Goal: Task Accomplishment & Management: Manage account settings

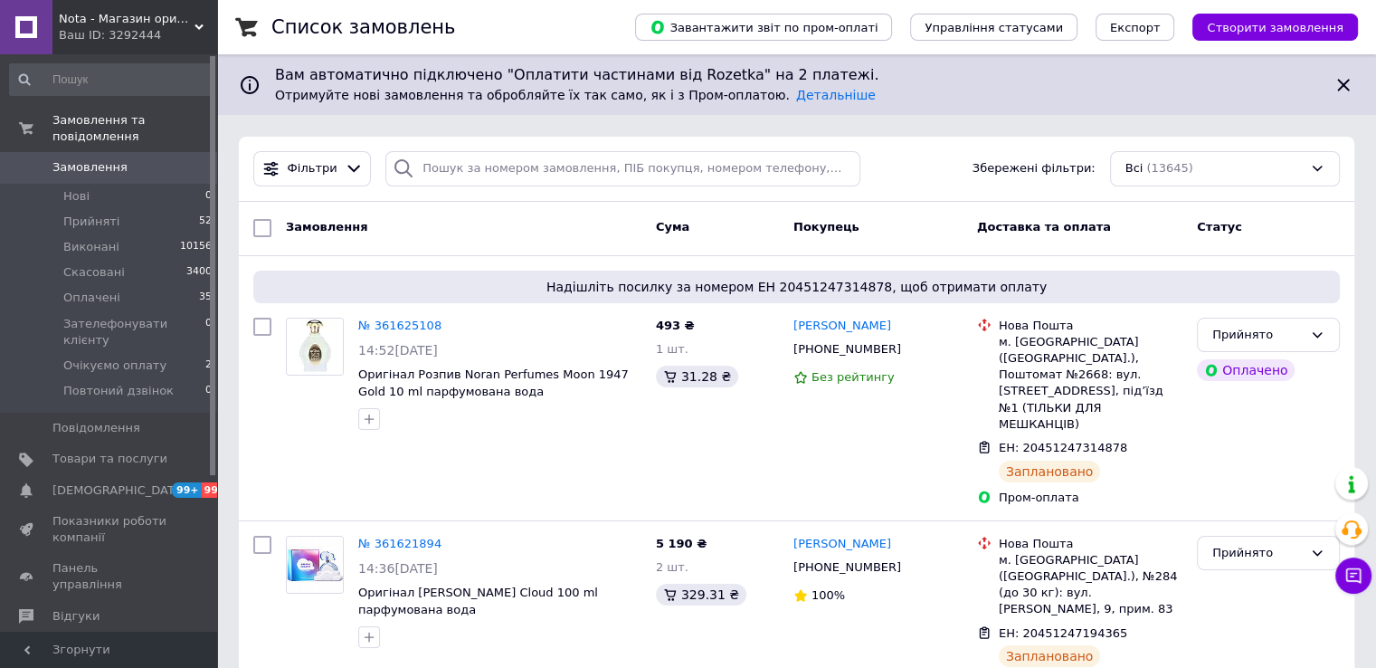
click at [119, 159] on span "Замовлення" at bounding box center [109, 167] width 115 height 16
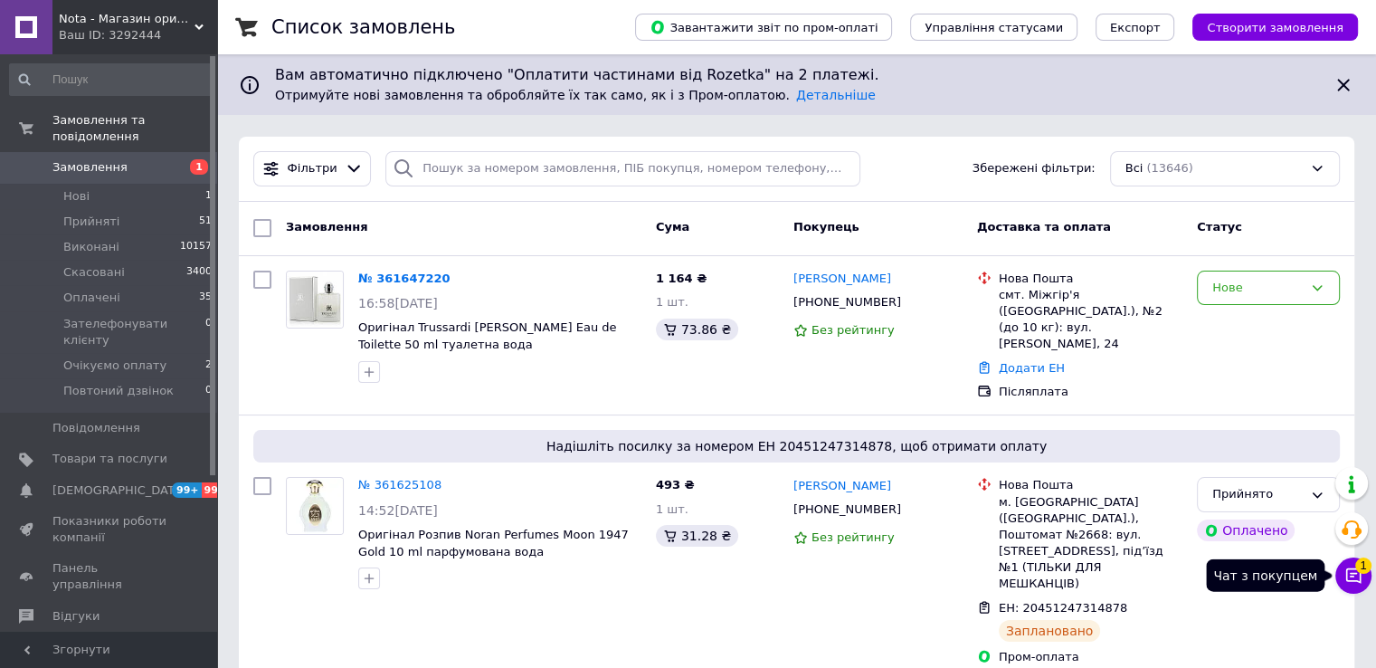
click at [1353, 579] on icon at bounding box center [1354, 575] width 18 height 18
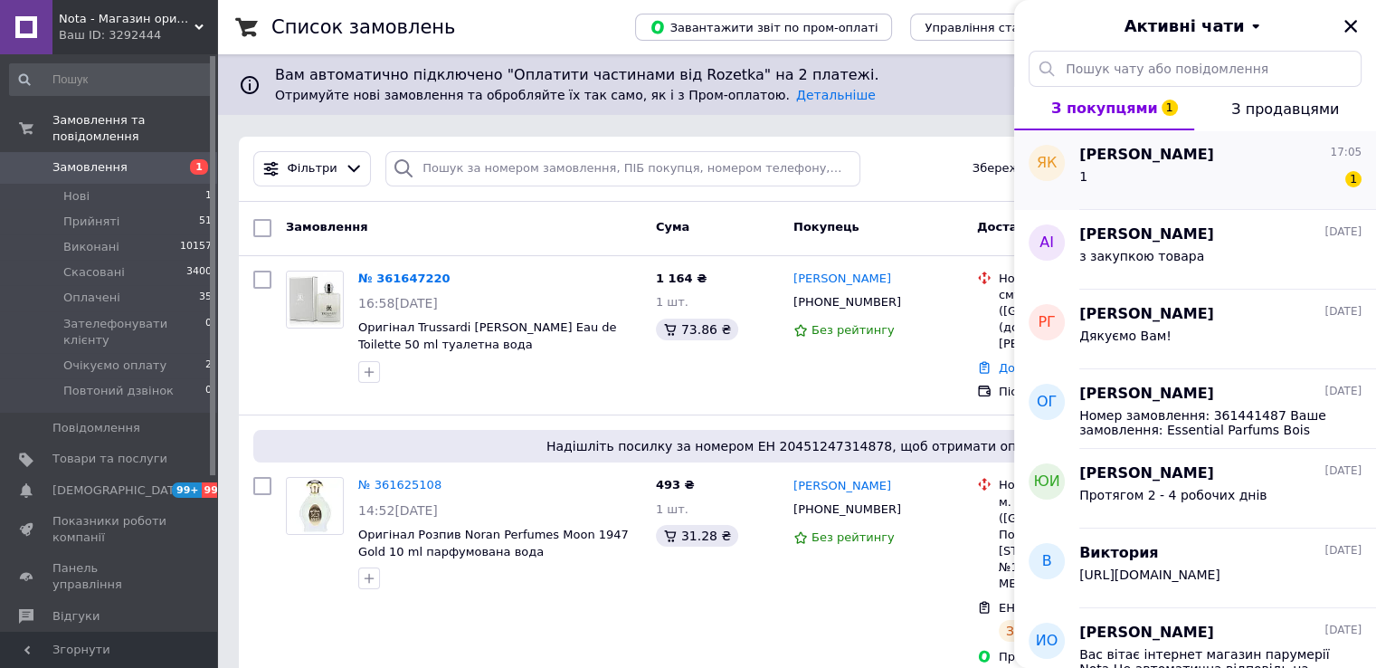
click at [1138, 179] on div "1 1" at bounding box center [1220, 180] width 282 height 29
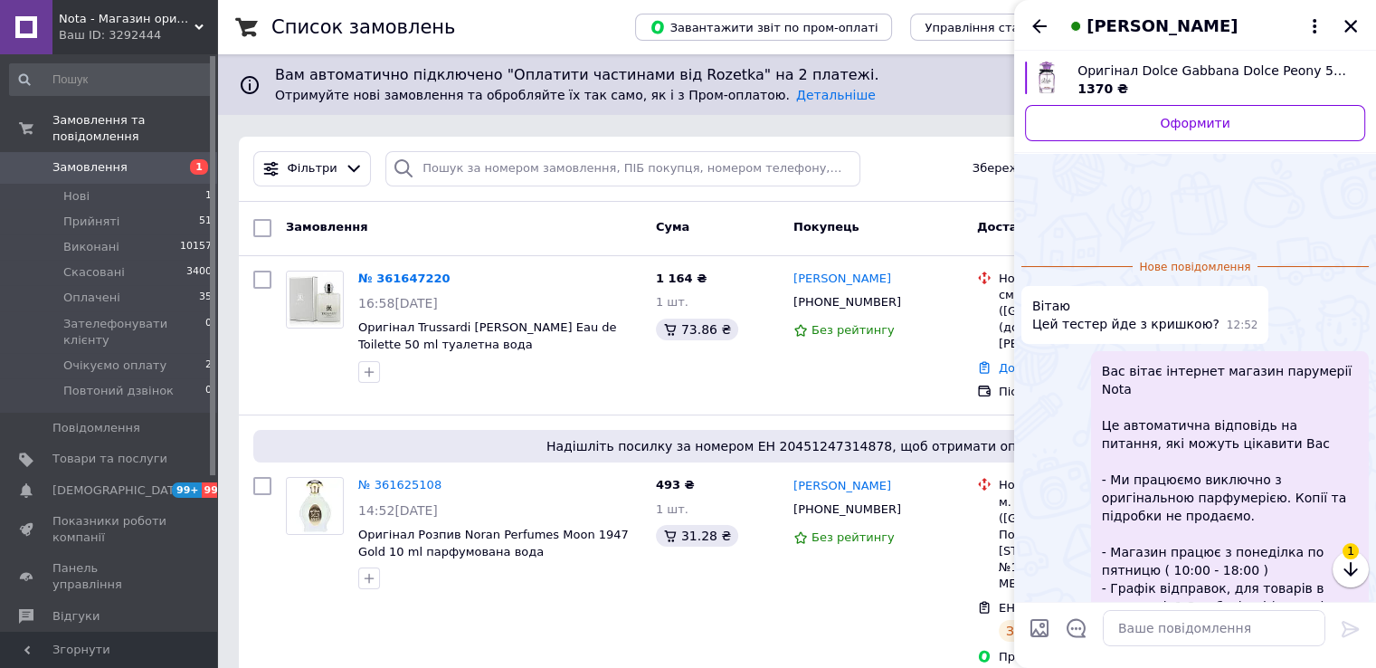
scroll to position [104, 0]
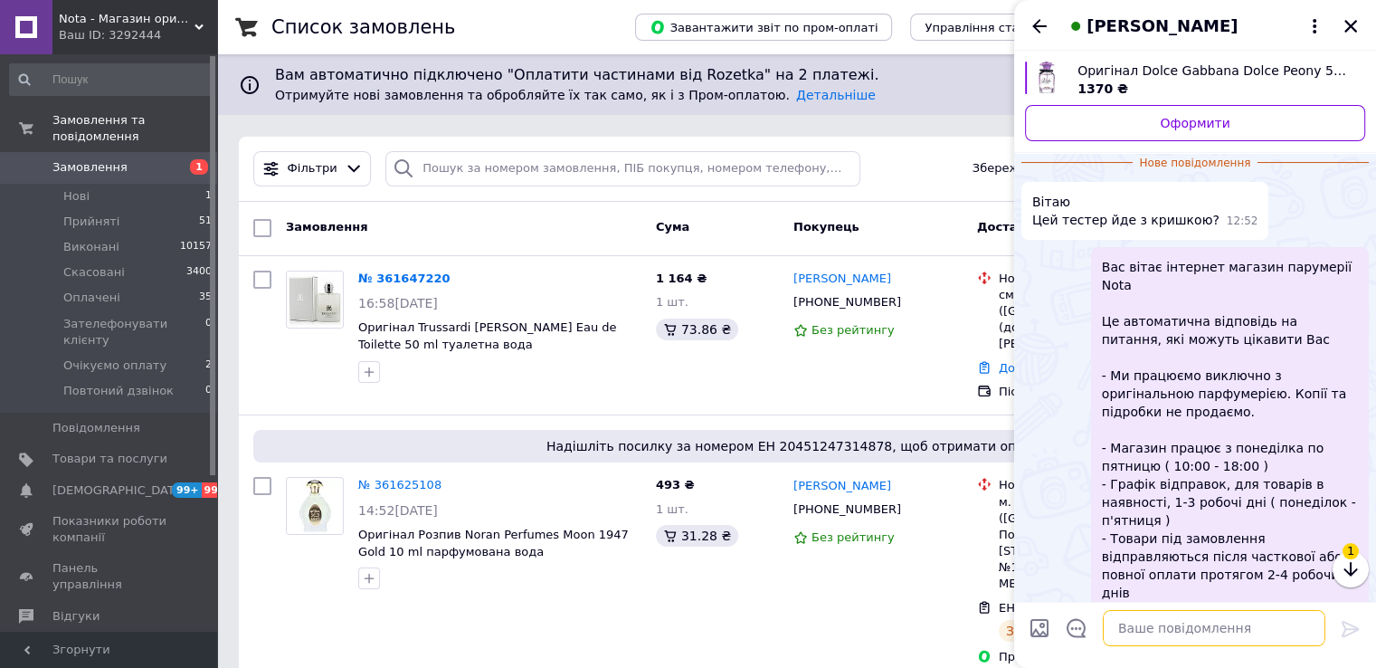
click at [1154, 636] on textarea at bounding box center [1214, 628] width 223 height 36
type textarea "Lj,h"
type textarea "Доброго дня"
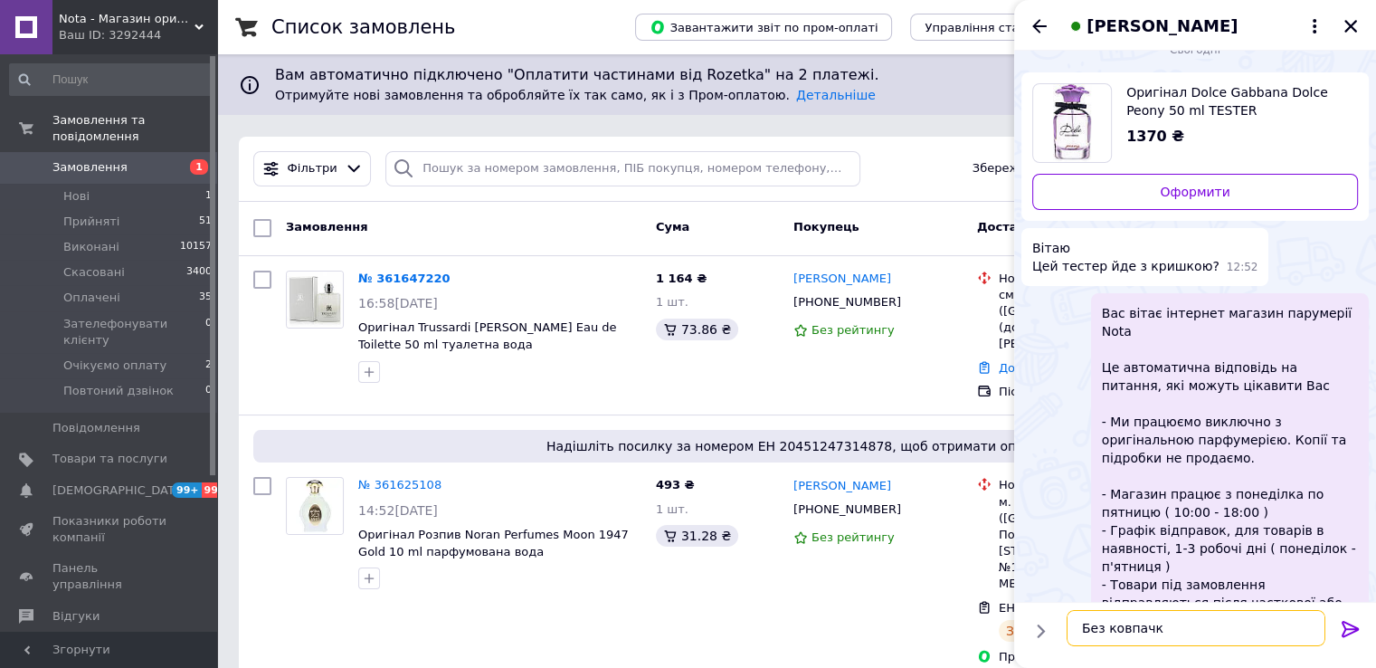
type textarea "Без ковпачка"
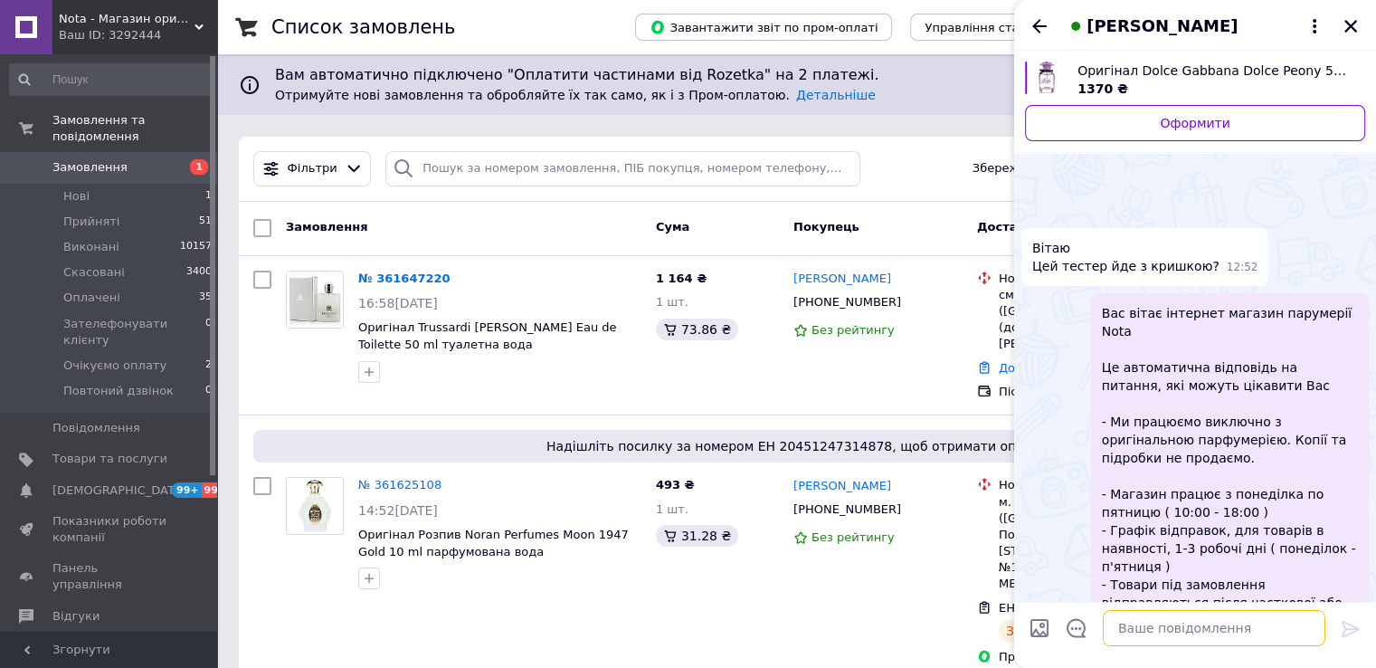
scroll to position [290, 0]
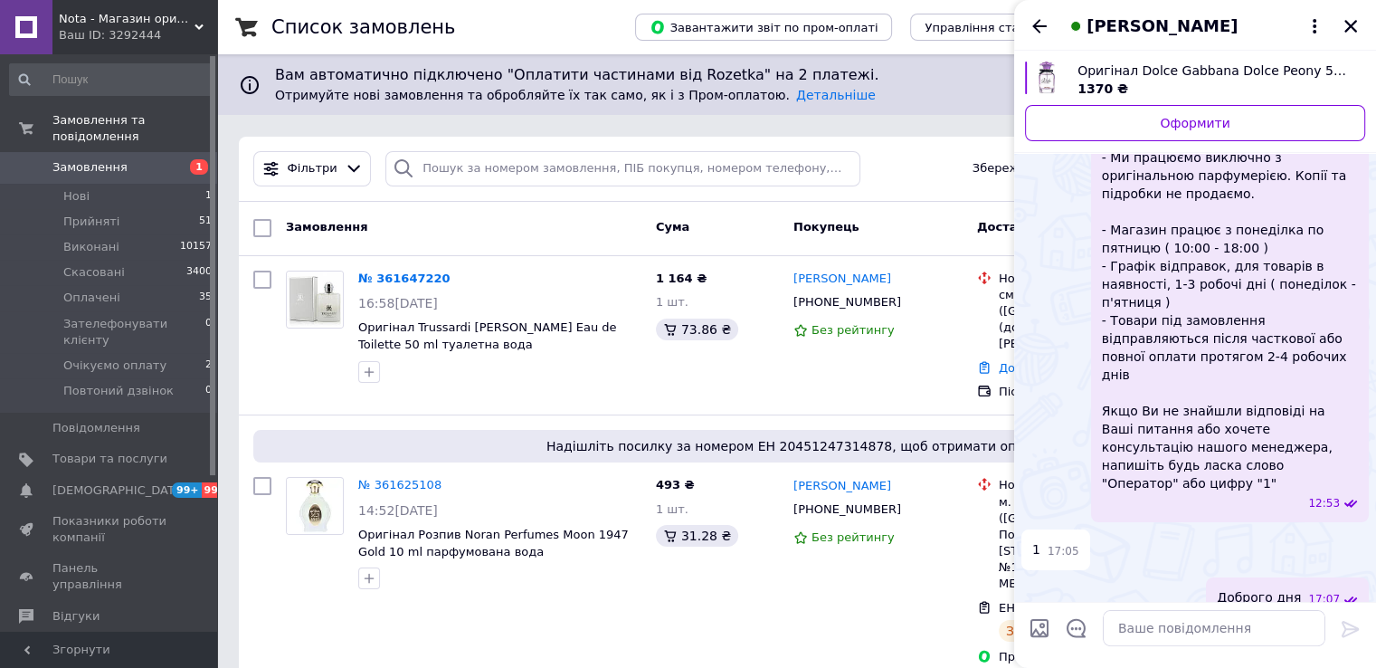
click at [1238, 65] on span "Оригінал Dolce Gabbana Dolce Peony 50 ml TESTER парфумована вода" at bounding box center [1214, 71] width 273 height 18
click at [1355, 18] on icon "Закрити" at bounding box center [1351, 26] width 16 height 16
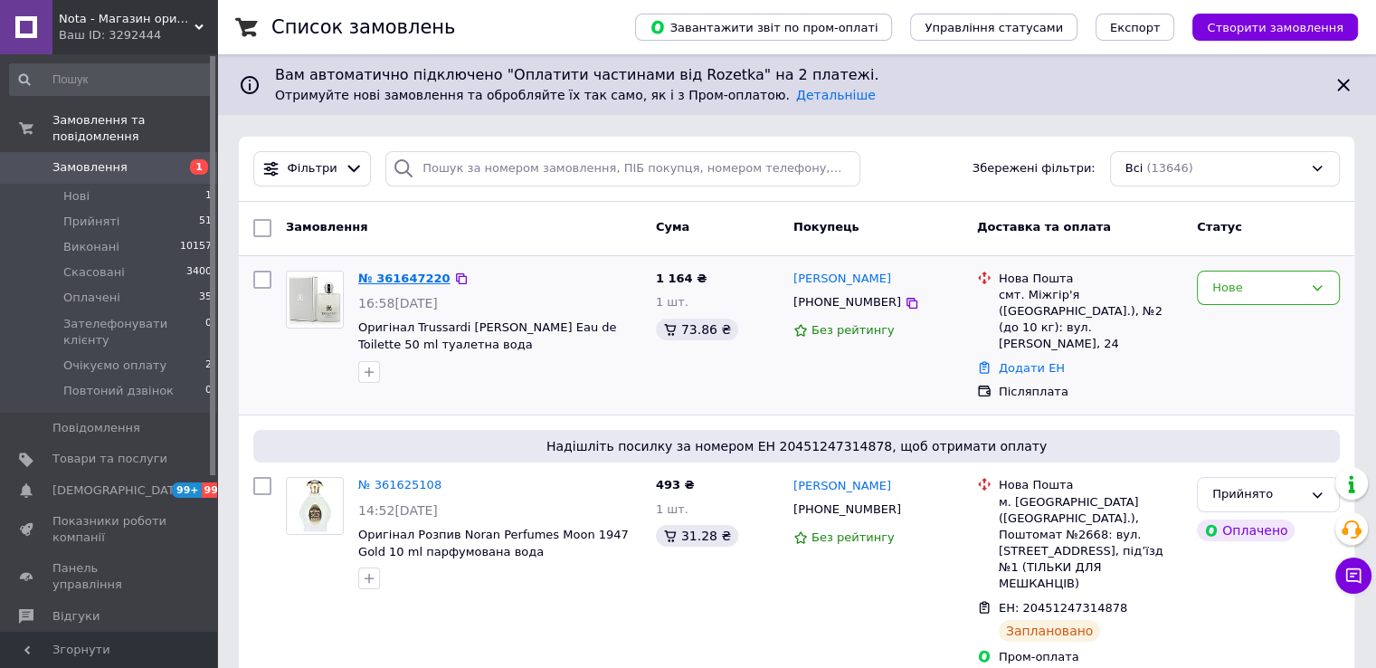
click at [405, 271] on link "№ 361647220" at bounding box center [404, 278] width 92 height 14
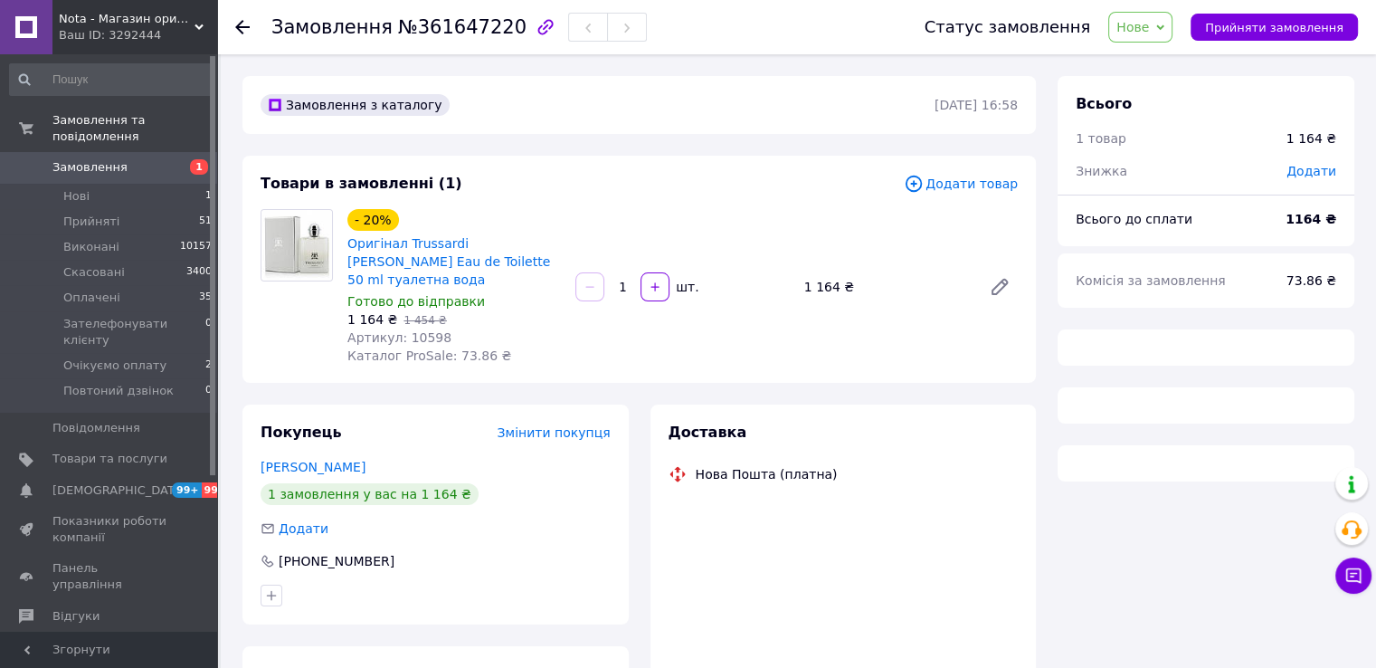
click at [417, 330] on span "Артикул: 10598" at bounding box center [399, 337] width 104 height 14
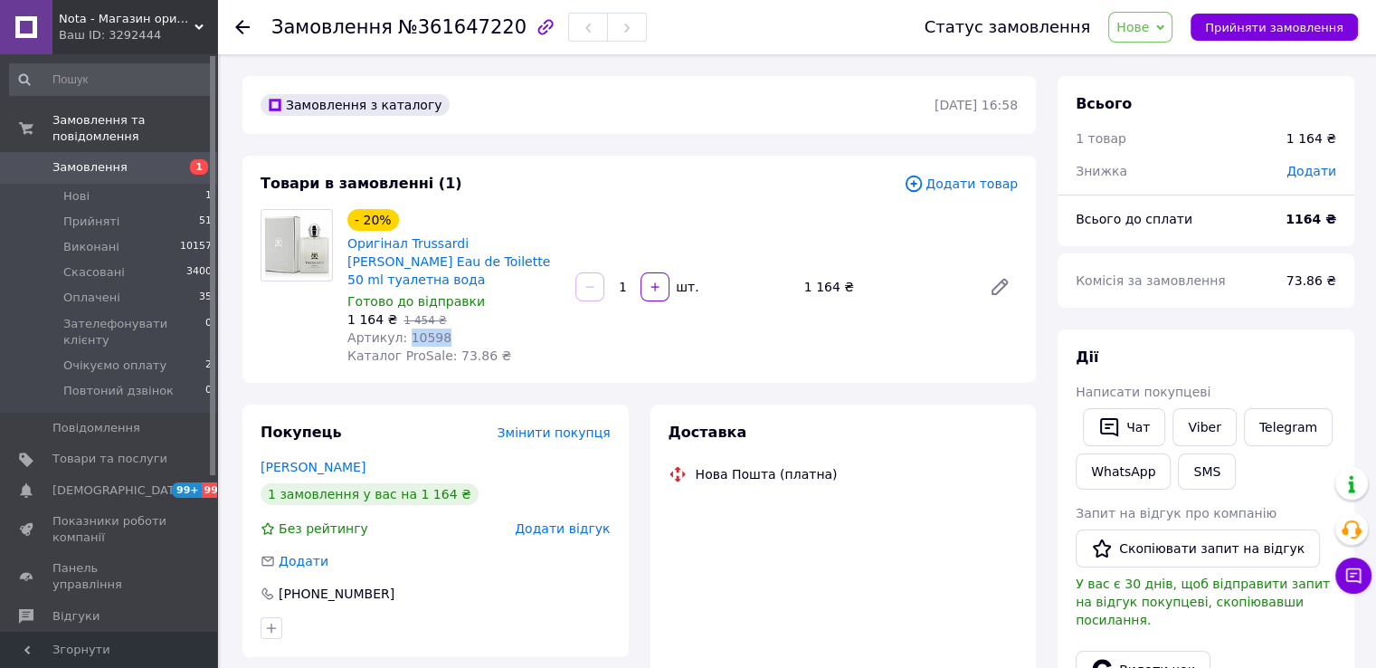
click at [417, 330] on span "Артикул: 10598" at bounding box center [399, 337] width 104 height 14
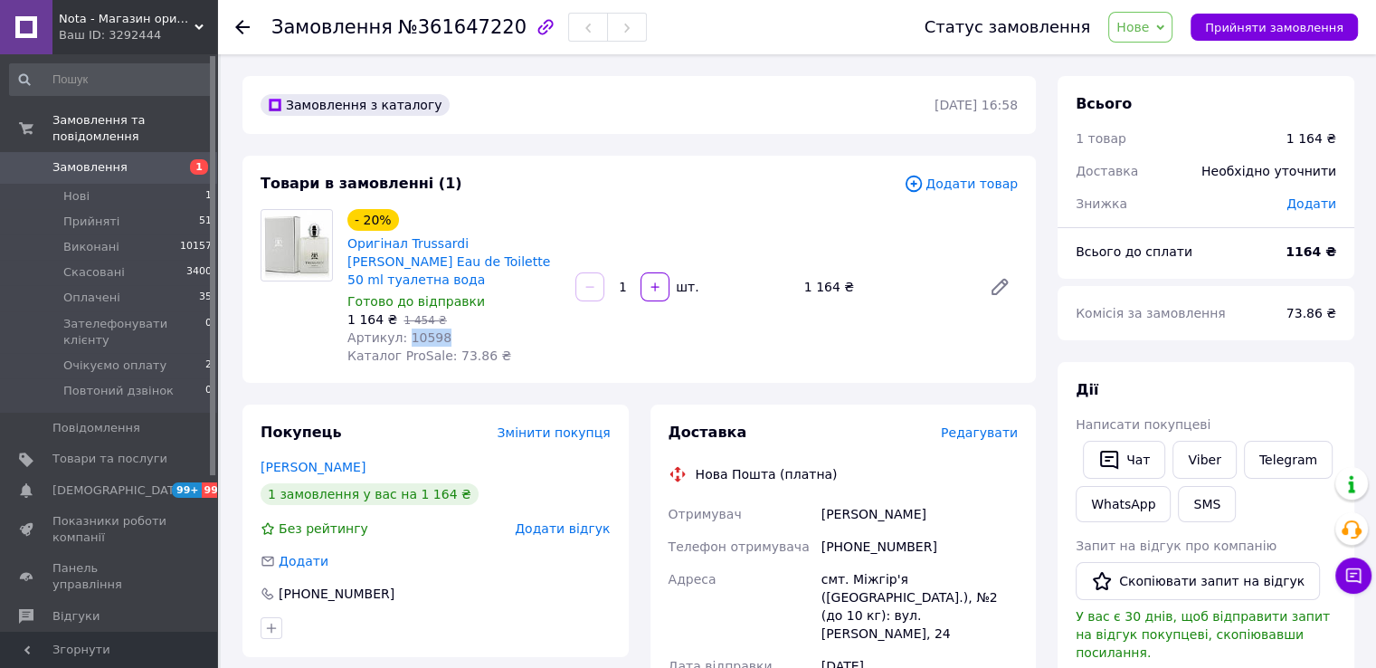
copy span "10598"
click at [327, 460] on link "Мигович Дарина" at bounding box center [313, 467] width 105 height 14
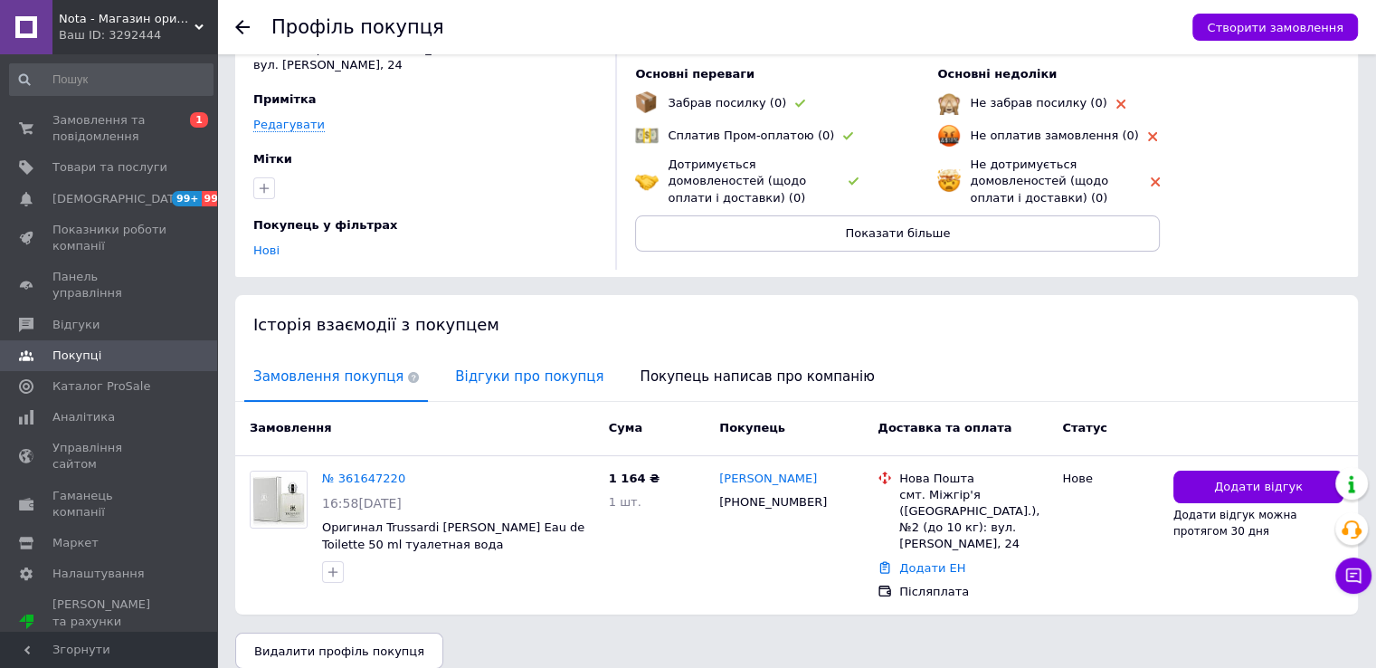
scroll to position [127, 0]
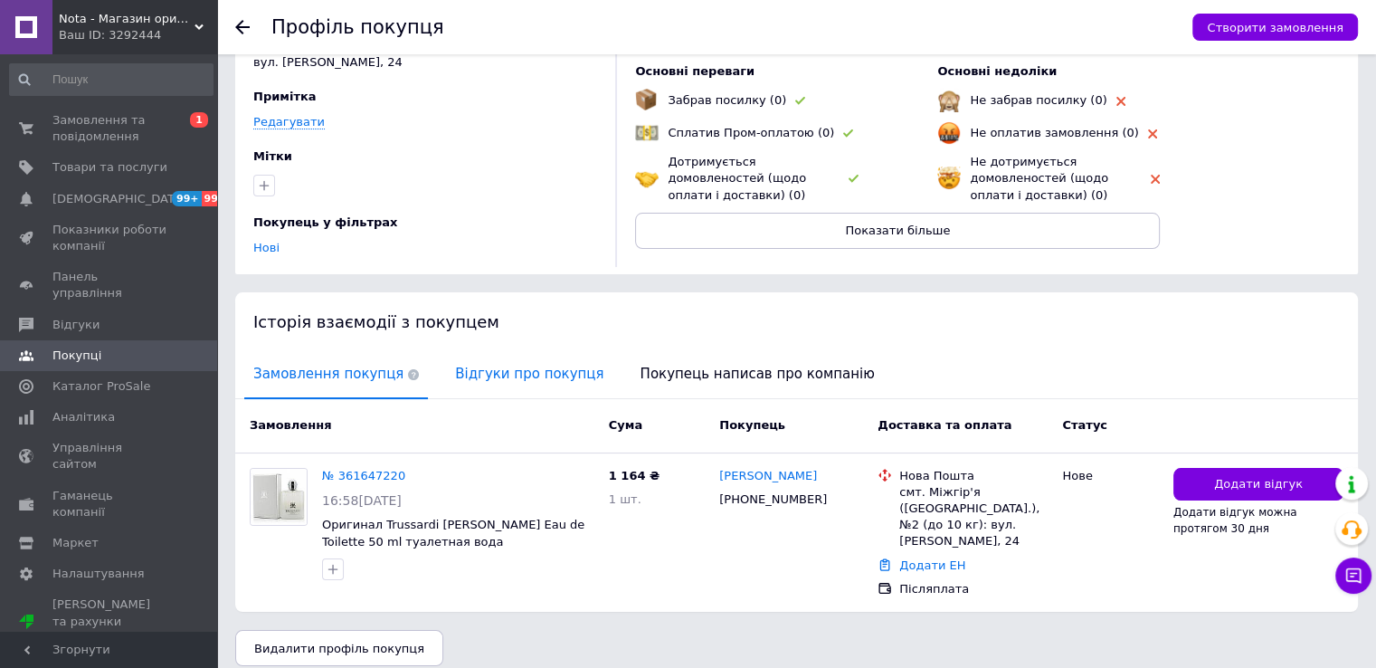
click at [530, 391] on span "Відгуки про покупця" at bounding box center [529, 374] width 166 height 46
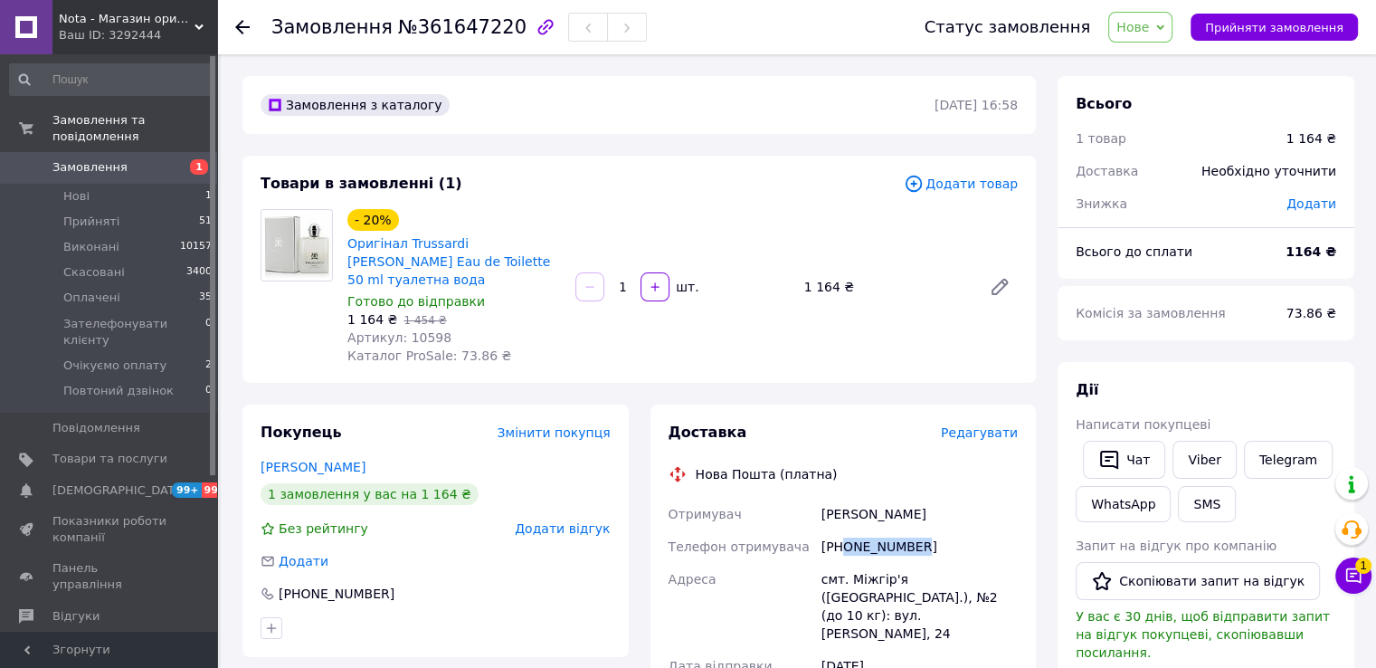
drag, startPoint x: 926, startPoint y: 525, endPoint x: 843, endPoint y: 528, distance: 82.4
click at [843, 530] on div "+380681438450" at bounding box center [920, 546] width 204 height 33
copy div "0681438450"
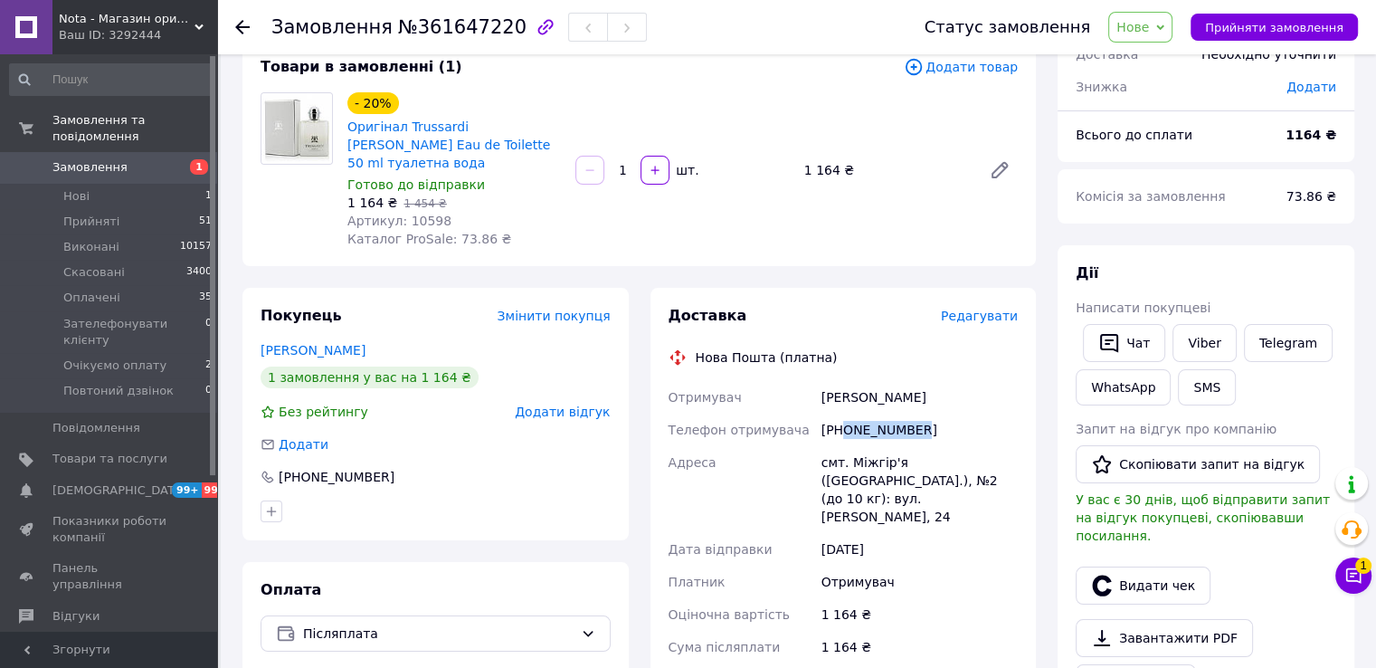
scroll to position [150, 0]
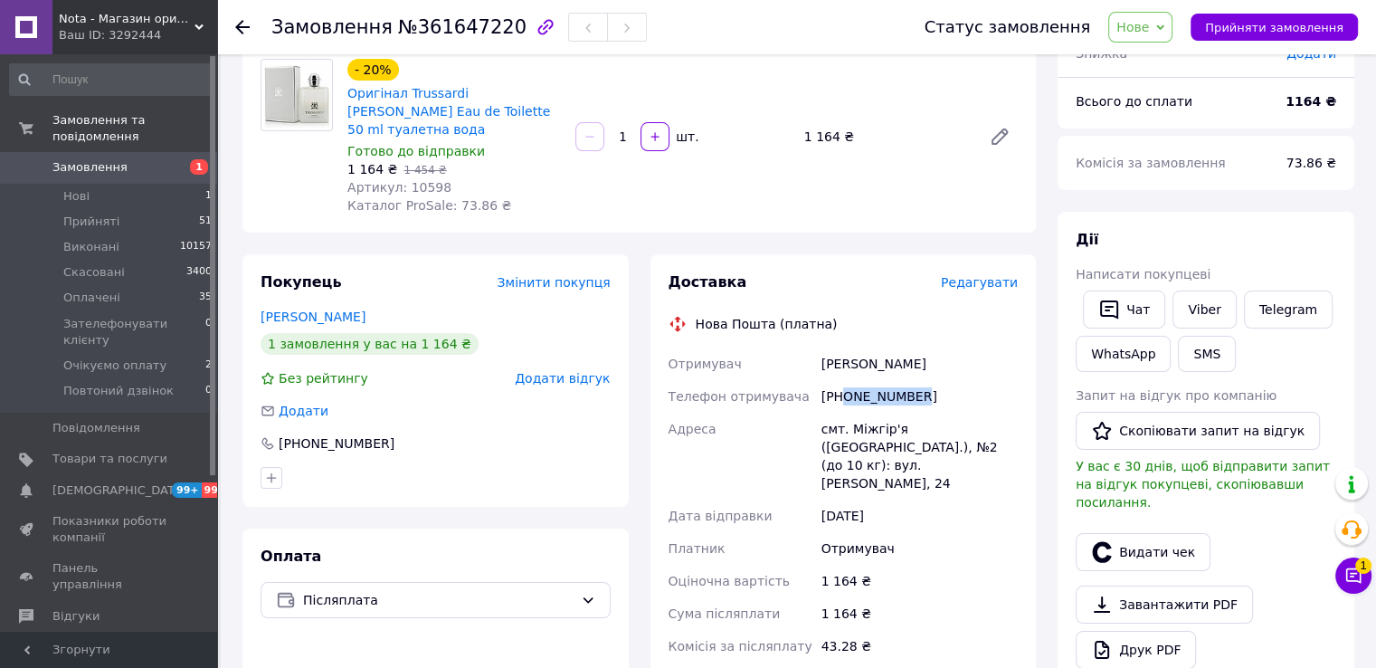
drag, startPoint x: 1150, startPoint y: 23, endPoint x: 1160, endPoint y: 41, distance: 20.7
click at [1149, 24] on span "Нове" at bounding box center [1133, 27] width 33 height 14
click at [1166, 59] on li "Прийнято" at bounding box center [1195, 63] width 172 height 27
click at [1355, 576] on icon at bounding box center [1354, 575] width 18 height 18
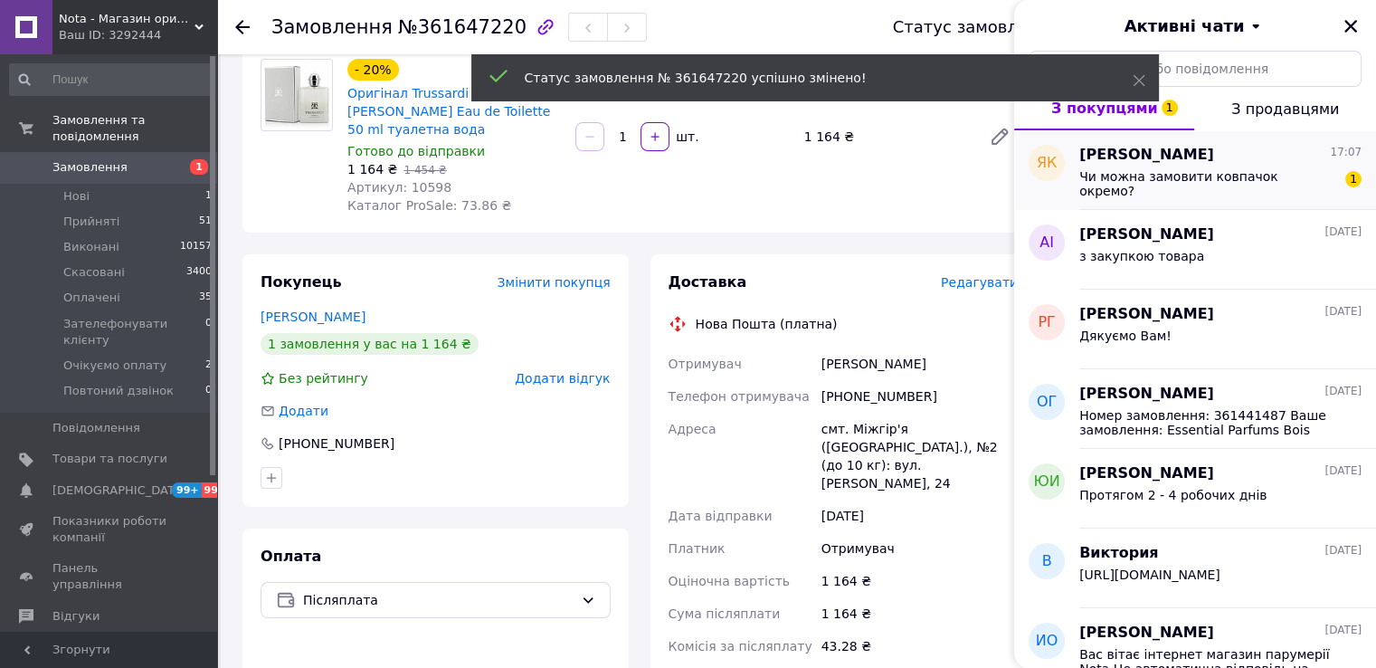
click at [1122, 176] on span "Чи можна замовити ковпачок окремо?" at bounding box center [1207, 183] width 257 height 29
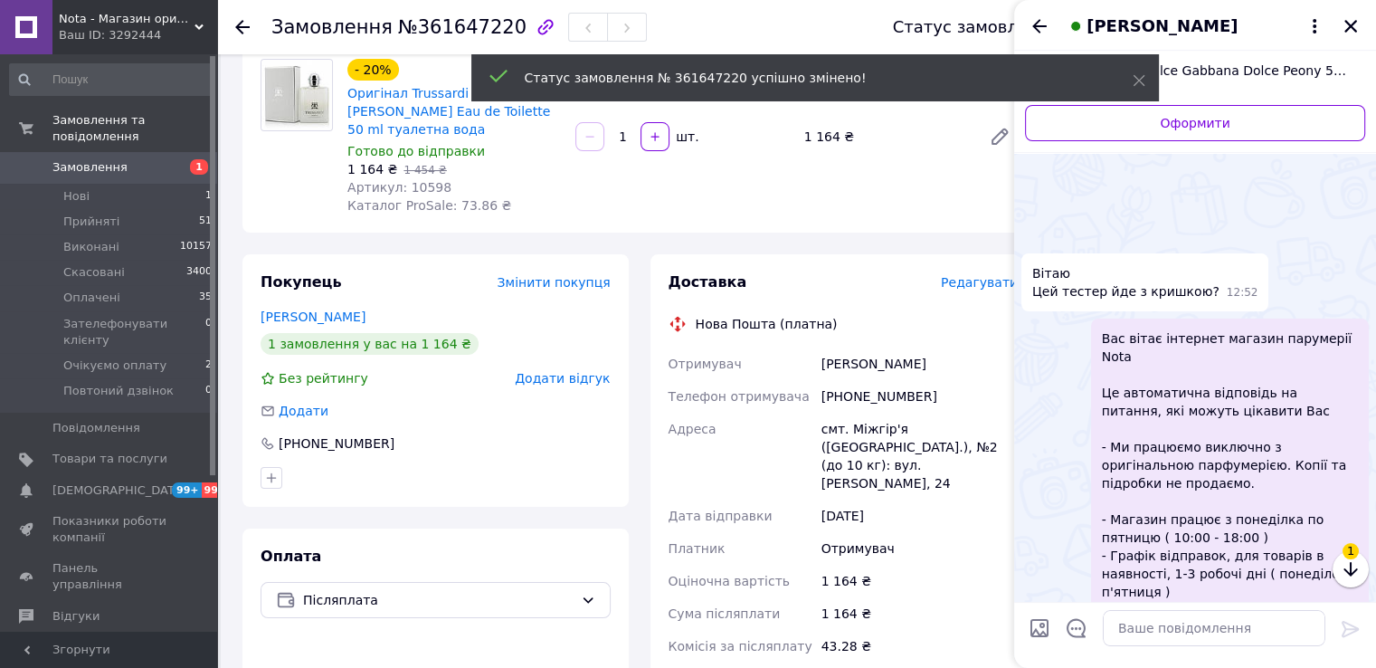
scroll to position [388, 0]
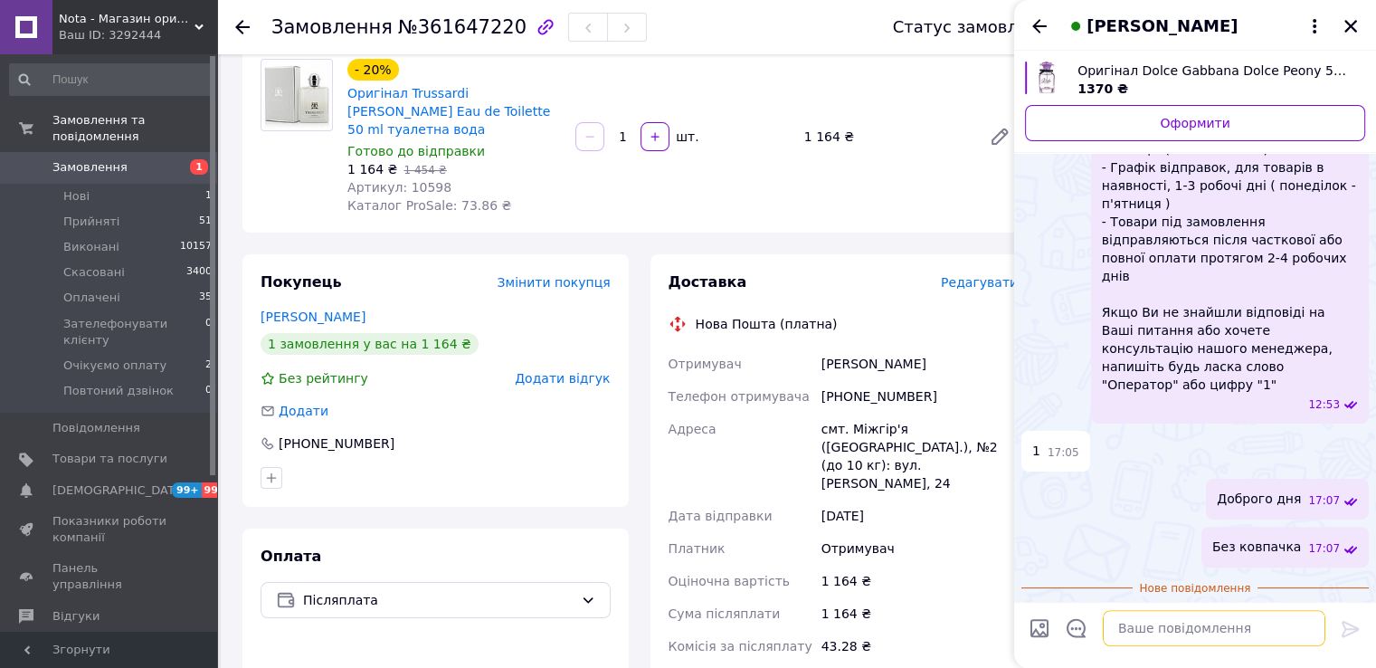
drag, startPoint x: 1147, startPoint y: 639, endPoint x: 890, endPoint y: 593, distance: 261.1
click at [1147, 639] on textarea at bounding box center [1214, 628] width 223 height 36
type textarea "ні"
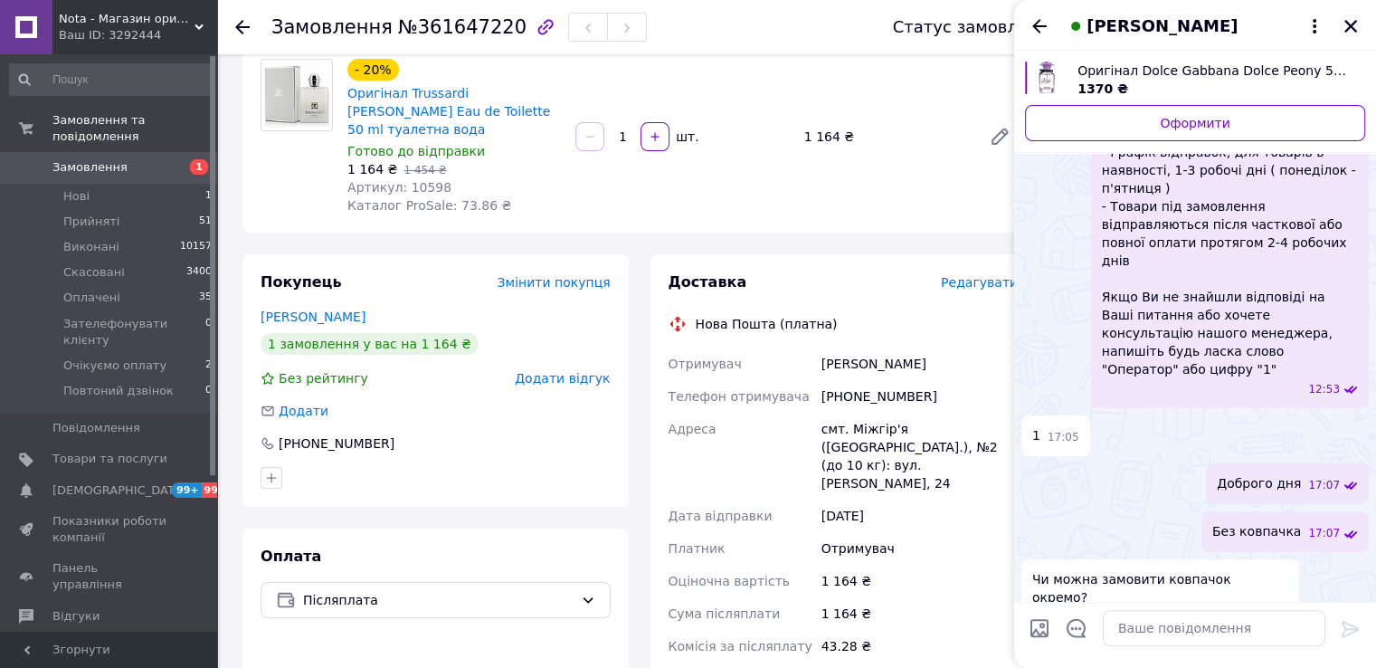
click at [1346, 31] on icon "Закрити" at bounding box center [1351, 26] width 13 height 13
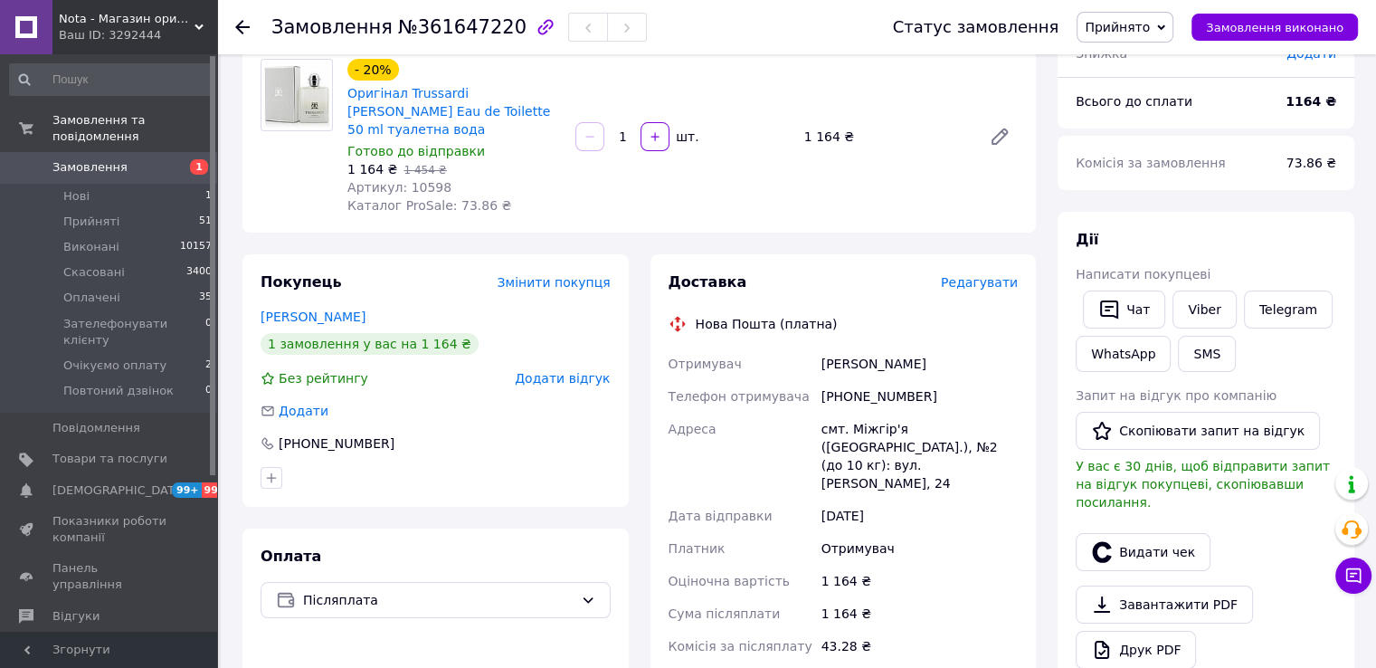
click at [463, 33] on span "№361647220" at bounding box center [462, 27] width 128 height 22
copy span "361647220"
drag, startPoint x: 427, startPoint y: 95, endPoint x: 404, endPoint y: 93, distance: 23.6
click at [404, 93] on span "Оригінал Trussardi Donna Eau de Toilette 50 ml туалетна вода" at bounding box center [454, 111] width 214 height 54
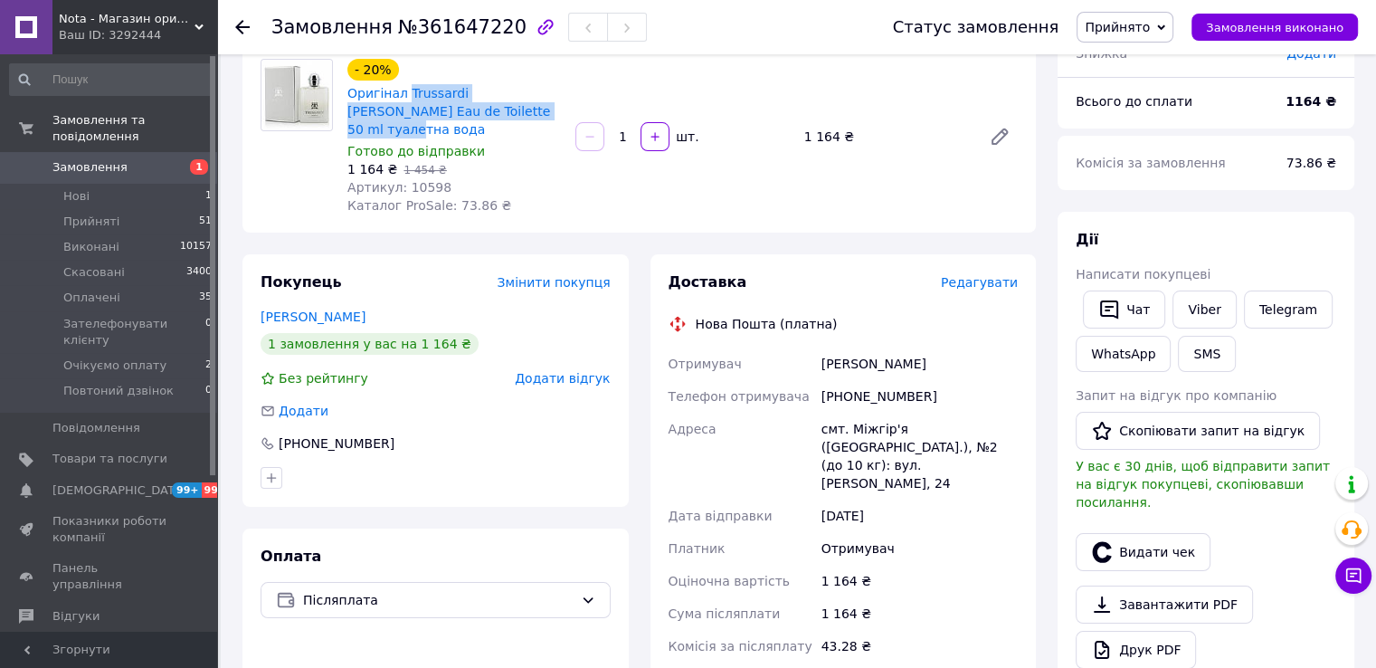
copy link "Trussardi Donna Eau de Toilette 50 ml туалетна вода"
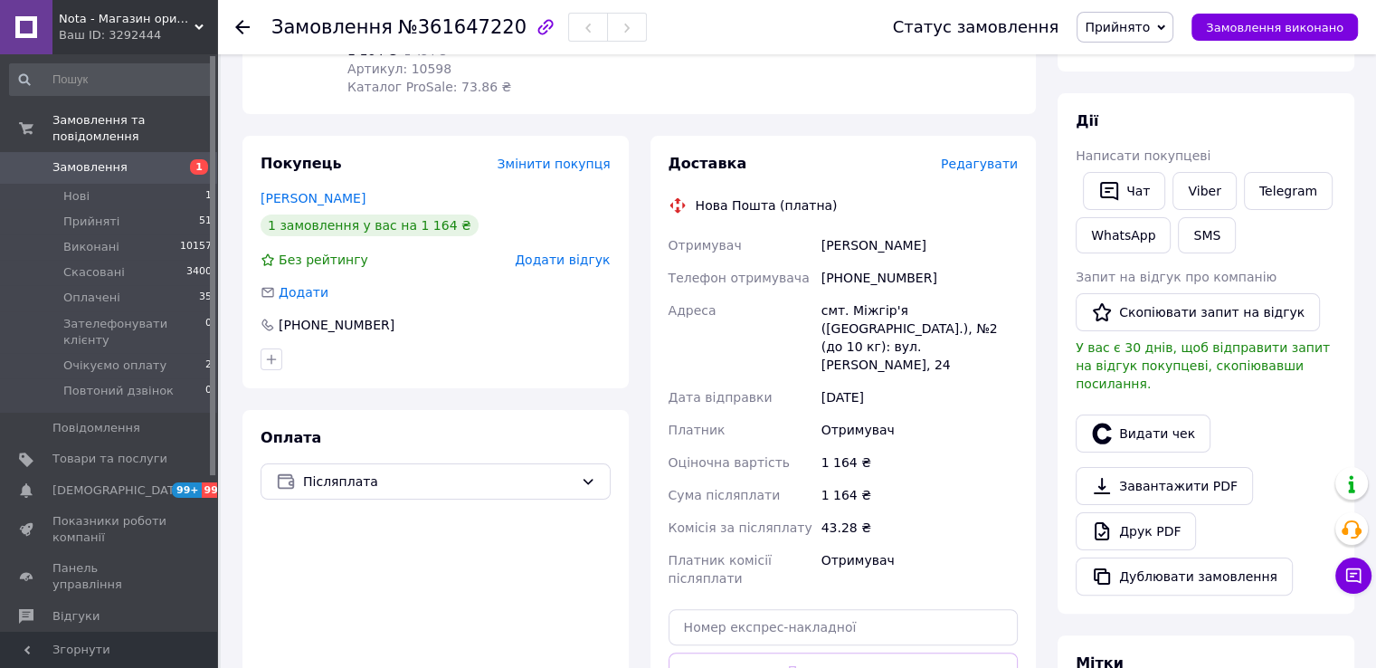
scroll to position [301, 0]
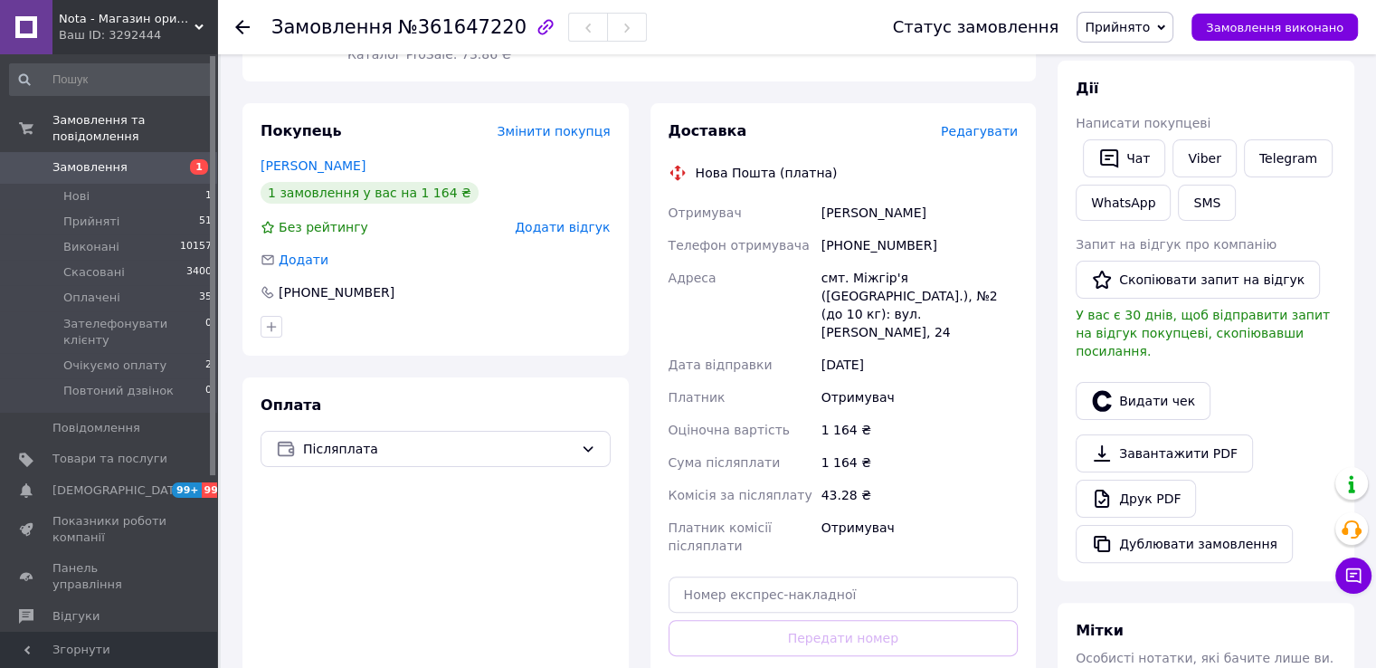
click at [833, 196] on div "Мигович Дарина" at bounding box center [920, 212] width 204 height 33
copy div "Мигович Дарина"
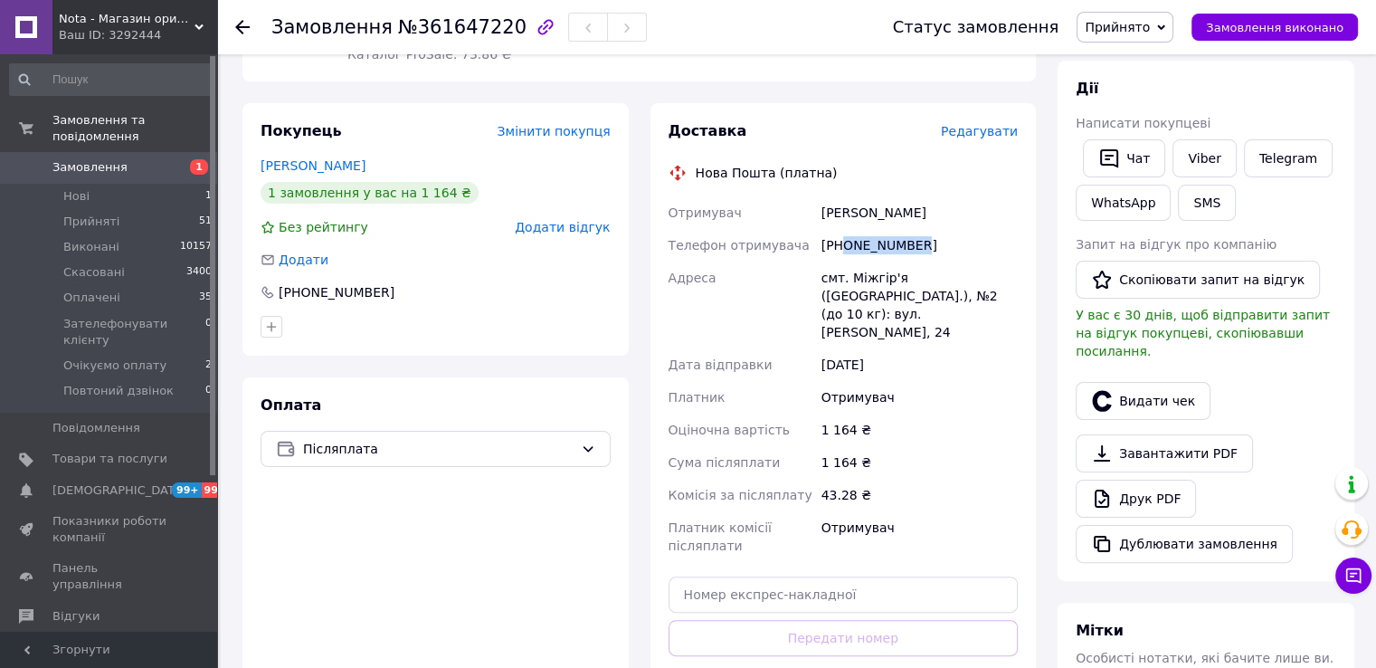
drag, startPoint x: 930, startPoint y: 229, endPoint x: 816, endPoint y: 88, distance: 181.4
click at [842, 229] on div "+380681438450" at bounding box center [920, 245] width 204 height 33
copy div "0681438450"
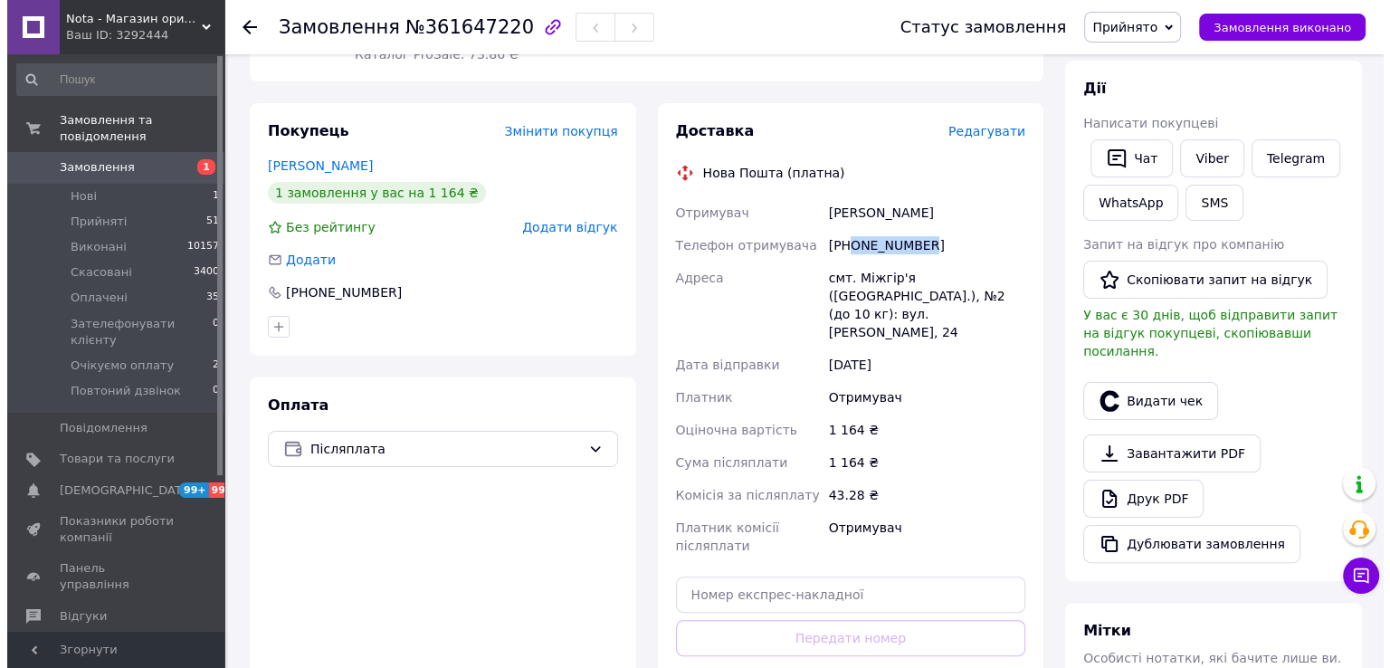
scroll to position [0, 0]
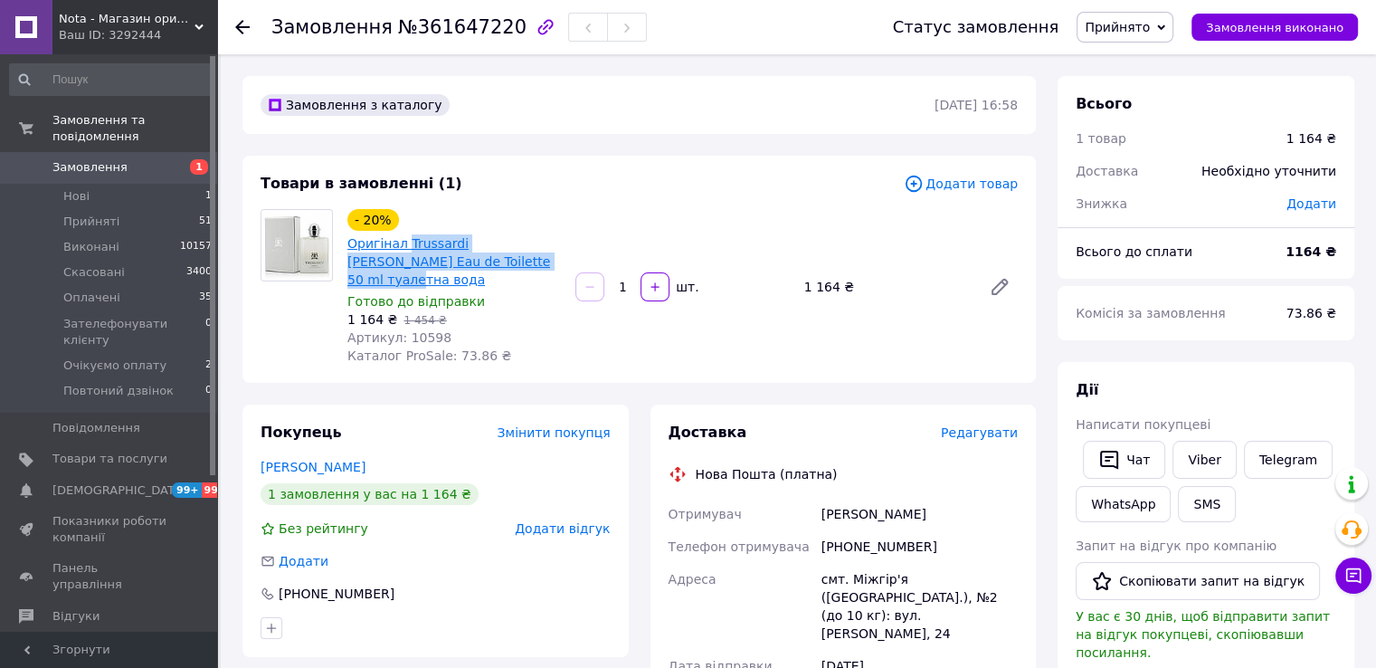
drag, startPoint x: 526, startPoint y: 257, endPoint x: 404, endPoint y: 242, distance: 123.1
click at [404, 242] on span "Оригінал Trussardi Donna Eau de Toilette 50 ml туалетна вода" at bounding box center [454, 261] width 214 height 54
copy link "Trussardi Donna Eau de Toilette 50 ml туалетна вода"
click at [987, 425] on span "Редагувати" at bounding box center [979, 432] width 77 height 14
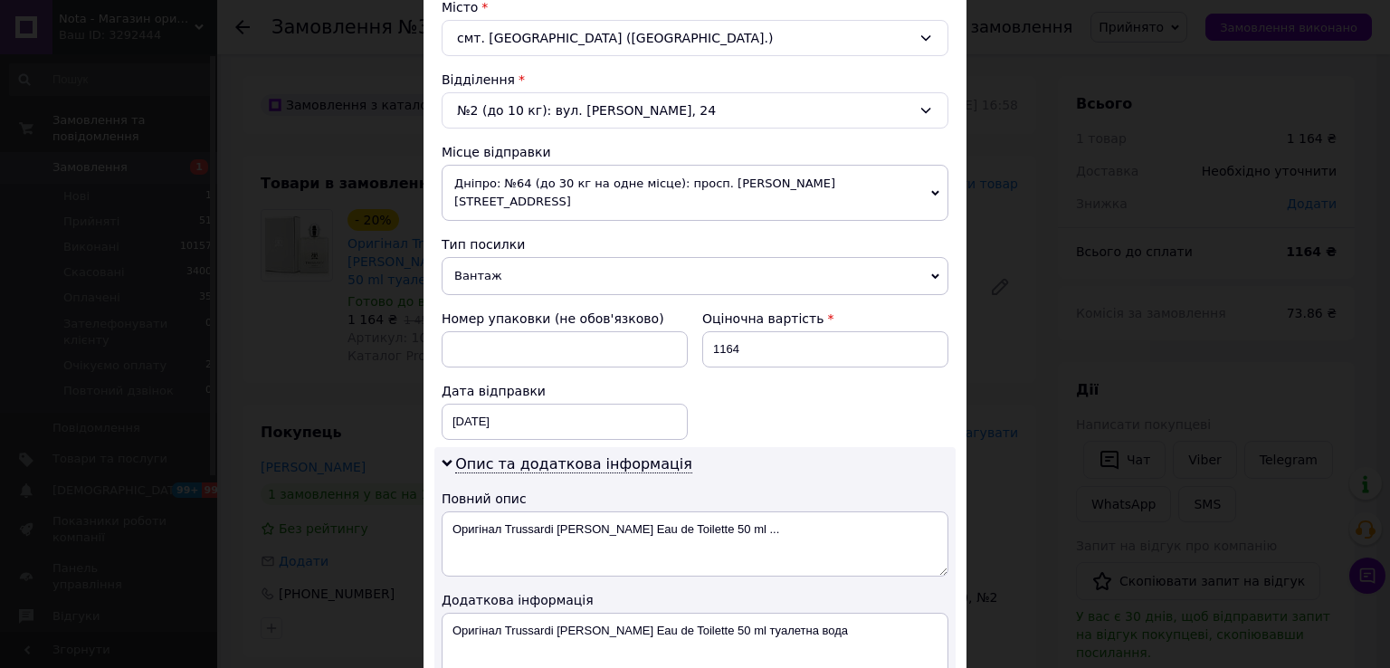
scroll to position [603, 0]
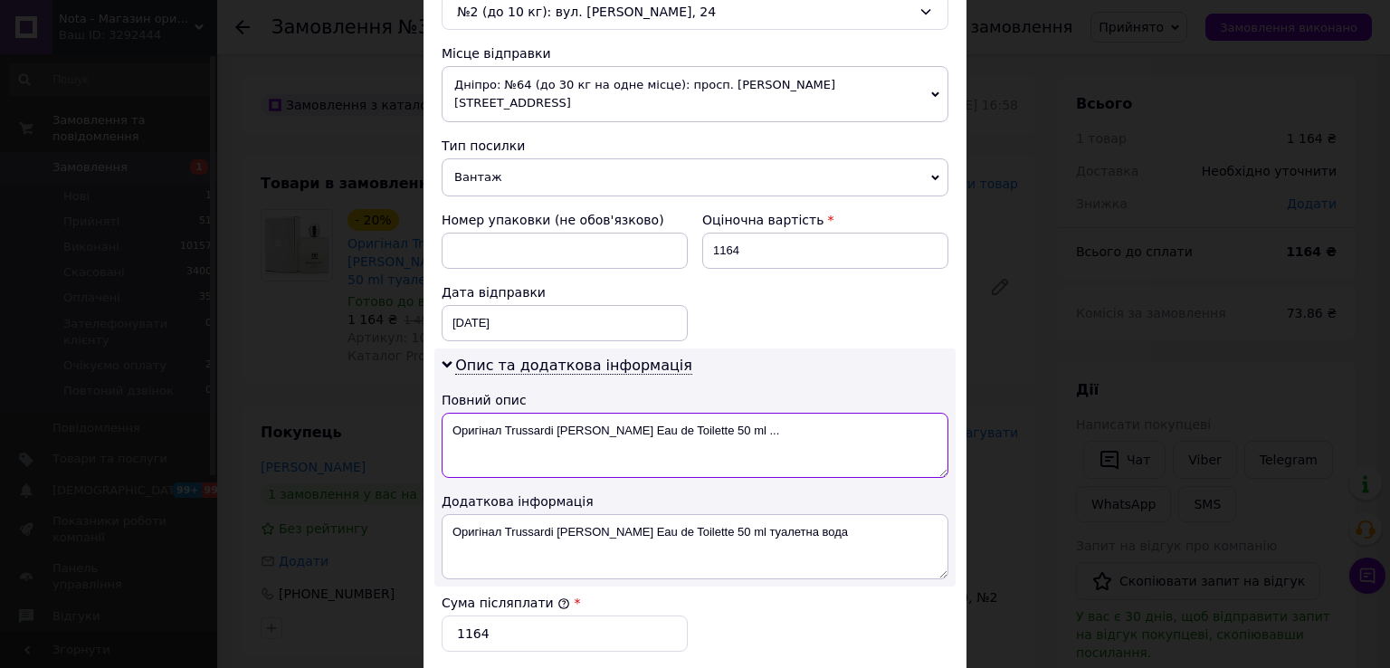
click at [450, 413] on textarea "Оригінал Trussardi Donna Eau de Toilette 50 ml ..." at bounding box center [695, 445] width 507 height 65
click at [712, 428] on textarea "Trussardi Donna Eau de Toilette 50 ml ..." at bounding box center [695, 445] width 507 height 65
type textarea "Trussardi Donna Eau de Toilette 50 ml"
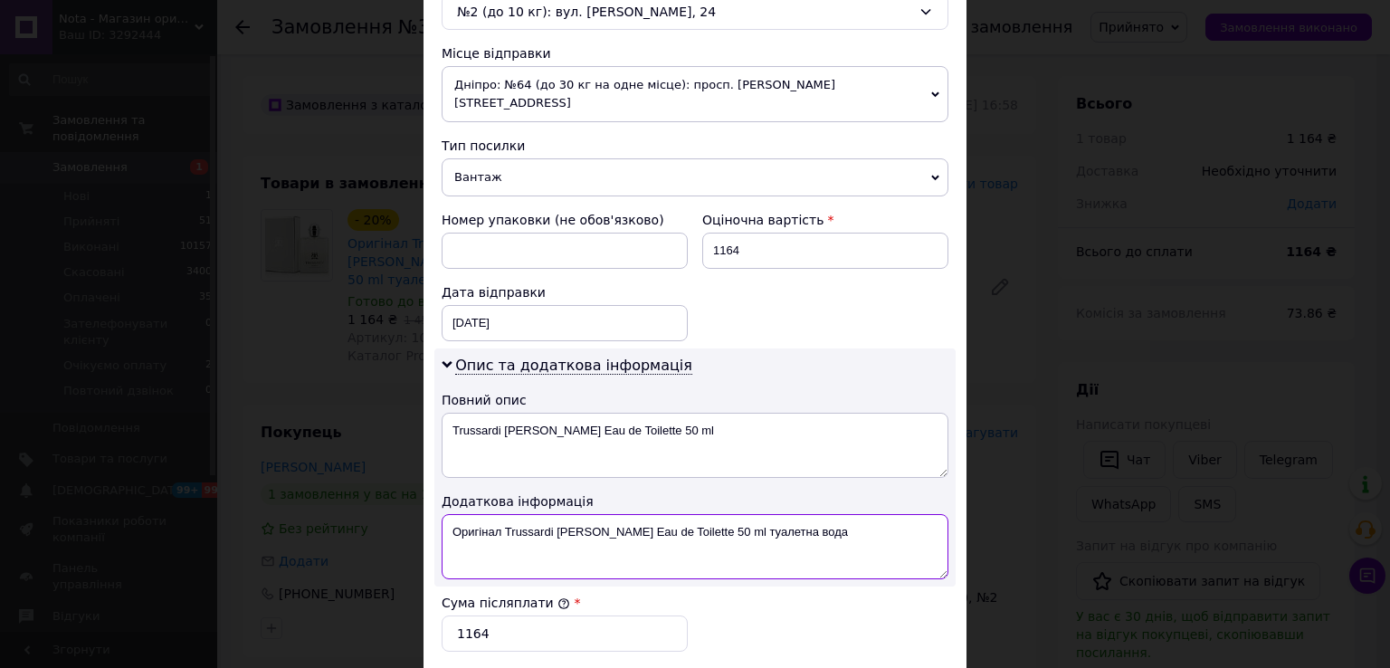
click at [630, 514] on textarea "Оригінал Trussardi Donna Eau de Toilette 50 ml туалетна вода" at bounding box center [695, 546] width 507 height 65
type textarea ","
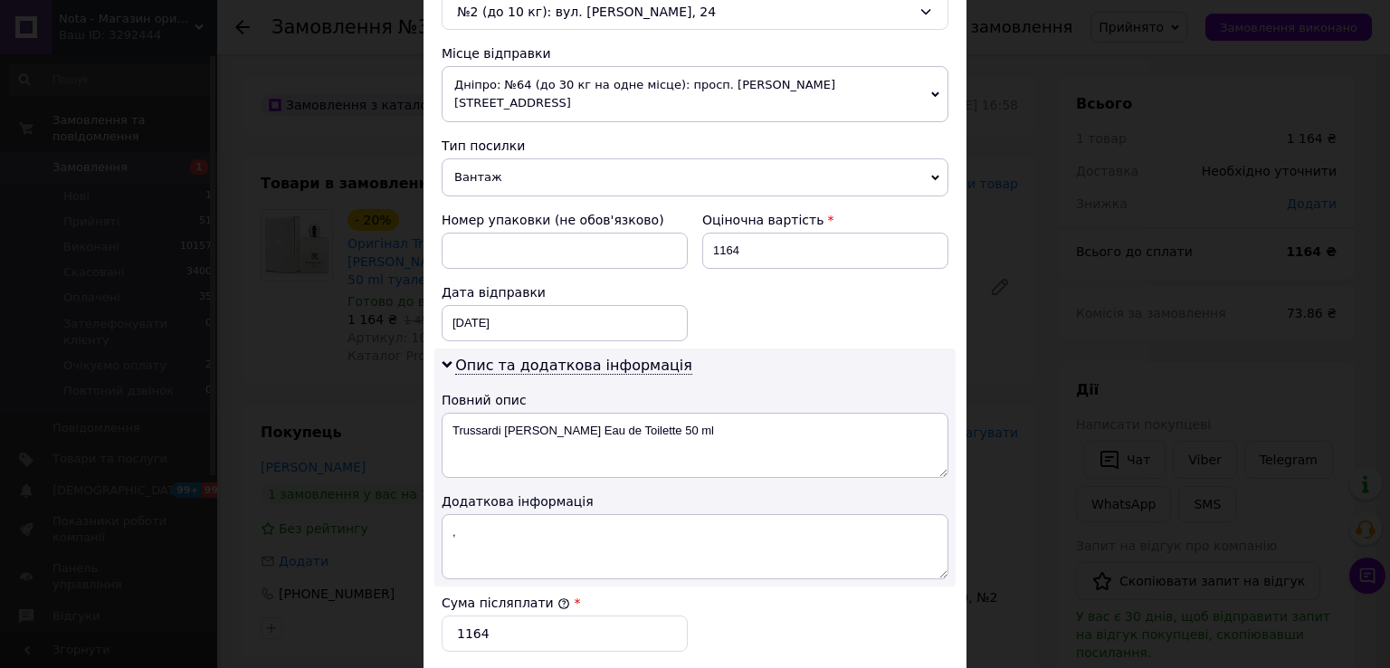
click at [559, 96] on span "Дніпро: №64 (до 30 кг на одне місце): просп. Івана Мазепи, 3" at bounding box center [695, 94] width 507 height 56
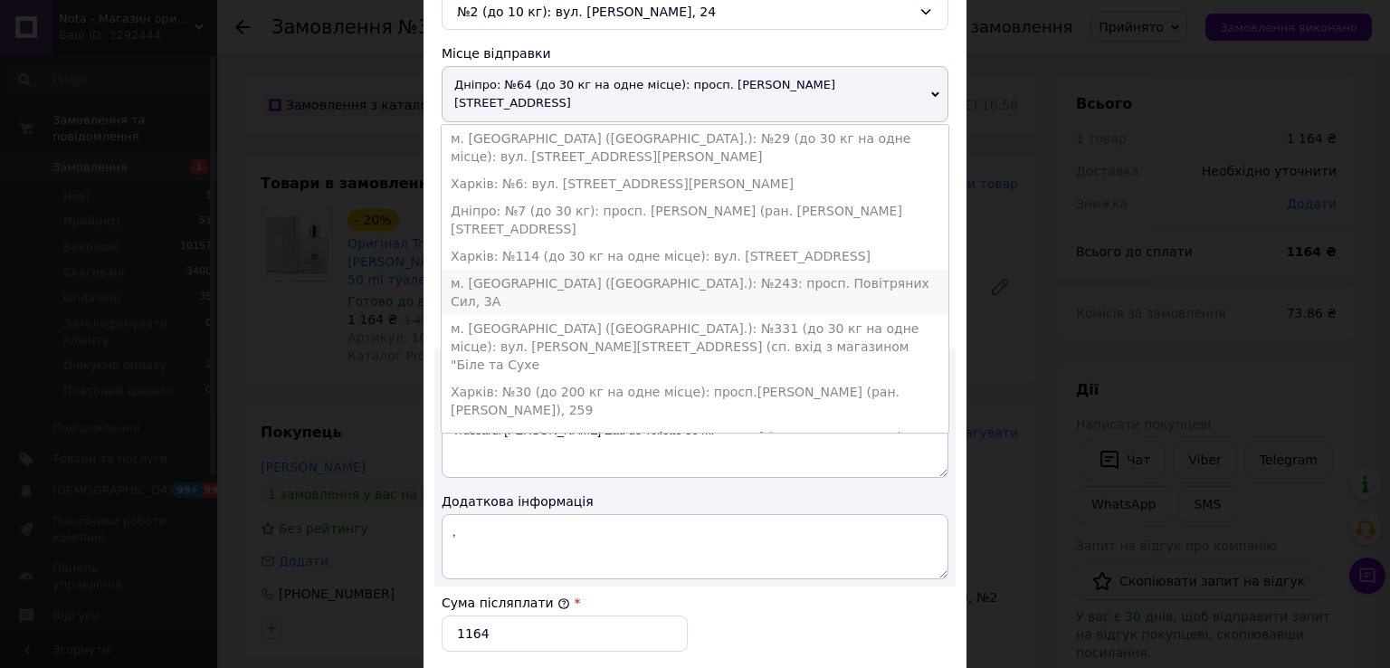
click at [583, 270] on li "м. Київ (Київська обл.): №243: просп. Повітряних Сил, 3А" at bounding box center [695, 292] width 507 height 45
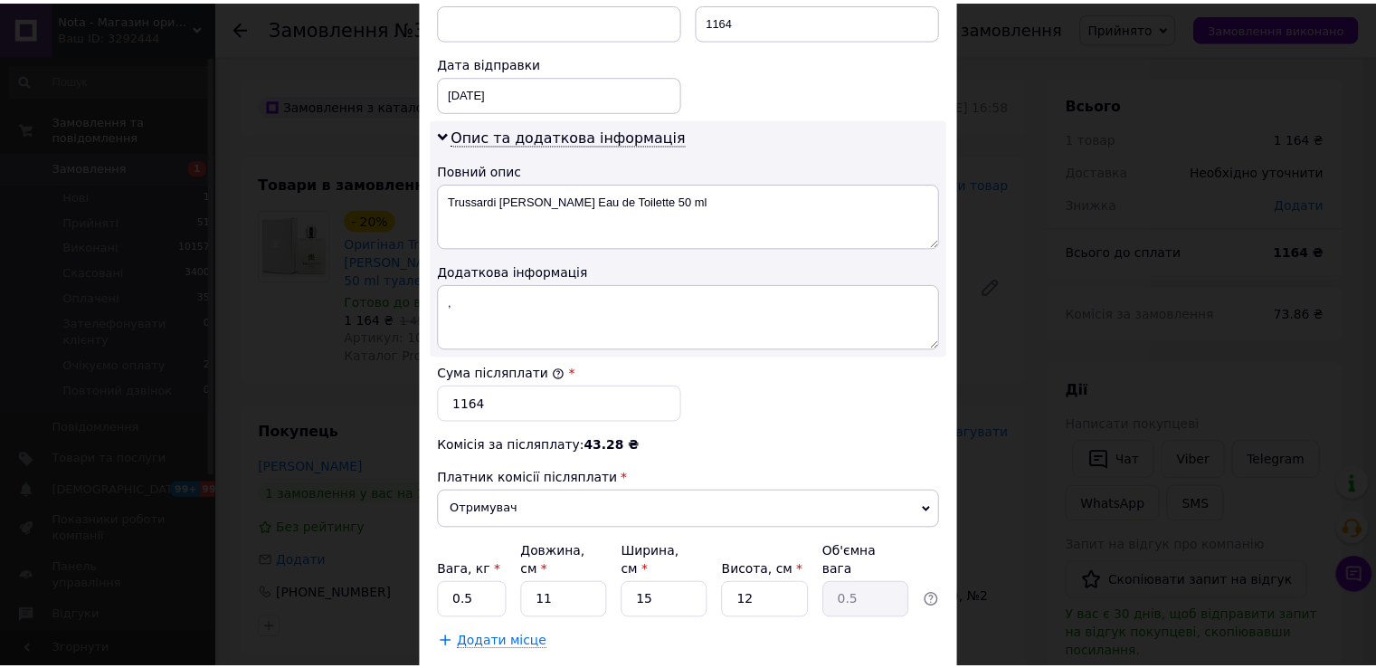
scroll to position [909, 0]
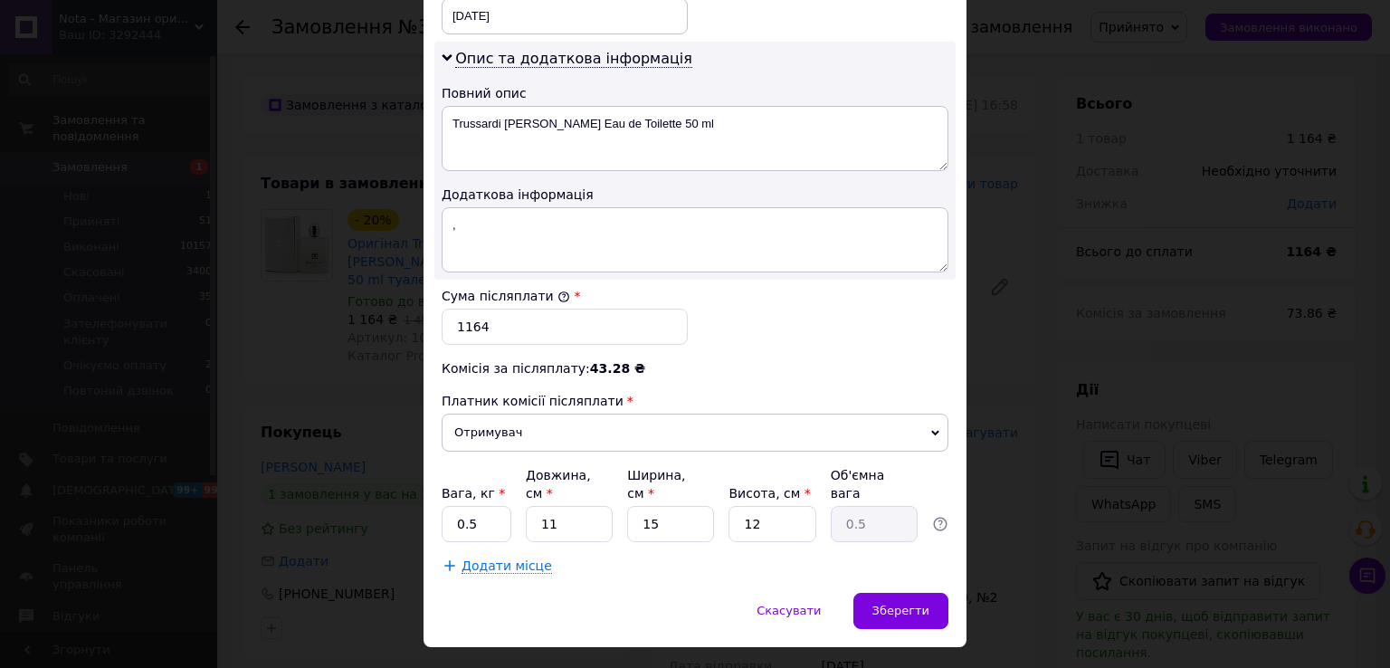
drag, startPoint x: 941, startPoint y: 594, endPoint x: 923, endPoint y: 573, distance: 28.3
click at [941, 594] on div "Скасувати   Зберегти" at bounding box center [694, 620] width 543 height 54
click at [920, 604] on span "Зберегти" at bounding box center [900, 611] width 57 height 14
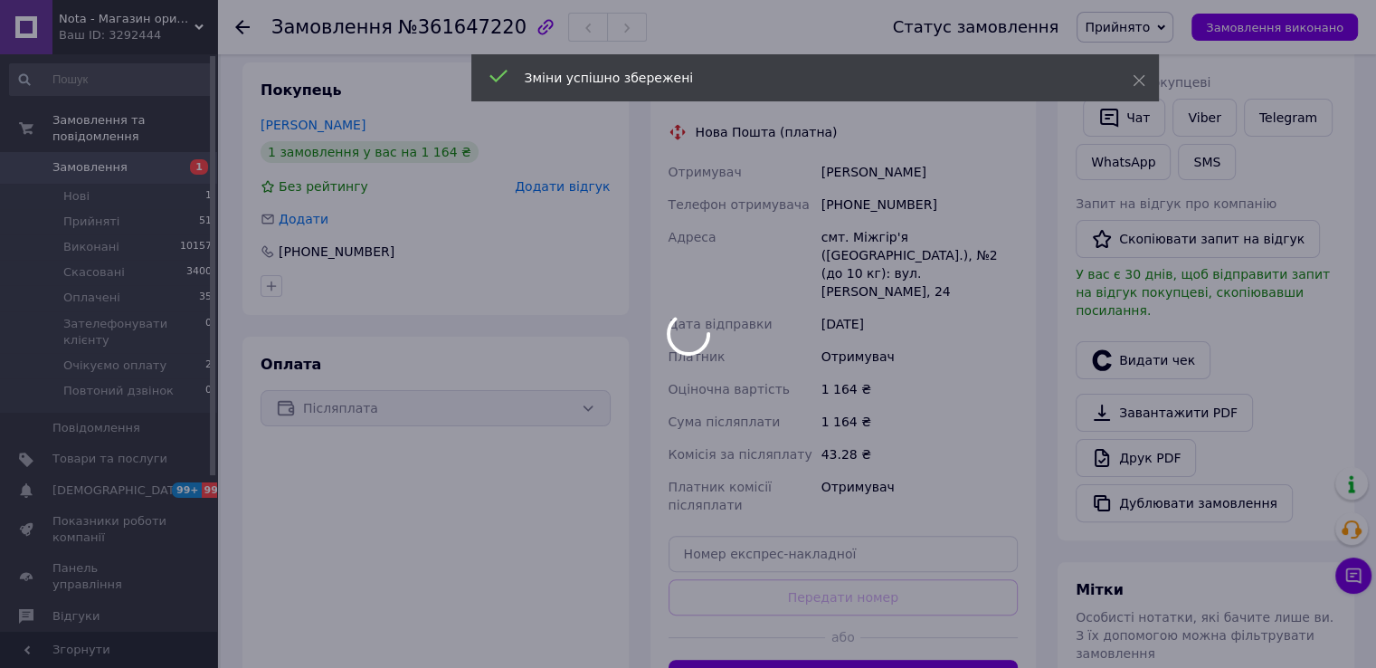
scroll to position [452, 0]
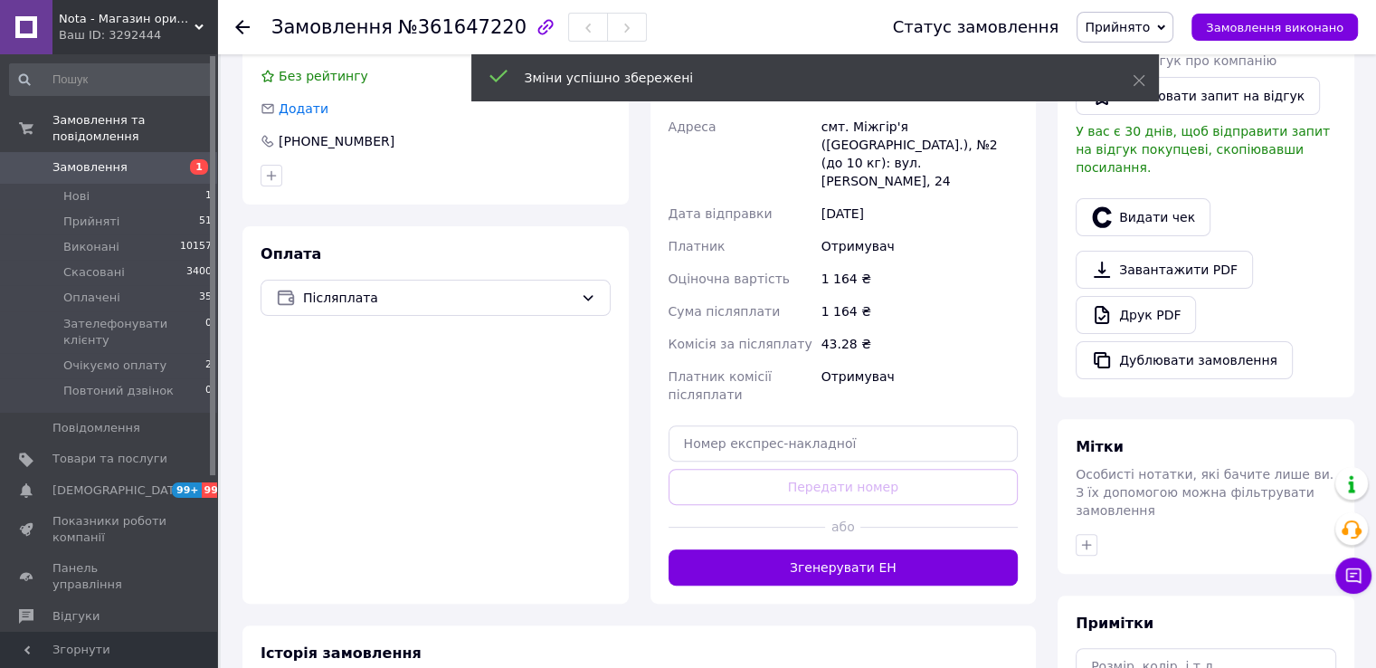
click at [807, 549] on button "Згенерувати ЕН" at bounding box center [844, 567] width 350 height 36
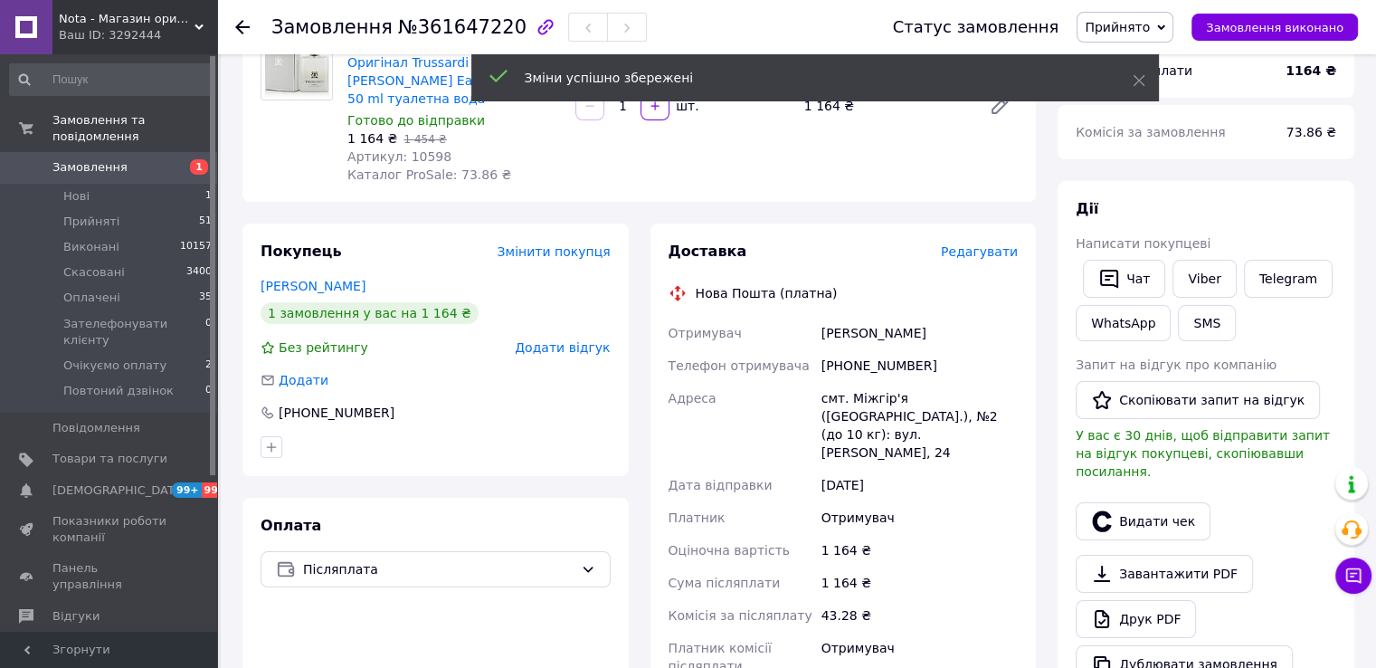
scroll to position [150, 0]
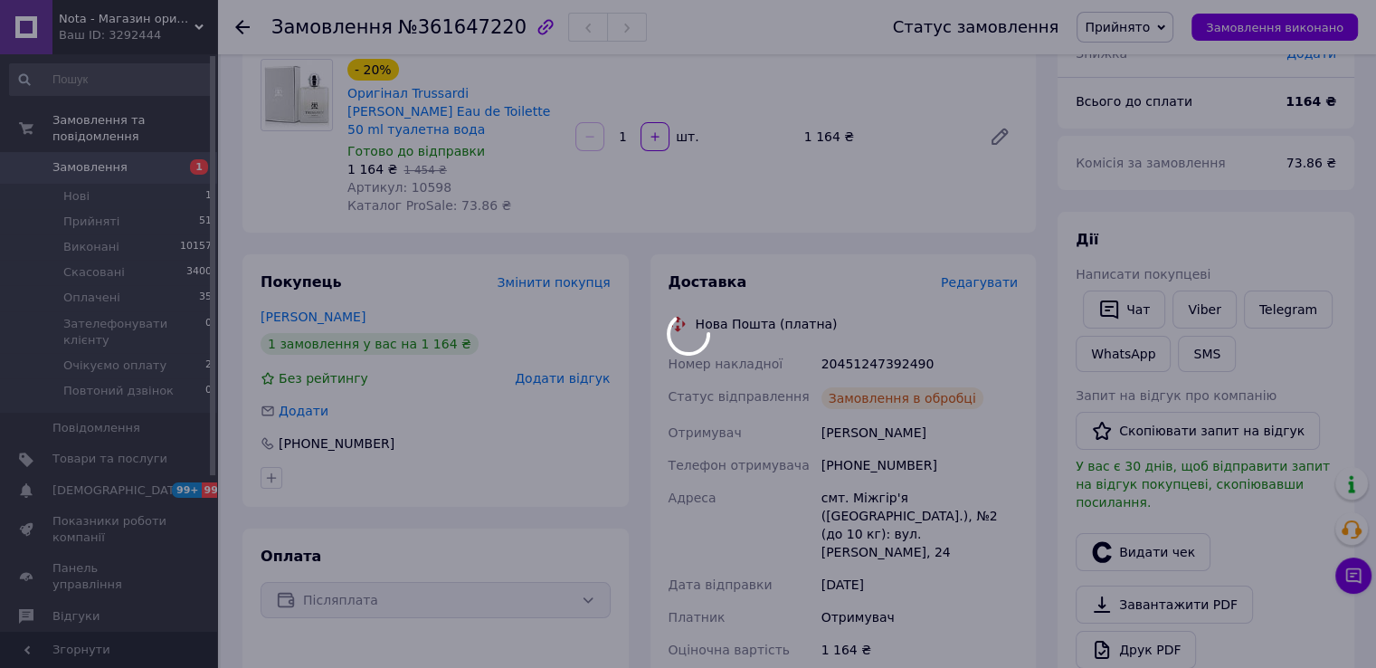
click at [850, 343] on body "Nota - Магазин оригінальної парфумерії оптом та в роздріб Ваш ID: 3292444 Сайт …" at bounding box center [688, 561] width 1376 height 1423
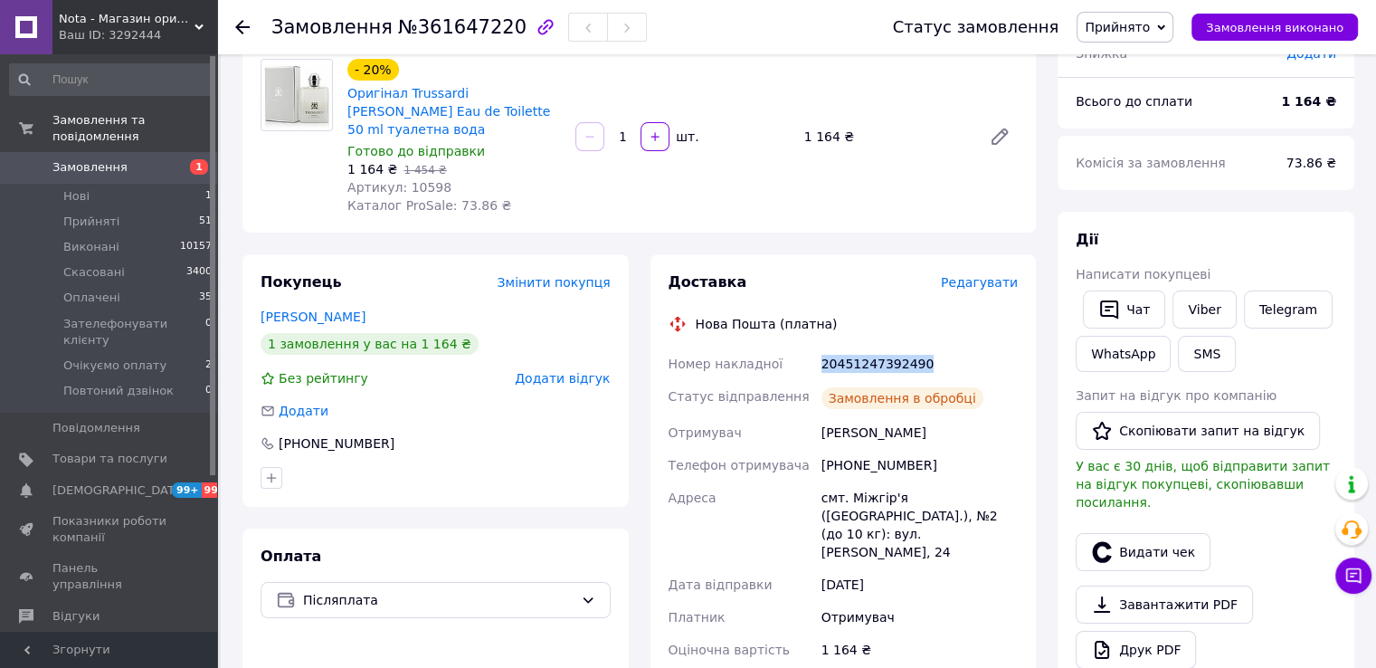
click at [850, 347] on div "20451247392490" at bounding box center [920, 363] width 204 height 33
copy div "20451247392490"
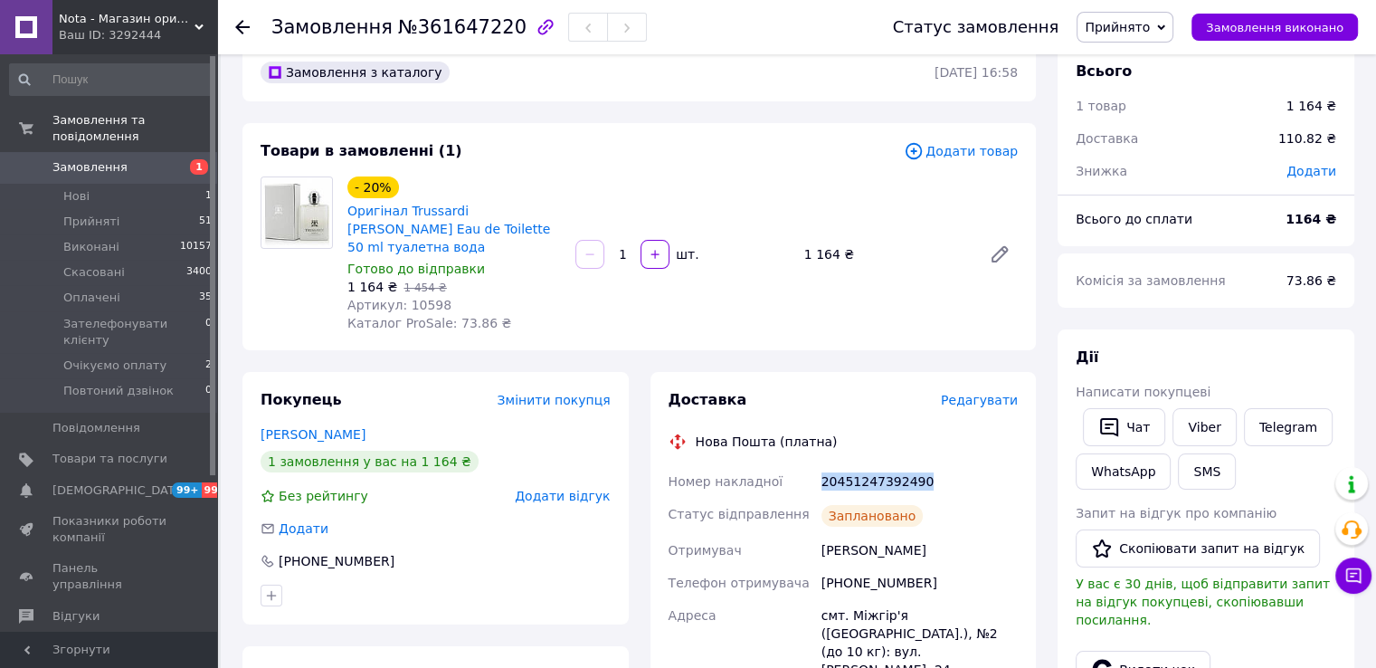
scroll to position [0, 0]
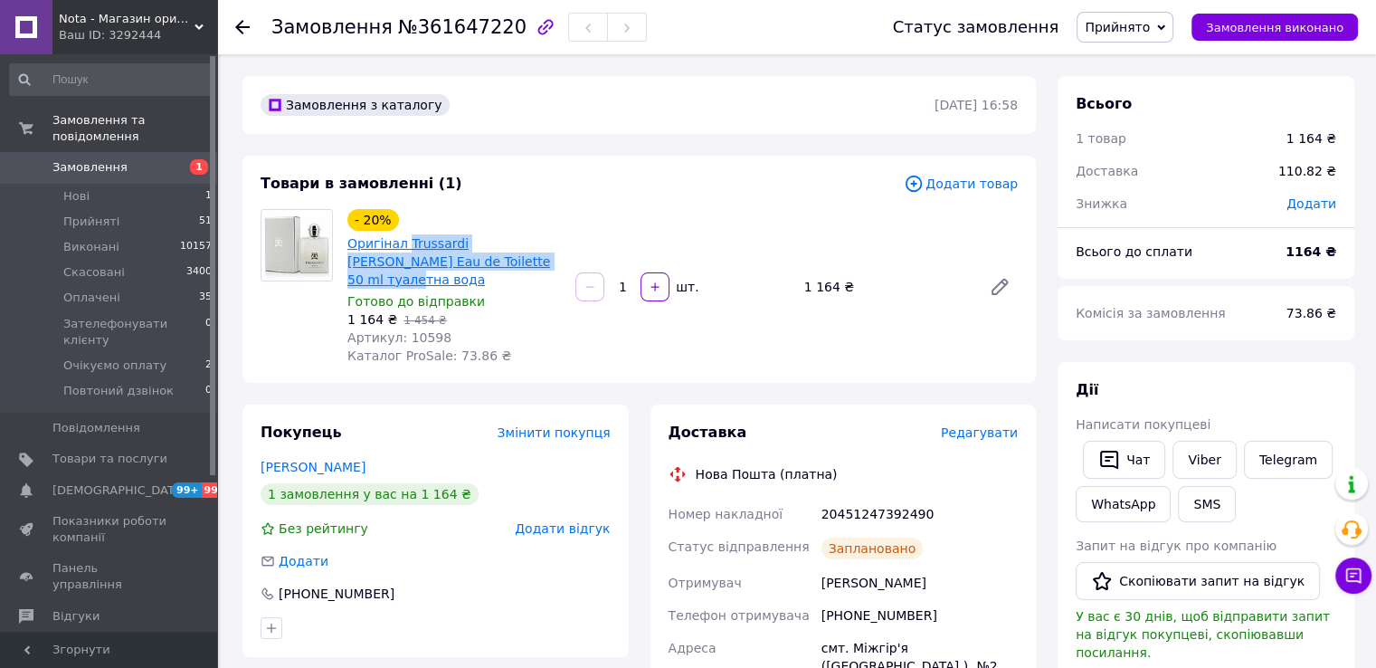
drag, startPoint x: 503, startPoint y: 260, endPoint x: 403, endPoint y: 241, distance: 102.2
click at [403, 241] on span "Оригінал Trussardi Donna Eau de Toilette 50 ml туалетна вода" at bounding box center [454, 261] width 214 height 54
copy link "Trussardi Donna Eau de Toilette 50 ml туалетна вода"
click at [421, 330] on span "Артикул: 10598" at bounding box center [399, 337] width 104 height 14
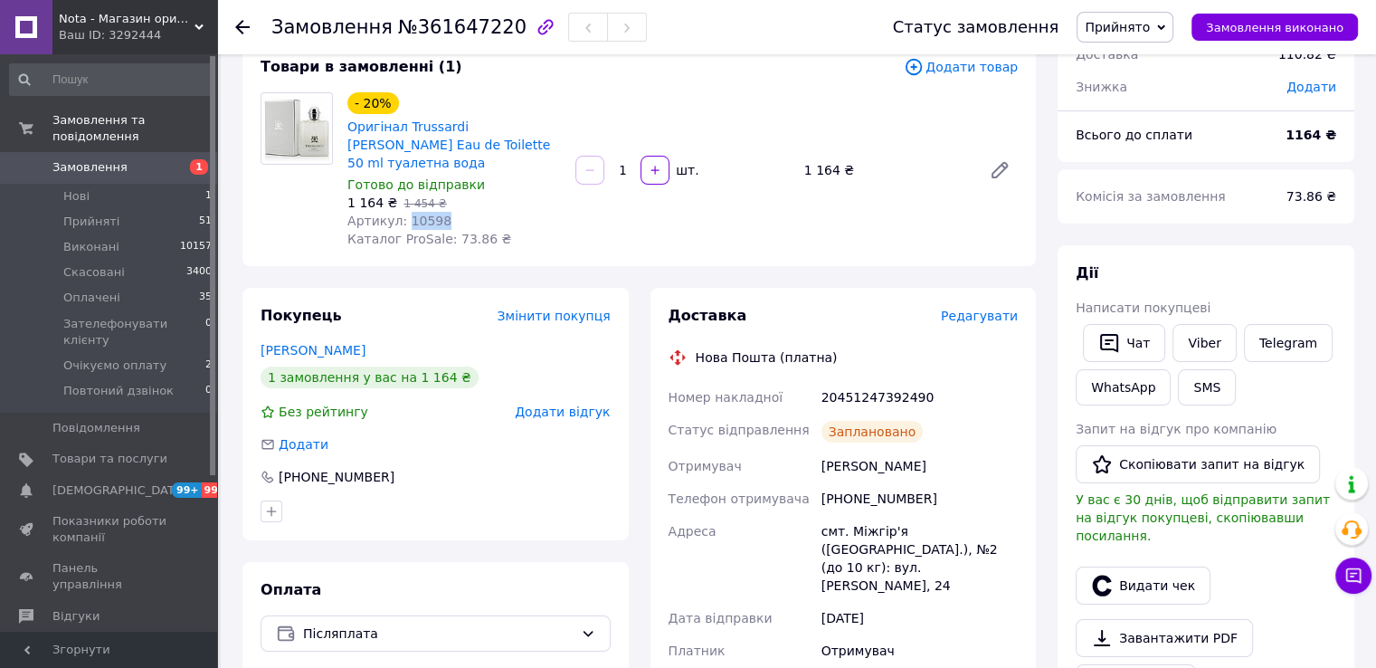
scroll to position [150, 0]
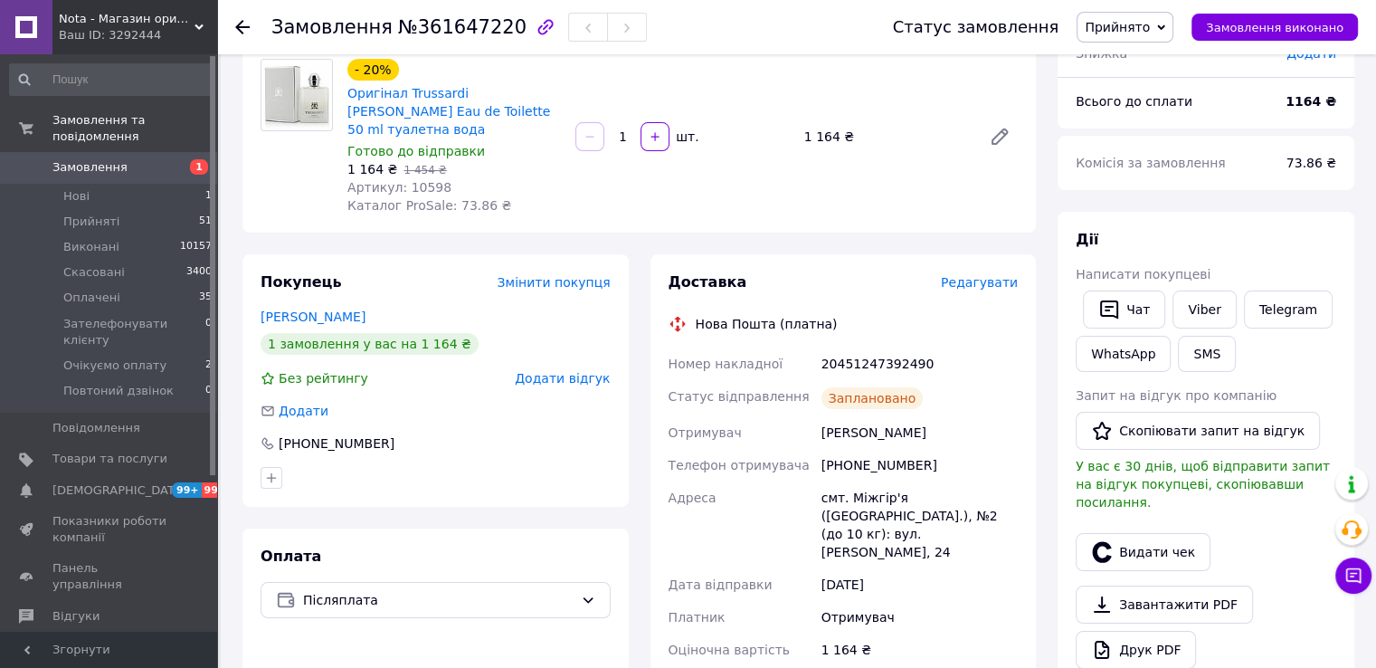
click at [854, 347] on div "20451247392490" at bounding box center [920, 363] width 204 height 33
drag, startPoint x: 872, startPoint y: 455, endPoint x: 842, endPoint y: 402, distance: 61.6
click at [843, 449] on div "+380681438450" at bounding box center [920, 465] width 204 height 33
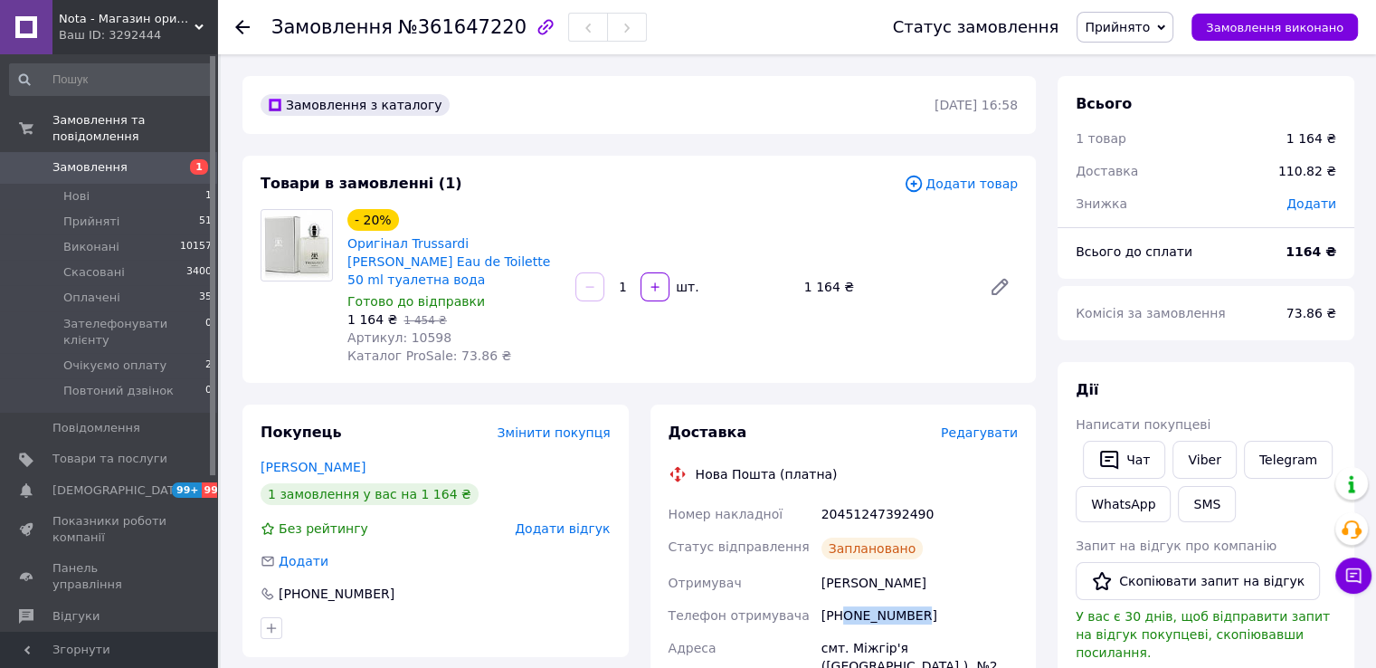
click at [89, 159] on span "Замовлення" at bounding box center [89, 167] width 75 height 16
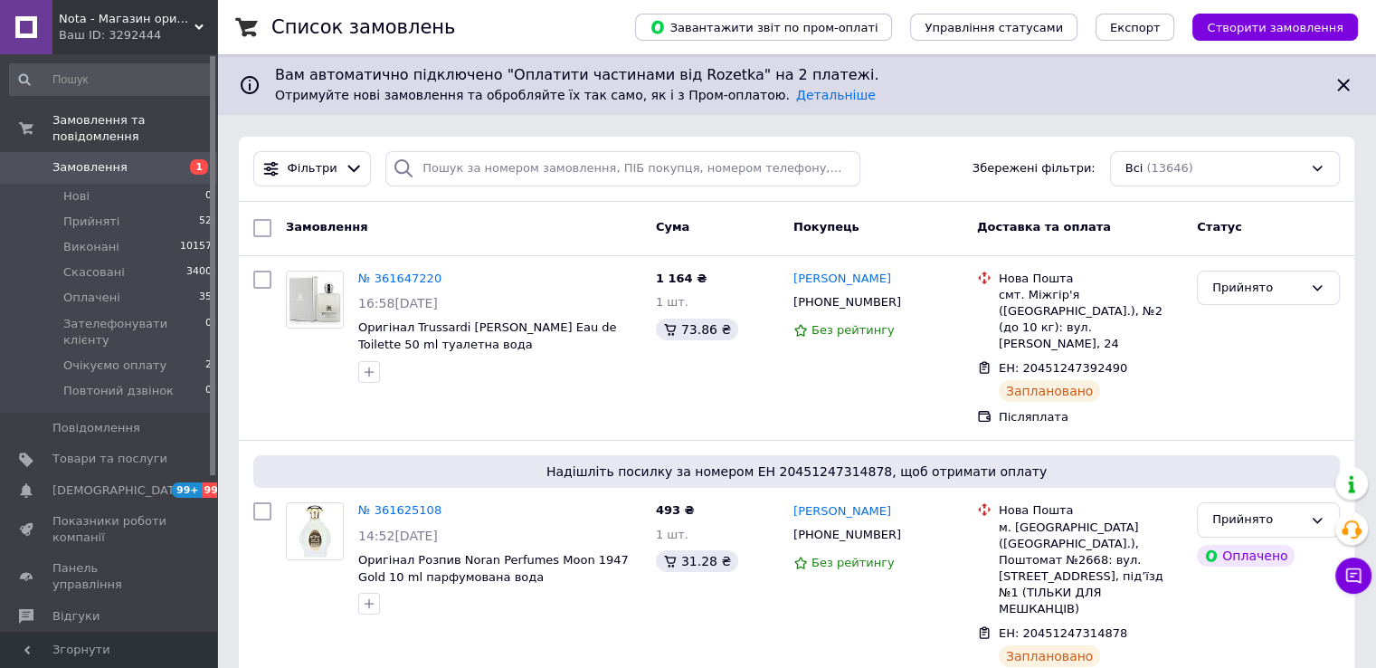
click at [196, 30] on icon at bounding box center [199, 27] width 9 height 9
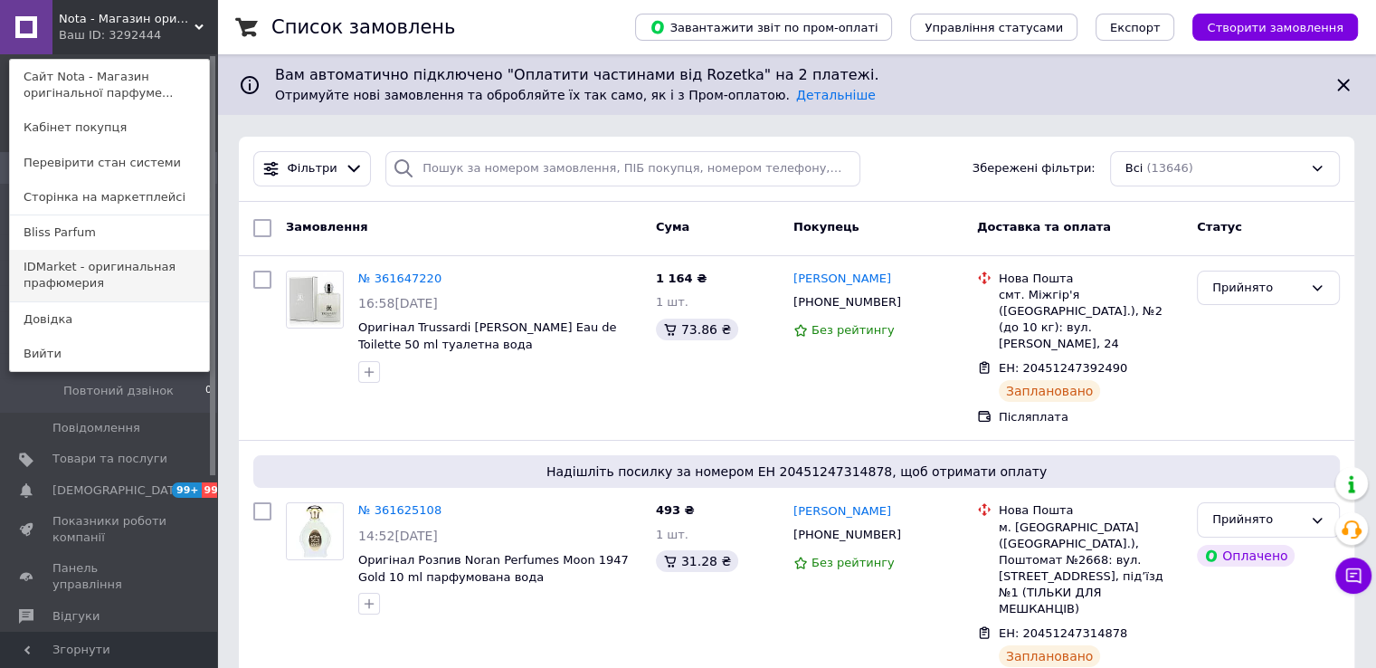
click at [78, 273] on link "IDMarket - оригинальная прафюмерия" at bounding box center [109, 275] width 199 height 51
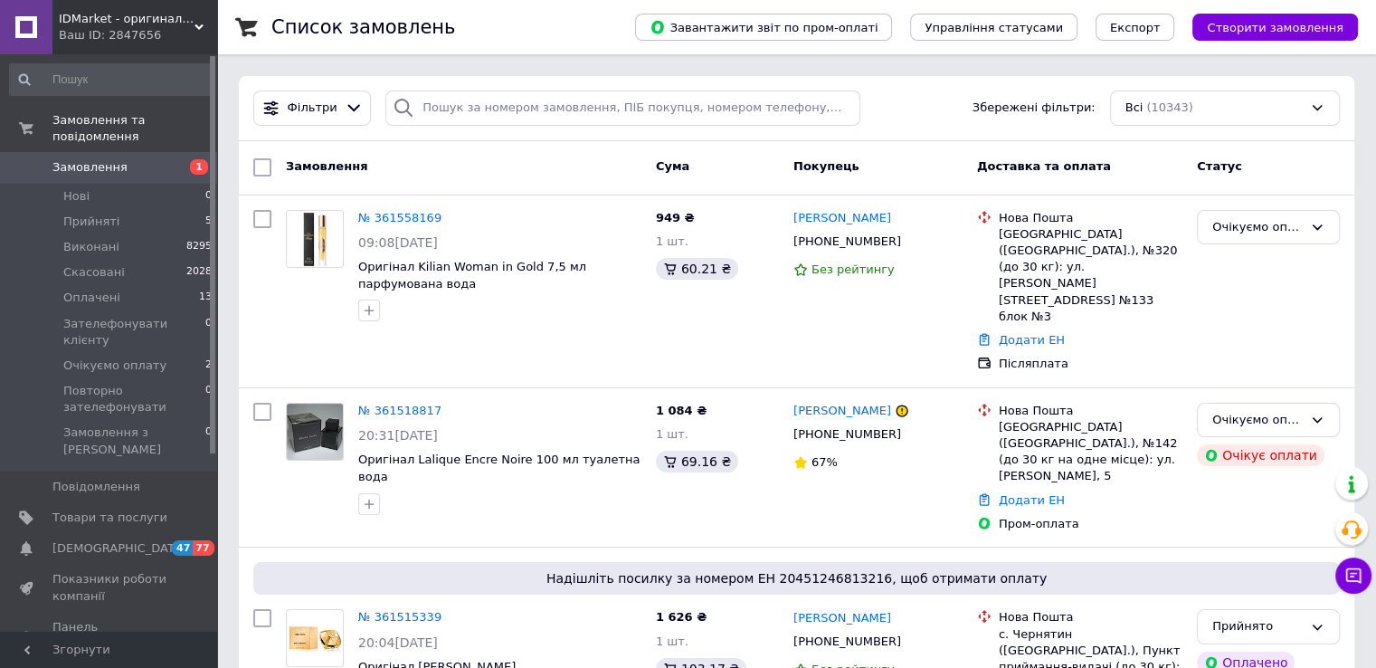
click at [77, 159] on span "Замовлення" at bounding box center [89, 167] width 75 height 16
click at [105, 509] on span "Товари та послуги" at bounding box center [109, 517] width 115 height 16
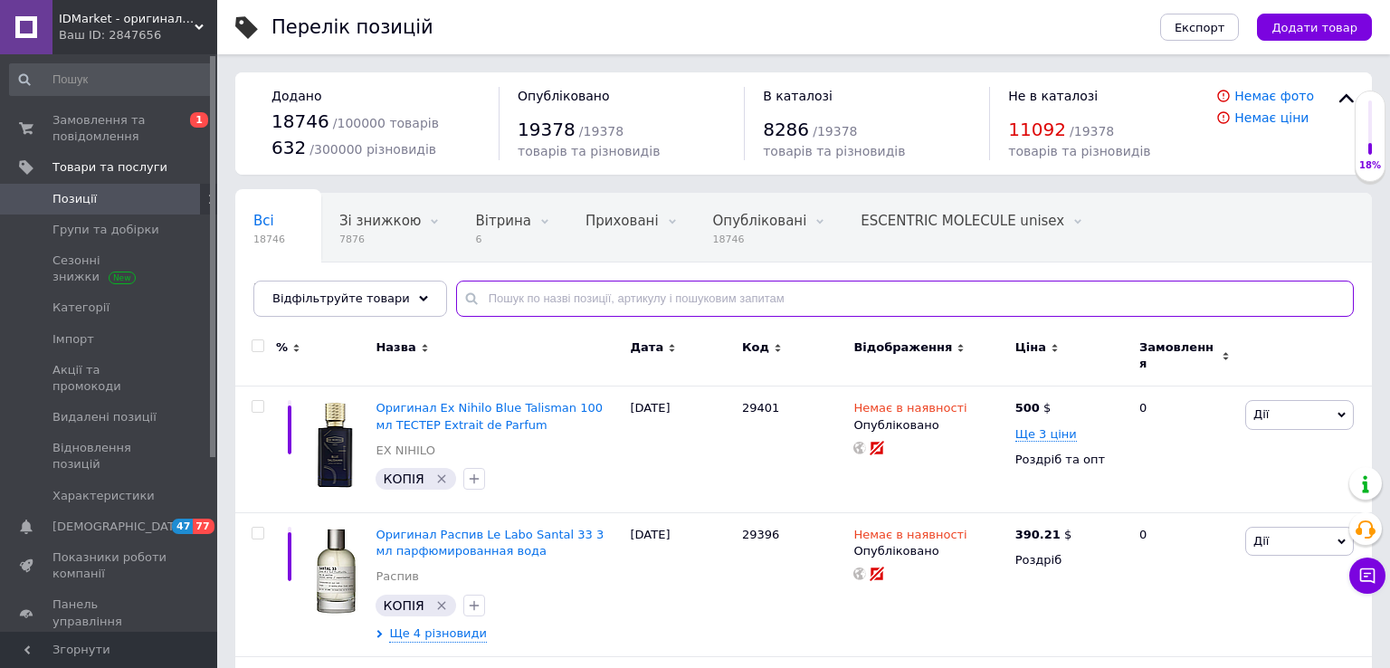
click at [568, 294] on input "text" at bounding box center [905, 299] width 898 height 36
paste input "EX Nihilo Fleur Narcotique Extrait de Parfum"
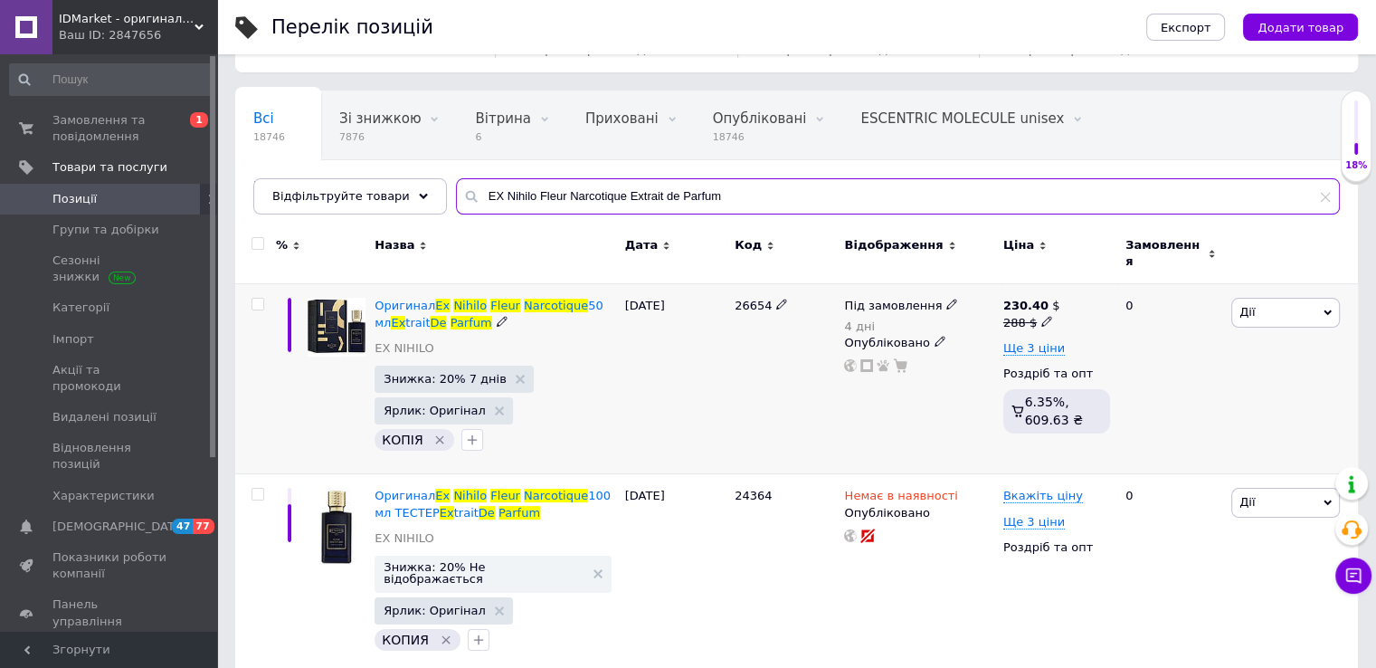
scroll to position [150, 0]
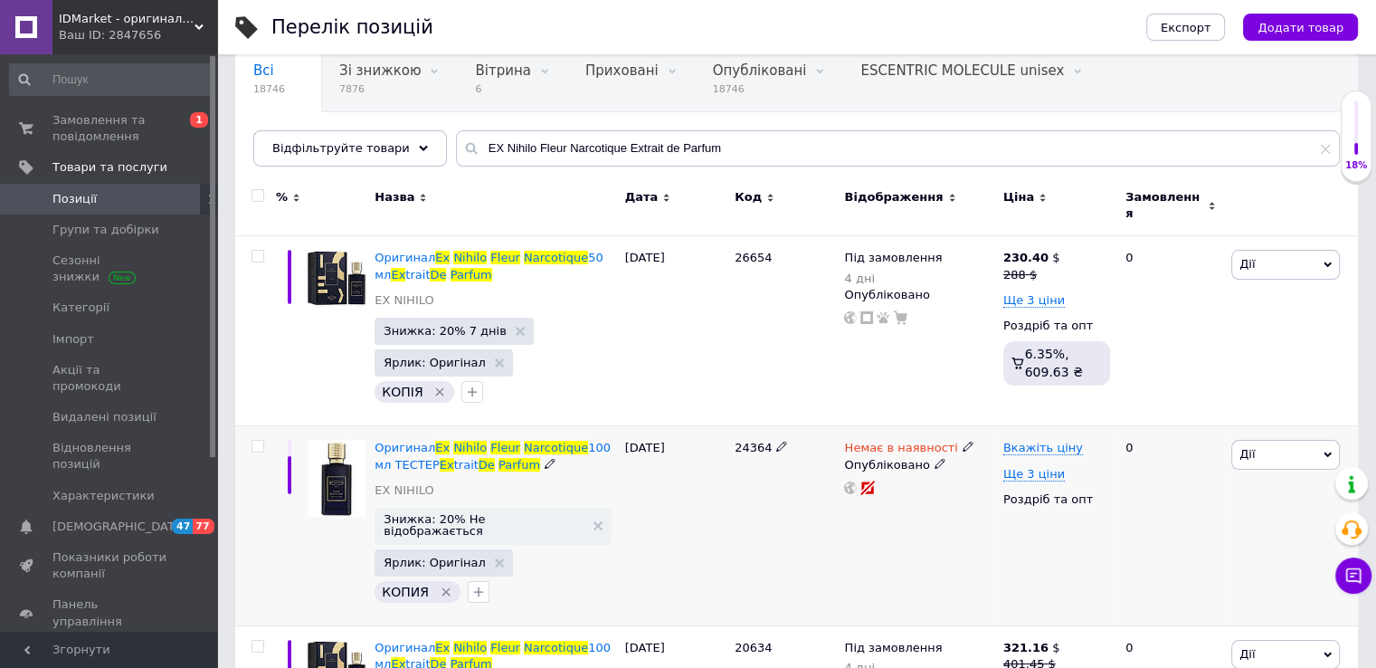
click at [748, 441] on span "24364" at bounding box center [753, 448] width 37 height 14
drag, startPoint x: 748, startPoint y: 432, endPoint x: 687, endPoint y: 461, distance: 68.4
click at [748, 441] on span "24364" at bounding box center [753, 448] width 37 height 14
copy span "24364"
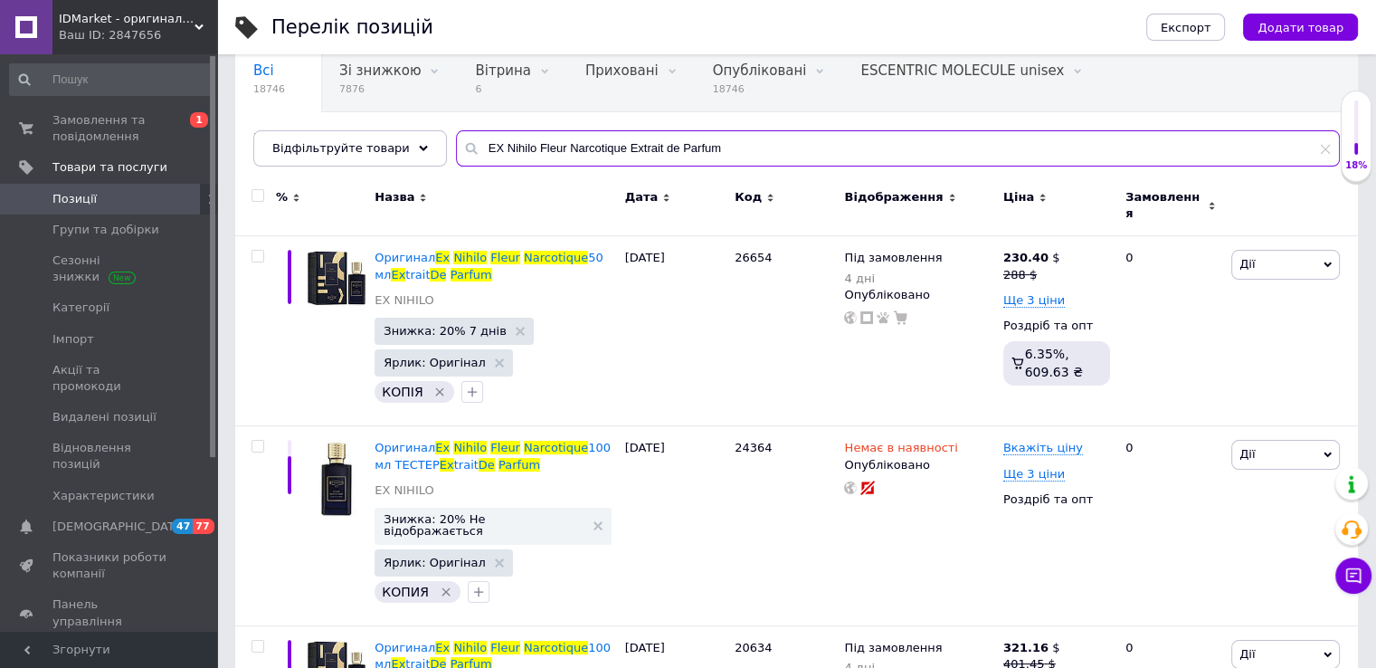
click at [563, 141] on input "EX Nihilo Fleur Narcotique Extrait de Parfum" at bounding box center [898, 148] width 884 height 36
paste input "ByBOZO HABIBI"
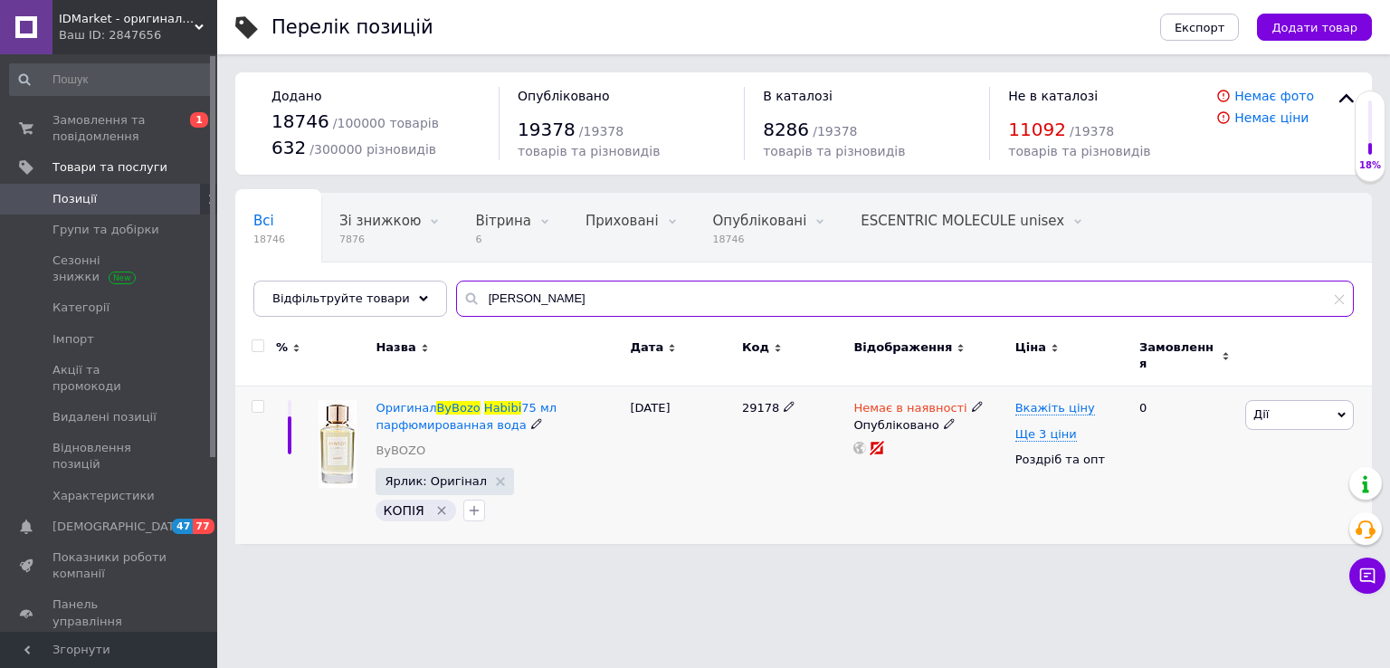
type input "ByBOZO HABIBI"
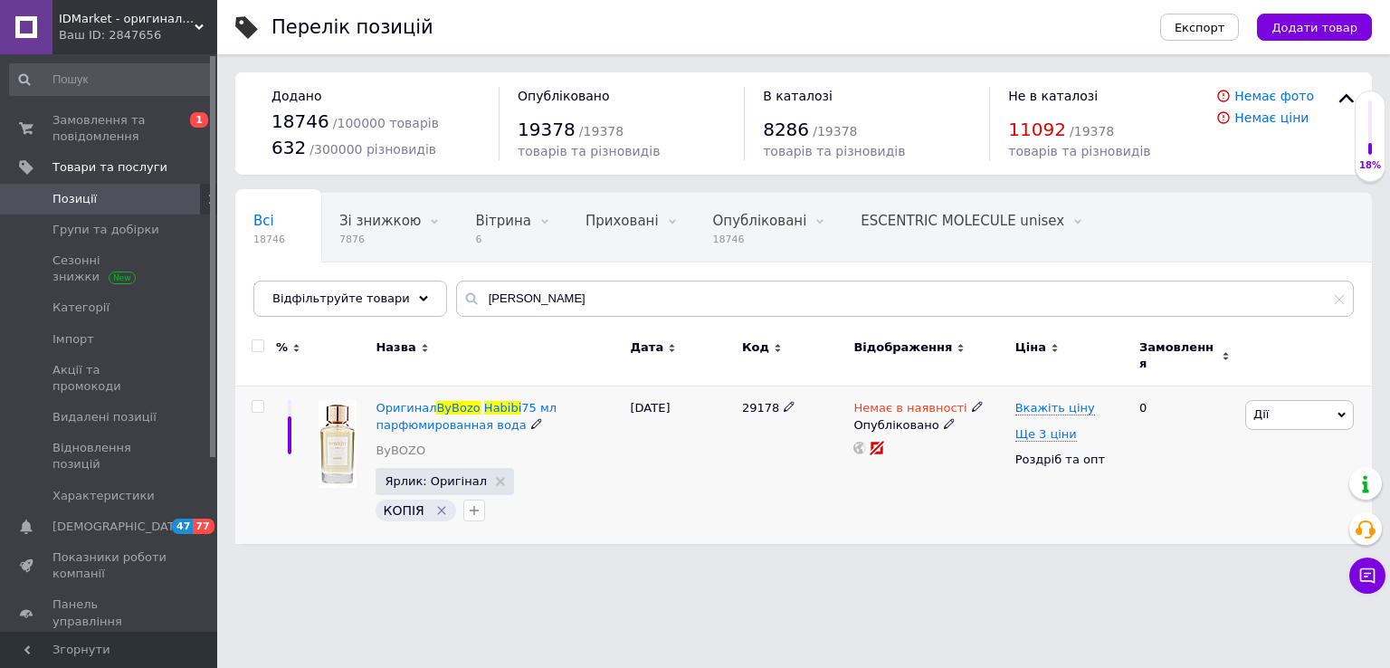
click at [745, 401] on span "29178" at bounding box center [760, 408] width 37 height 14
copy span "29178"
click at [1332, 28] on span "Додати товар" at bounding box center [1314, 28] width 86 height 14
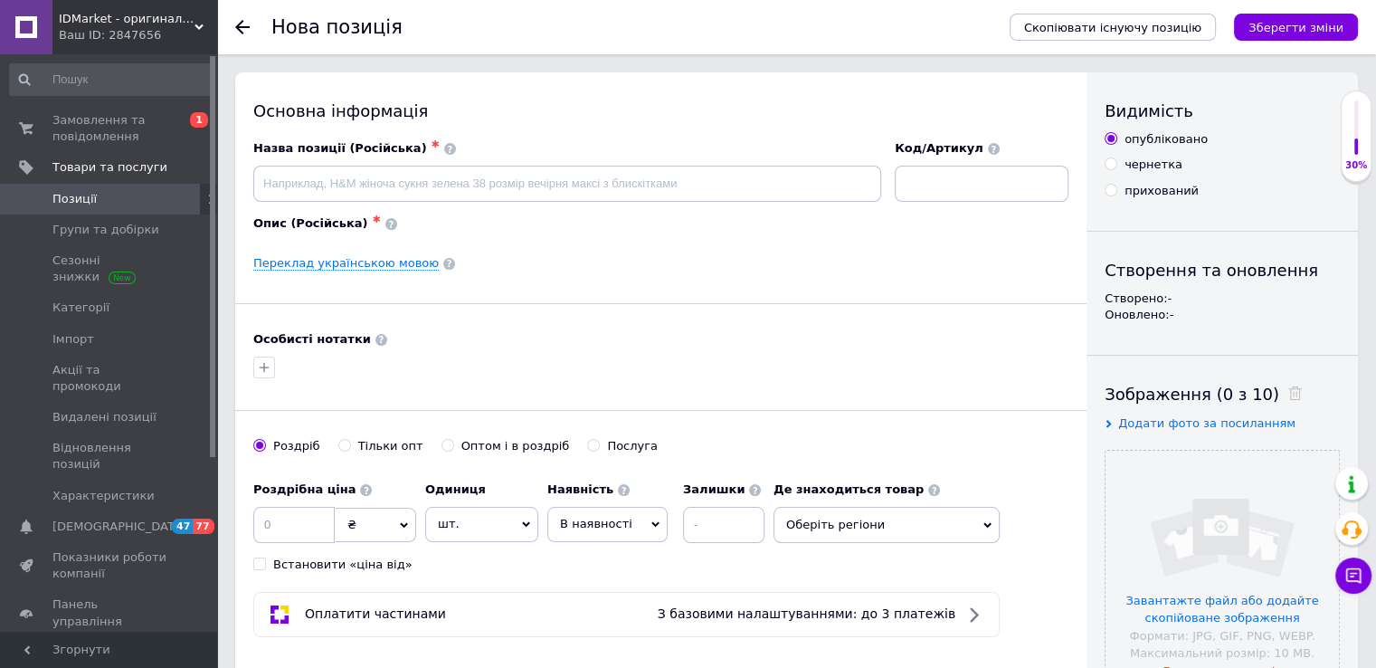
click at [1117, 25] on span "Скопіювати існуючу позицію" at bounding box center [1112, 28] width 177 height 14
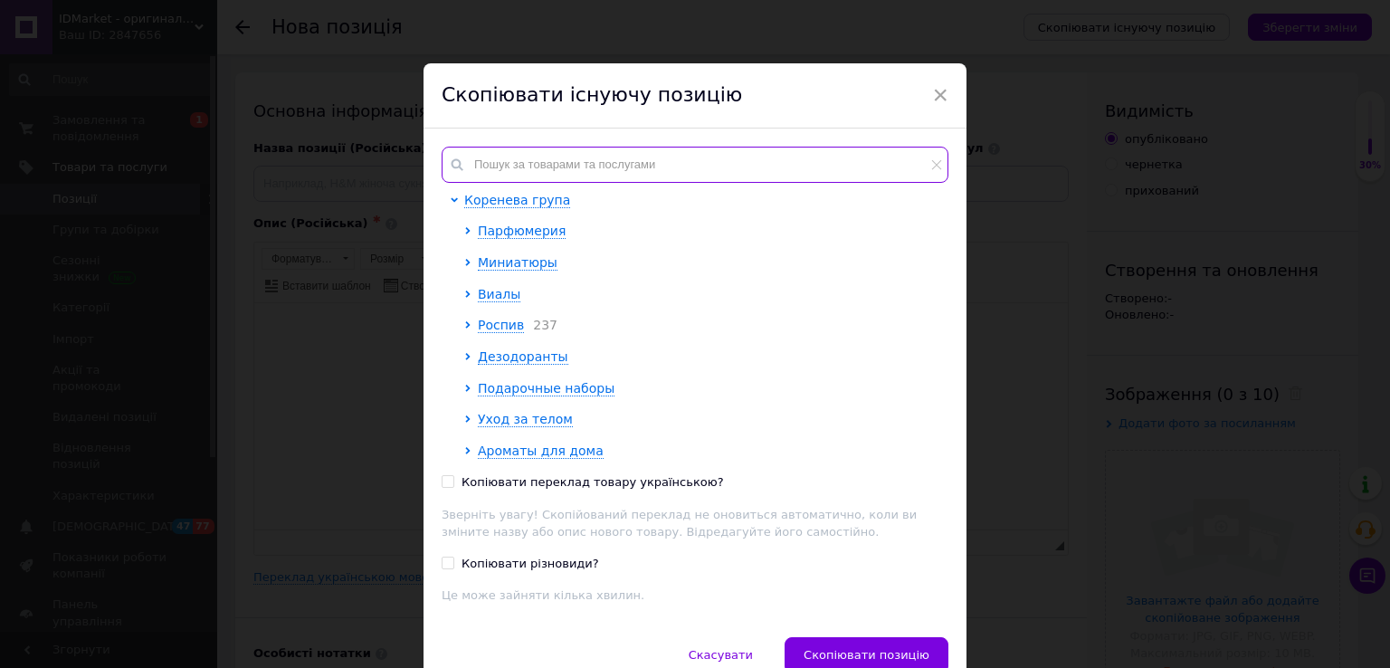
click at [553, 151] on input "text" at bounding box center [695, 165] width 507 height 36
paste input "29178"
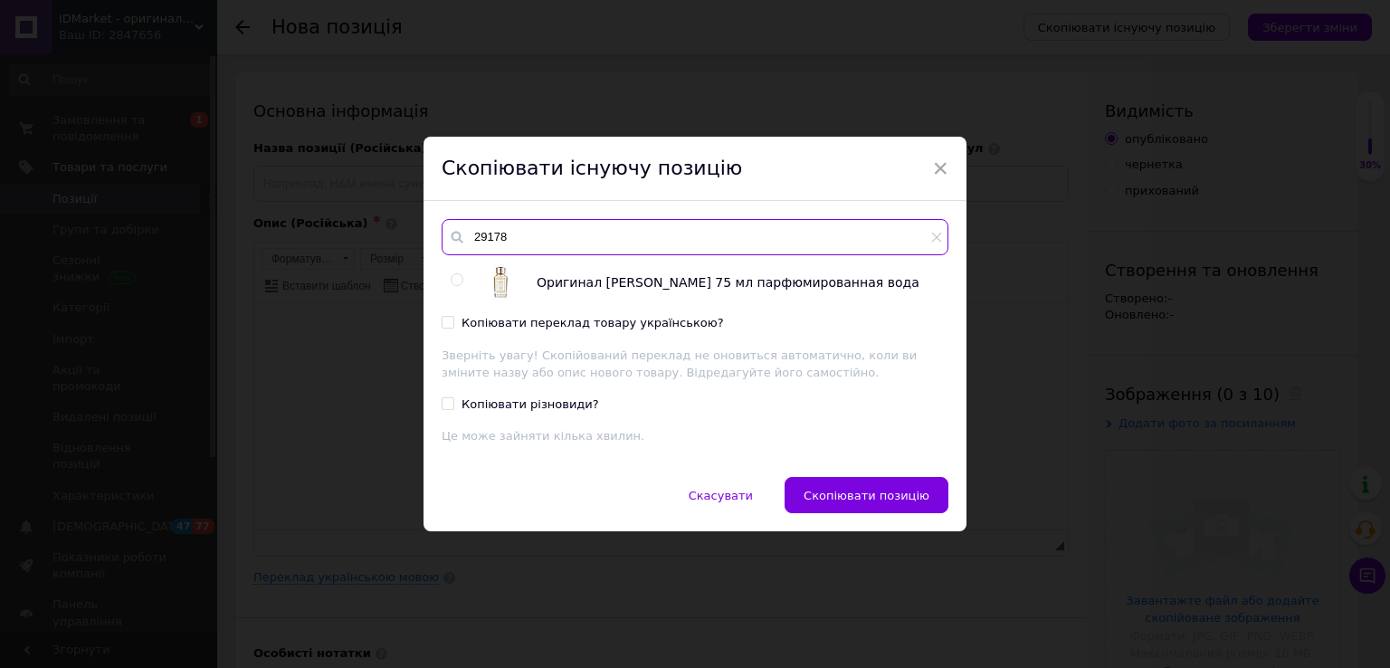
type input "29178"
click at [452, 279] on input "radio" at bounding box center [457, 280] width 12 height 12
radio input "true"
click at [443, 321] on input "Копіювати переклад товару українською?" at bounding box center [448, 322] width 12 height 12
checkbox input "true"
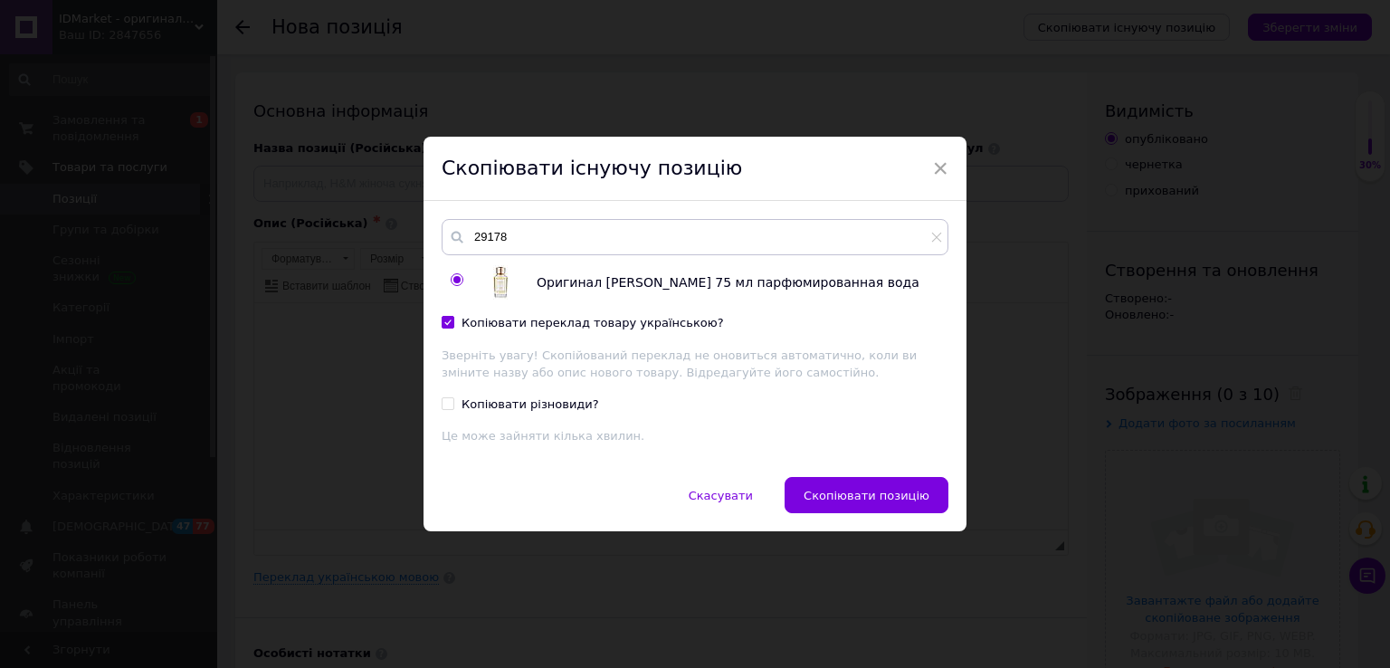
click at [860, 482] on button "Скопіювати позицію" at bounding box center [867, 495] width 164 height 36
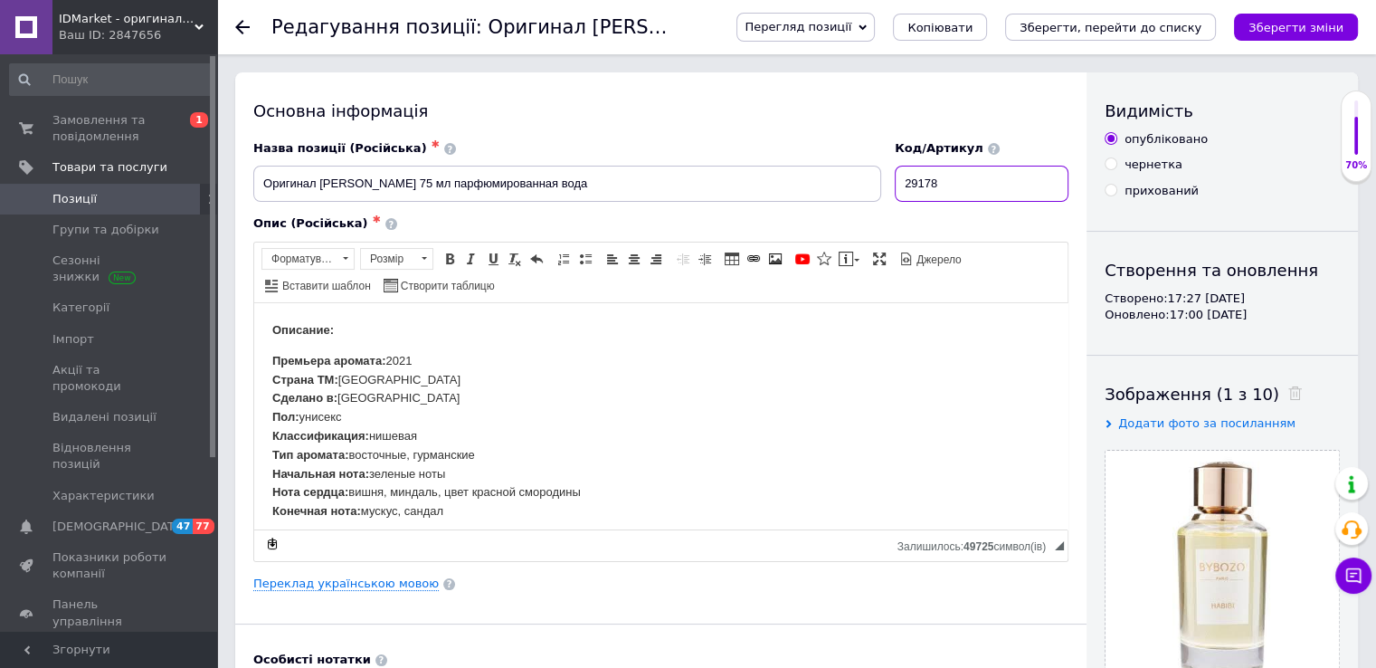
click at [945, 183] on input "29178" at bounding box center [982, 184] width 174 height 36
paste input "402"
type input "29402"
click at [420, 190] on input "Оригинал ByBozo Habibi 75 мл парфюмированная вода" at bounding box center [567, 184] width 628 height 36
click at [434, 182] on input "Оригинал ByBozo Habibi 75 мл парфюмированная вода" at bounding box center [567, 184] width 628 height 36
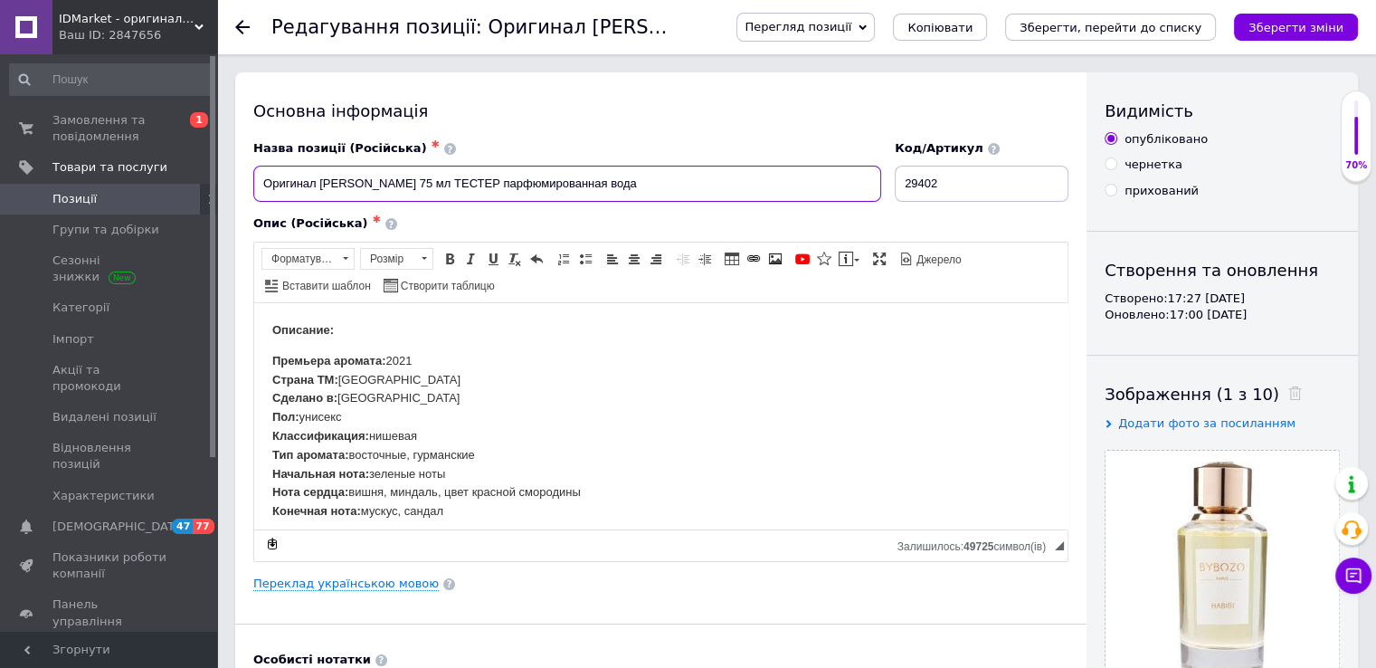
type input "Оригинал ByBozo Habibi 75 мл ТЕСТЕР парфюмированная вода"
click at [263, 331] on html "Описание: Премьера аромата: 2021 Страна ТМ: Франция Сделано в: Франция Пол: уни…" at bounding box center [660, 420] width 813 height 236
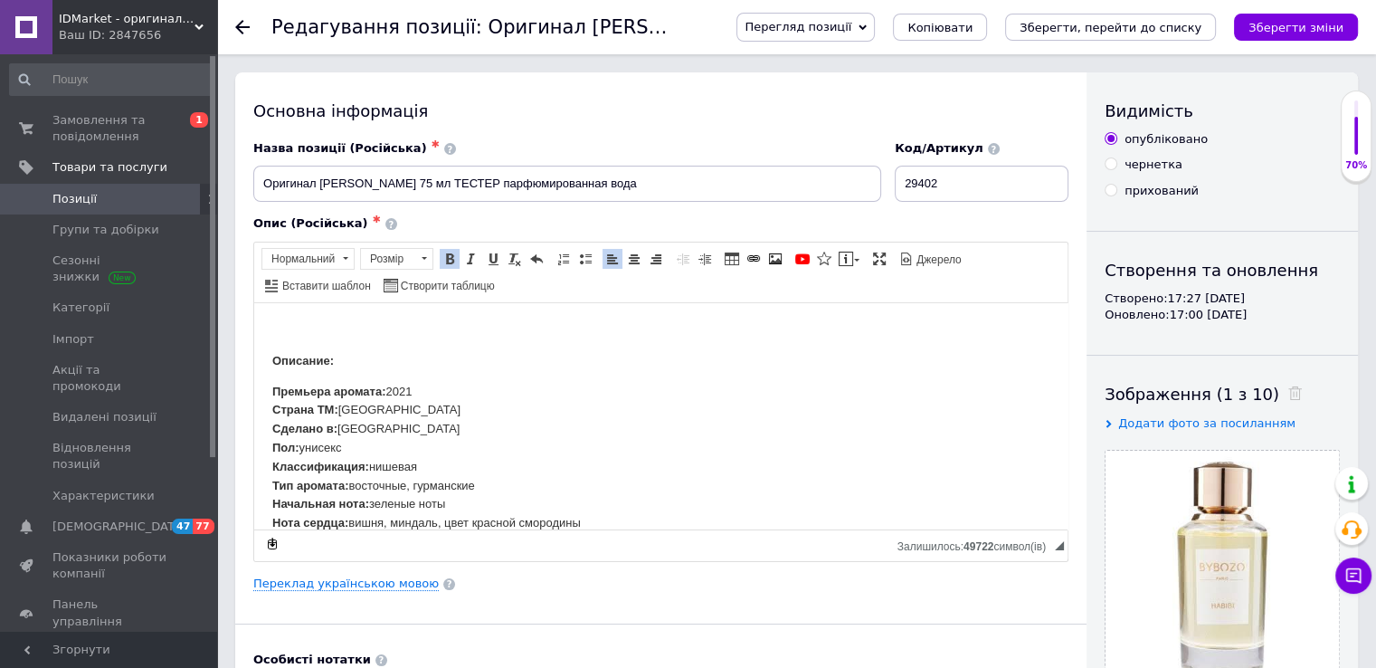
click at [266, 310] on html "Описание: Премьера аромата: 2021 Страна ТМ: Франция Сделано в: Франция Пол: уни…" at bounding box center [660, 435] width 813 height 267
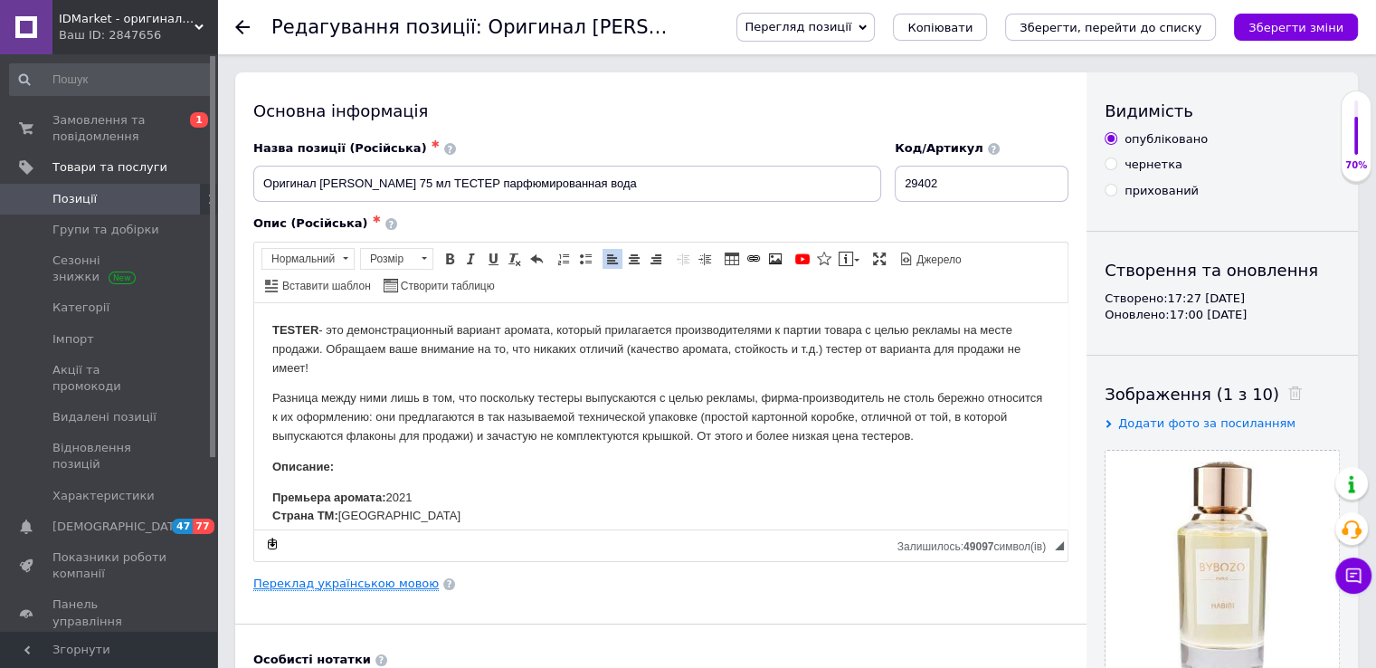
click at [355, 584] on link "Переклад українською мовою" at bounding box center [345, 583] width 185 height 14
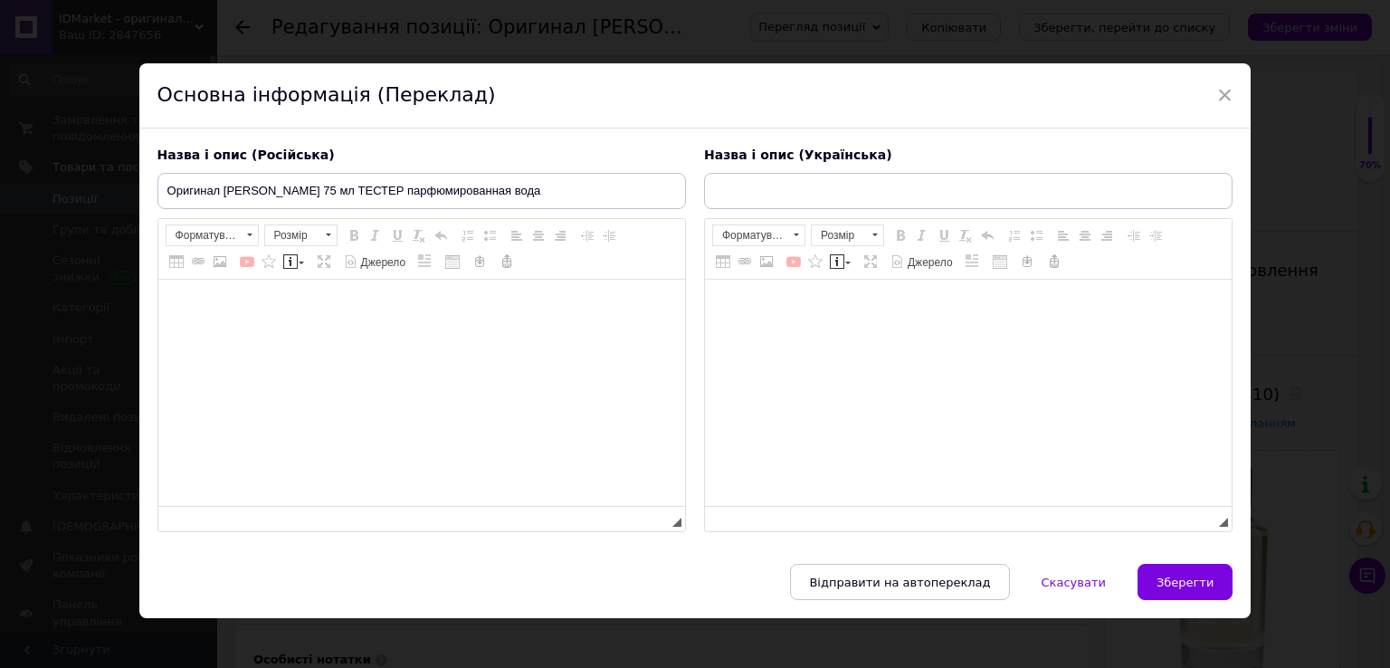
type input "Оригінал ByBozo Habibi 75 мл парфумована вода"
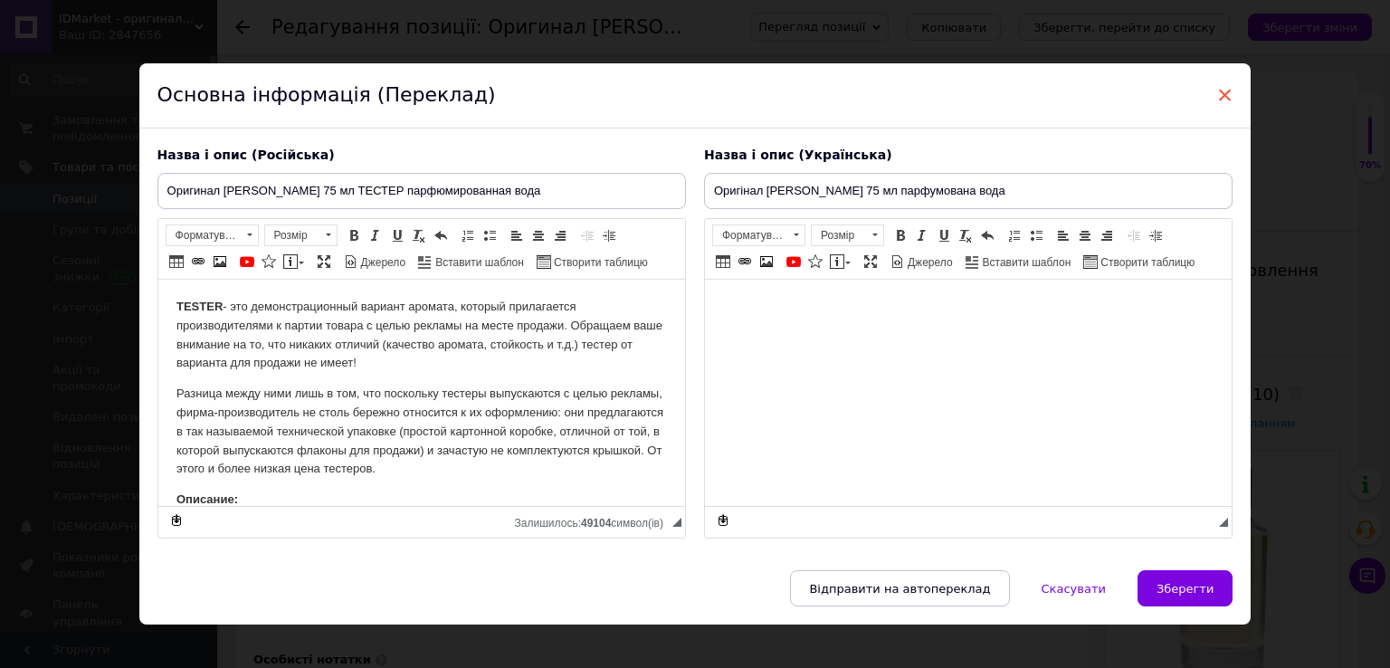
click at [1226, 90] on span "×" at bounding box center [1225, 95] width 16 height 31
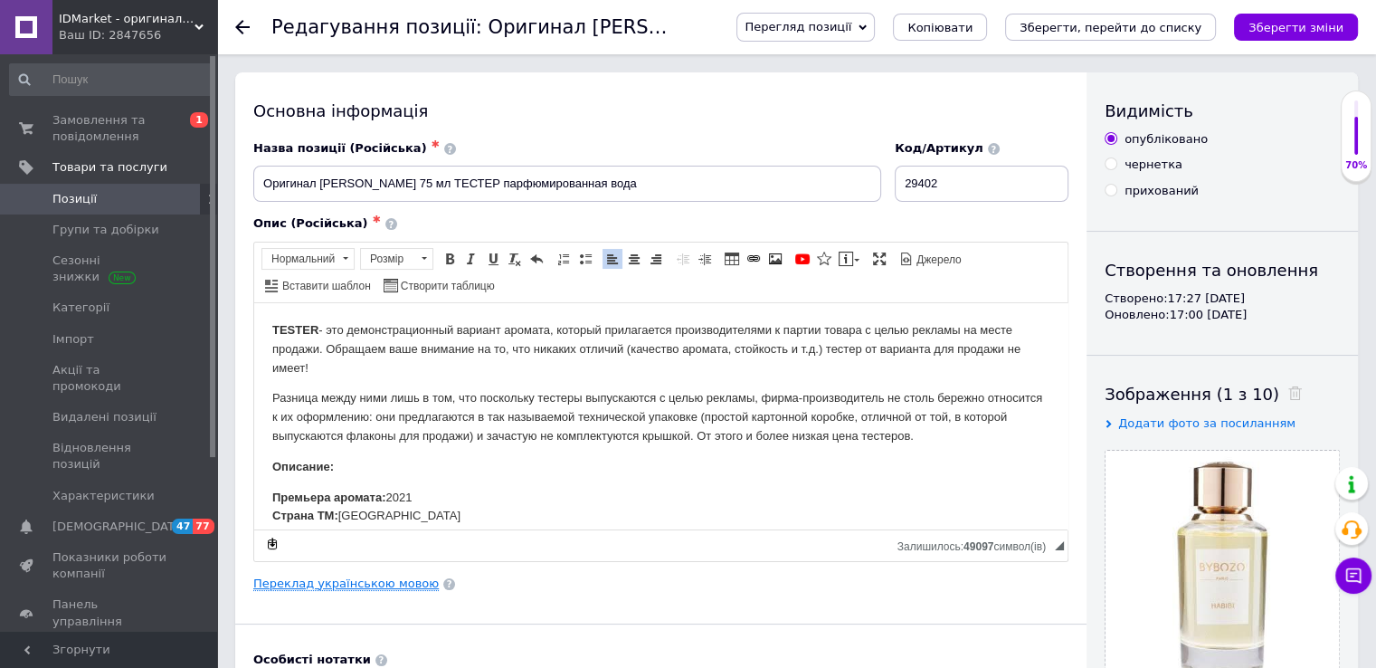
click at [349, 580] on link "Переклад українською мовою" at bounding box center [345, 583] width 185 height 14
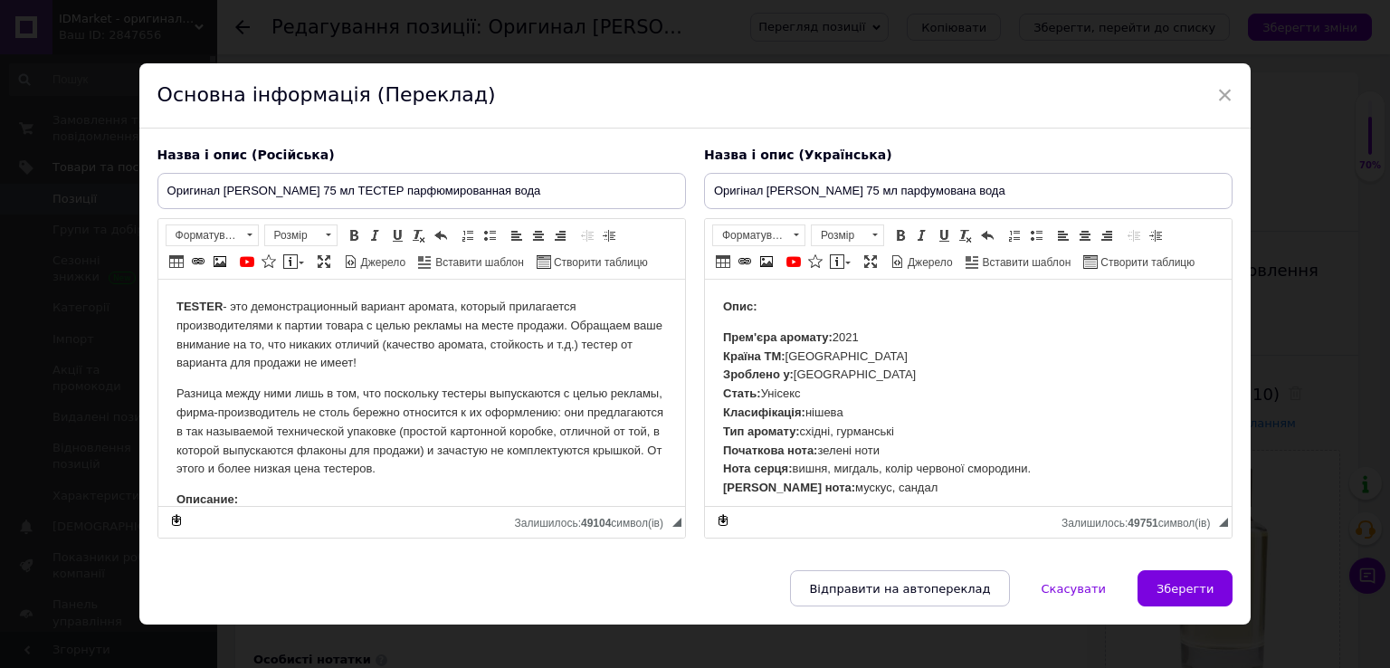
click at [712, 299] on html "Опис: Прем'єра аромату: 2021 ​​ Країна ТМ: Франція Зроблено у: Франція Стать: У…" at bounding box center [967, 398] width 527 height 236
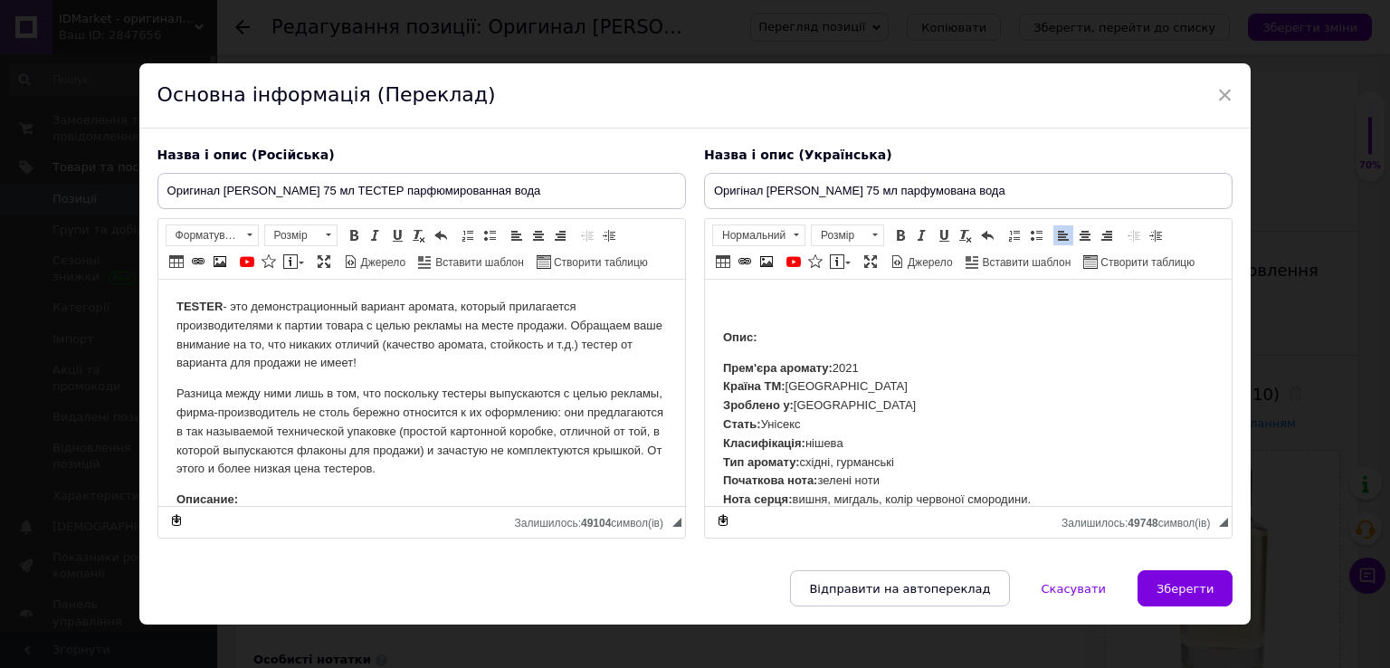
click at [721, 293] on html "Опис: Прем'єра аромату: 2021 ​​ Країна ТМ: Франція Зроблено у: Франція Стать: У…" at bounding box center [967, 413] width 527 height 267
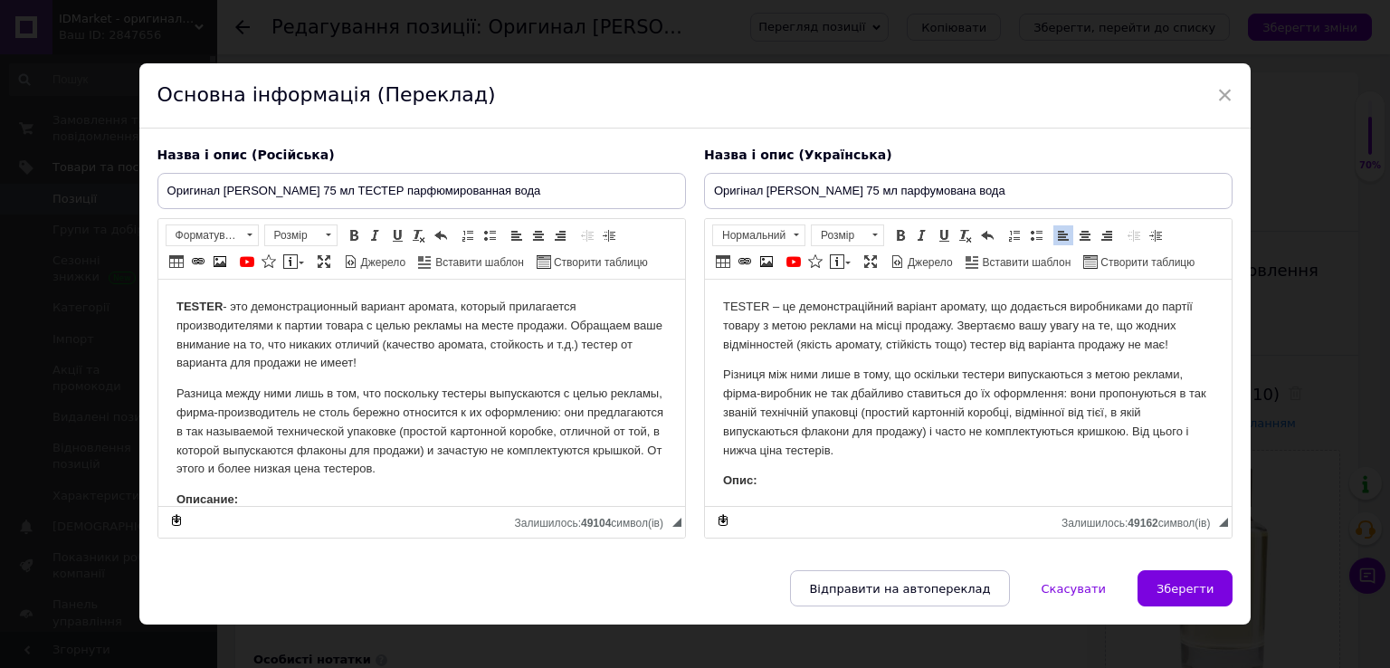
click at [735, 297] on html "TESTER – це демонстраційний варіант аромату, що додається виробниками до партії…" at bounding box center [967, 485] width 527 height 410
click at [899, 237] on span at bounding box center [900, 235] width 14 height 14
click at [362, 197] on input "Оригинал ByBozo Habibi 75 мл ТЕСТЕР парфюмированная вода" at bounding box center [421, 191] width 528 height 36
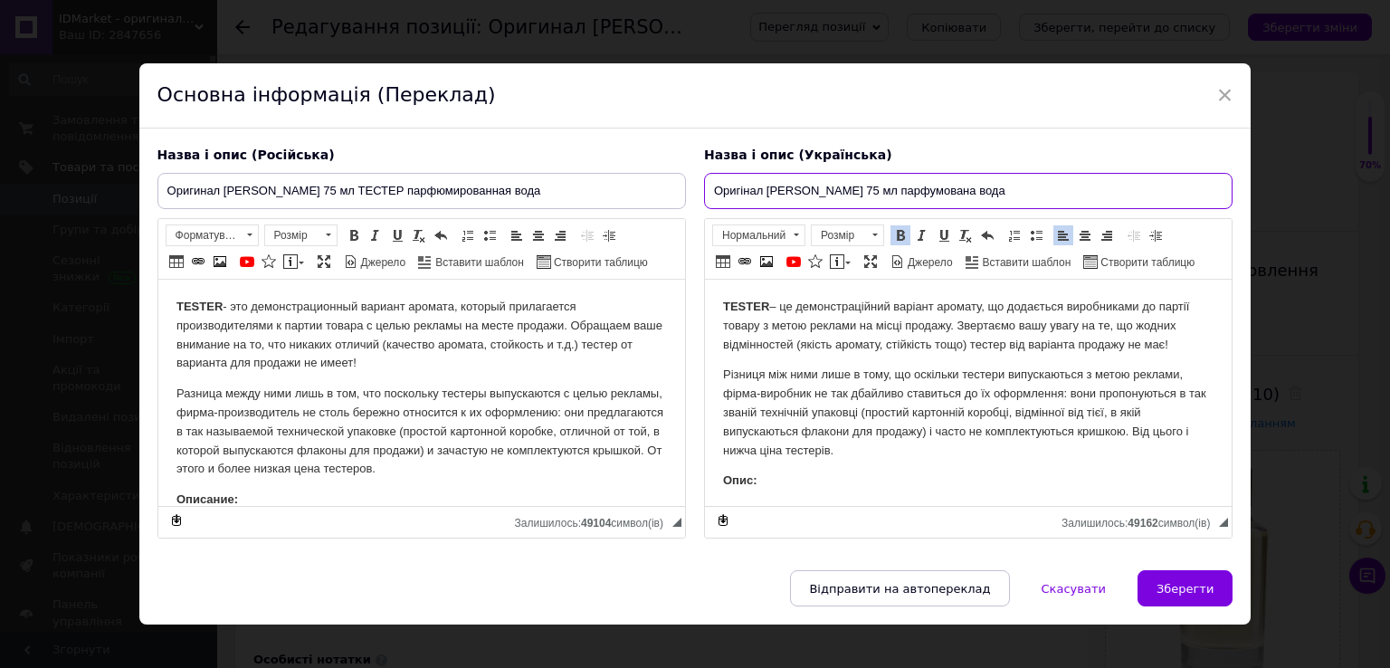
click at [879, 183] on input "Оригінал ByBozo Habibi 75 мл парфумована вода" at bounding box center [968, 191] width 528 height 36
paste input "ЕСТЕР"
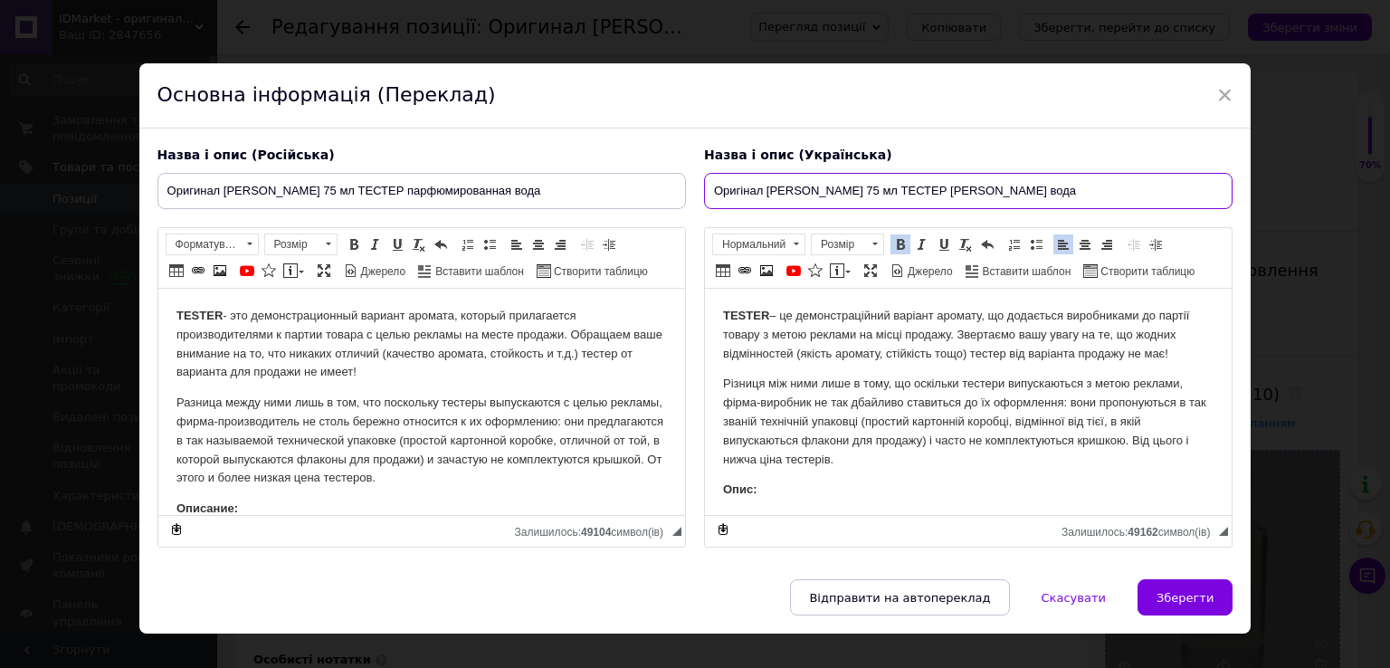
type input "Оригінал ByBozo Habibi 75 мл ТЕСТЕР парфумована вода"
click at [1174, 607] on button "Зберегти" at bounding box center [1184, 597] width 95 height 36
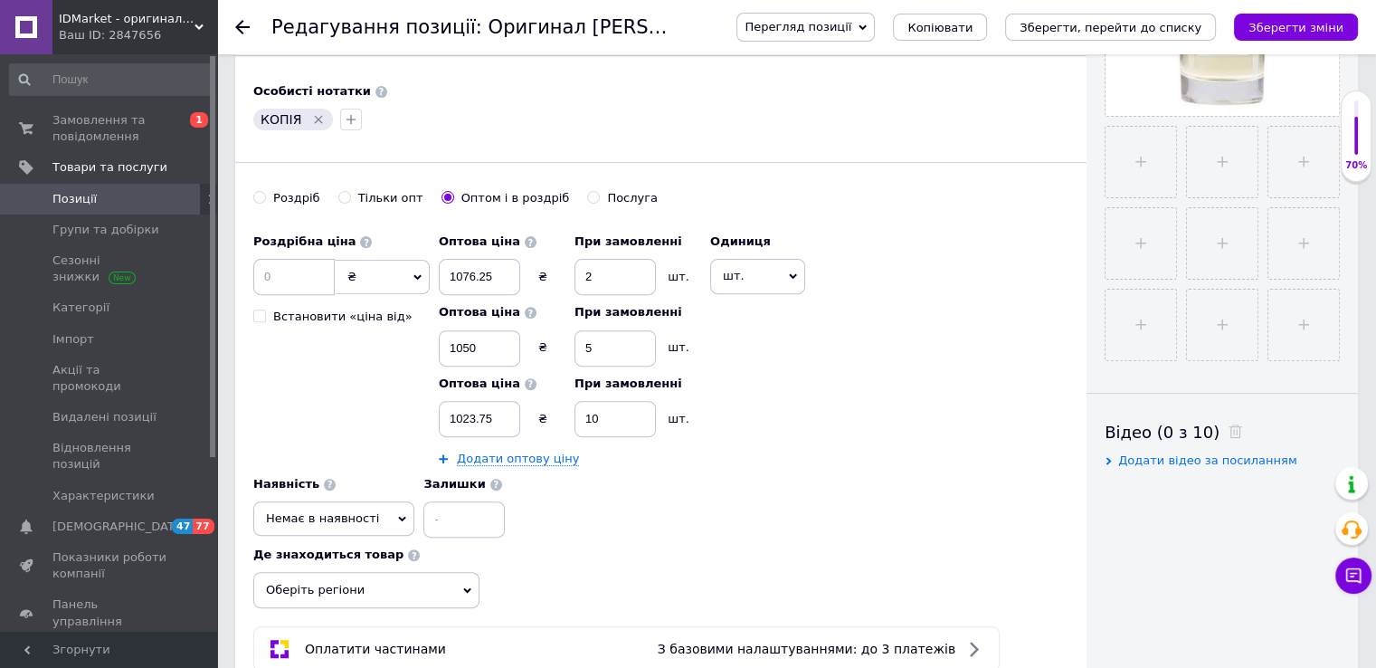
scroll to position [603, 0]
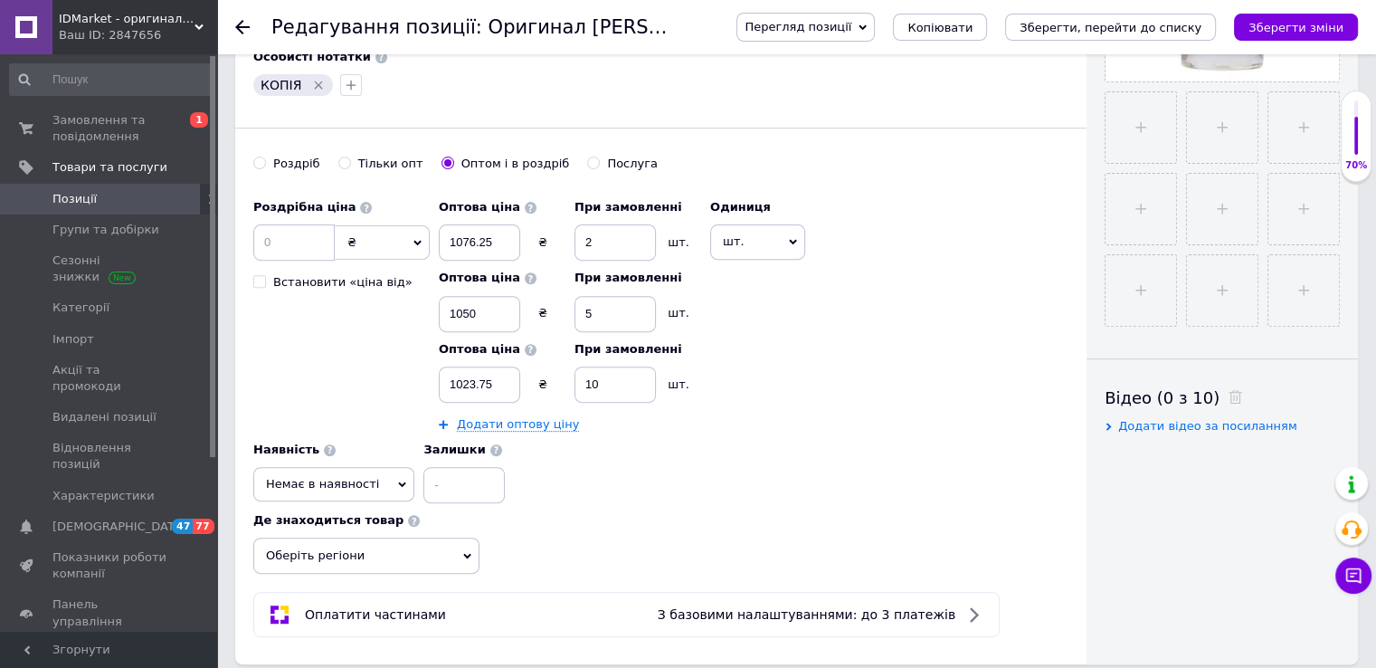
drag, startPoint x: 351, startPoint y: 221, endPoint x: 361, endPoint y: 250, distance: 30.6
click at [351, 222] on div "Роздрібна ціна ₴ $ EUR CHF GBP ¥ PLN ₸ MDL HUF KGS CNY TRY KRW lei Встановити «…" at bounding box center [341, 240] width 176 height 100
drag, startPoint x: 361, startPoint y: 250, endPoint x: 351, endPoint y: 266, distance: 19.1
click at [362, 251] on span "₴" at bounding box center [382, 242] width 95 height 34
drag, startPoint x: 343, startPoint y: 276, endPoint x: 318, endPoint y: 262, distance: 28.7
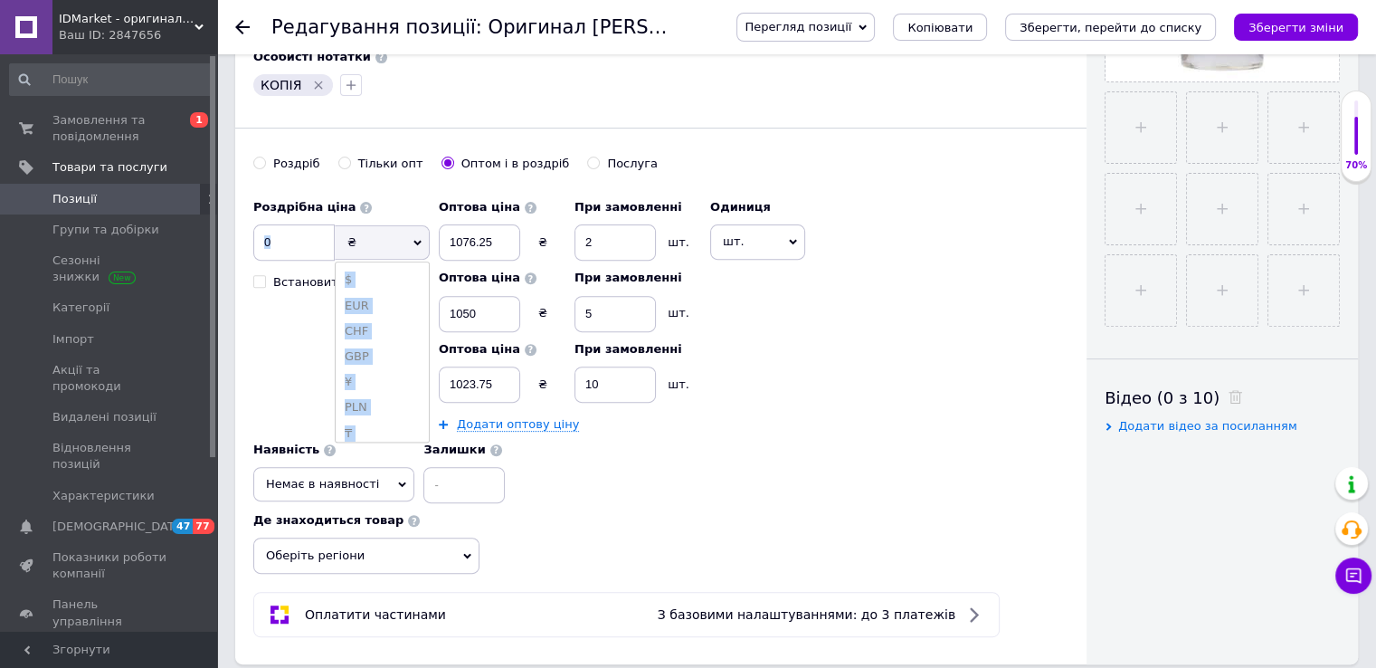
click at [342, 276] on li "$" at bounding box center [382, 279] width 93 height 25
click at [309, 250] on input at bounding box center [293, 242] width 81 height 36
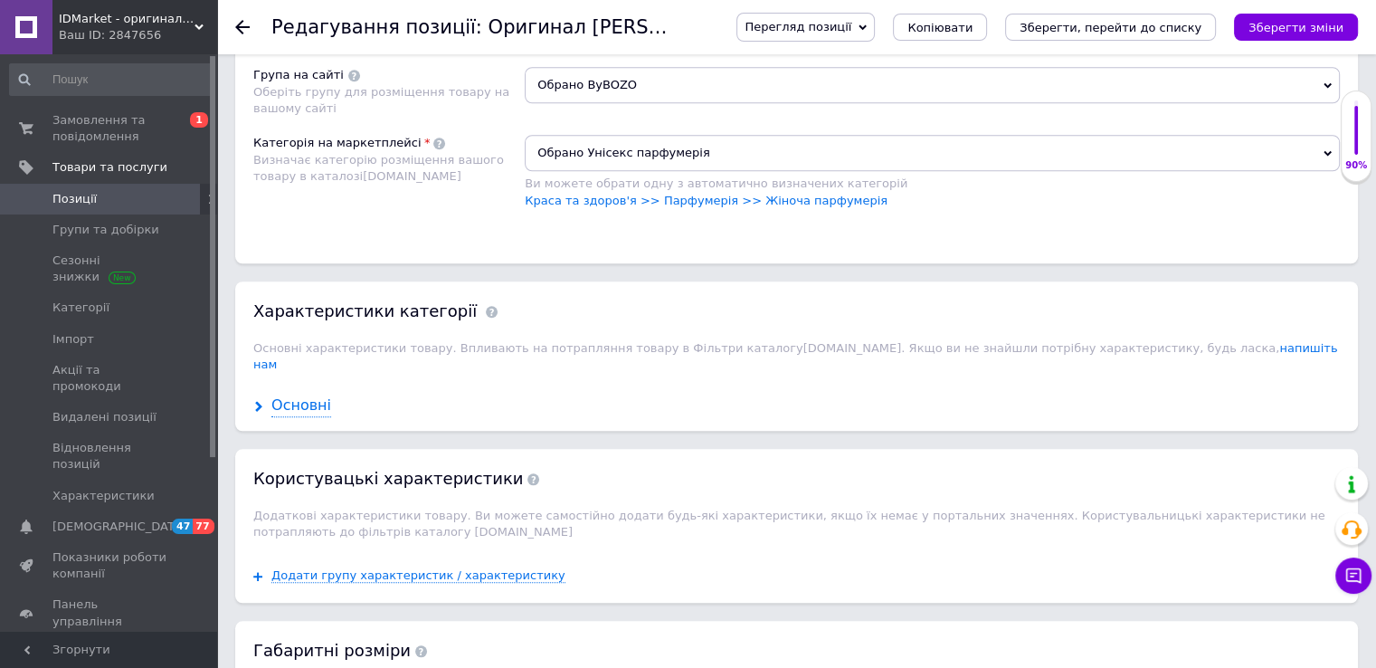
type input "5000"
click at [304, 395] on div "Основні" at bounding box center [301, 405] width 60 height 21
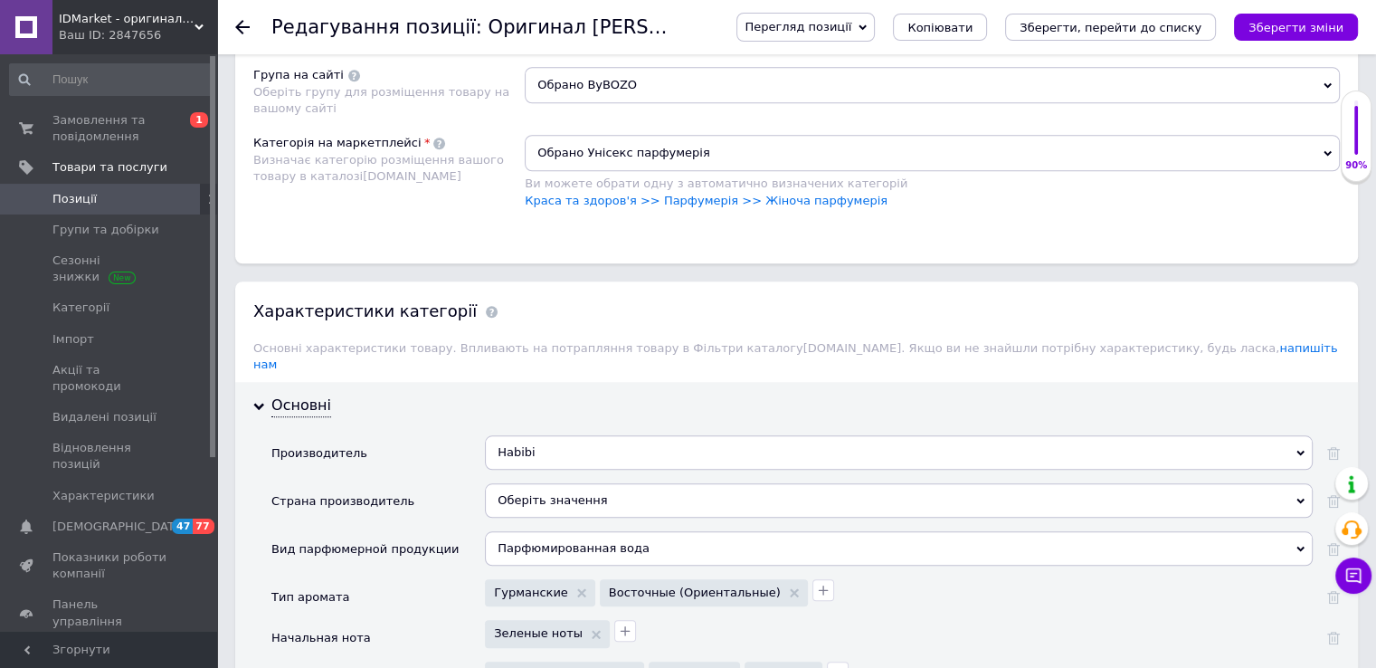
scroll to position [1659, 0]
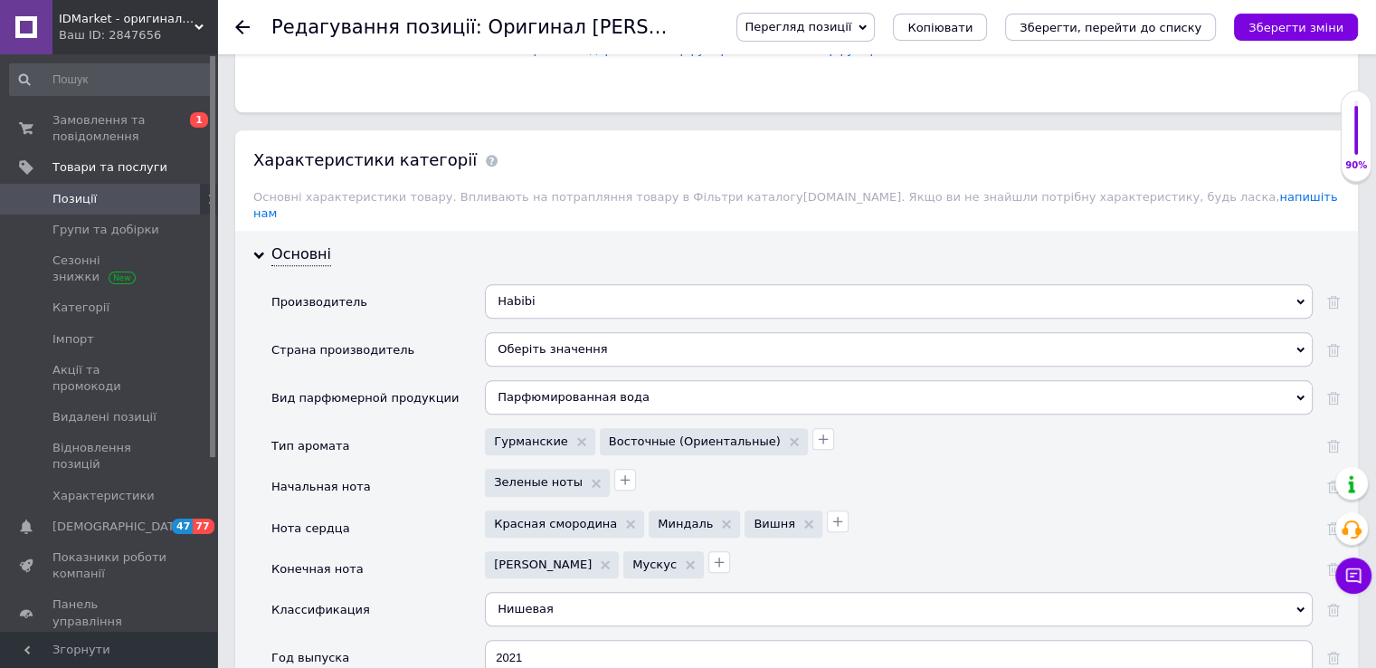
click at [539, 380] on div "Парфюмированная вода" at bounding box center [899, 397] width 828 height 34
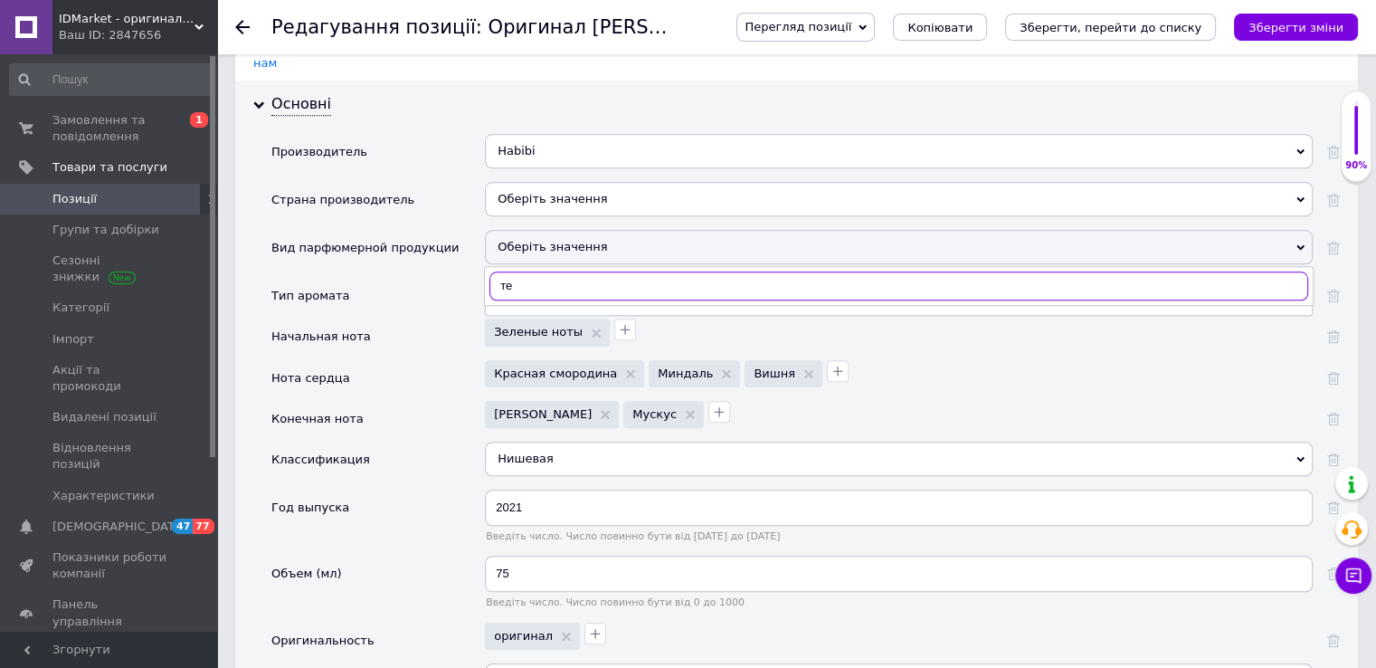
scroll to position [1810, 0]
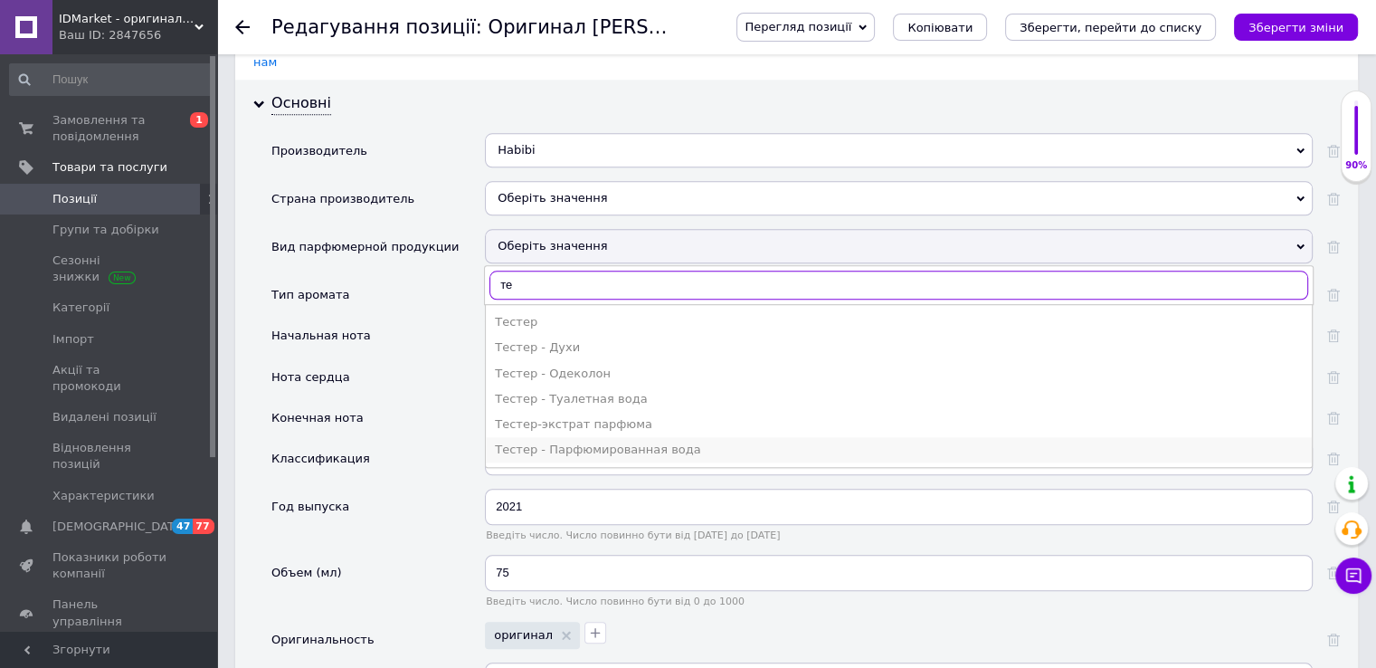
type input "те"
click at [582, 442] on div "Тестер - Парфюмированная вода" at bounding box center [899, 450] width 808 height 16
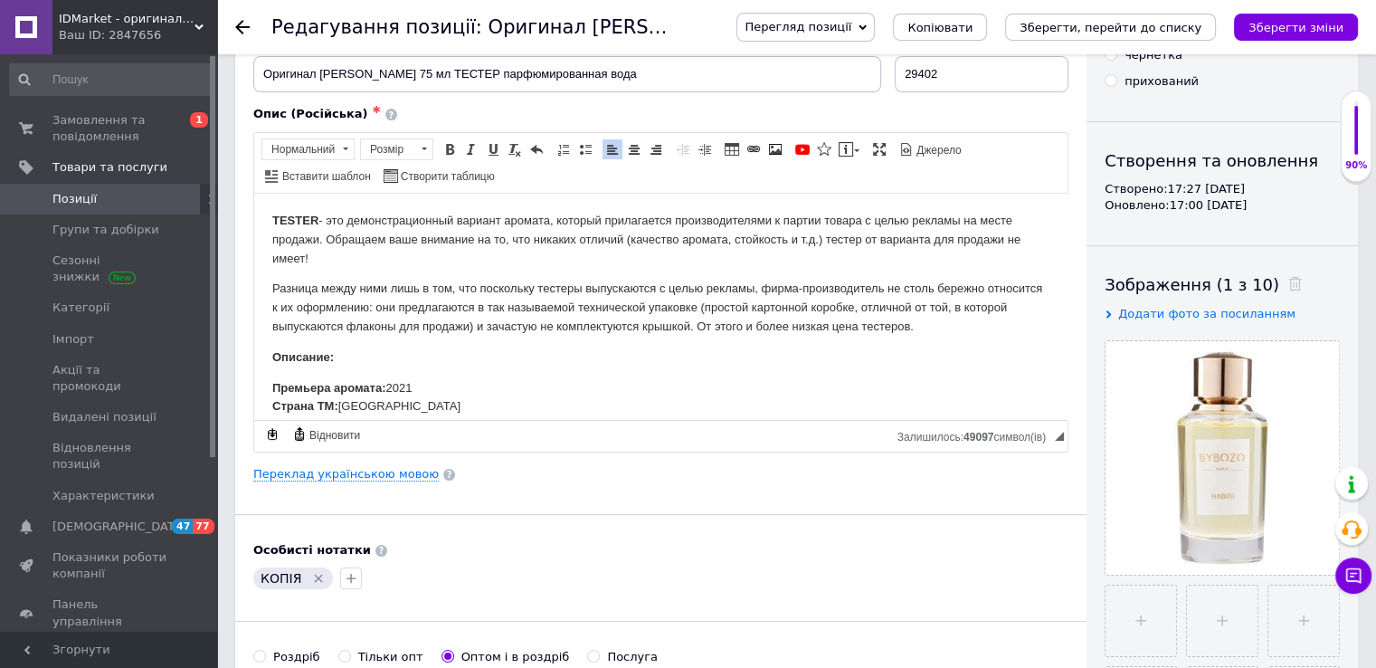
scroll to position [0, 0]
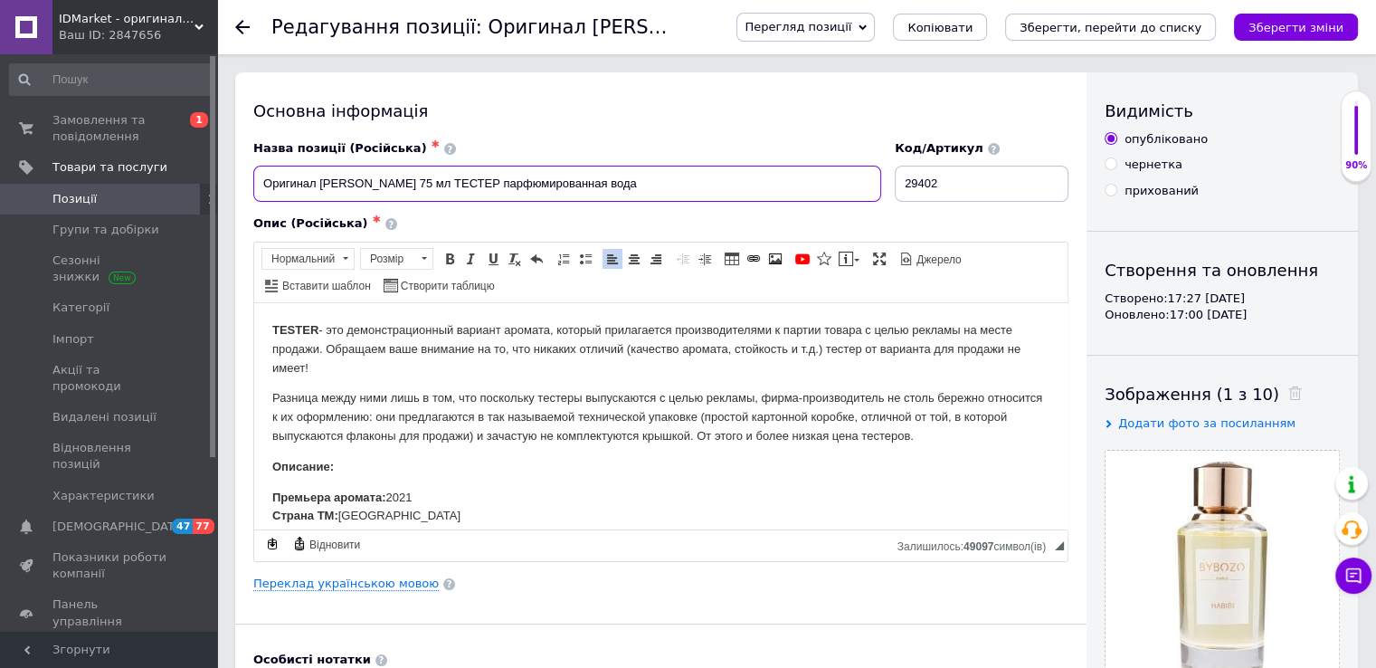
drag, startPoint x: 492, startPoint y: 185, endPoint x: 319, endPoint y: 192, distance: 173.0
click at [319, 192] on input "Оригинал ByBozo Habibi 75 мл ТЕСТЕР парфюмированная вода" at bounding box center [567, 184] width 628 height 36
drag, startPoint x: 1146, startPoint y: 18, endPoint x: 1126, endPoint y: 33, distance: 25.2
click at [1146, 17] on button "Зберегти, перейти до списку" at bounding box center [1110, 27] width 211 height 27
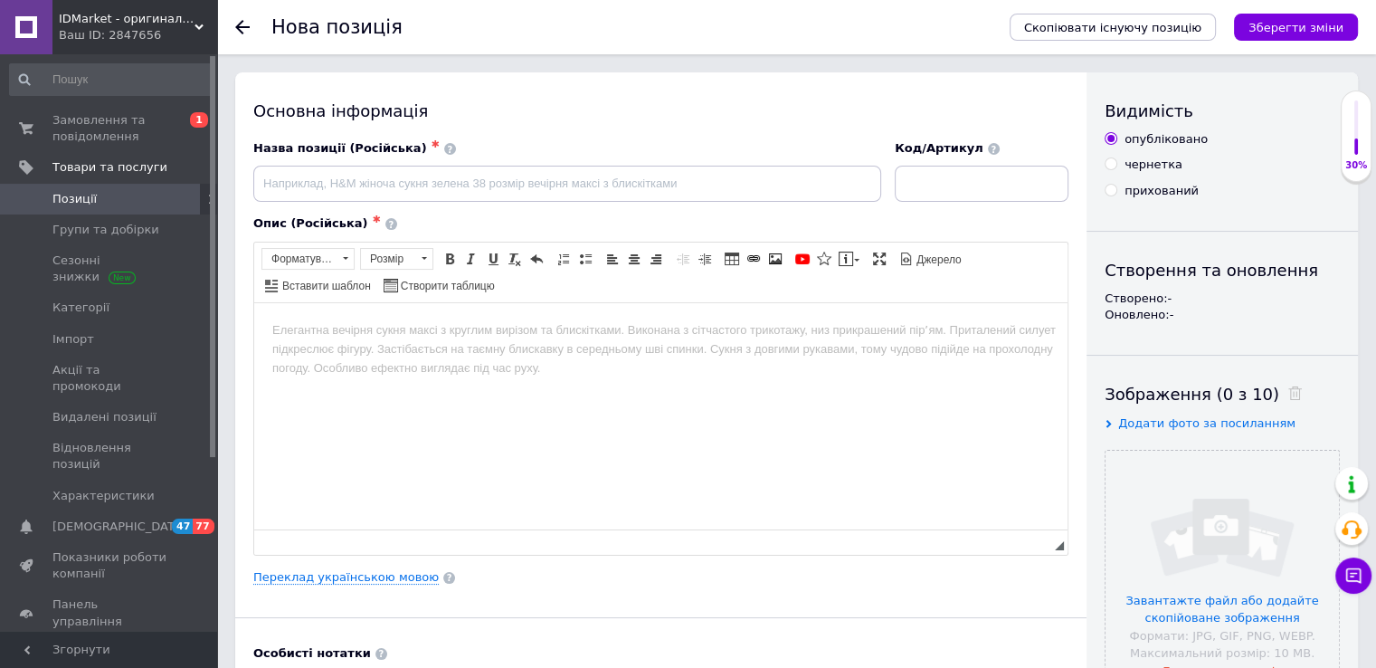
click at [83, 200] on span "Позиції" at bounding box center [74, 199] width 44 height 16
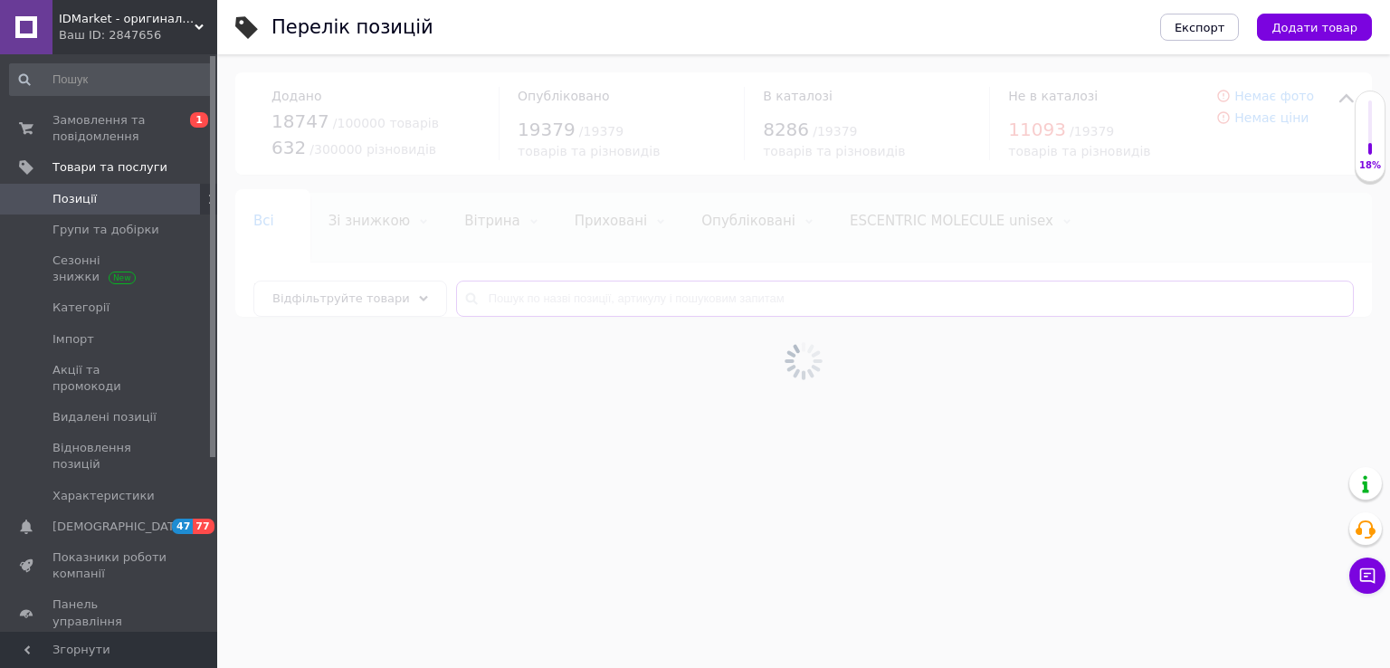
click at [610, 299] on input "text" at bounding box center [905, 299] width 898 height 36
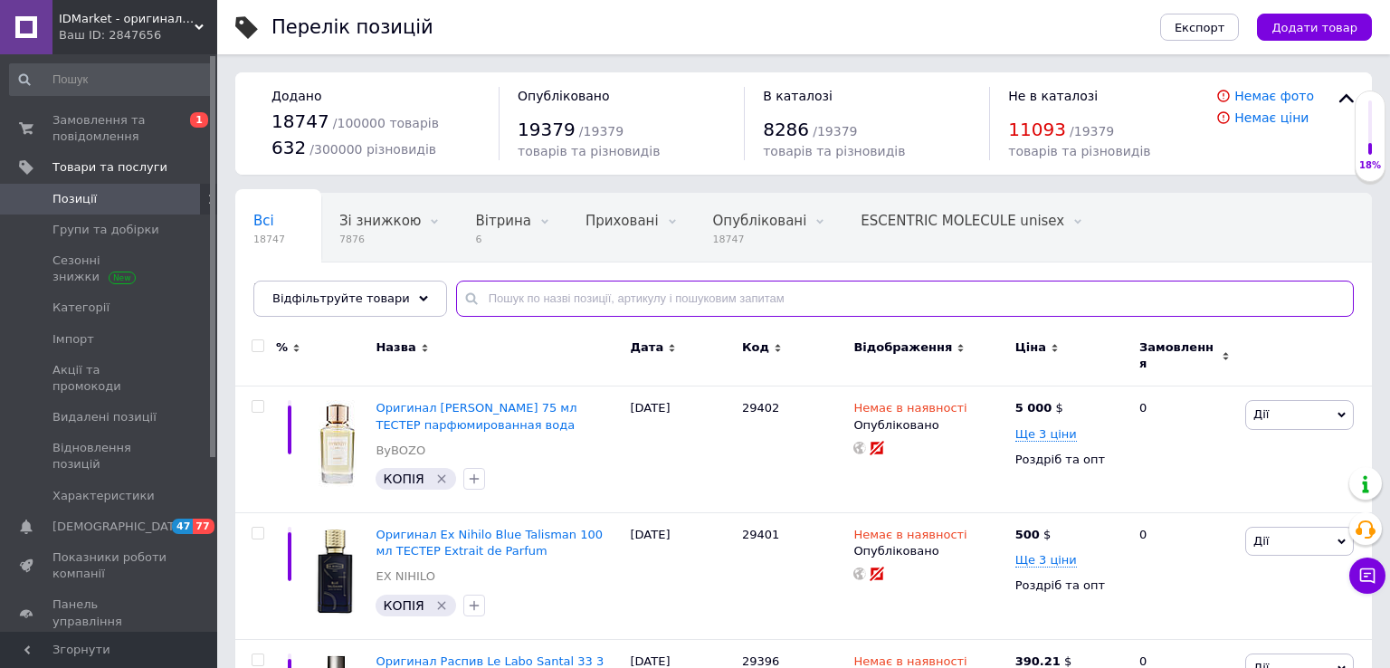
paste input "EX NIHILO BLUE Talisman EXTRAIT"
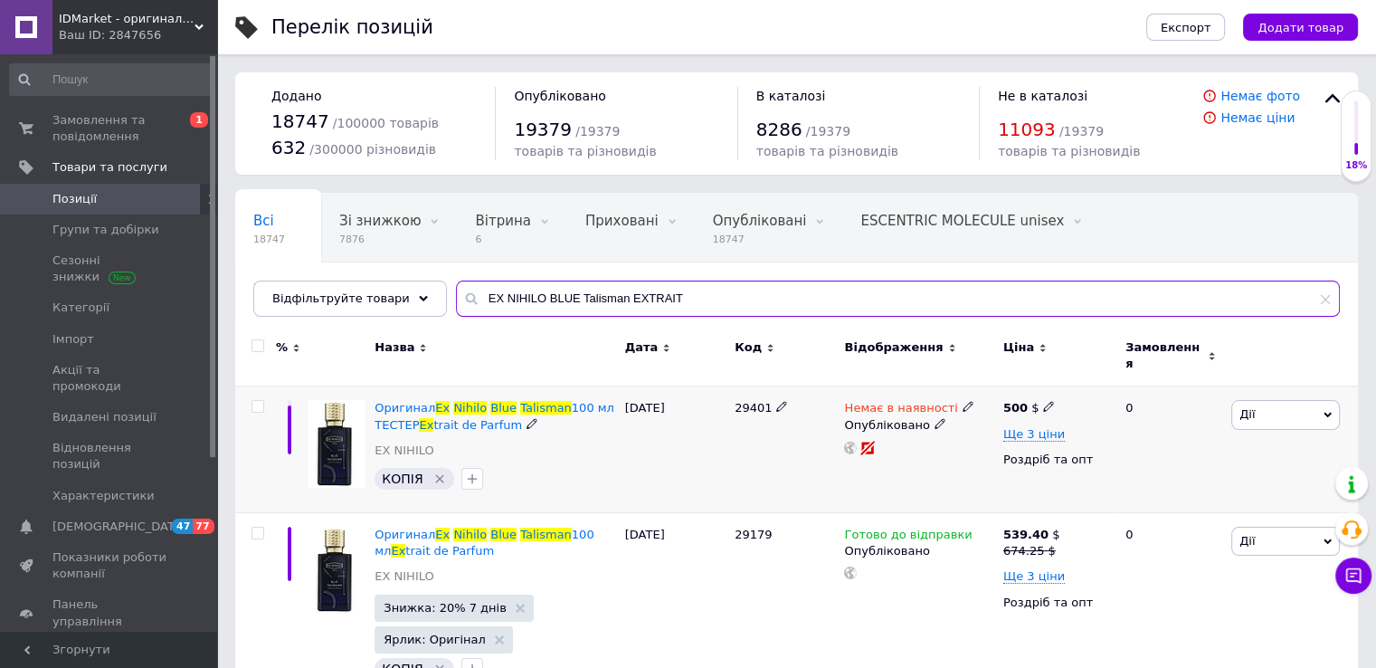
type input "EX NIHILO BLUE Talisman EXTRAIT"
click at [749, 387] on div "29401" at bounding box center [784, 449] width 109 height 127
copy span "29401"
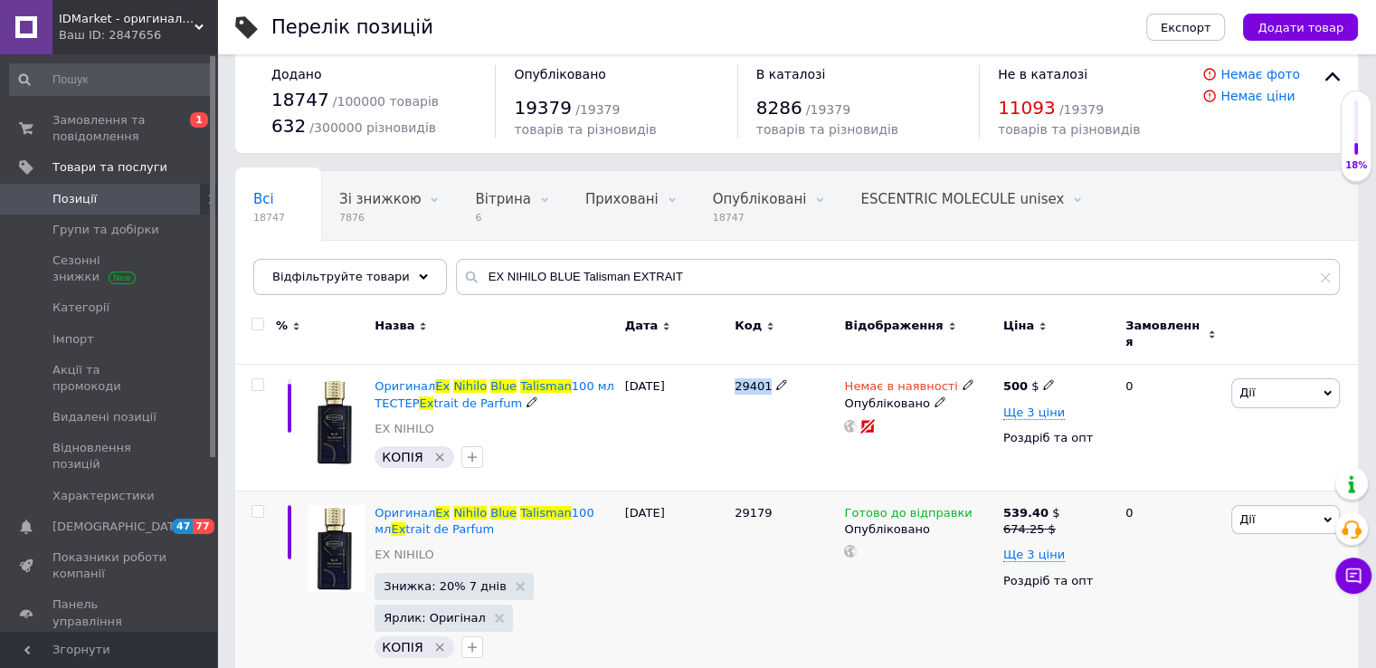
scroll to position [41, 0]
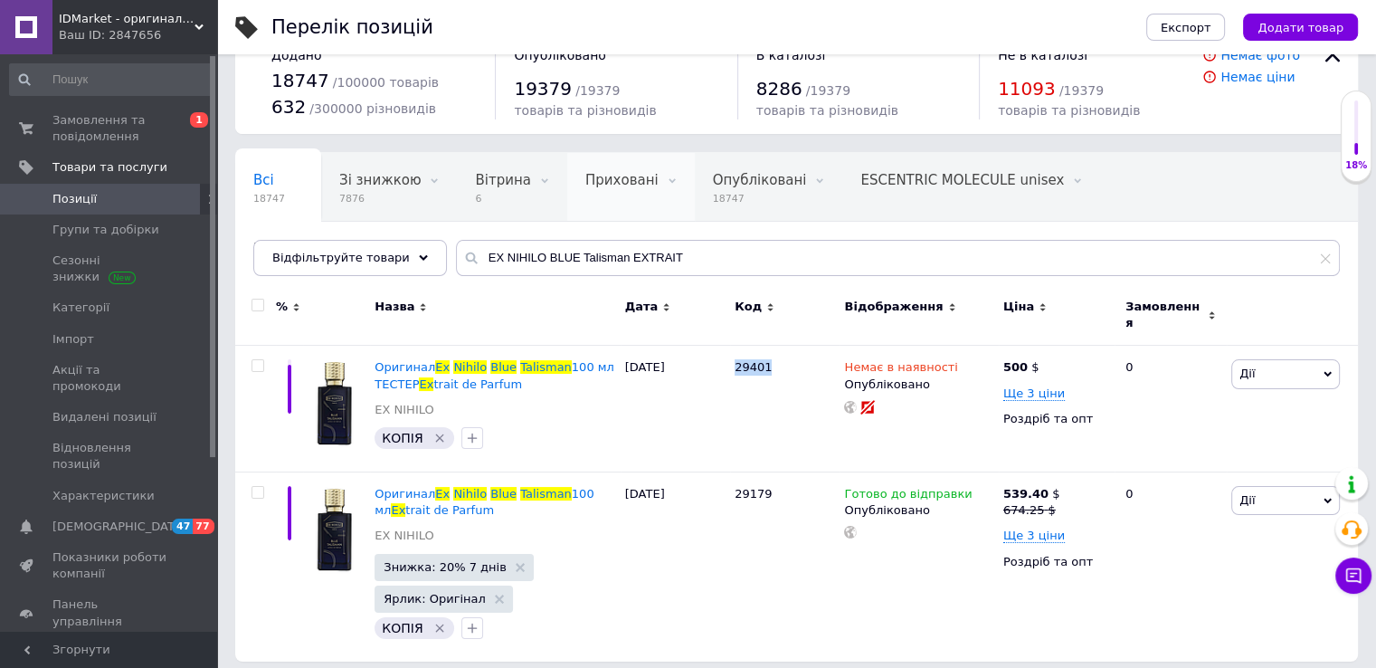
click at [604, 218] on div "Приховані 0" at bounding box center [631, 187] width 128 height 69
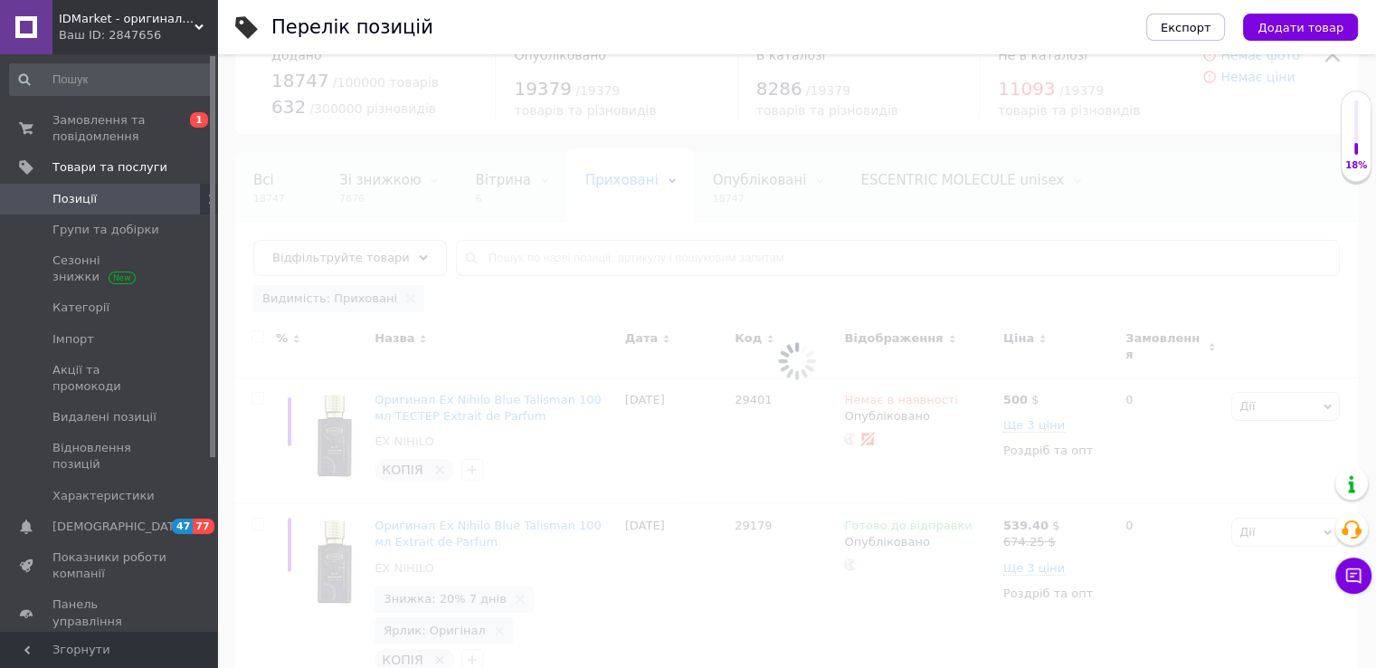
scroll to position [0, 22]
click at [573, 247] on div at bounding box center [796, 360] width 1159 height 613
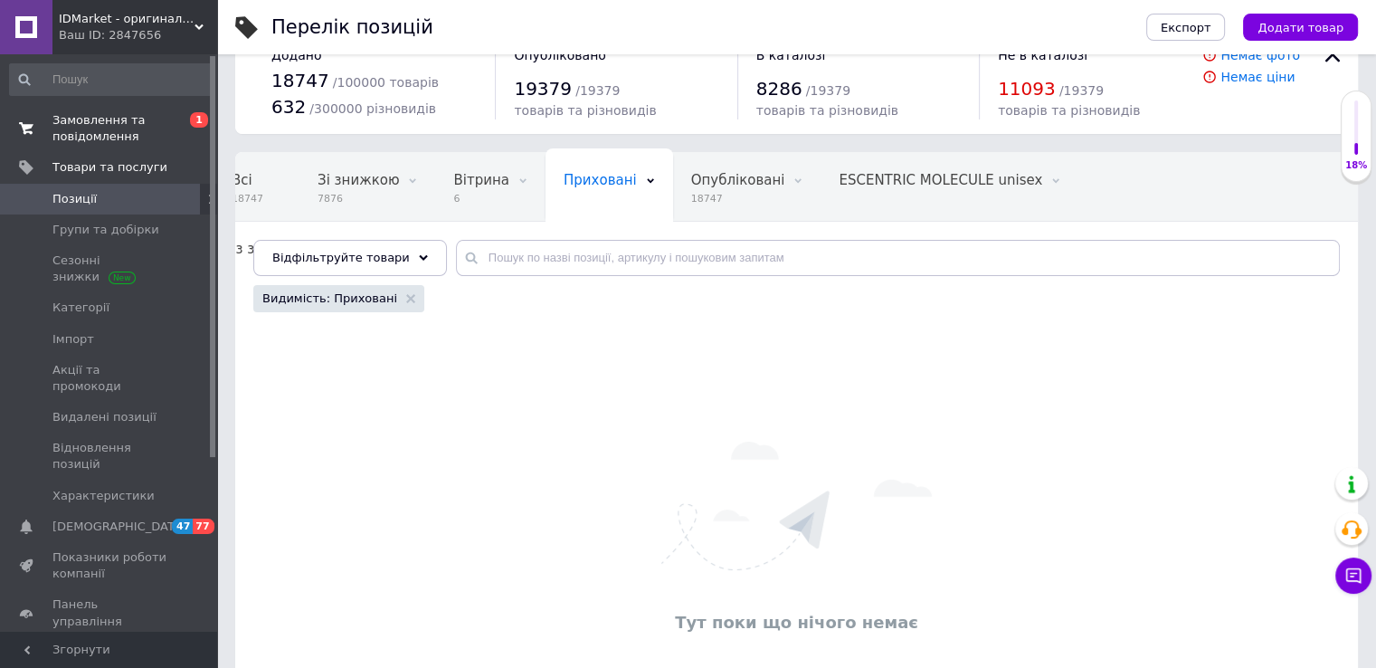
click at [95, 128] on span "Замовлення та повідомлення" at bounding box center [109, 128] width 115 height 33
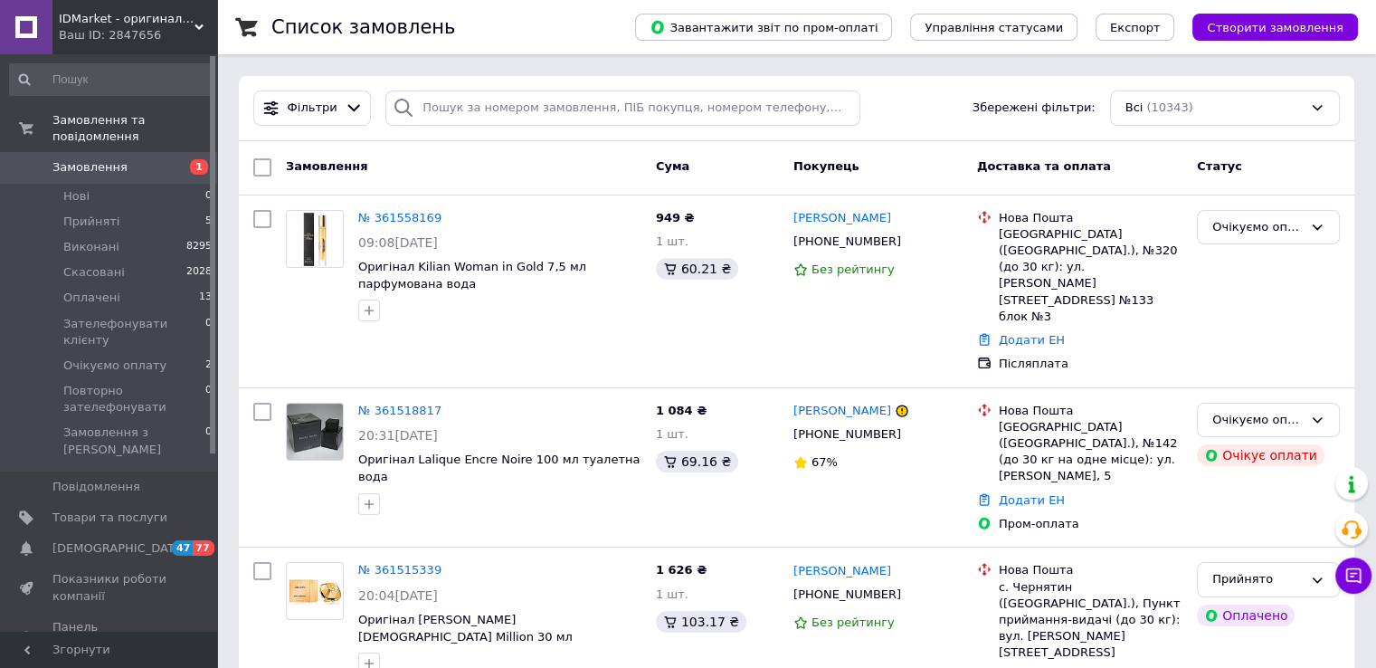
click at [125, 509] on span "Товари та послуги" at bounding box center [109, 517] width 115 height 16
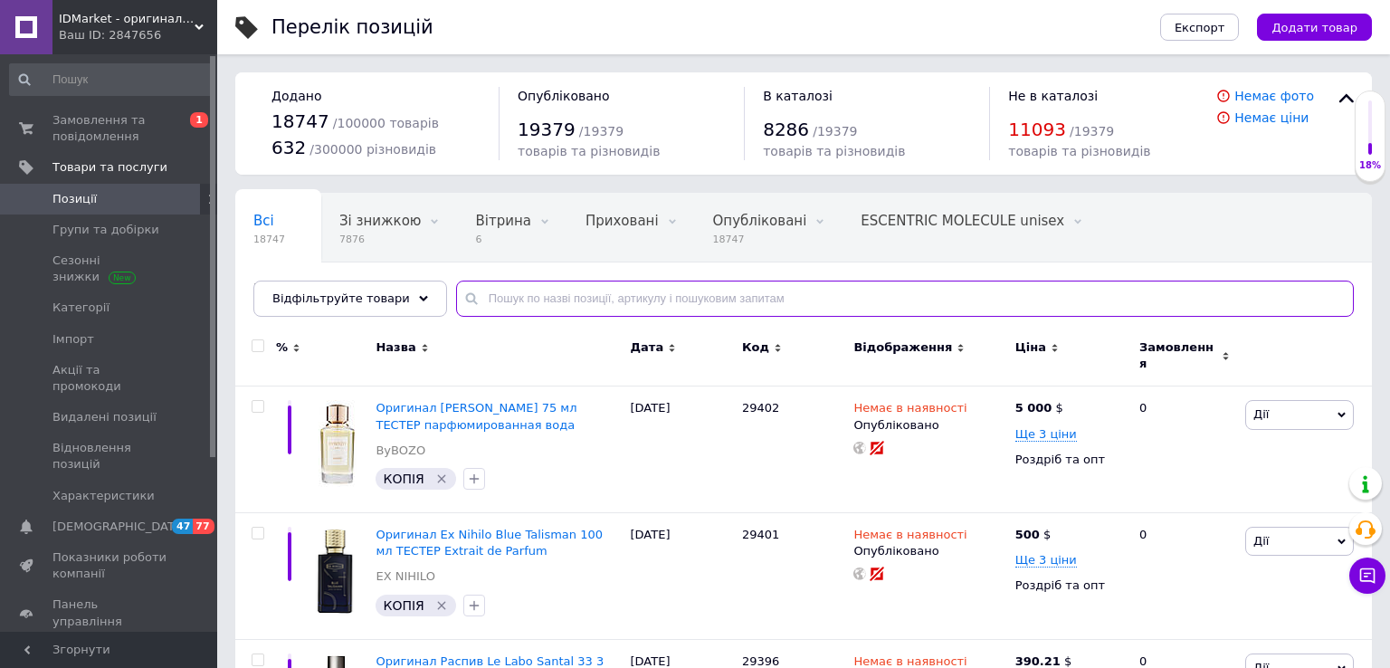
click at [663, 309] on input "text" at bounding box center [905, 299] width 898 height 36
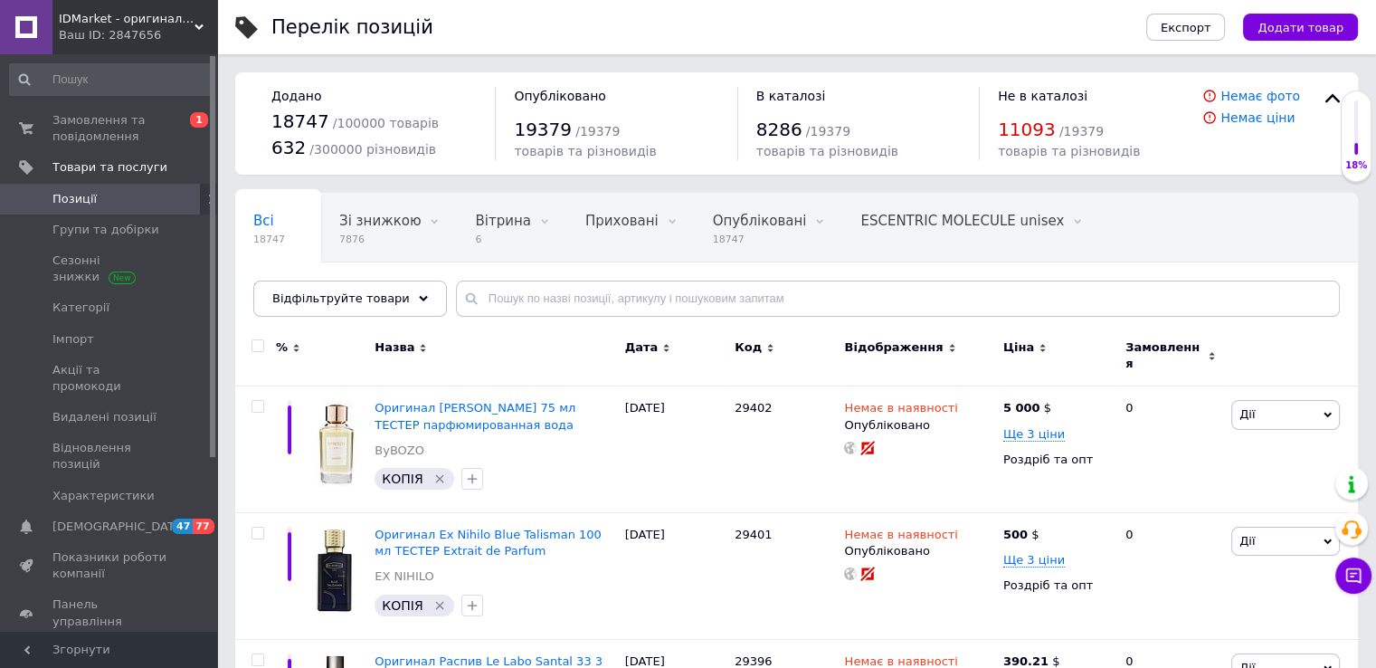
click at [513, 278] on div "Всі 18747 Зі знижкою 7876 Видалити Редагувати Вітрина 6 Видалити Редагувати При…" at bounding box center [796, 263] width 1123 height 149
click at [517, 294] on input "text" at bounding box center [898, 299] width 884 height 36
paste input "Antonio Banderas The Icon Supreme for"
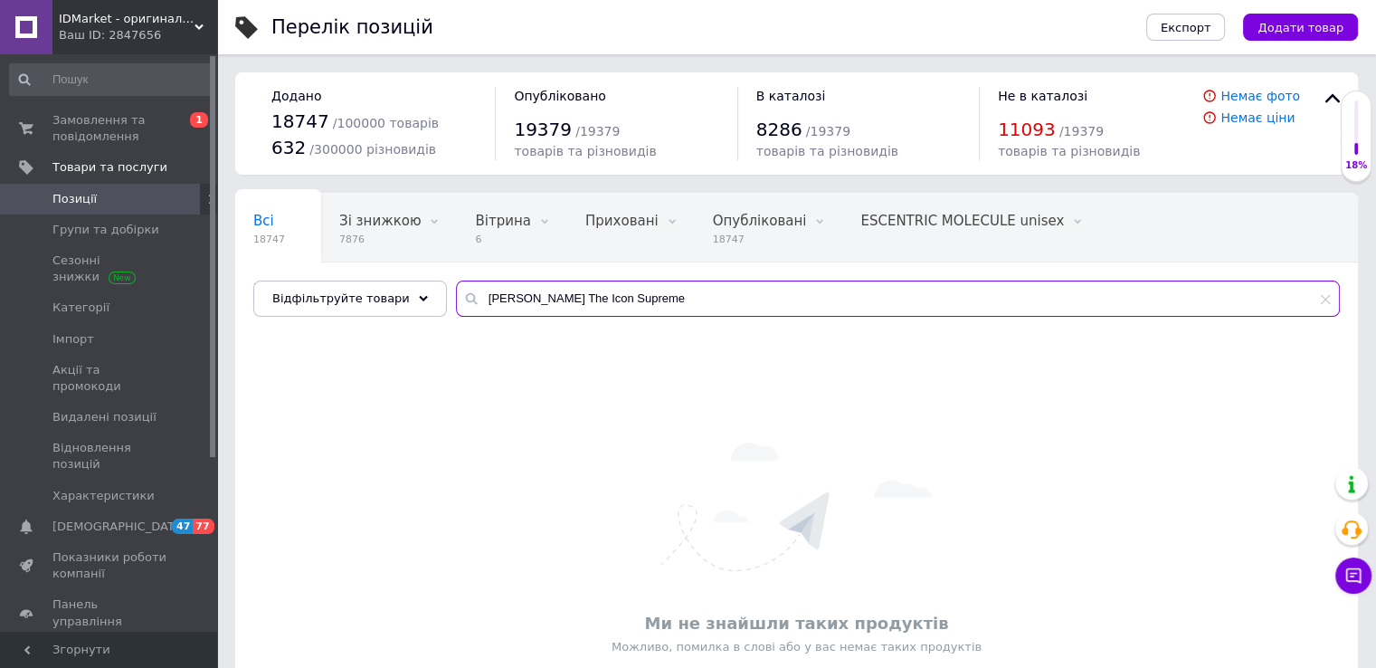
click at [532, 300] on input "Antonio Banderas The Icon Supreme" at bounding box center [898, 299] width 884 height 36
paste input "Burberry My Burberry Blush"
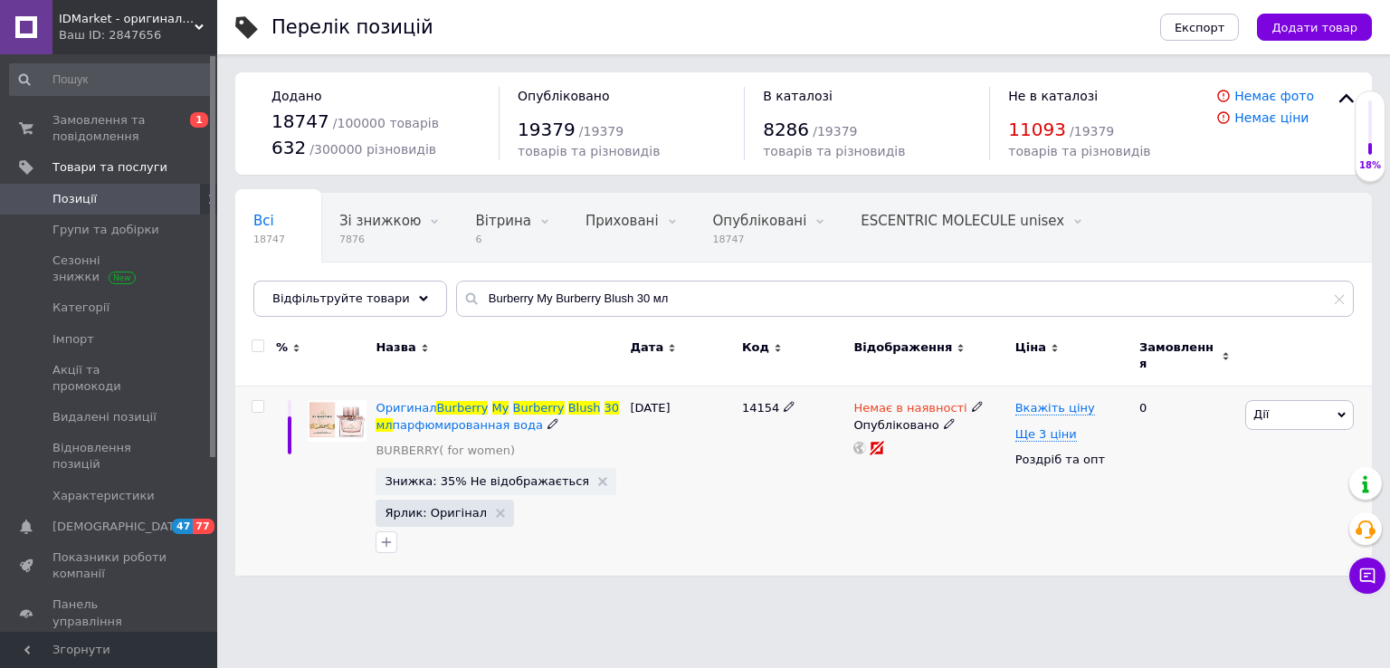
click at [758, 401] on span "14154" at bounding box center [760, 408] width 37 height 14
copy span "14154"
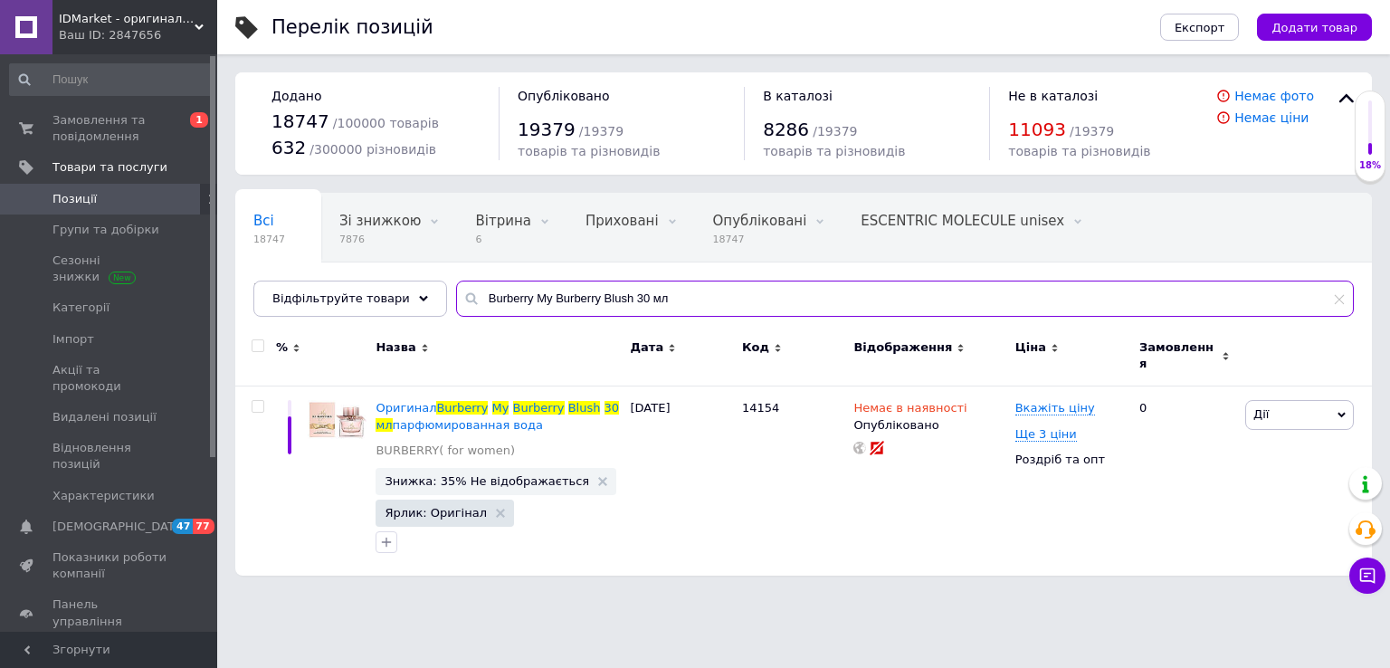
click at [566, 297] on input "Burberry My Burberry Blush 30 мл" at bounding box center [905, 299] width 898 height 36
paste input "Chloe Nomade Absolu"
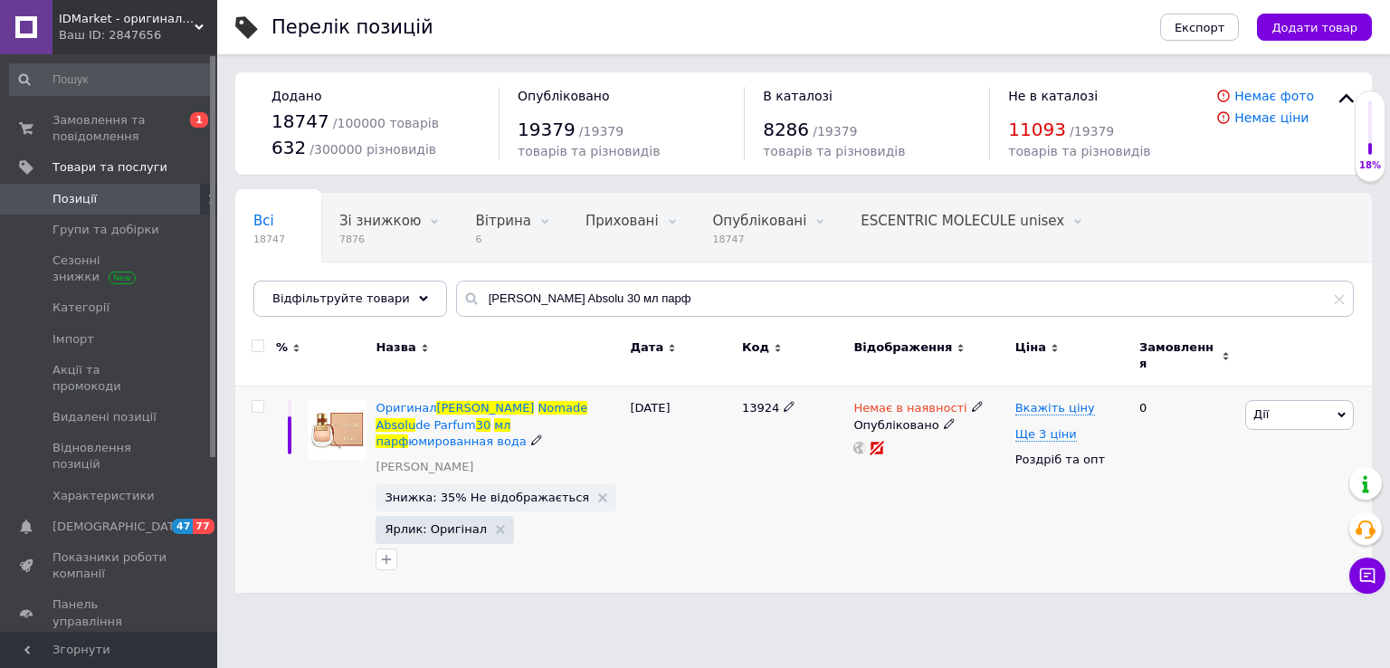
click at [747, 401] on span "13924" at bounding box center [760, 408] width 37 height 14
copy div "13924"
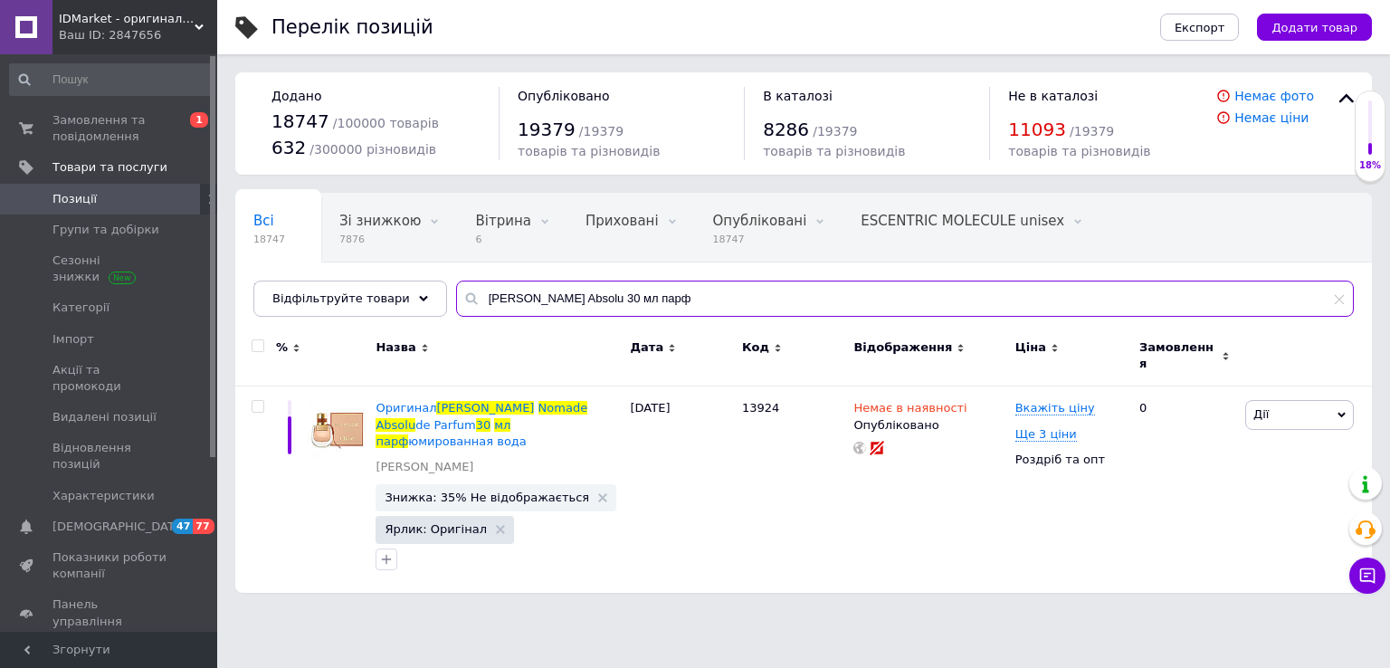
click at [572, 292] on input "Chloe Nomade Absolu 30 мл парф" at bounding box center [905, 299] width 898 height 36
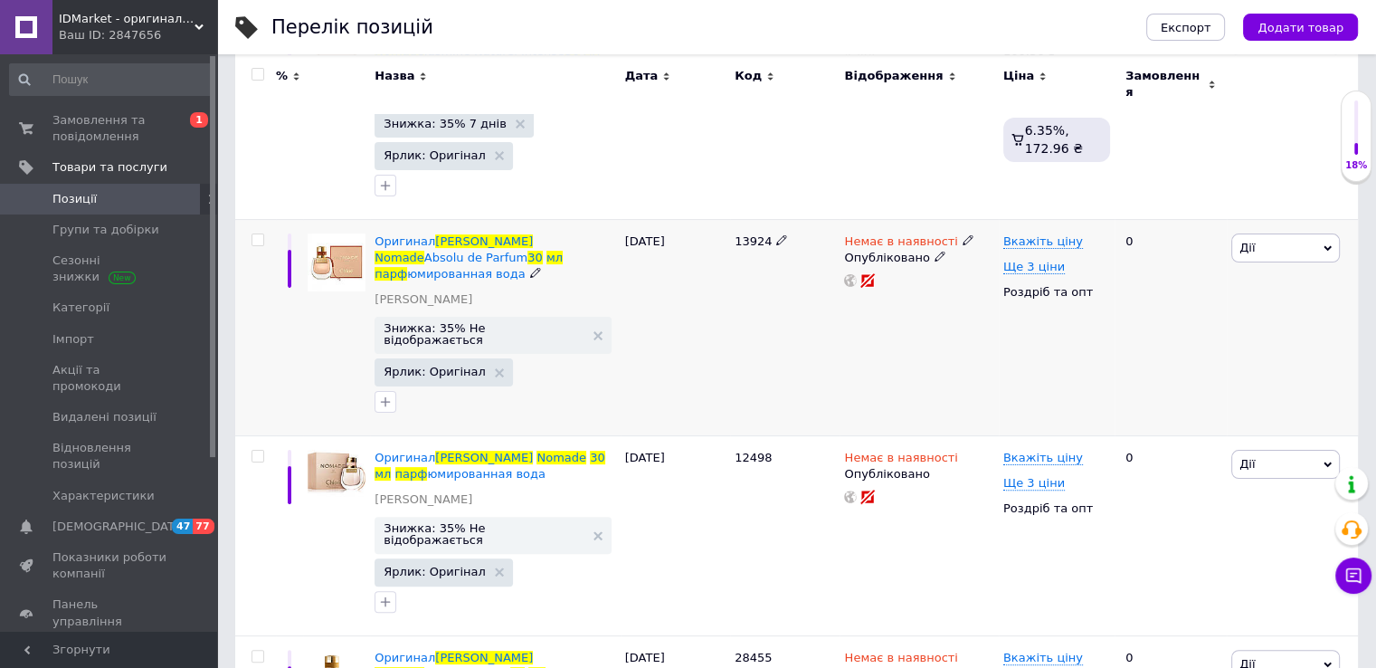
scroll to position [452, 0]
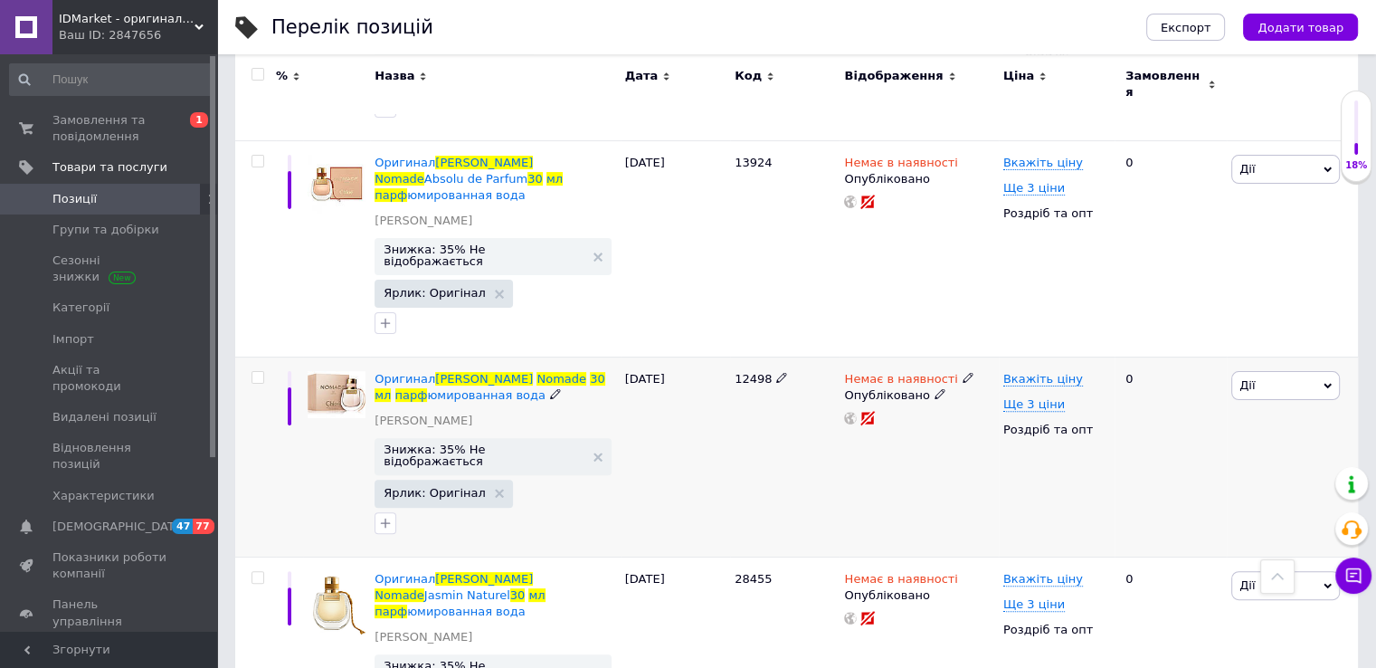
click at [756, 372] on span "12498" at bounding box center [753, 379] width 37 height 14
copy span "12498"
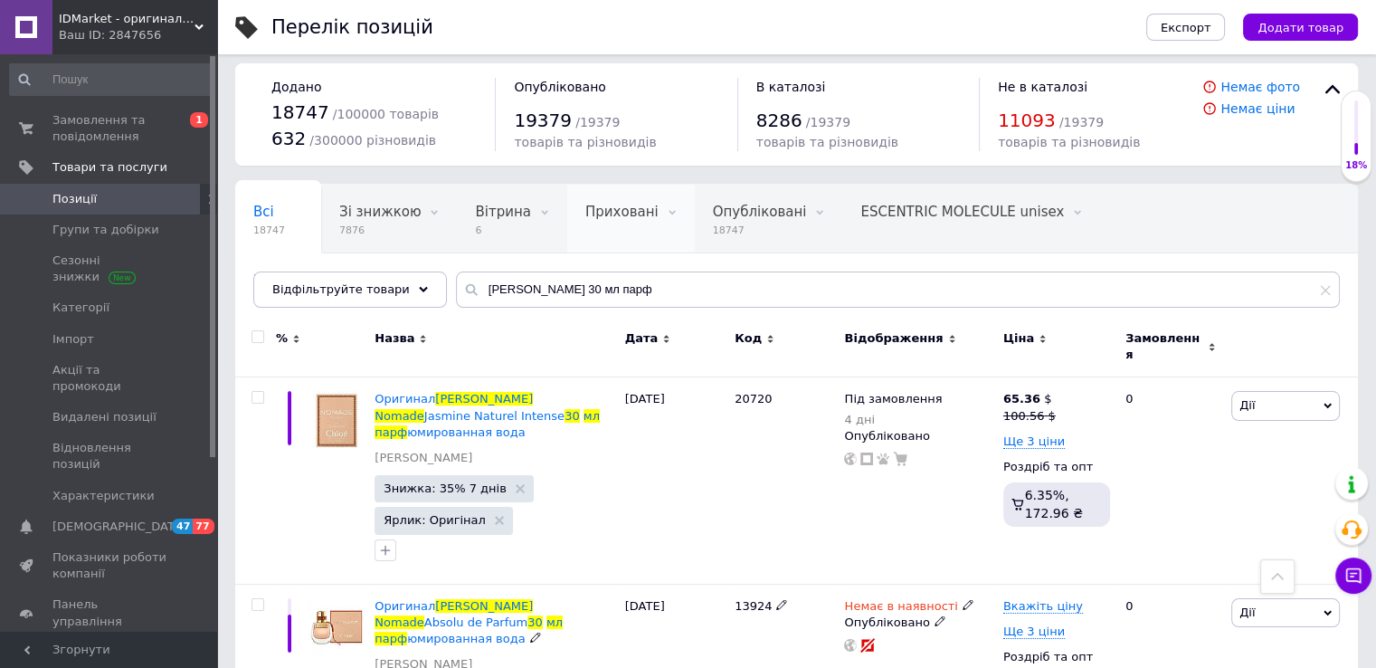
scroll to position [0, 0]
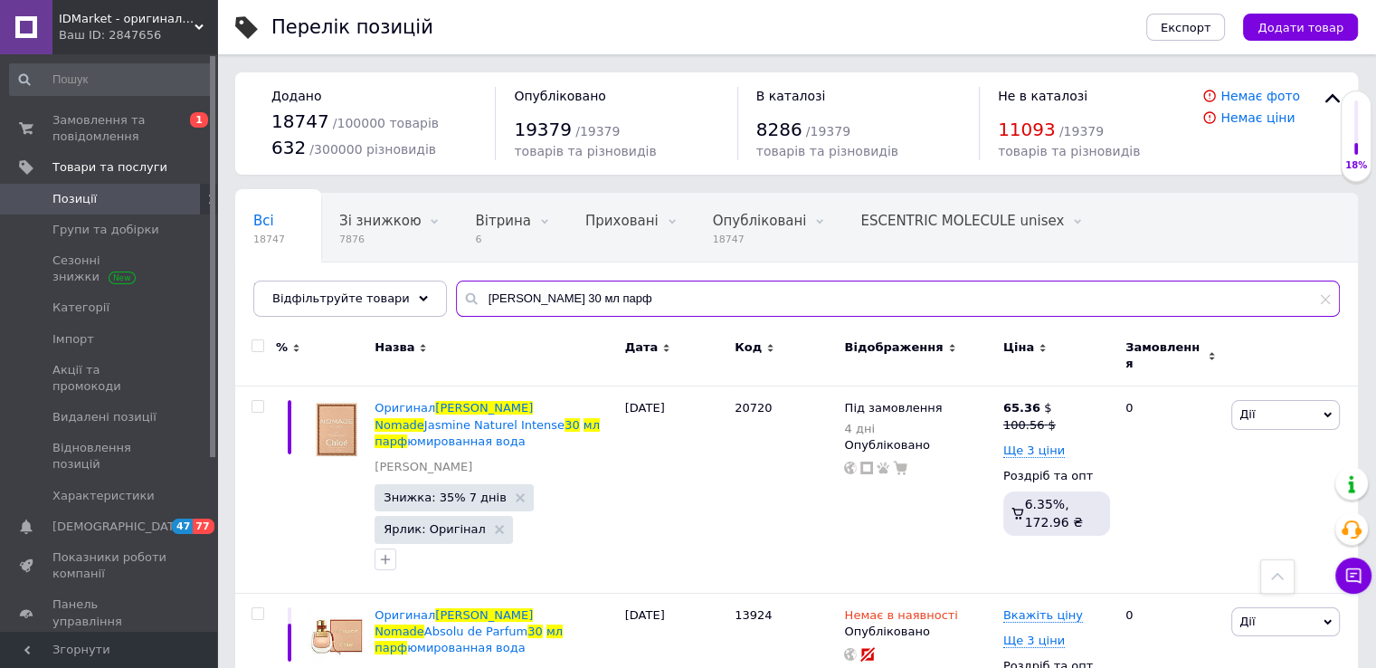
drag, startPoint x: 557, startPoint y: 287, endPoint x: 542, endPoint y: 298, distance: 18.8
click at [557, 288] on input "Chloe Nomade 30 мл парф" at bounding box center [898, 299] width 884 height 36
paste input "Elizabeth Arden White Tea"
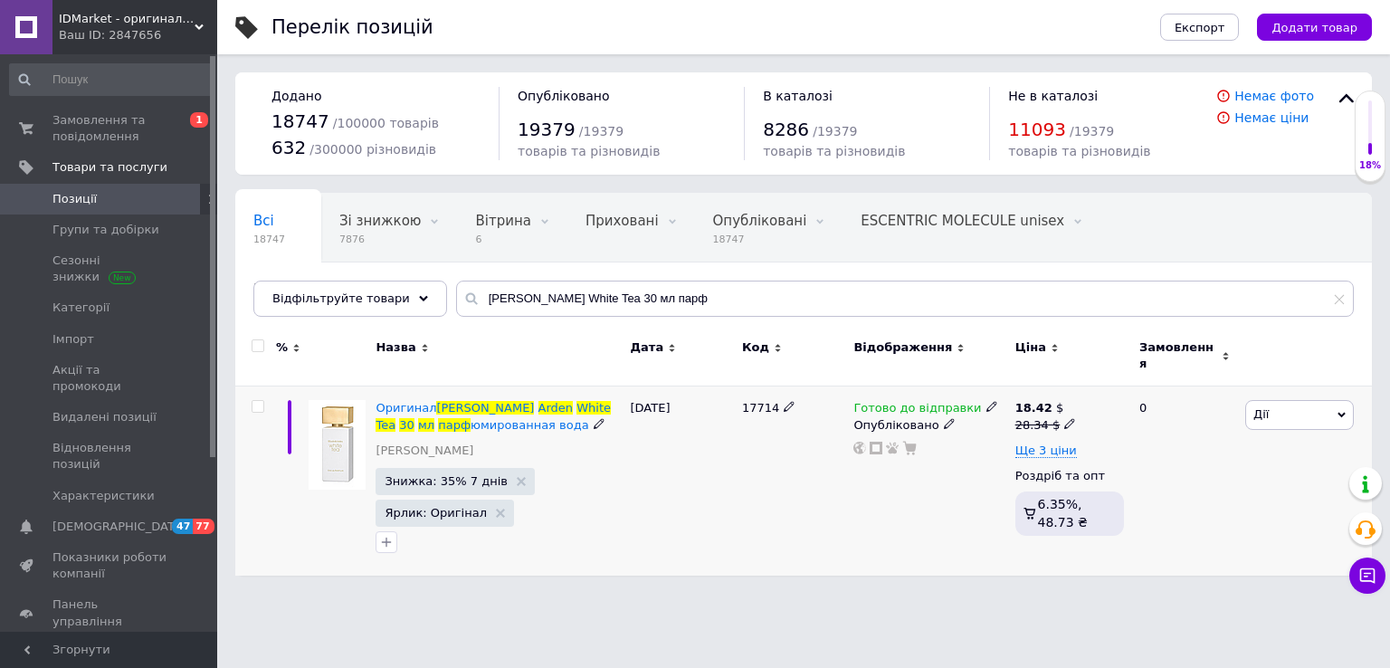
click at [751, 401] on span "17714" at bounding box center [760, 408] width 37 height 14
copy span "17714"
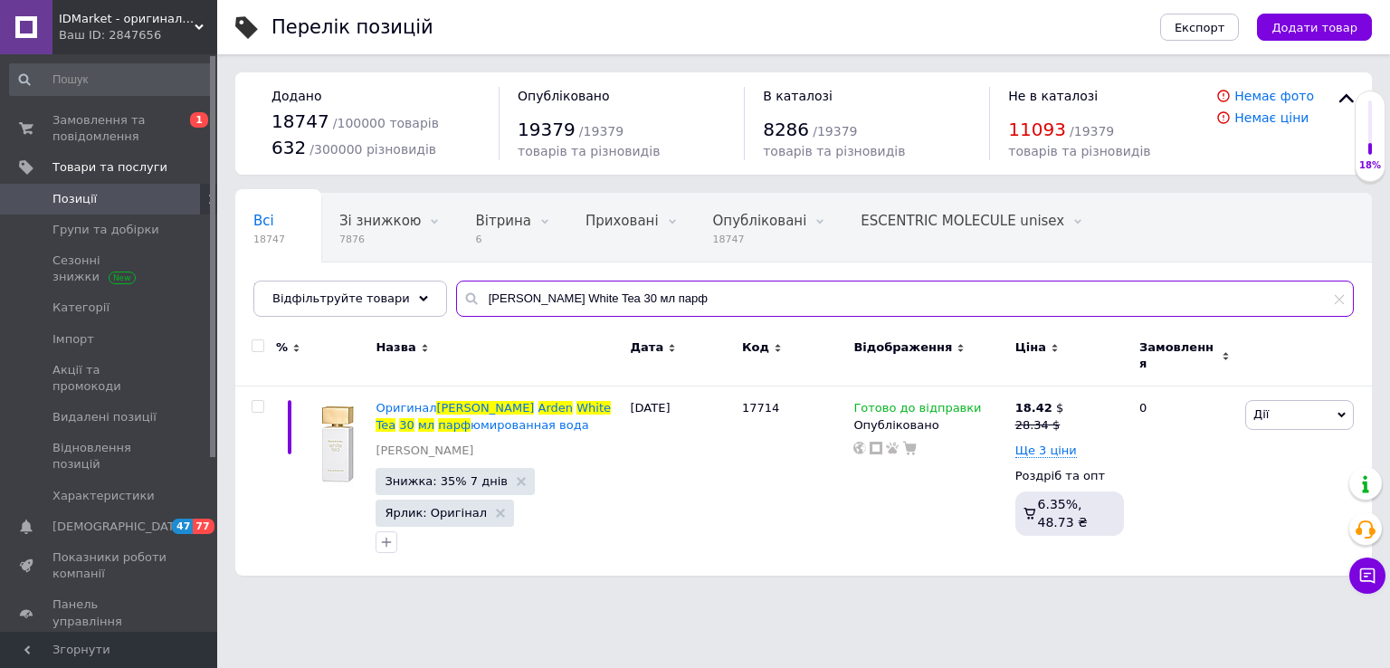
click at [628, 296] on input "Elizabeth Arden White Tea 30 мл парф" at bounding box center [905, 299] width 898 height 36
paste input "Eau Florale"
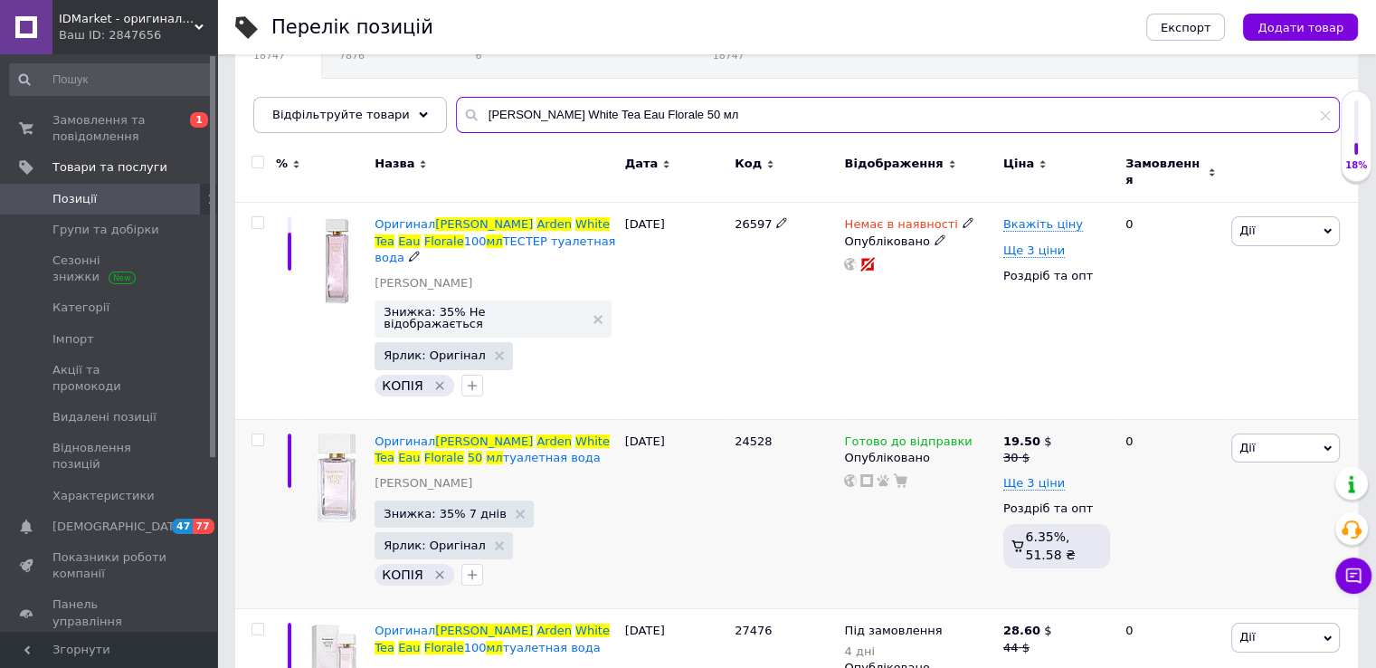
scroll to position [301, 0]
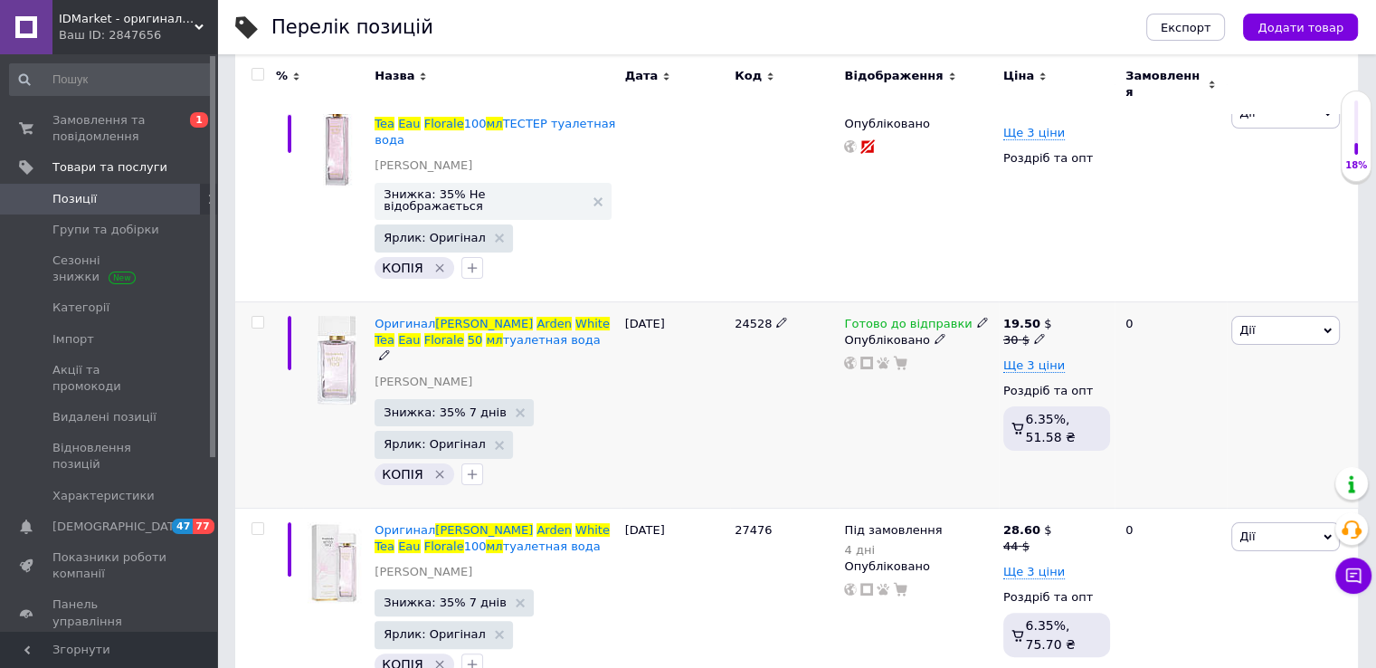
click at [744, 301] on div "24528" at bounding box center [784, 404] width 109 height 206
click at [743, 301] on div "24528" at bounding box center [784, 404] width 109 height 206
copy span "24528"
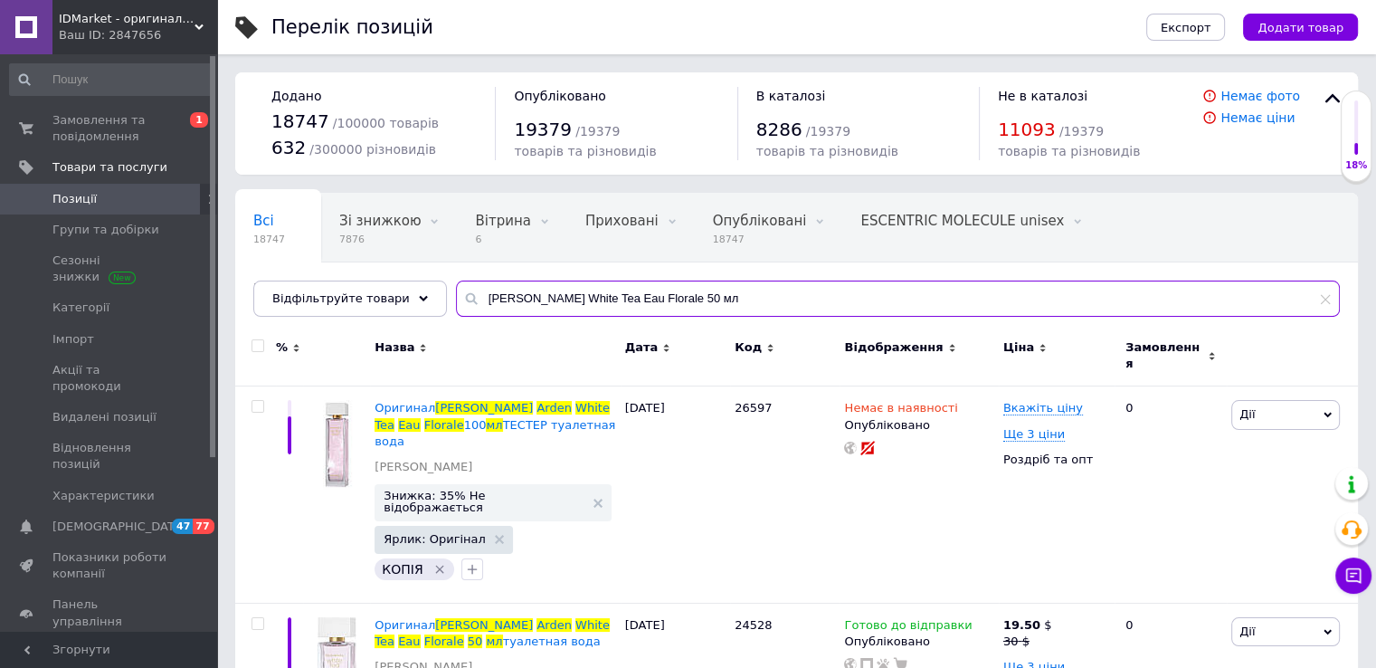
click at [550, 300] on input "Elizabeth Arden White Tea Eau Florale 50 мл" at bounding box center [898, 299] width 884 height 36
paste input "Franck Olivier Miss"
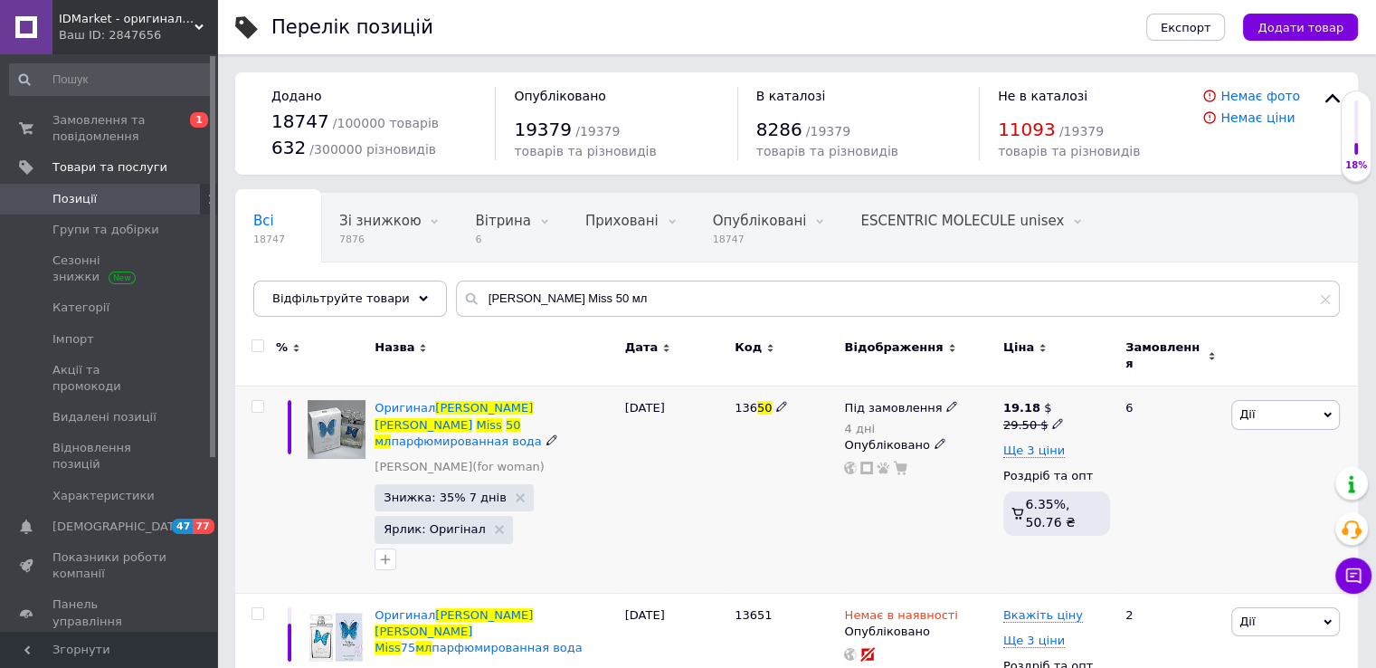
click at [747, 401] on span "136" at bounding box center [746, 408] width 23 height 14
click at [536, 287] on input "Franck Olivier Miss 50 мл" at bounding box center [898, 299] width 884 height 36
paste input "White Touch"
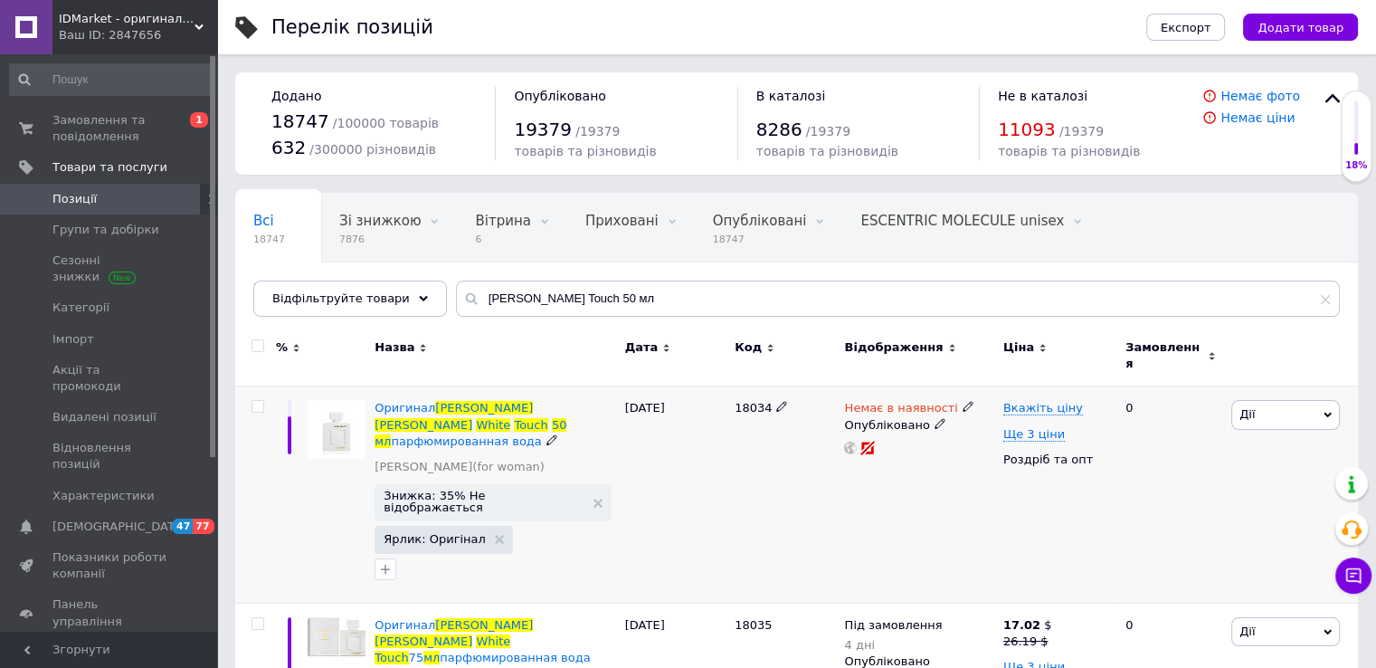
click at [753, 401] on span "18034" at bounding box center [753, 408] width 37 height 14
copy span "18034"
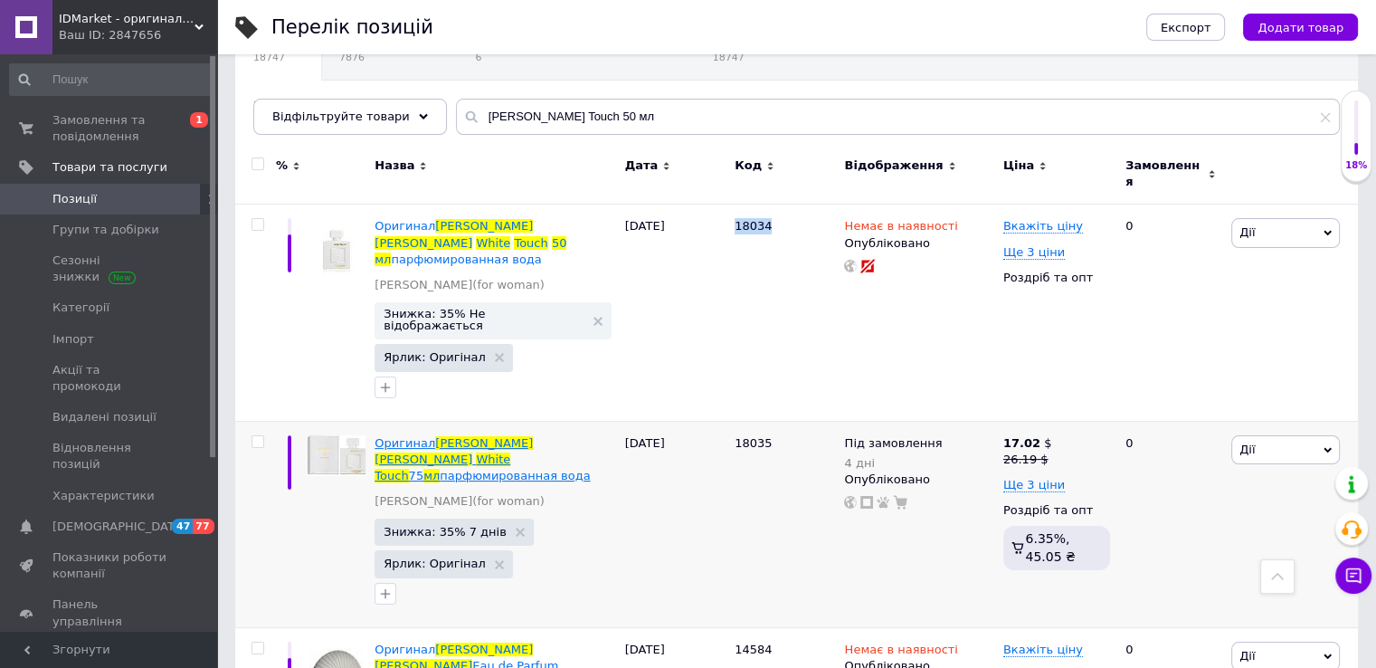
scroll to position [150, 0]
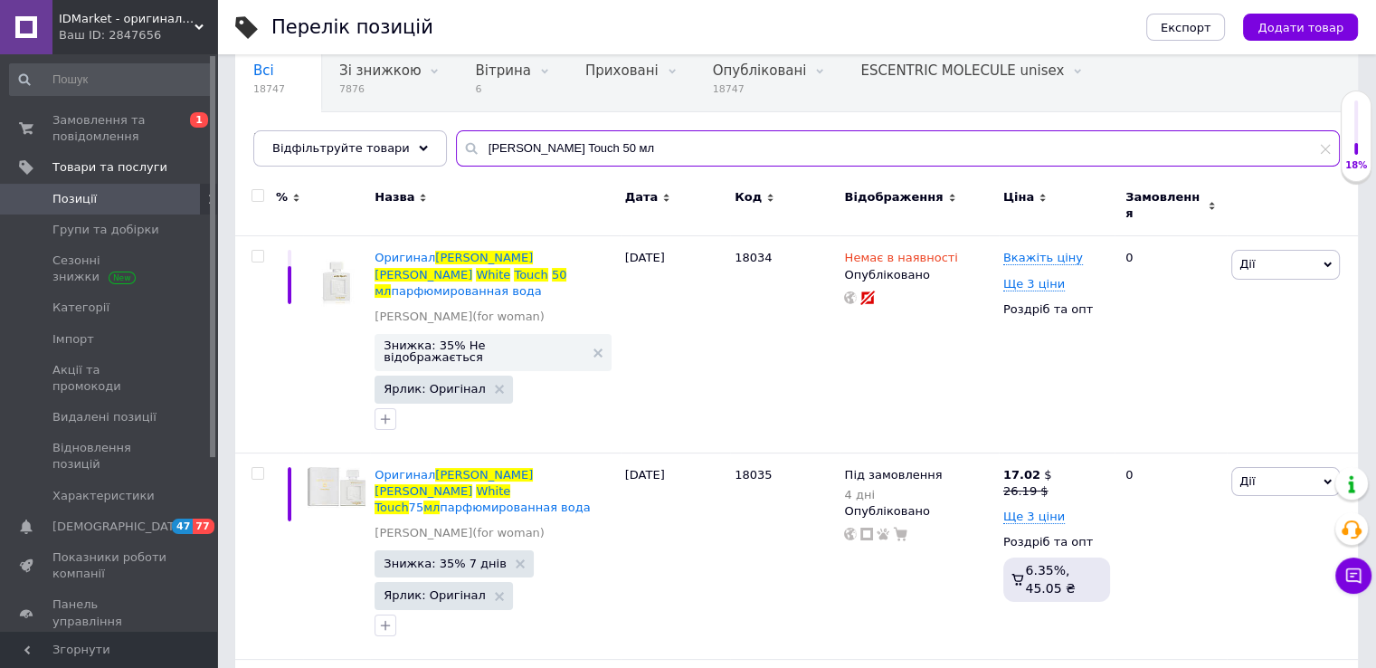
click at [612, 146] on input "Franck Olivier White Touch 50 мл" at bounding box center [898, 148] width 884 height 36
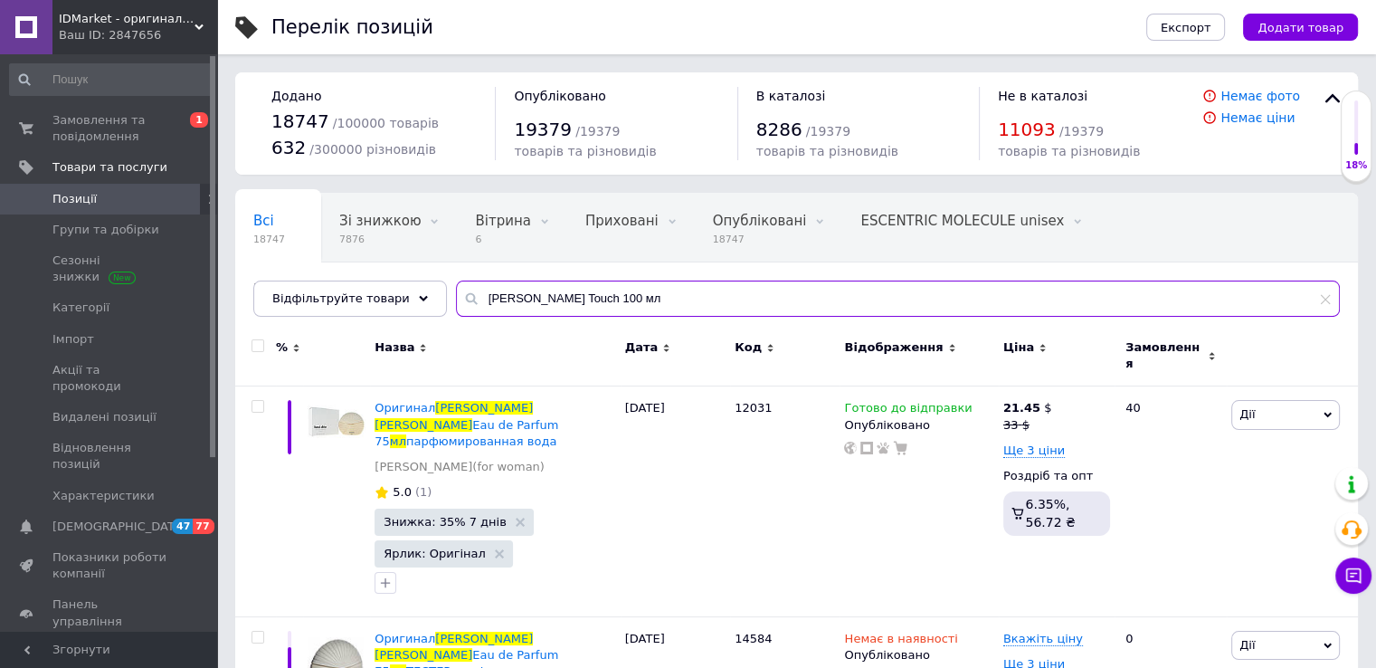
click at [564, 289] on input "Franck Olivier White Touch 100 мл" at bounding box center [898, 299] width 884 height 36
paste input "Giorgio Armani Acqua di Gio Profondo Parfum"
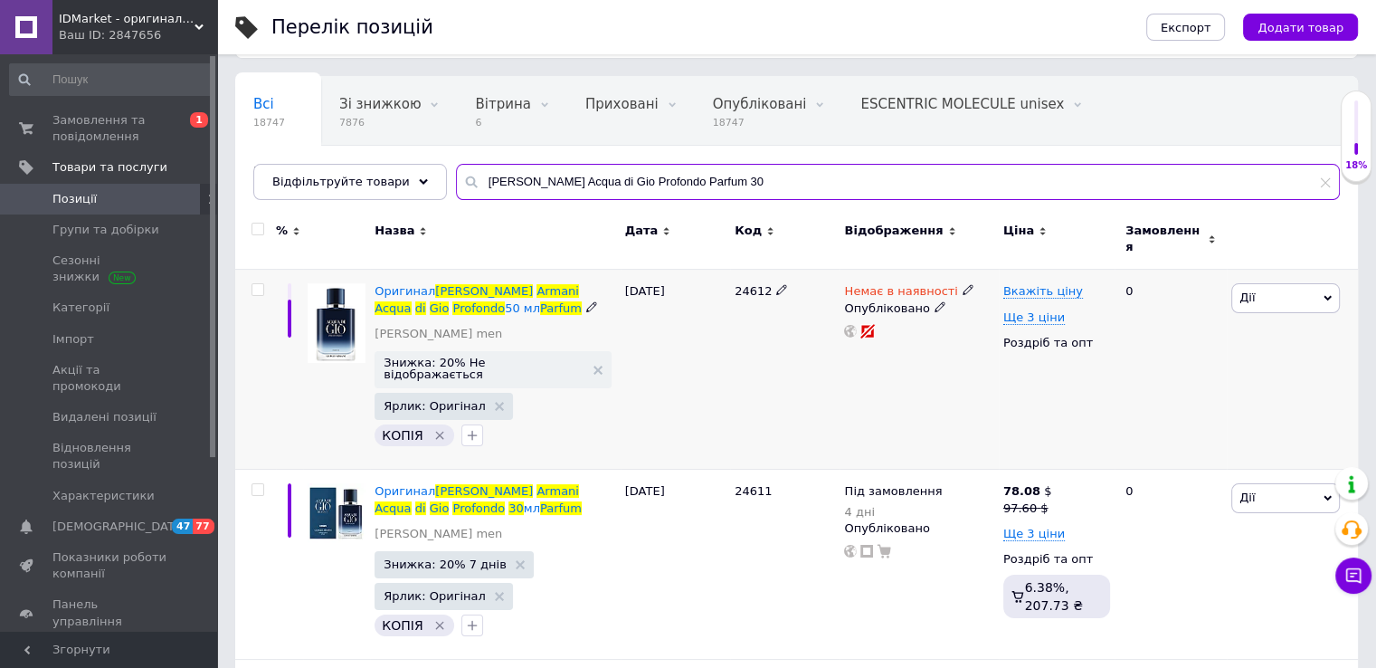
scroll to position [150, 0]
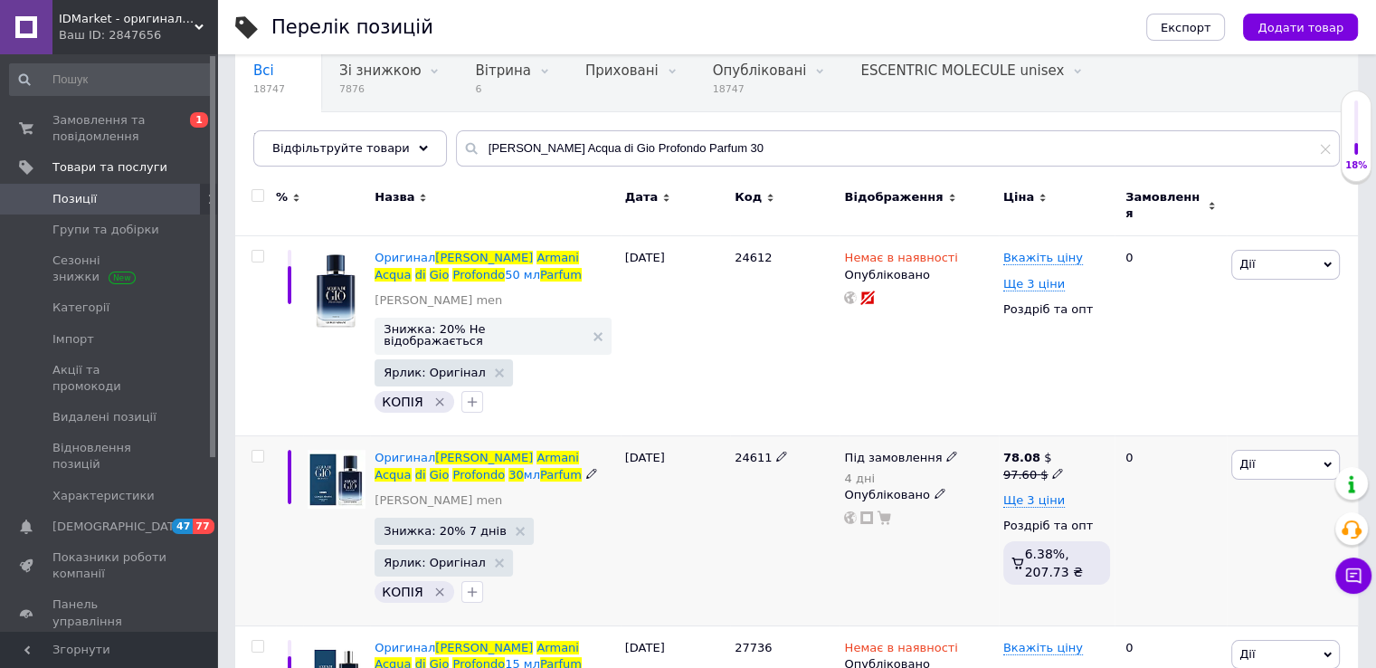
click at [751, 436] on div "24611" at bounding box center [784, 531] width 109 height 190
copy span "24611"
click at [623, 153] on input "Giorgio Armani Acqua di Gio Profondo Parfum 30" at bounding box center [898, 148] width 884 height 36
paste input "24613"
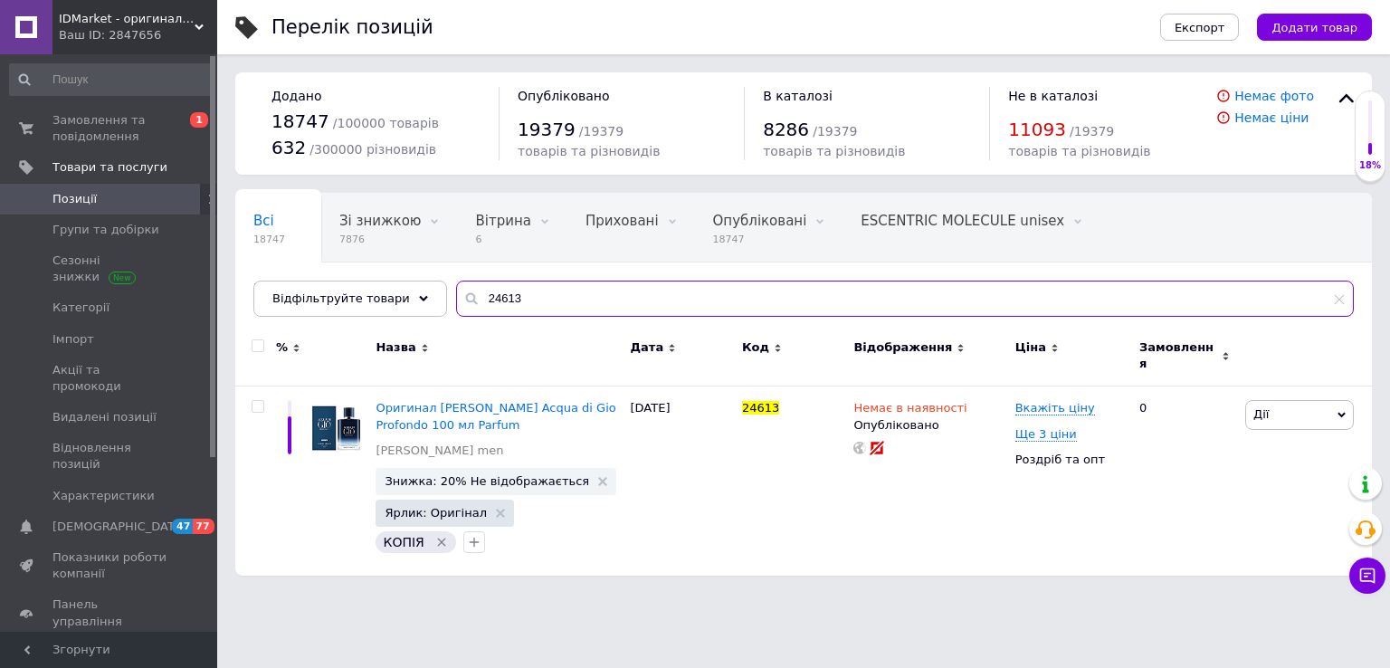
click at [568, 295] on input "24613" at bounding box center [905, 299] width 898 height 36
paste input "Giorgio Armani Si Parfum"
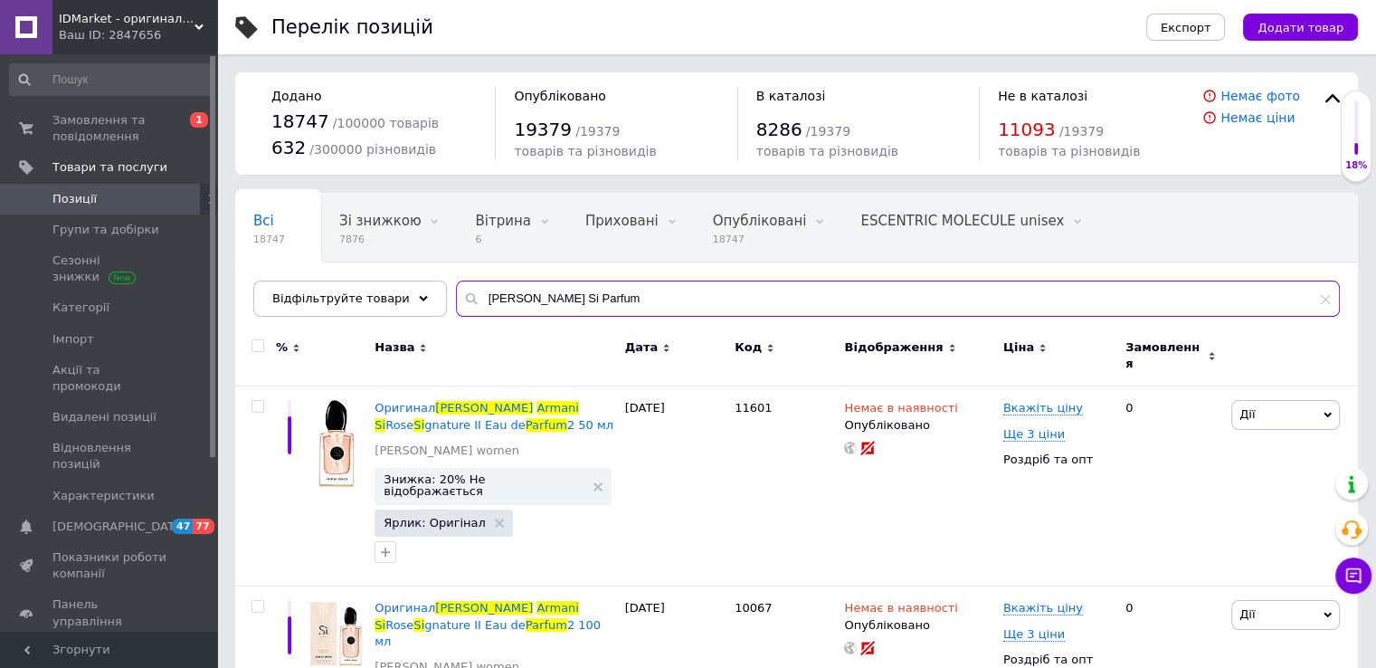
click at [519, 288] on input "Giorgio Armani Si Parfum" at bounding box center [898, 299] width 884 height 36
paste input "ssione Red Musk"
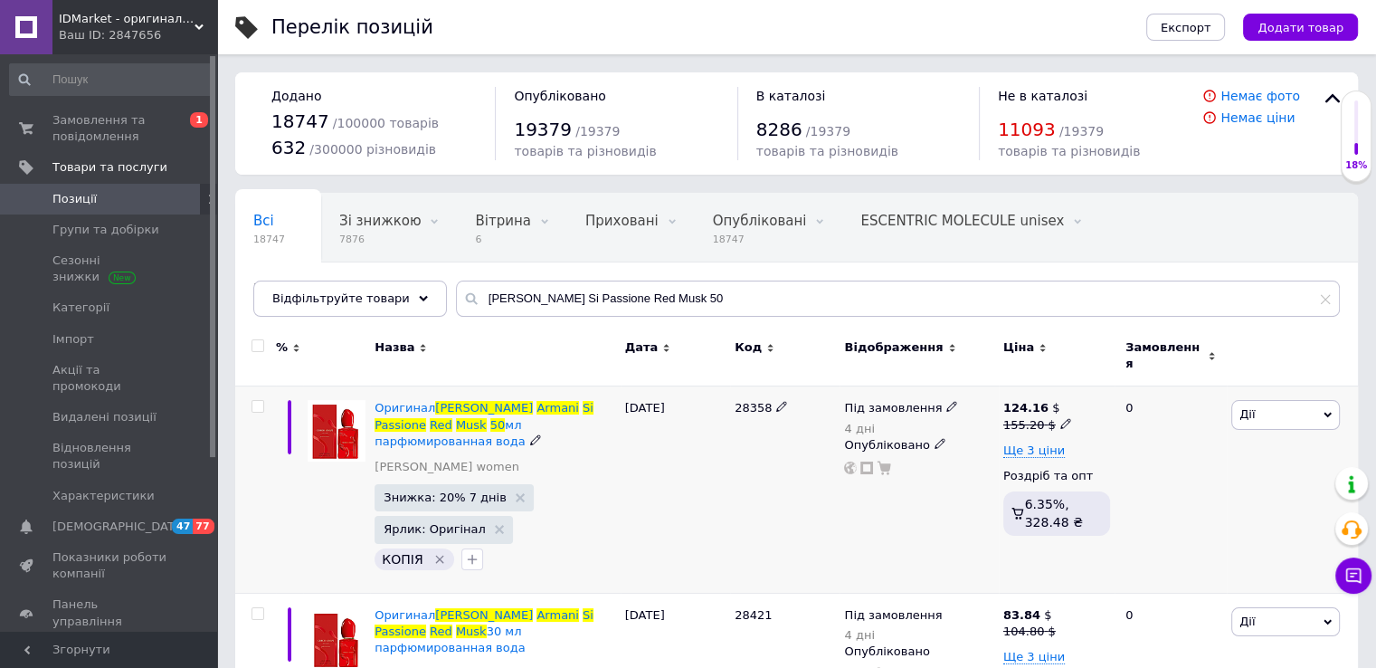
click at [742, 401] on span "28358" at bounding box center [753, 408] width 37 height 14
click at [579, 287] on input "Giorgio Armani Si Passione Red Musk 50" at bounding box center [898, 299] width 884 height 36
paste input "venchy Gentleman Reserve Privee"
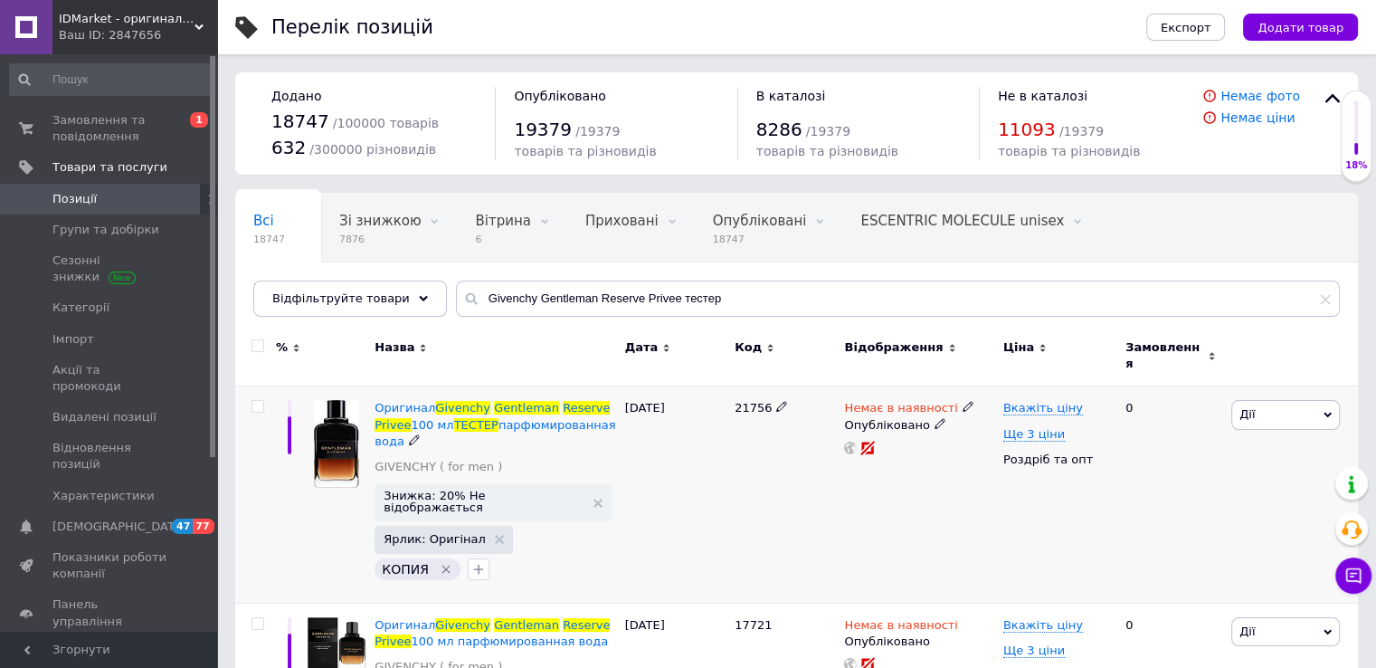
click at [739, 401] on span "21756" at bounding box center [753, 408] width 37 height 14
click at [581, 291] on input "Givenchy Gentleman Reserve Privee тестер" at bounding box center [898, 299] width 884 height 36
paste input "L’Interdit Le Parfum"
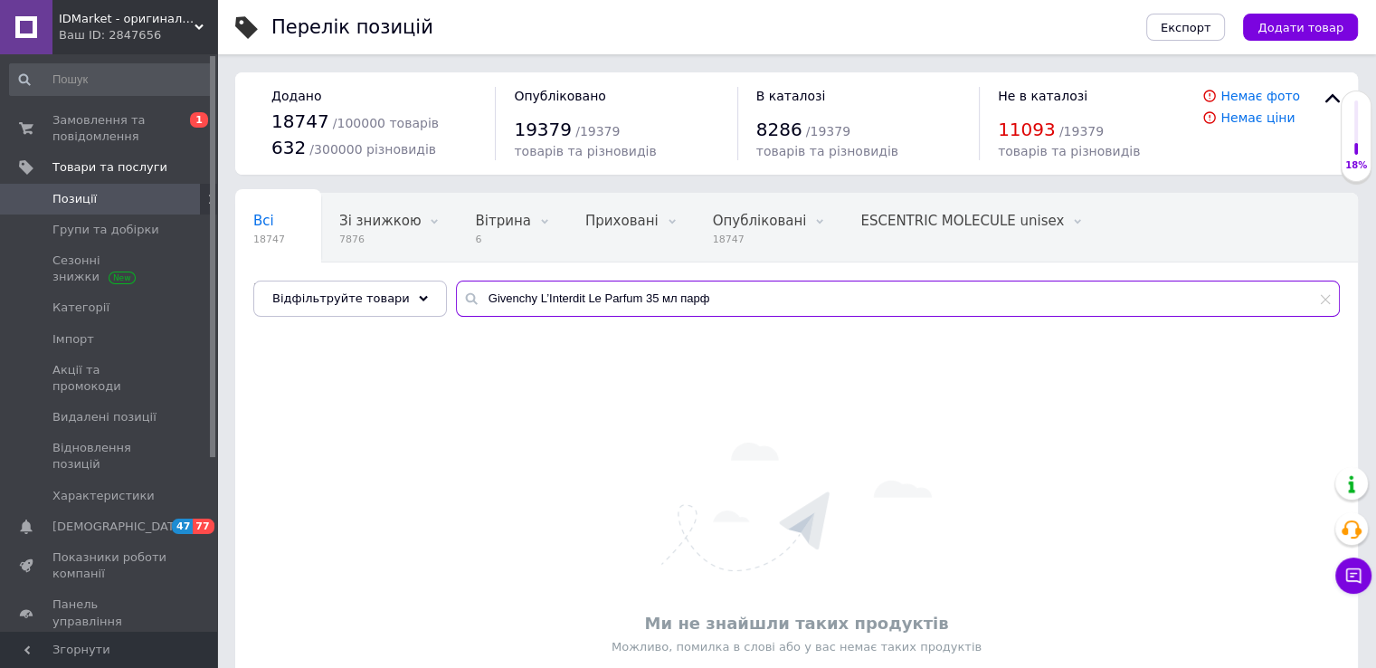
drag, startPoint x: 626, startPoint y: 297, endPoint x: 395, endPoint y: 277, distance: 231.6
click at [360, 276] on div "Всі 18747 Зі знижкою 7876 Видалити Редагувати Вітрина 6 Видалити Редагувати При…" at bounding box center [796, 255] width 1123 height 124
click at [626, 309] on input "Givenchy L’Interdit Le Parfum 35 мл парф" at bounding box center [898, 299] width 884 height 36
paste input "`Interdit Absolu"
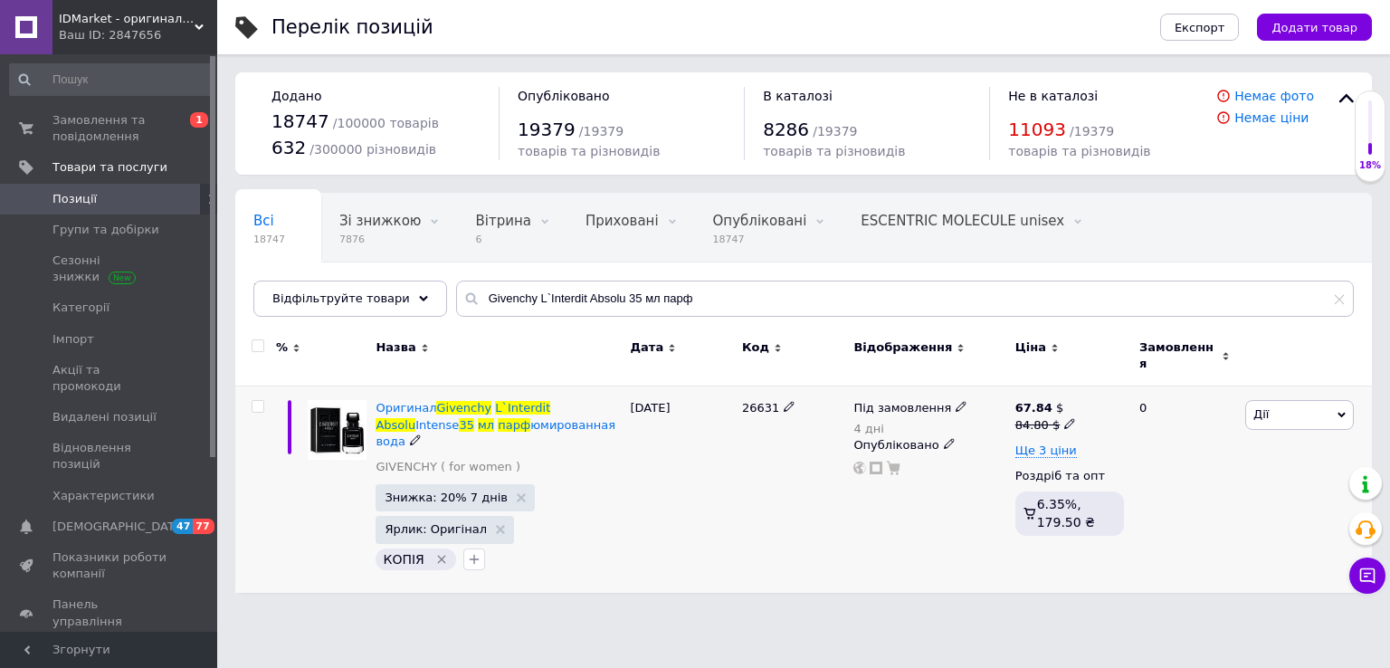
click at [759, 401] on span "26631" at bounding box center [760, 408] width 37 height 14
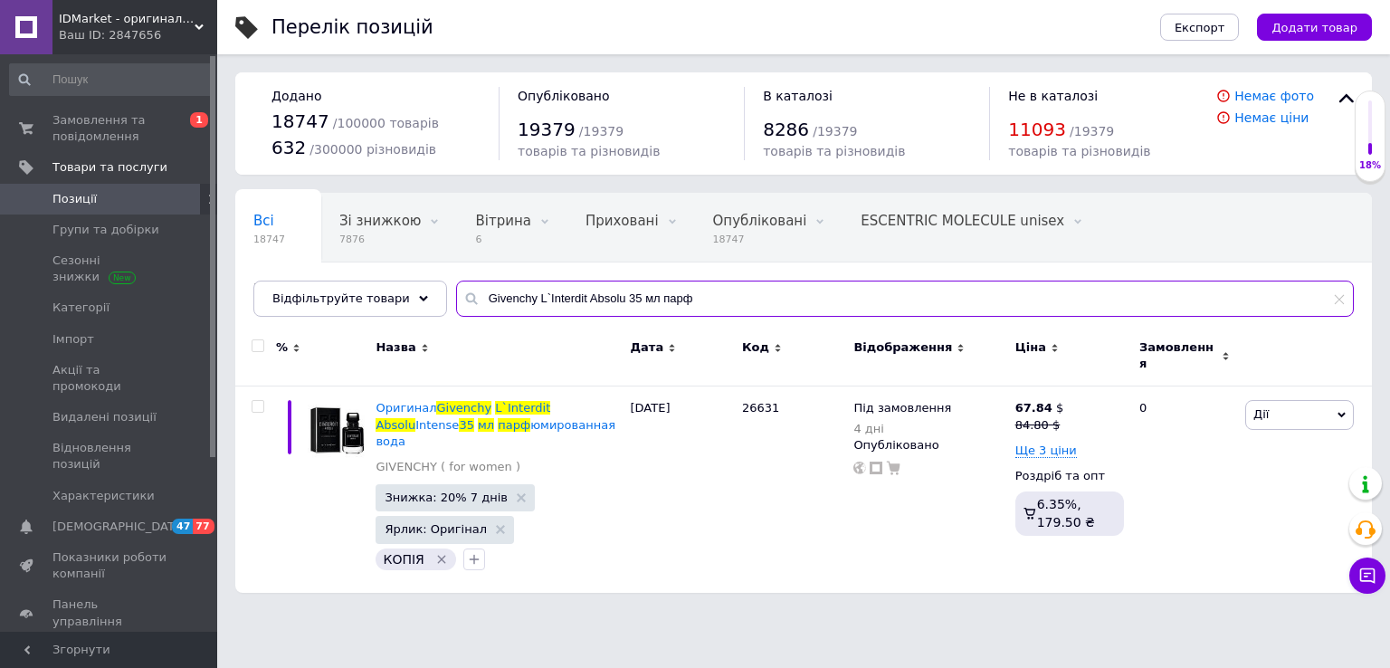
click at [541, 284] on input "Givenchy L`Interdit Absolu 35 мл парф" at bounding box center [905, 299] width 898 height 36
paste input "Guerlain L`Homme Ideal Parfum"
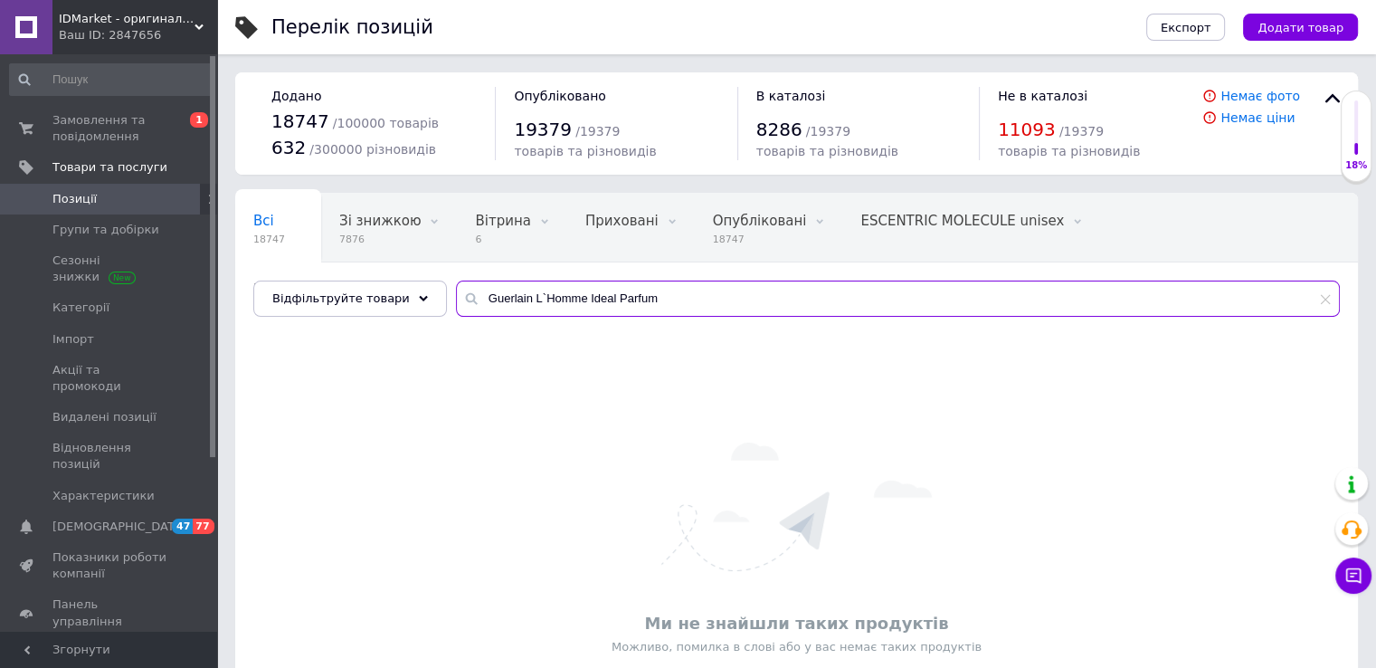
drag, startPoint x: 561, startPoint y: 300, endPoint x: 550, endPoint y: 305, distance: 12.1
click at [560, 300] on input "Guerlain L`Homme Ideal Parfum" at bounding box center [898, 299] width 884 height 36
paste input "Lancome La Nuit Tresor Le Parfum"
drag, startPoint x: 713, startPoint y: 300, endPoint x: 698, endPoint y: 300, distance: 15.4
click at [698, 300] on input "Lancome La Nuit Tresor Le Parfum 100 мл парф" at bounding box center [898, 299] width 884 height 36
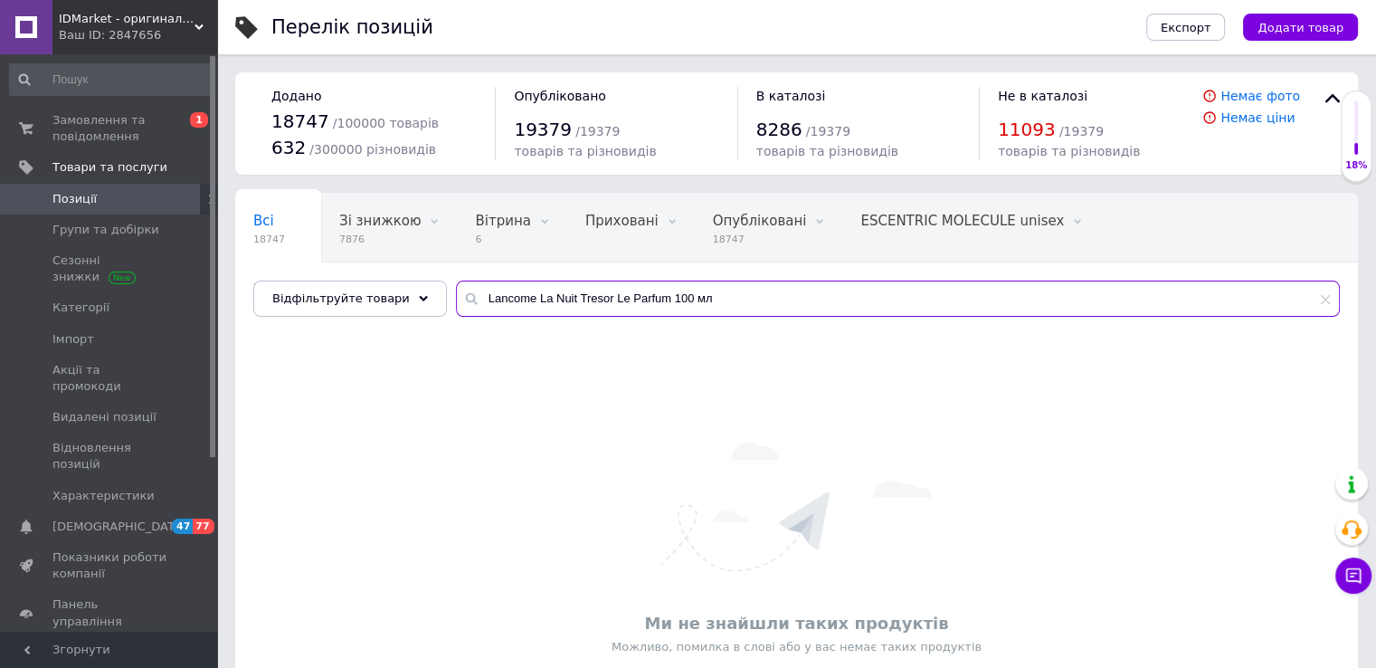
click at [667, 300] on input "Lancome La Nuit Tresor Le Parfum 100 мл" at bounding box center [898, 299] width 884 height 36
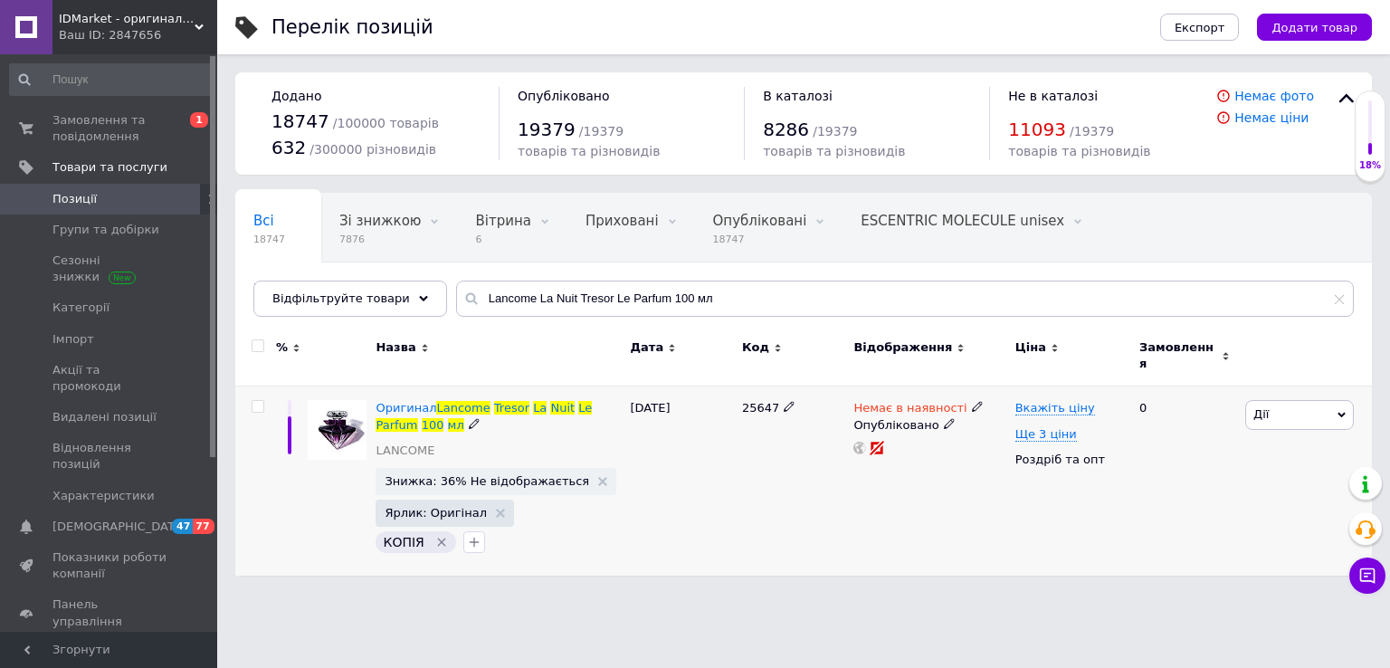
click at [746, 401] on span "25647" at bounding box center [760, 408] width 37 height 14
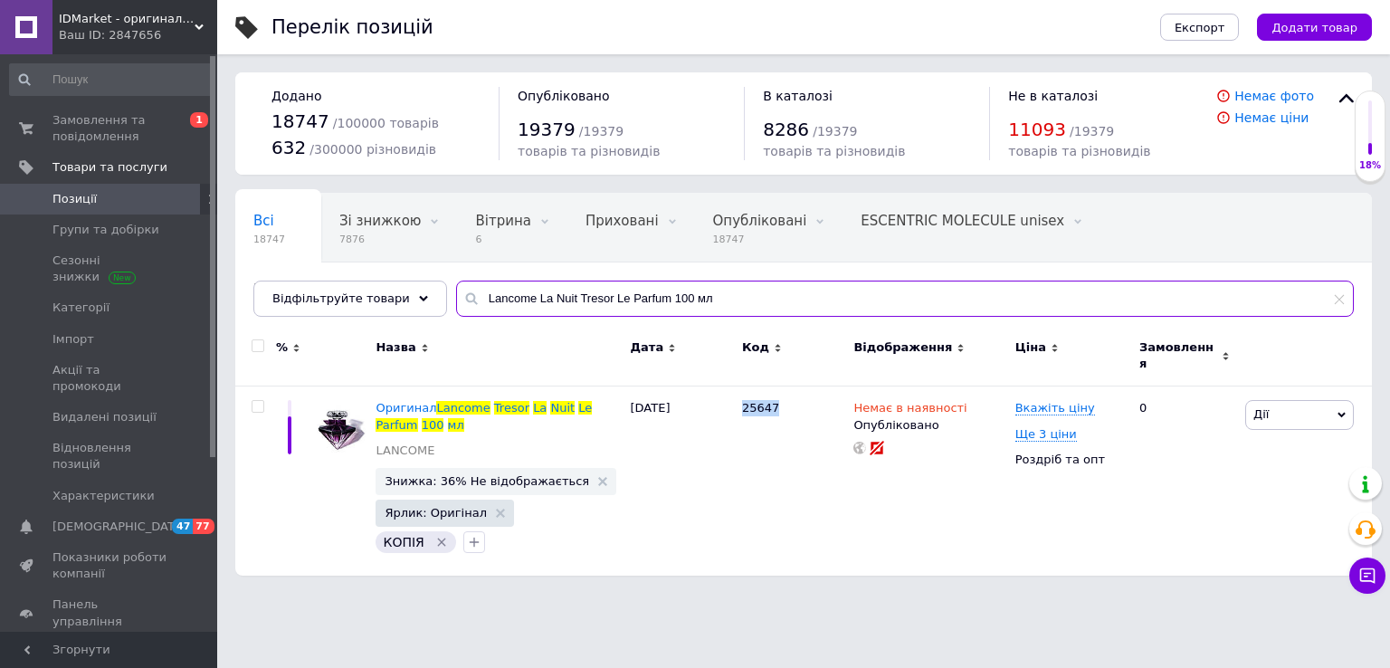
click at [547, 283] on input "Lancome La Nuit Tresor Le Parfum 100 мл" at bounding box center [905, 299] width 898 height 36
paste input "Vie Est Belle Vanille Nude"
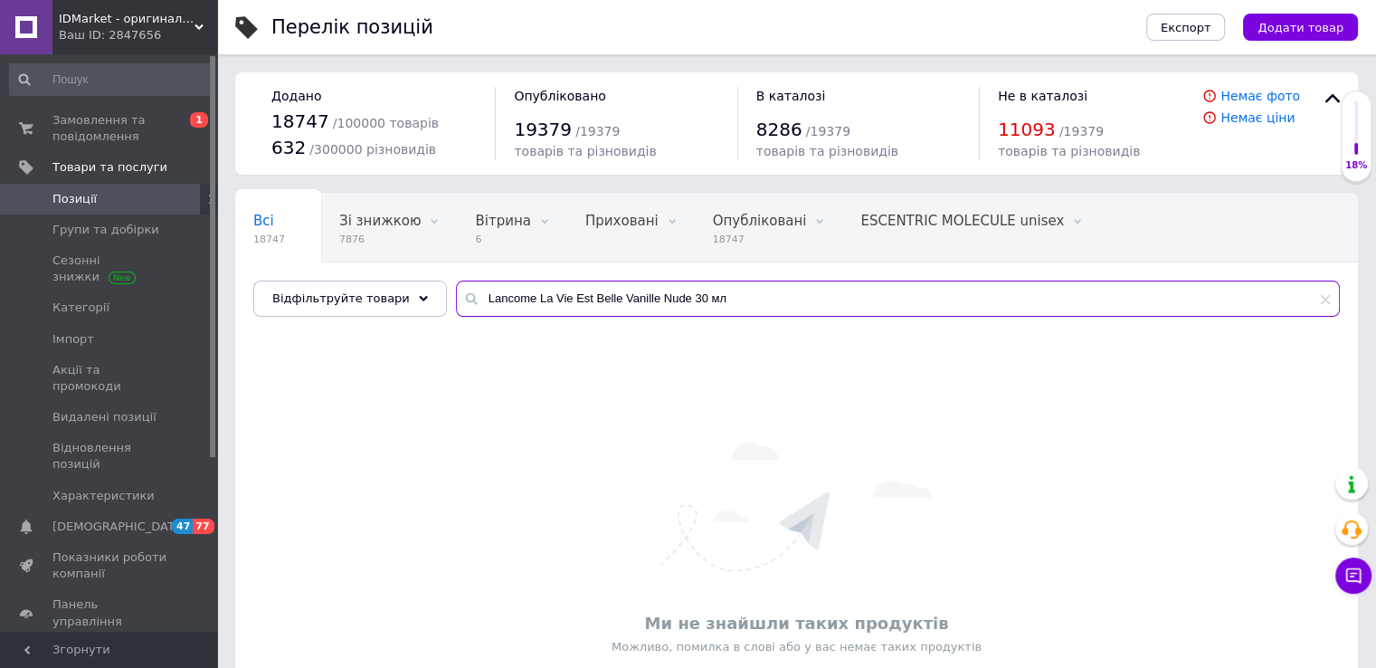
click at [613, 293] on input "Lancome La Vie Est Belle Vanille Nude 30 мл" at bounding box center [898, 299] width 884 height 36
click at [601, 309] on input "Lancome La Vie Est Belle Vanille Nude 30 мл" at bounding box center [898, 299] width 884 height 36
paste input "Lancome La Vie Est Belle Vanille Nude"
click at [579, 302] on input "Lancome La Vie Est Belle Vanille Nude" at bounding box center [898, 299] width 884 height 36
paste input "Montblanc Explorer Extrem"
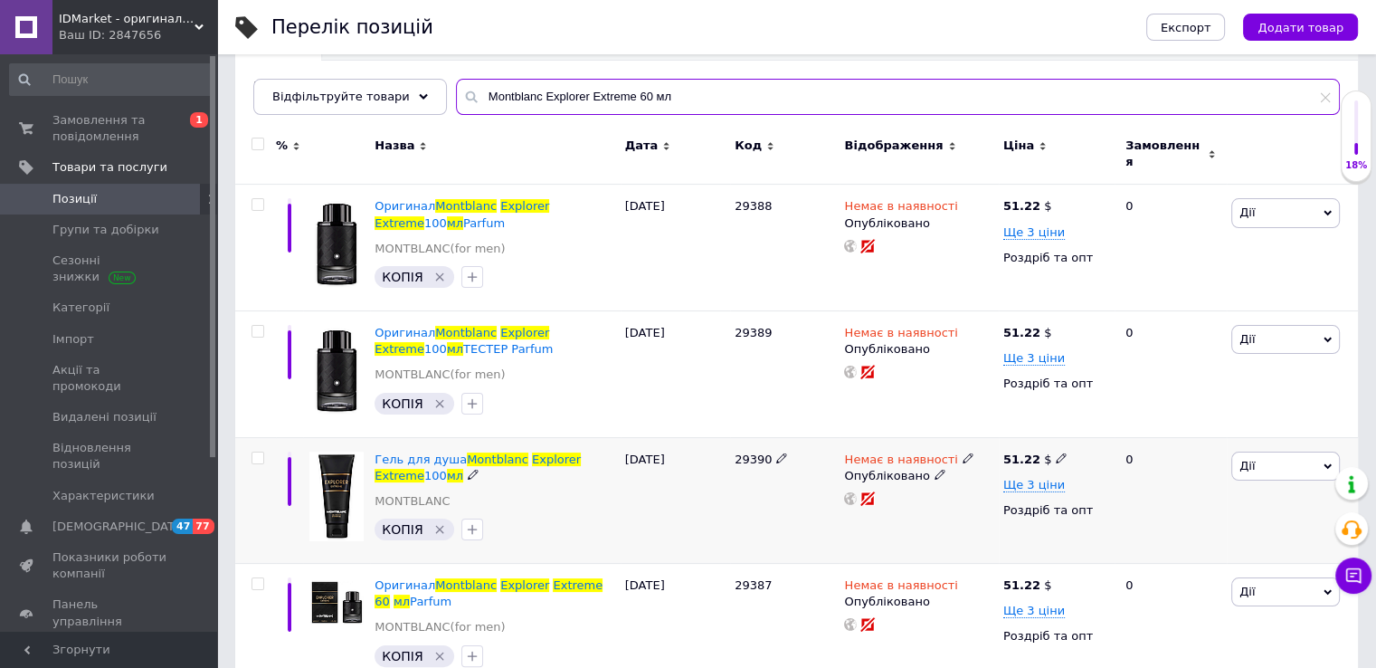
scroll to position [229, 0]
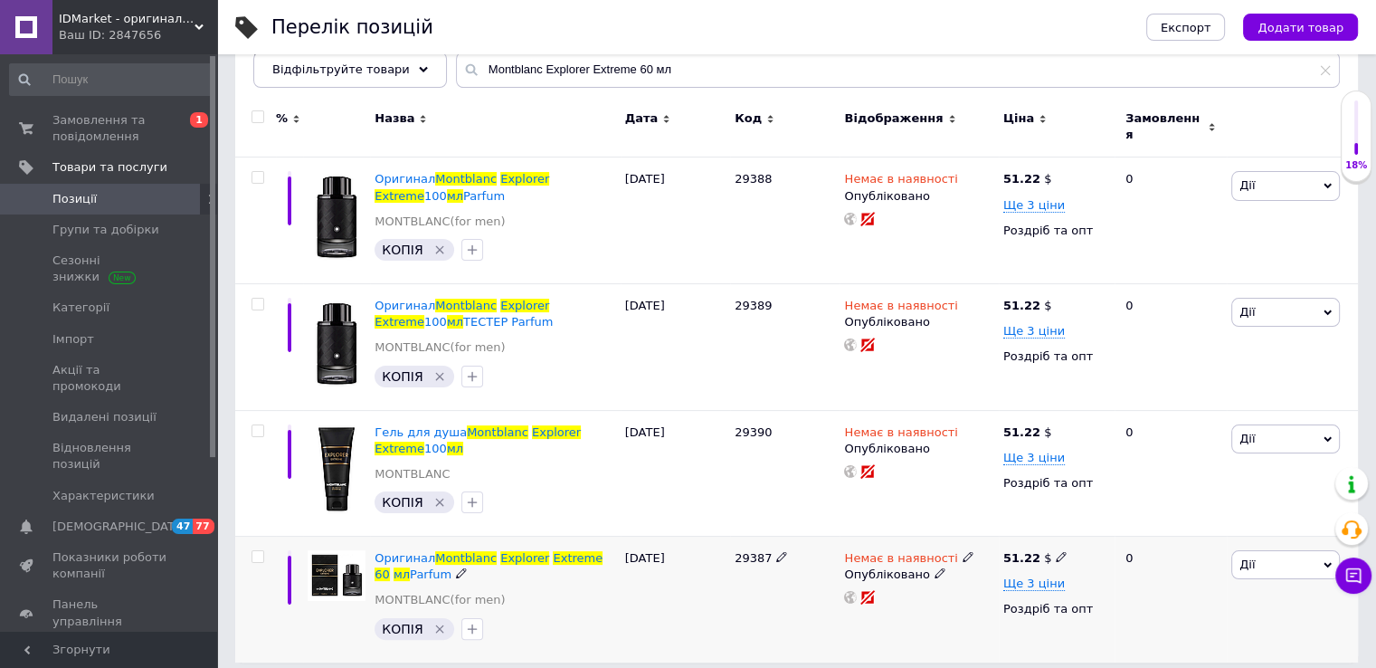
click at [743, 551] on span "29387" at bounding box center [753, 558] width 37 height 14
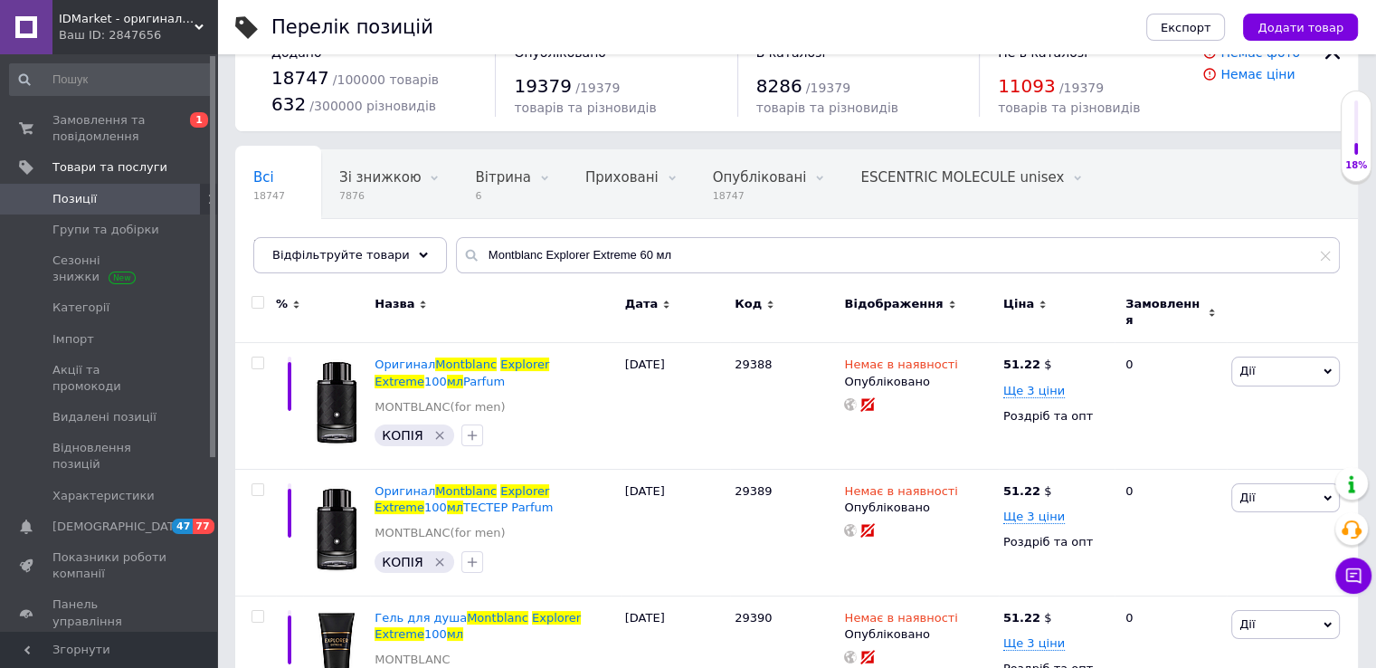
scroll to position [0, 0]
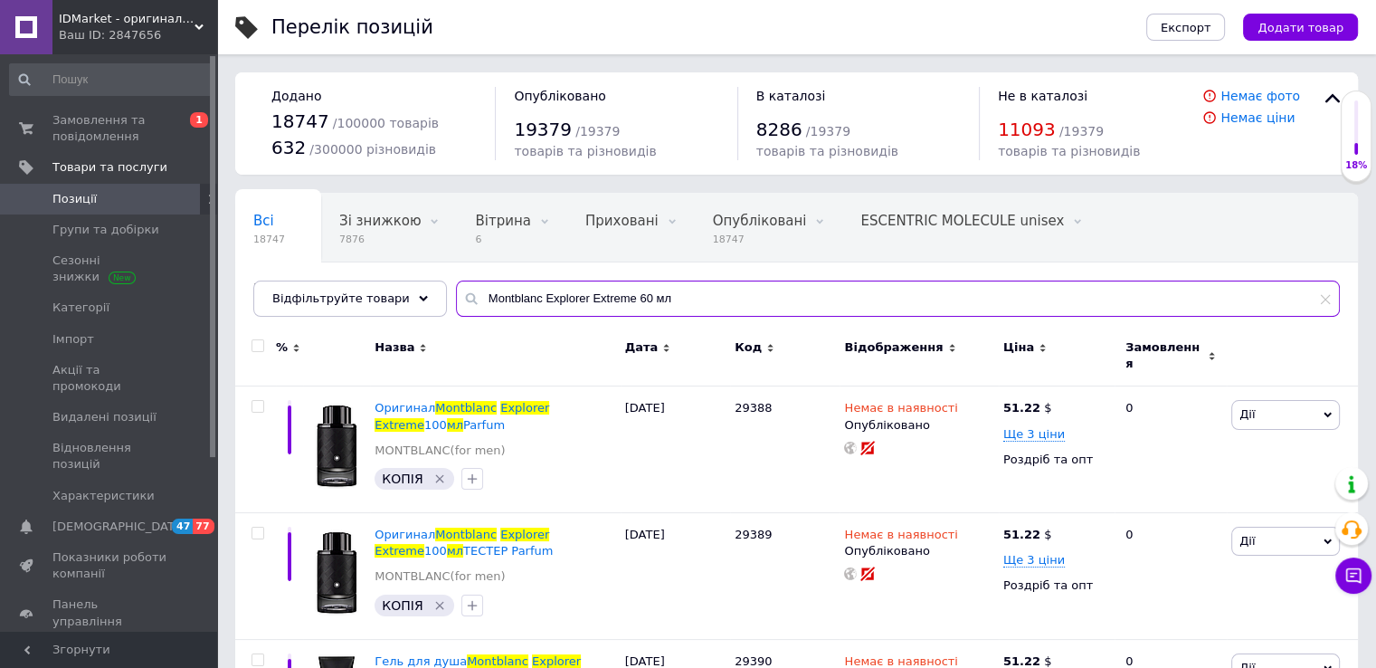
click at [576, 301] on input "Montblanc Explorer Extreme 60 мл" at bounding box center [898, 299] width 884 height 36
paste input "Salvatore Ferragamo Signorina Misteriosa"
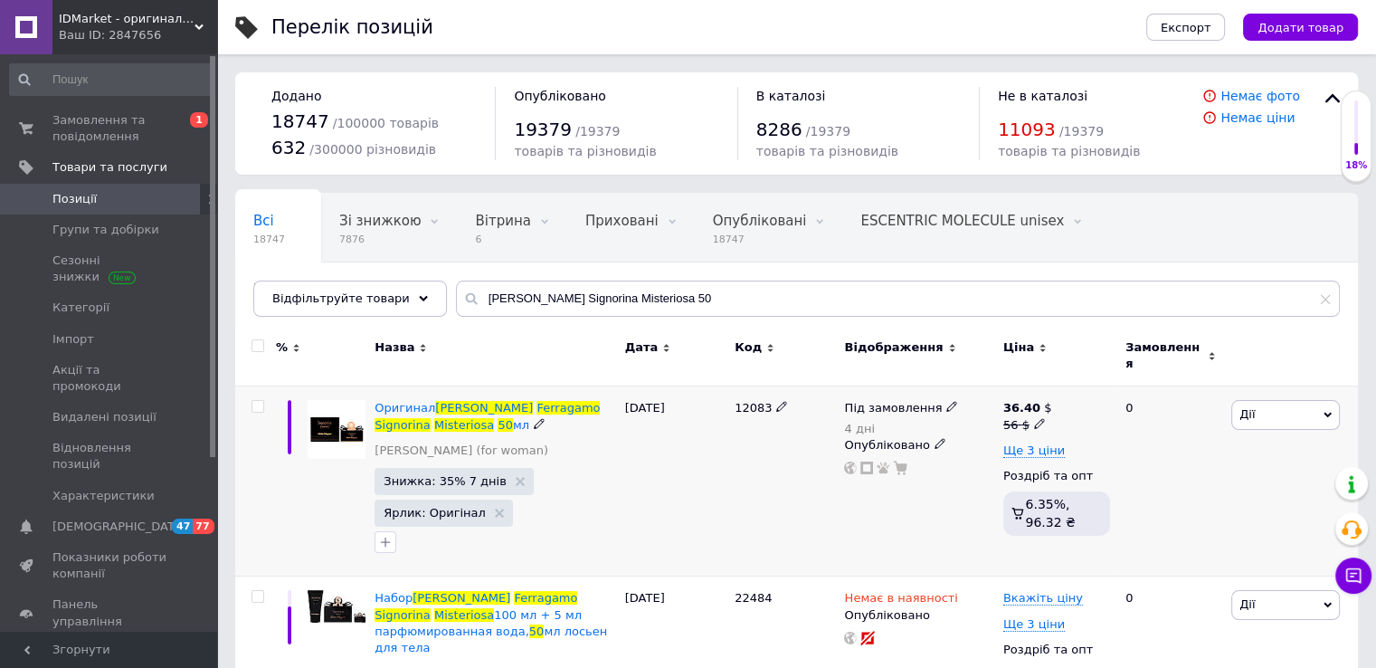
click at [740, 401] on span "12083" at bounding box center [753, 408] width 37 height 14
click at [555, 305] on input "Salvatore Ferragamo Signorina Misteriosa 50" at bounding box center [898, 299] width 884 height 36
paste input "Tom Ford Ombre Leather"
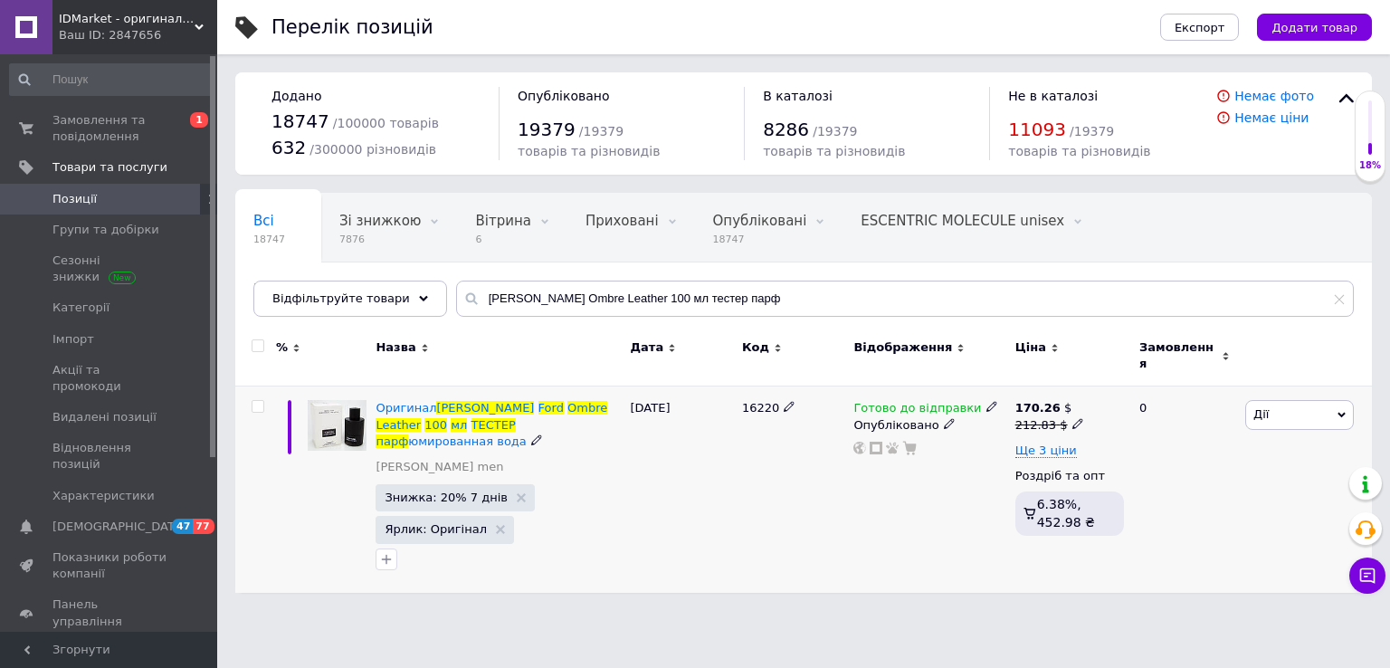
click at [759, 401] on span "16220" at bounding box center [760, 408] width 37 height 14
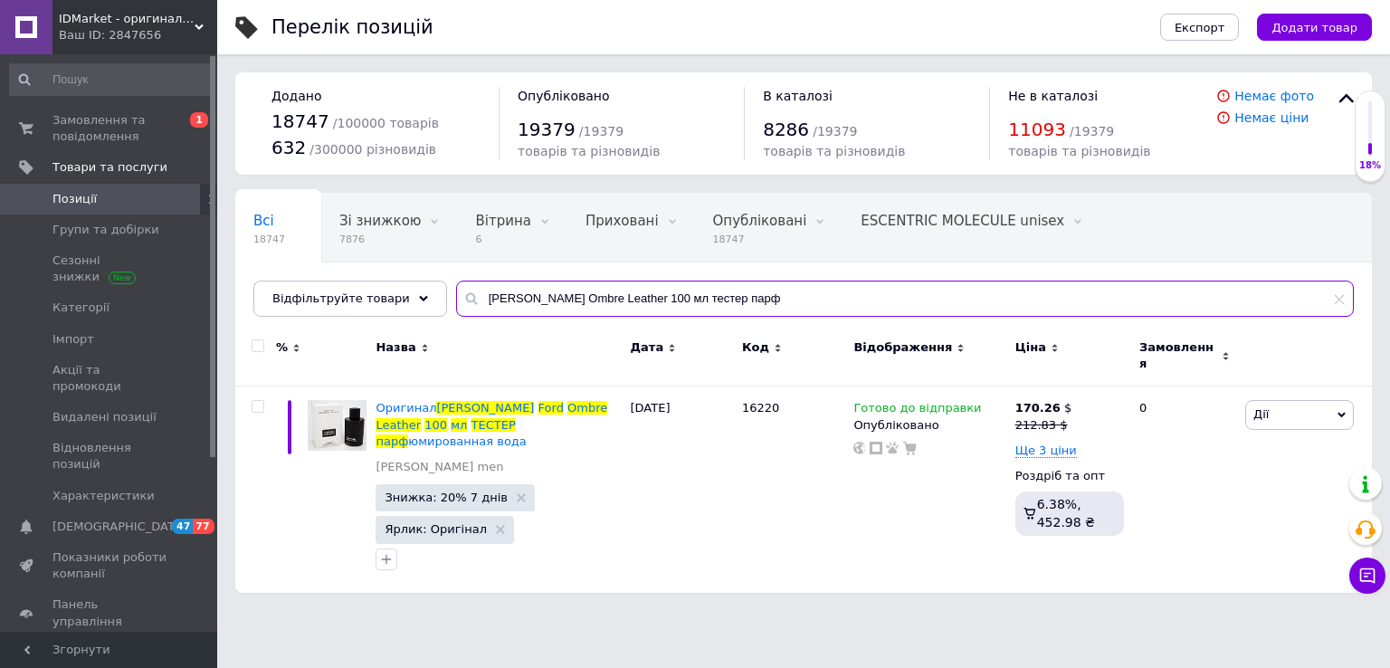
click at [581, 291] on input "Tom Ford Ombre Leather 100 мл тестер парф" at bounding box center [905, 299] width 898 height 36
paste input "Valentino Born In Roma Donna Green Stravaganza"
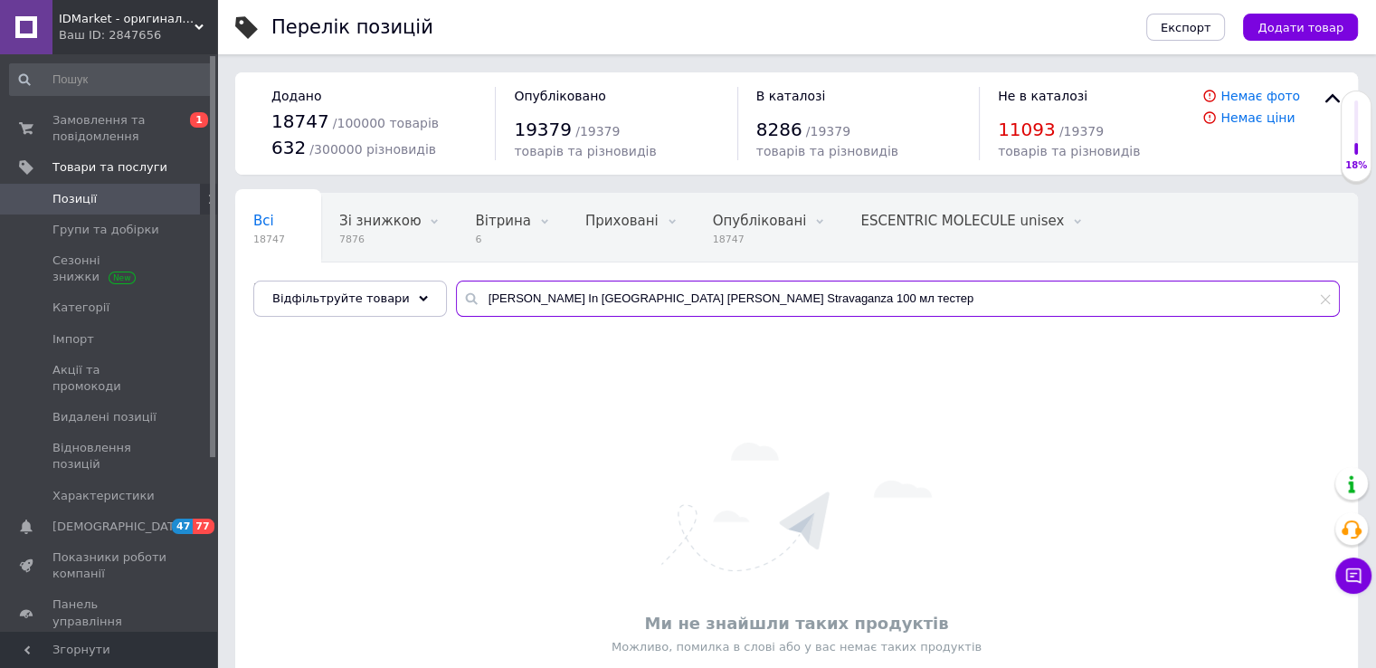
click at [787, 308] on input "Valentino Born In Roma Donna Green Stravaganza 100 мл тестер" at bounding box center [898, 299] width 884 height 36
drag, startPoint x: 795, startPoint y: 296, endPoint x: 743, endPoint y: 305, distance: 53.3
click at [743, 305] on input "Valentino Born In Roma Donna Green Stravaganza 100 мл" at bounding box center [898, 299] width 884 height 36
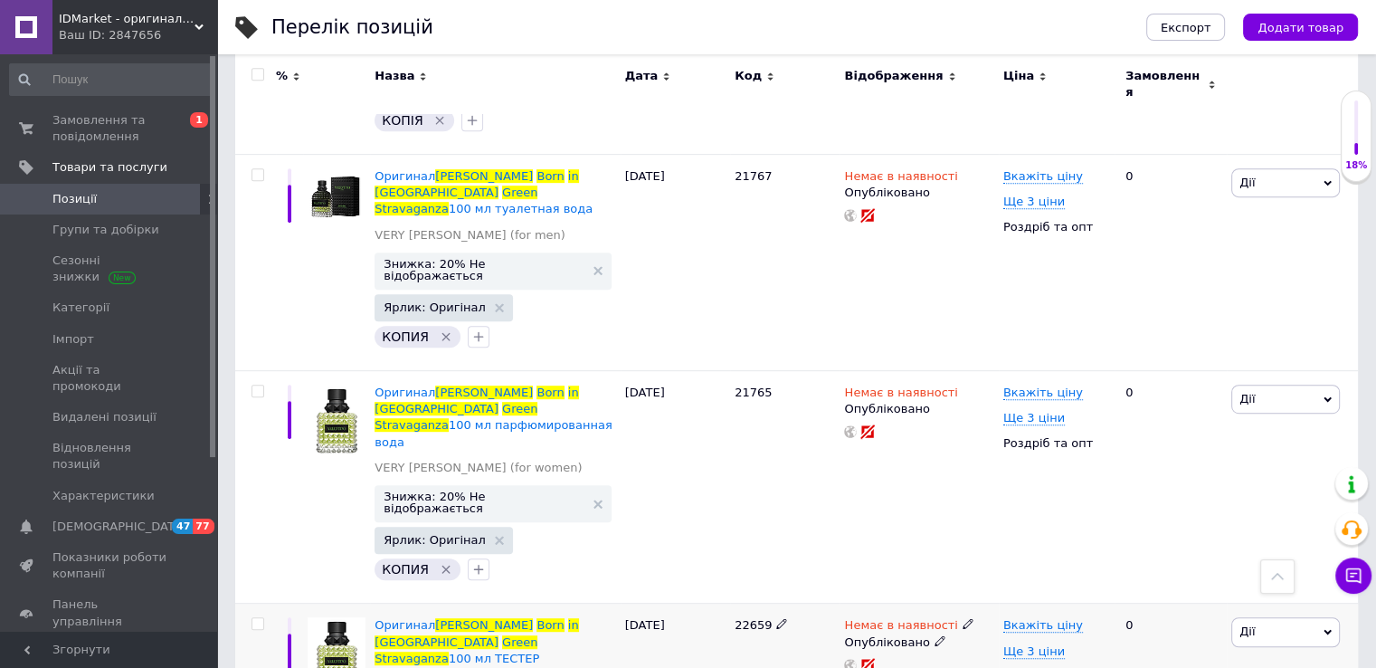
scroll to position [905, 0]
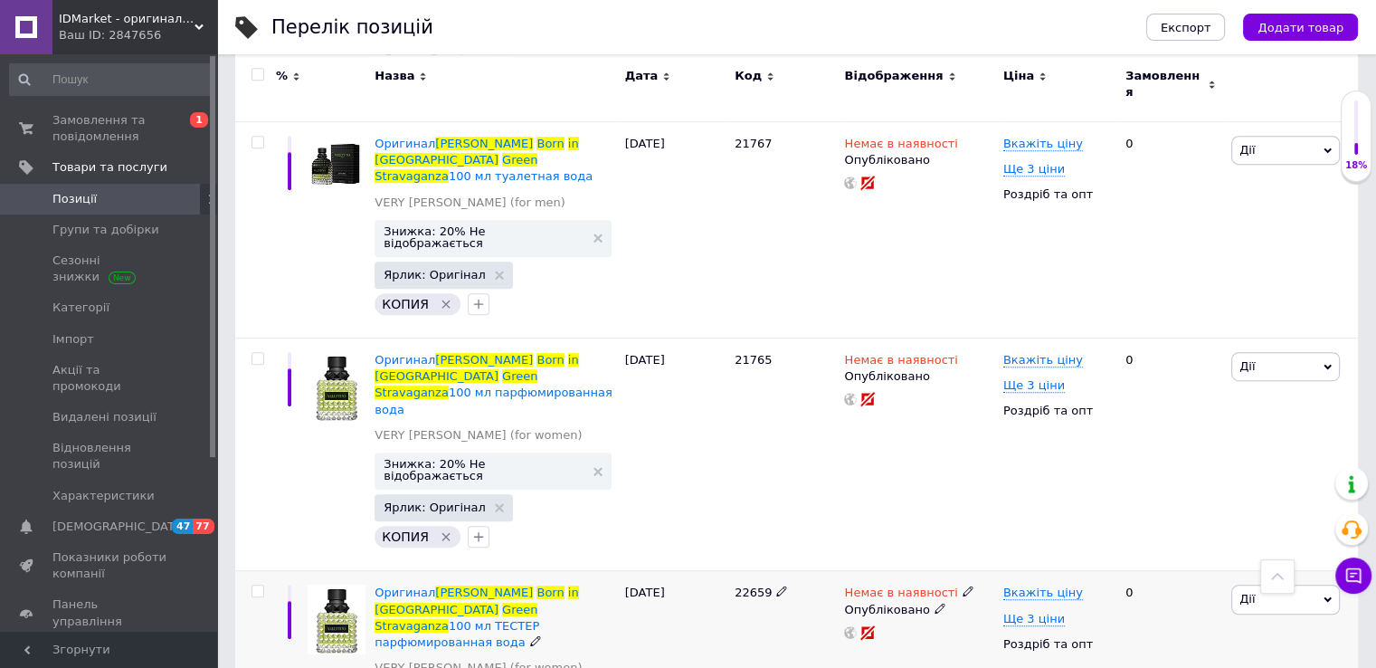
click at [752, 585] on span "22659" at bounding box center [753, 592] width 37 height 14
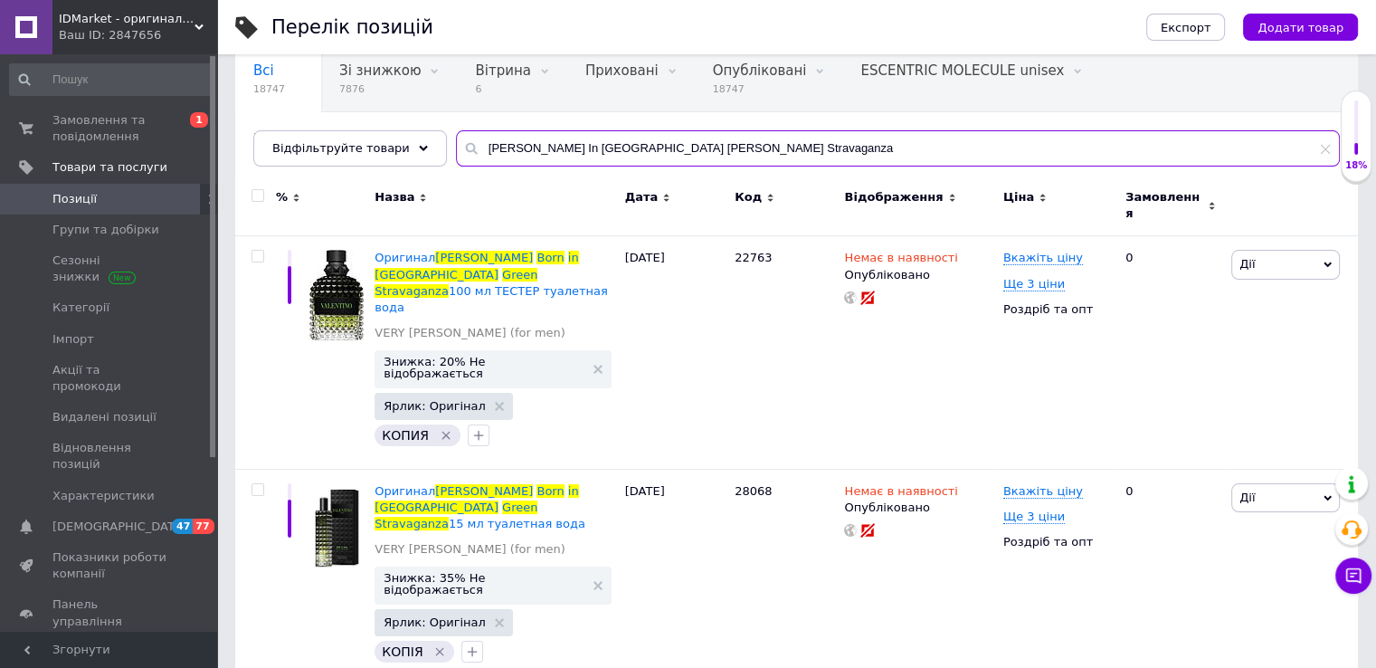
click at [594, 143] on input "Valentino Born In Roma Donna Green Stravaganza" at bounding box center [898, 148] width 884 height 36
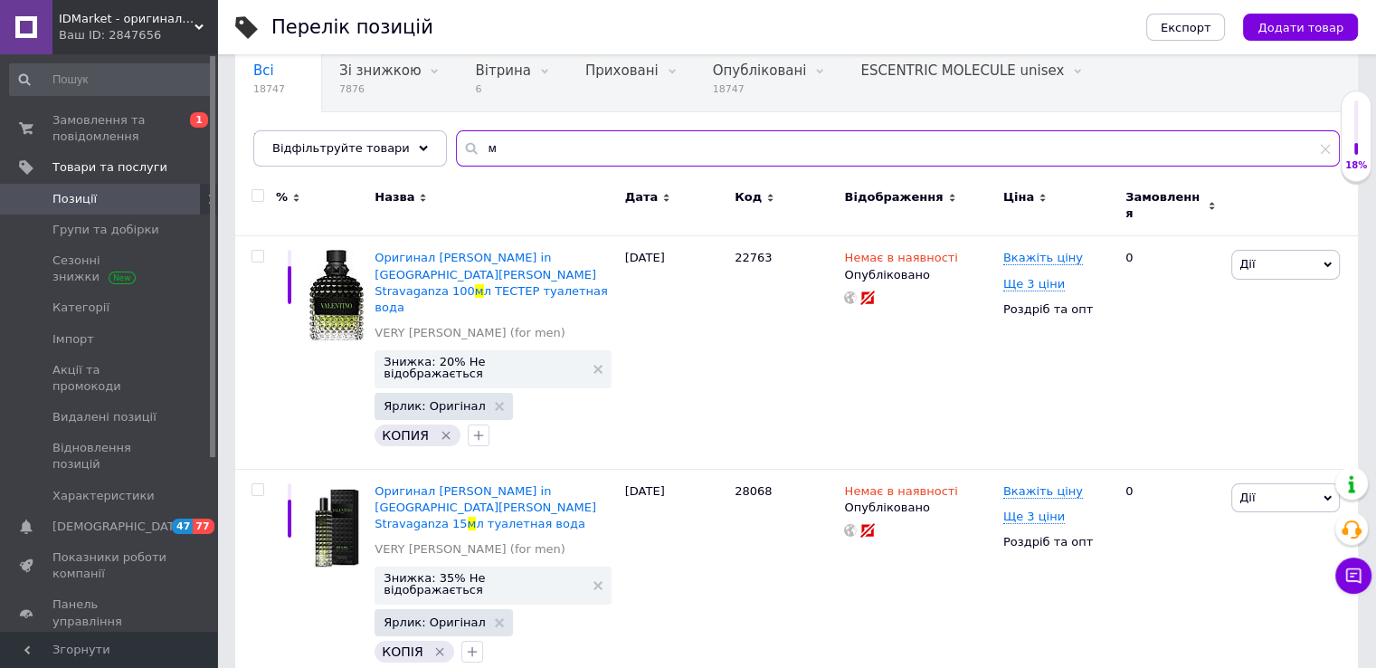
paste input "Versace Bright Crystal Absolu"
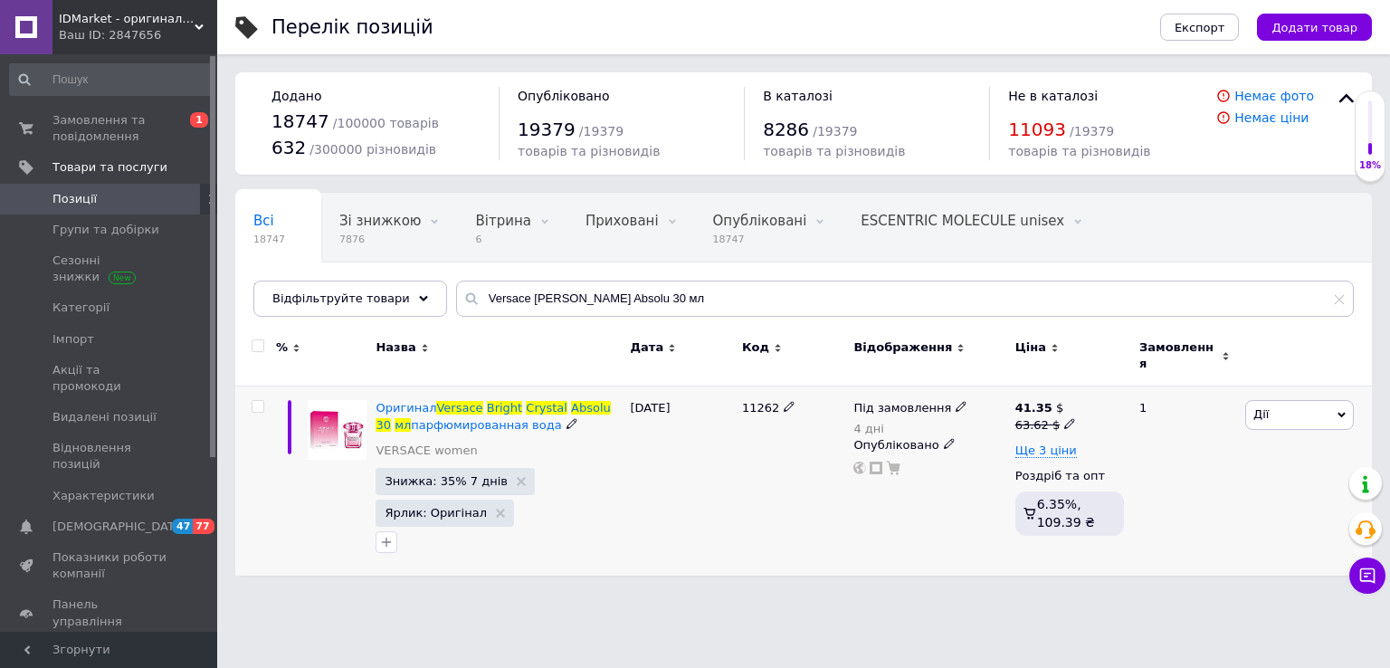
click at [756, 401] on span "11262" at bounding box center [760, 408] width 37 height 14
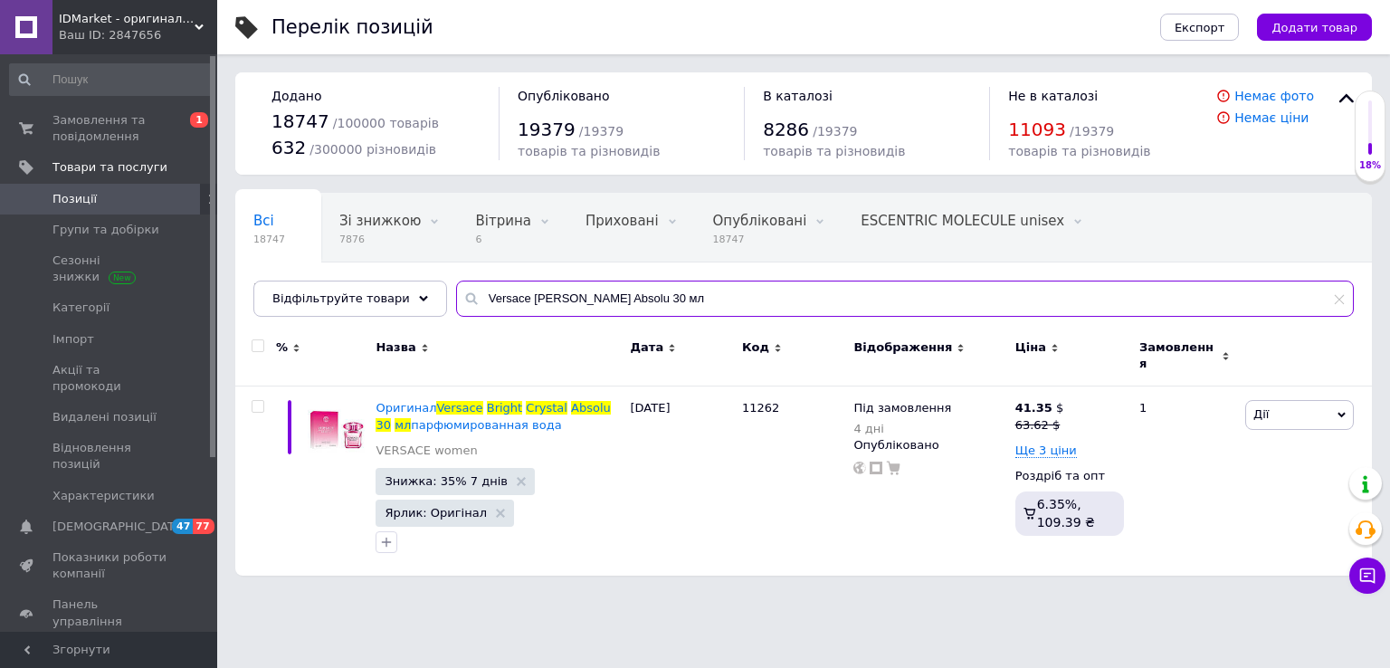
click at [615, 292] on input "Versace Bright Crystal Absolu 30 мл" at bounding box center [905, 299] width 898 height 36
paste input "Parfum"
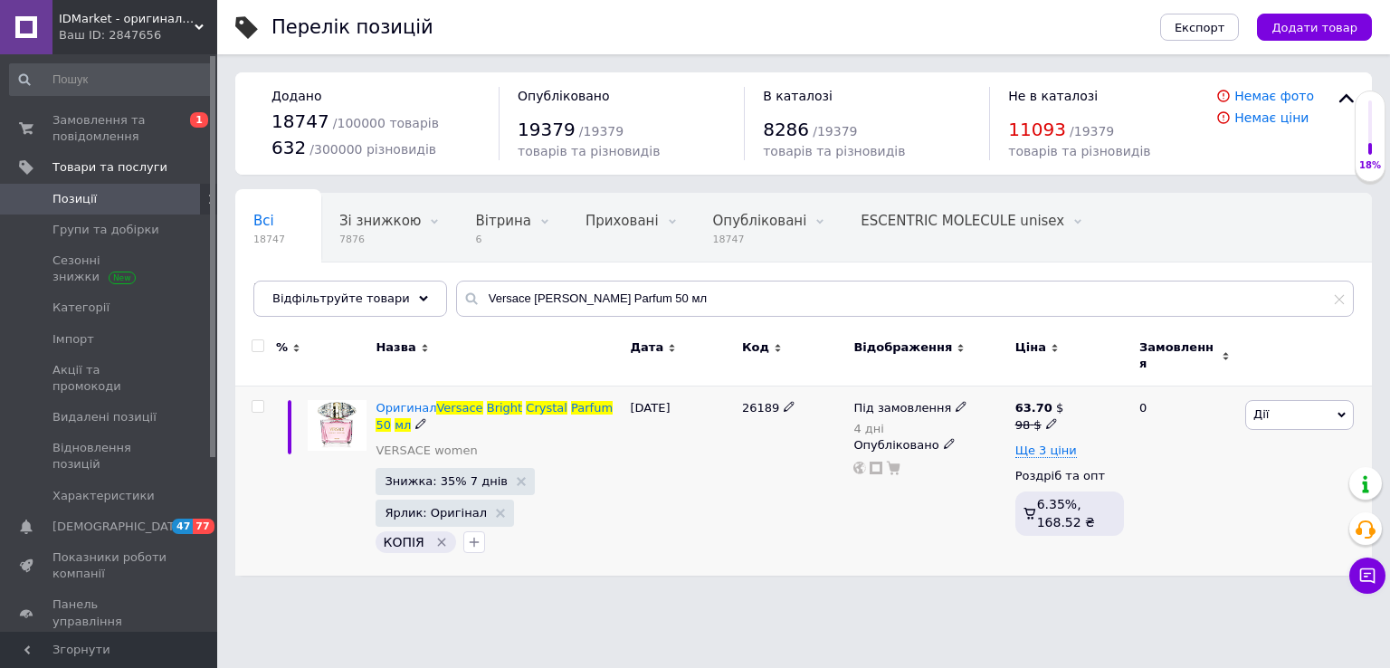
click at [756, 401] on span "26189" at bounding box center [760, 408] width 37 height 14
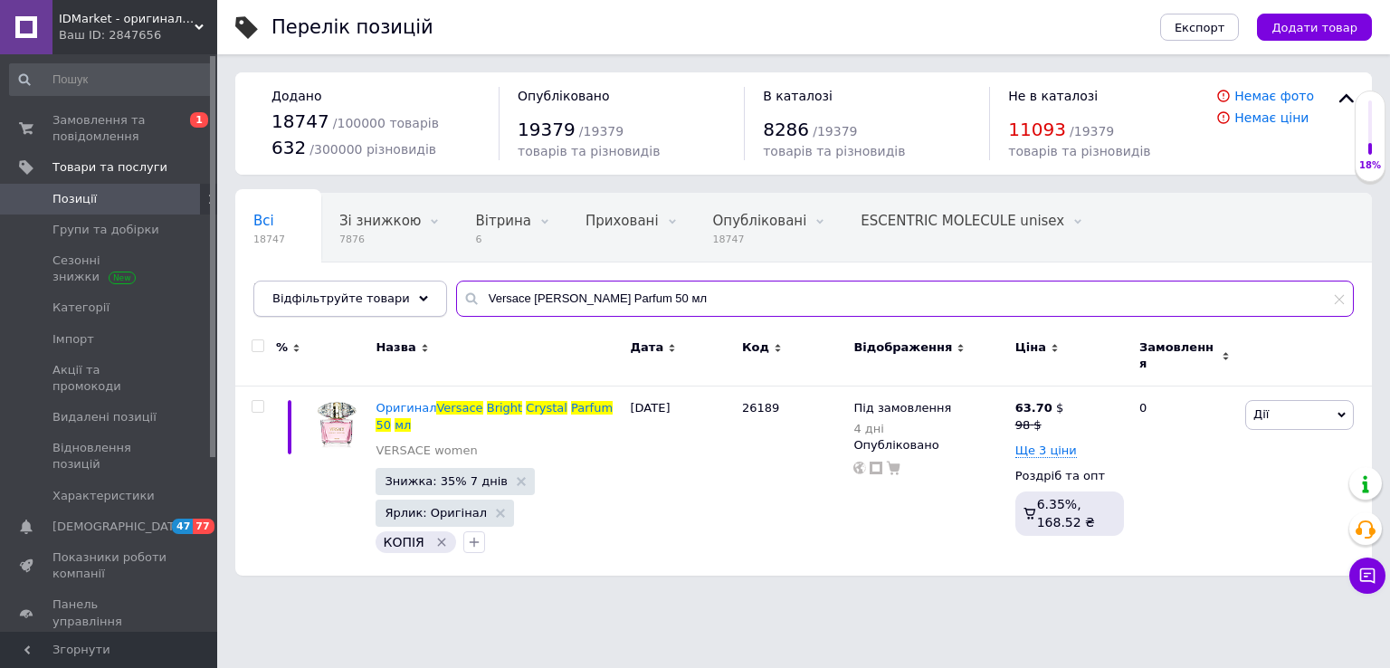
drag, startPoint x: 612, startPoint y: 288, endPoint x: 334, endPoint y: 283, distance: 277.8
click at [343, 284] on div "Відфільтруйте товари Versace Bright Crystal Parfum 50 мл" at bounding box center [803, 299] width 1100 height 36
paste input "Crystal Noir"
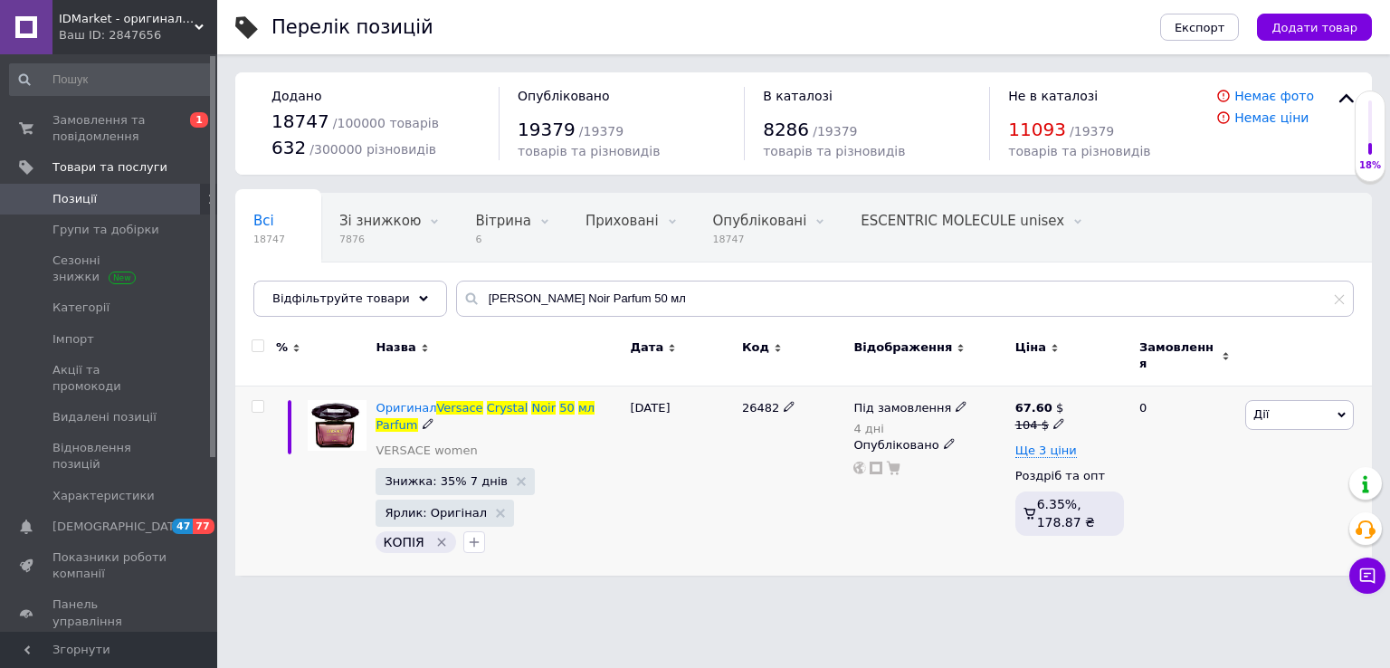
click at [760, 401] on span "26482" at bounding box center [760, 408] width 37 height 14
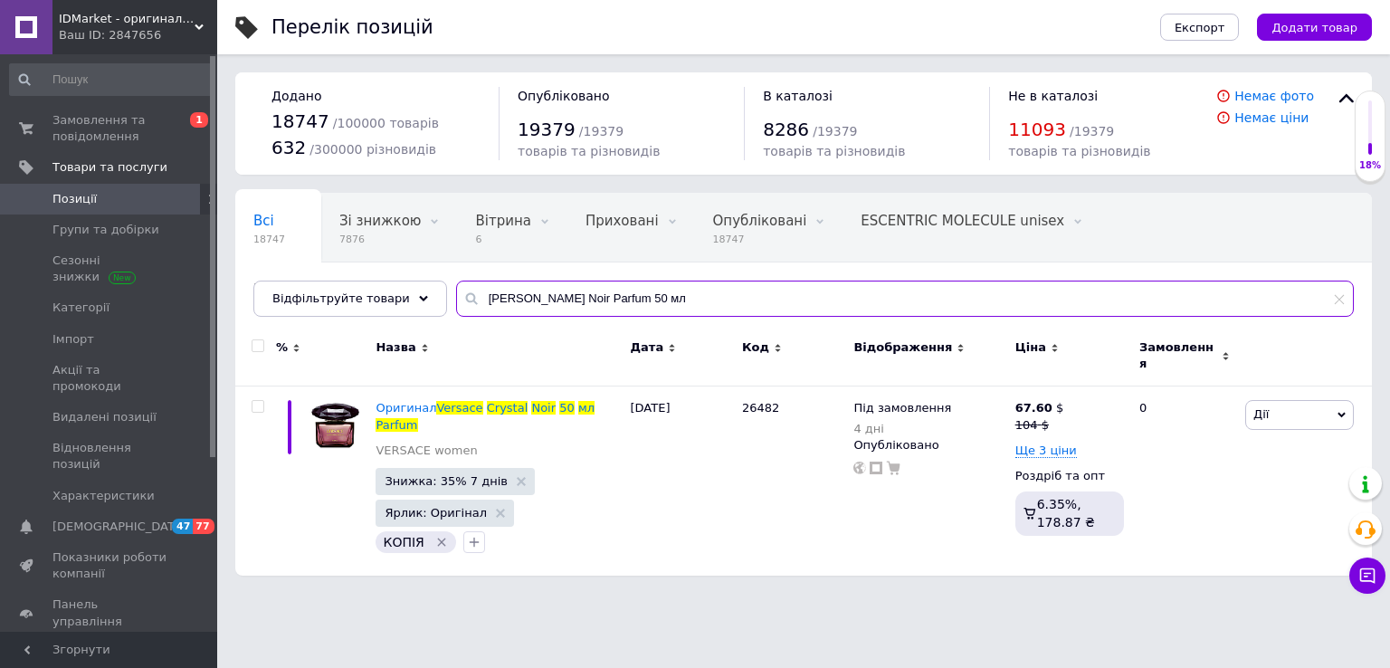
click at [572, 302] on input "Versace Crystal Noir Parfum 50 мл" at bounding box center [905, 299] width 898 height 36
paste input "Pour Femme Dylan Purple"
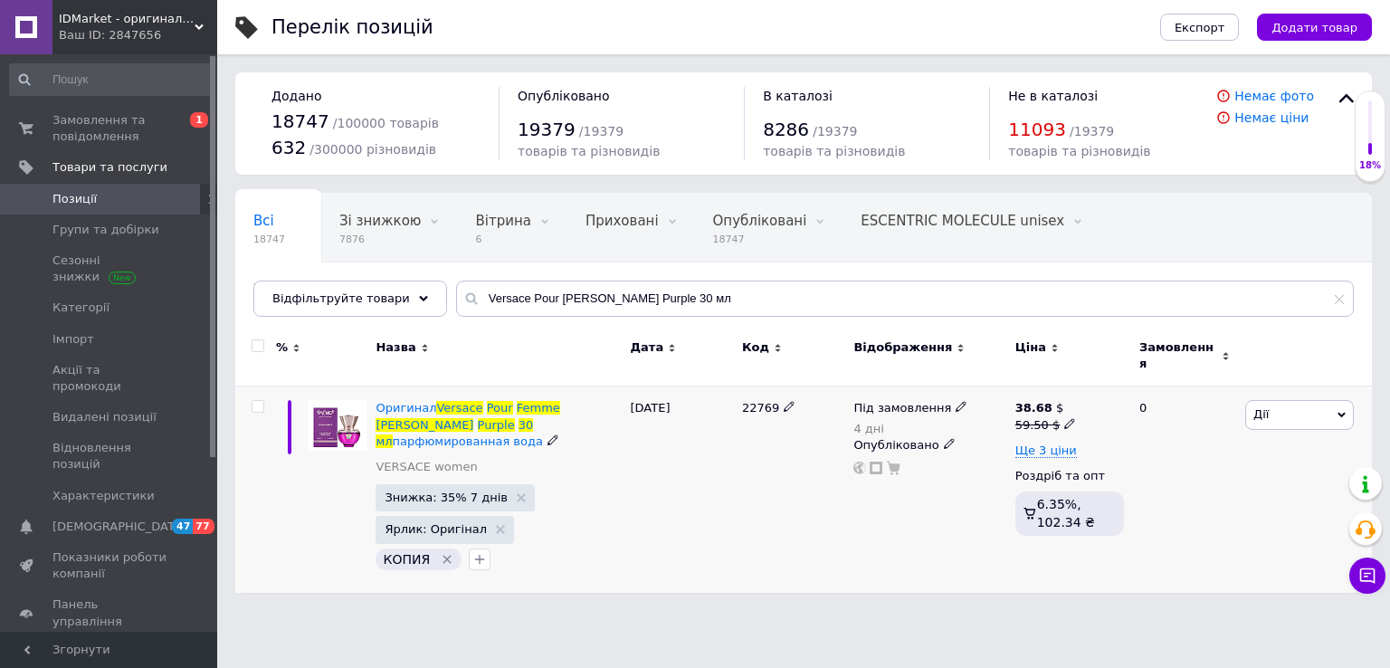
click at [747, 401] on span "22769" at bounding box center [760, 408] width 37 height 14
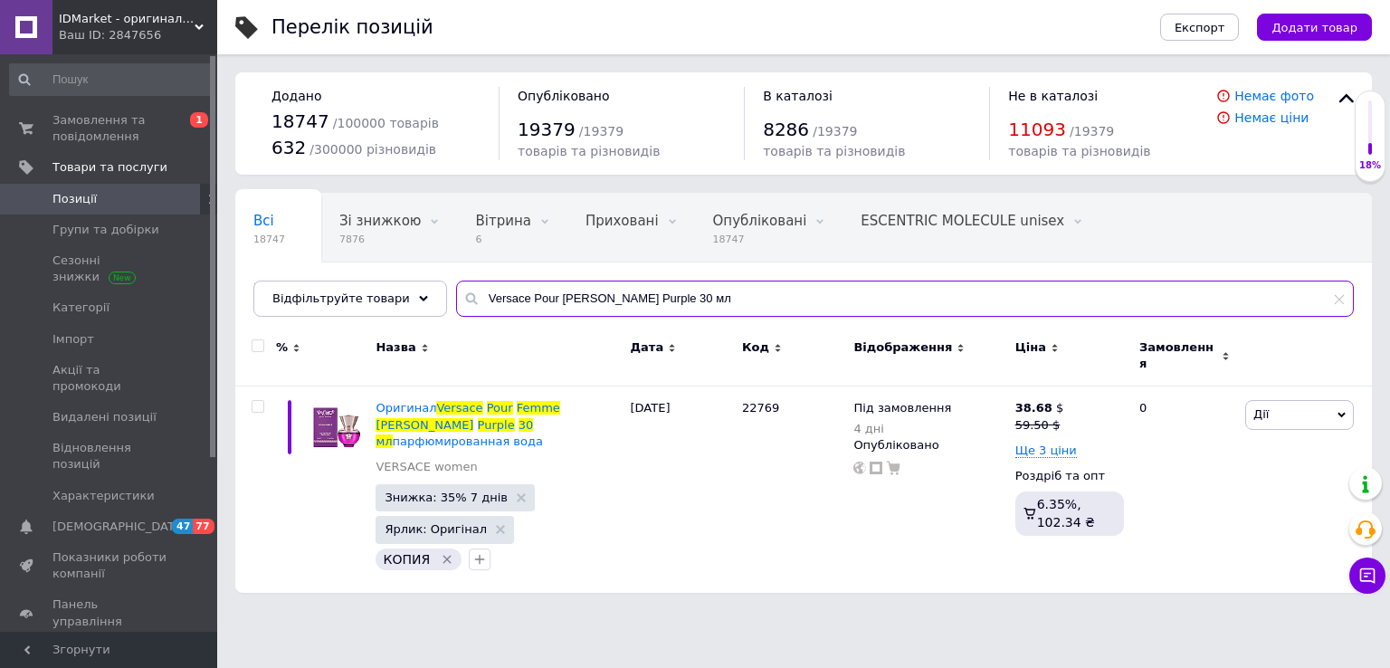
click at [521, 290] on input "Versace Pour Femme Dylan Purple 30 мл" at bounding box center [905, 299] width 898 height 36
paste input "Yves Saint Laurent Libre Flowers & Flames"
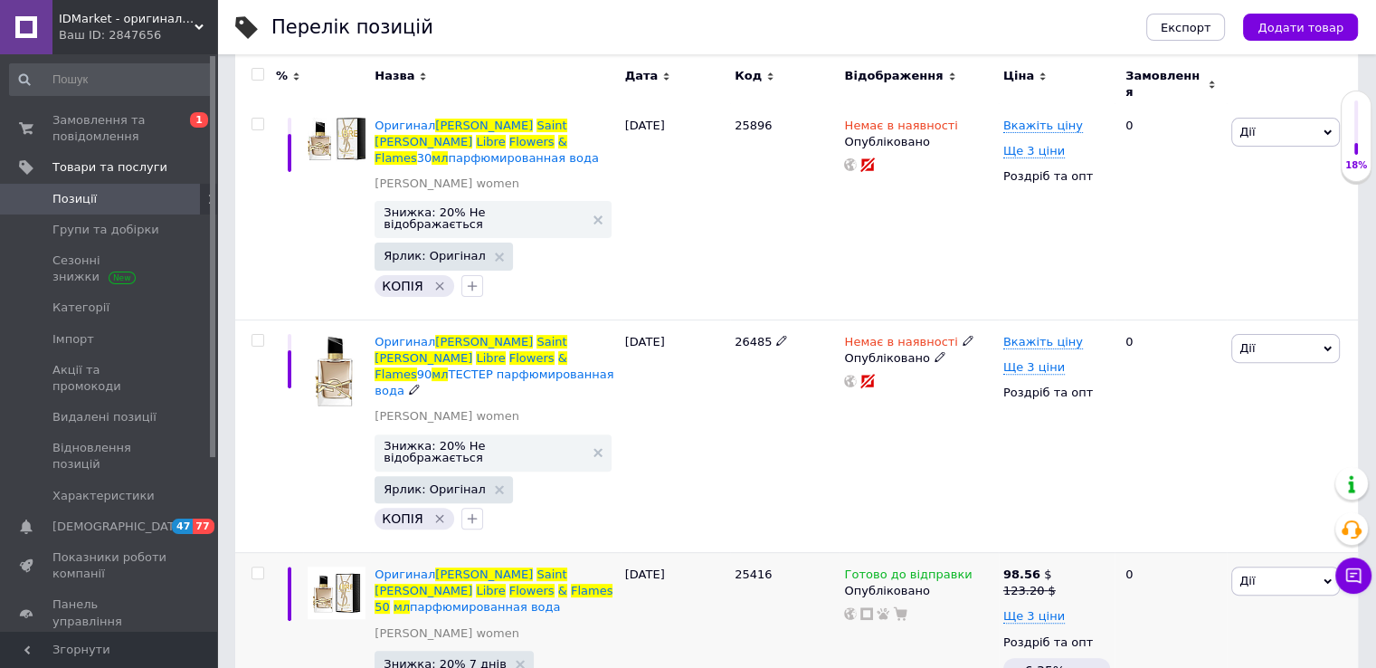
scroll to position [500, 0]
click at [751, 566] on span "25416" at bounding box center [753, 573] width 37 height 14
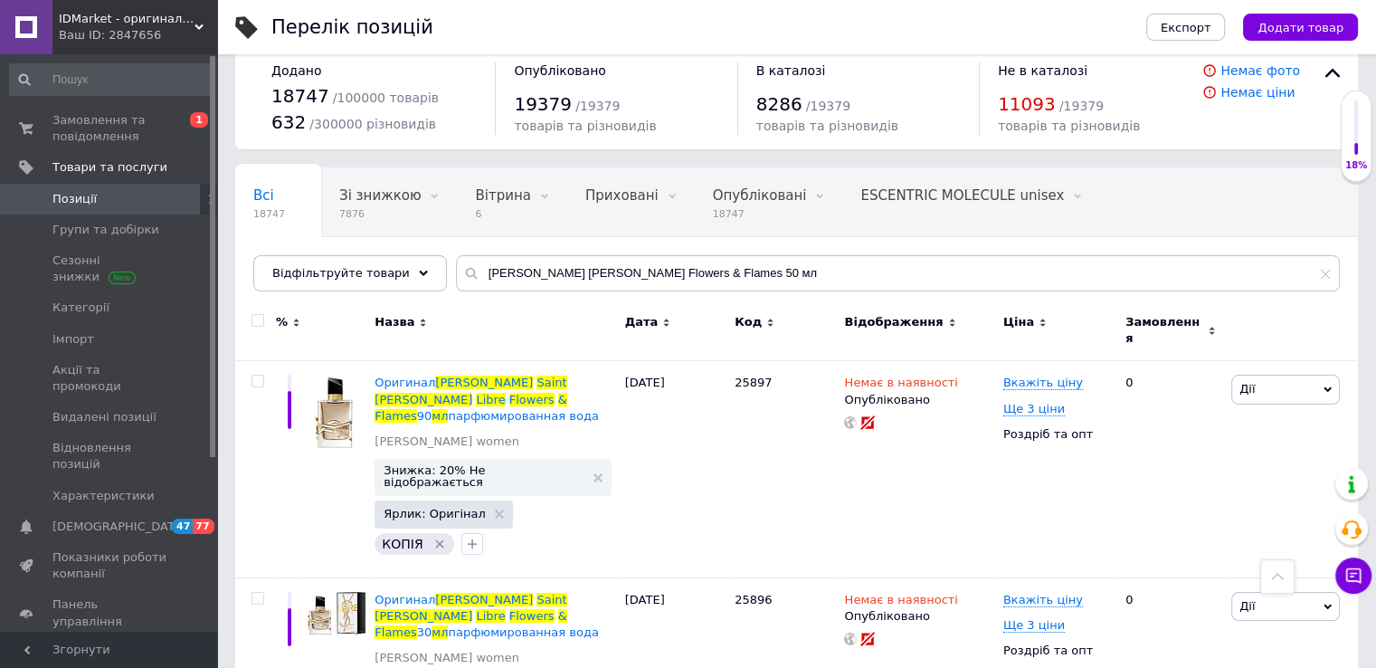
scroll to position [0, 0]
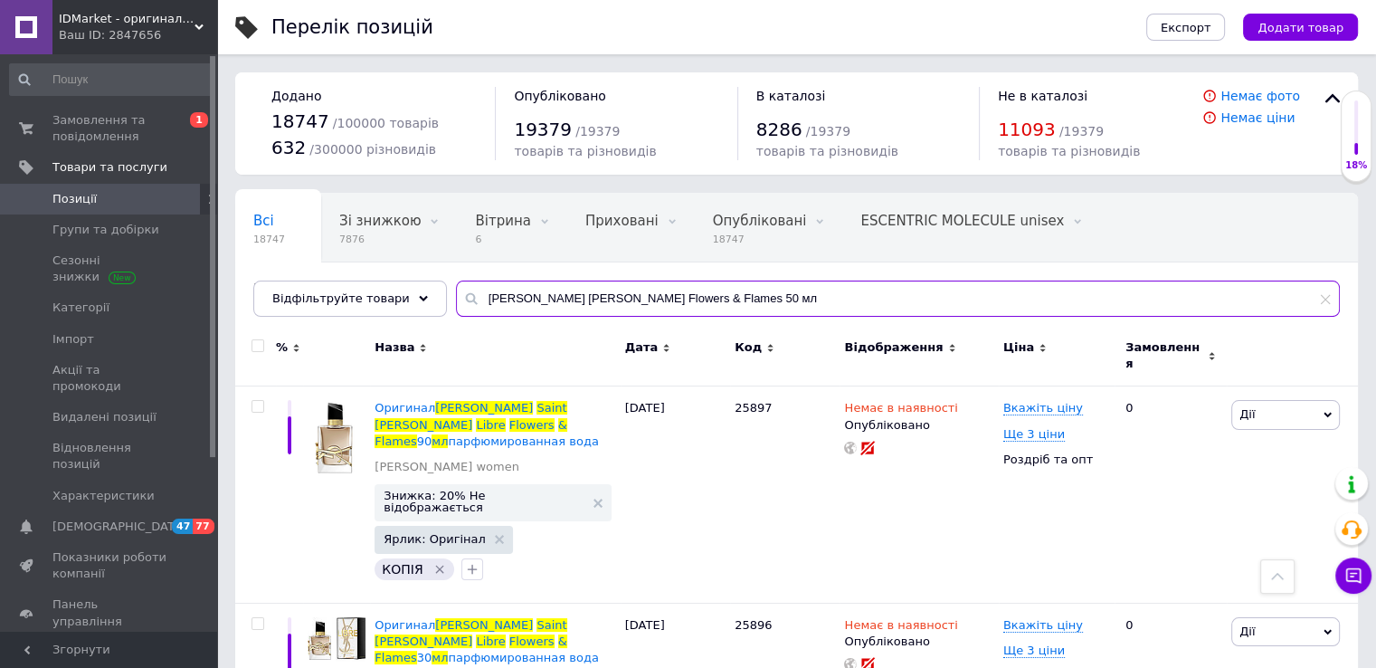
click at [560, 290] on input "Yves Saint Laurent Libre Flowers & Flames 50 мл" at bounding box center [898, 299] width 884 height 36
paste input "MYSLF L’Absolu"
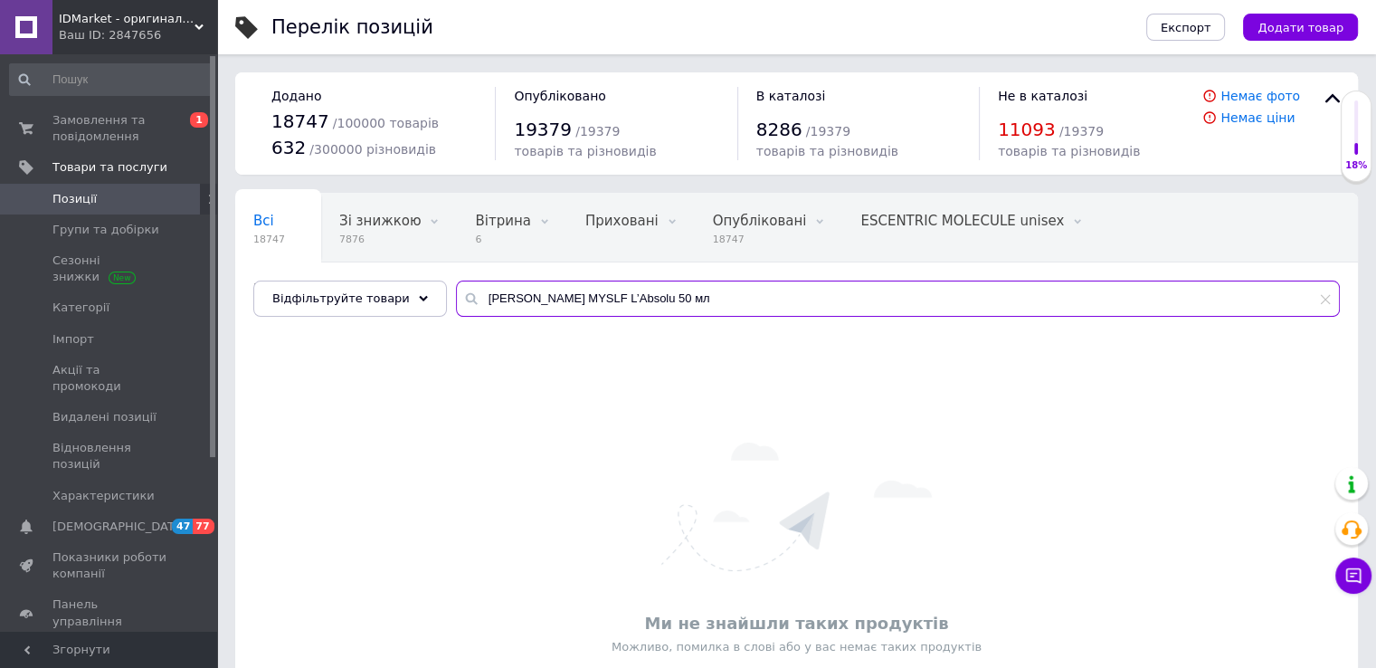
click at [636, 302] on input "Yves Saint Laurent MYSLF L’Absolu 50 мл" at bounding box center [898, 299] width 884 height 36
type input "Yves Saint Laurent MYSLF L’Absolu 50 мл"
click at [96, 337] on span "Імпорт" at bounding box center [109, 339] width 115 height 16
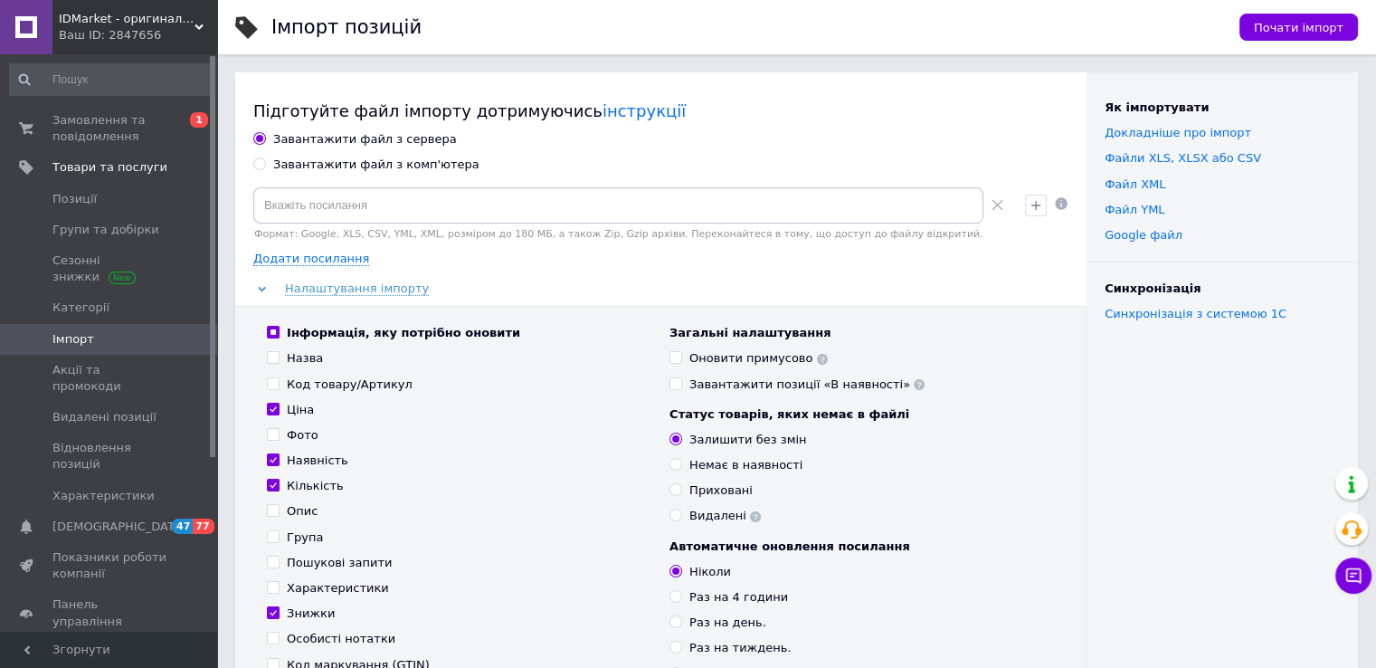
click at [306, 158] on div "Завантажити файл з комп'ютера" at bounding box center [376, 165] width 206 height 16
click at [265, 158] on input "Завантажити файл з комп'ютера" at bounding box center [259, 163] width 12 height 12
radio input "true"
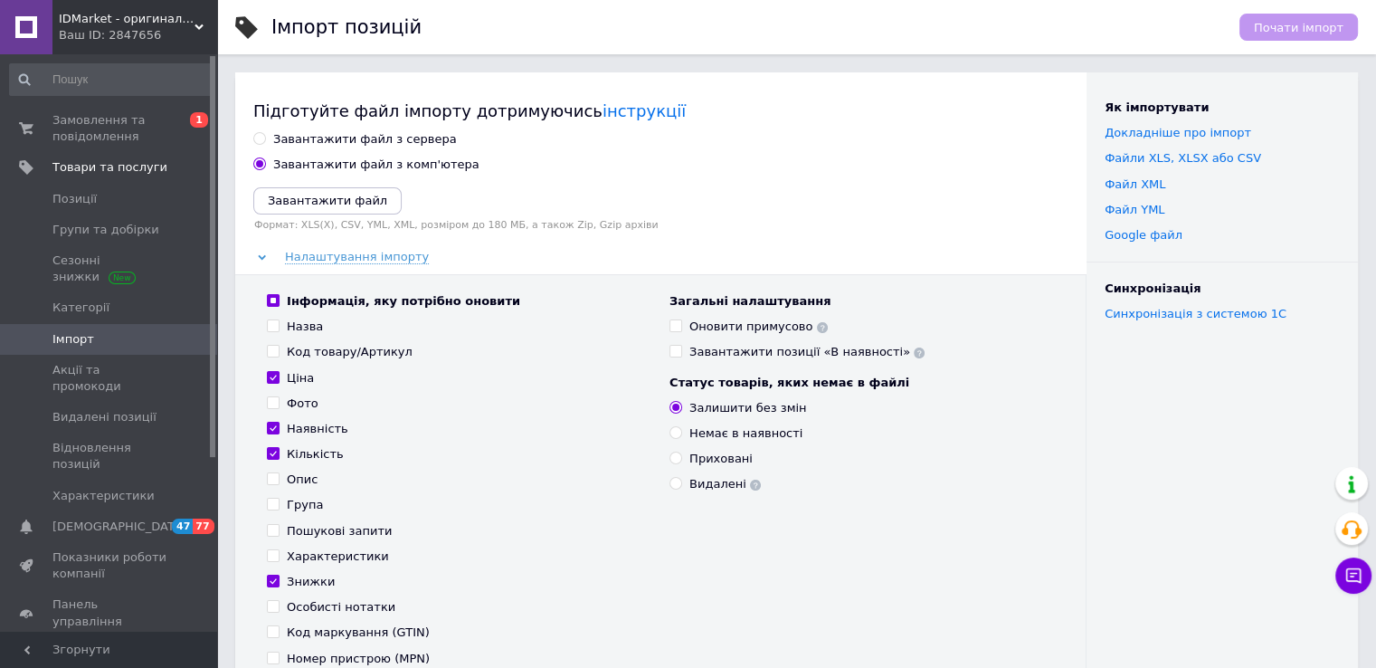
click at [296, 195] on icon "Завантажити файл" at bounding box center [327, 201] width 119 height 14
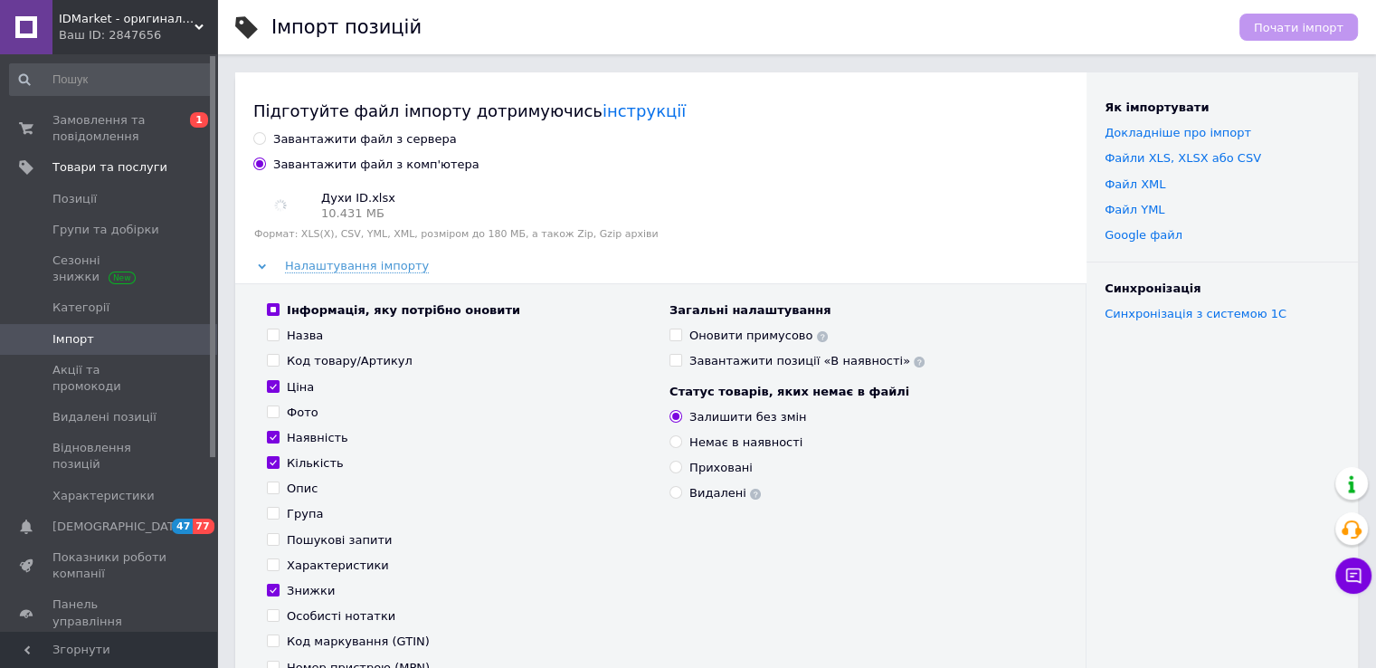
click at [678, 333] on input "Оновити примусово" at bounding box center [676, 334] width 12 height 12
checkbox input "true"
click at [1276, 32] on span "Почати імпорт" at bounding box center [1299, 28] width 90 height 14
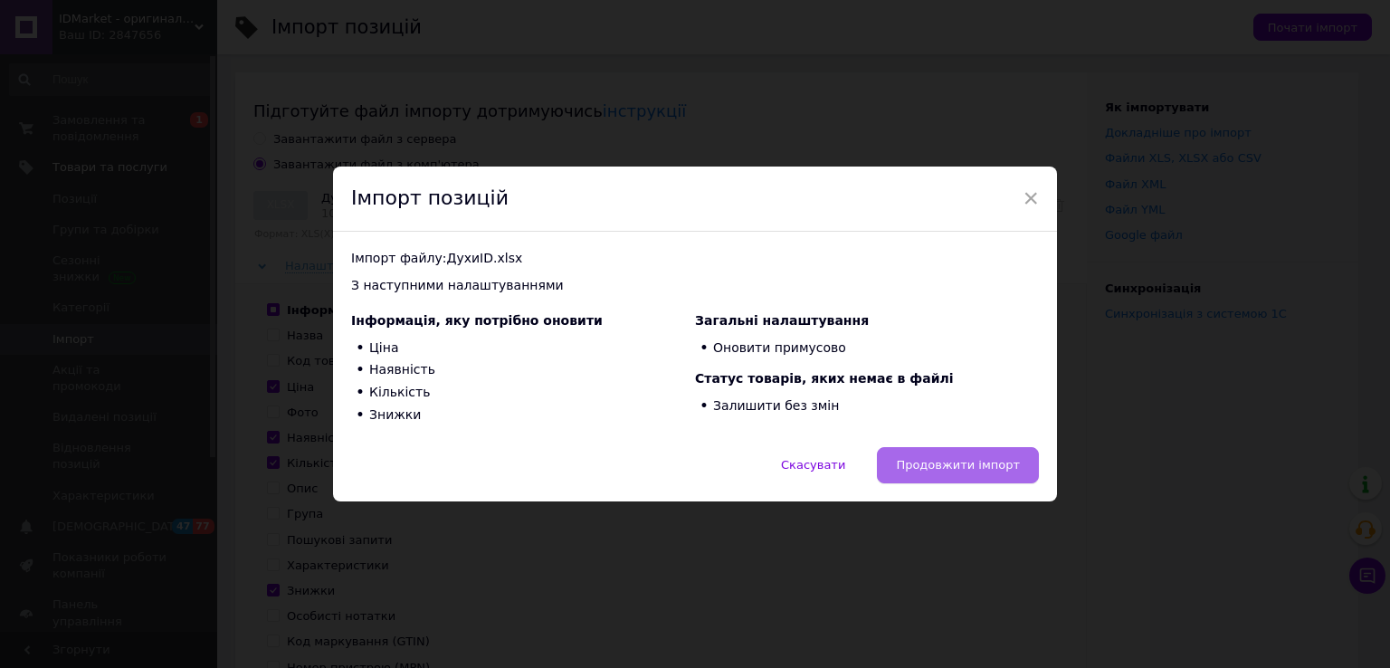
click at [951, 458] on span "Продовжити імпорт" at bounding box center [958, 465] width 124 height 14
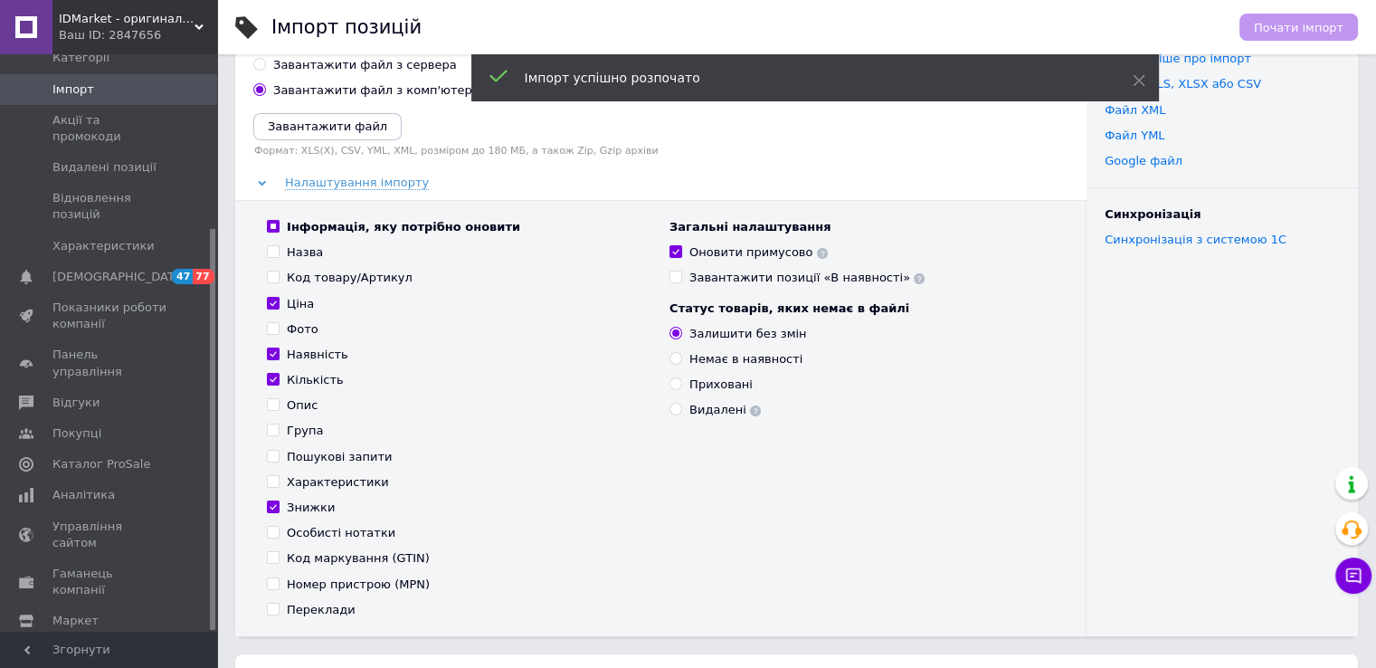
scroll to position [301, 0]
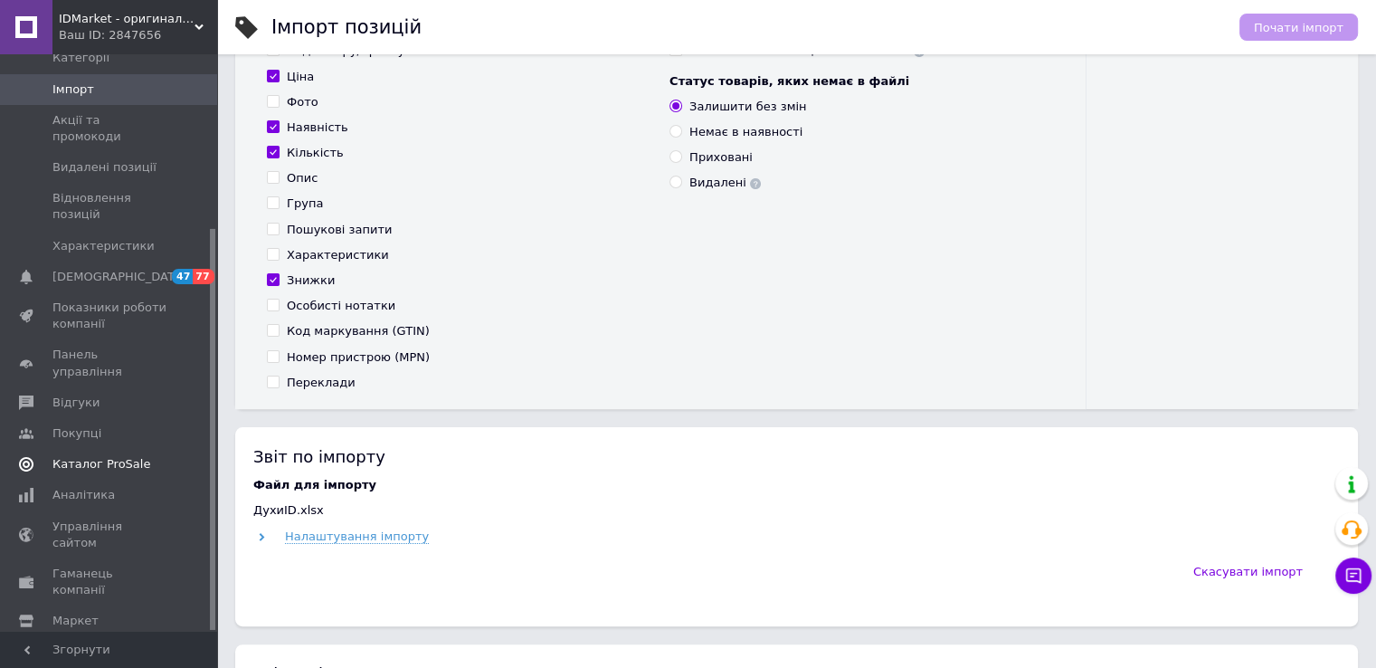
click at [109, 456] on span "Каталог ProSale" at bounding box center [101, 464] width 98 height 16
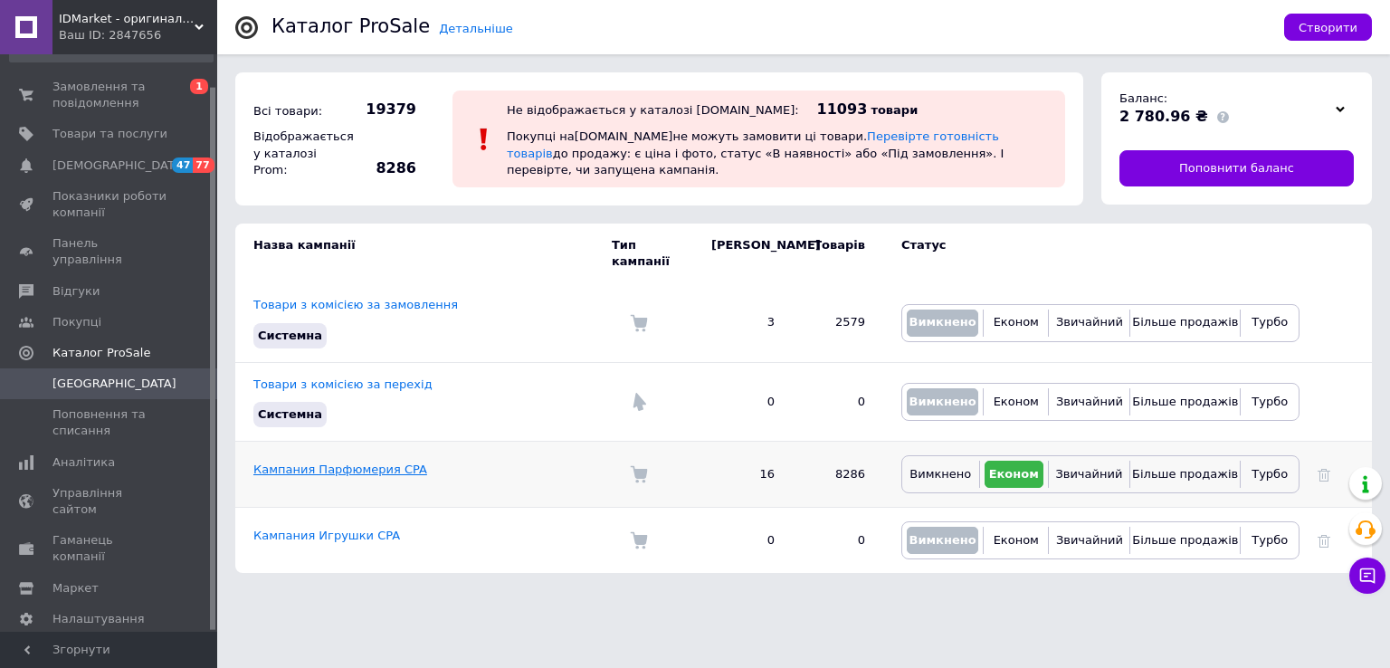
click at [369, 462] on link "Кампания Парфюмерия CPA" at bounding box center [340, 469] width 174 height 14
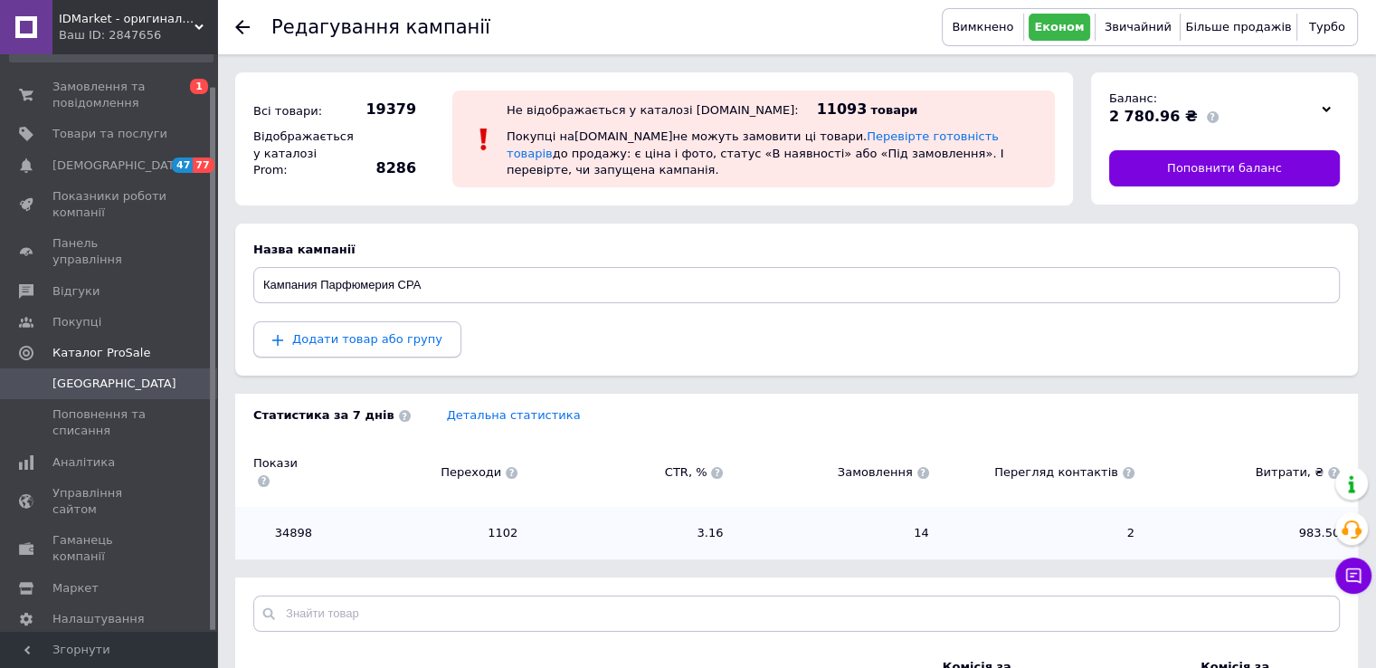
click at [386, 346] on button "Додати товар або групу" at bounding box center [357, 339] width 208 height 36
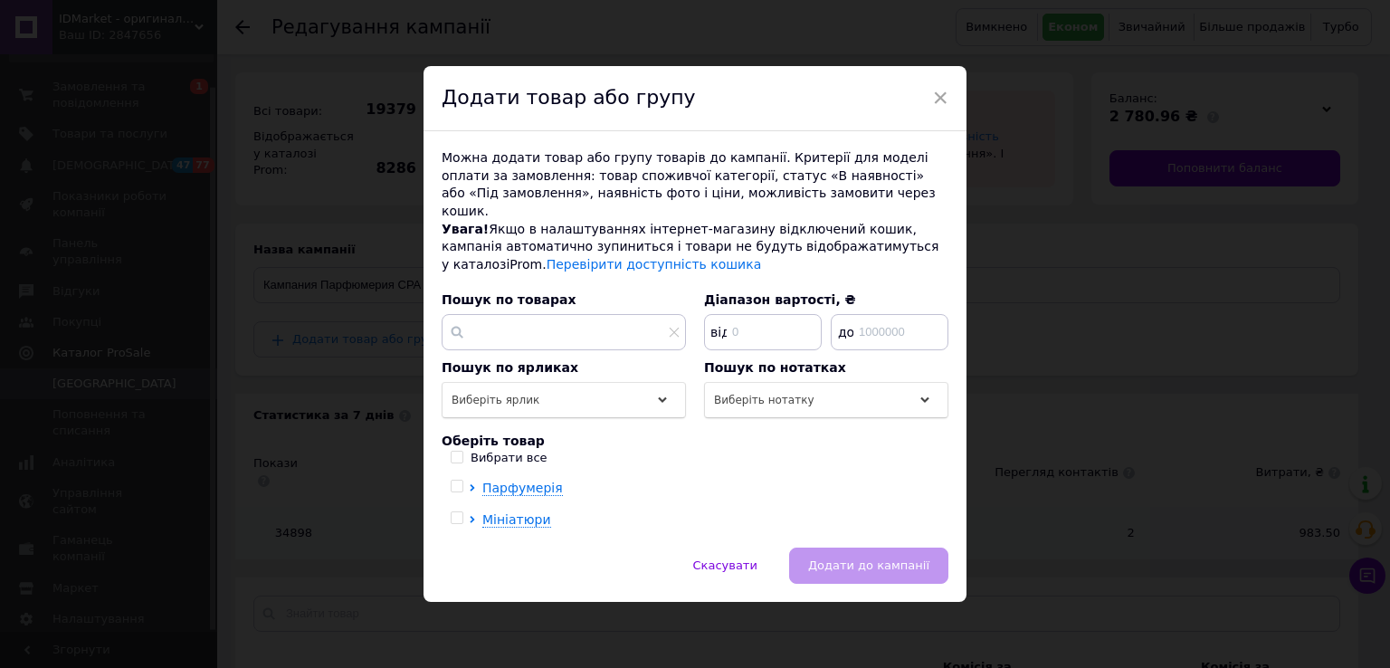
click at [451, 451] on input "Вибрати все" at bounding box center [457, 457] width 12 height 12
checkbox input "true"
click at [851, 558] on span "Додати до кампанії" at bounding box center [868, 565] width 121 height 14
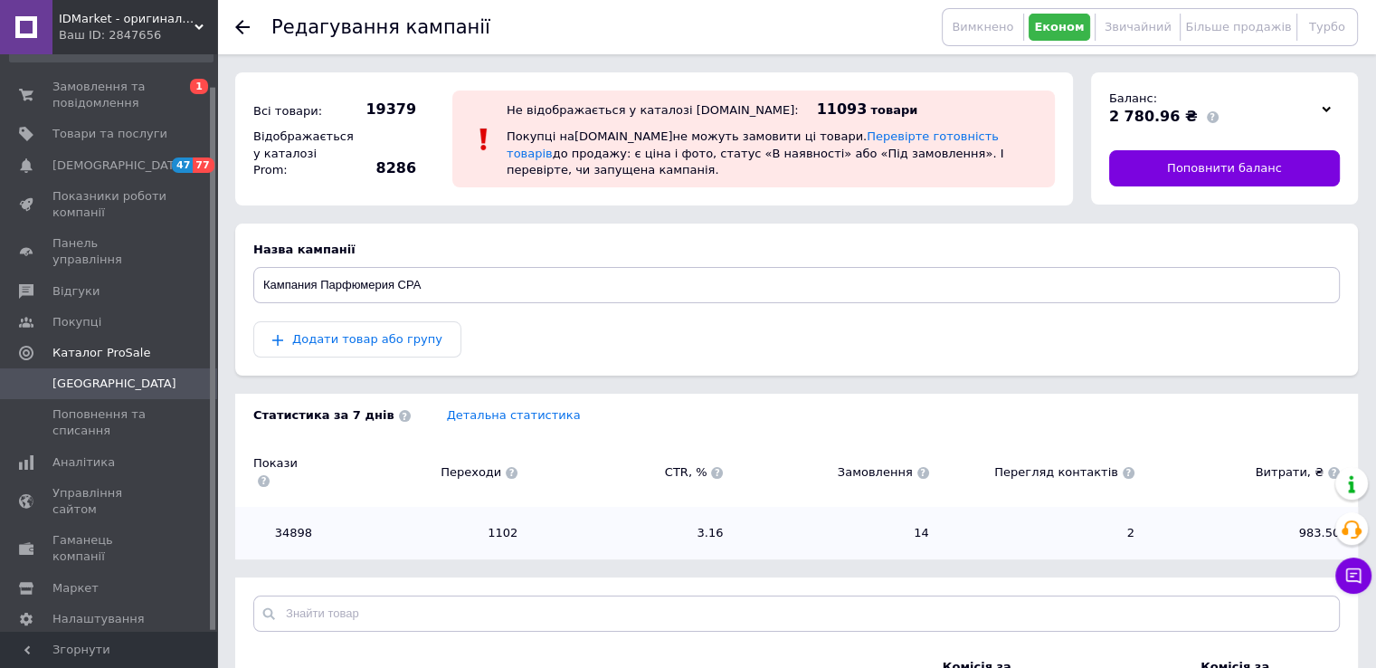
click at [182, 20] on span "IDMarket - оригинальна прафюмерія" at bounding box center [127, 19] width 136 height 16
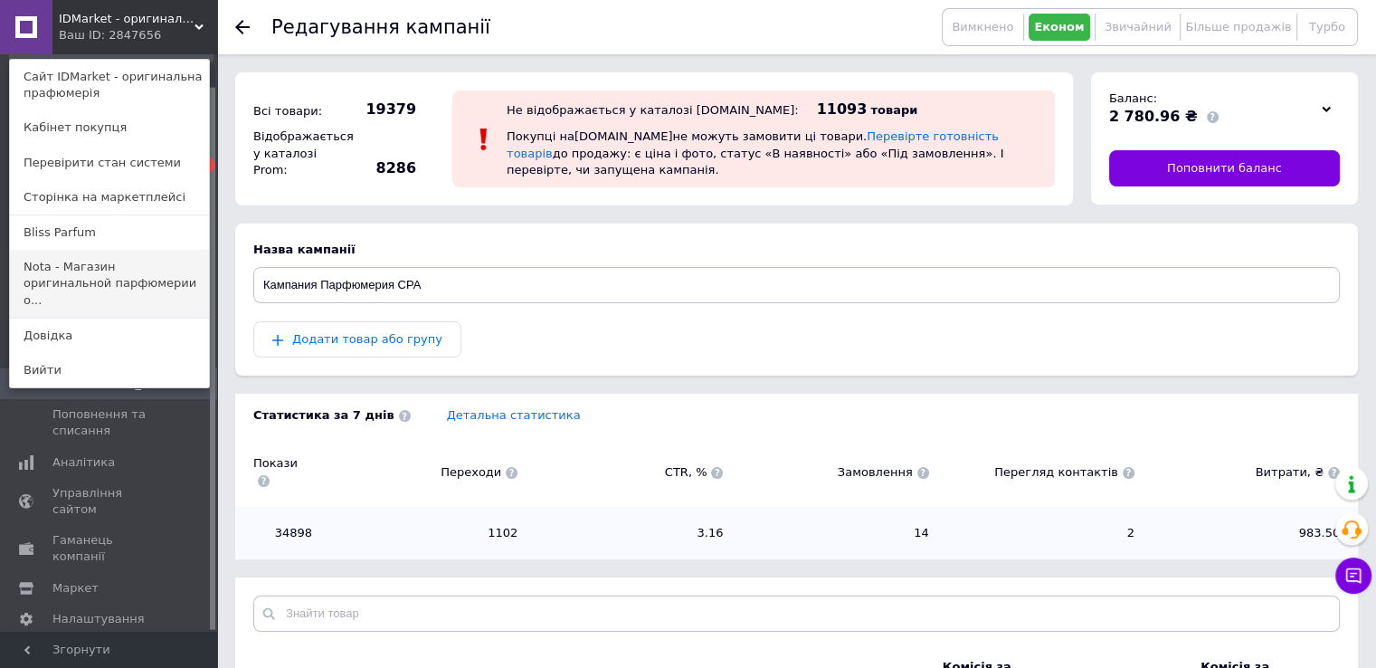
click at [76, 261] on link "Nota - Магазин оригинальной парфюмерии о..." at bounding box center [109, 284] width 199 height 68
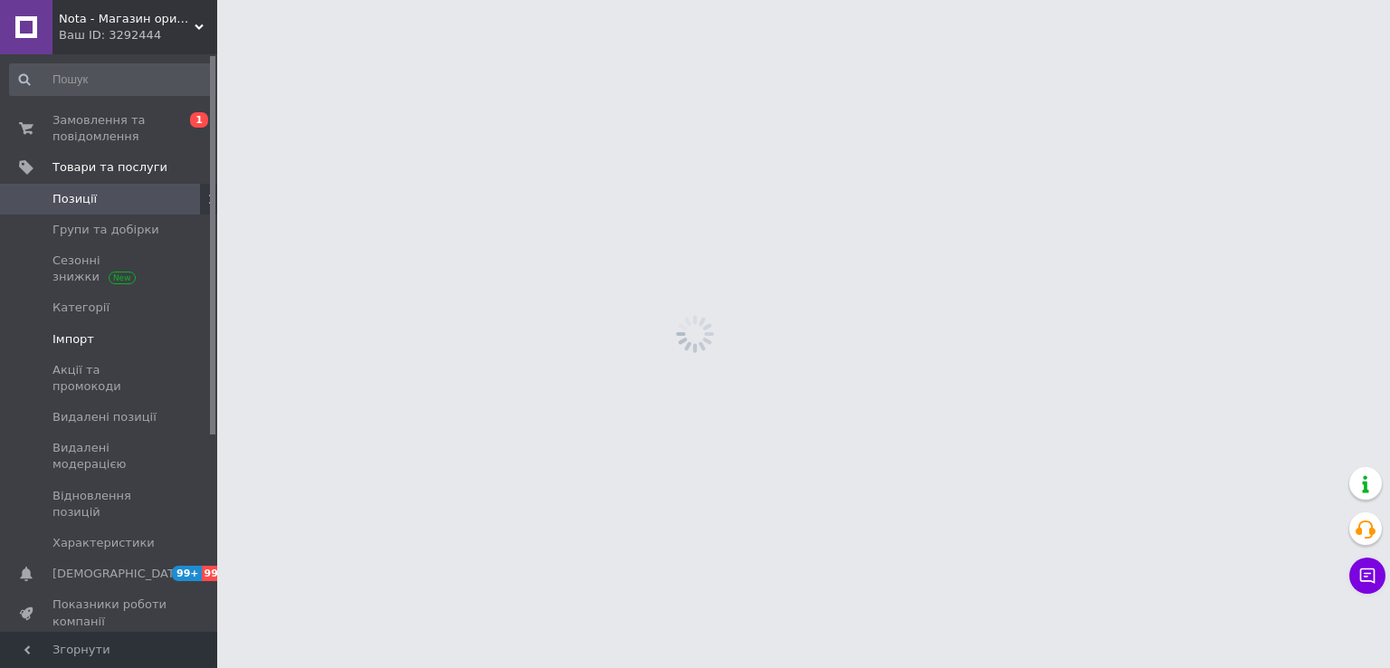
click at [91, 345] on span "Імпорт" at bounding box center [109, 339] width 115 height 16
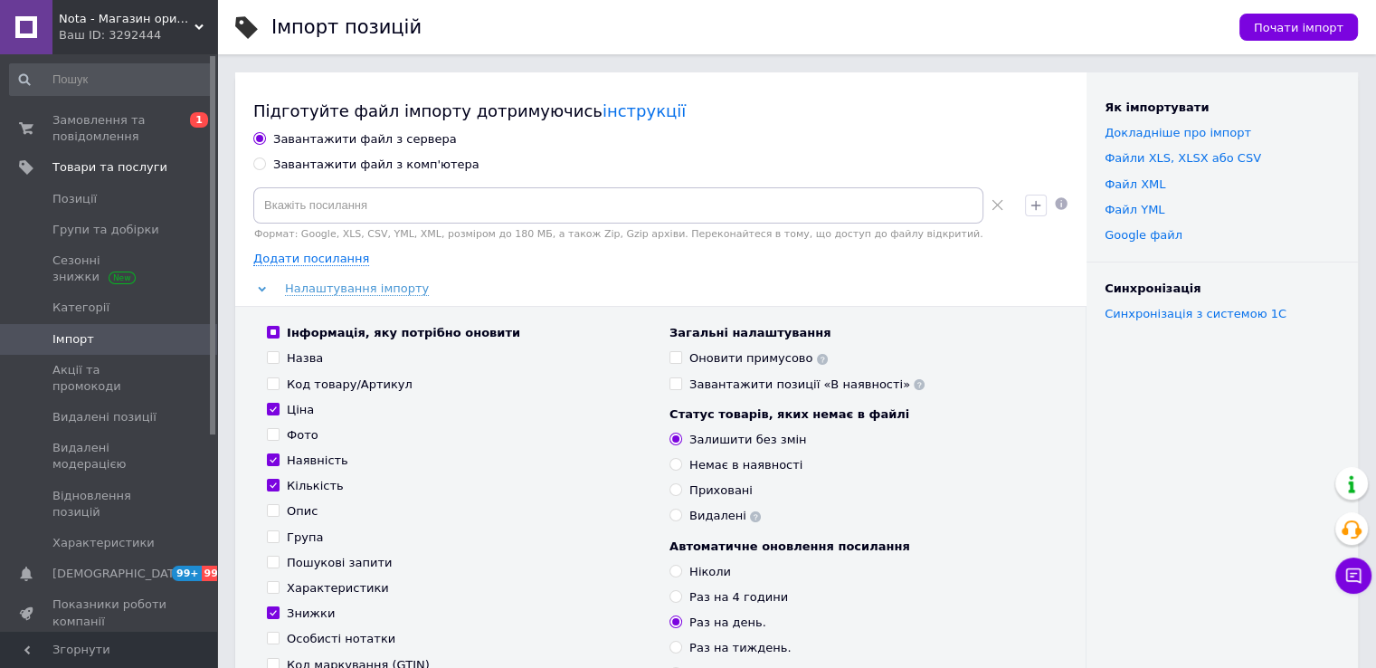
drag, startPoint x: 347, startPoint y: 165, endPoint x: 337, endPoint y: 185, distance: 22.3
click at [346, 165] on div "Завантажити файл з комп'ютера" at bounding box center [376, 165] width 206 height 16
click at [265, 165] on input "Завантажити файл з комп'ютера" at bounding box center [259, 163] width 12 height 12
radio input "true"
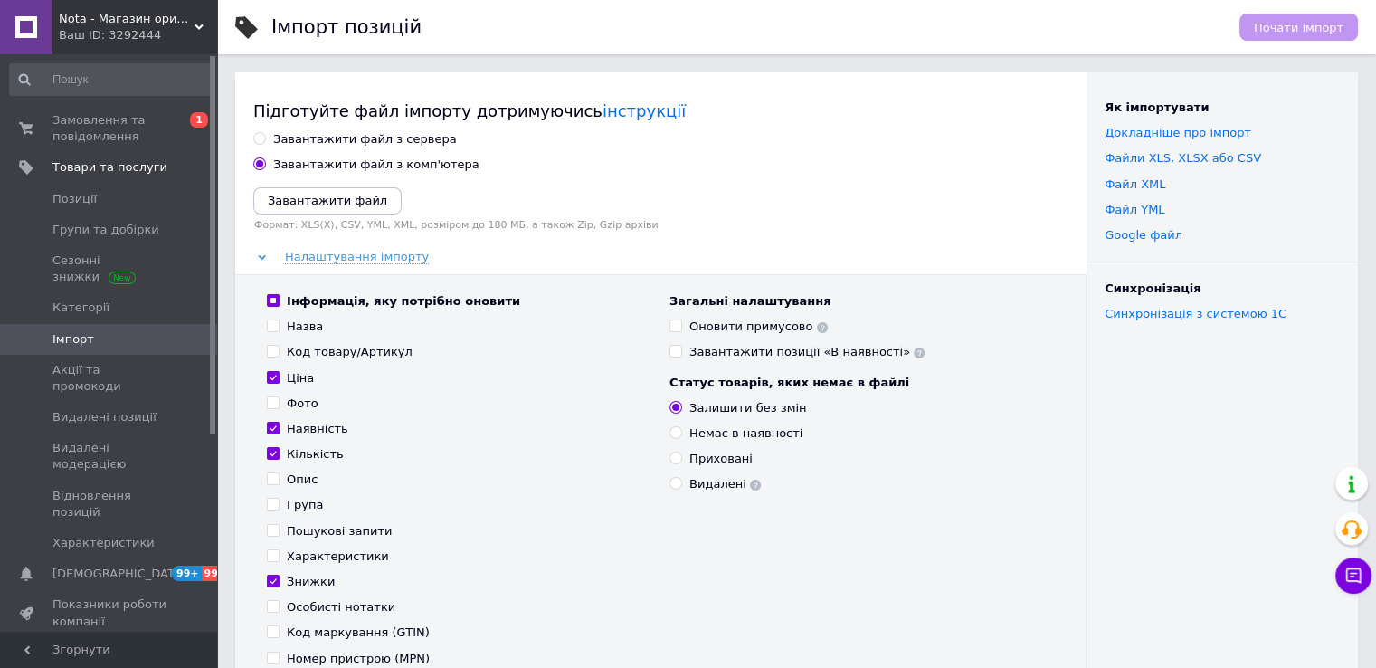
click at [320, 206] on icon "Завантажити файл" at bounding box center [327, 201] width 119 height 14
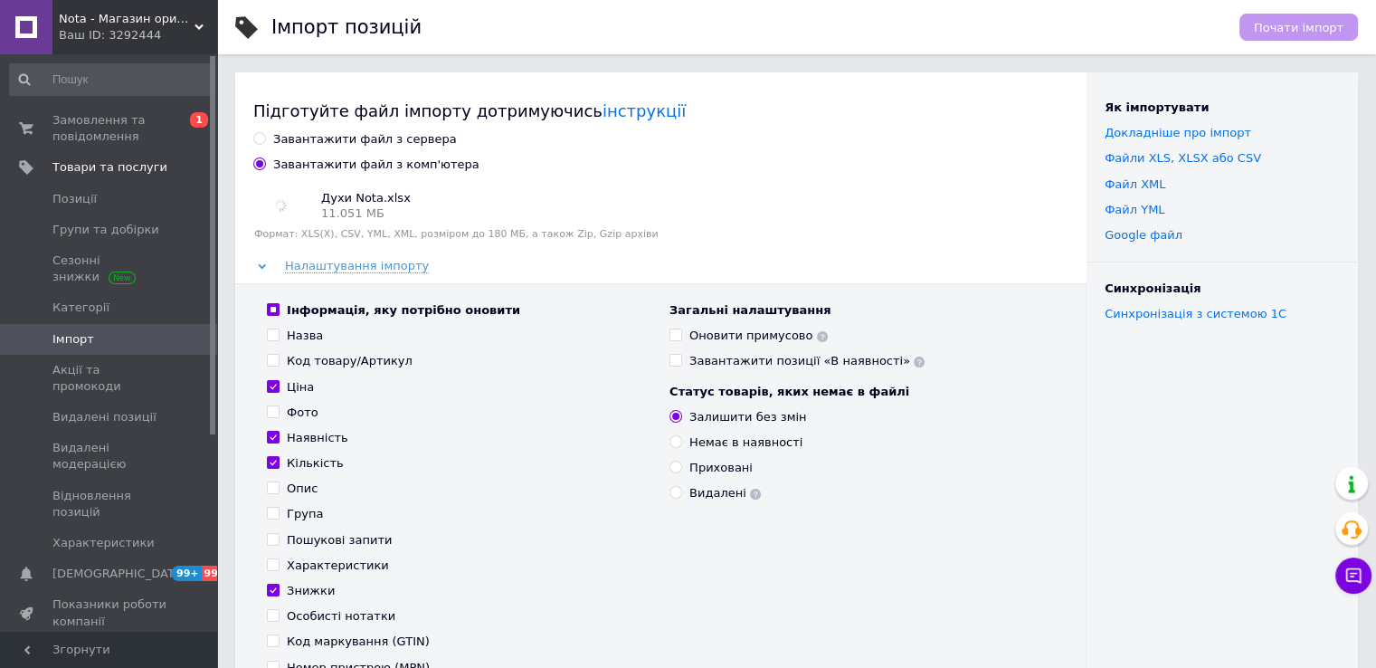
click at [699, 328] on div "Оновити примусово" at bounding box center [758, 336] width 138 height 16
click at [681, 328] on input "Оновити примусово" at bounding box center [676, 334] width 12 height 12
checkbox input "true"
click at [1292, 30] on span "Почати імпорт" at bounding box center [1299, 28] width 90 height 14
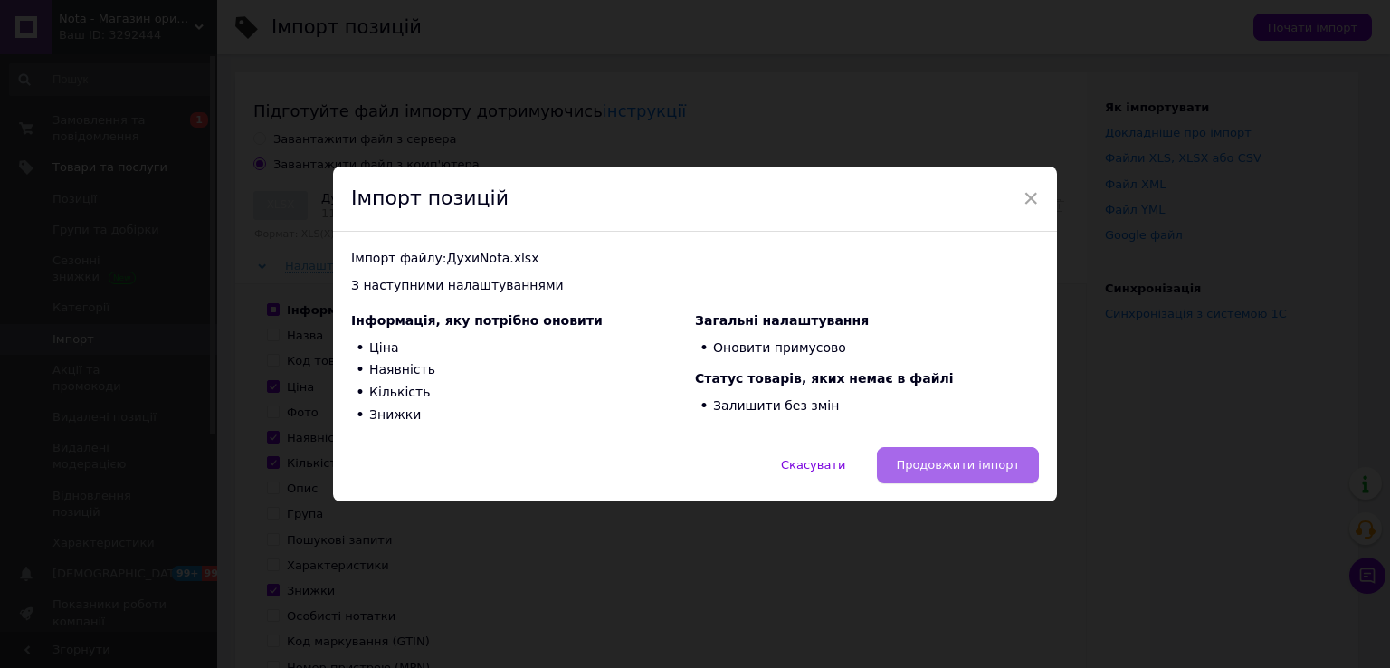
click at [939, 452] on button "Продовжити імпорт" at bounding box center [958, 465] width 162 height 36
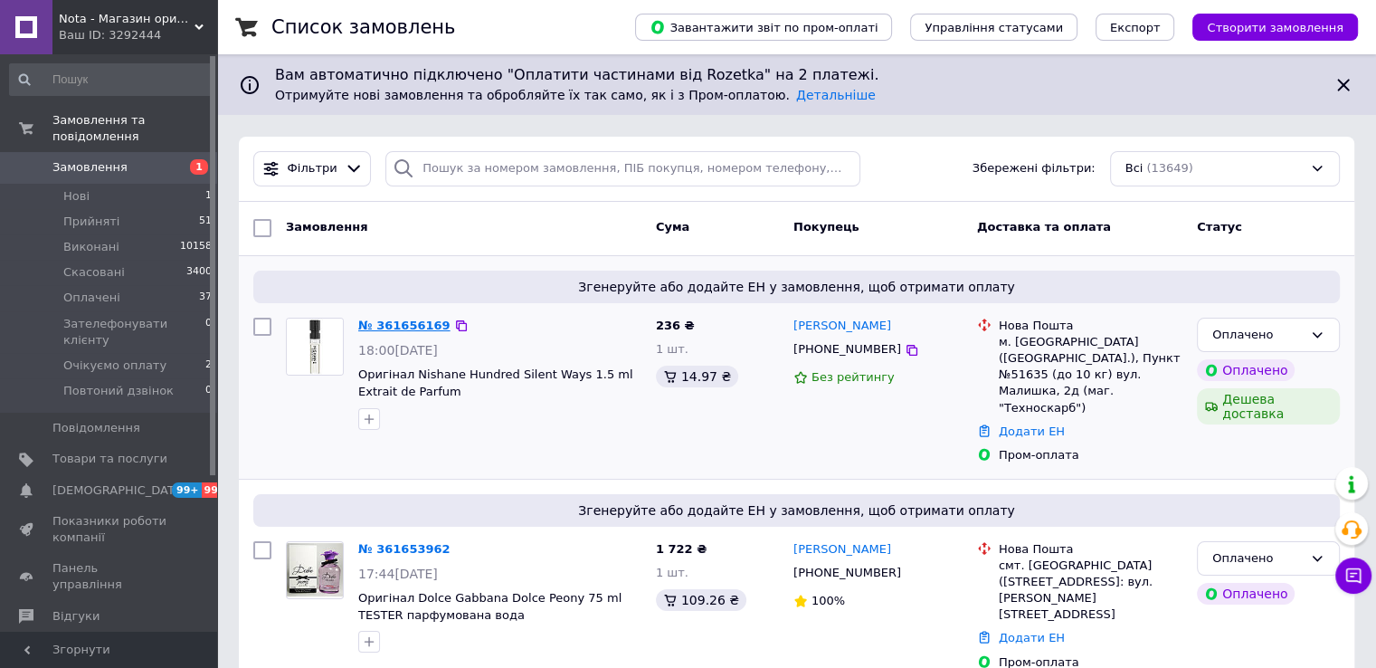
click at [404, 319] on link "№ 361656169" at bounding box center [404, 326] width 92 height 14
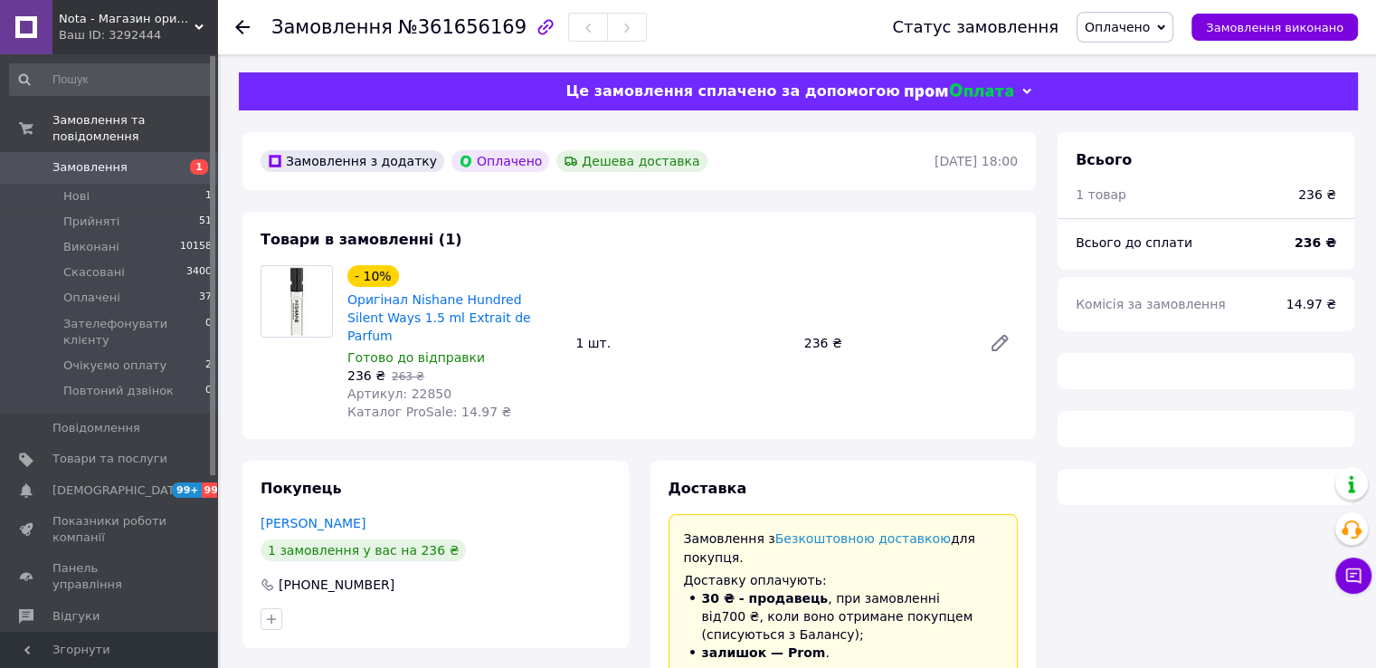
click at [421, 386] on span "Артикул: 22850" at bounding box center [399, 393] width 104 height 14
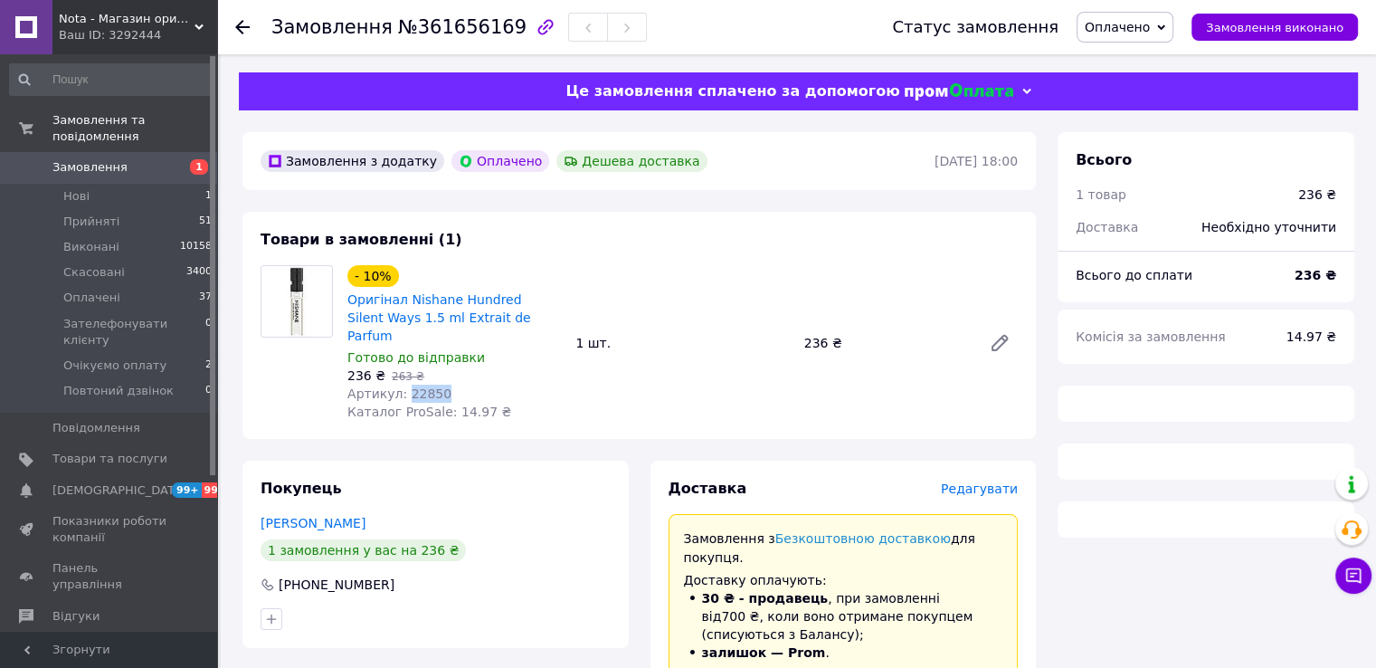
click at [421, 386] on span "Артикул: 22850" at bounding box center [399, 393] width 104 height 14
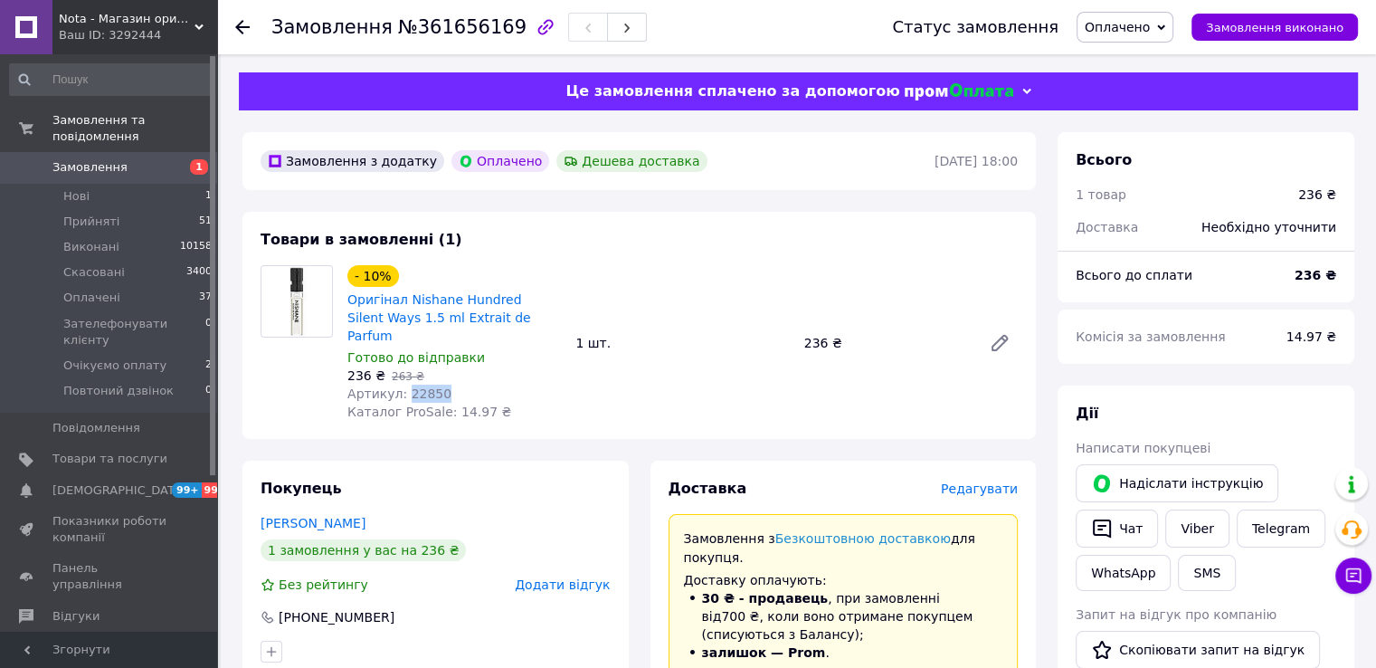
copy span "22850"
click at [108, 159] on span "Замовлення" at bounding box center [89, 167] width 75 height 16
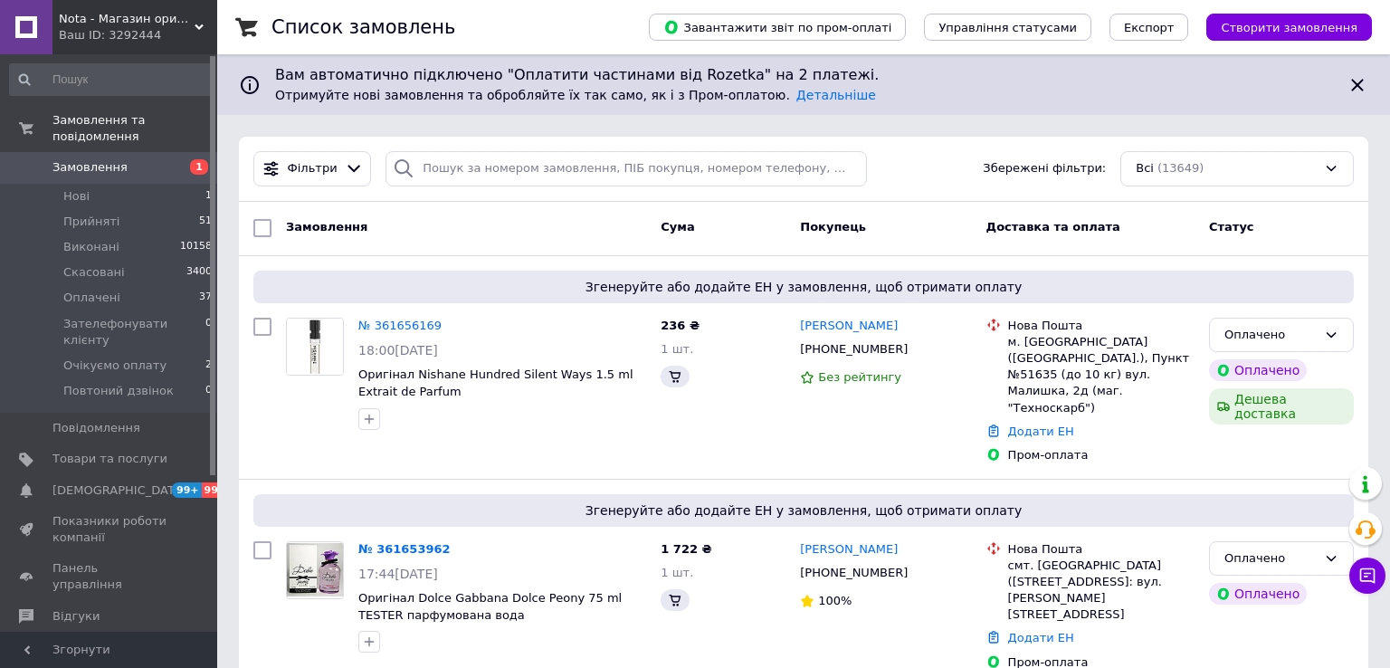
click at [200, 37] on div "Ваш ID: 3292444" at bounding box center [138, 35] width 158 height 16
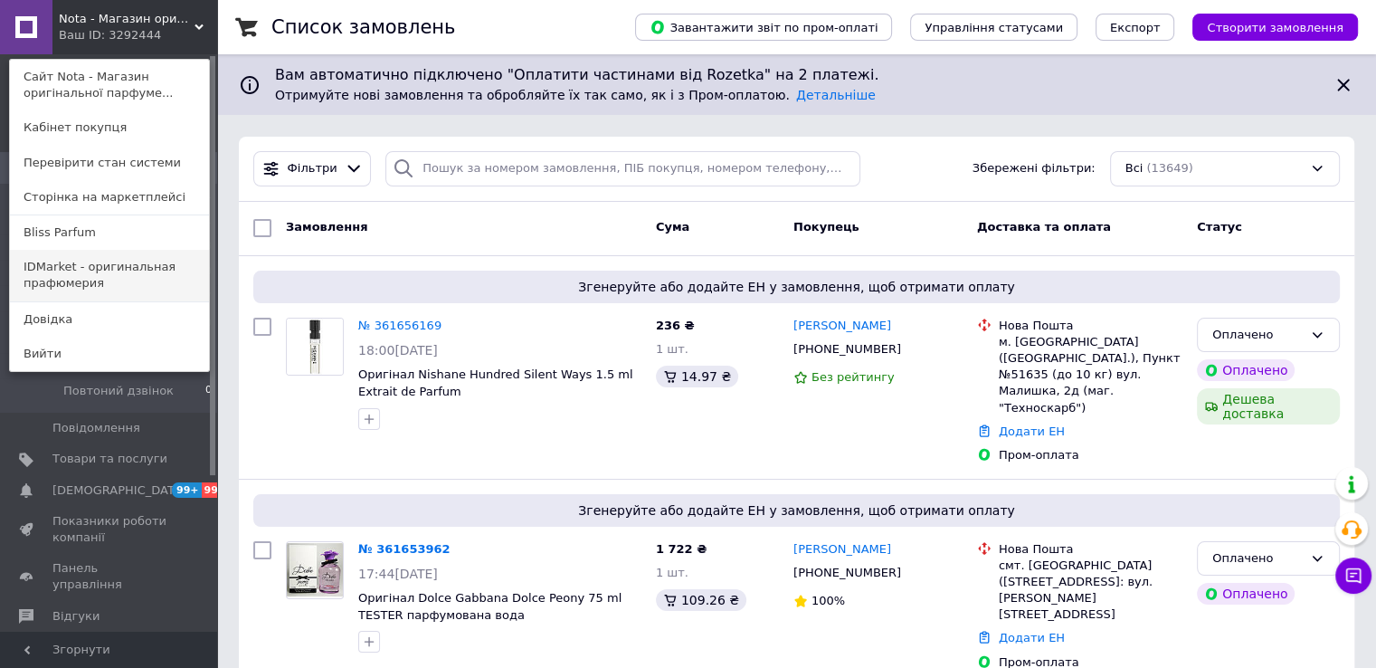
click link "IDMarket - оригинальная прафюмерия"
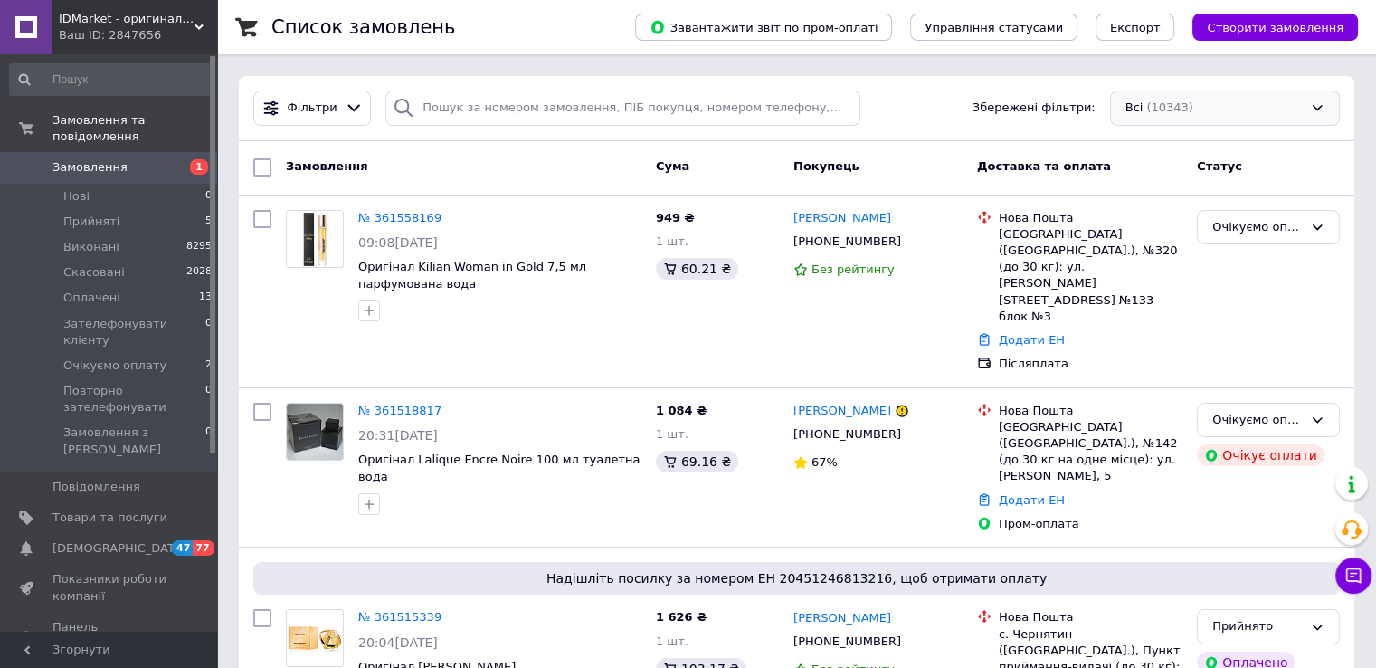
click at [1137, 107] on div "Всі (10343)" at bounding box center [1225, 107] width 230 height 35
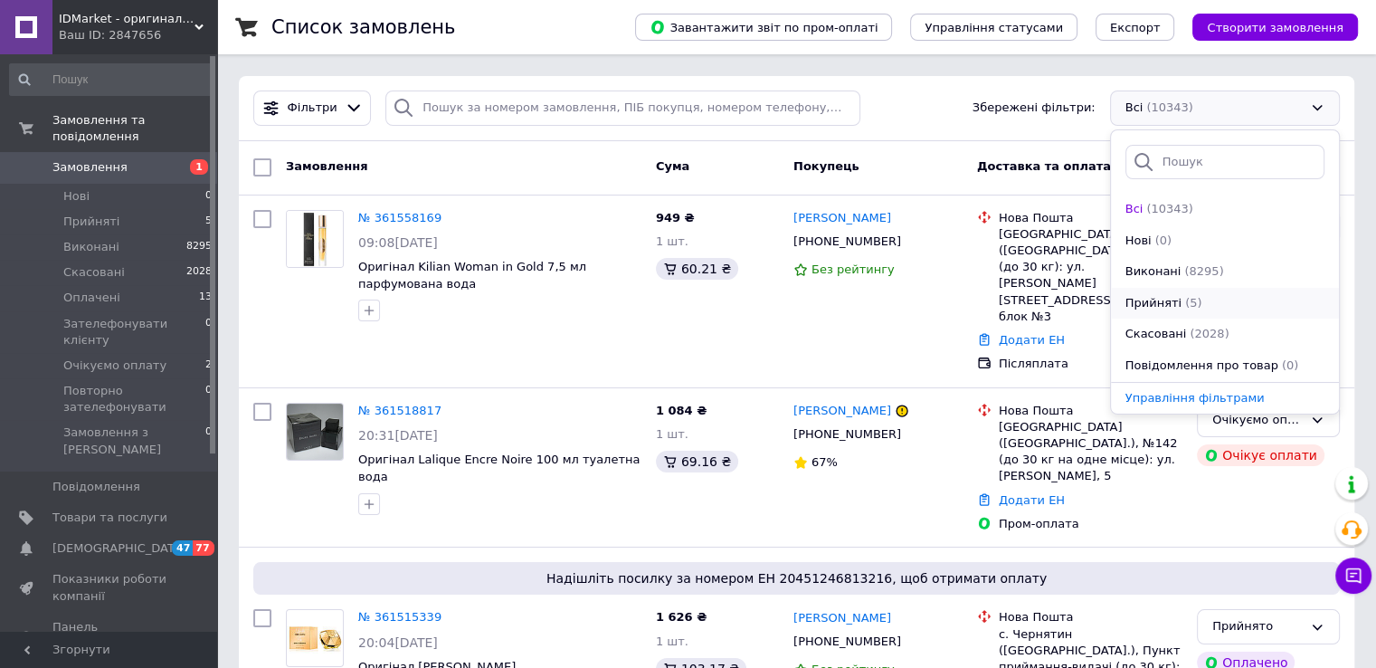
click at [1165, 303] on span "Прийняті" at bounding box center [1154, 303] width 56 height 17
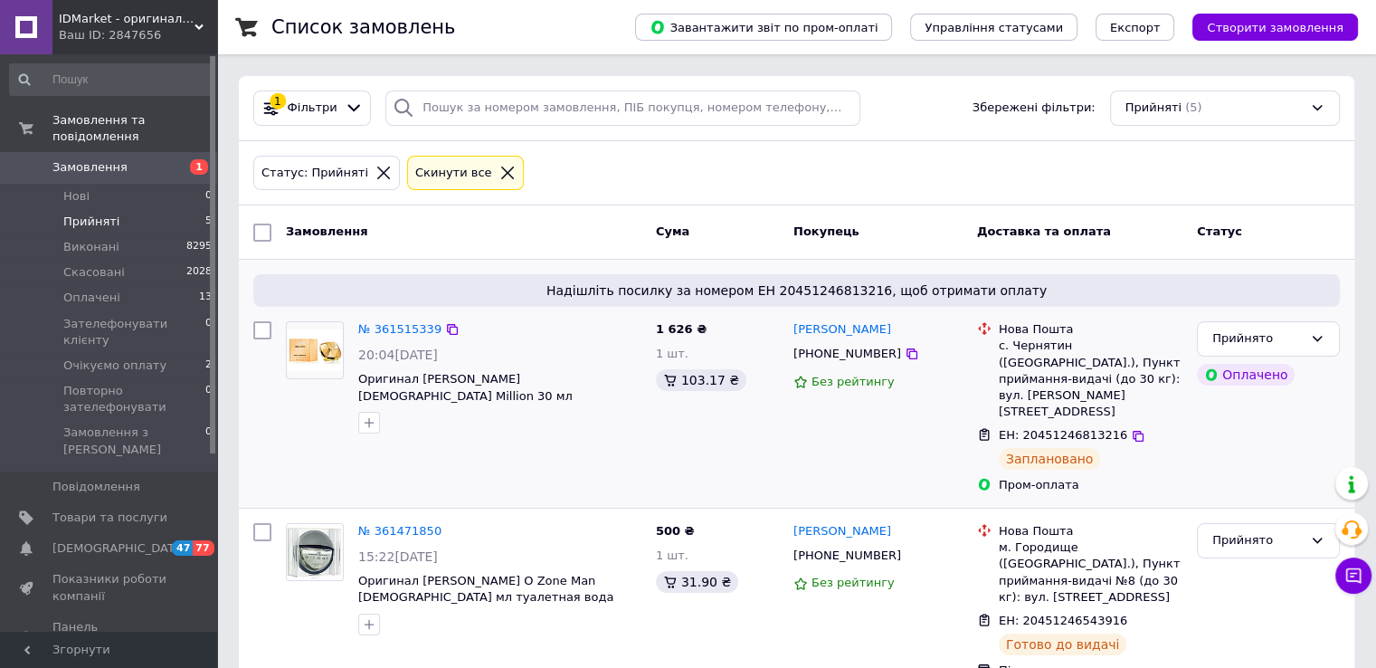
scroll to position [504, 0]
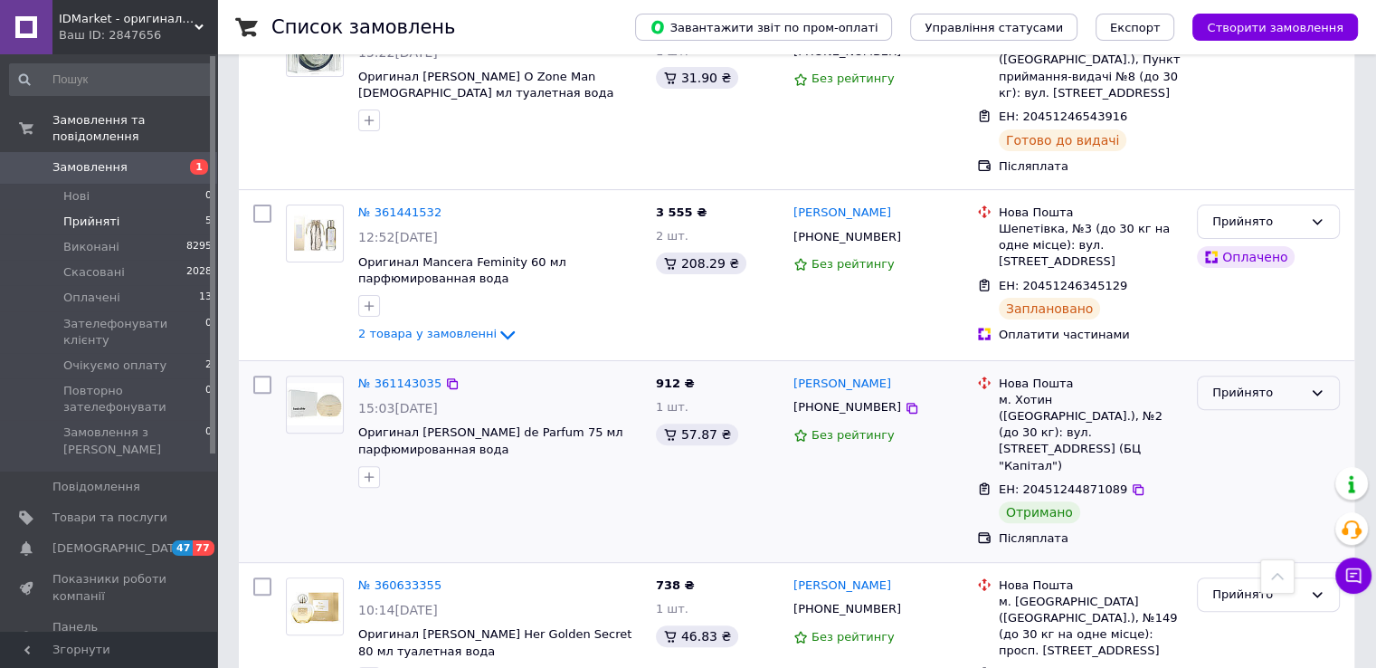
click at [1260, 376] on div "Прийнято" at bounding box center [1268, 393] width 143 height 35
click at [1243, 414] on li "Виконано" at bounding box center [1268, 430] width 141 height 33
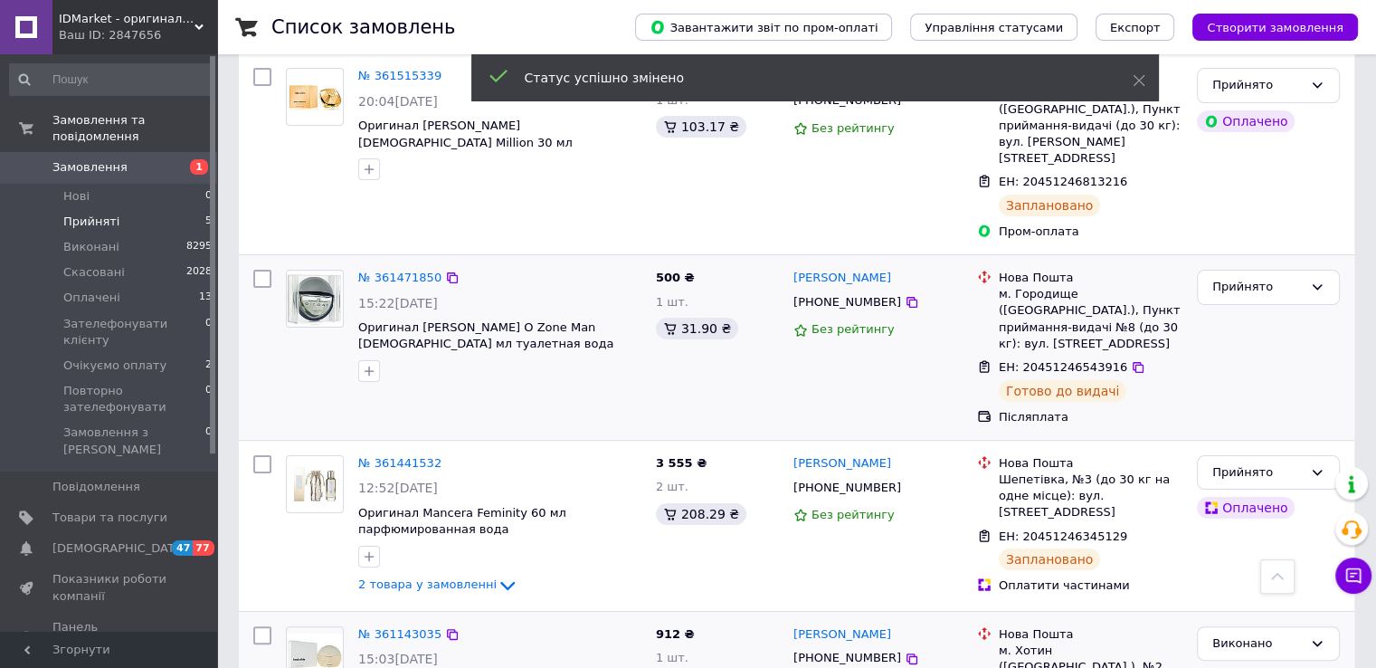
scroll to position [203, 0]
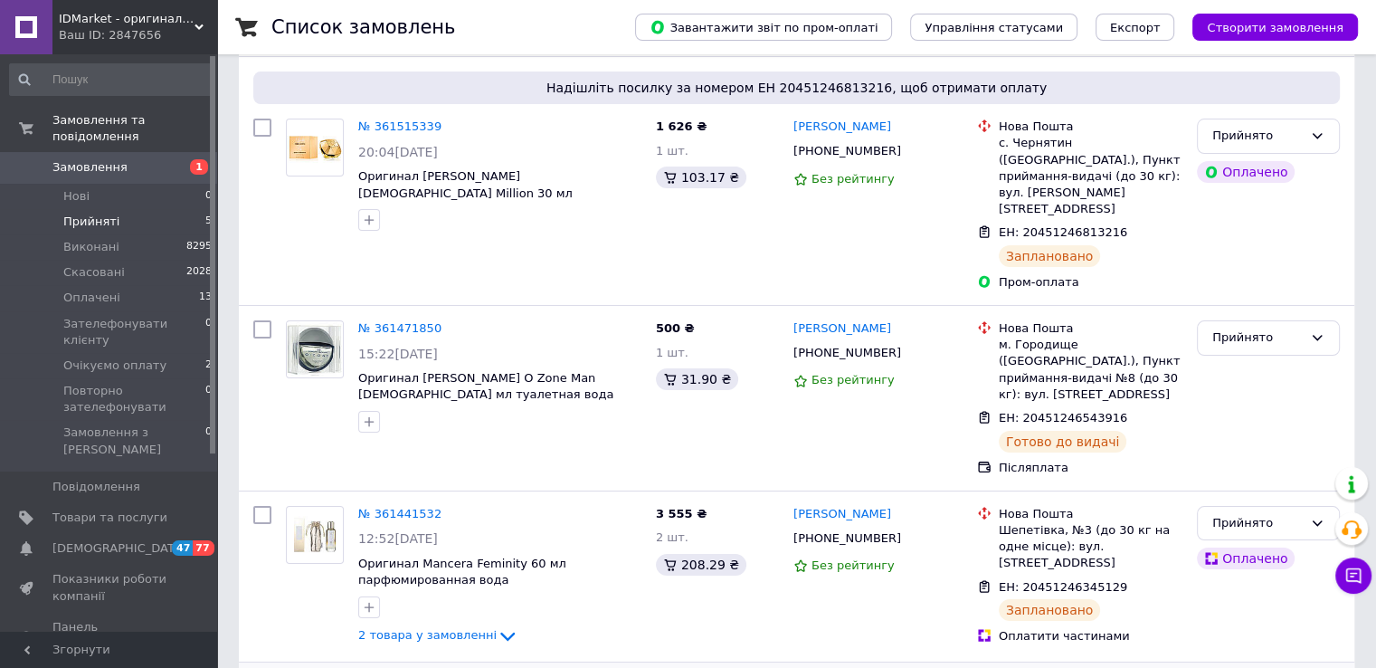
click at [193, 36] on div "Ваш ID: 2847656" at bounding box center [138, 35] width 158 height 16
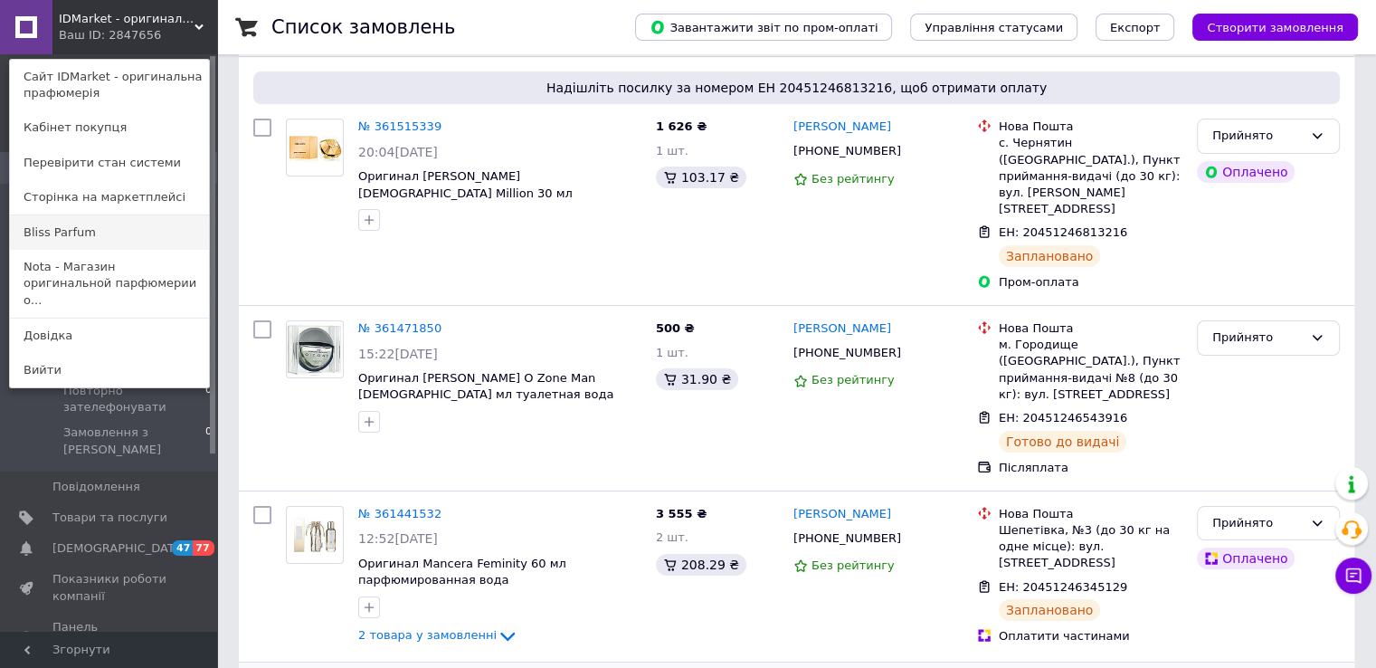
click at [69, 241] on link "Bliss Parfum" at bounding box center [109, 232] width 199 height 34
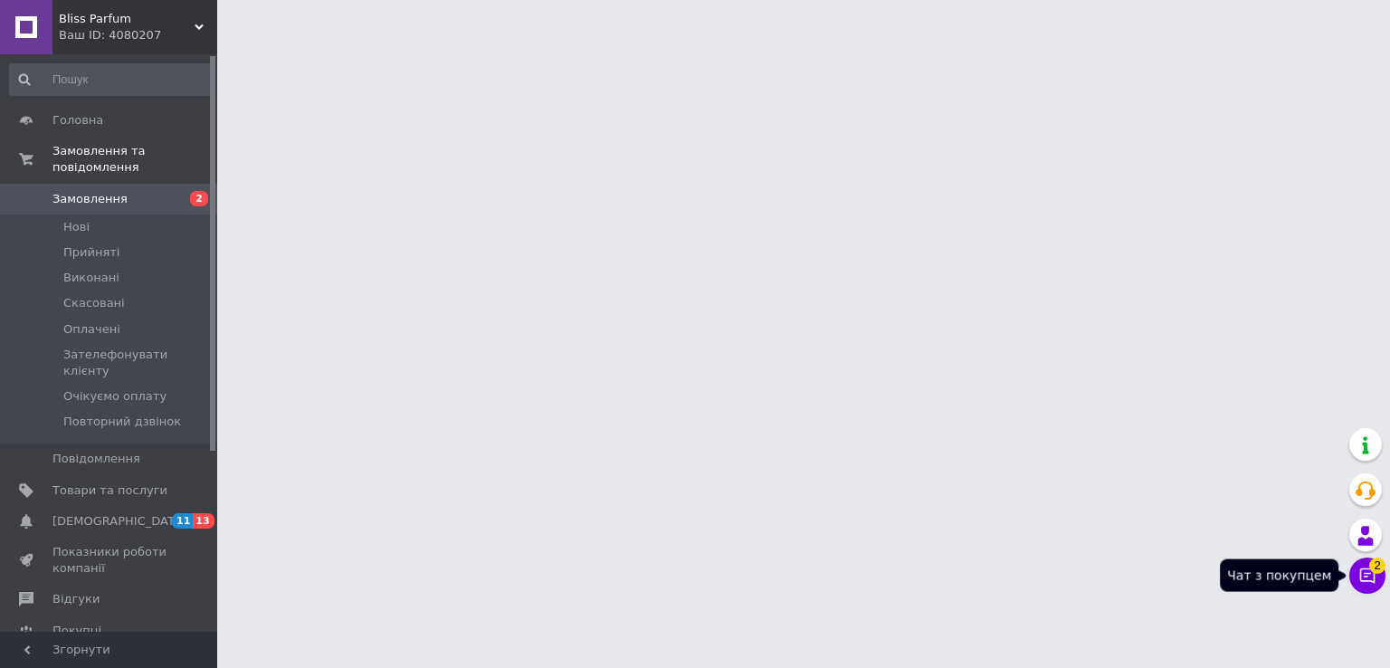
click at [1365, 576] on icon at bounding box center [1367, 575] width 18 height 18
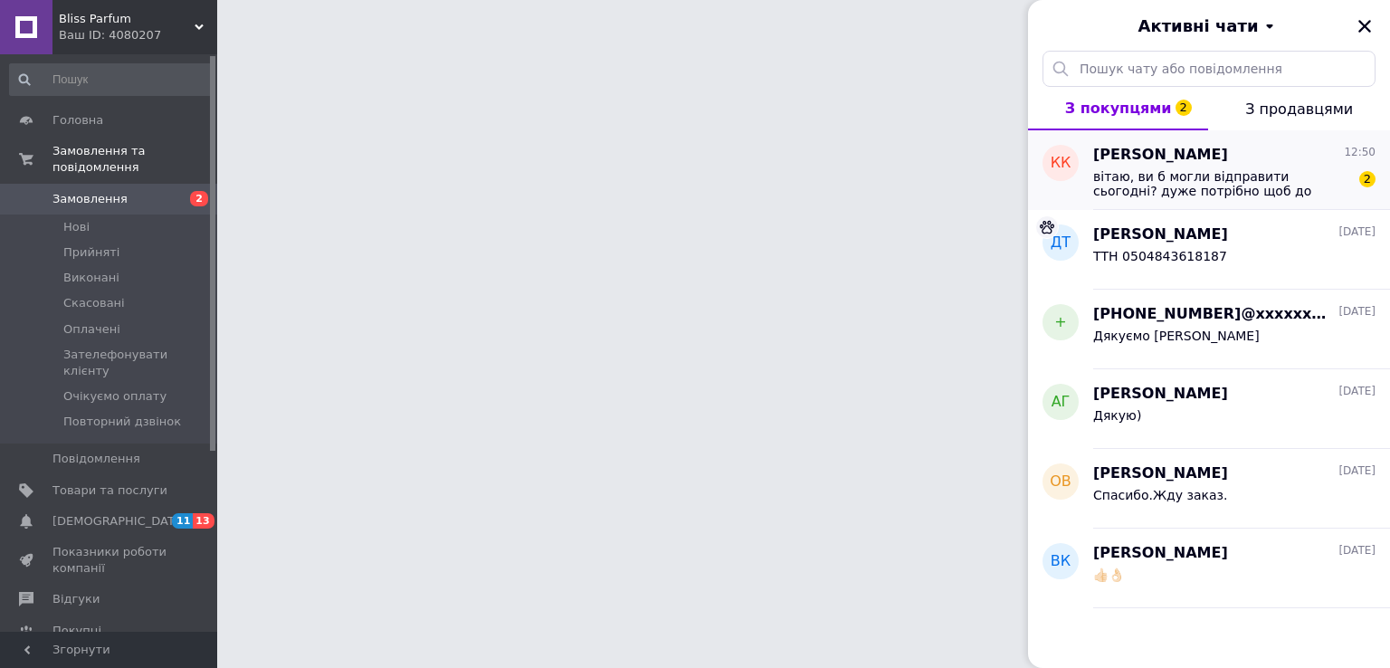
click at [1161, 178] on span "вітаю, ви б могли відправити сьогодні? дуже потрібно щоб до понеділка прийшло" at bounding box center [1221, 183] width 257 height 29
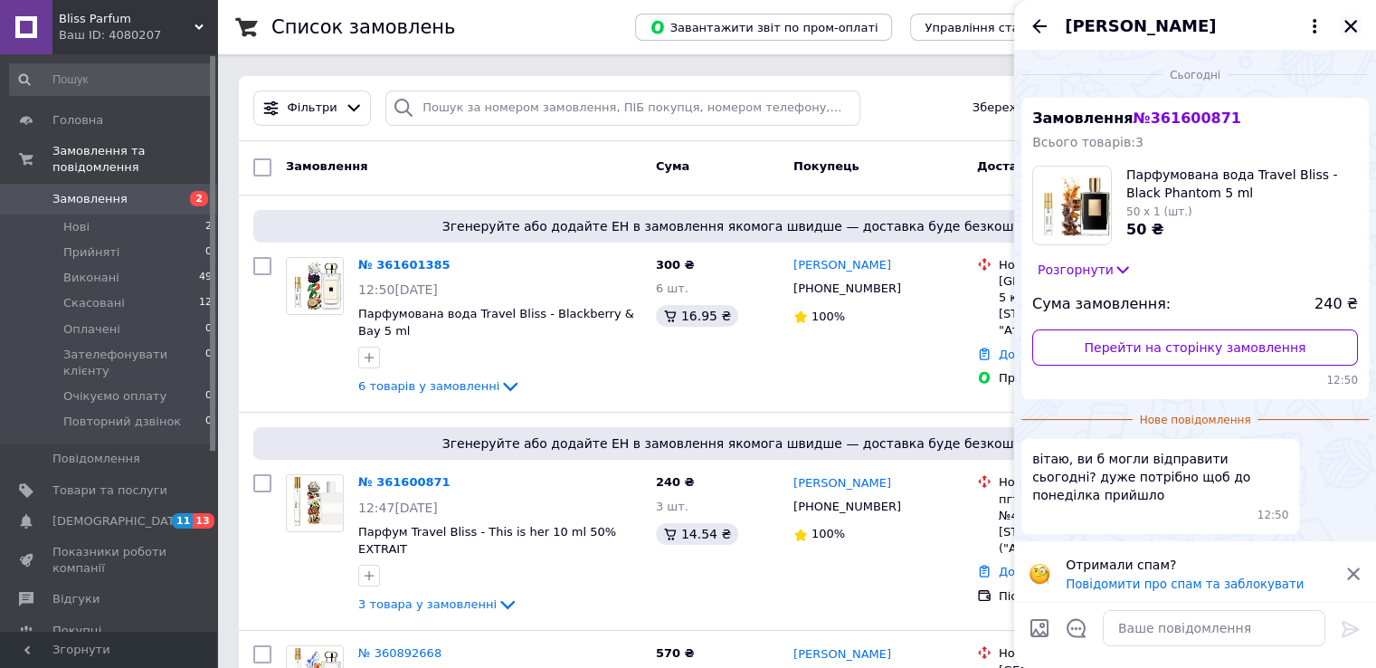
click at [1347, 21] on icon "Закрити" at bounding box center [1351, 26] width 16 height 16
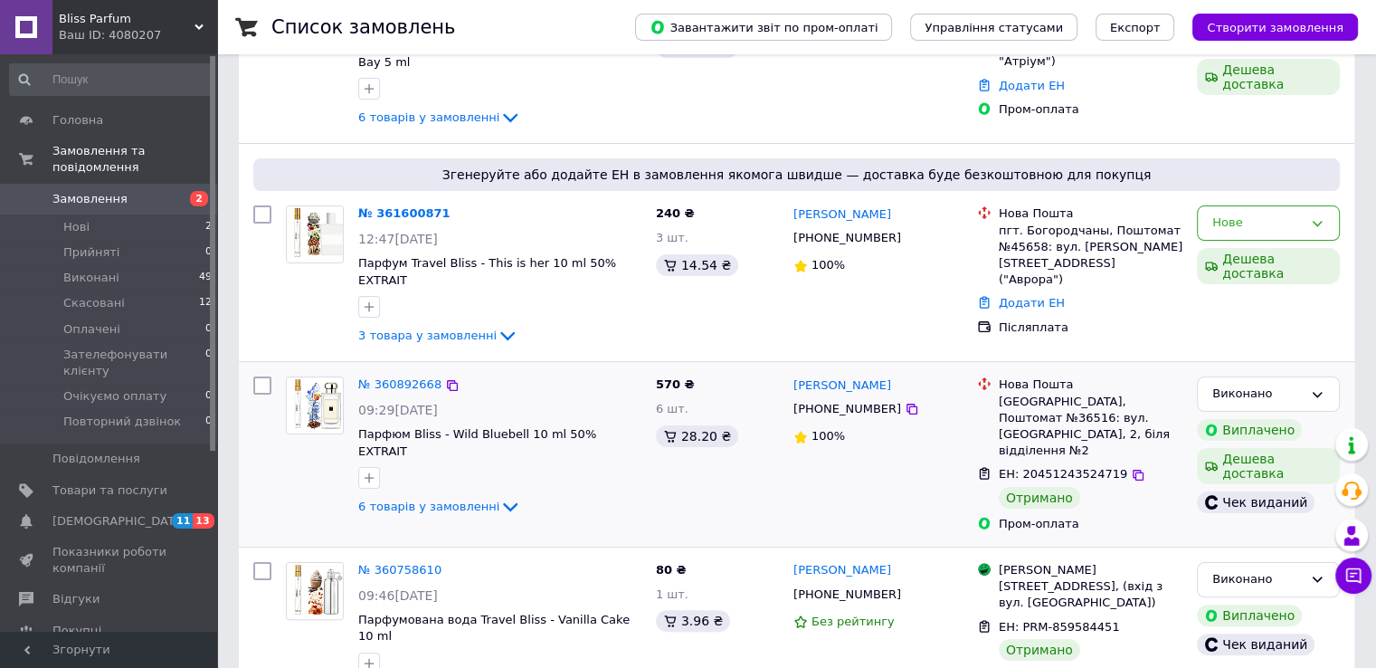
scroll to position [301, 0]
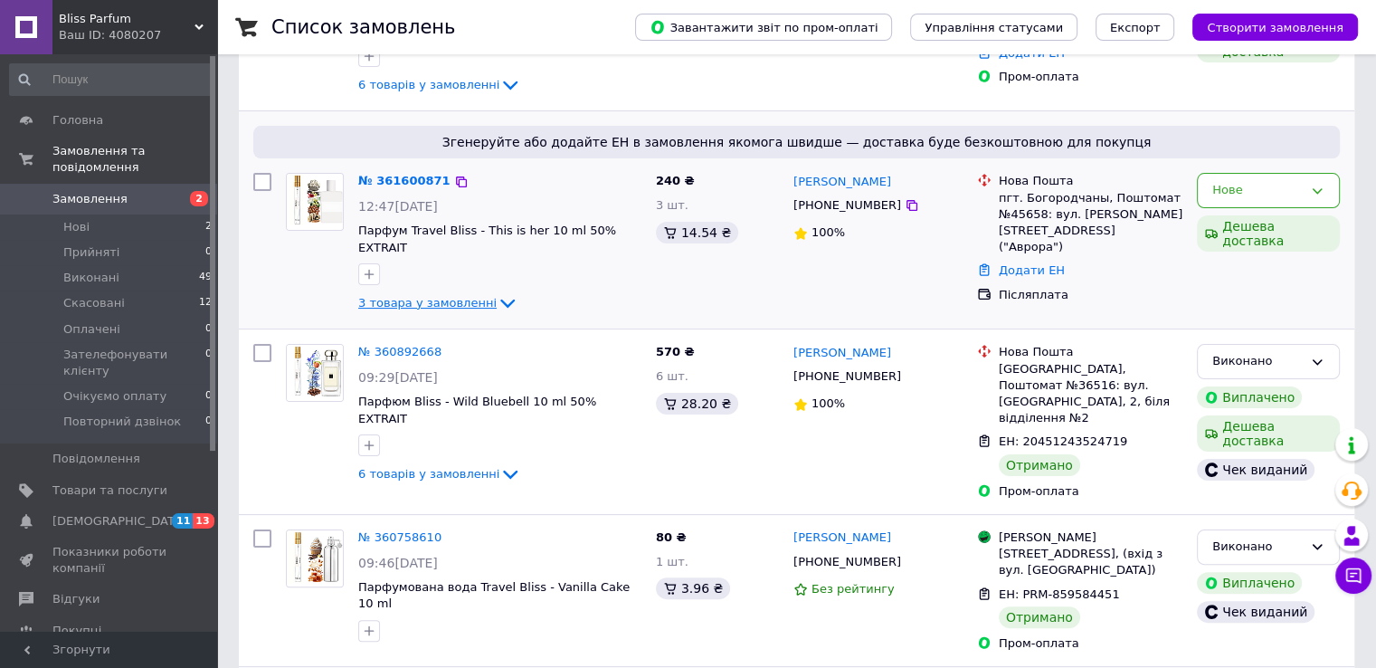
click at [442, 296] on span "3 товара у замовленні" at bounding box center [427, 303] width 138 height 14
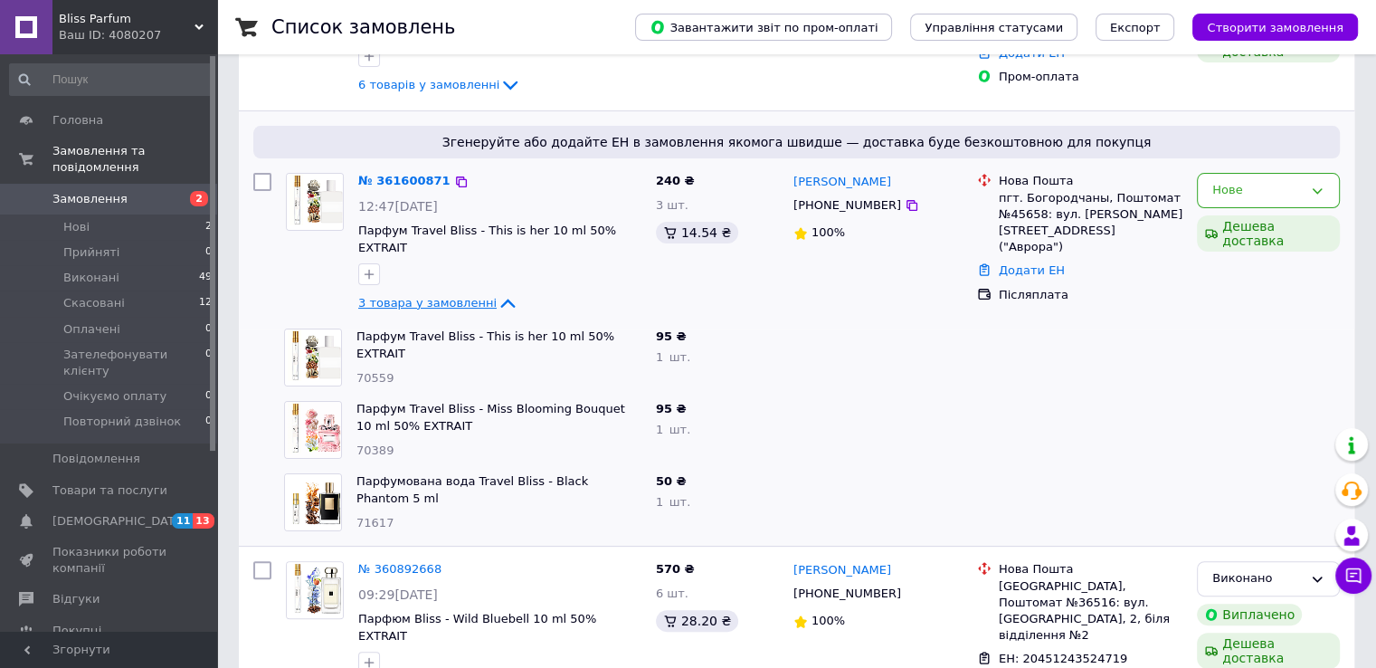
click at [441, 296] on span "3 товара у замовленні" at bounding box center [427, 303] width 138 height 14
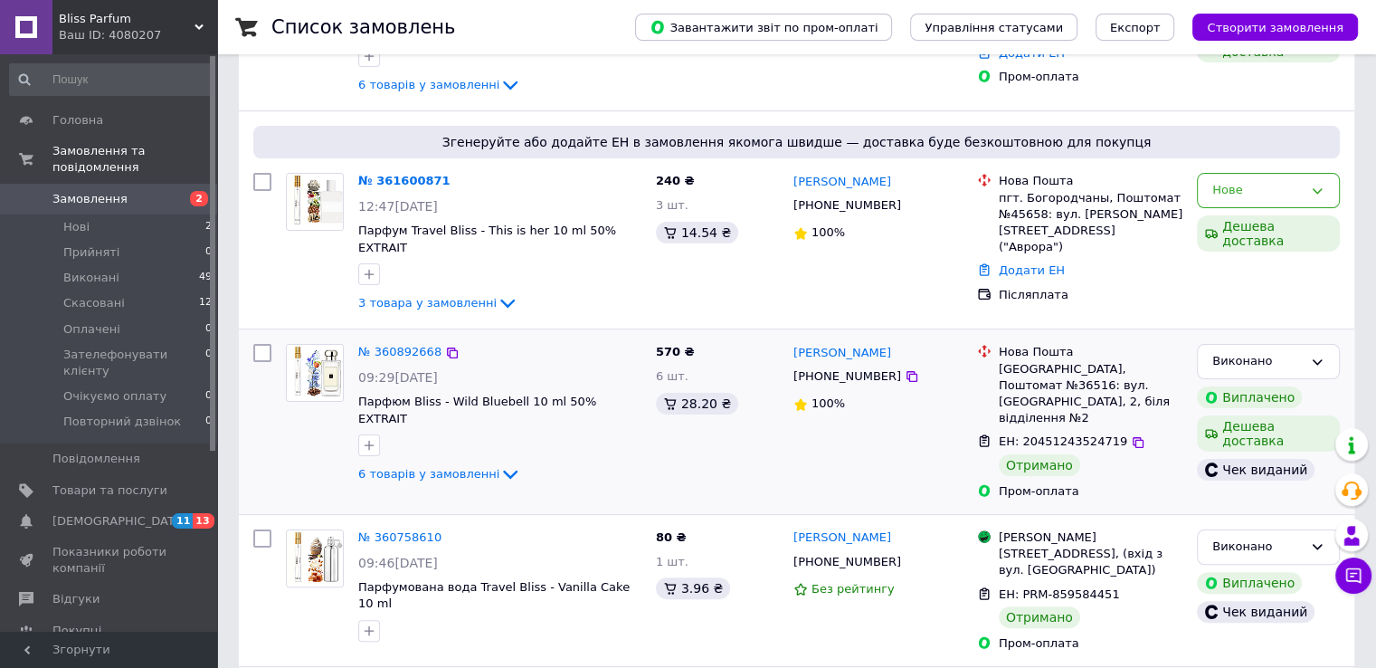
scroll to position [150, 0]
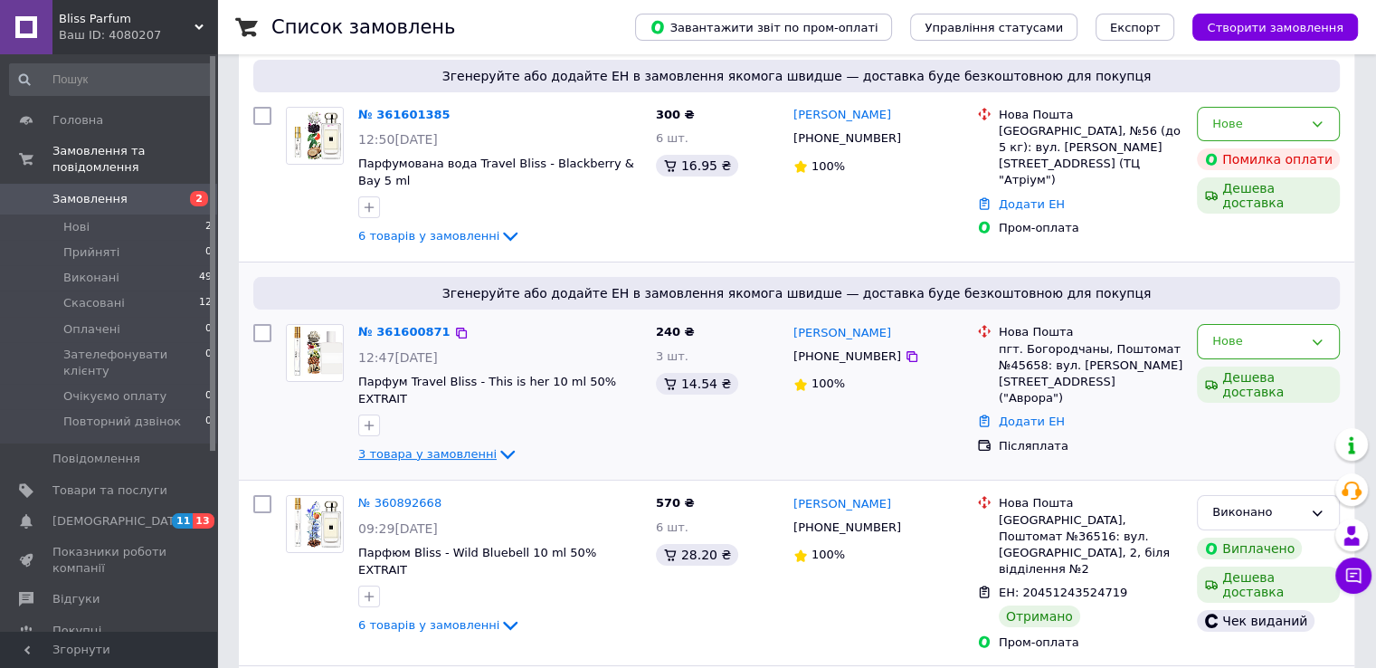
click at [475, 447] on span "3 товара у замовленні" at bounding box center [427, 454] width 138 height 14
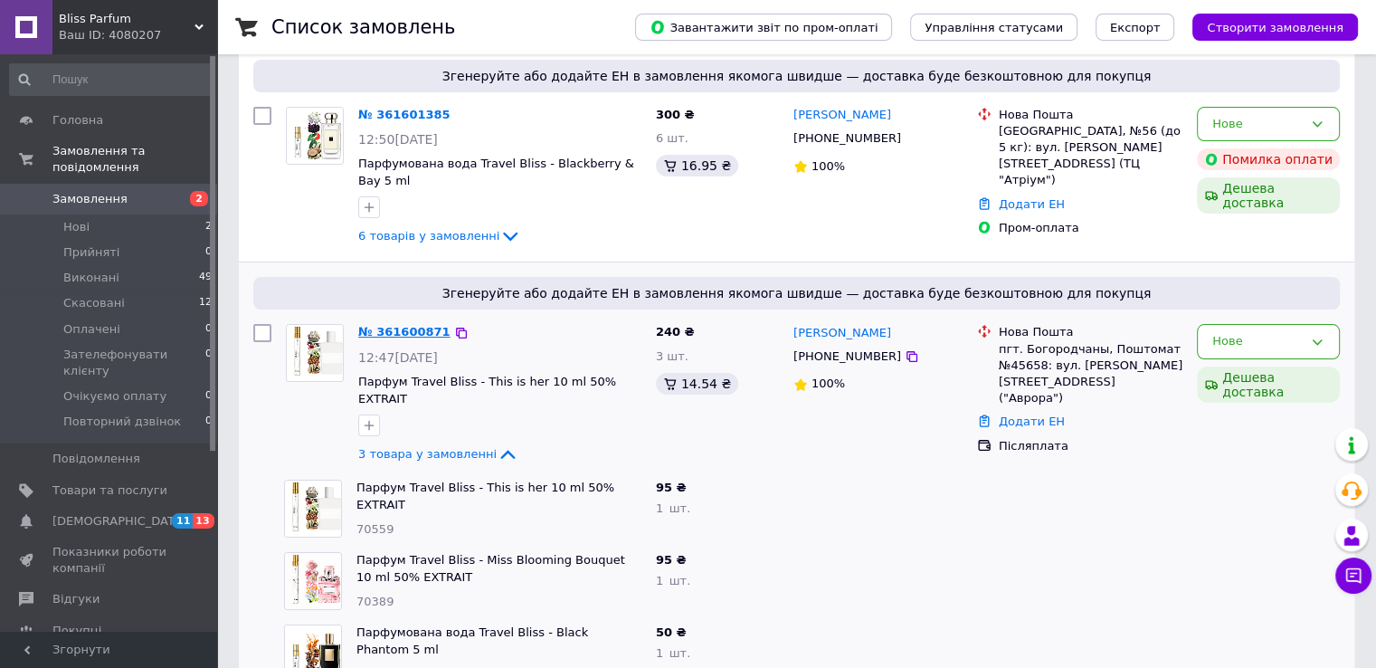
click at [407, 330] on link "№ 361600871" at bounding box center [404, 332] width 92 height 14
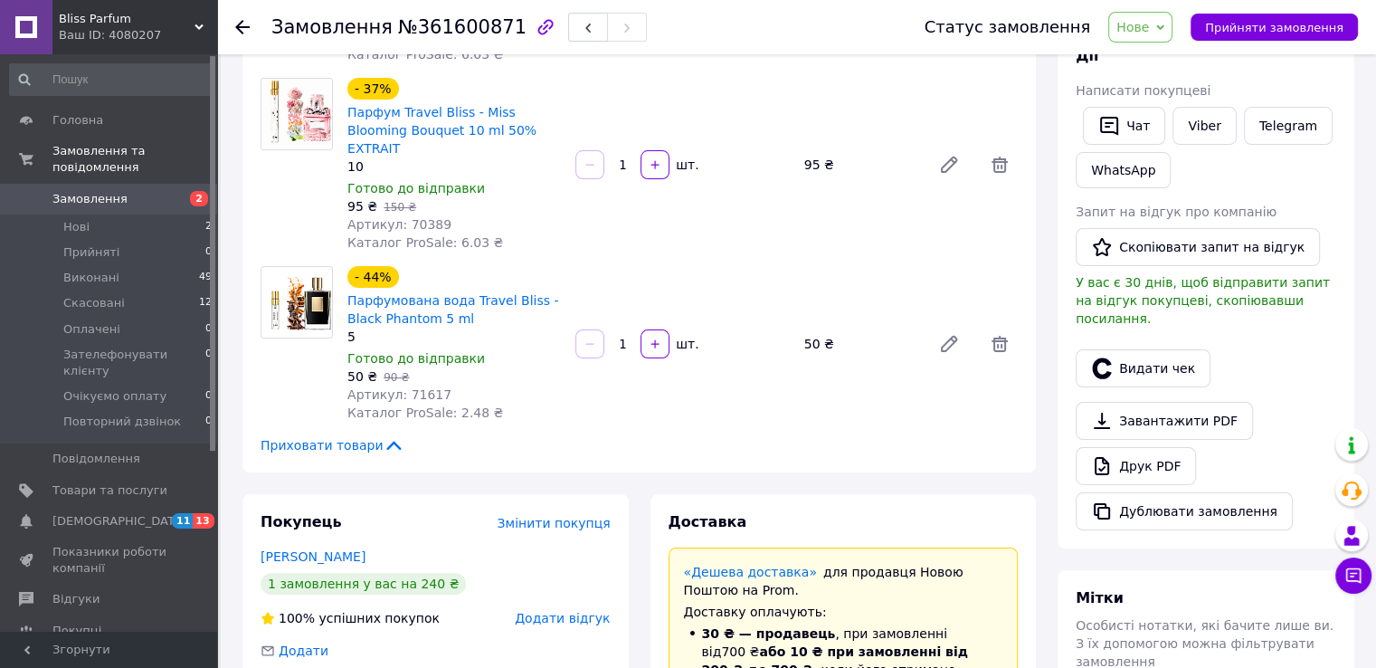
scroll to position [452, 0]
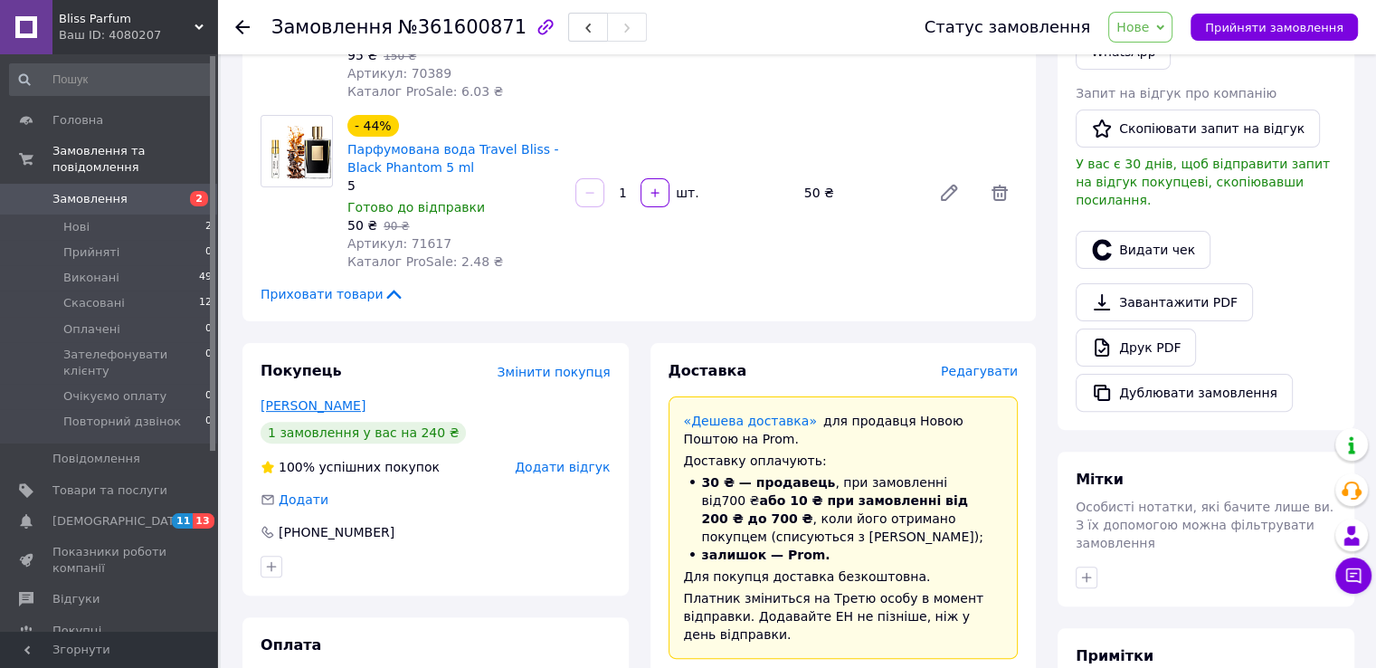
click at [346, 398] on link "[PERSON_NAME]" at bounding box center [313, 405] width 105 height 14
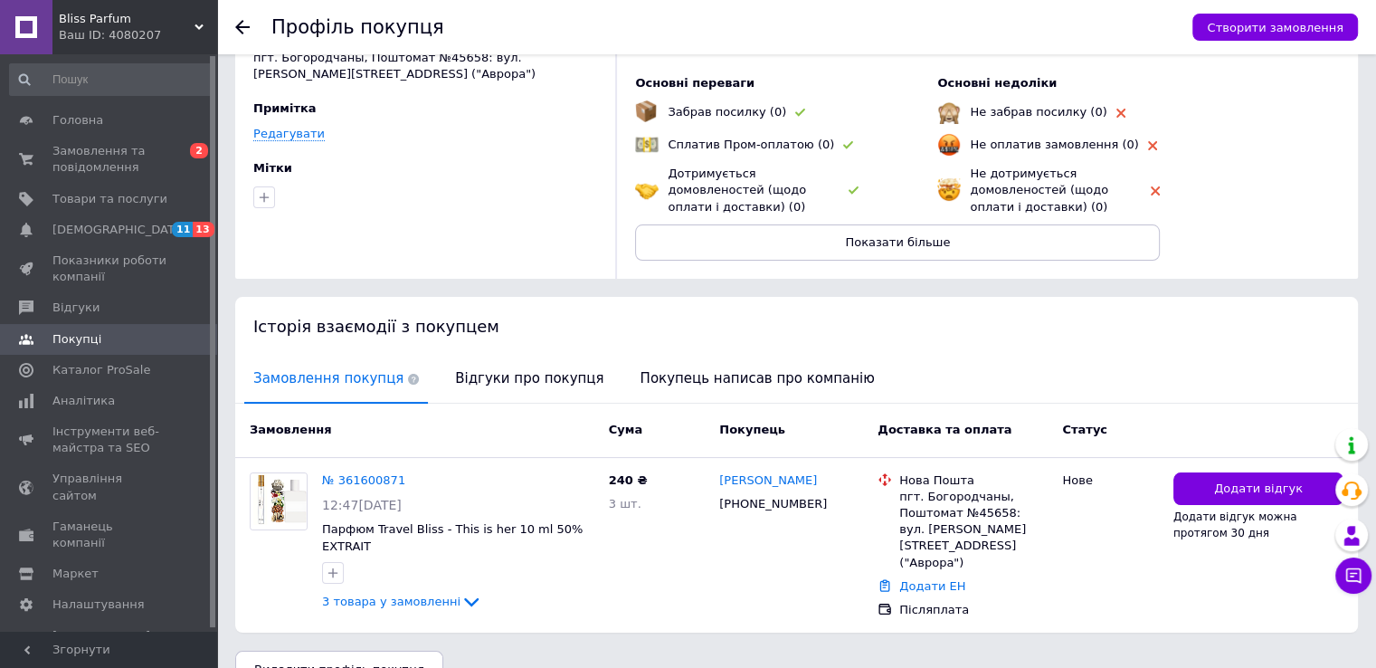
scroll to position [146, 0]
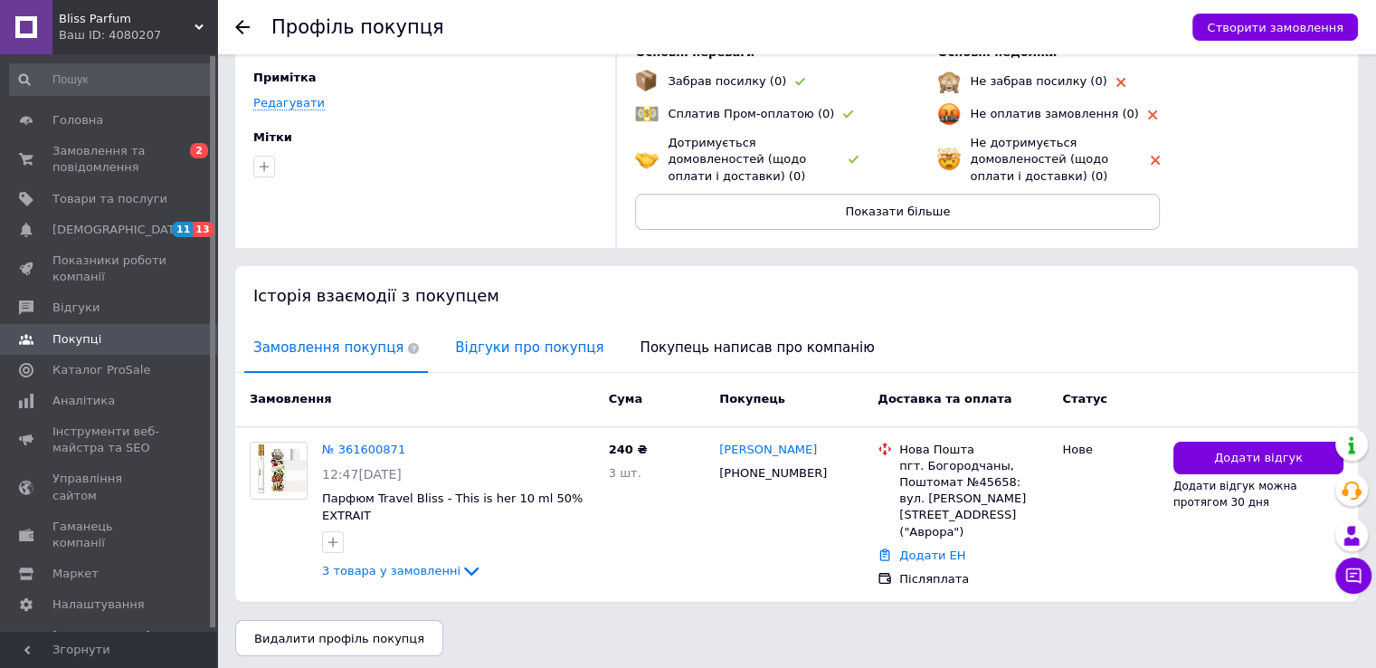
click at [482, 362] on span "Відгуки про покупця" at bounding box center [529, 348] width 166 height 46
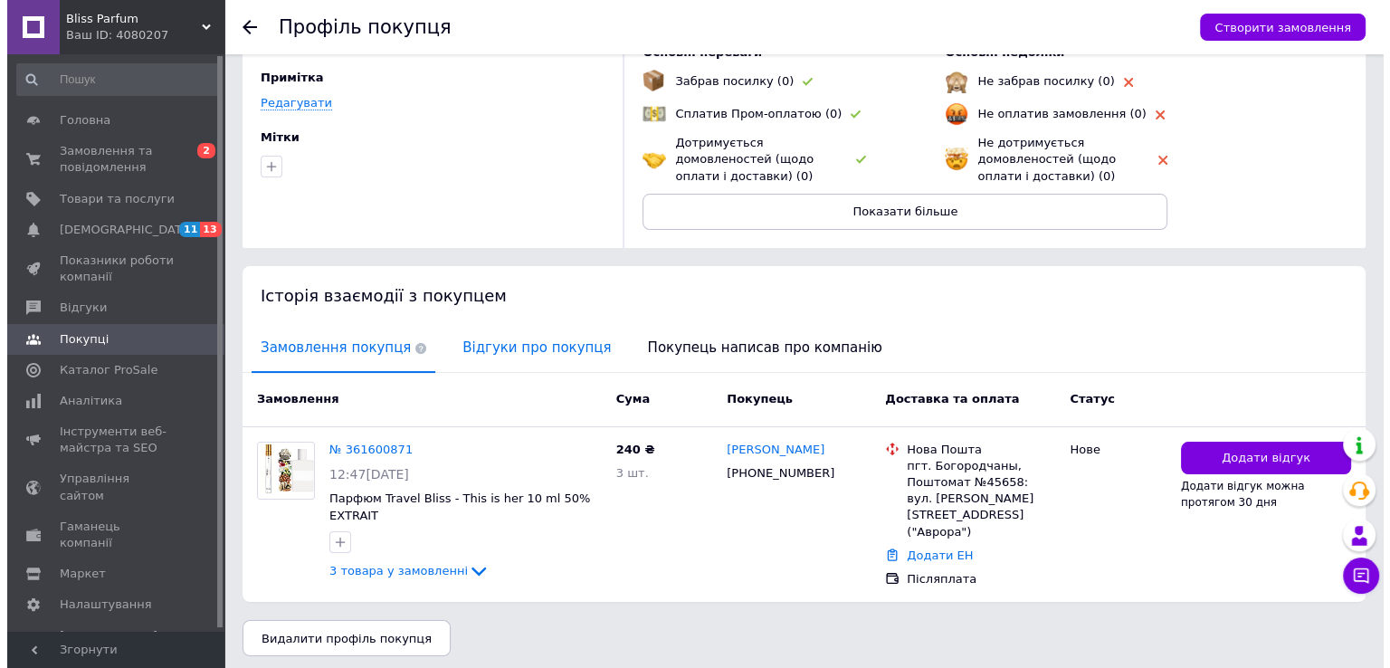
scroll to position [0, 0]
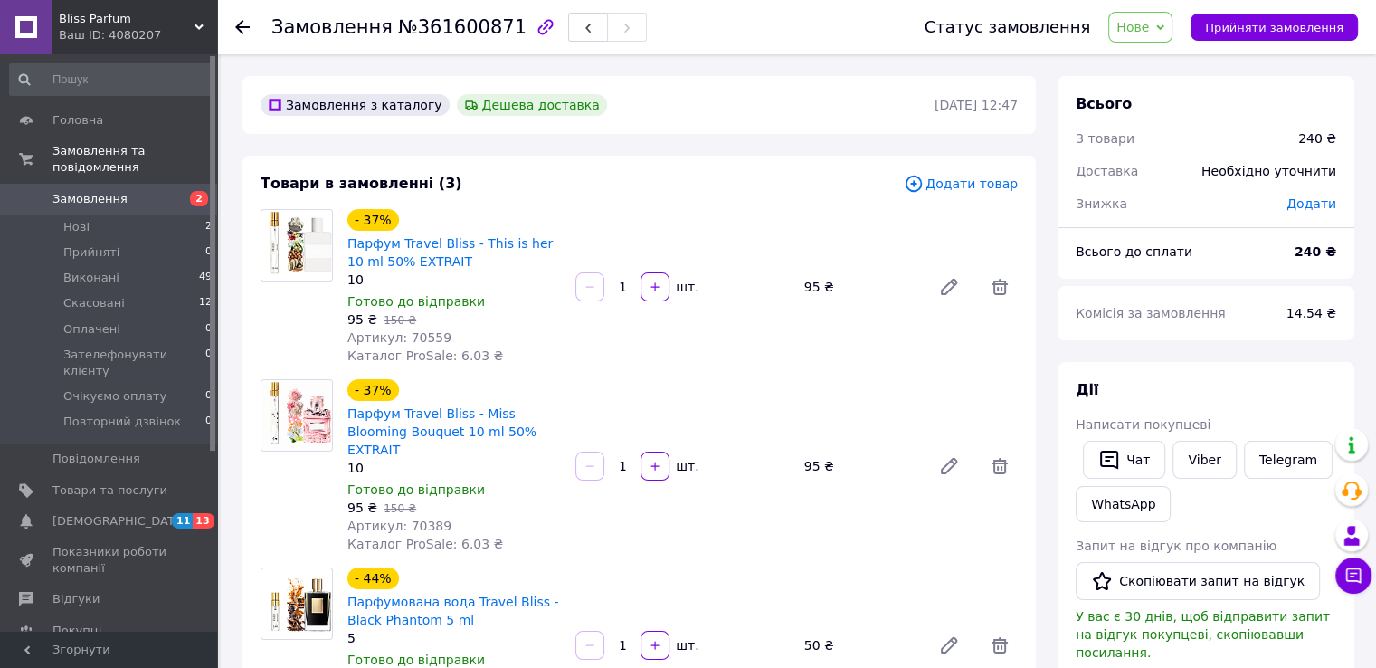
click at [119, 191] on span "Замовлення" at bounding box center [109, 199] width 115 height 16
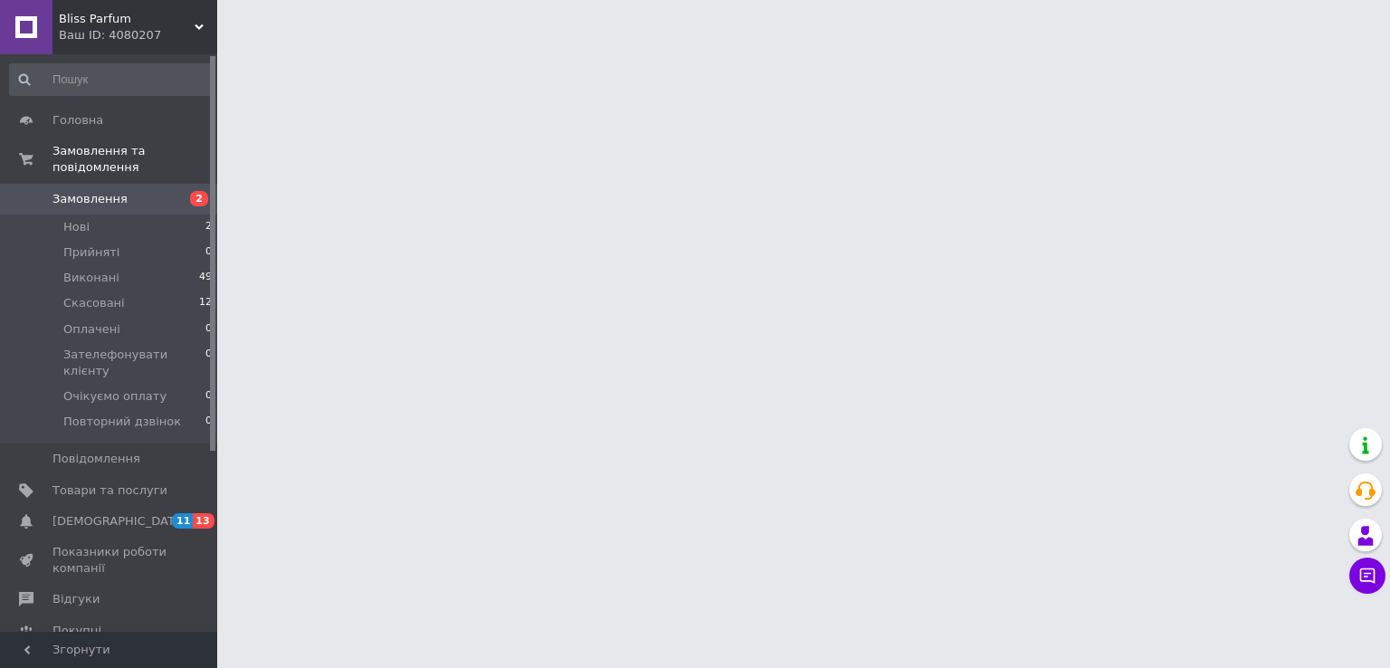
click at [1356, 576] on button "Чат з покупцем" at bounding box center [1367, 575] width 36 height 36
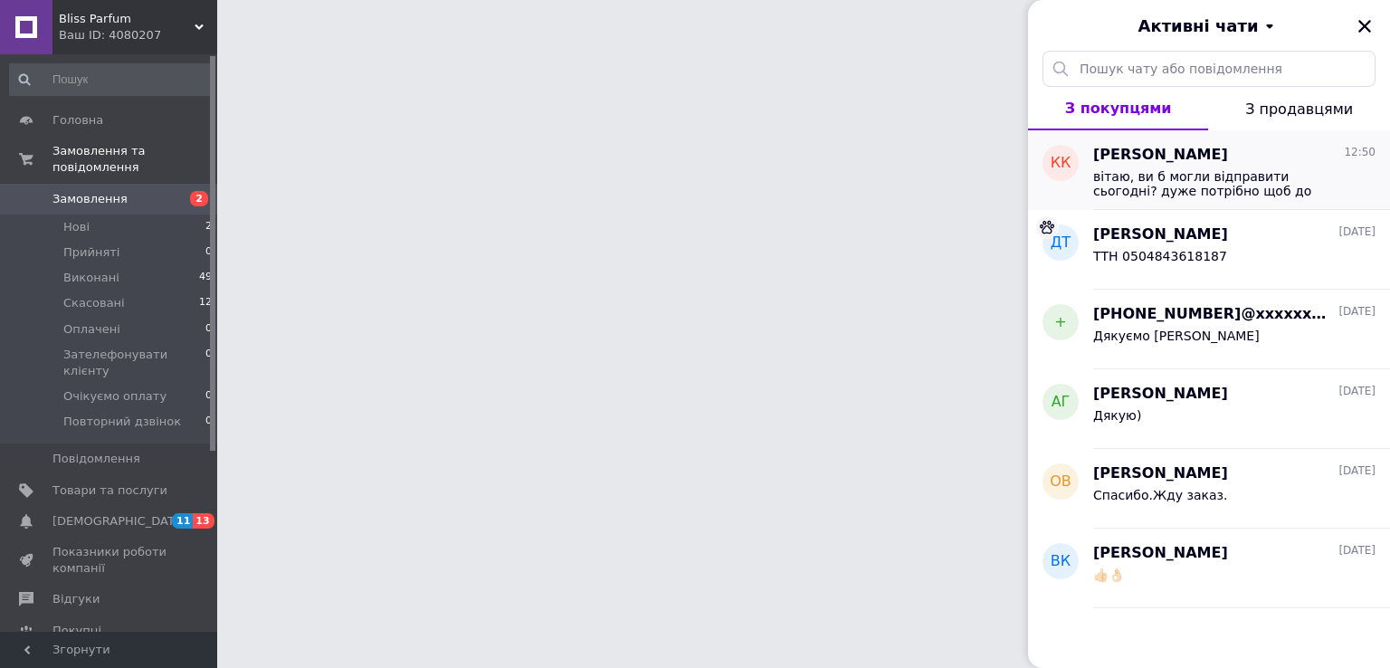
click at [1162, 185] on span "вітаю, ви б могли відправити сьогодні? дуже потрібно щоб до понеділка прийшло" at bounding box center [1221, 183] width 257 height 29
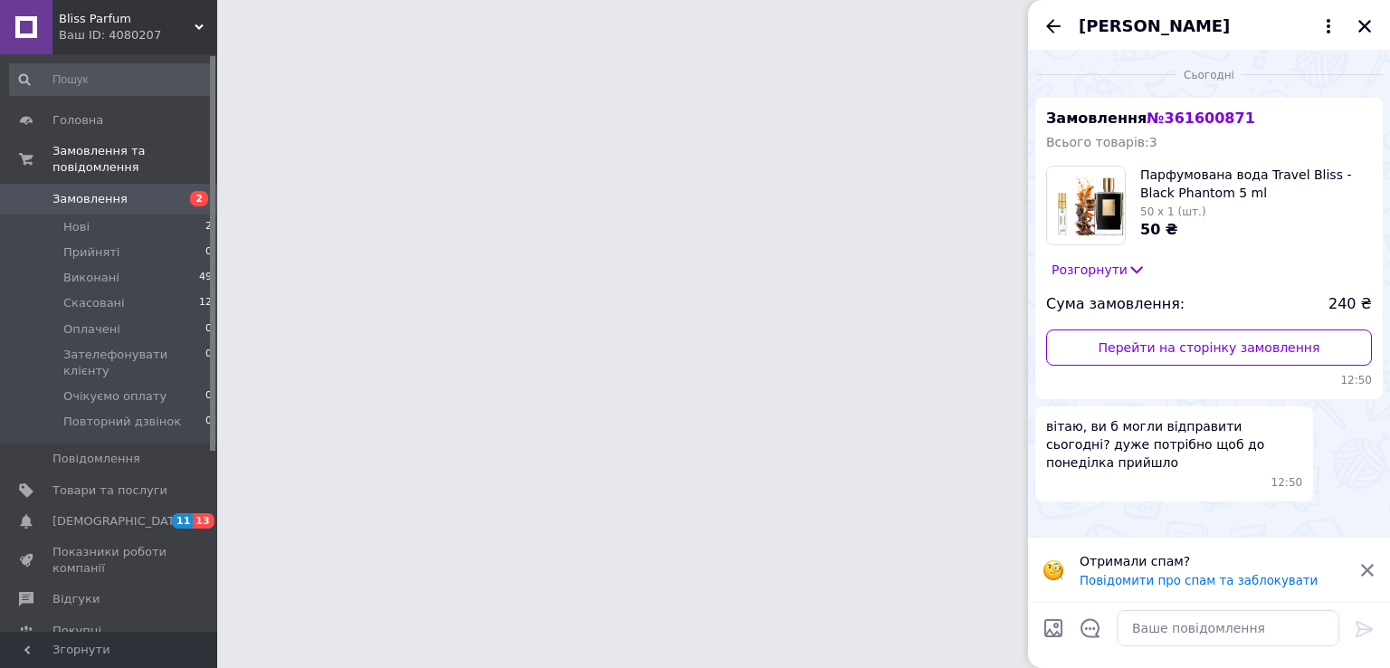
click at [1367, 24] on div "[PERSON_NAME]" at bounding box center [1209, 25] width 362 height 51
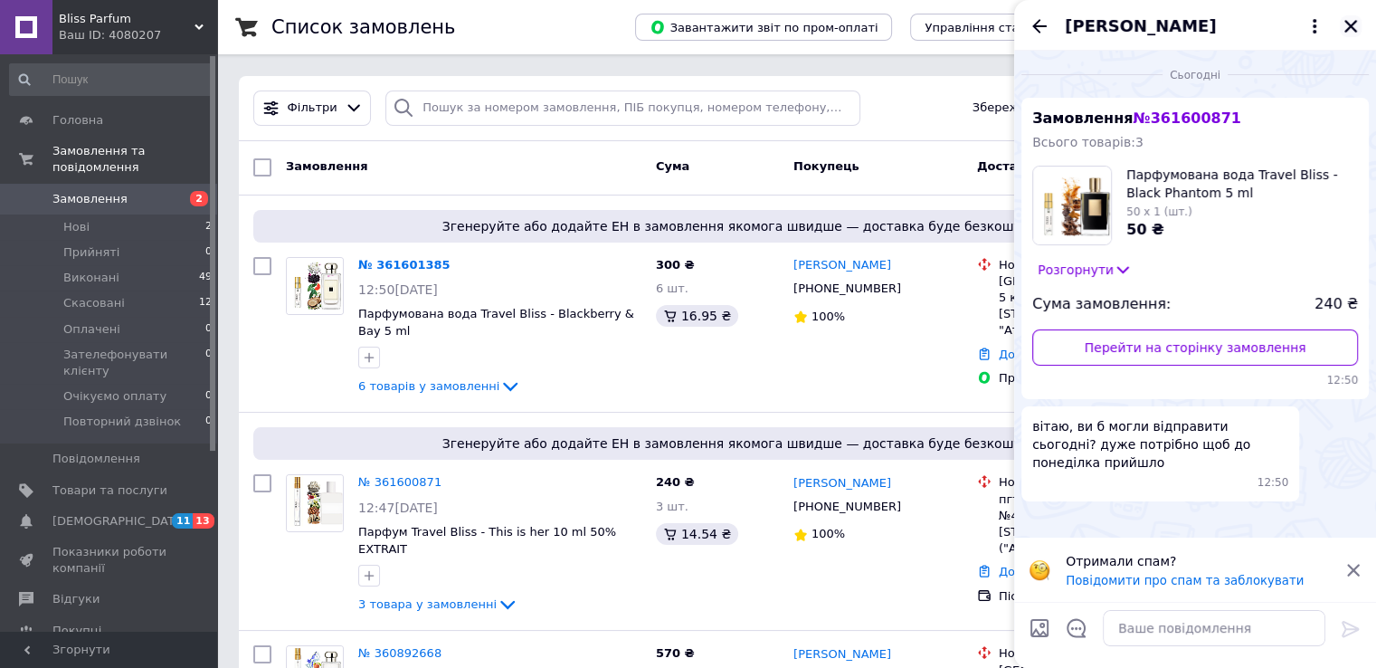
click at [1353, 28] on icon "Закрити" at bounding box center [1351, 26] width 13 height 13
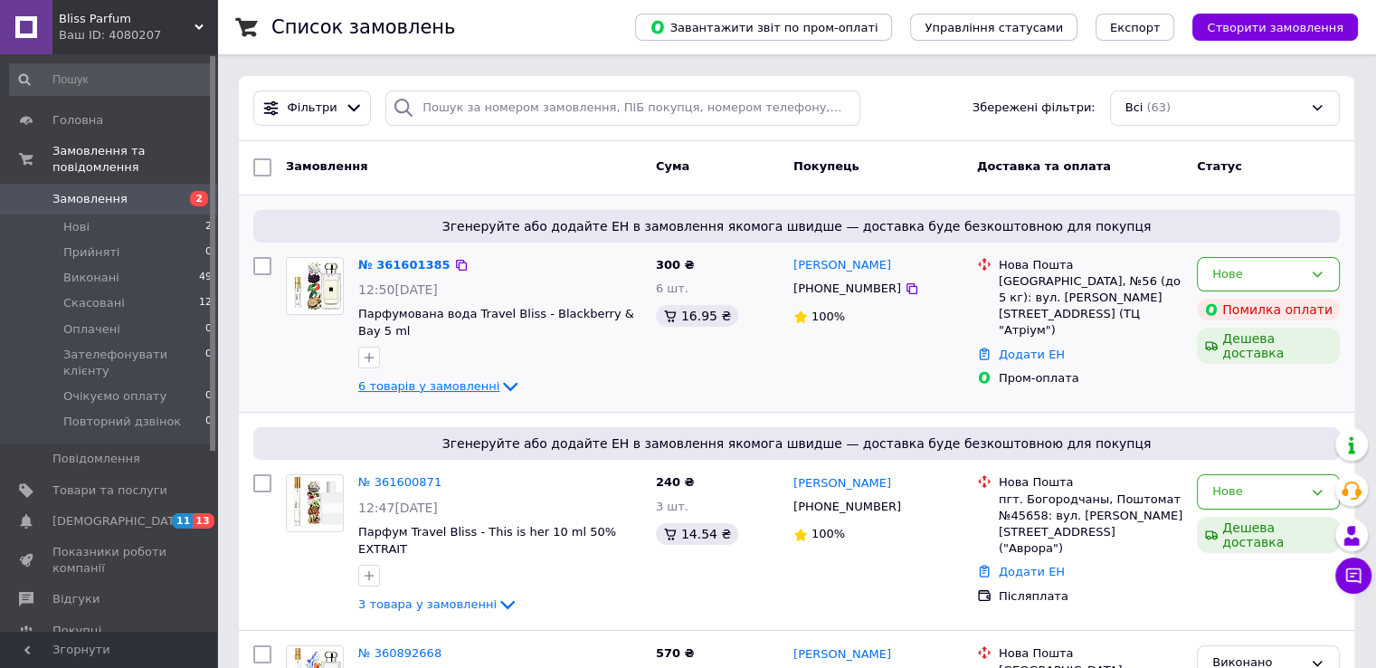
click at [459, 382] on span "6 товарів у замовленні" at bounding box center [428, 386] width 141 height 14
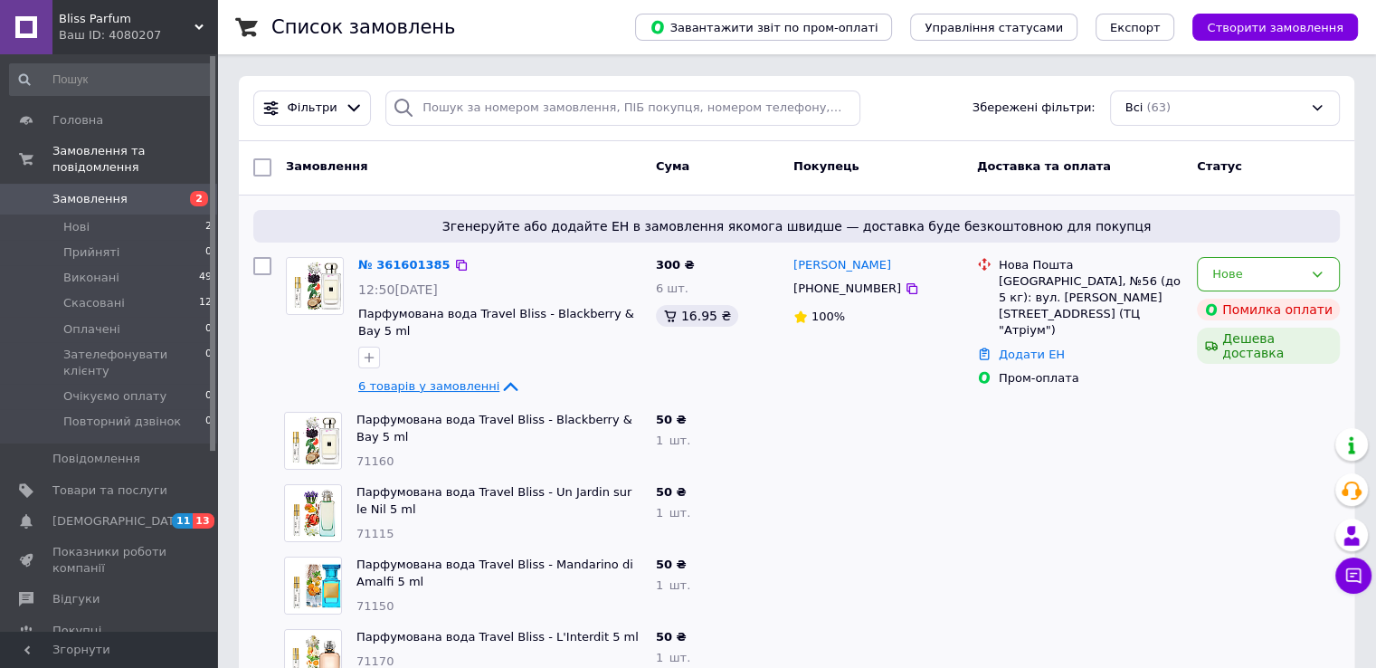
click at [499, 376] on icon at bounding box center [510, 387] width 22 height 22
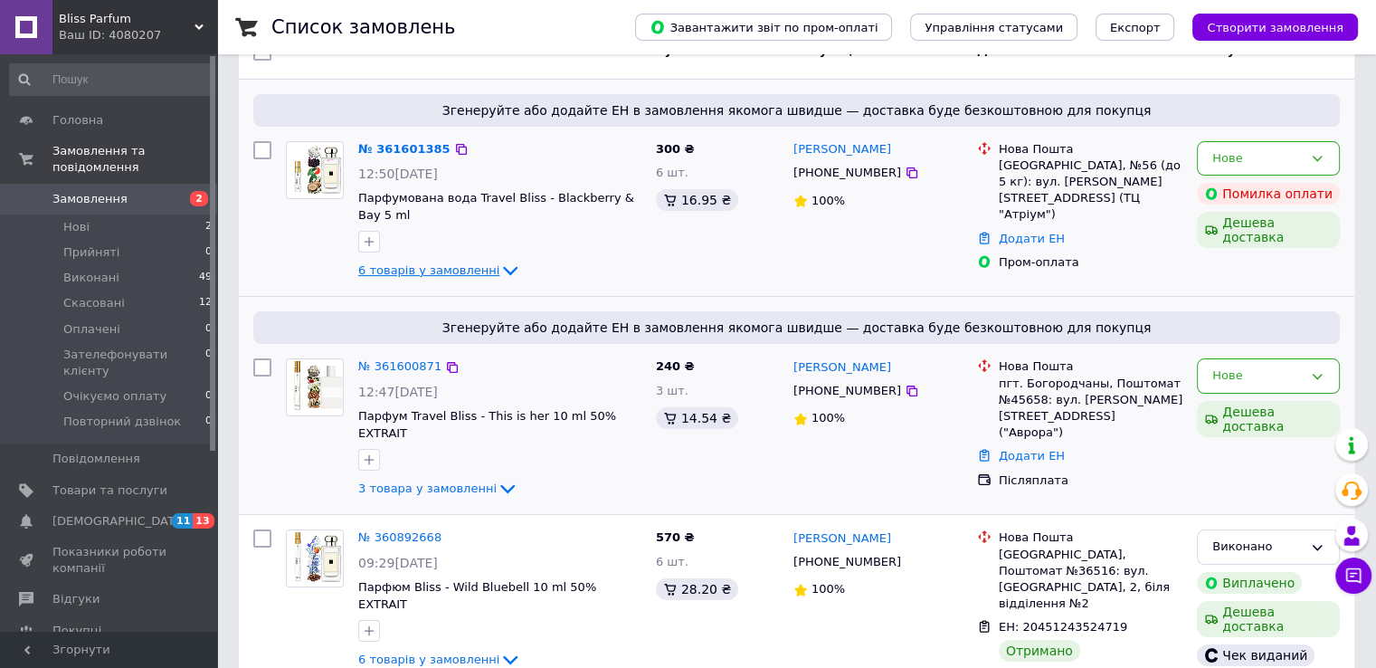
scroll to position [150, 0]
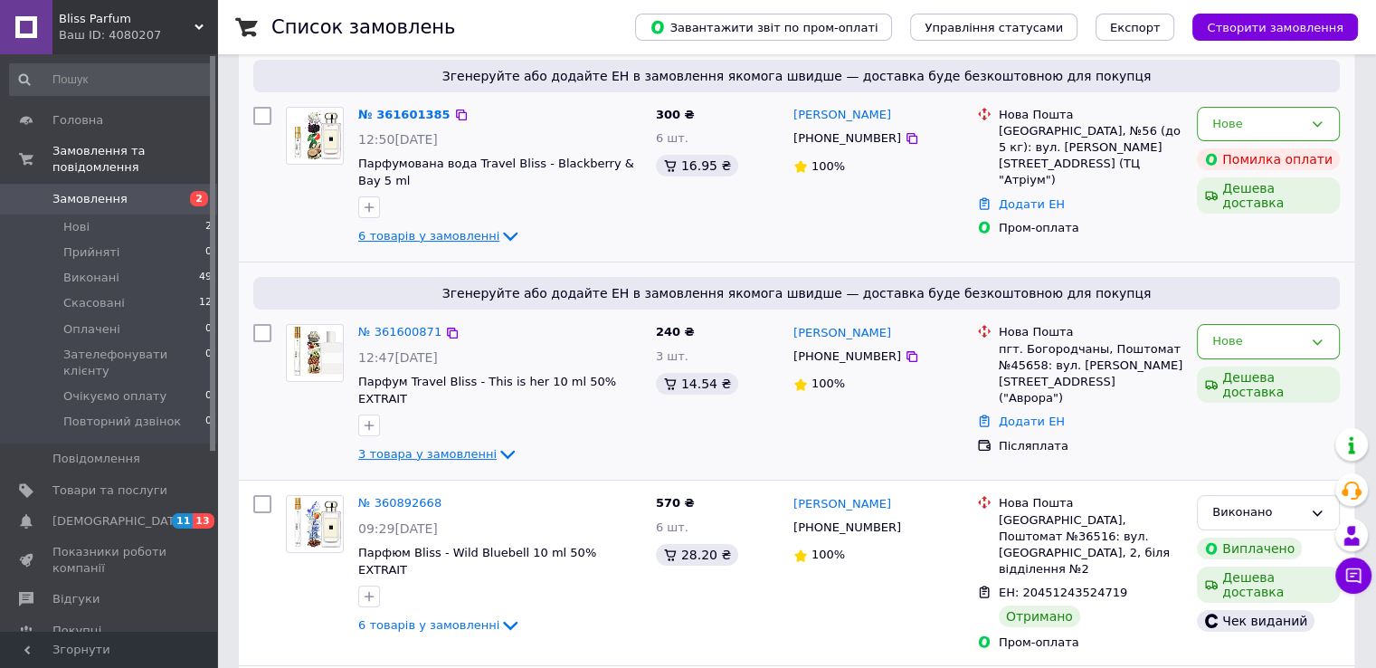
click at [497, 443] on icon at bounding box center [508, 454] width 22 height 22
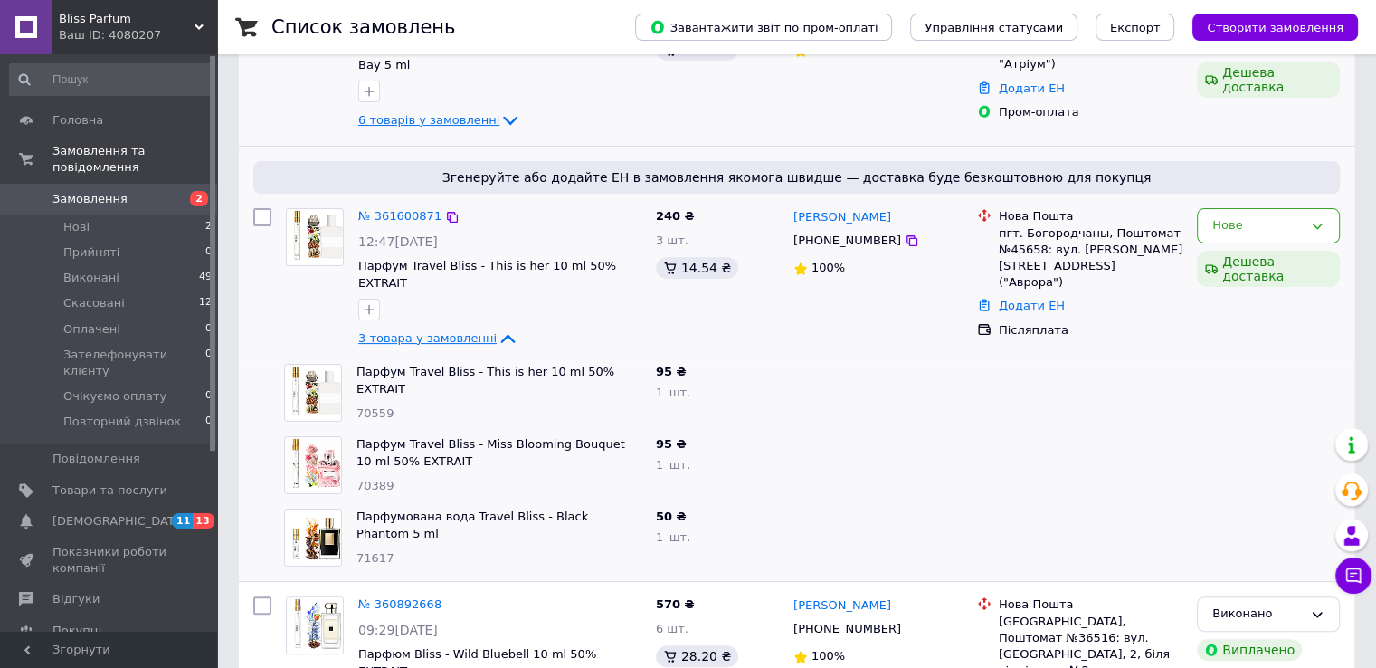
scroll to position [301, 0]
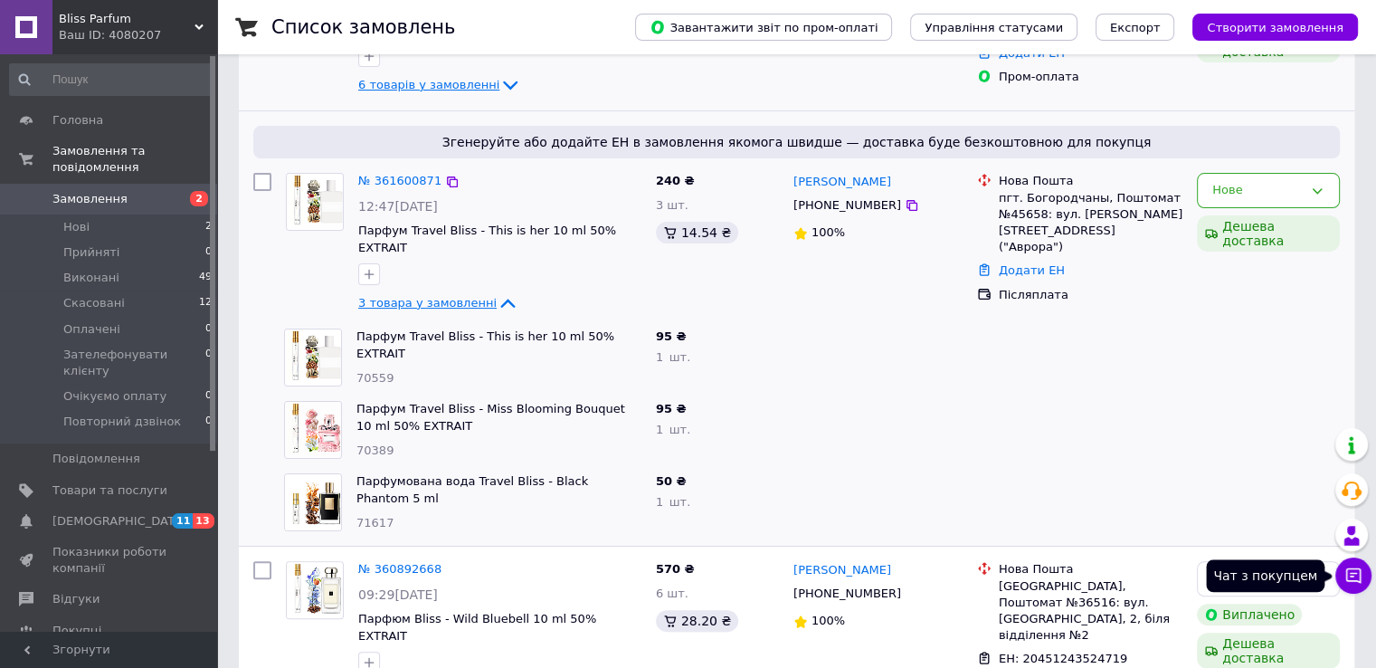
click at [1350, 575] on icon at bounding box center [1354, 575] width 18 height 18
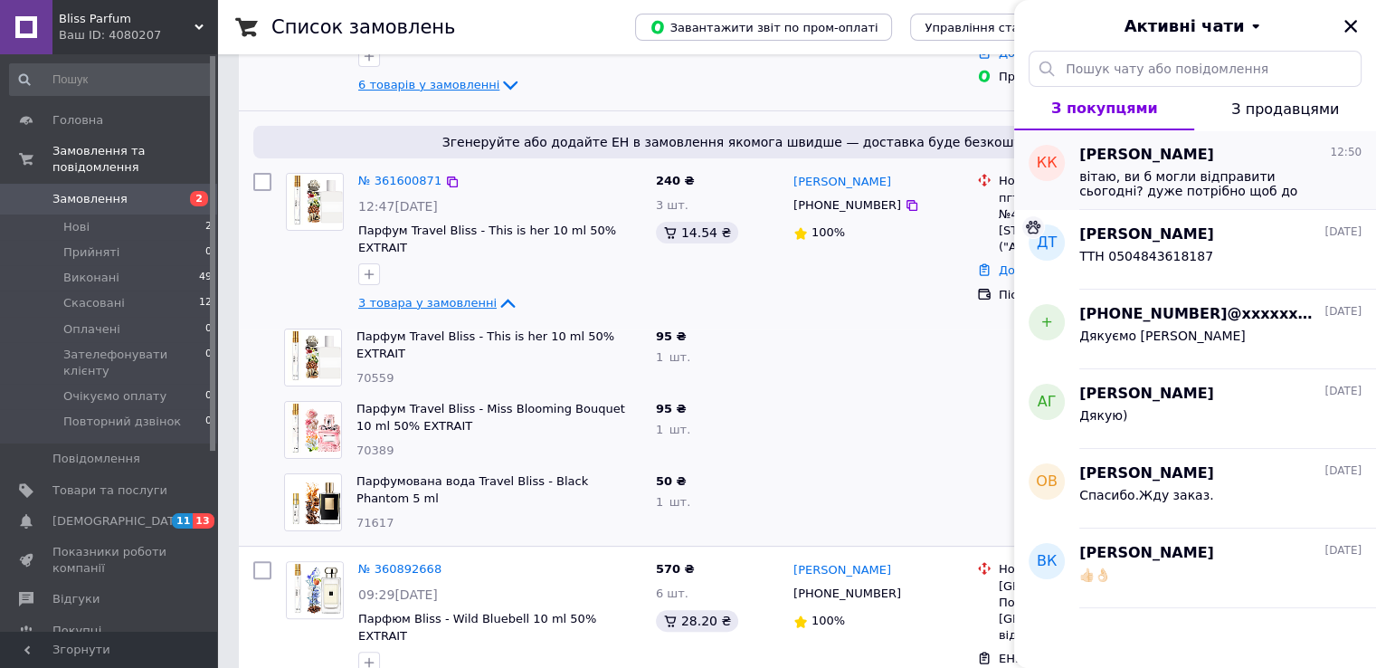
click at [1158, 183] on span "вітаю, ви б могли відправити сьогодні? дуже потрібно щоб до понеділка прийшло" at bounding box center [1207, 183] width 257 height 29
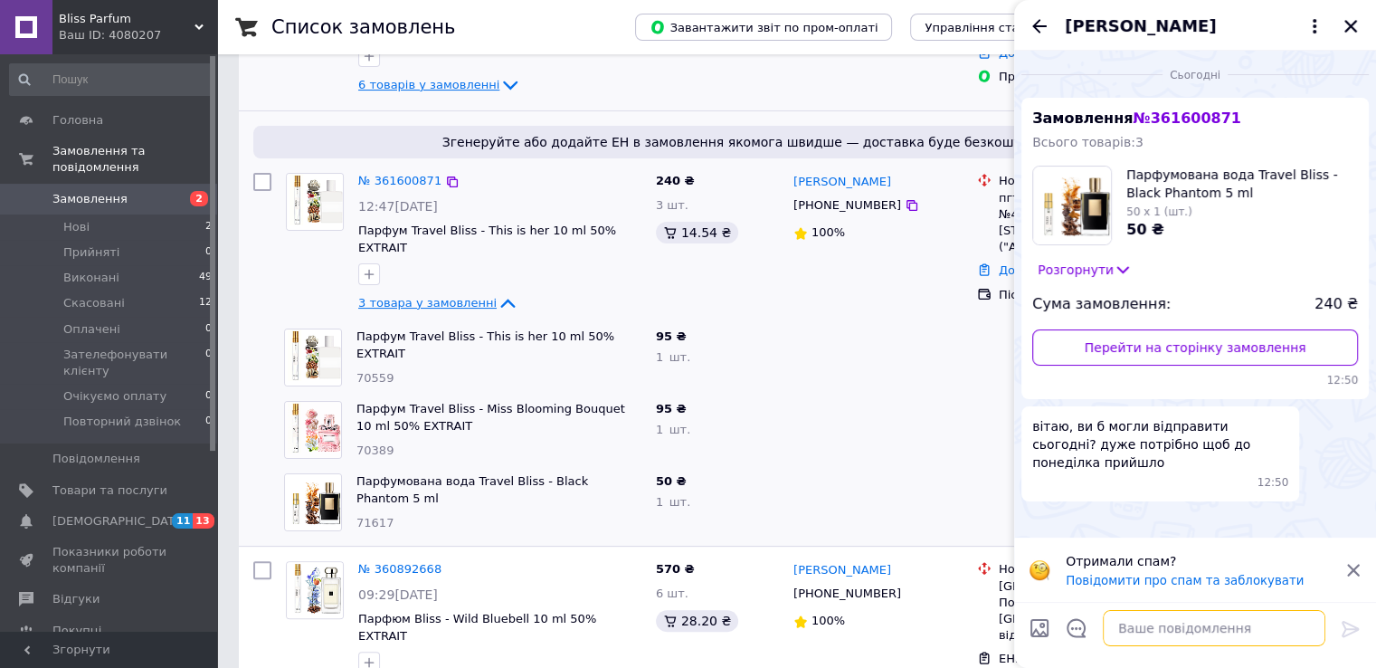
click at [1144, 623] on textarea at bounding box center [1214, 628] width 223 height 36
type textarea "Lj,h"
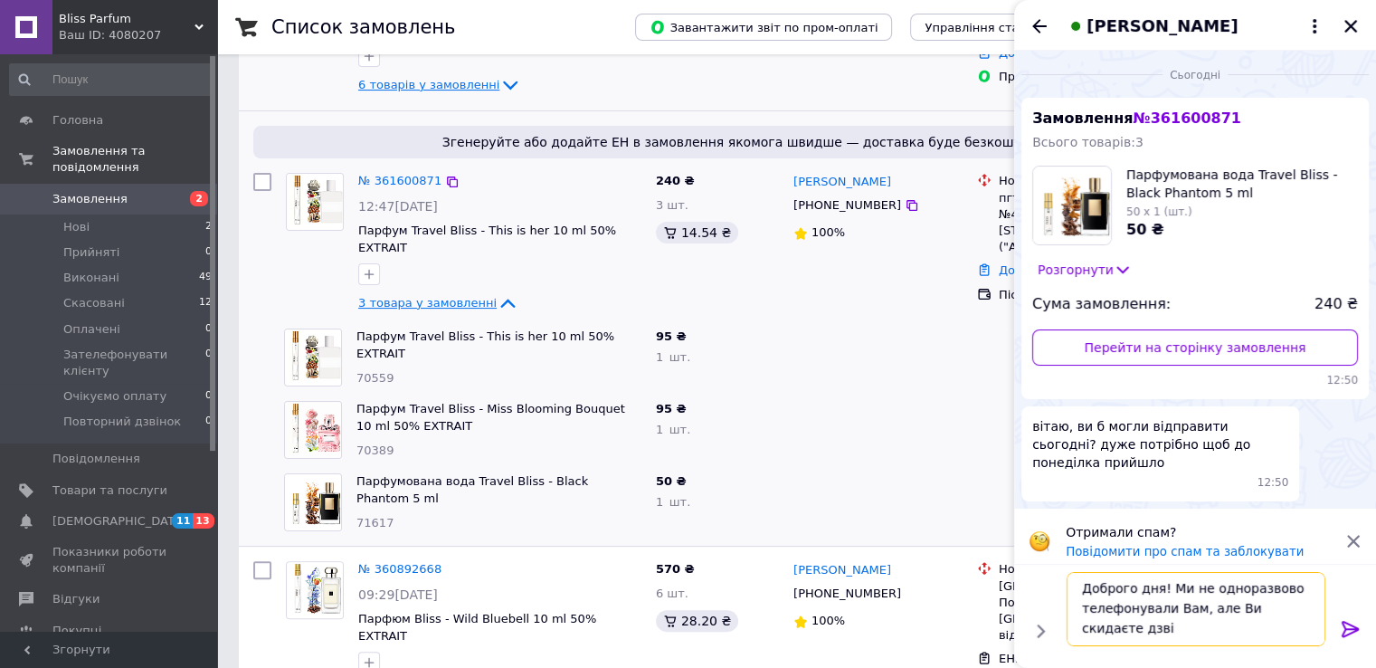
scroll to position [1, 0]
type textarea "Доброго дня! Ми не одноразвово телефонували Вам, але Ви скидаєте дзвінок"
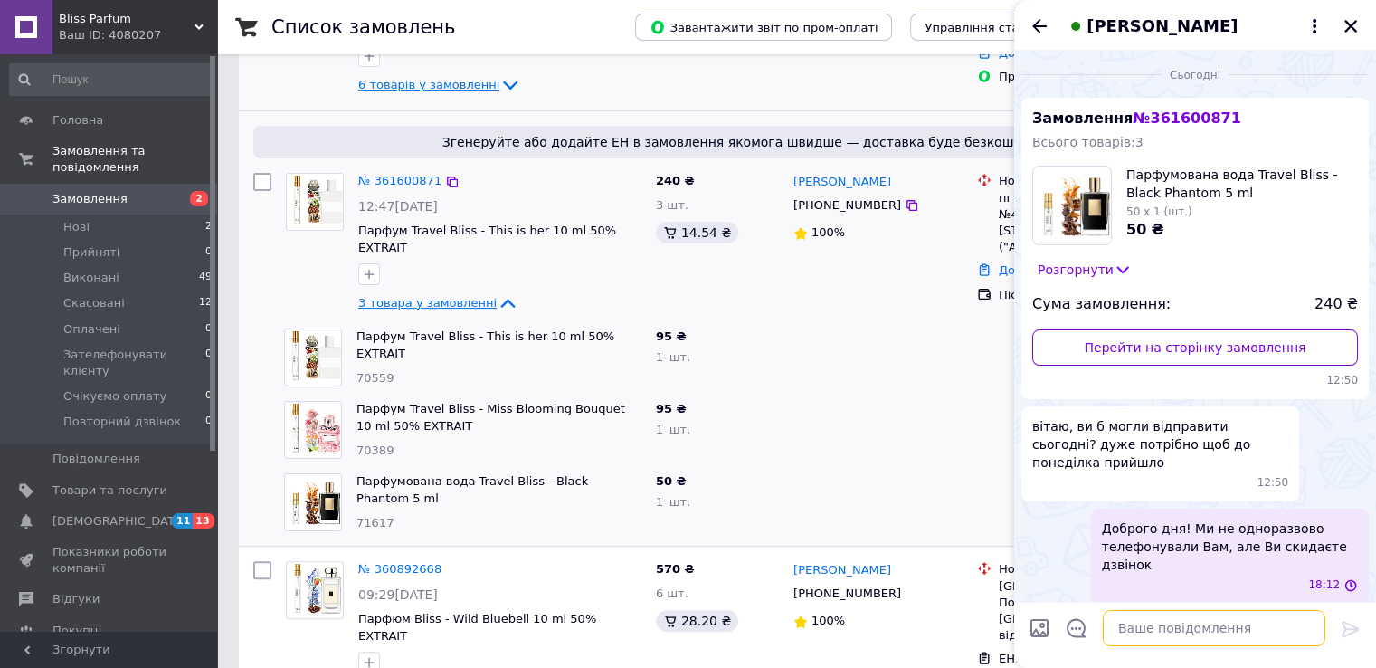
scroll to position [0, 0]
click at [1039, 24] on icon "Назад" at bounding box center [1040, 26] width 22 height 22
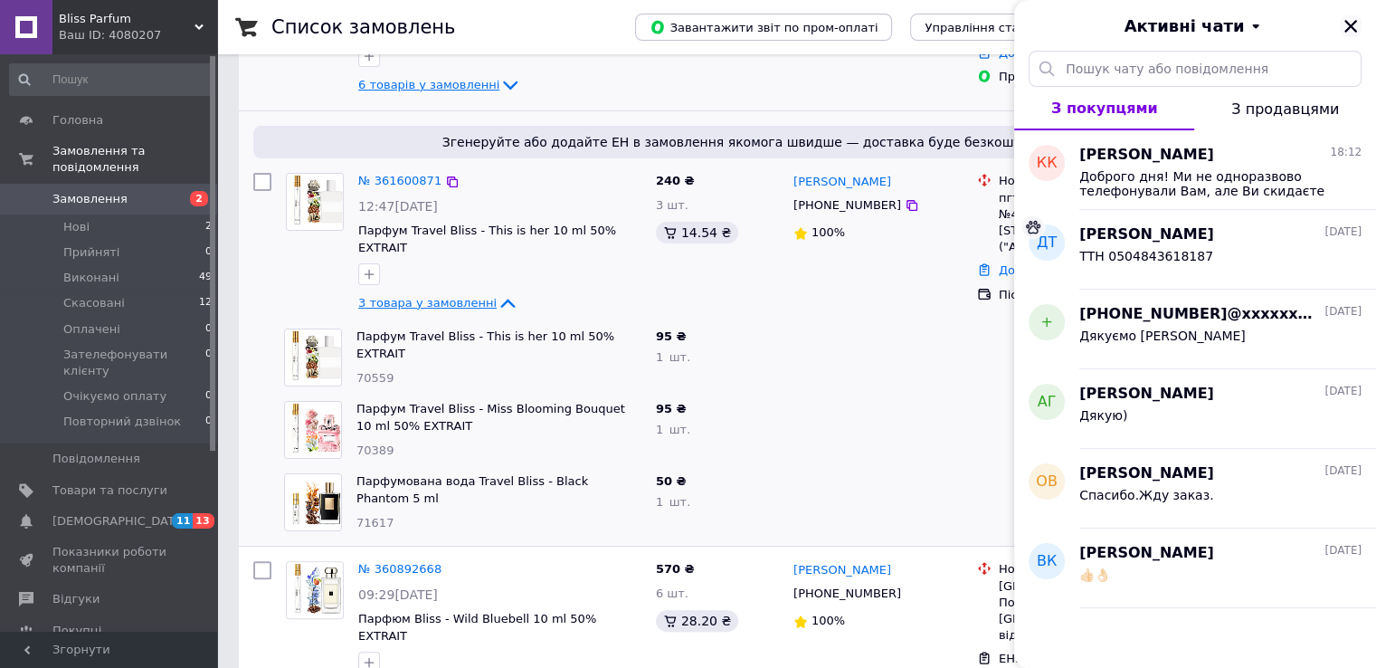
click at [1347, 24] on icon "Закрити" at bounding box center [1351, 26] width 13 height 13
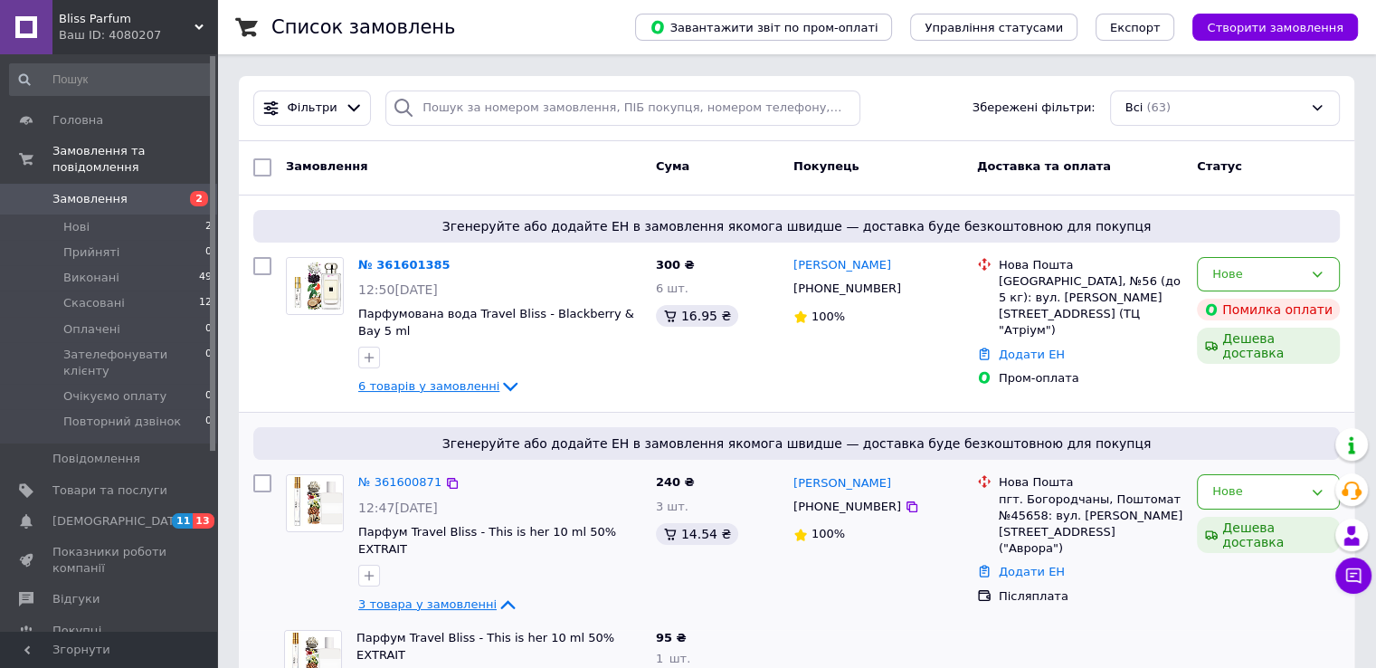
click at [499, 385] on icon at bounding box center [510, 387] width 22 height 22
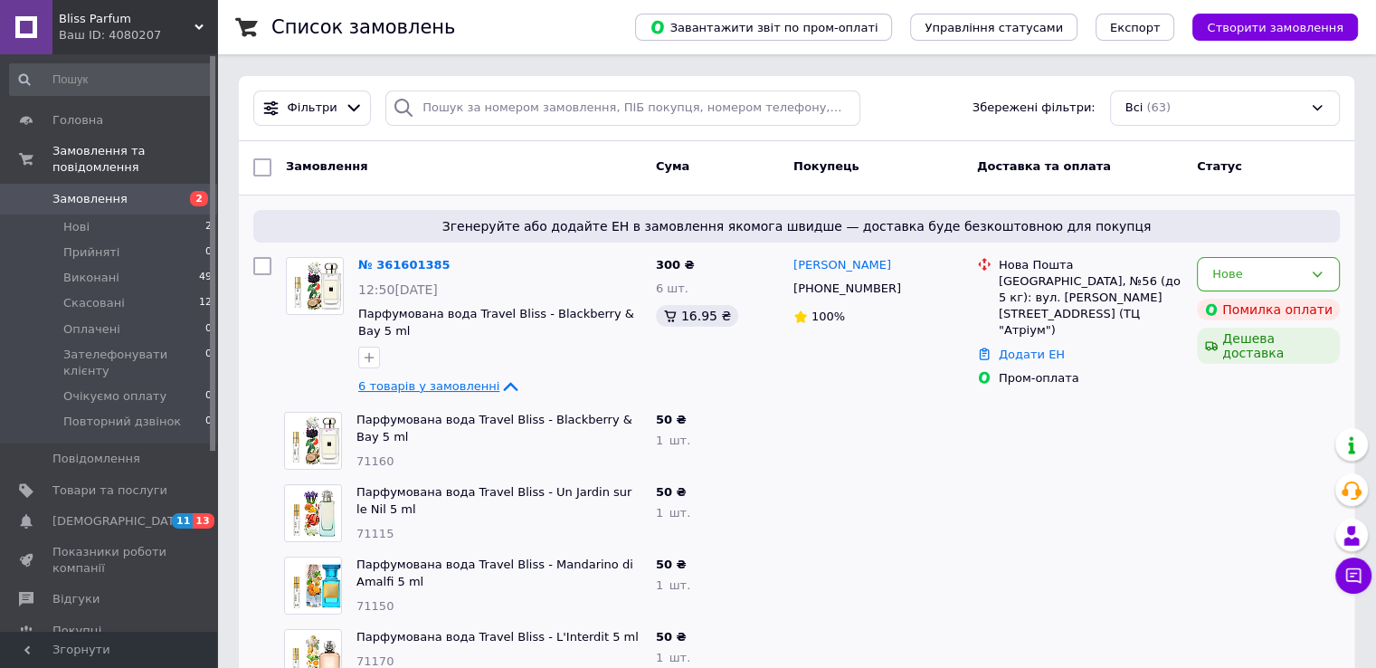
click at [499, 382] on icon at bounding box center [510, 387] width 22 height 22
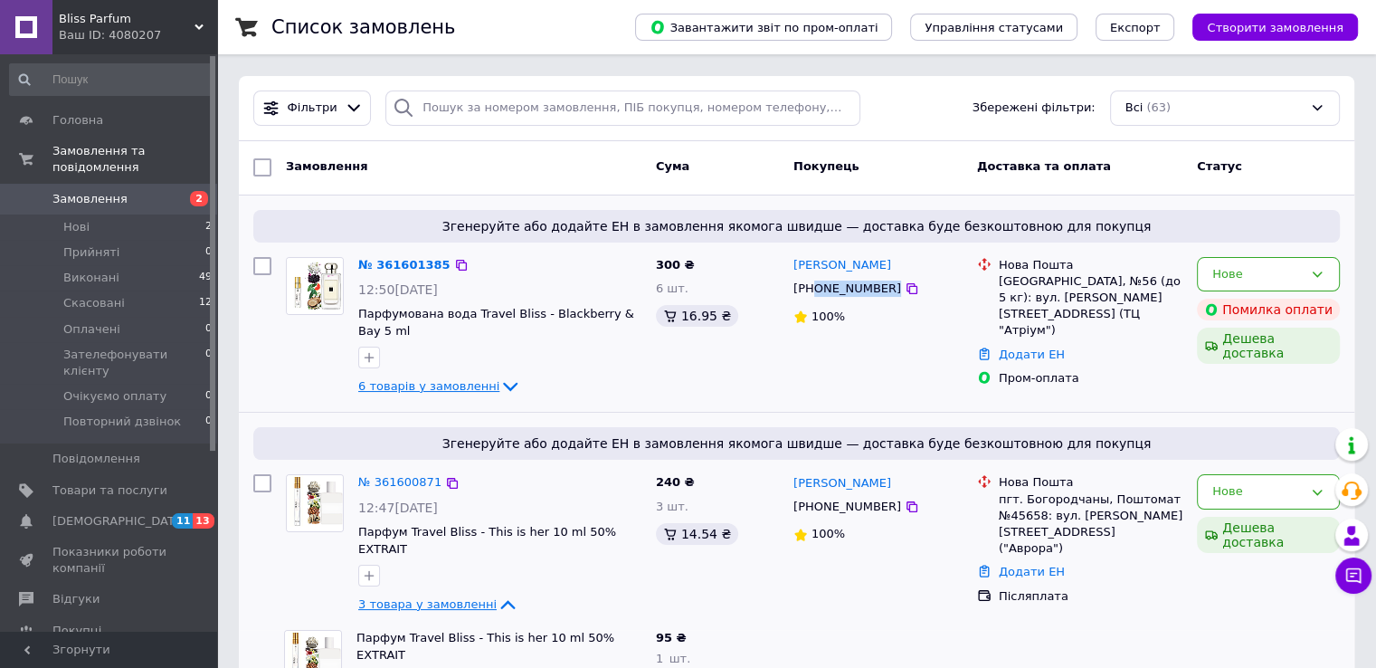
drag, startPoint x: 893, startPoint y: 286, endPoint x: 813, endPoint y: 288, distance: 79.6
click at [813, 288] on div "[PHONE_NUMBER]" at bounding box center [878, 289] width 173 height 20
copy div "0962530096"
click at [497, 594] on icon at bounding box center [508, 605] width 22 height 22
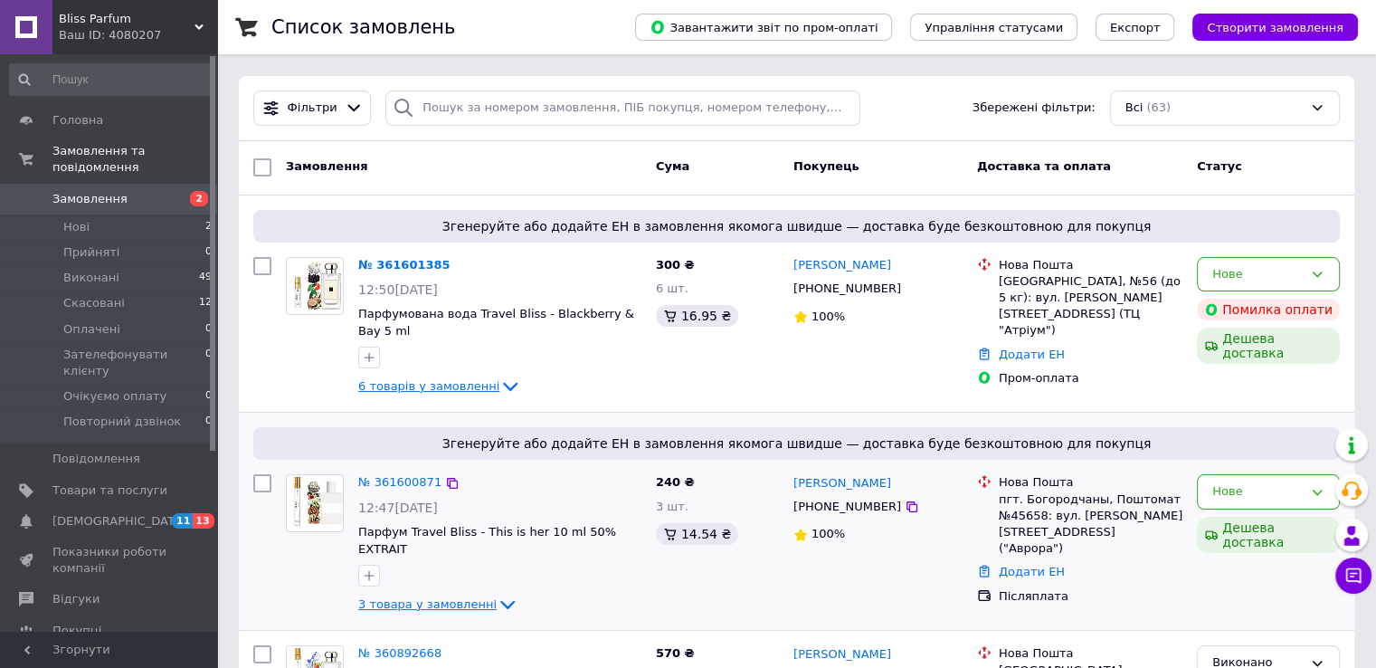
scroll to position [150, 0]
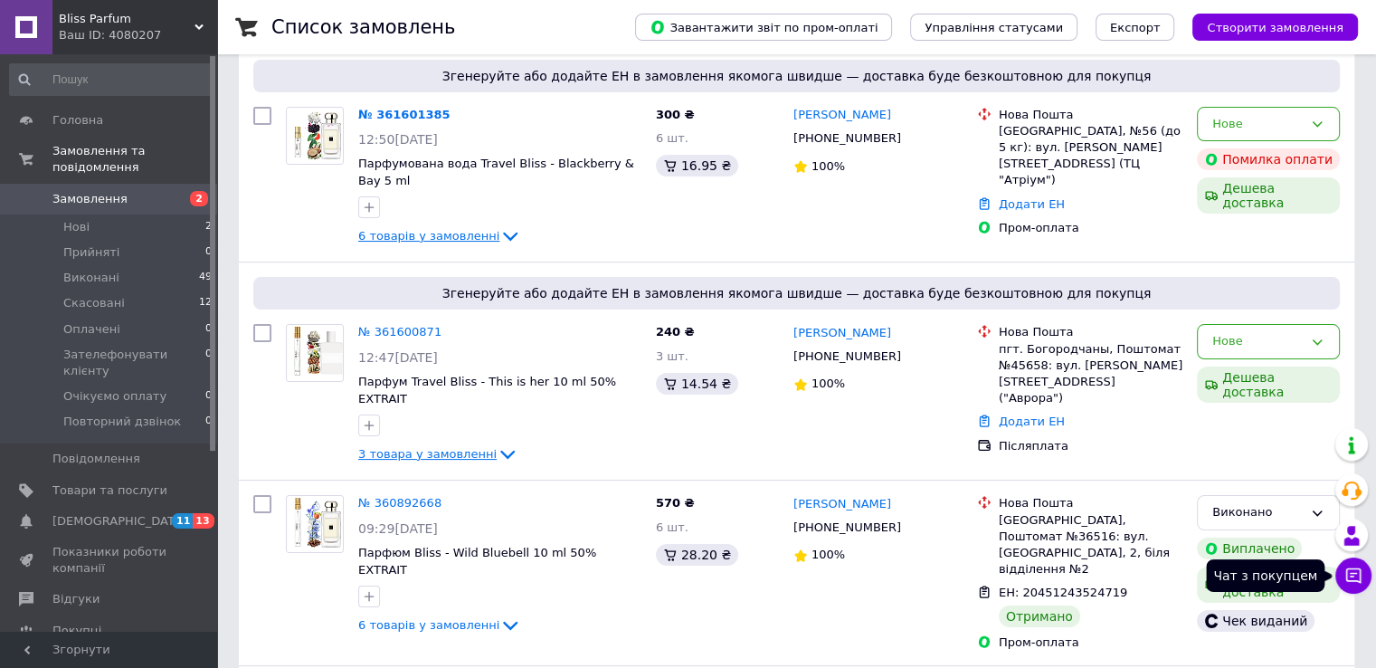
click at [1357, 579] on icon at bounding box center [1354, 575] width 18 height 18
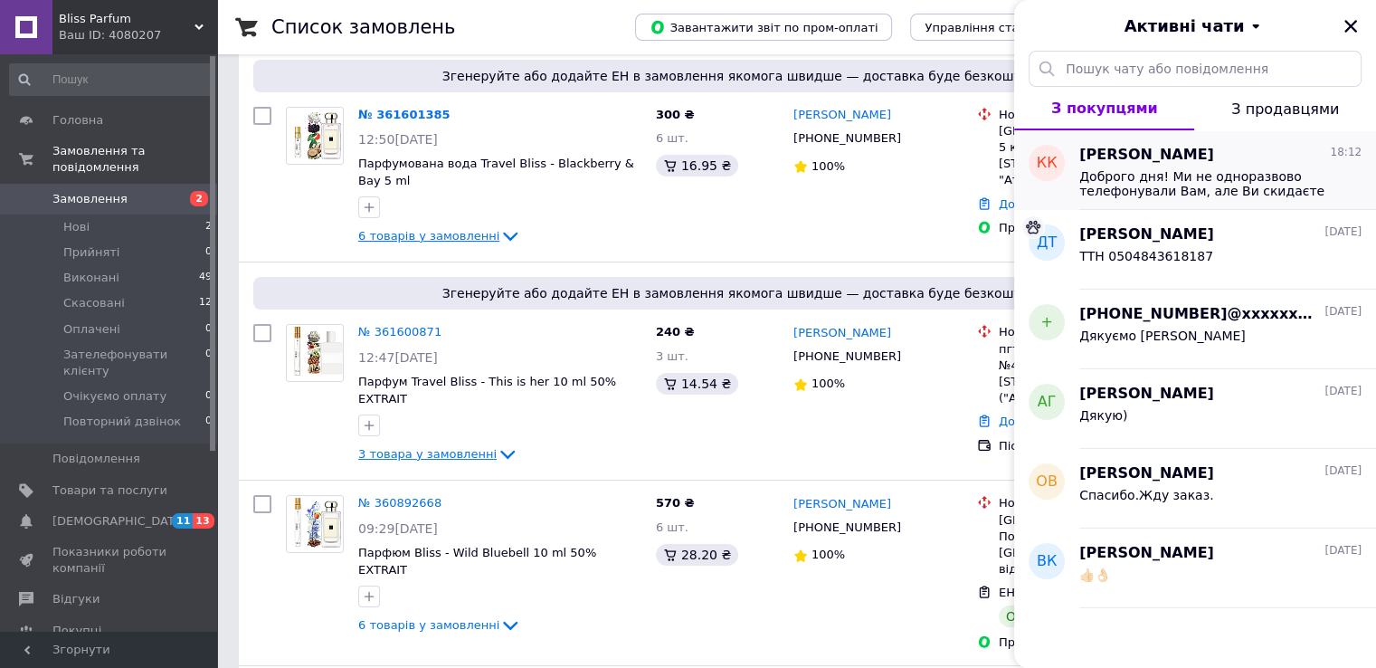
click at [1173, 157] on span "[PERSON_NAME]" at bounding box center [1146, 155] width 135 height 21
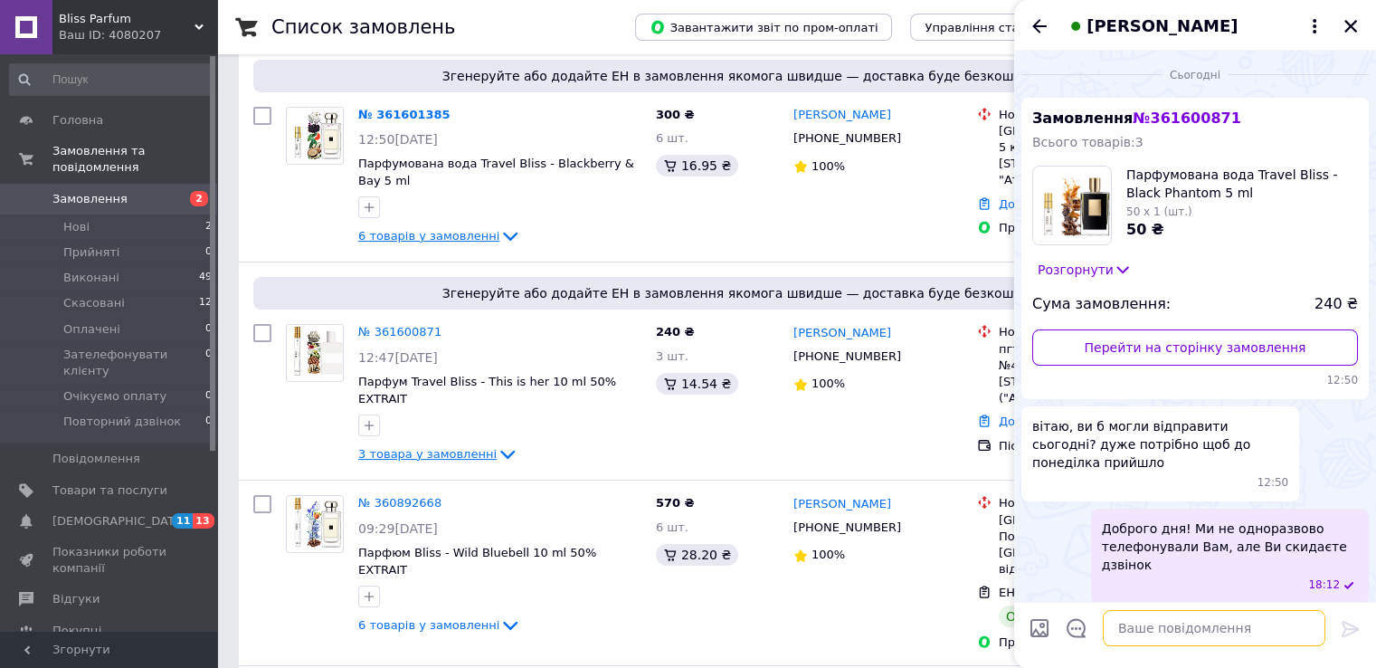
click at [1155, 632] on textarea at bounding box center [1214, 628] width 223 height 36
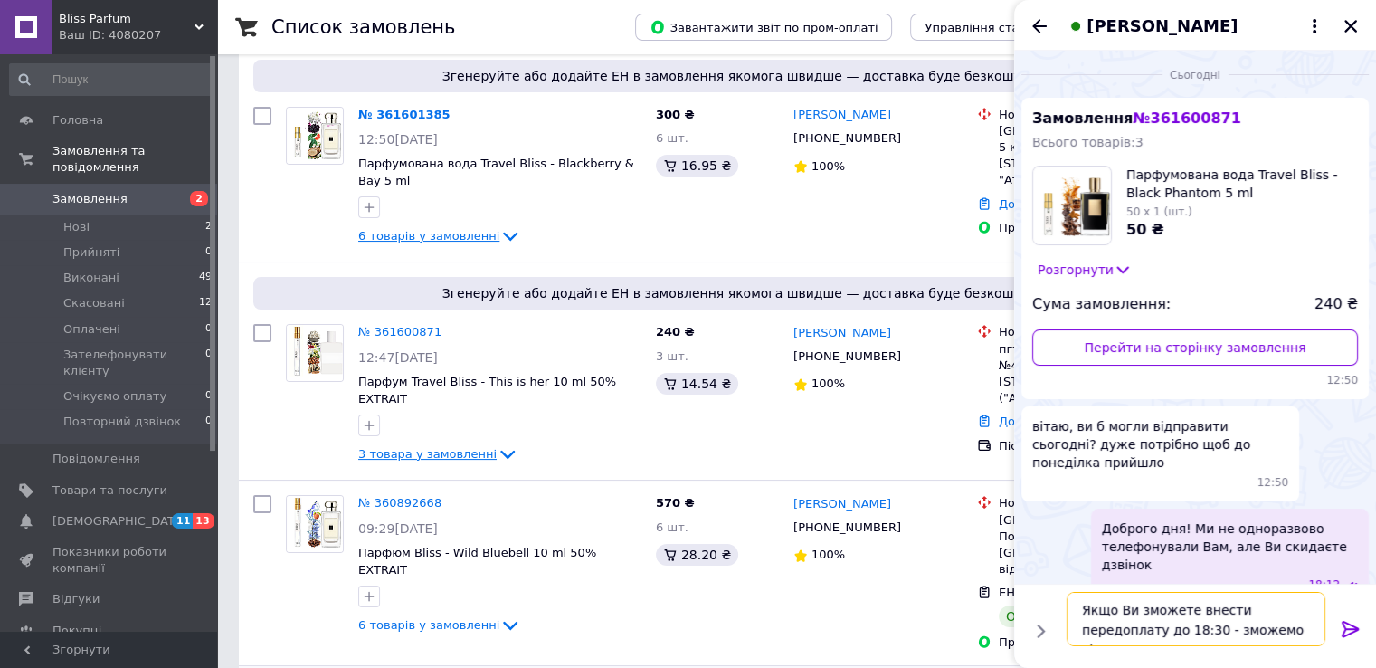
type textarea "Якщо Ви зможете внести передоплату до 18:30 - зможемо відправити"
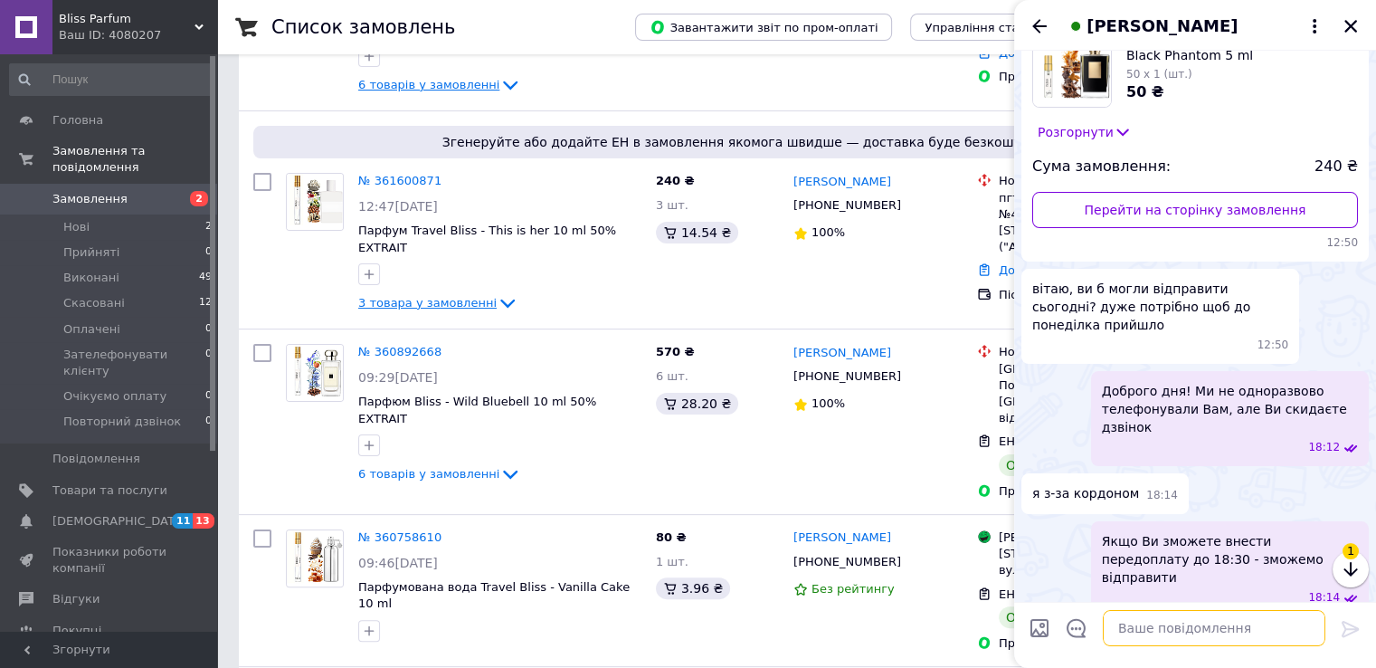
scroll to position [153, 0]
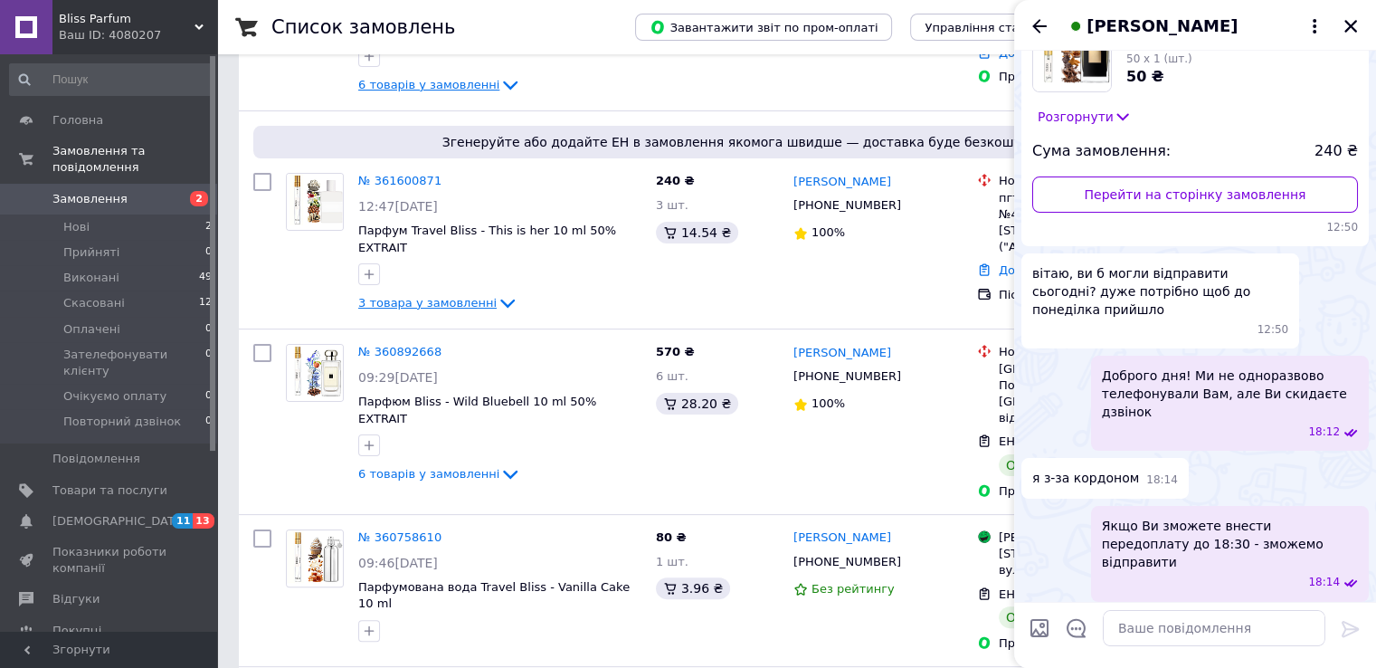
click at [199, 27] on use at bounding box center [199, 26] width 9 height 5
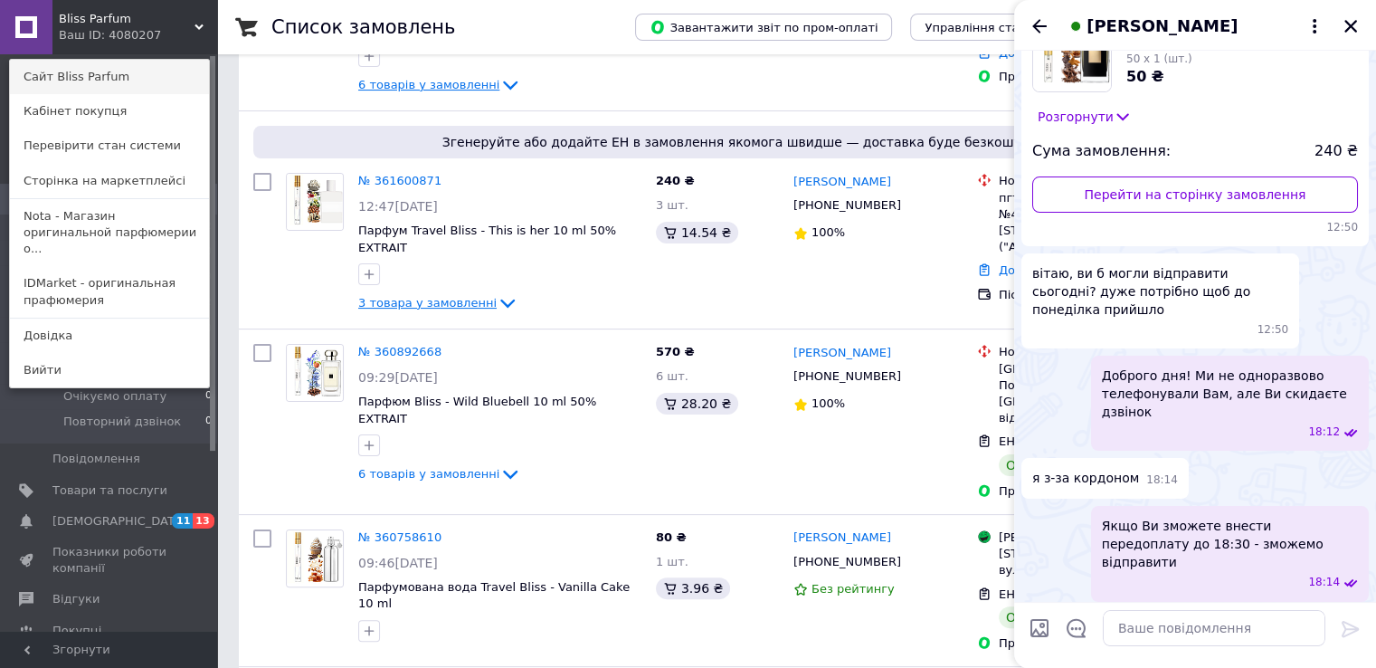
click at [129, 71] on link "Сайт Bliss Parfum" at bounding box center [109, 77] width 199 height 34
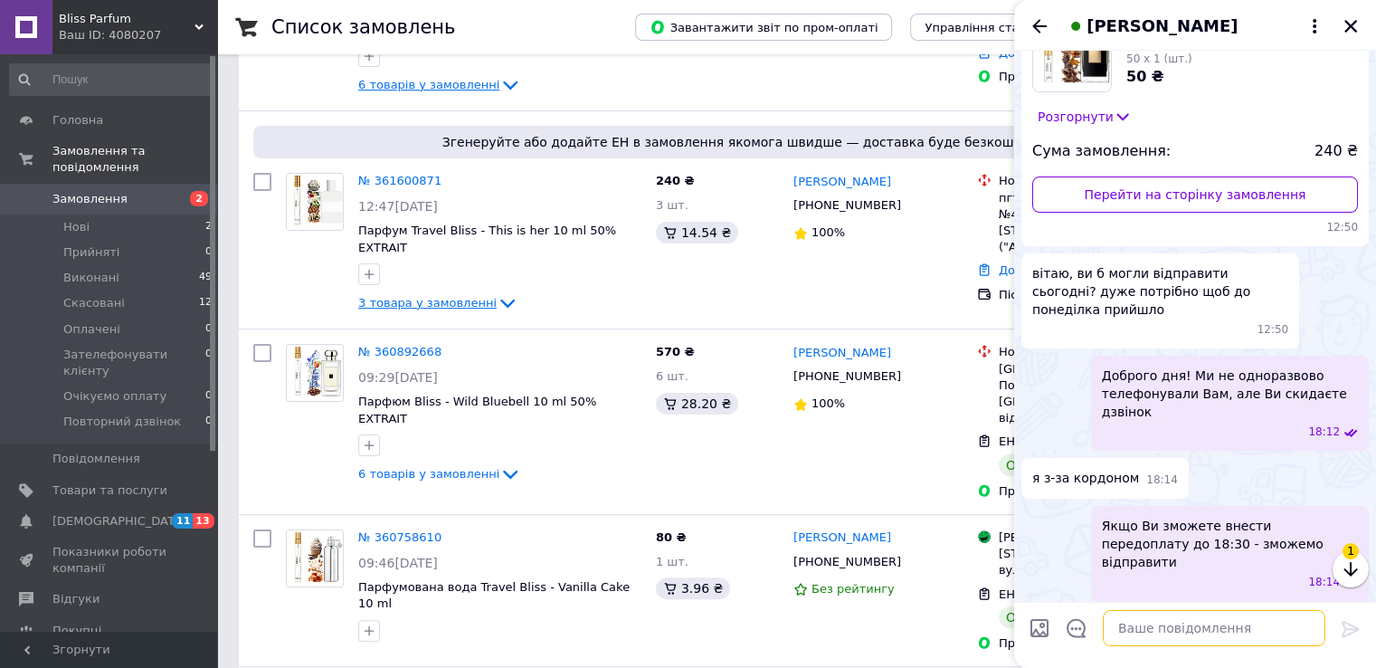
click at [1160, 624] on textarea at bounding box center [1214, 628] width 223 height 36
paste textarea "[URL][DOMAIN_NAME]"
type textarea "[URL][DOMAIN_NAME]"
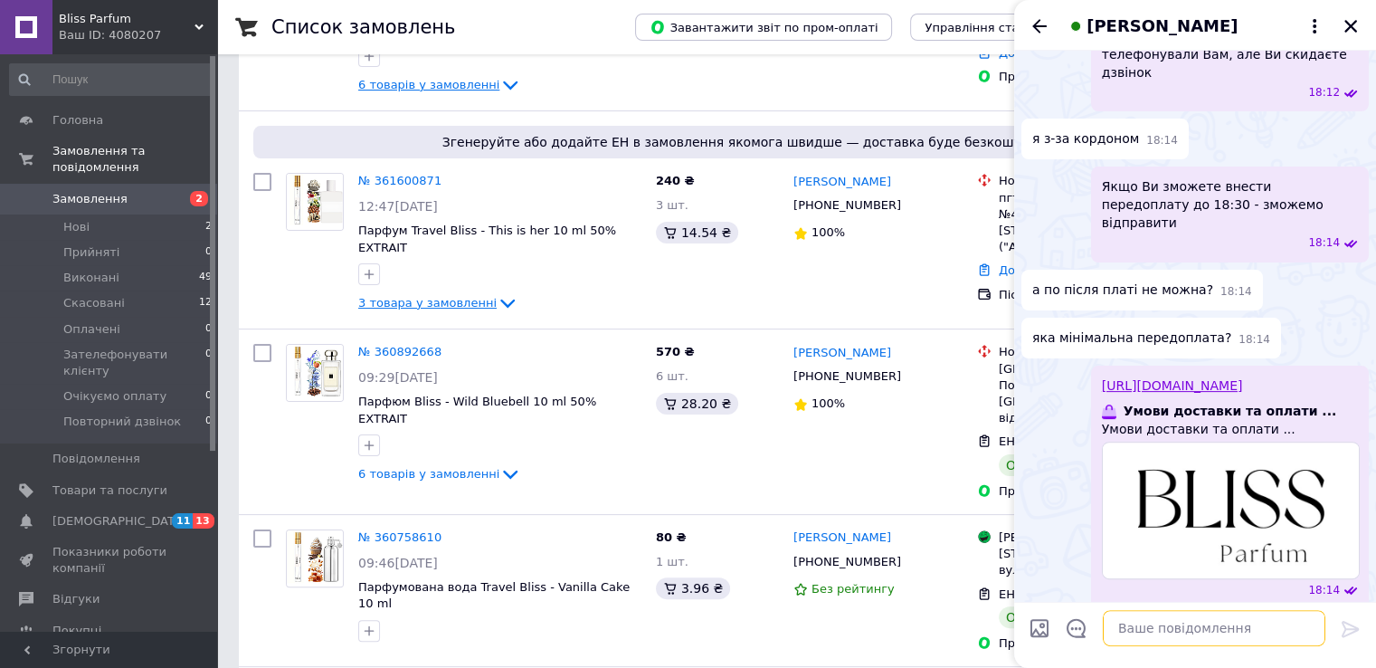
scroll to position [452, 0]
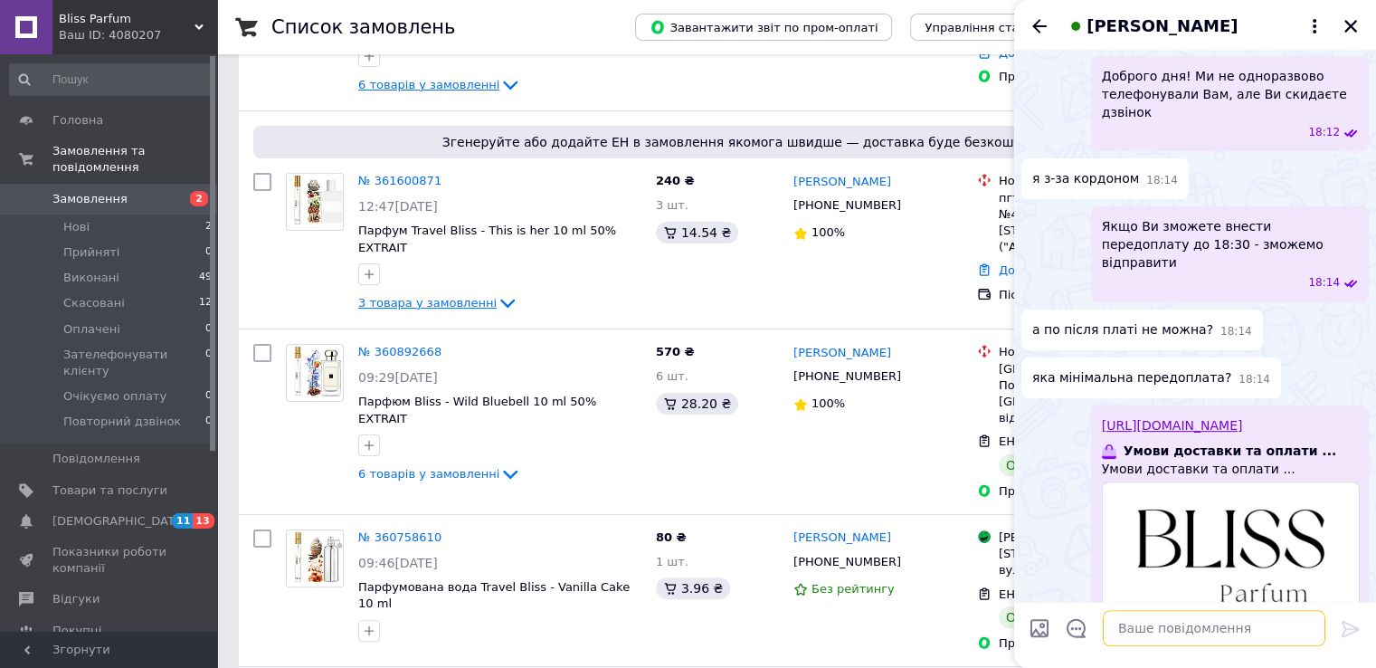
click at [1135, 640] on textarea at bounding box center [1214, 628] width 223 height 36
type textarea "100 грн"
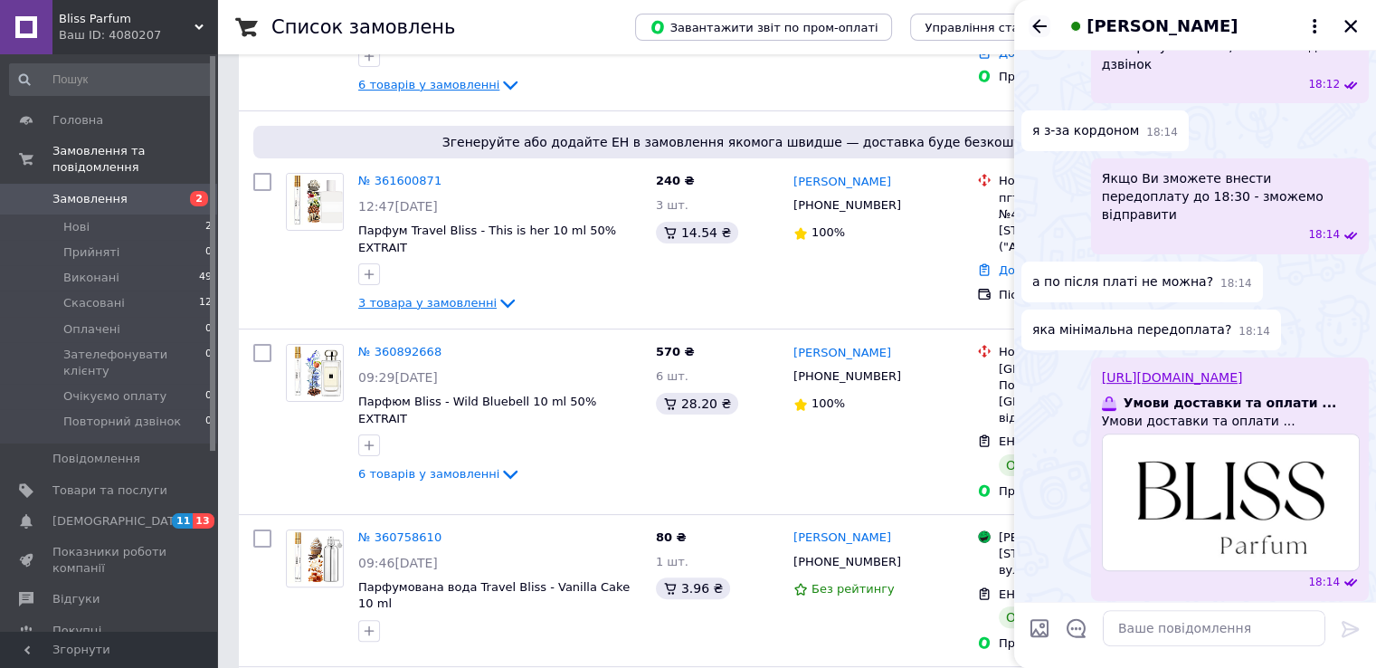
click at [1032, 23] on icon "Назад" at bounding box center [1040, 26] width 22 height 22
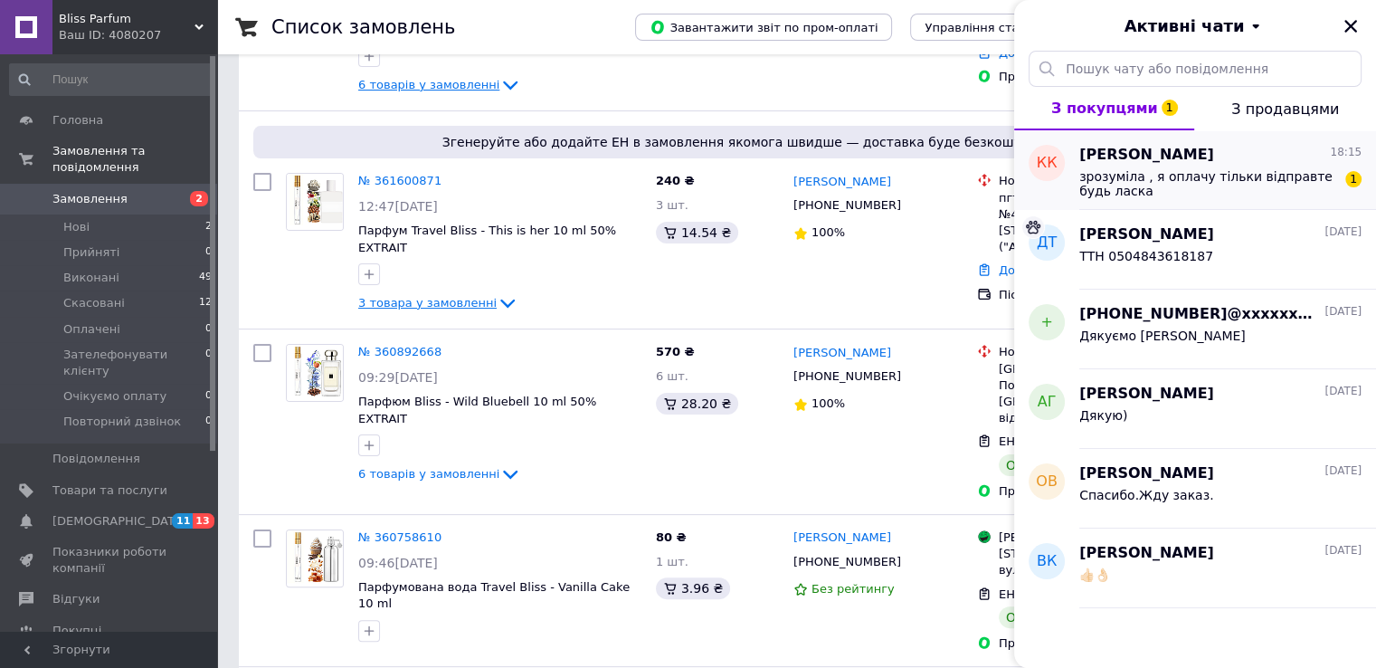
click at [1148, 181] on span "зрозуміла , я оплачу тільки відправте будь ласка" at bounding box center [1207, 183] width 257 height 29
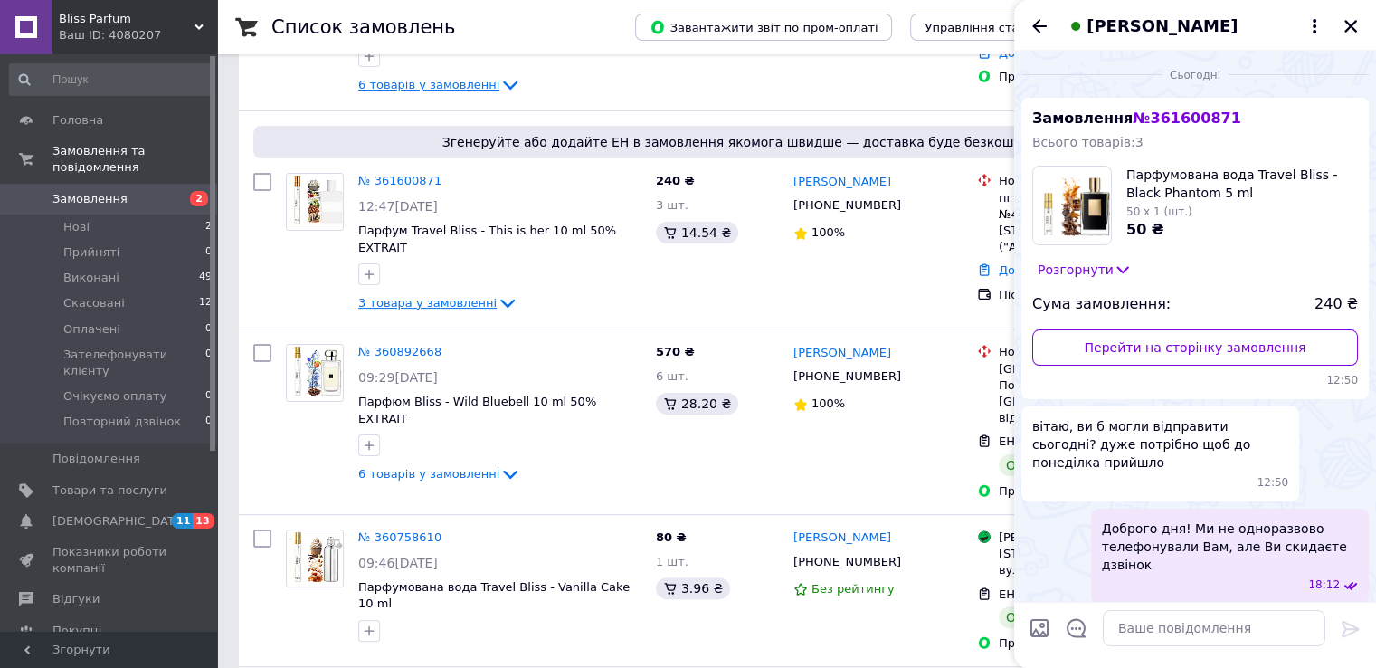
scroll to position [618, 0]
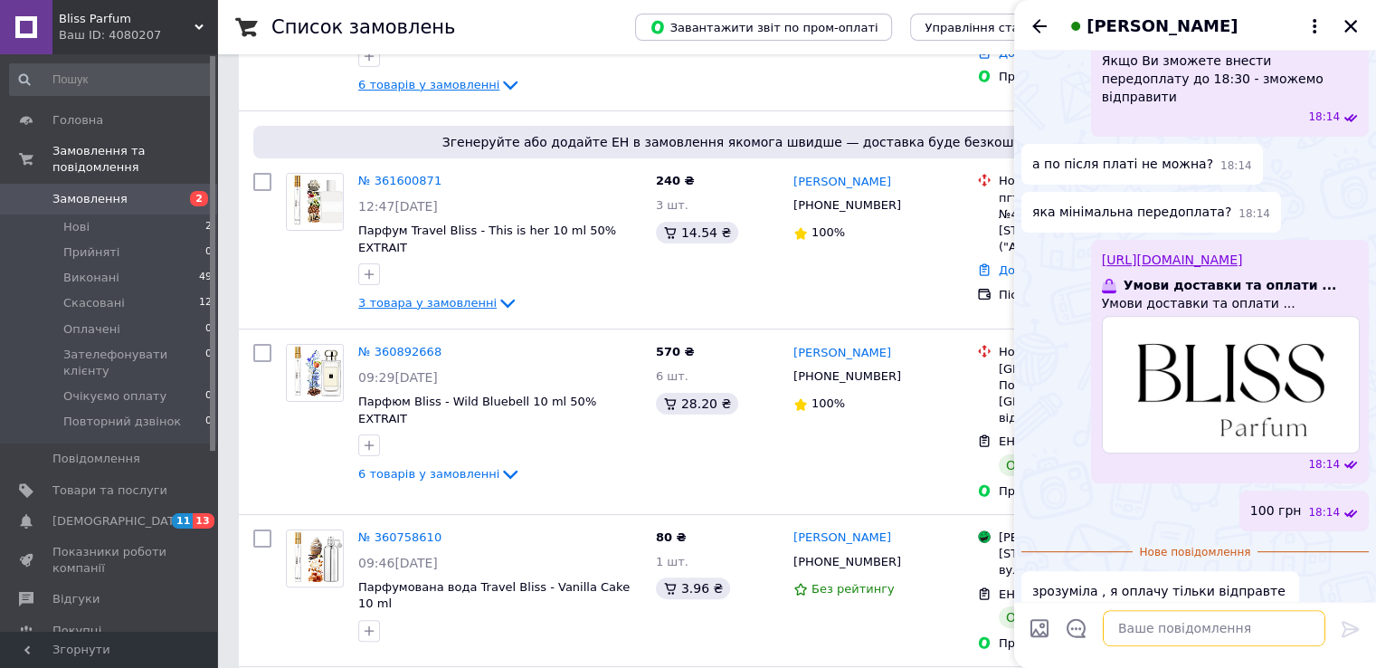
click at [1126, 627] on textarea at bounding box center [1214, 628] width 223 height 36
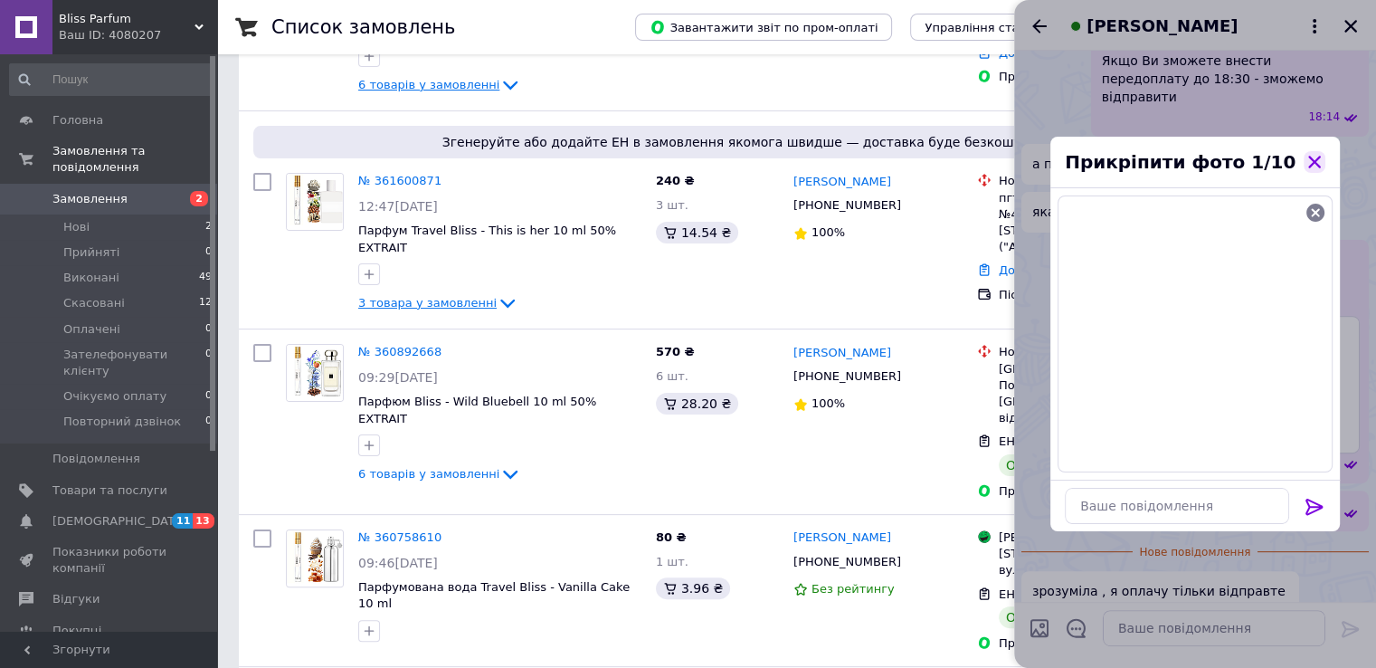
click at [1319, 164] on icon "button" at bounding box center [1315, 162] width 16 height 16
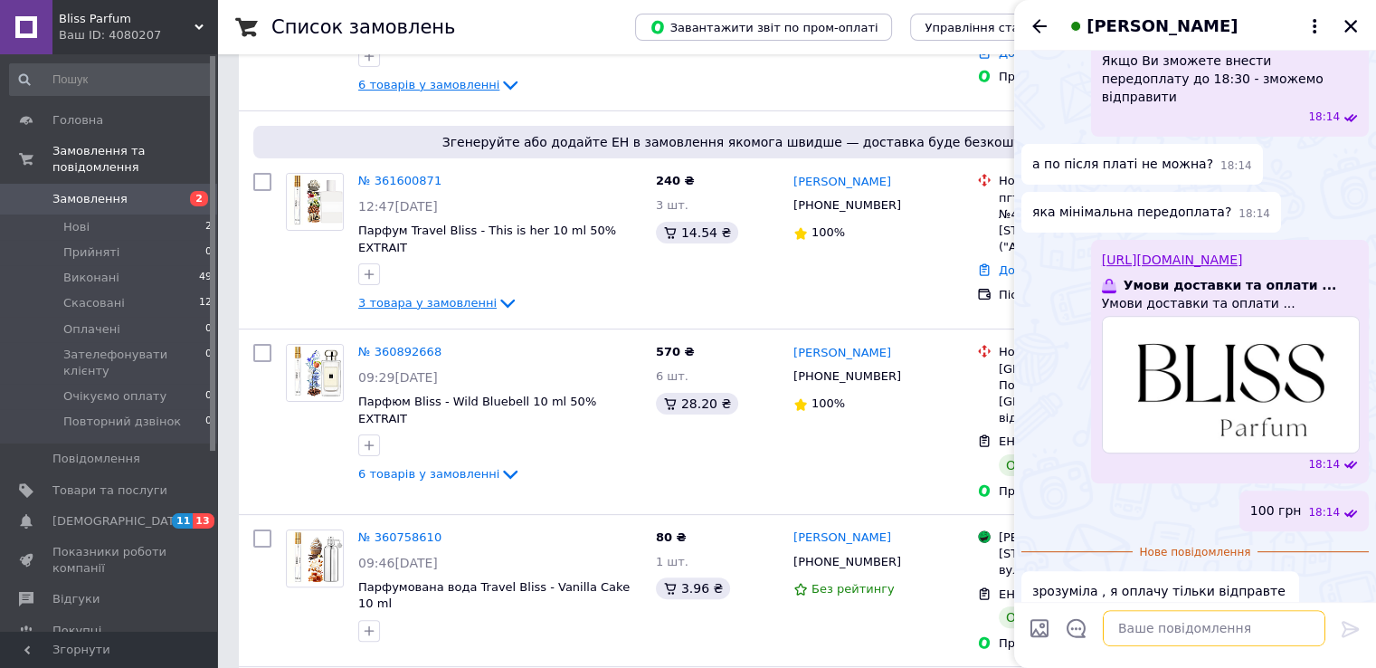
click at [1153, 631] on textarea at bounding box center [1214, 628] width 223 height 36
paste textarea "4246 0010 0410 2327 ФОП Осіпов Денис Ігорович Призначення платежу: за товар, Ва…"
type textarea "4246 0010 0410 2327 ФОП Осіпов Денис Ігорович Призначення платежу: за товар, Ва…"
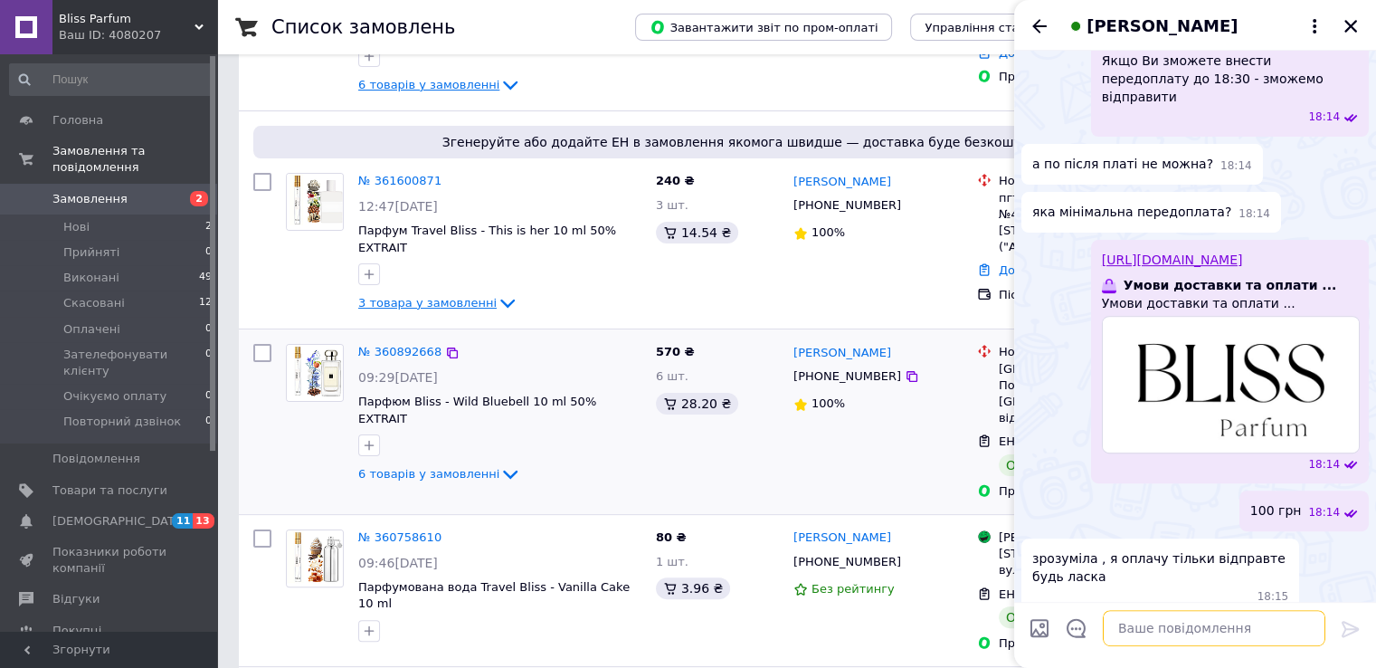
scroll to position [706, 0]
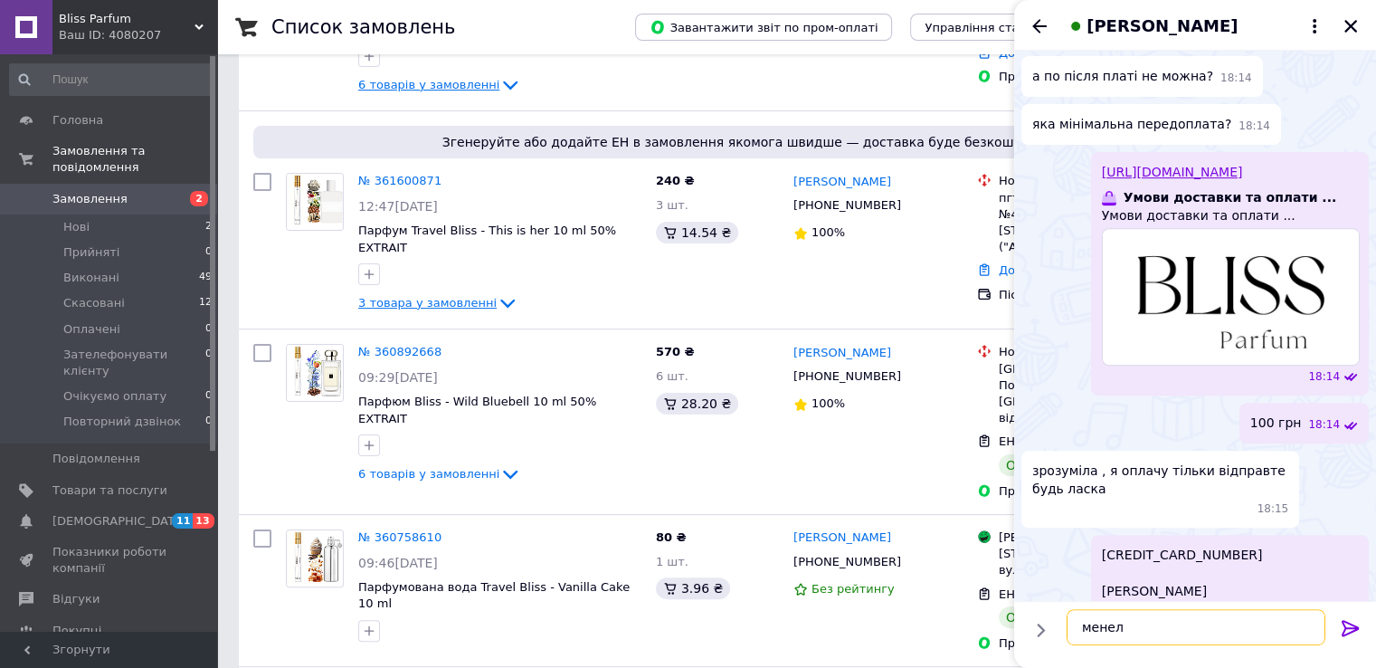
type textarea "менелд"
type textarea "Тільки внесіть будь ласка оплату зараз"
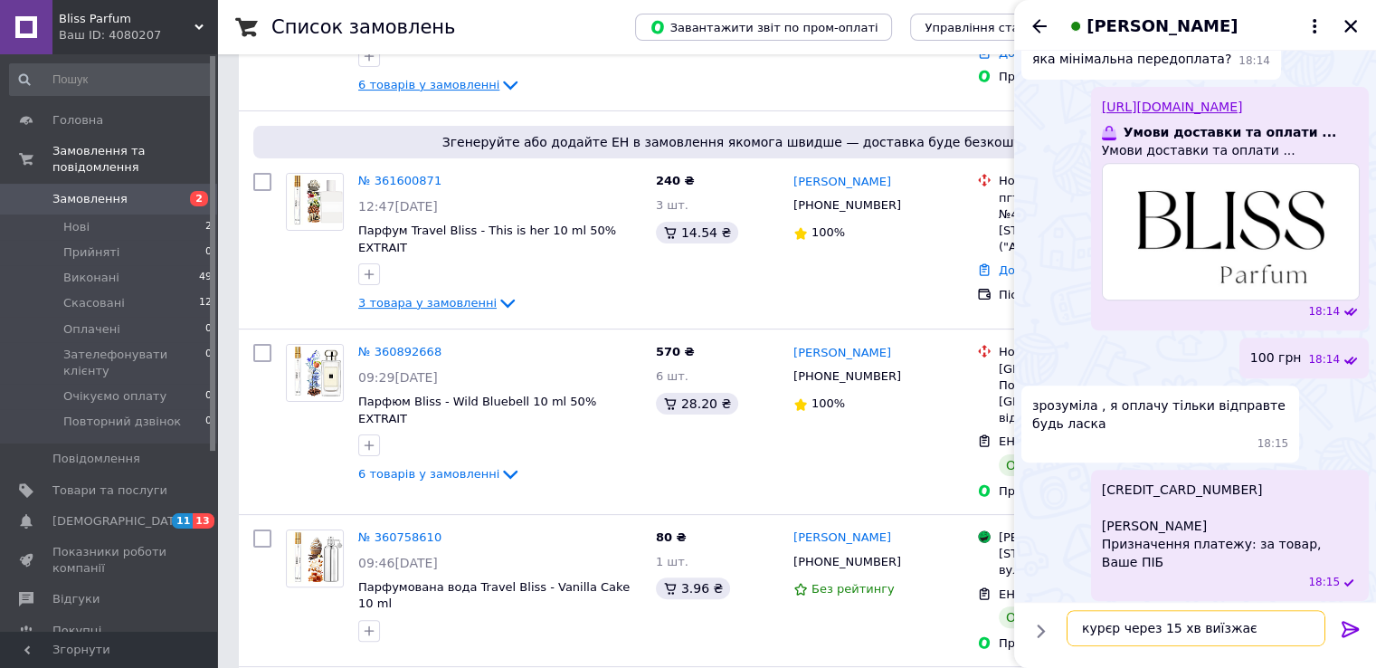
paste textarea "'єр через 15 хв виїжджає"
type textarea "кур'єр через 15 хв виїжджає"
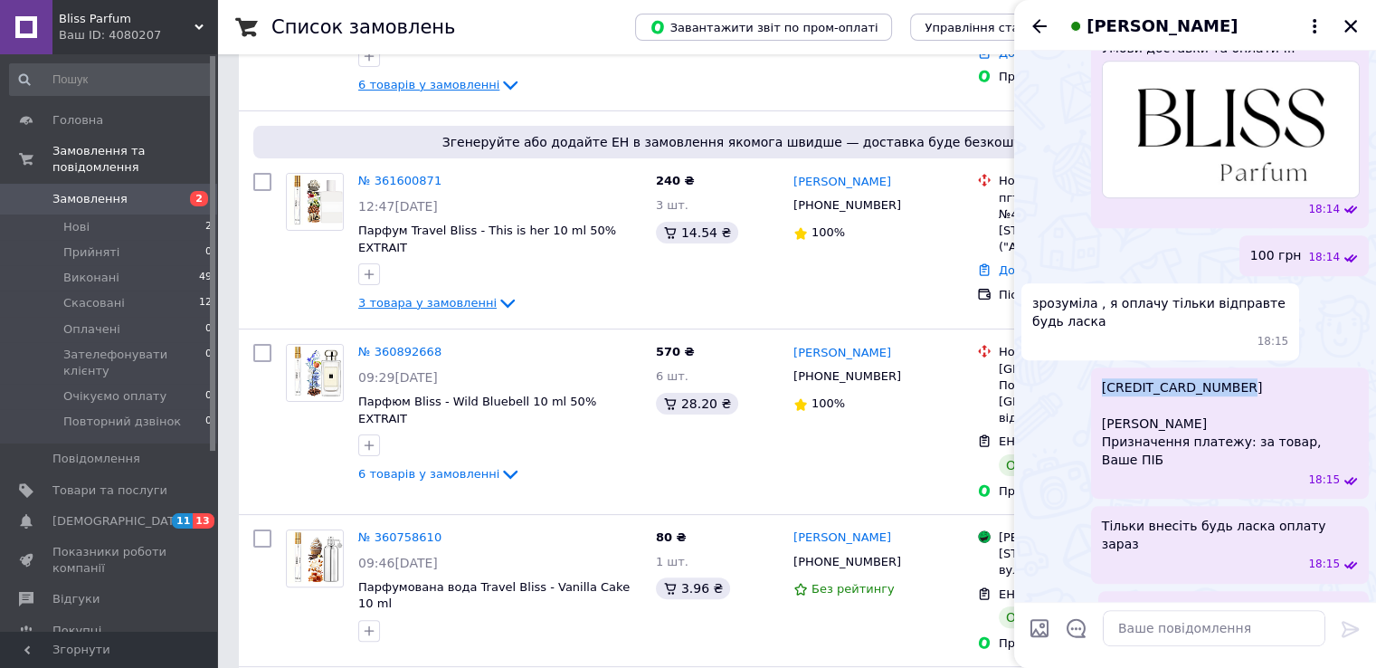
drag, startPoint x: 1145, startPoint y: 328, endPoint x: 1094, endPoint y: 328, distance: 50.7
click at [1094, 367] on div "4246 0010 0410 2327 ФОП Осіпов Денис Ігорович Призначення платежу: за товар, Ва…" at bounding box center [1230, 432] width 278 height 131
copy span "[CREDIT_CARD_NUMBER]"
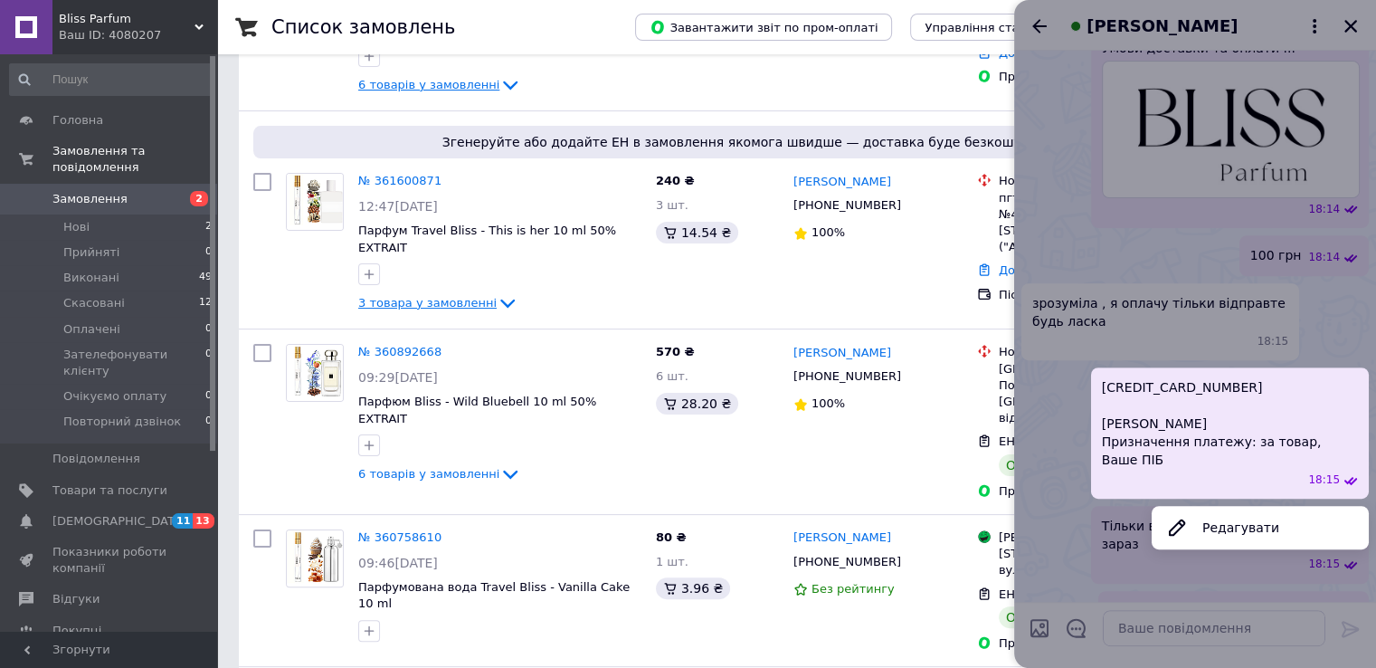
click at [1149, 638] on div at bounding box center [1195, 334] width 362 height 668
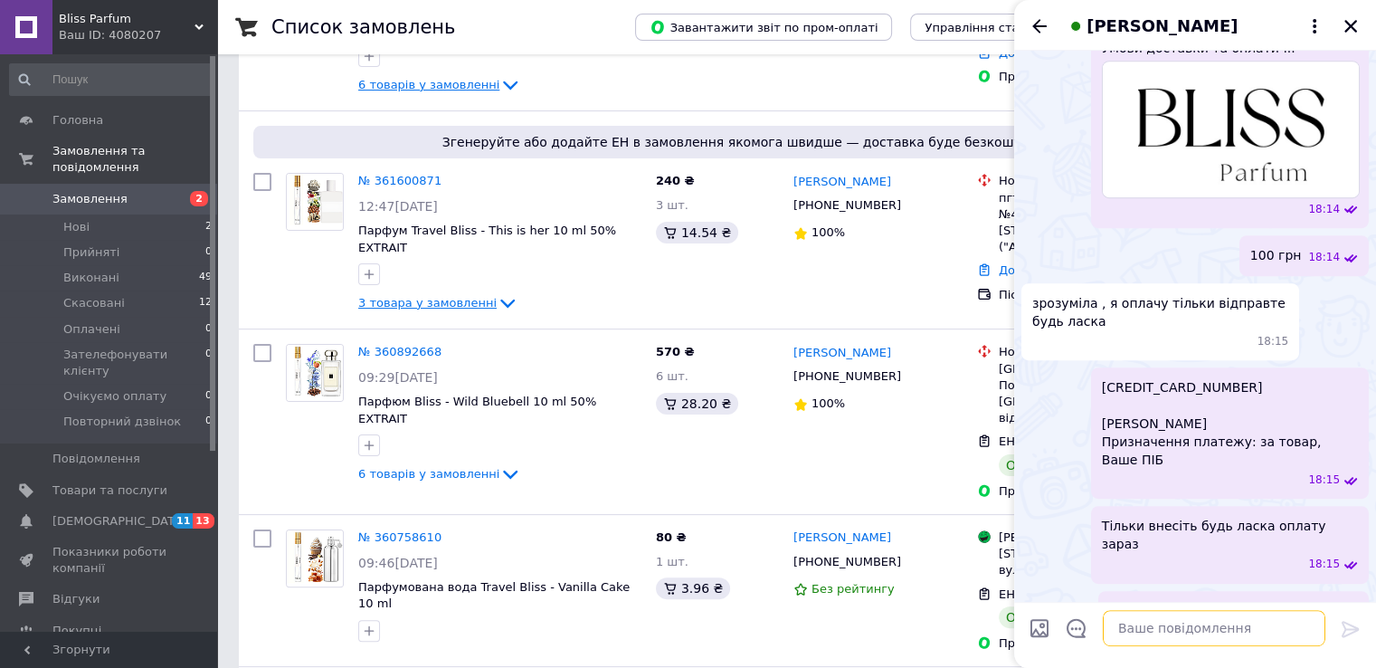
click at [1148, 628] on textarea at bounding box center [1214, 628] width 223 height 36
paste textarea "[CREDIT_CARD_NUMBER]"
type textarea "[CREDIT_CARD_NUMBER]"
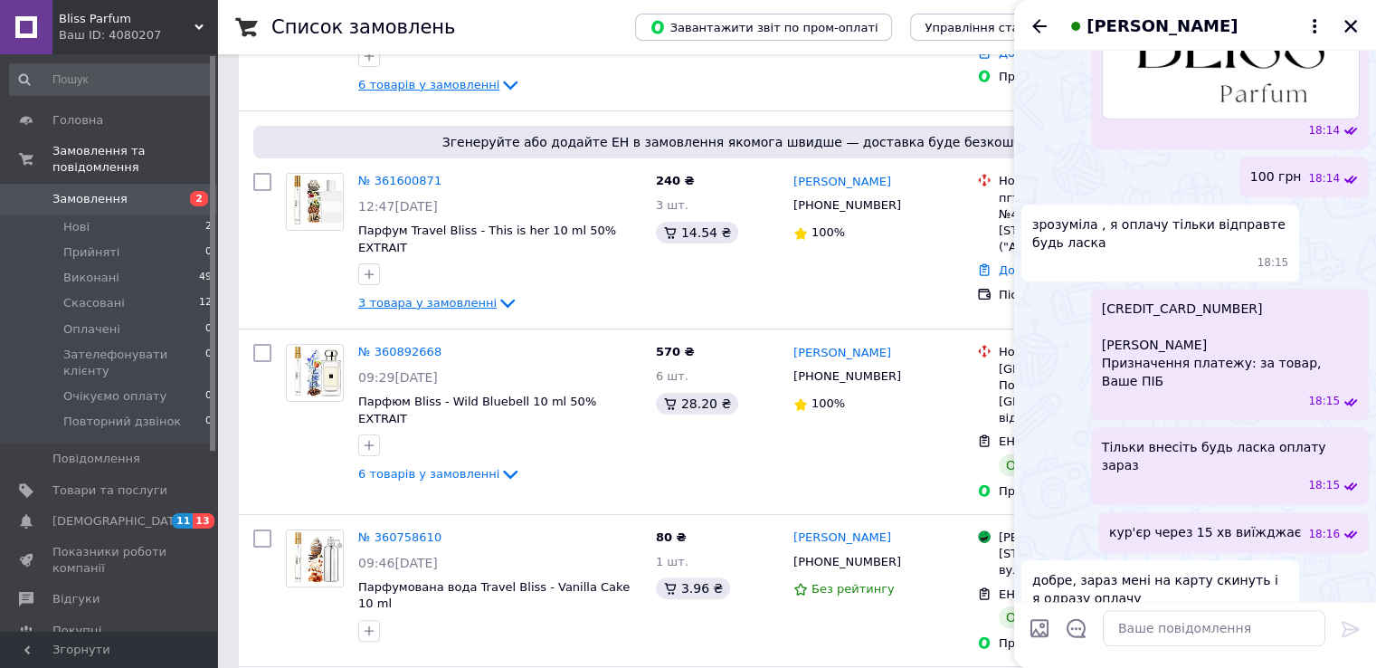
click at [1348, 24] on icon "Закрити" at bounding box center [1351, 26] width 13 height 13
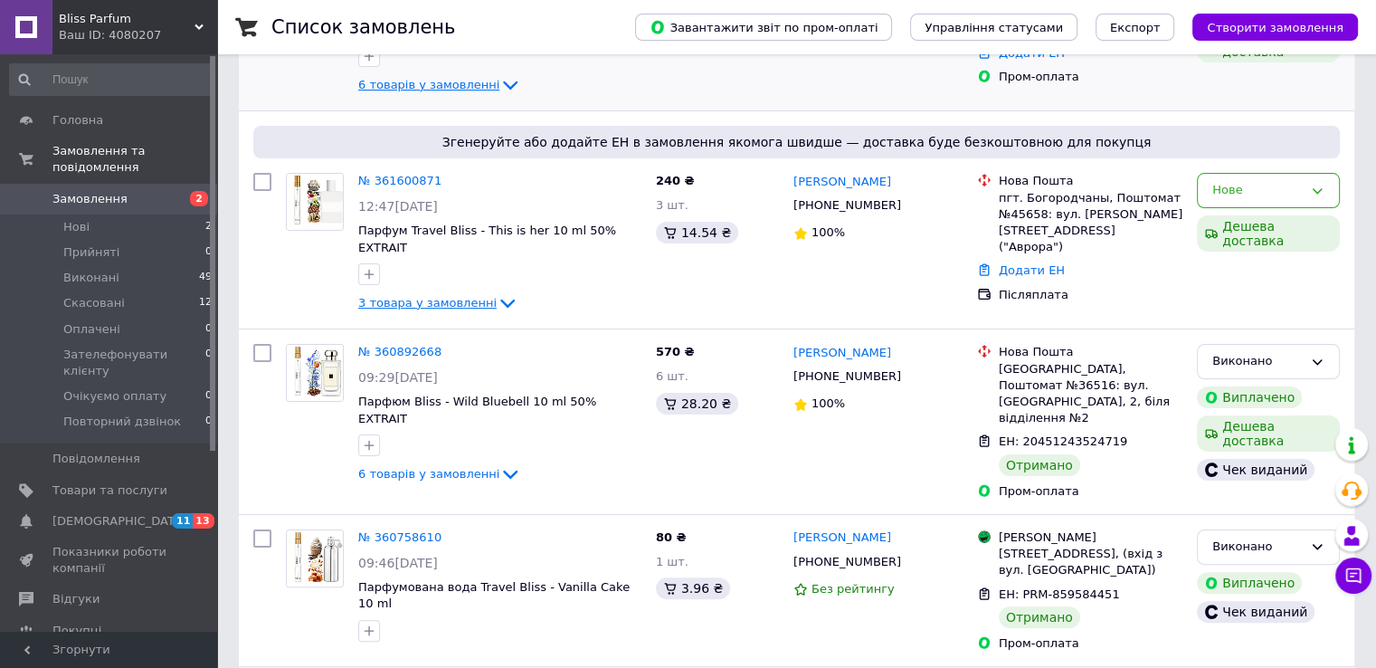
scroll to position [0, 0]
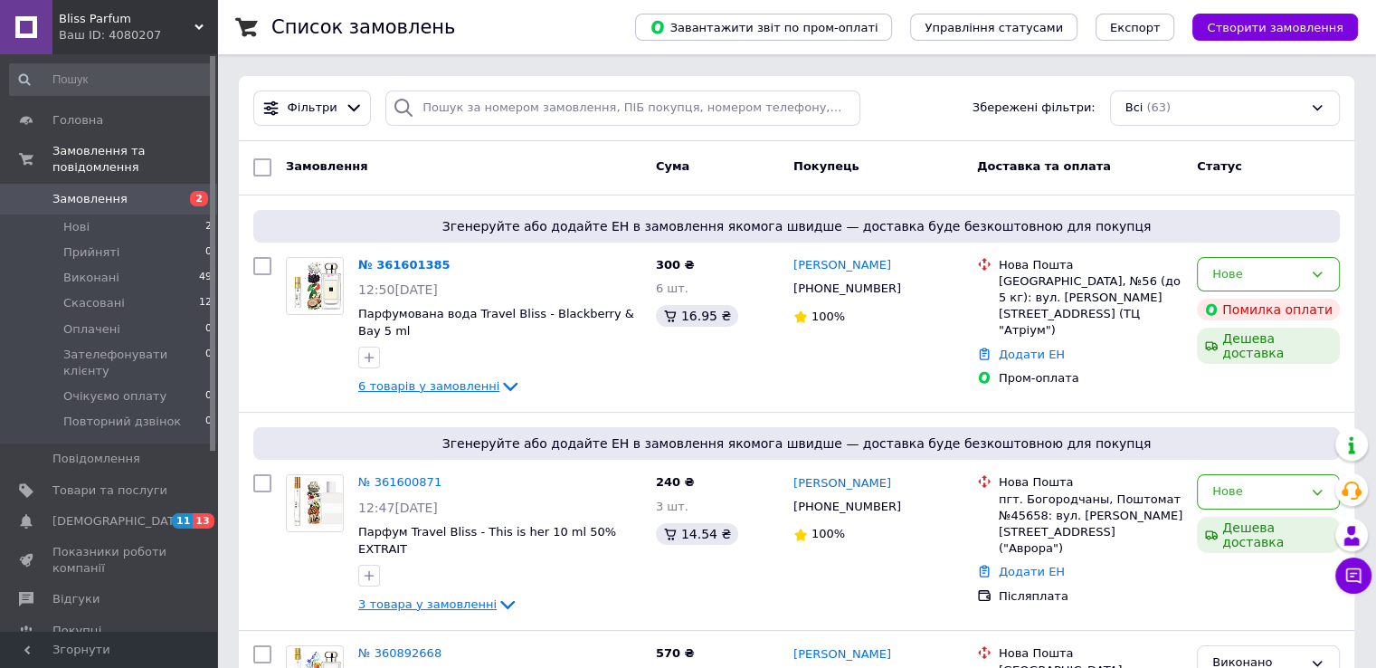
click at [428, 597] on span "3 товара у замовленні" at bounding box center [427, 604] width 138 height 14
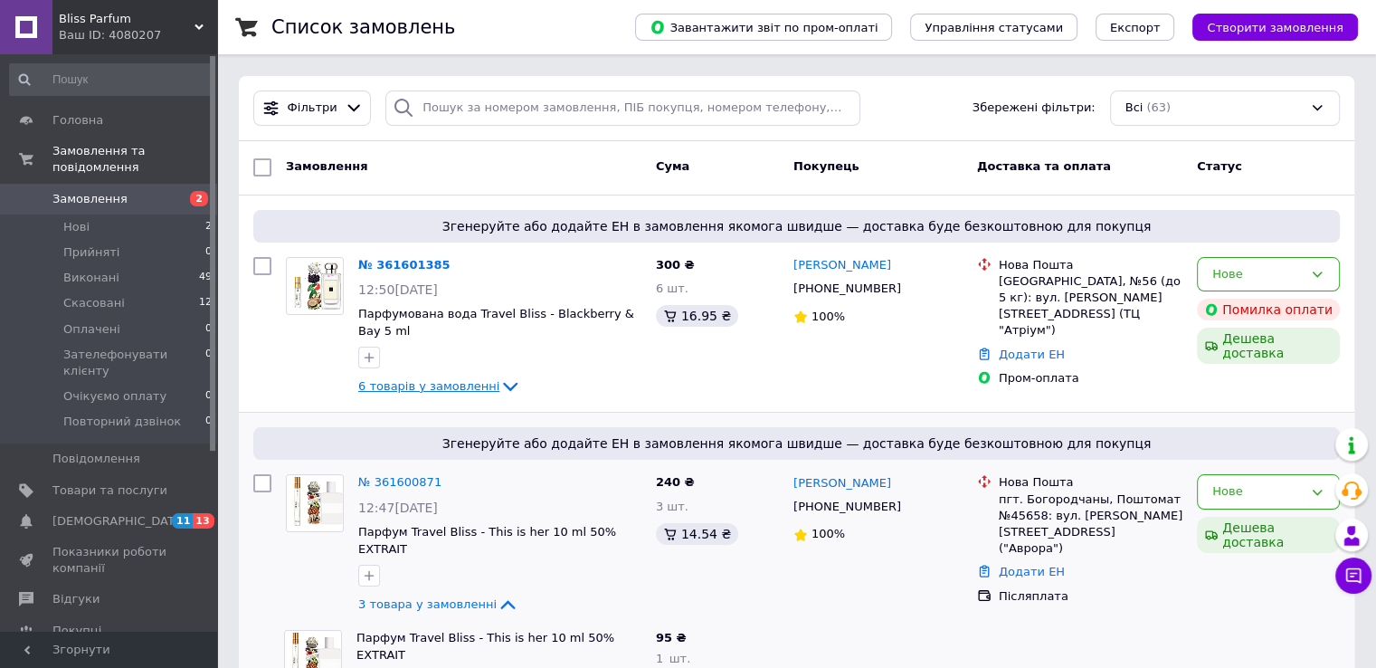
scroll to position [301, 0]
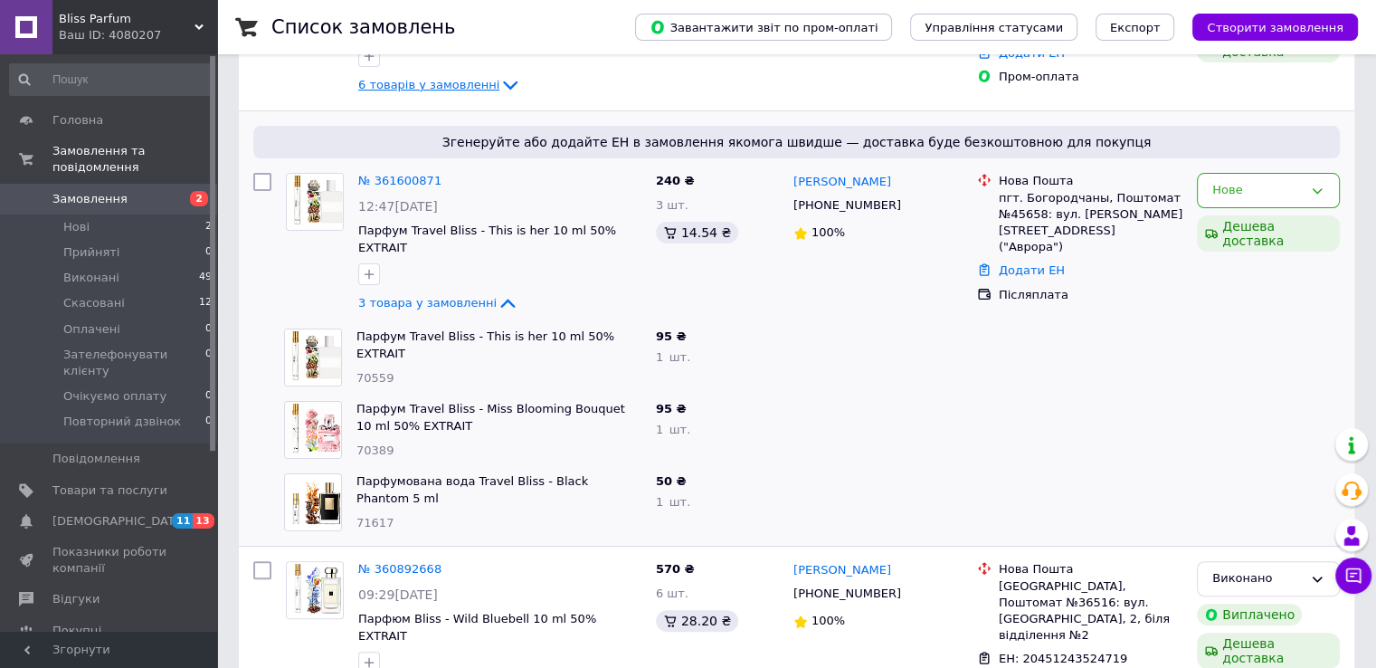
click at [197, 15] on div "Bliss Parfum Ваш ID: 4080207" at bounding box center [134, 27] width 165 height 54
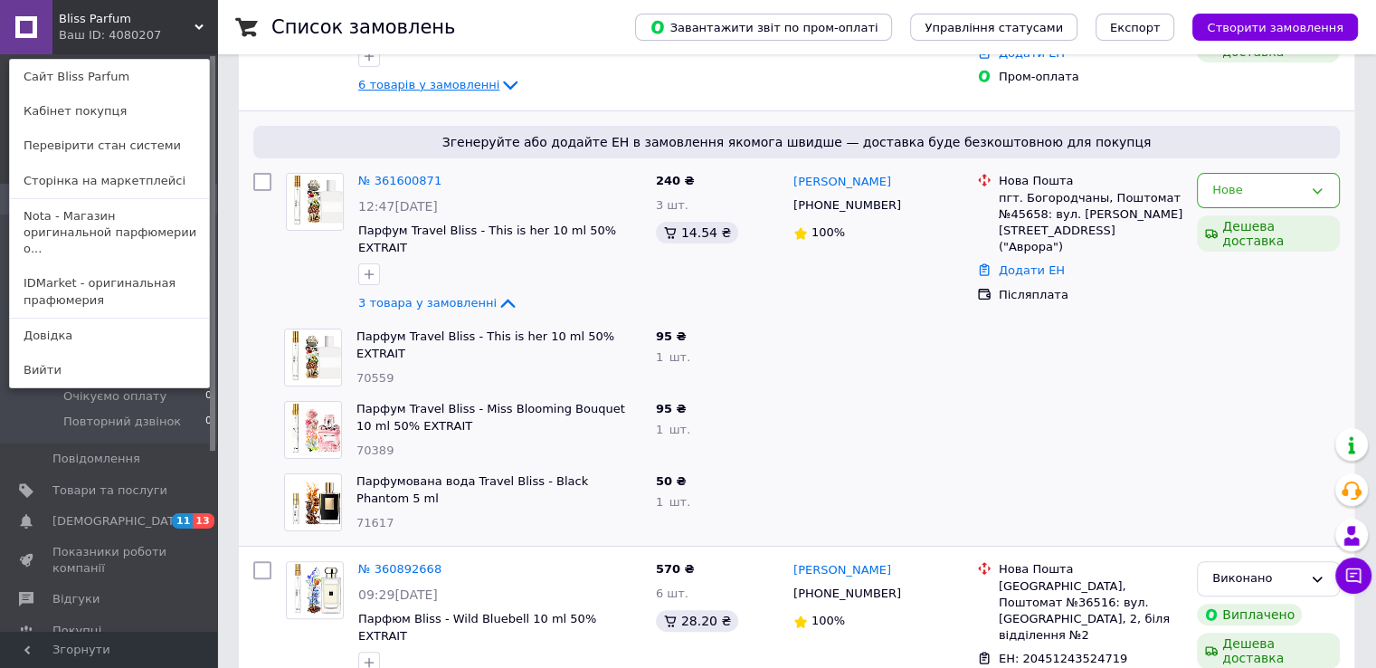
click at [198, 25] on icon at bounding box center [199, 27] width 9 height 9
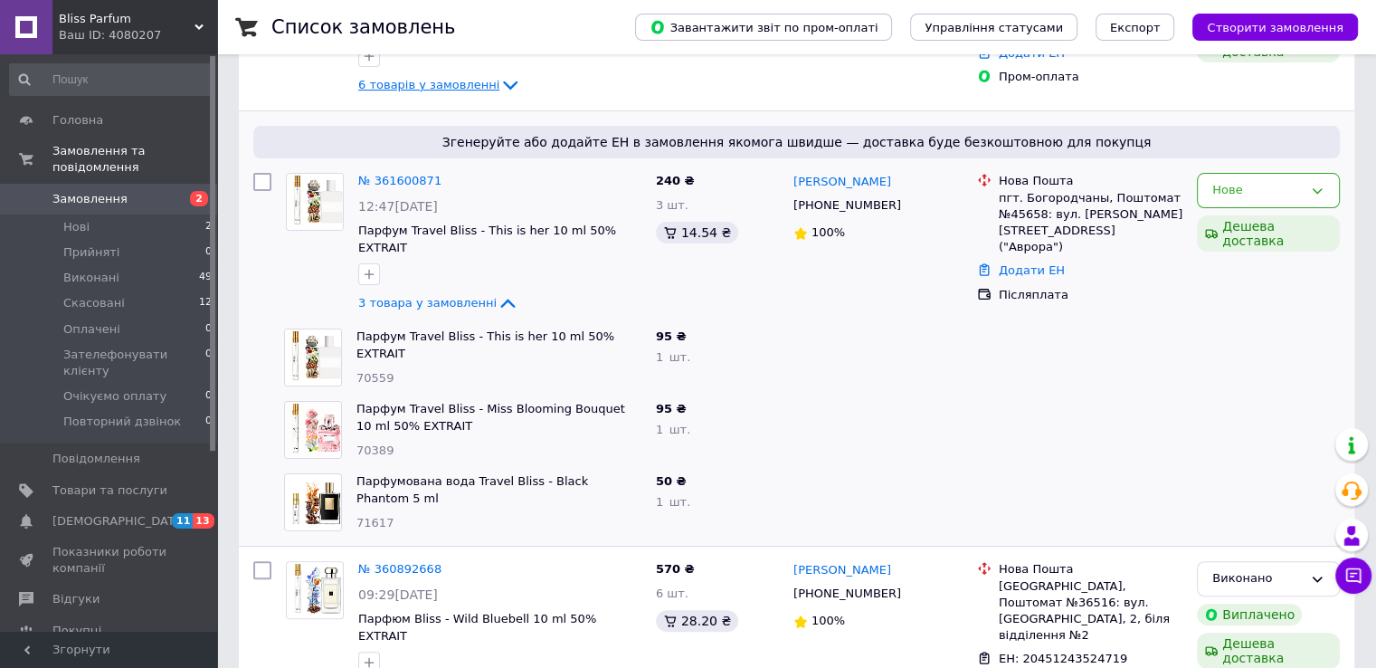
click at [188, 37] on div "Ваш ID: 4080207" at bounding box center [138, 35] width 158 height 16
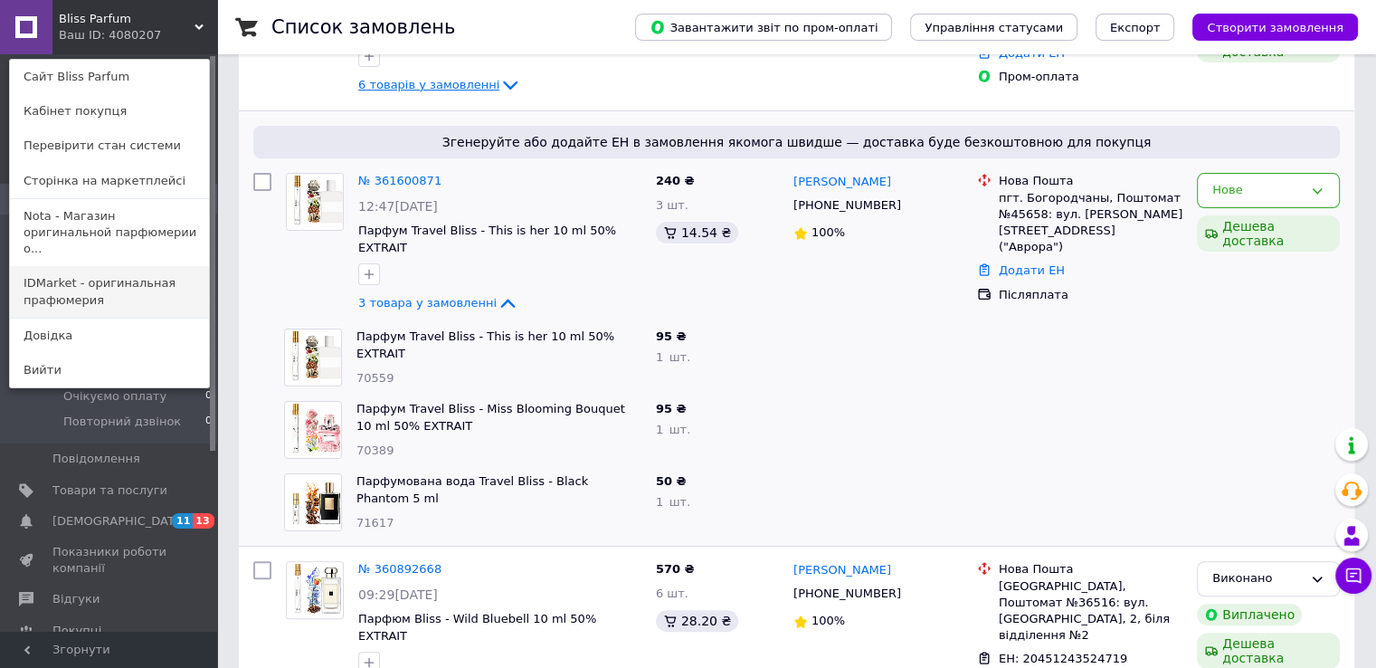
click at [109, 280] on link "IDMarket - оригинальная прафюмерия" at bounding box center [109, 291] width 199 height 51
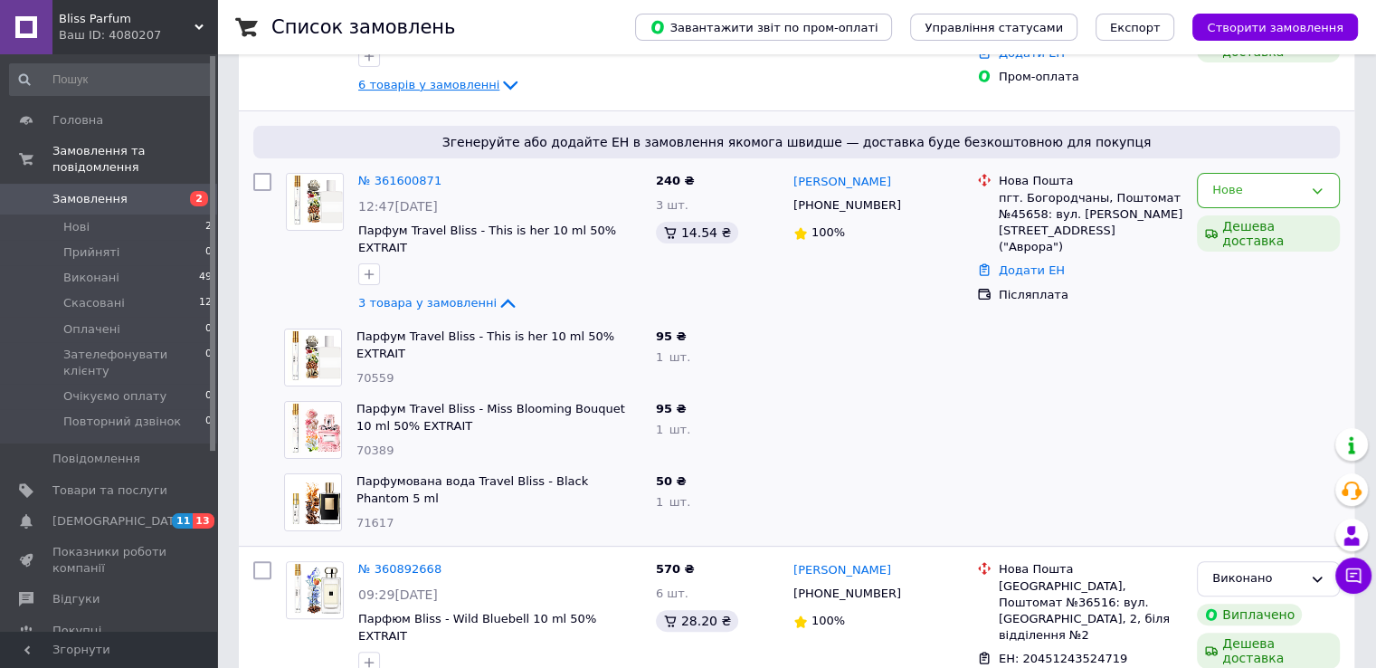
click at [174, 25] on span "Bliss Parfum" at bounding box center [127, 19] width 136 height 16
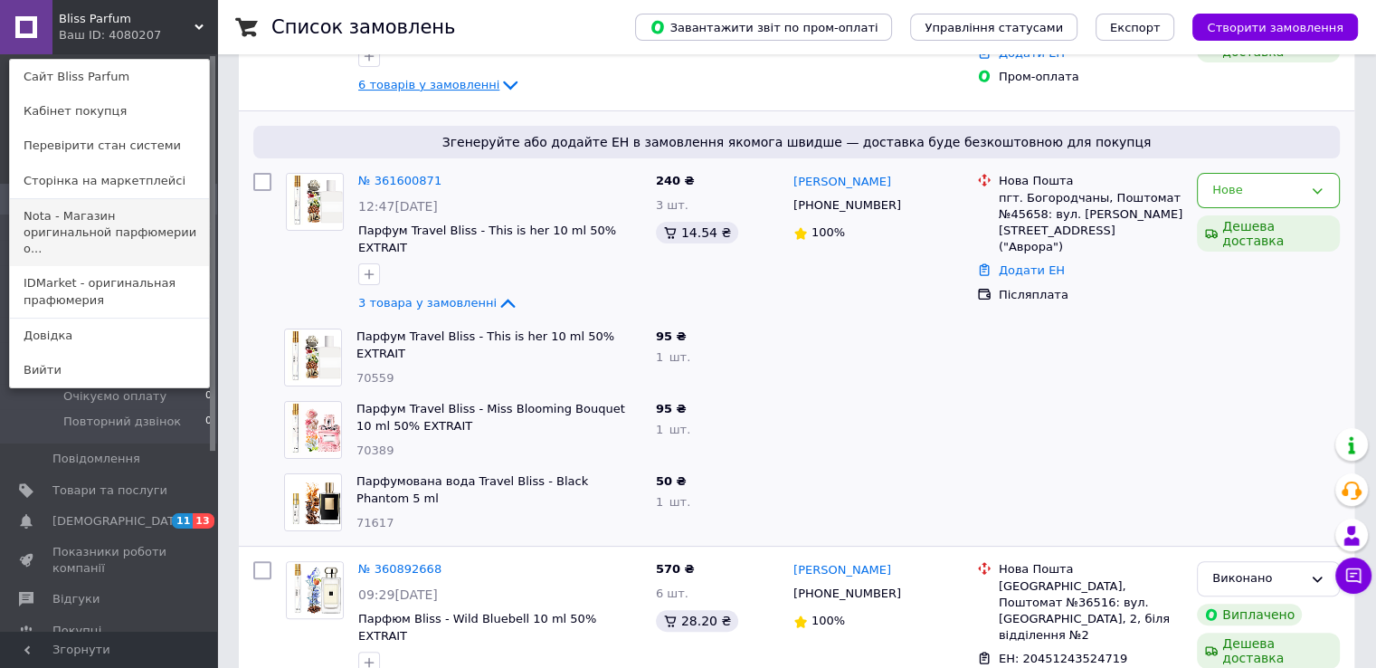
click at [116, 229] on link "Nota - Магазин оригинальной парфюмерии о..." at bounding box center [109, 233] width 199 height 68
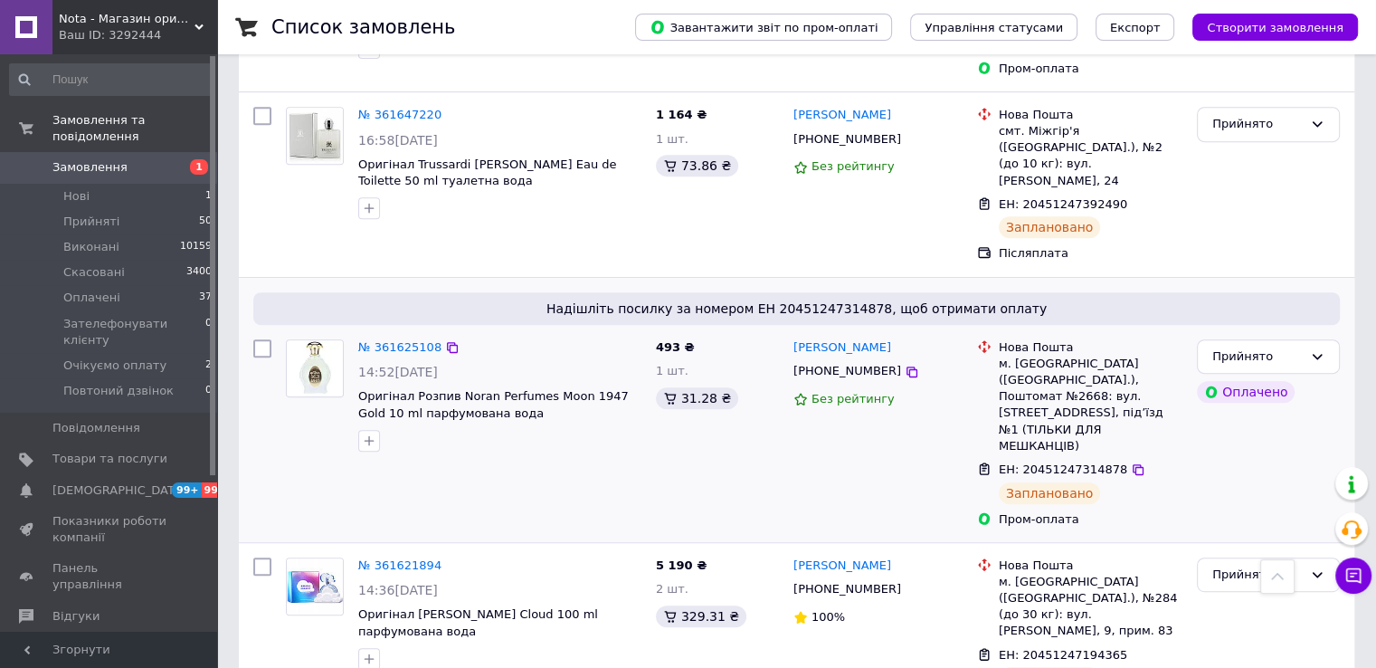
scroll to position [905, 0]
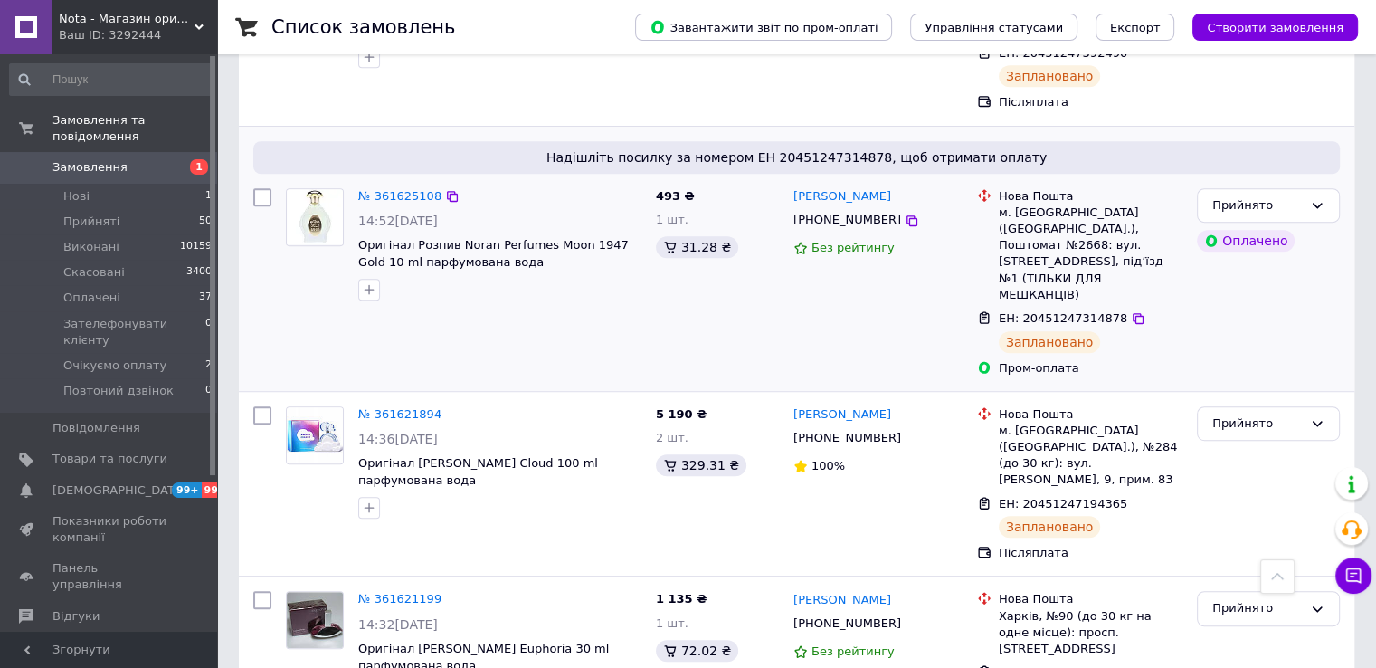
drag, startPoint x: 445, startPoint y: 281, endPoint x: 536, endPoint y: 127, distance: 178.5
click at [445, 407] on icon at bounding box center [452, 414] width 14 height 14
click at [138, 357] on span "Очікуємо оплату" at bounding box center [114, 365] width 103 height 16
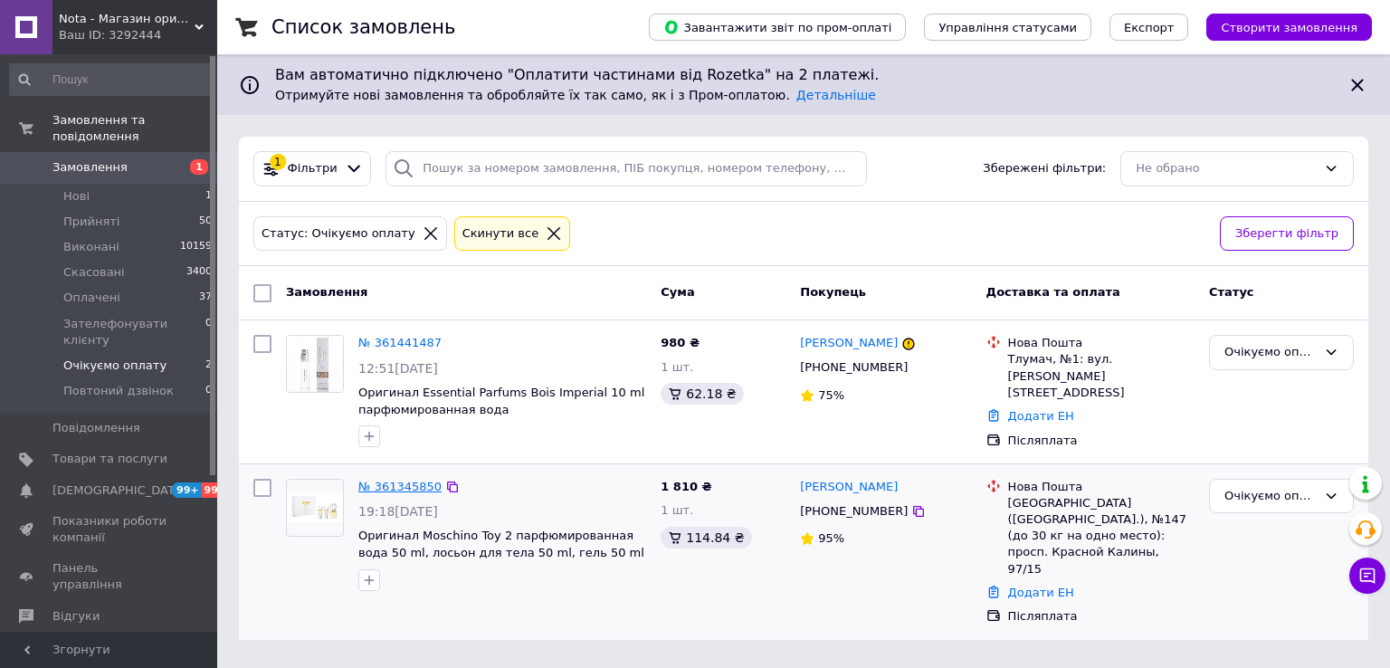
click at [411, 480] on link "№ 361345850" at bounding box center [399, 487] width 83 height 14
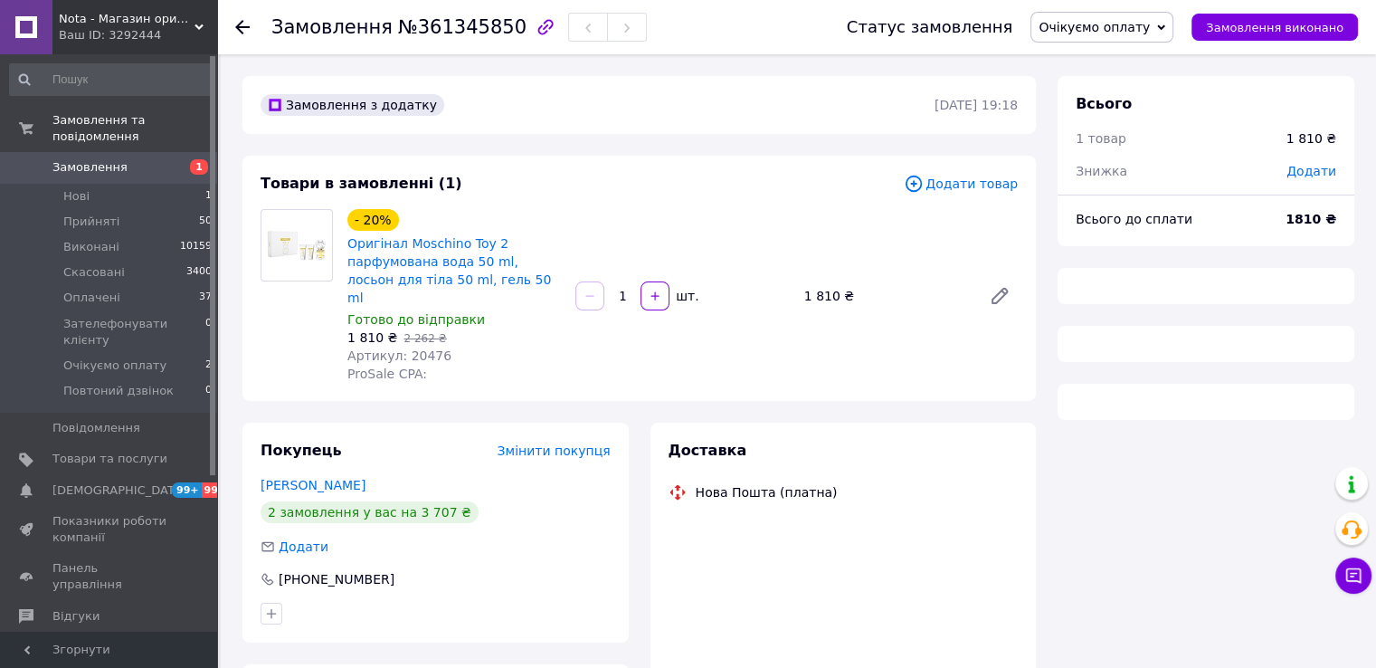
click at [433, 30] on span "№361345850" at bounding box center [462, 27] width 128 height 22
copy span "361345850"
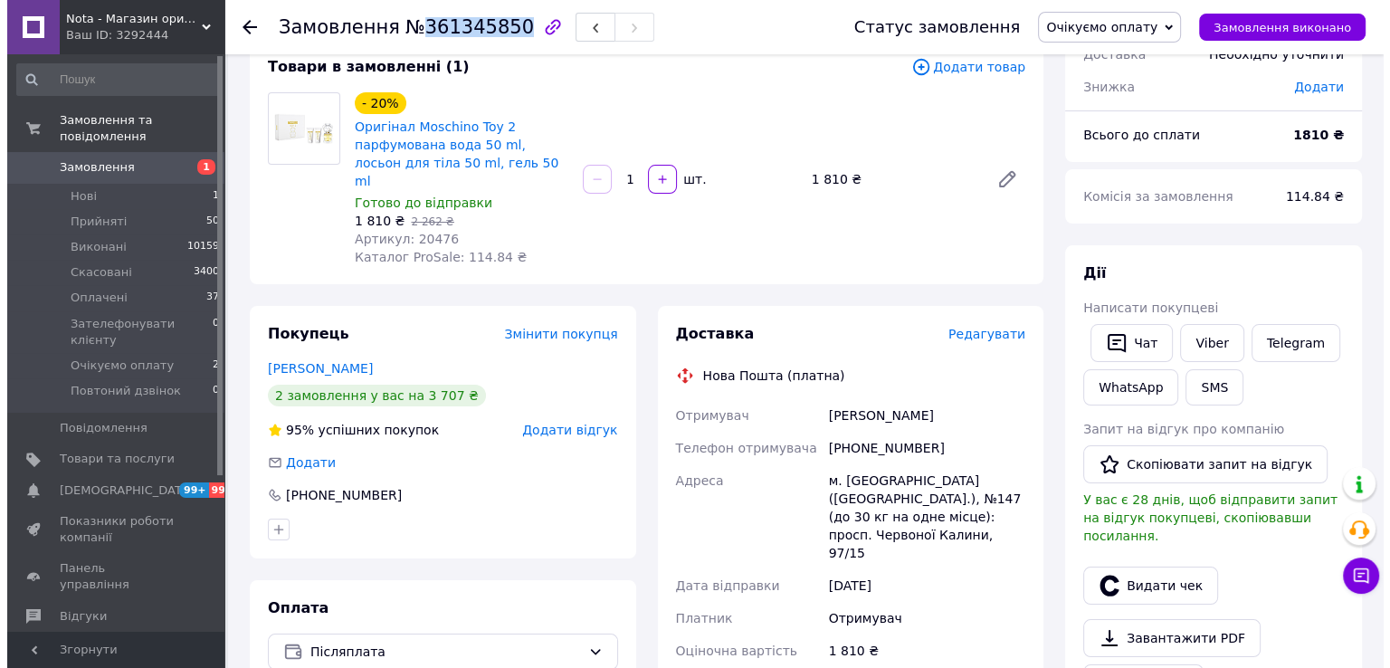
scroll to position [150, 0]
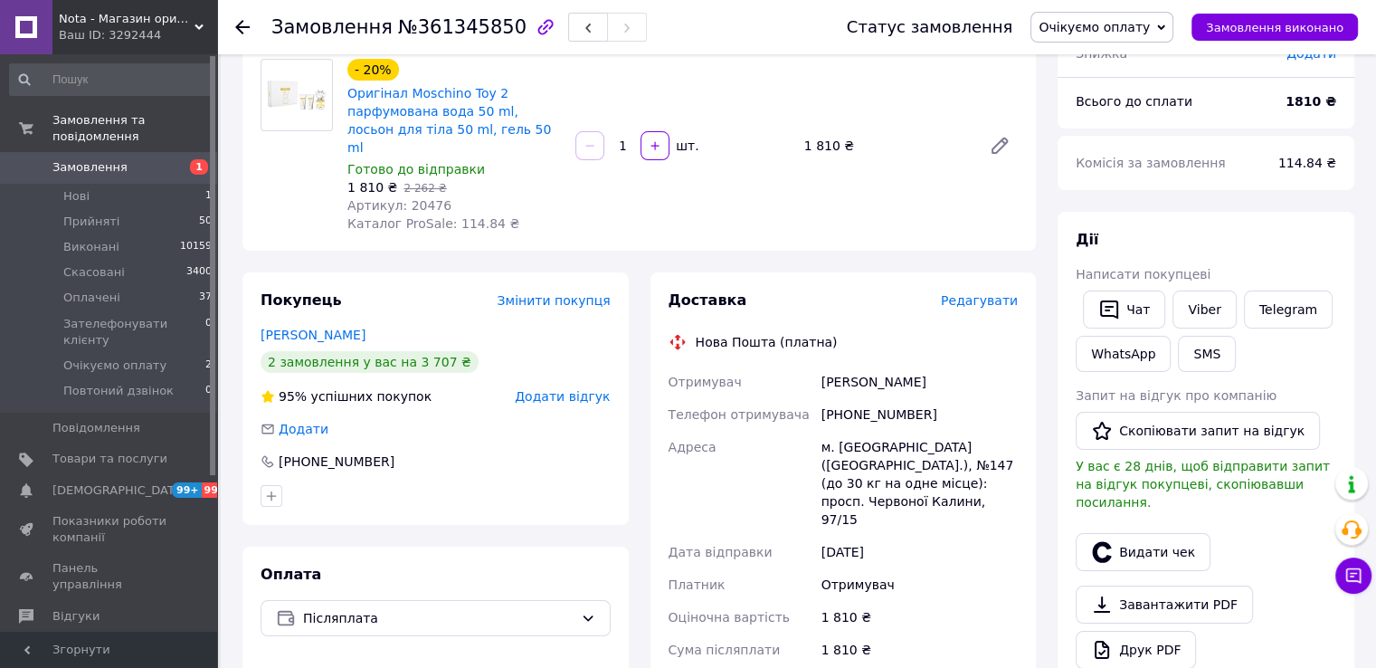
click at [852, 373] on div "[PERSON_NAME]" at bounding box center [920, 382] width 204 height 33
copy div "[PERSON_NAME]"
drag, startPoint x: 894, startPoint y: 403, endPoint x: 845, endPoint y: 354, distance: 69.1
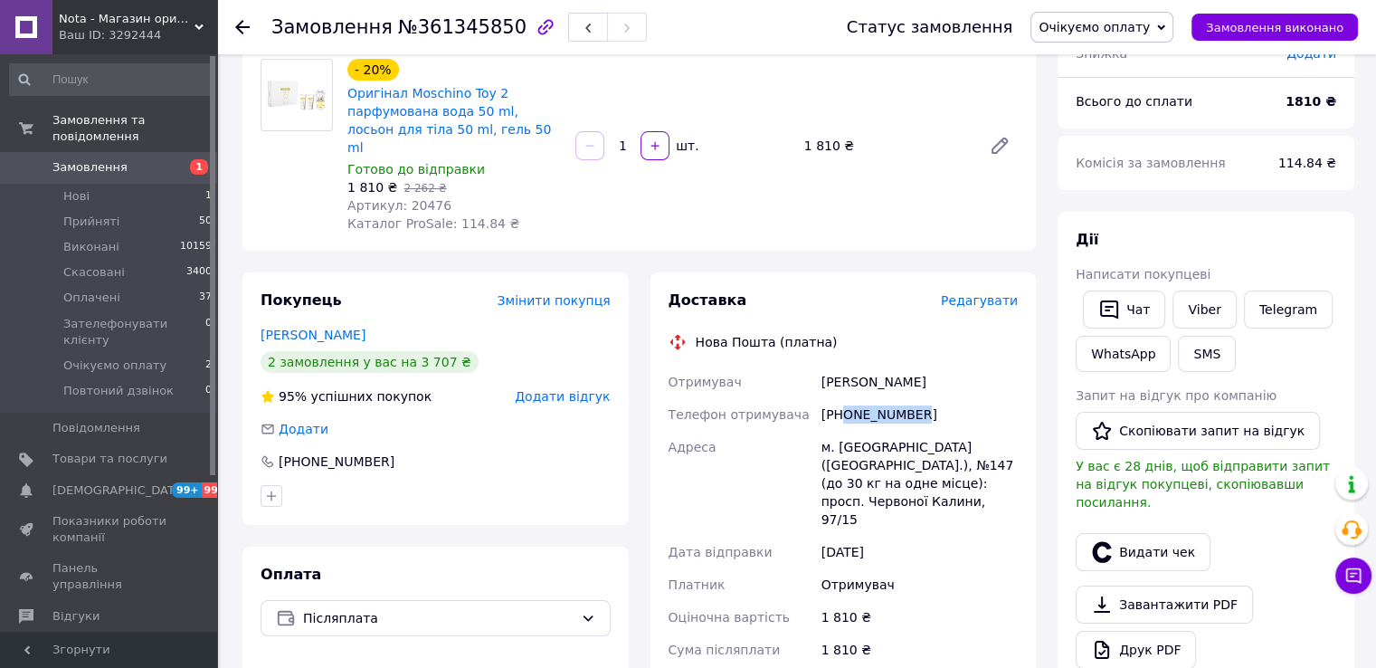
click at [843, 403] on div "[PHONE_NUMBER]" at bounding box center [920, 414] width 204 height 33
copy div "0935272745"
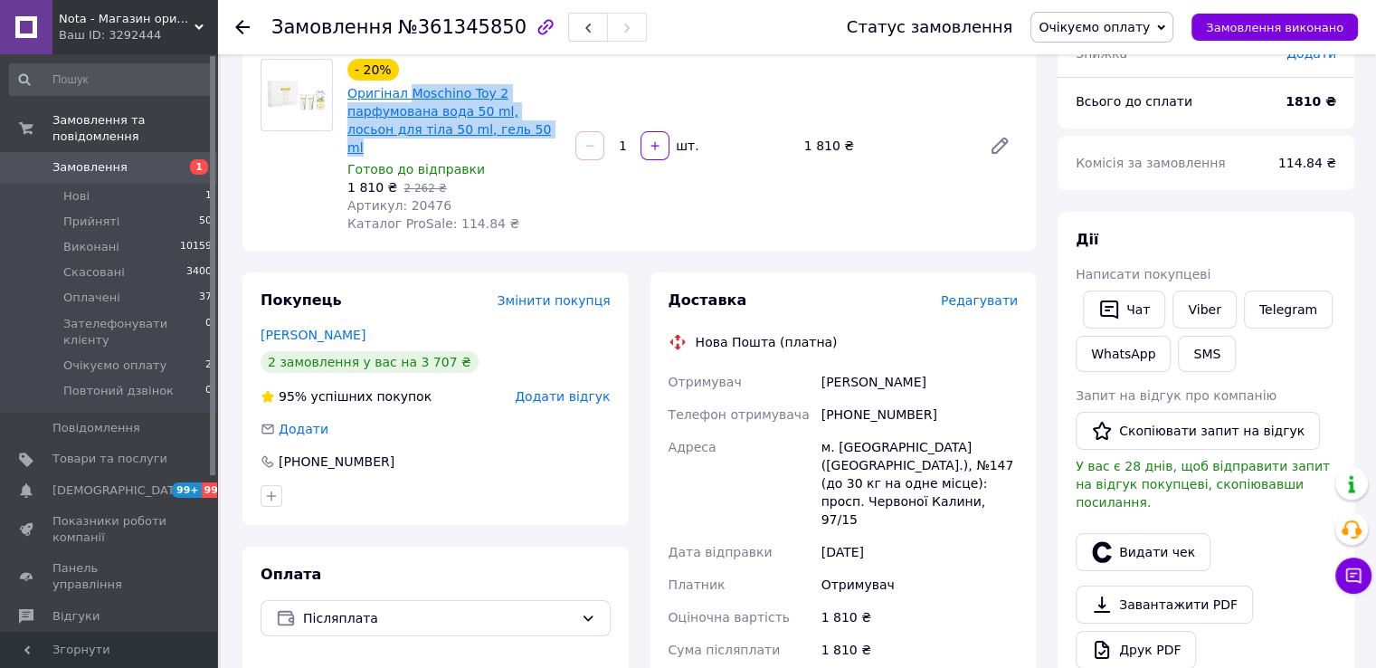
drag, startPoint x: 494, startPoint y: 125, endPoint x: 403, endPoint y: 91, distance: 97.3
click at [403, 91] on span "Оригінал Moschino Toy 2 парфумована вода 50 ml, лосьон для тіла 50 ml, гель 50 …" at bounding box center [454, 120] width 214 height 72
copy link "Moschino Toy 2 парфумована вода 50 ml, лосьон для тіла 50 ml, гель 50 ml"
click at [418, 198] on span "Артикул: 20476" at bounding box center [399, 205] width 104 height 14
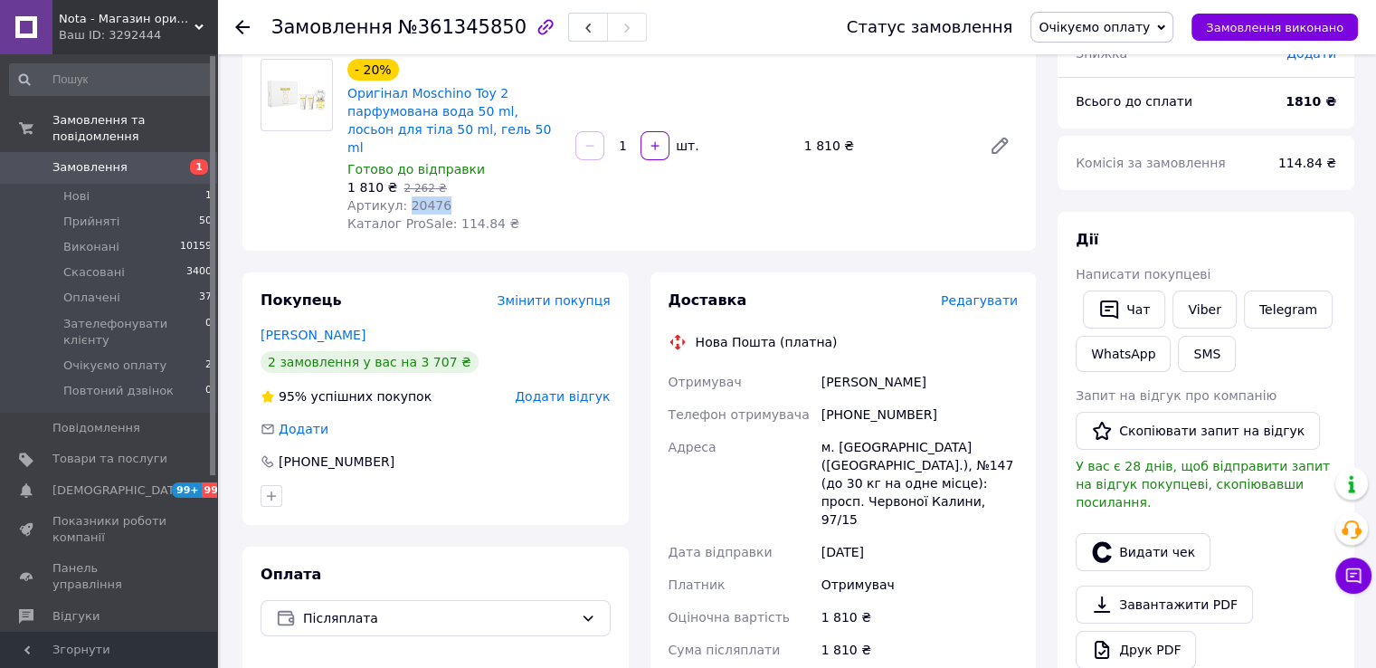
click at [418, 198] on span "Артикул: 20476" at bounding box center [399, 205] width 104 height 14
copy span "20476"
click at [992, 293] on span "Редагувати" at bounding box center [979, 300] width 77 height 14
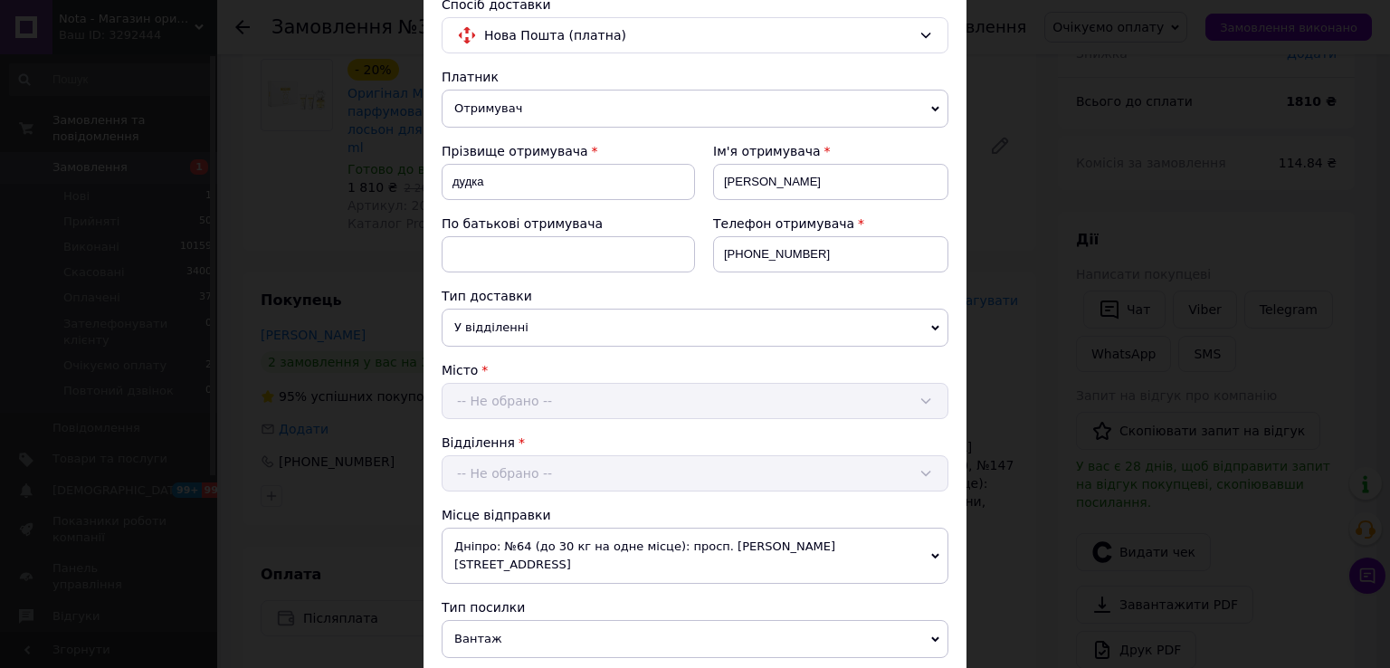
scroll to position [452, 0]
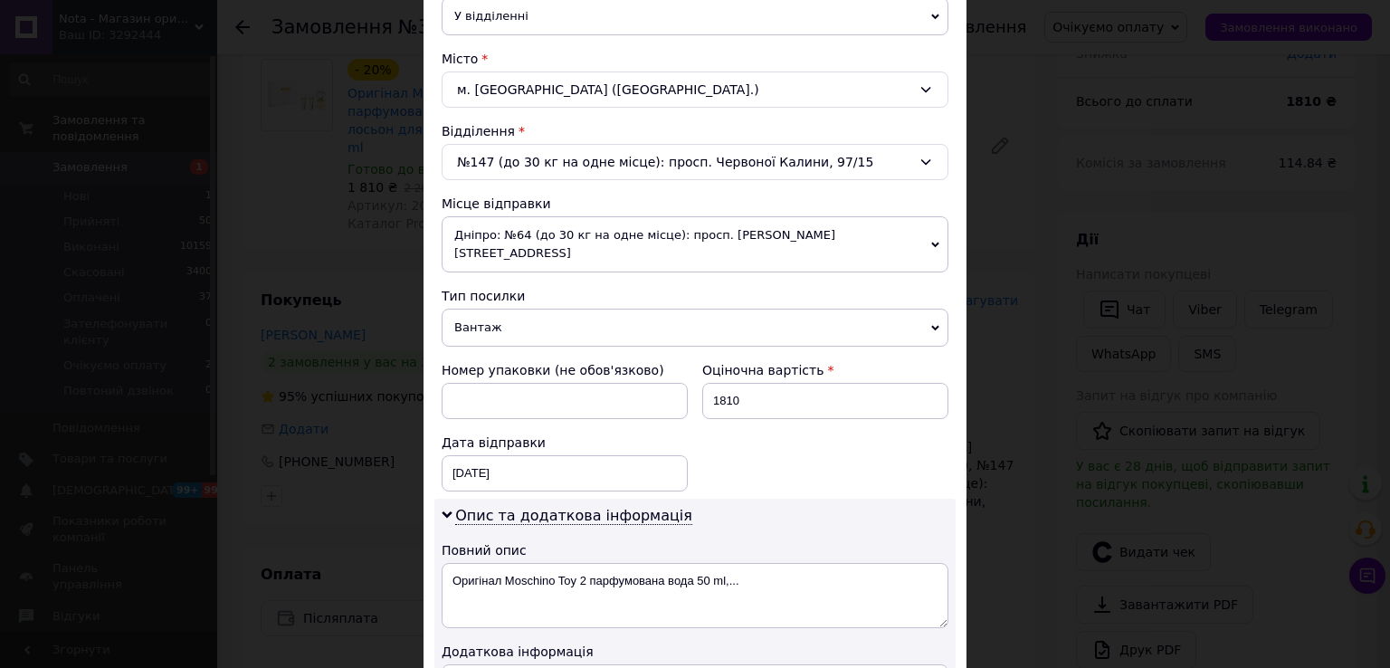
click at [515, 237] on span "Дніпро: №64 (до 30 кг на одне місце): просп. [PERSON_NAME][STREET_ADDRESS]" at bounding box center [695, 244] width 507 height 56
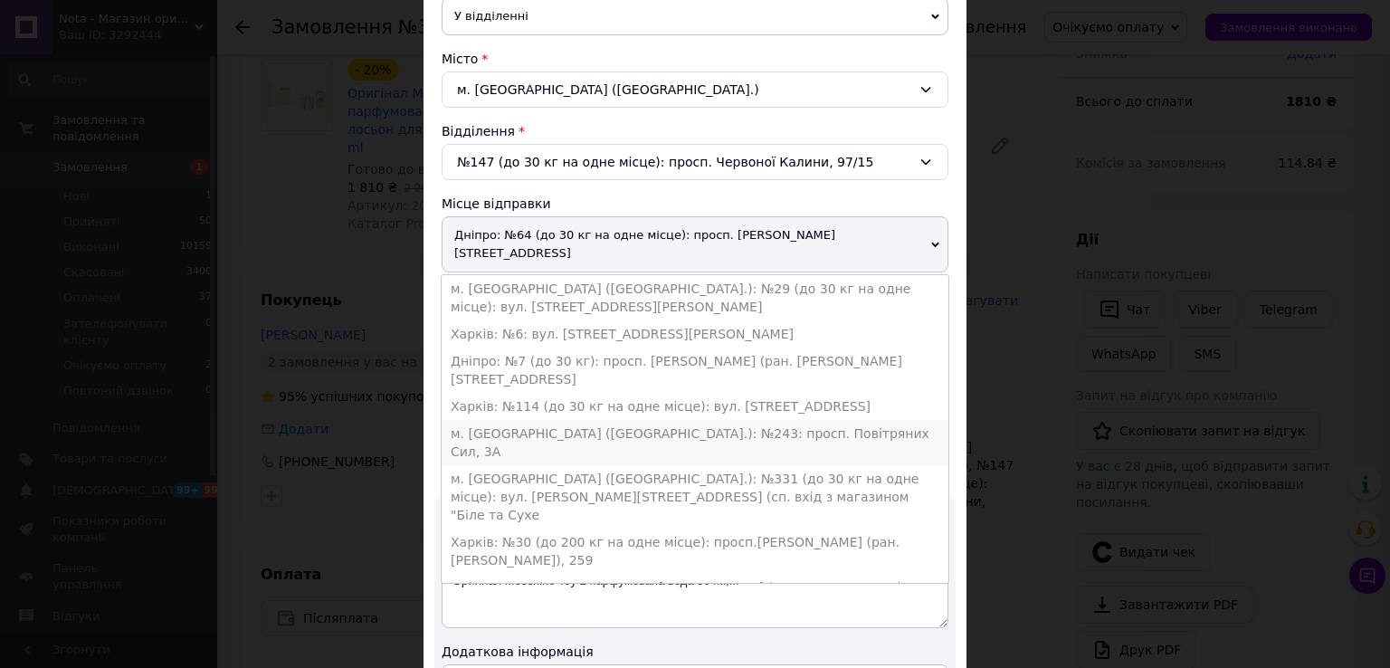
click at [539, 420] on li "м. [GEOGRAPHIC_DATA] ([GEOGRAPHIC_DATA].): №243: просп. Повітряних Сил, 3А" at bounding box center [695, 442] width 507 height 45
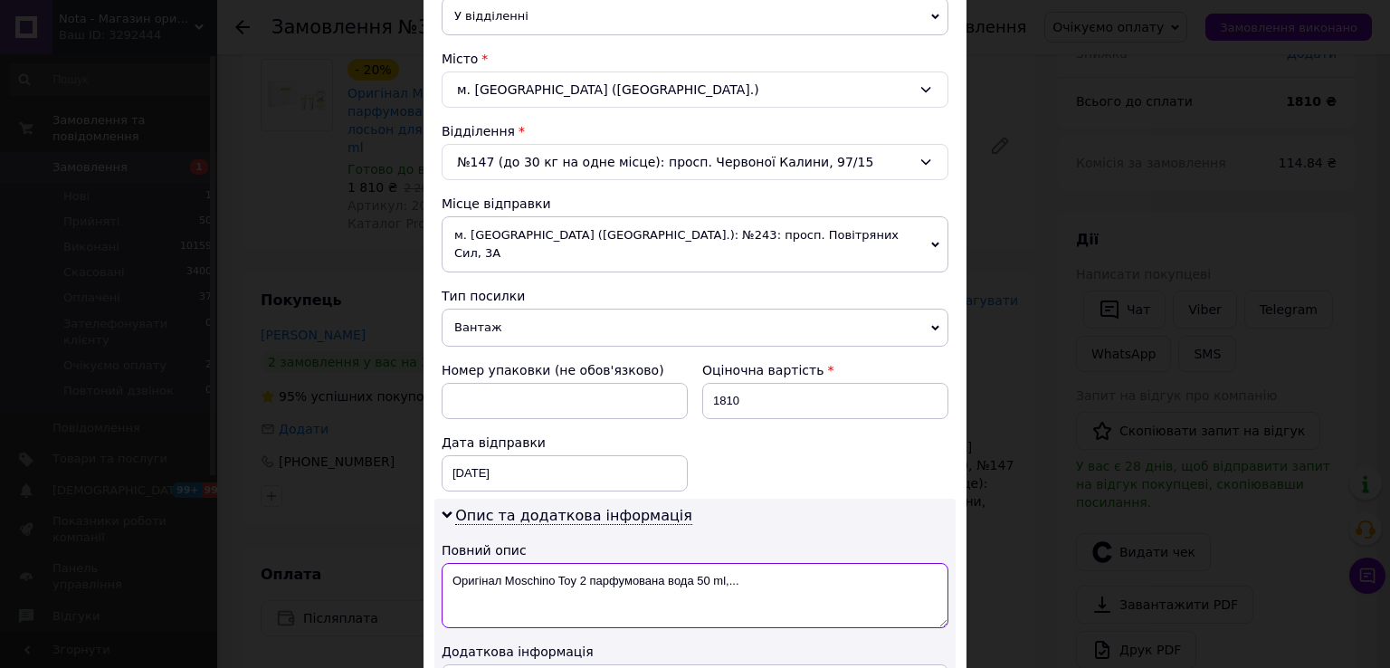
click at [471, 563] on textarea "Оригінал Moschino Toy 2 парфумована вода 50 ml,..." at bounding box center [695, 595] width 507 height 65
drag, startPoint x: 645, startPoint y: 575, endPoint x: 541, endPoint y: 573, distance: 104.1
click at [541, 573] on textarea "Moschino Toy 2 парфумована вода 50 ml,..." at bounding box center [695, 595] width 507 height 65
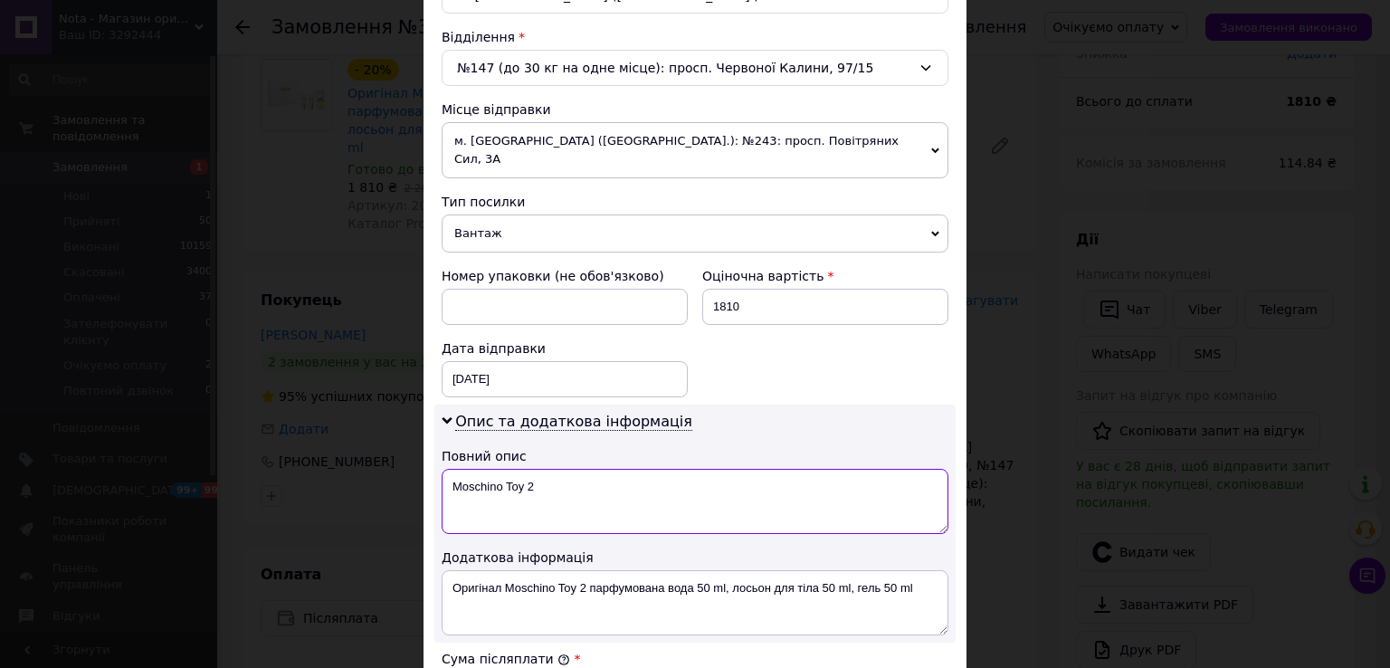
scroll to position [603, 0]
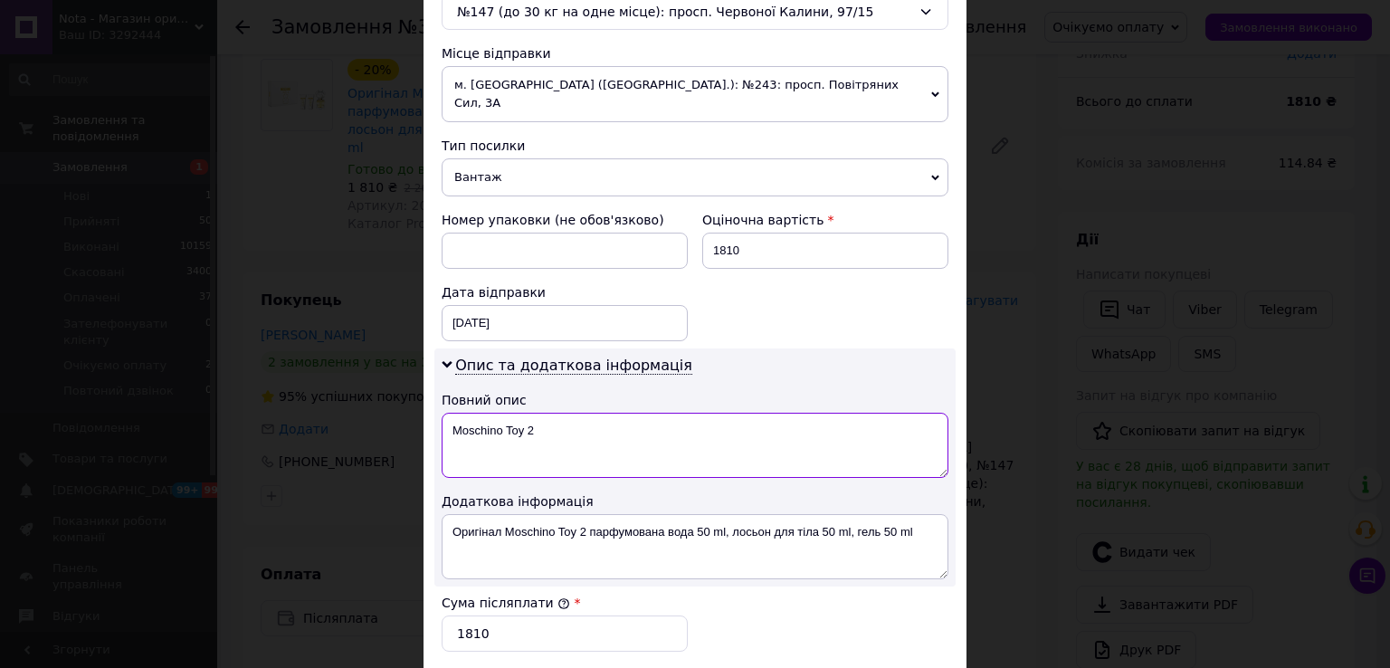
type textarea "Moschino Toy 2"
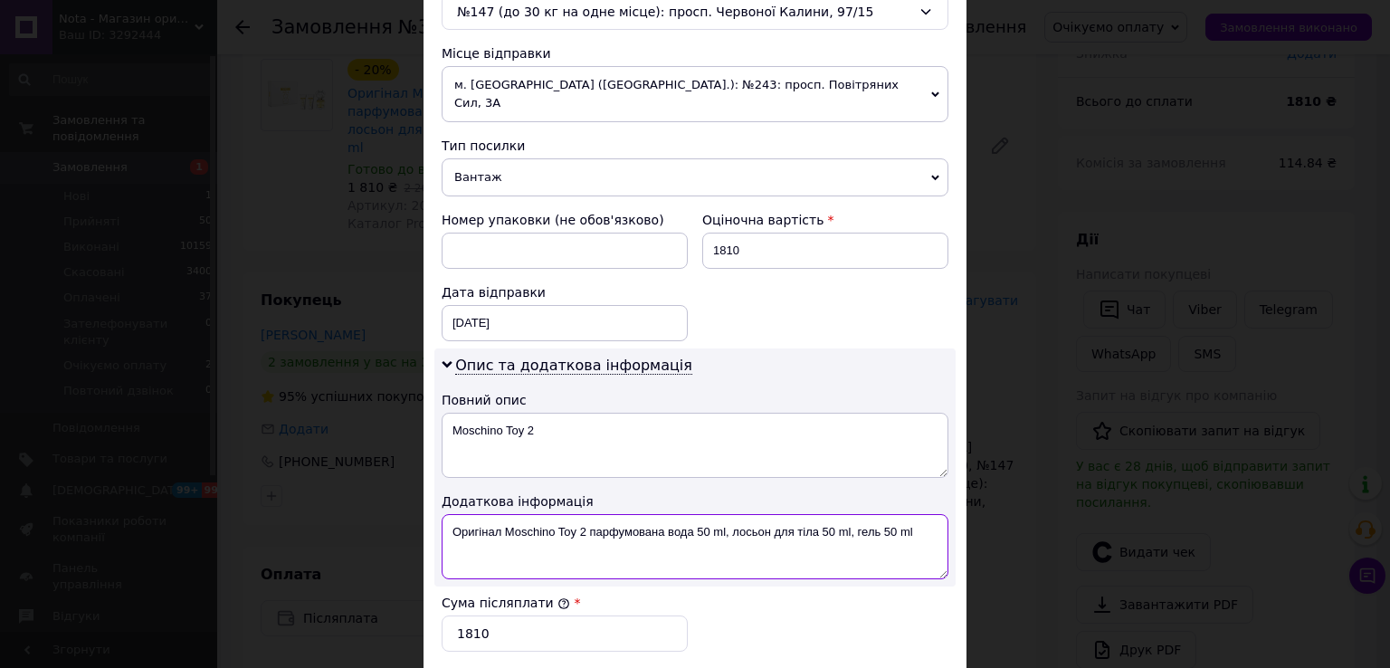
click at [556, 514] on textarea "Оригінал Moschino Toy 2 парфумована вода 50 ml, лосьон для тіла 50 ml, гель 50 …" at bounding box center [695, 546] width 507 height 65
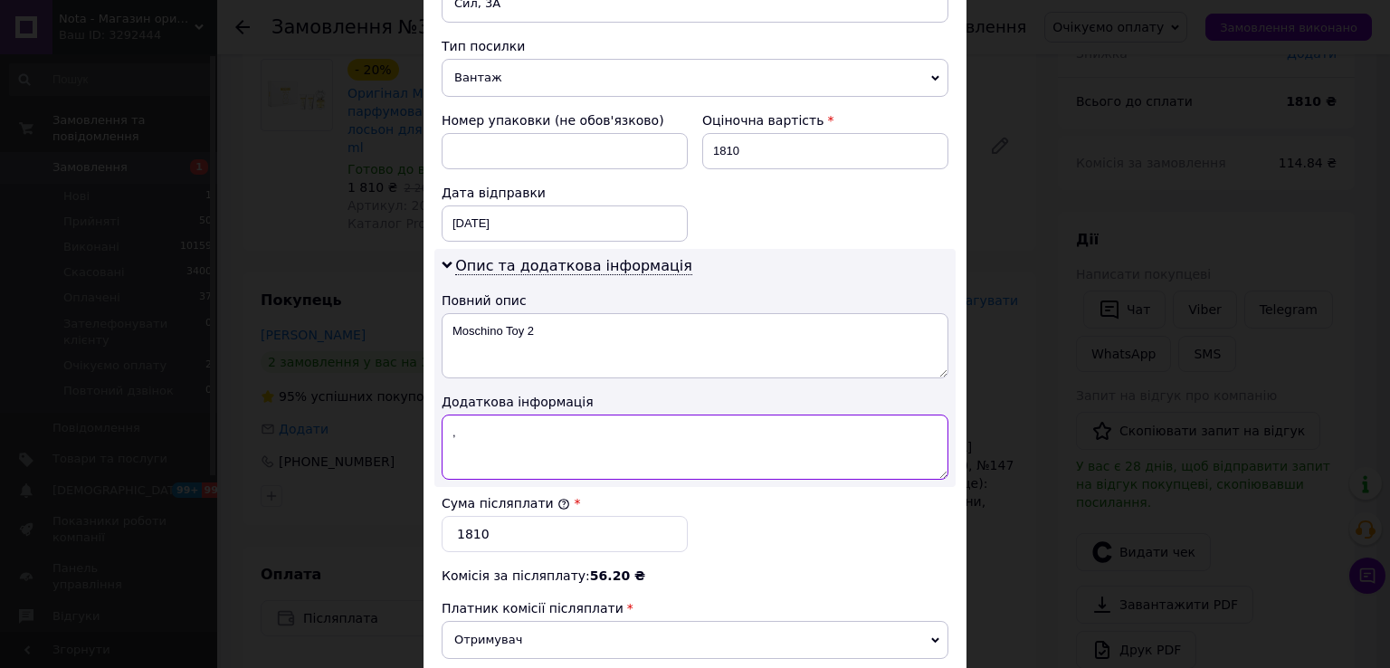
scroll to position [754, 0]
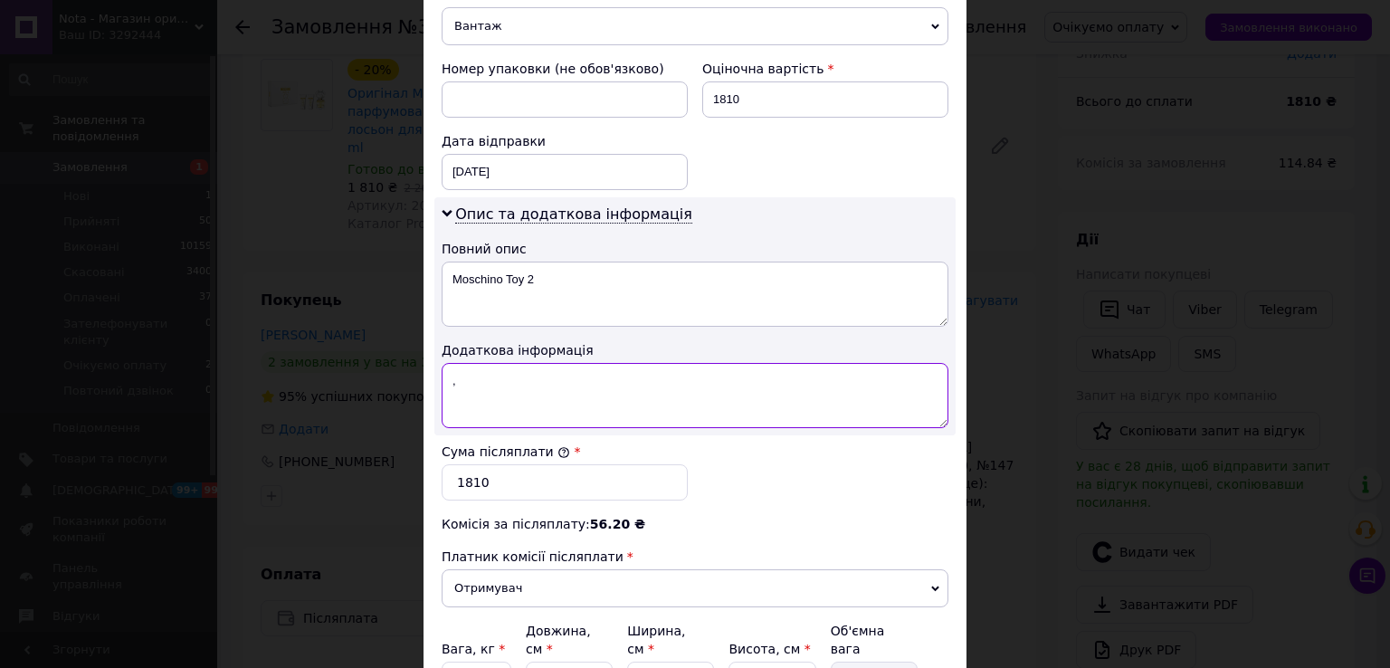
type textarea ","
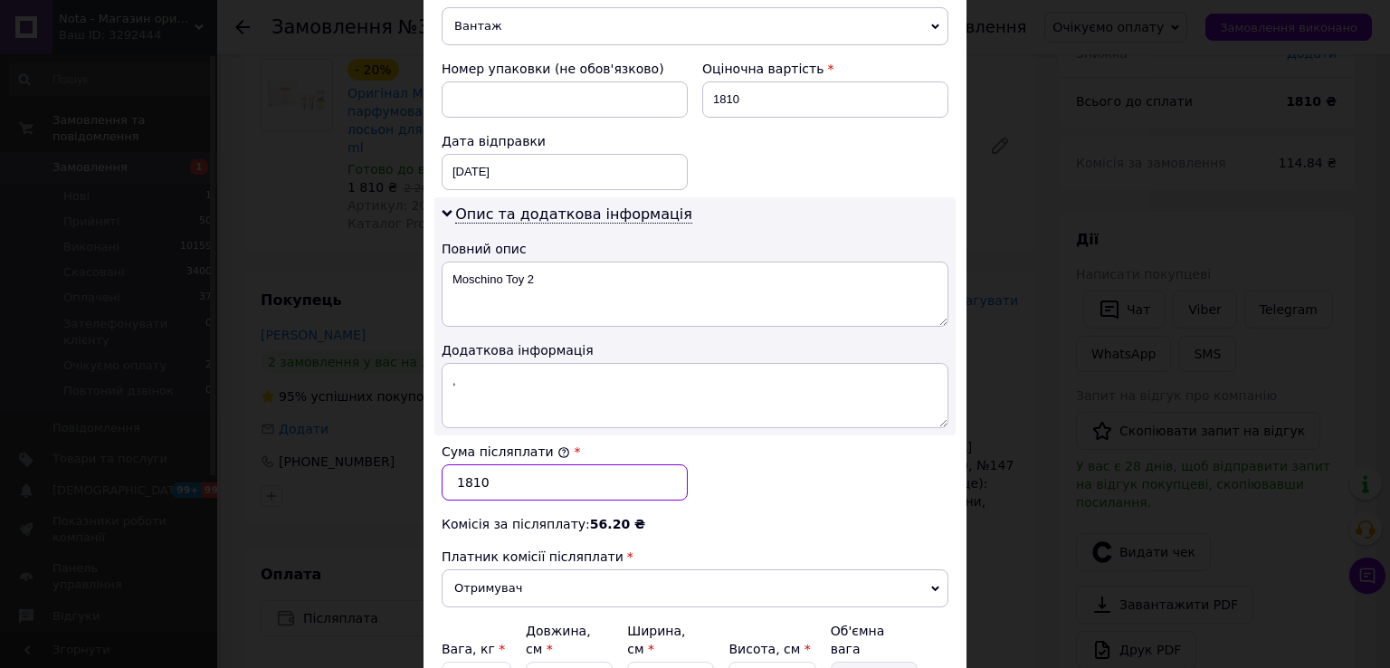
click at [467, 464] on input "1810" at bounding box center [565, 482] width 246 height 36
type input "1610"
click at [490, 661] on input "0.5" at bounding box center [477, 679] width 70 height 36
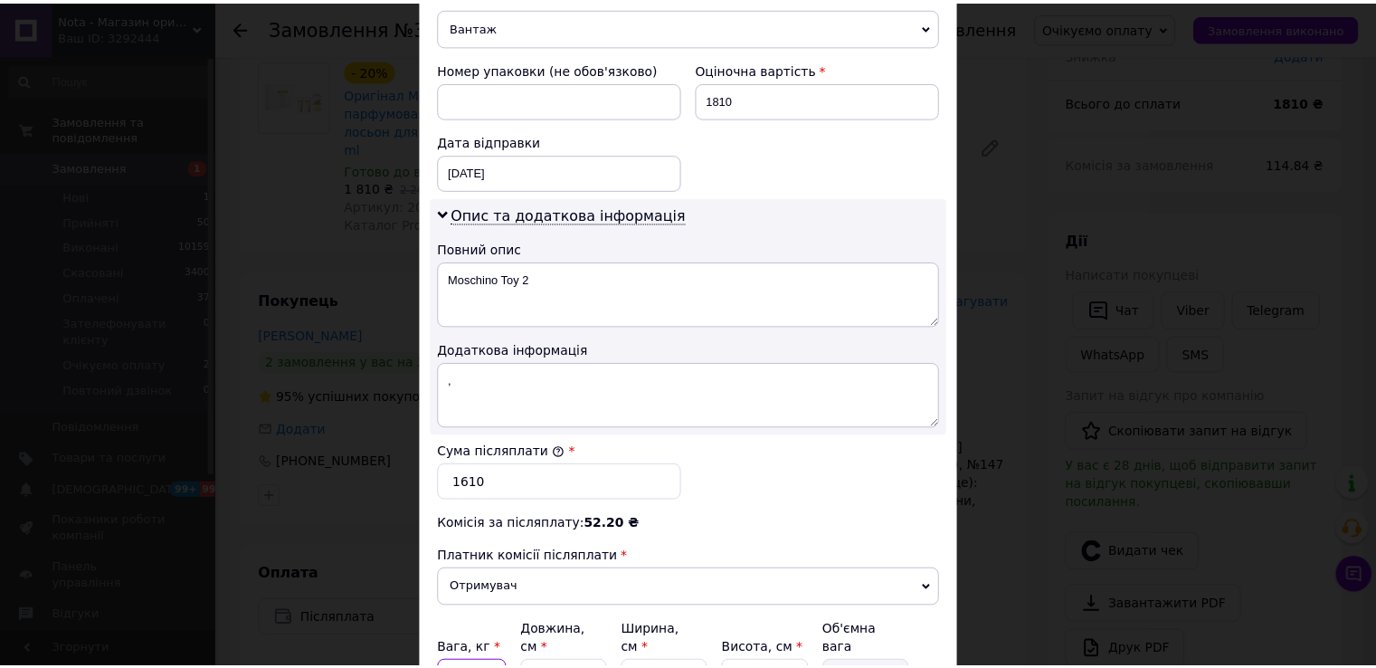
scroll to position [905, 0]
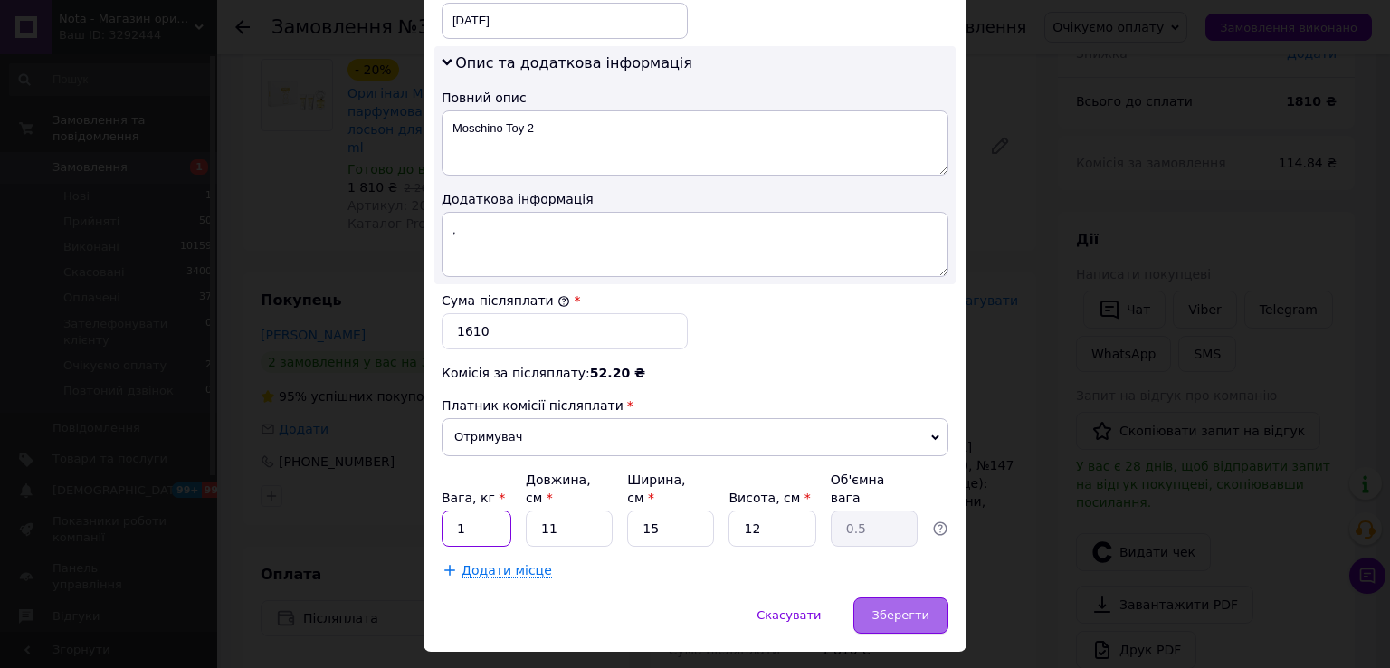
type input "1"
click at [914, 608] on span "Зберегти" at bounding box center [900, 615] width 57 height 14
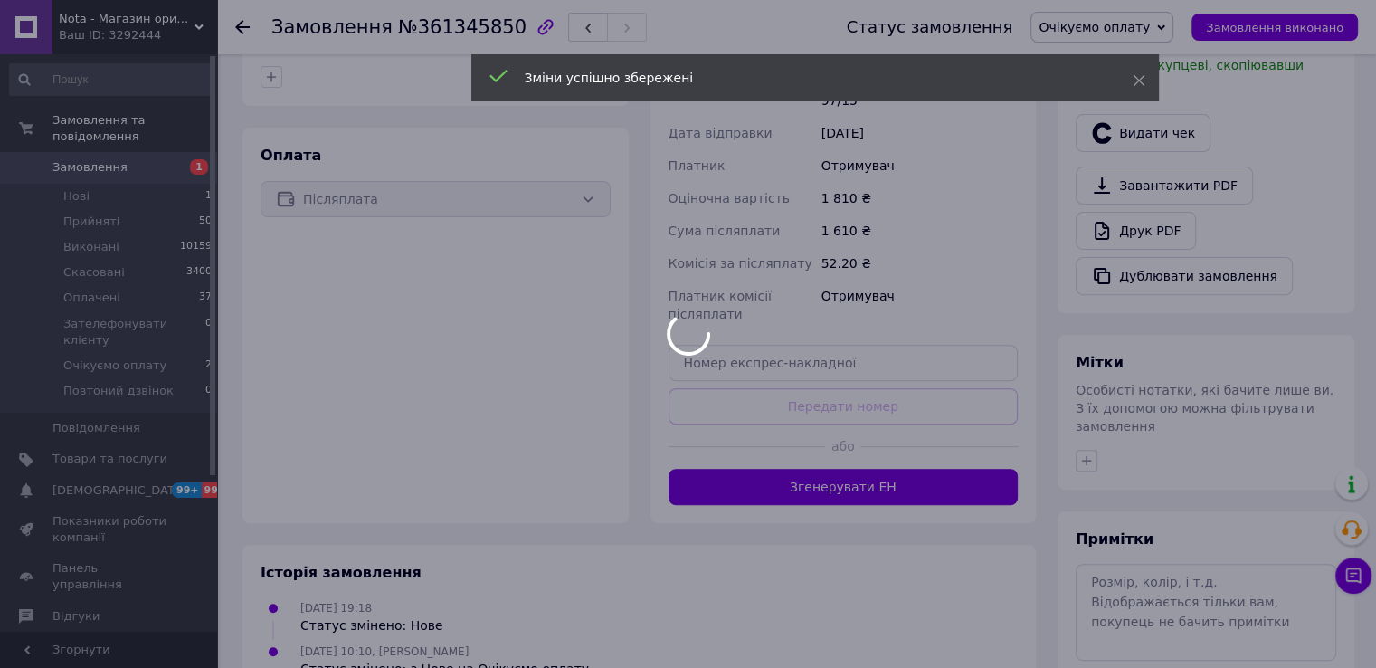
scroll to position [635, 0]
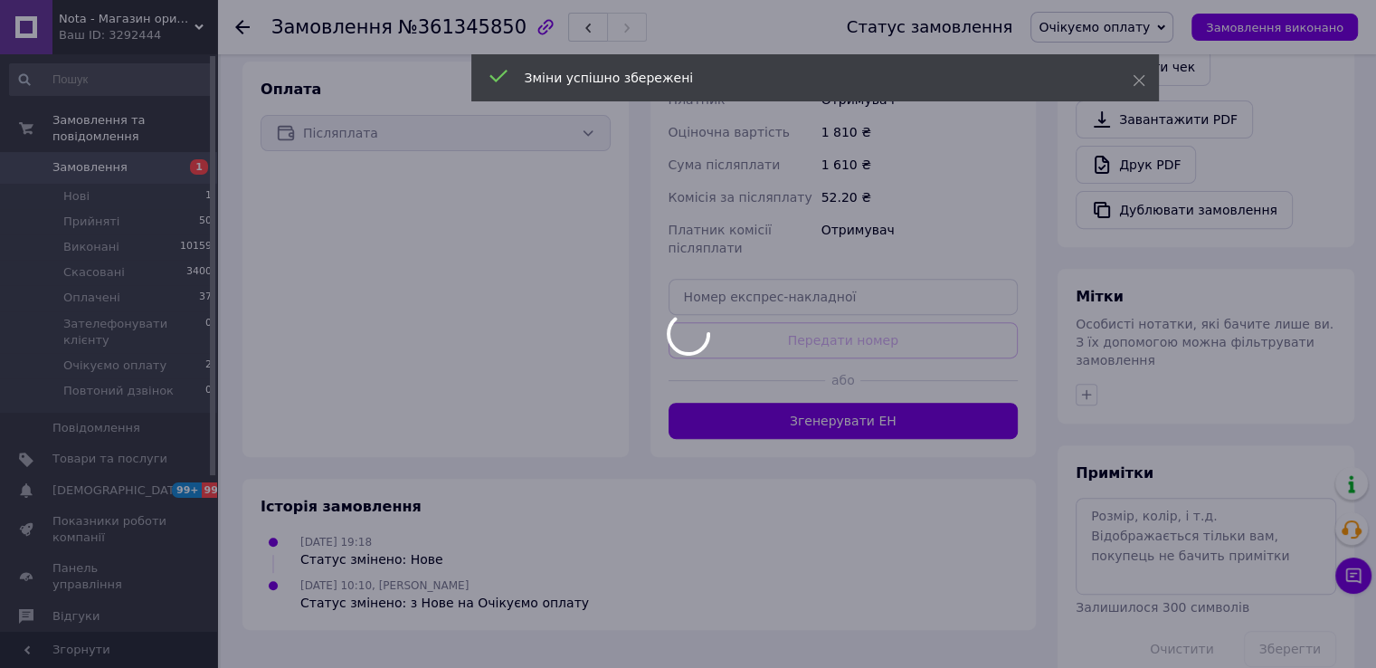
click at [856, 368] on div at bounding box center [688, 334] width 1376 height 668
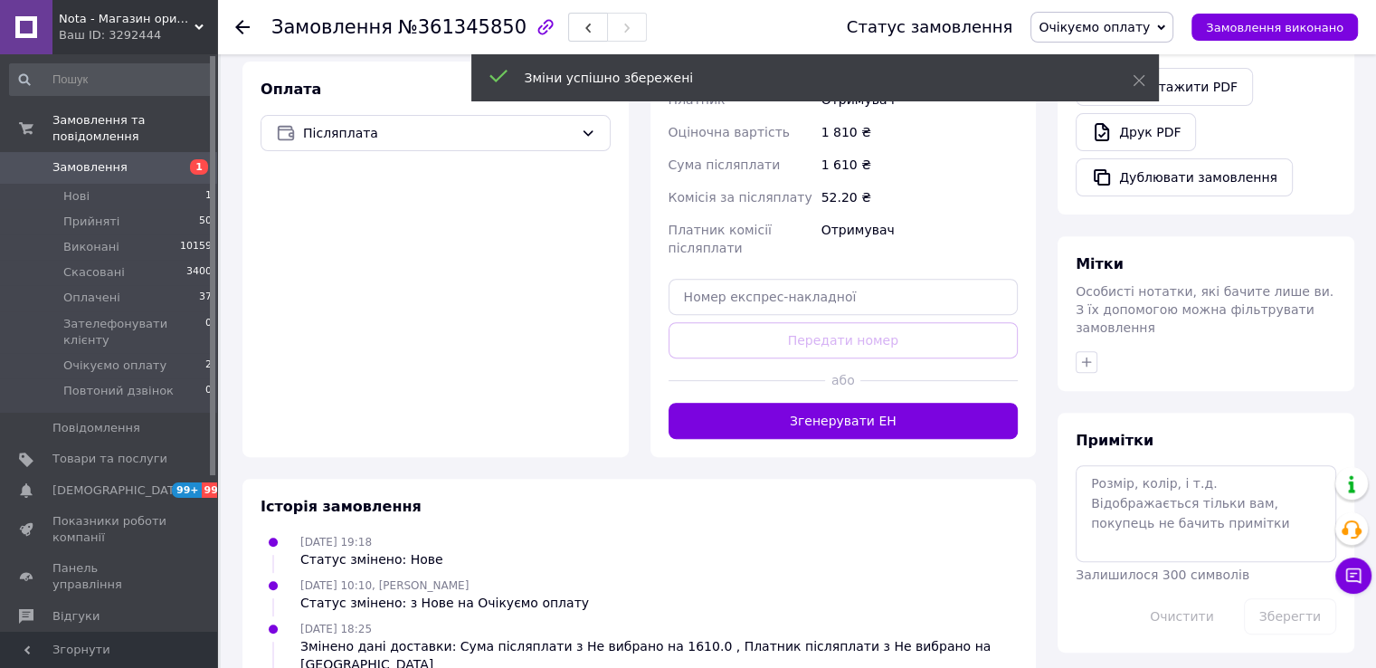
click at [856, 403] on button "Згенерувати ЕН" at bounding box center [844, 421] width 350 height 36
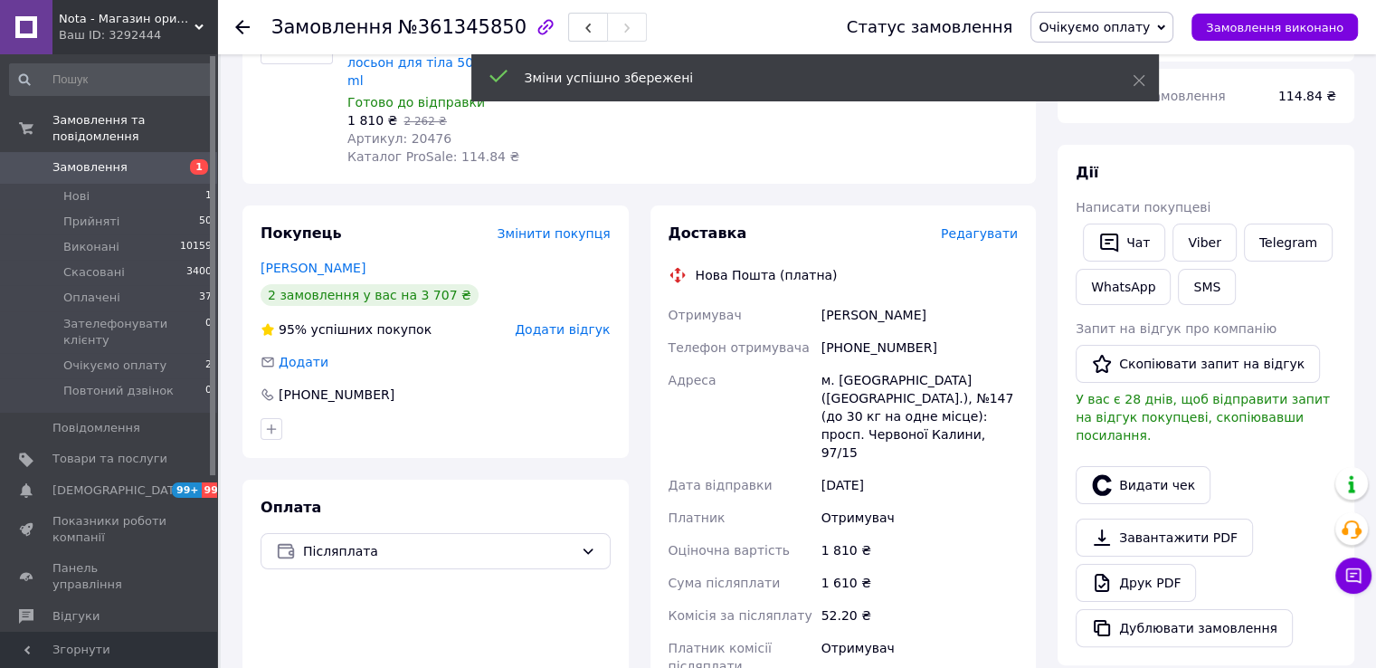
scroll to position [183, 0]
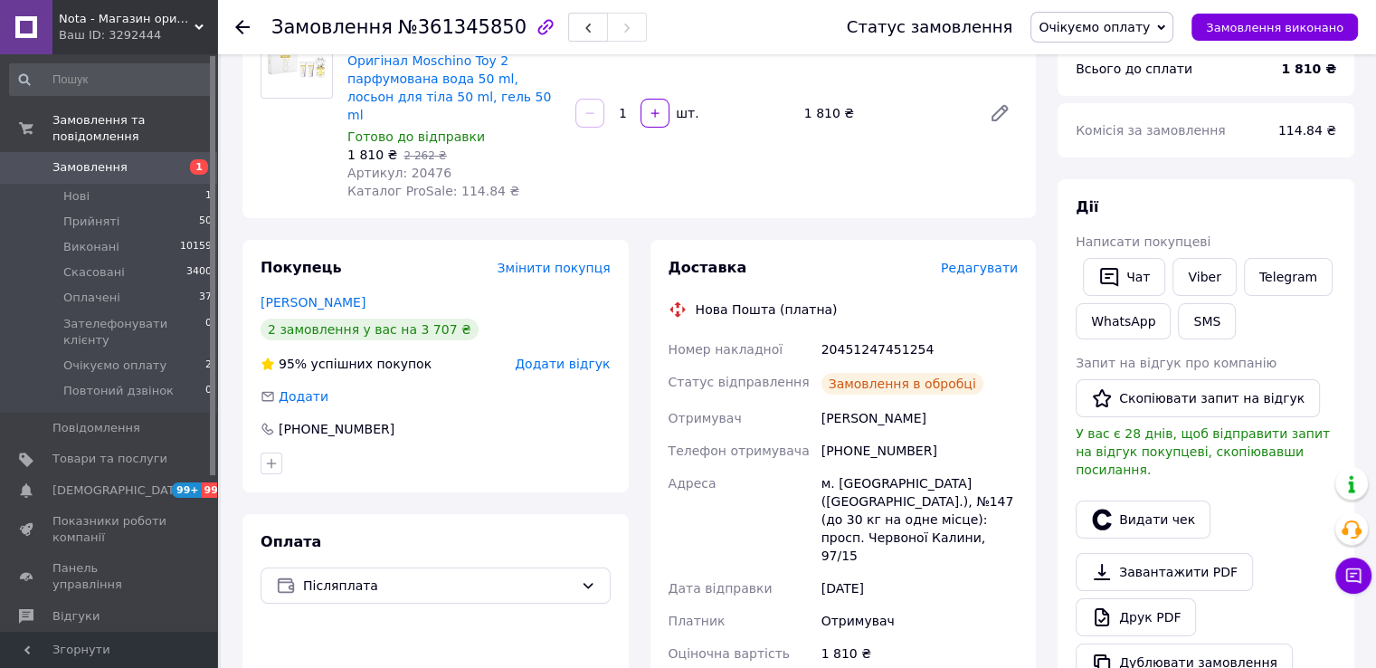
click at [858, 333] on div "20451247451254" at bounding box center [920, 349] width 204 height 33
copy div "20451247451254"
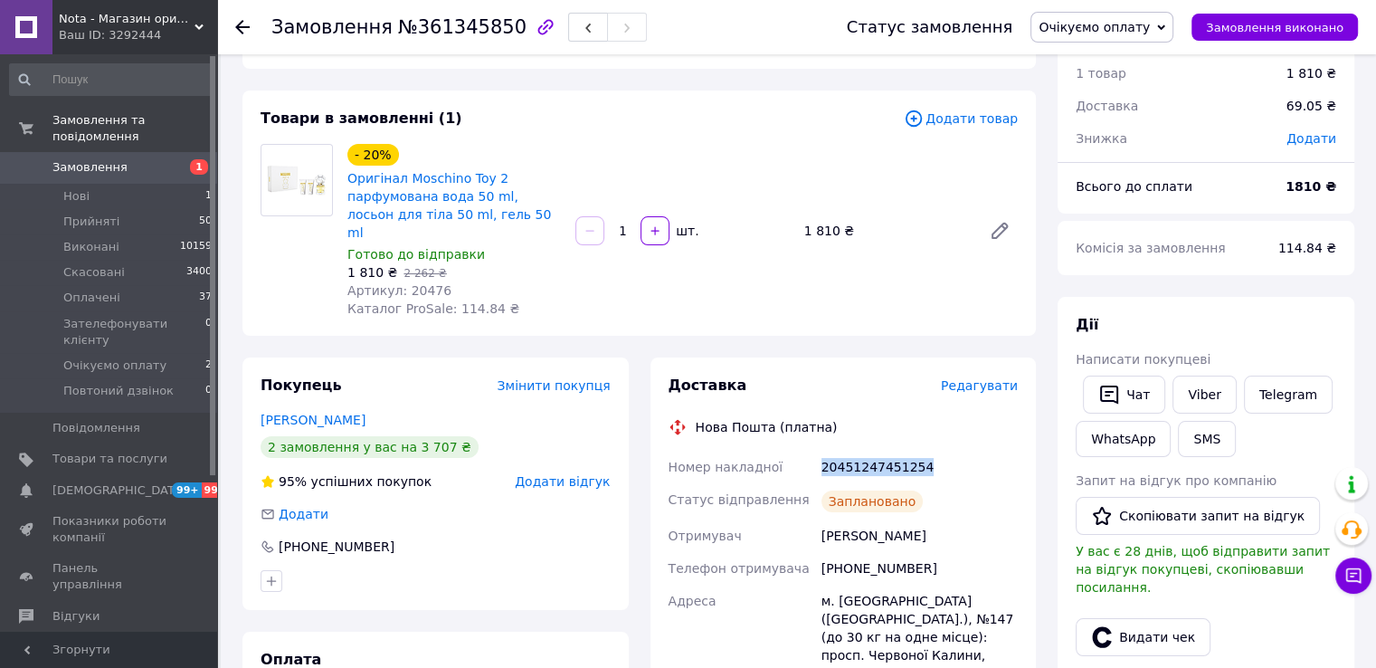
scroll to position [33, 0]
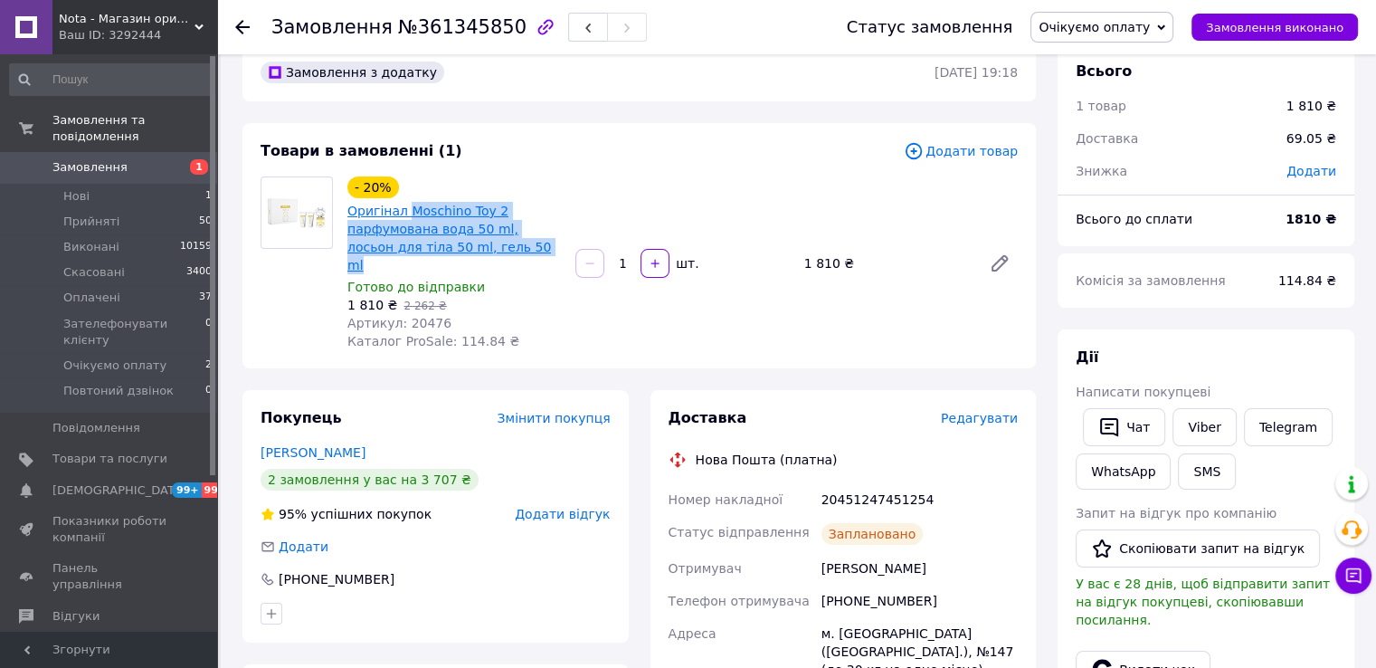
drag, startPoint x: 498, startPoint y: 243, endPoint x: 406, endPoint y: 212, distance: 96.7
click at [406, 212] on span "Оригінал Moschino Toy 2 парфумована вода 50 ml, лосьон для тіла 50 ml, гель 50 …" at bounding box center [454, 238] width 214 height 72
copy link "Moschino Toy 2 парфумована вода 50 ml, лосьон для тіла 50 ml, гель 50 ml"
click at [423, 316] on span "Артикул: 20476" at bounding box center [399, 323] width 104 height 14
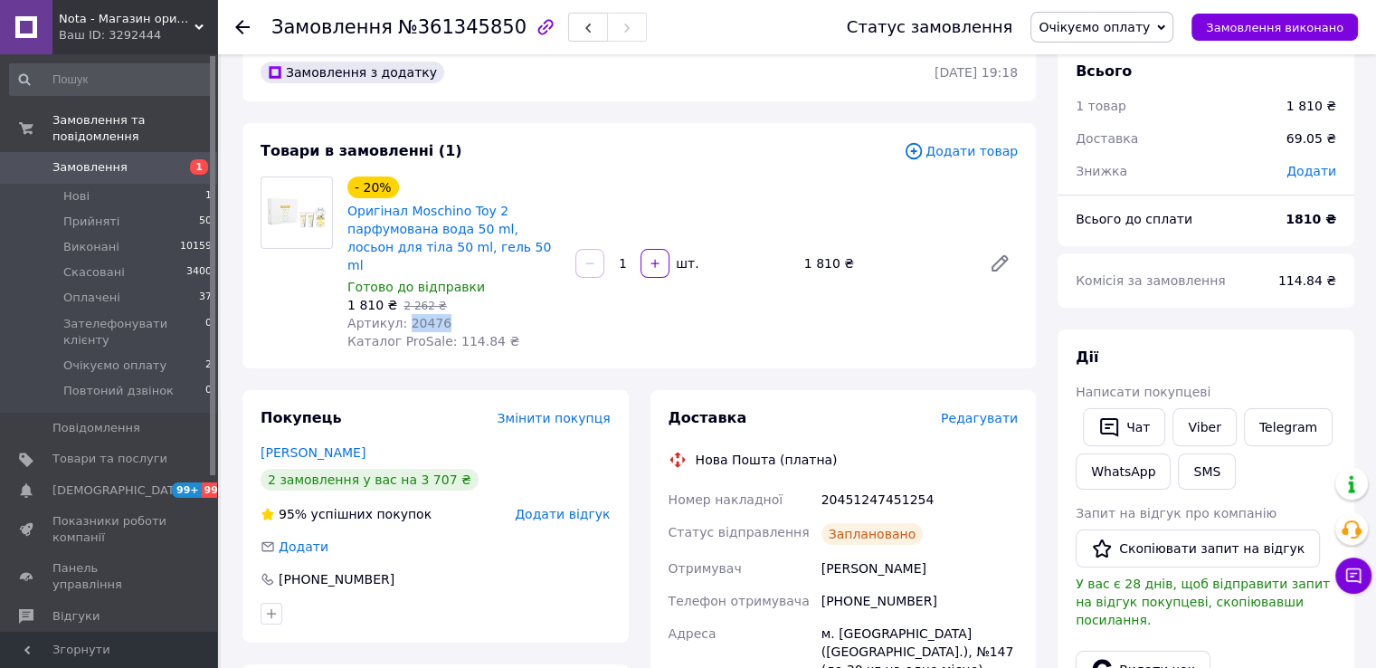
click at [423, 316] on span "Артикул: 20476" at bounding box center [399, 323] width 104 height 14
copy span "20476"
click at [889, 483] on div "20451247451254" at bounding box center [920, 499] width 204 height 33
copy div "20451247451254"
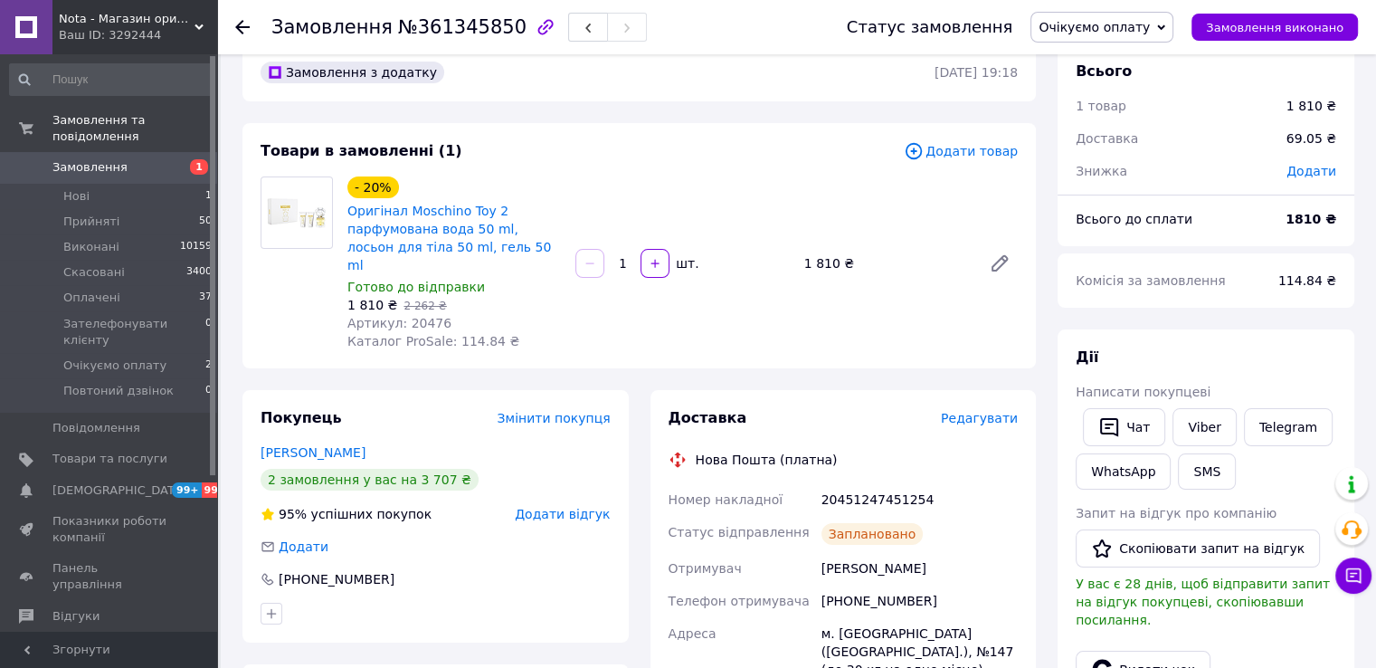
click at [199, 24] on icon at bounding box center [199, 27] width 9 height 9
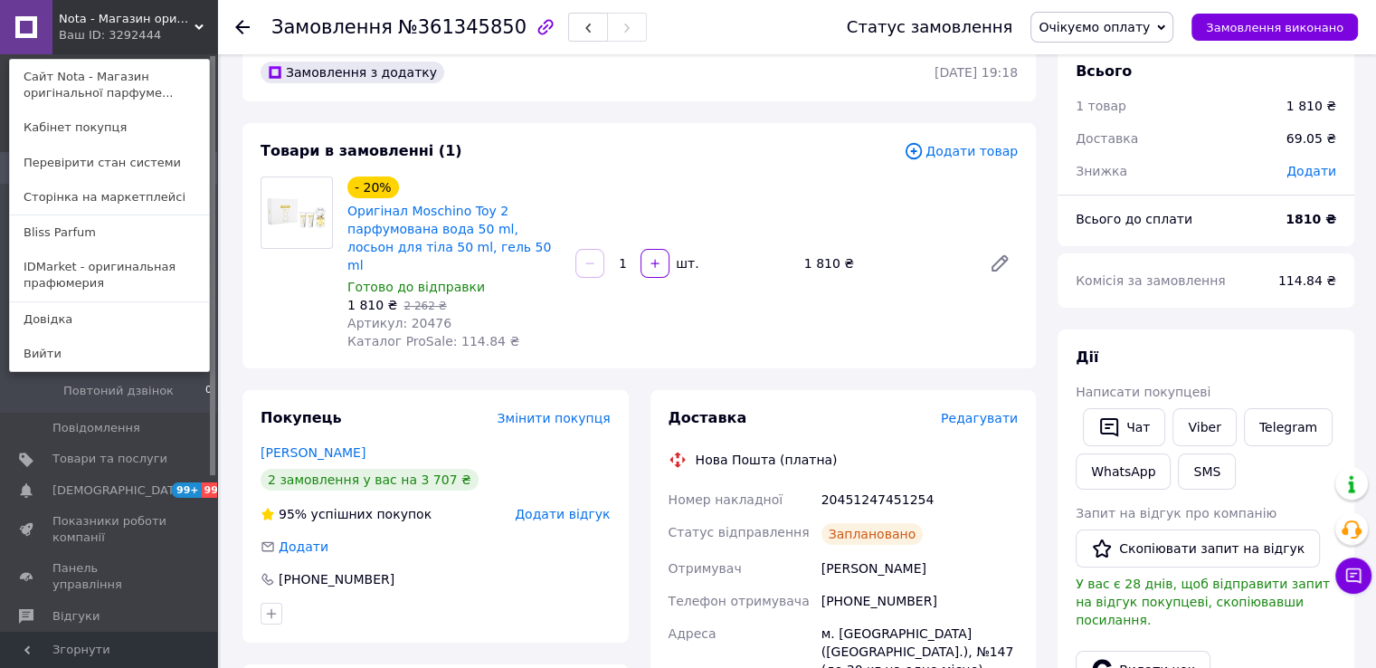
click at [89, 241] on link "Bliss Parfum" at bounding box center [109, 232] width 199 height 34
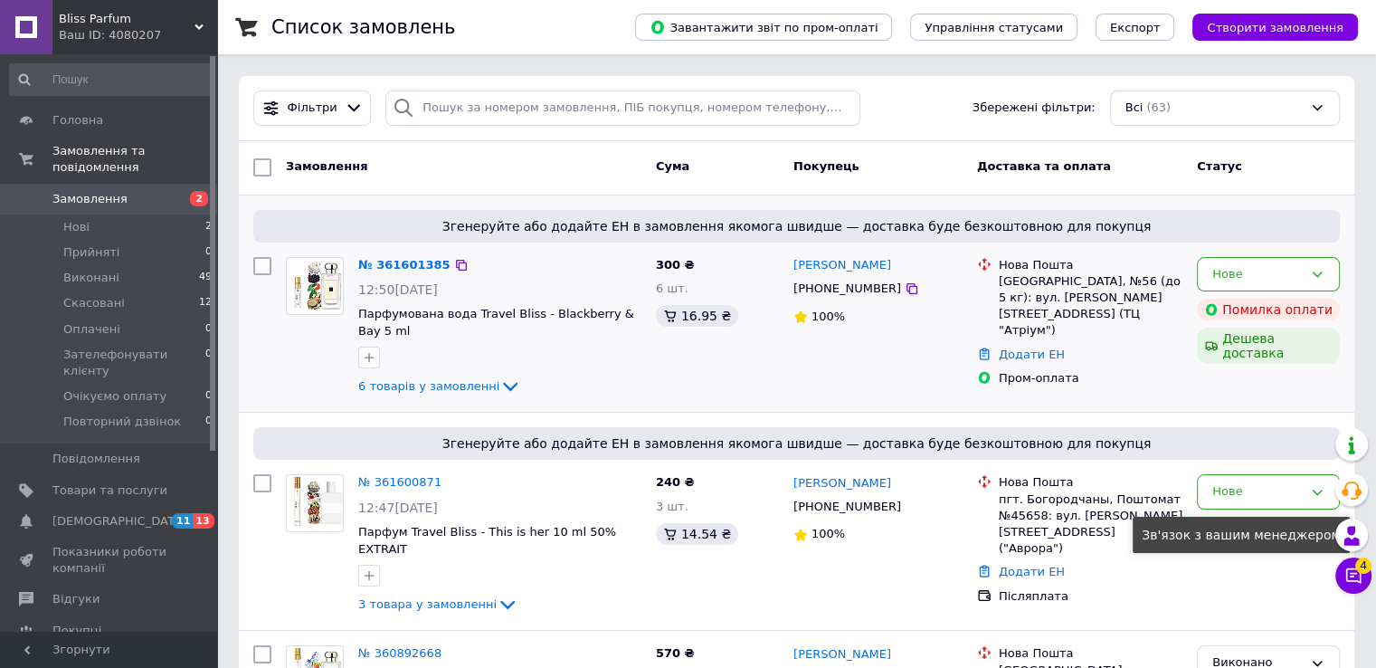
drag, startPoint x: 1349, startPoint y: 575, endPoint x: 1162, endPoint y: 335, distance: 305.0
click at [1350, 575] on icon at bounding box center [1354, 575] width 18 height 18
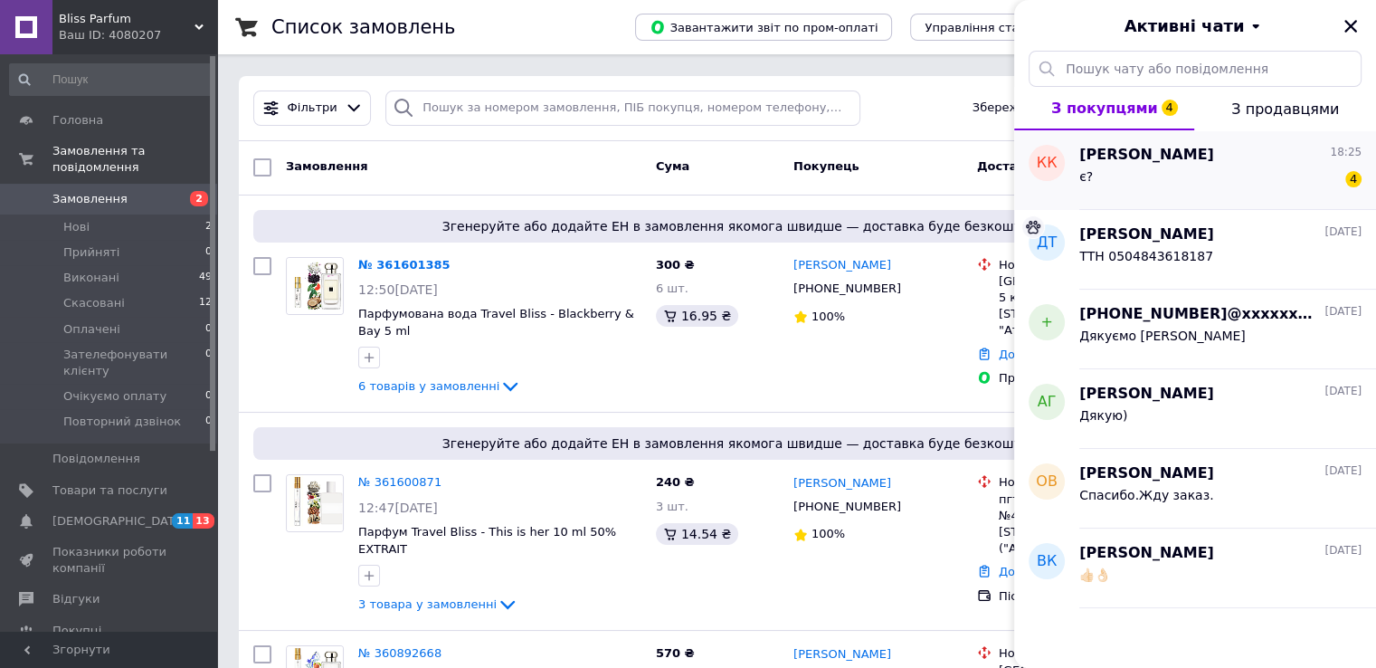
click at [1151, 159] on span "[PERSON_NAME]" at bounding box center [1146, 155] width 135 height 21
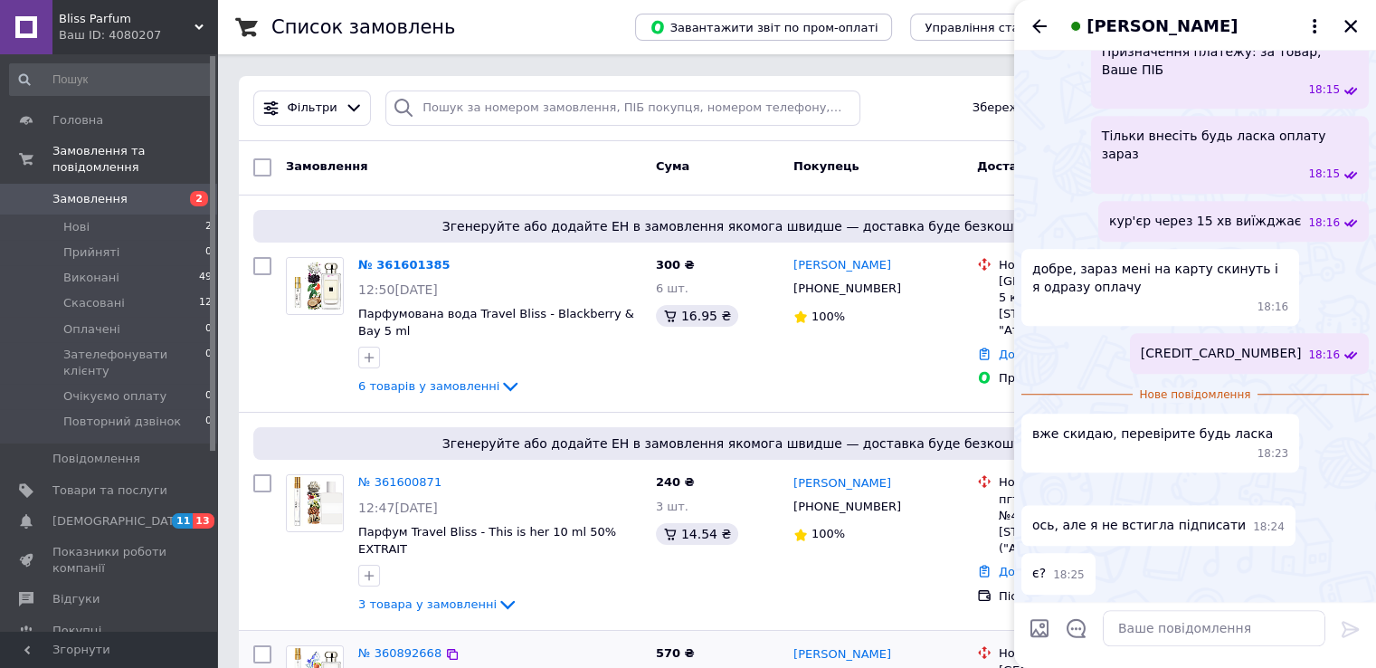
scroll to position [1408, 0]
click at [380, 479] on link "№ 361600871" at bounding box center [399, 482] width 83 height 14
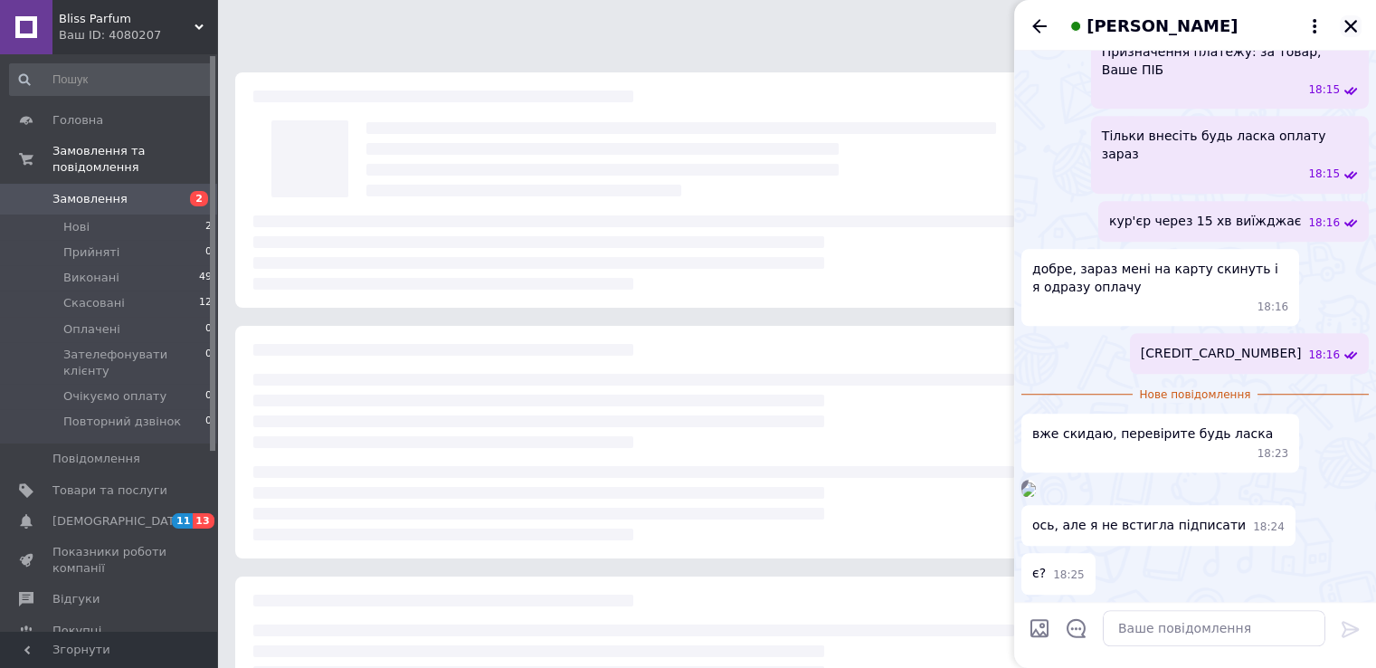
click at [1348, 29] on icon "Закрити" at bounding box center [1351, 26] width 13 height 13
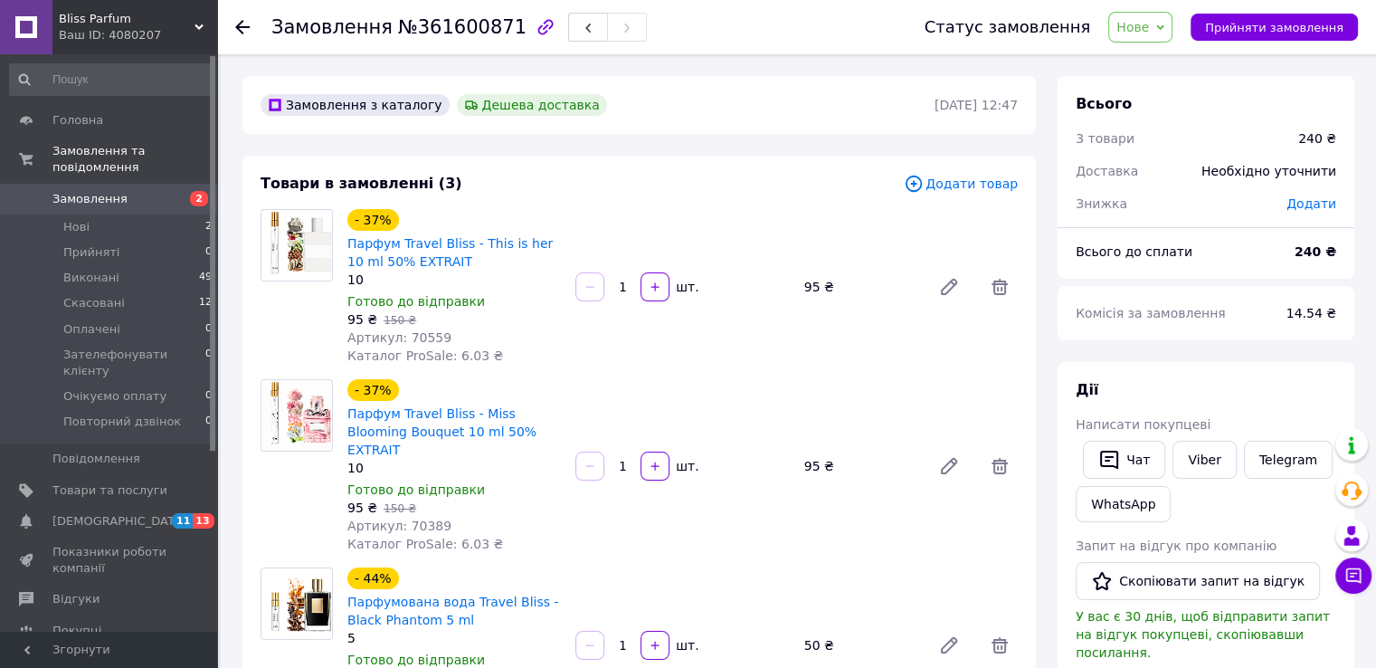
click at [1149, 25] on span "Нове" at bounding box center [1133, 27] width 33 height 14
click at [1158, 58] on li "Прийнято" at bounding box center [1195, 63] width 172 height 27
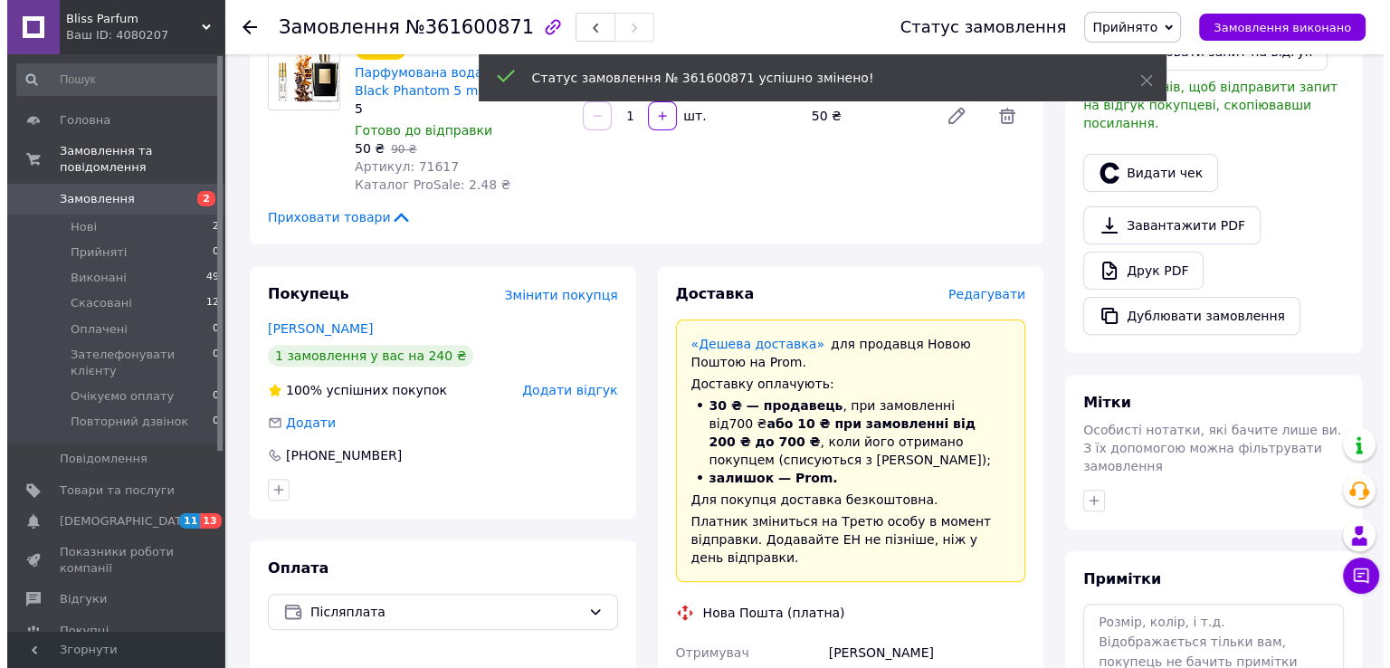
scroll to position [603, 0]
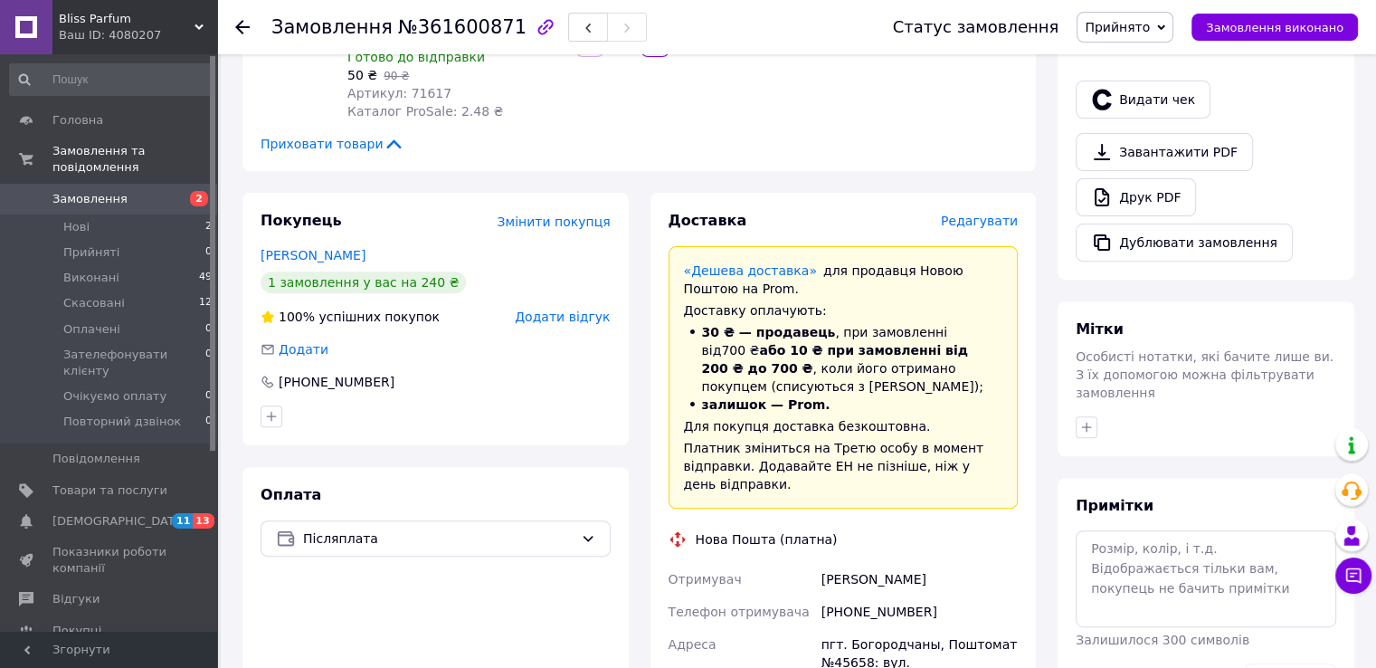
click at [988, 214] on span "Редагувати" at bounding box center [979, 221] width 77 height 14
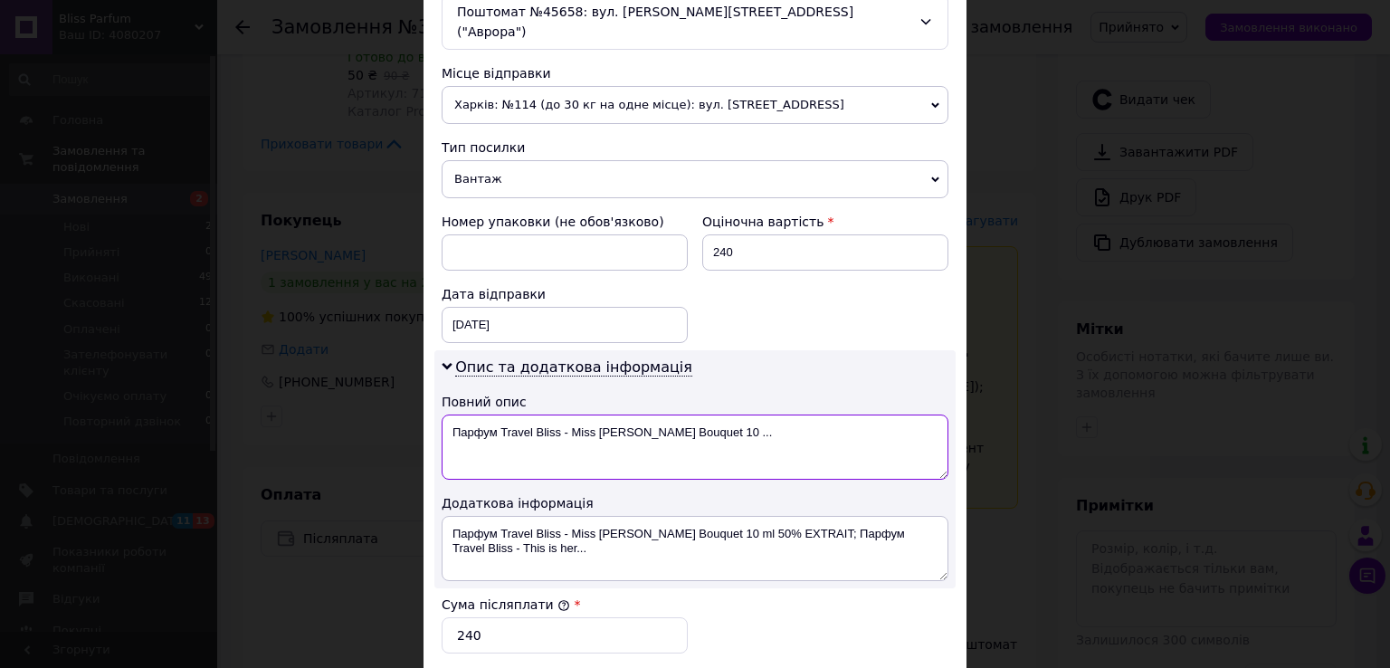
click at [544, 423] on textarea "Парфум Travel Bliss - Miss [PERSON_NAME] Bouquet 10 ..." at bounding box center [695, 446] width 507 height 65
type textarea "Parfumeriya"
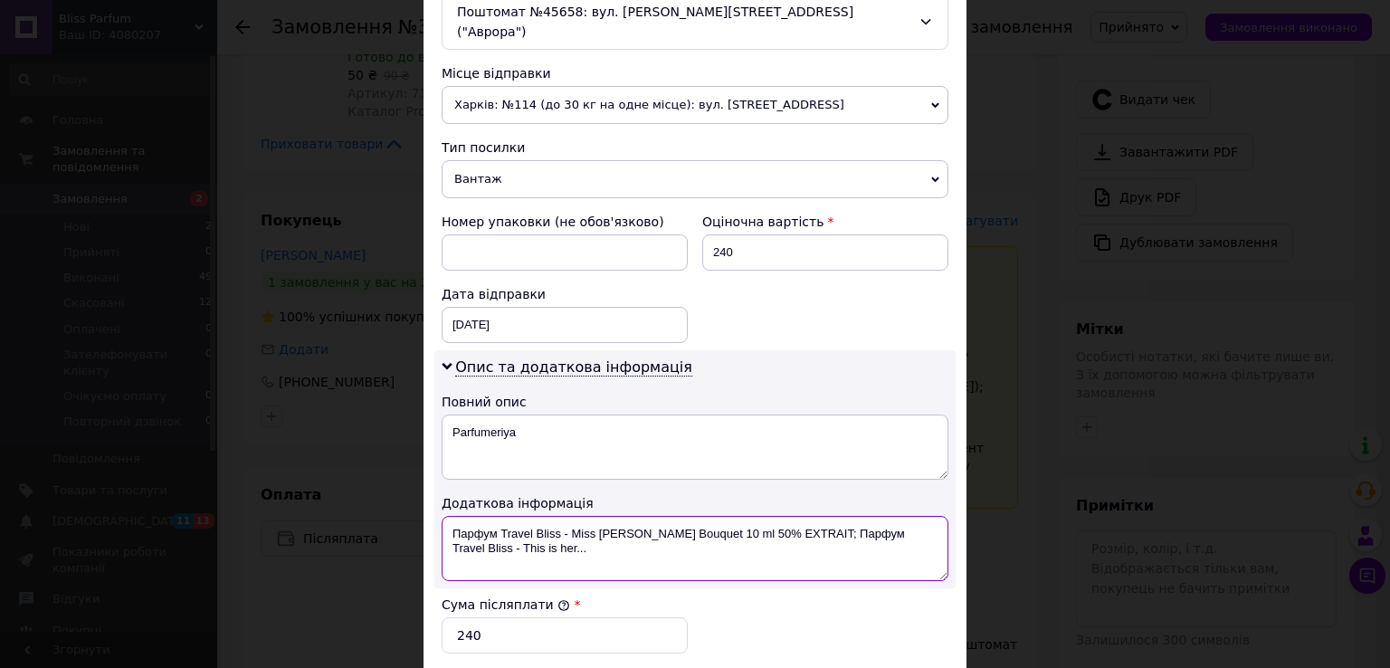
click at [601, 516] on textarea "Парфум Travel Bliss - Miss [PERSON_NAME] Bouquet 10 ml 50% EXTRAIT; Парфум Trav…" at bounding box center [695, 548] width 507 height 65
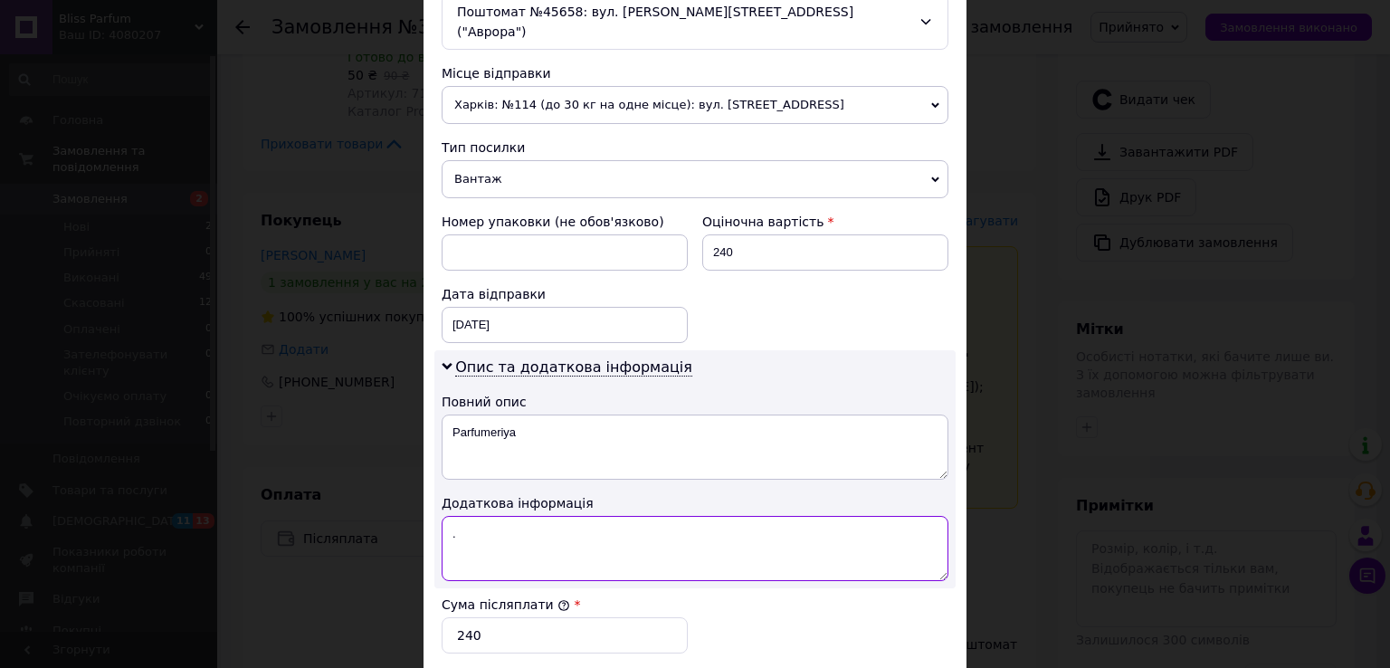
type textarea "."
click at [460, 617] on input "240" at bounding box center [565, 635] width 246 height 36
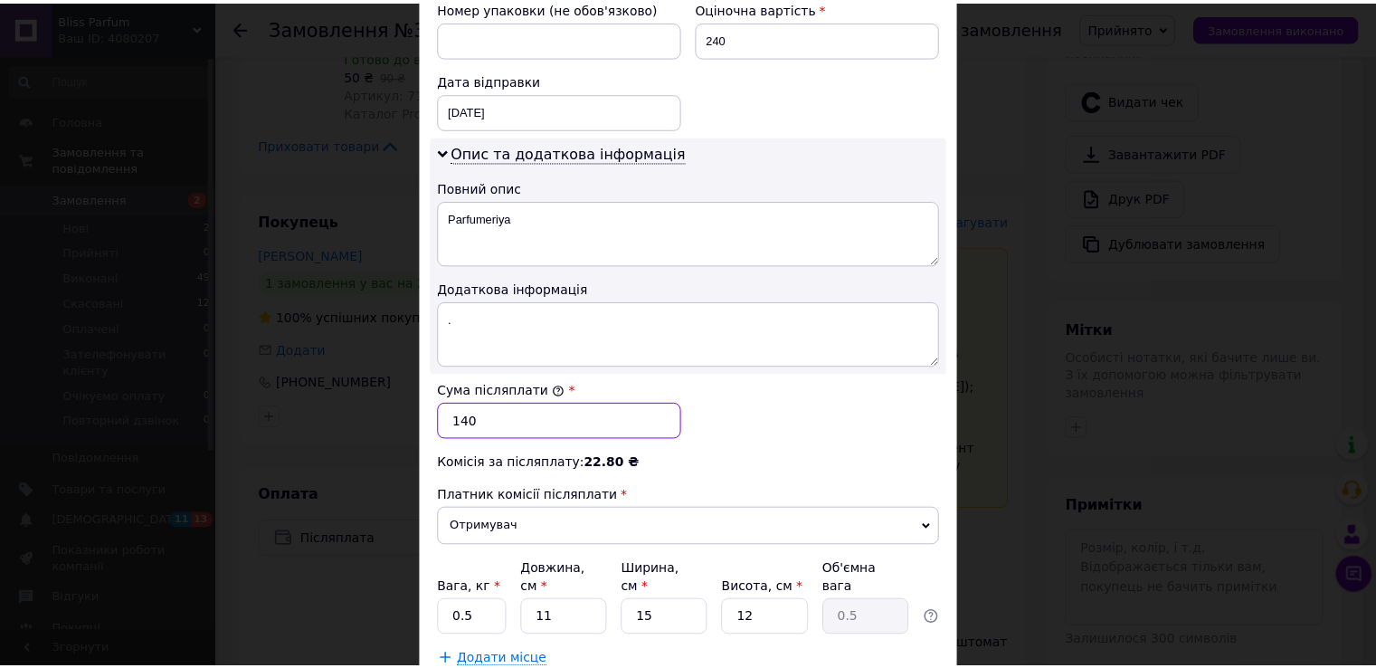
scroll to position [909, 0]
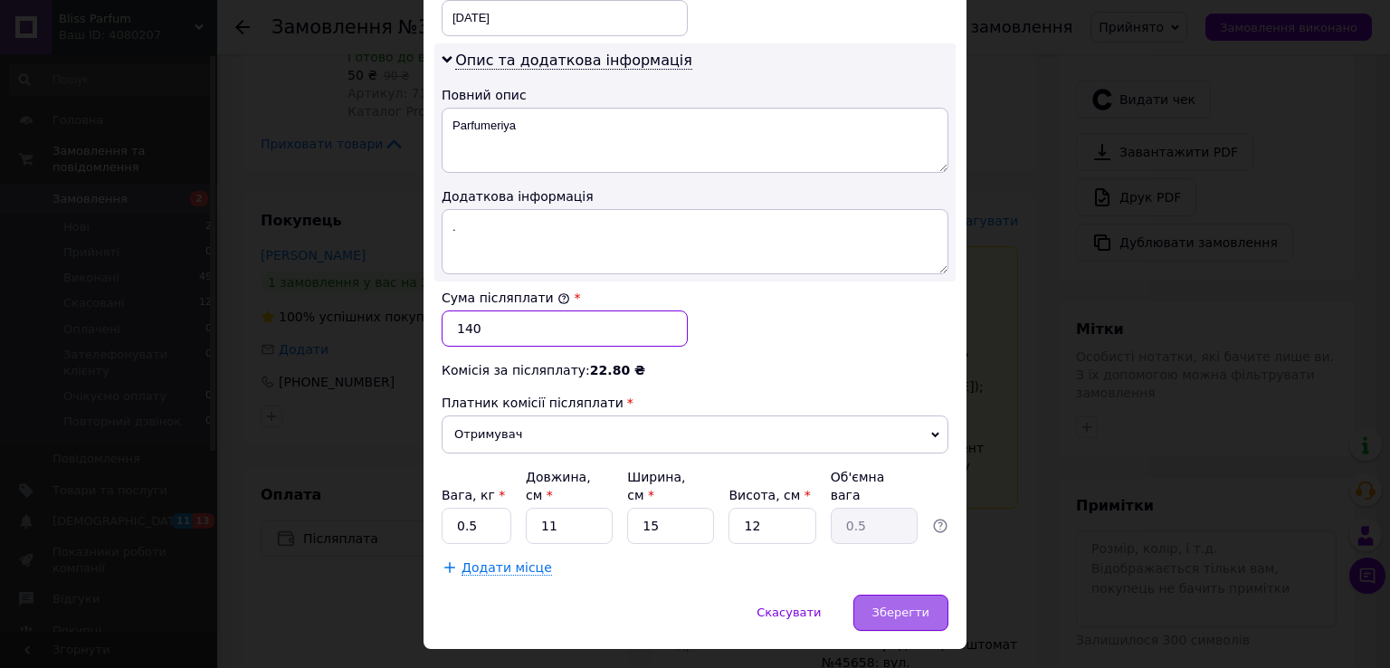
type input "140"
click at [887, 605] on span "Зберегти" at bounding box center [900, 612] width 57 height 14
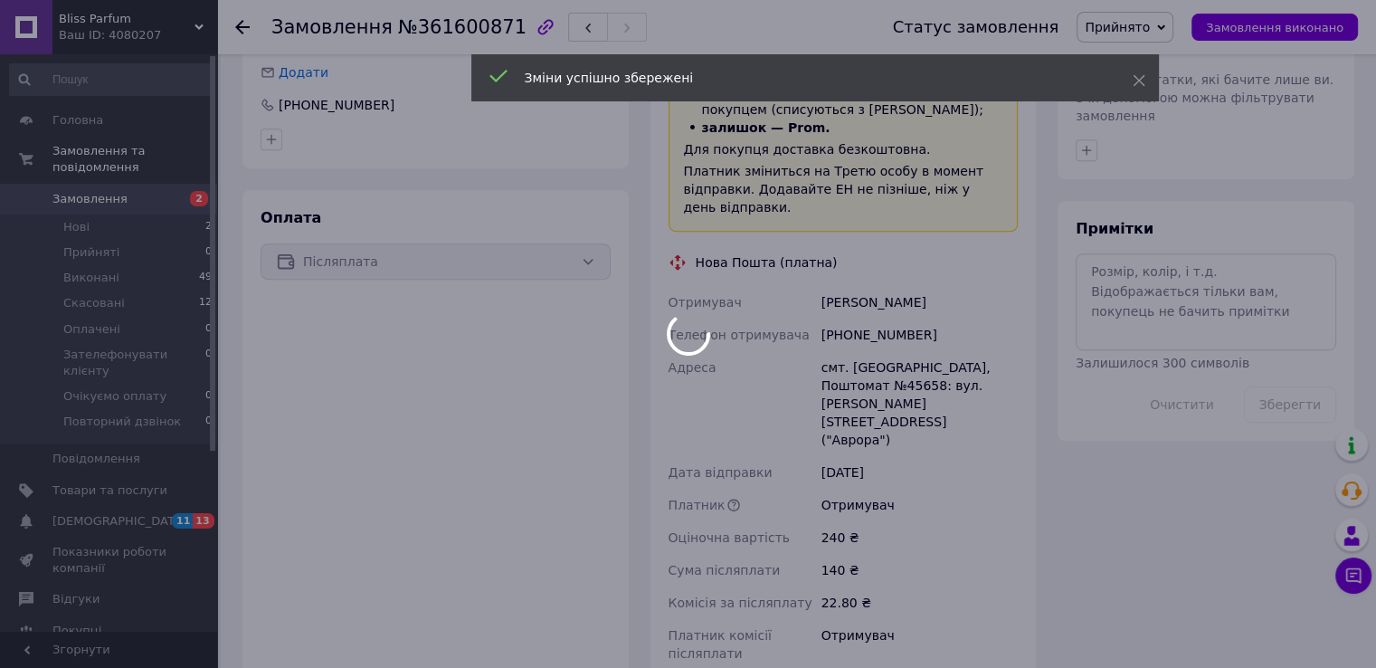
scroll to position [1154, 0]
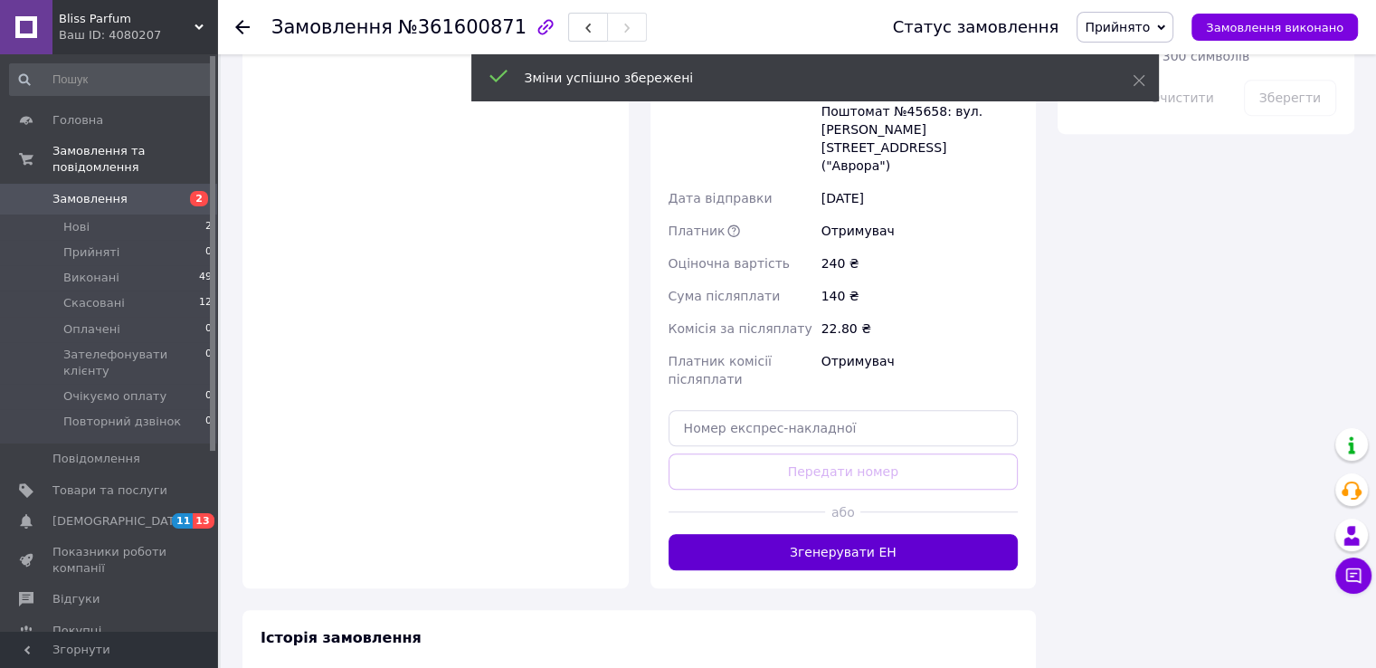
click at [840, 534] on button "Згенерувати ЕН" at bounding box center [844, 552] width 350 height 36
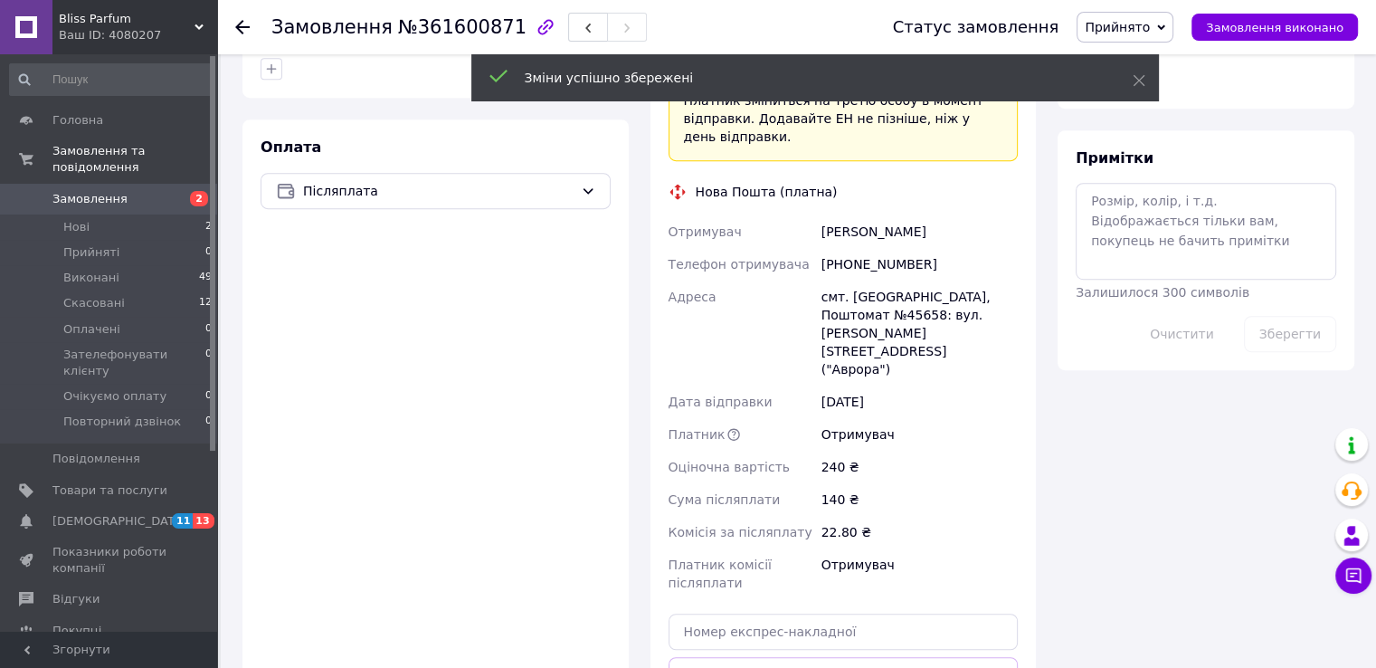
scroll to position [851, 0]
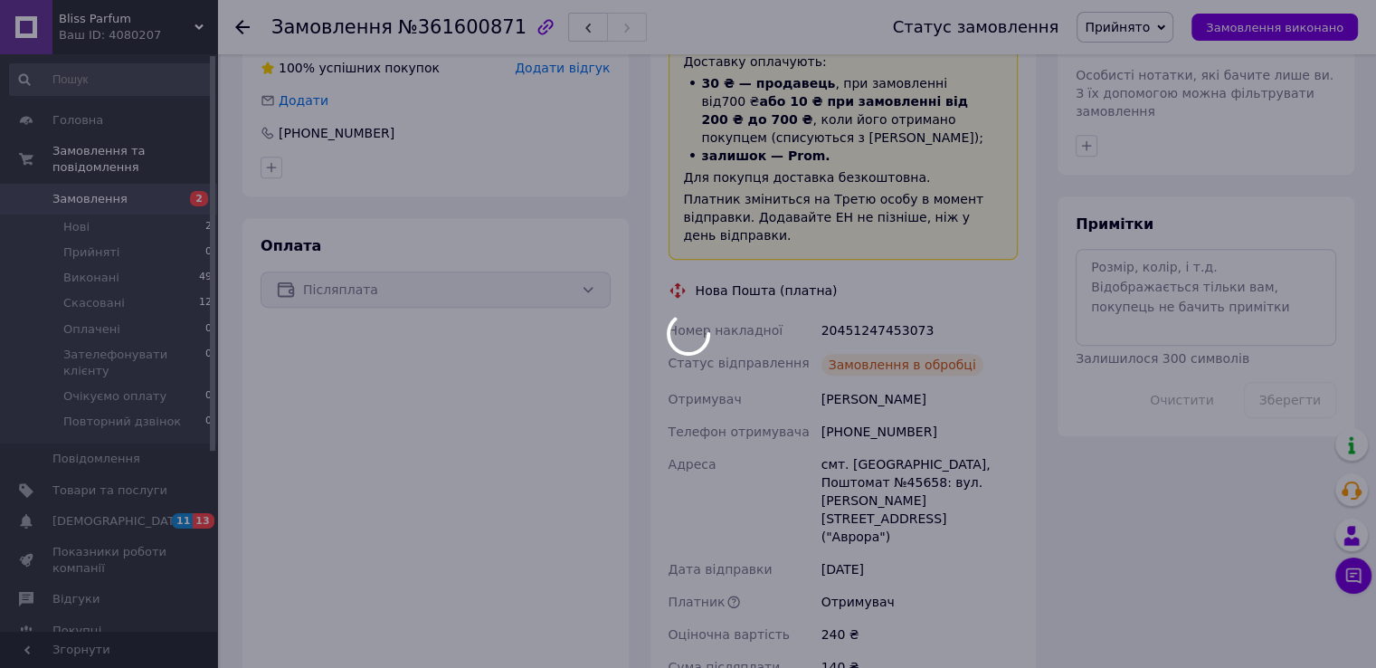
click at [854, 292] on div at bounding box center [688, 334] width 1376 height 668
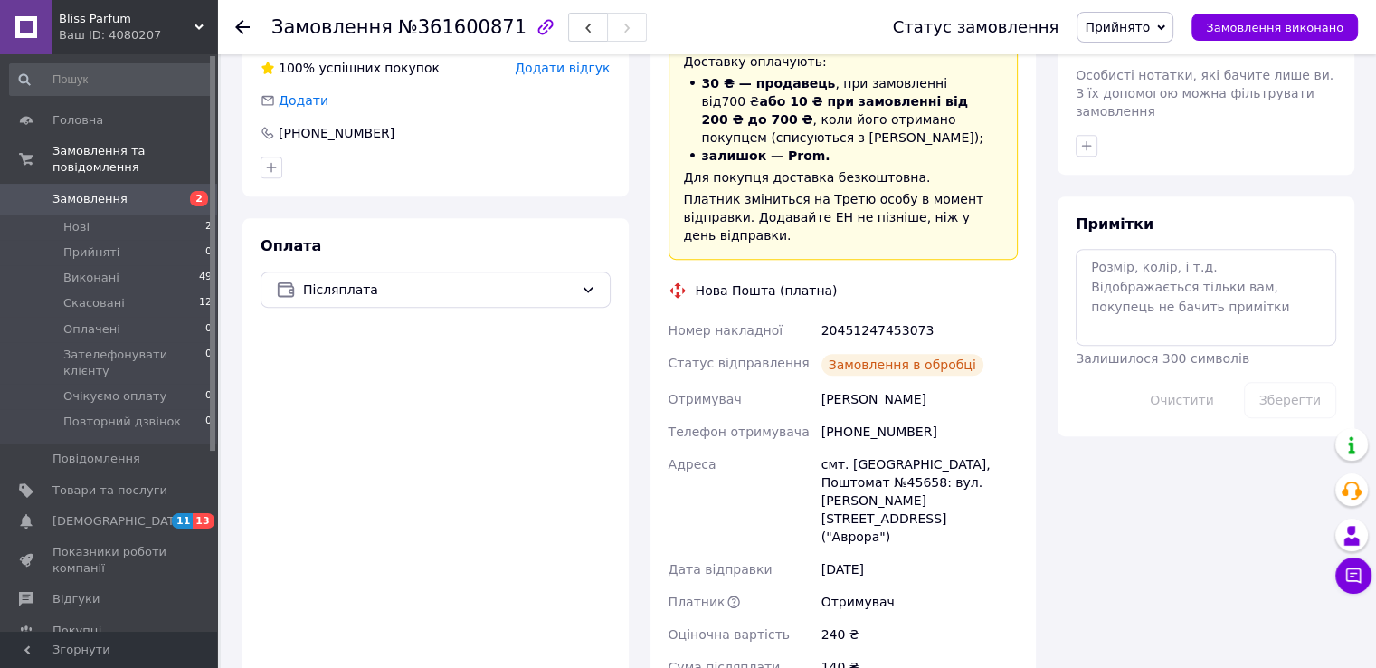
click at [854, 314] on div "20451247453073" at bounding box center [920, 330] width 204 height 33
copy div "20451247453073"
click at [1346, 579] on icon at bounding box center [1354, 575] width 18 height 18
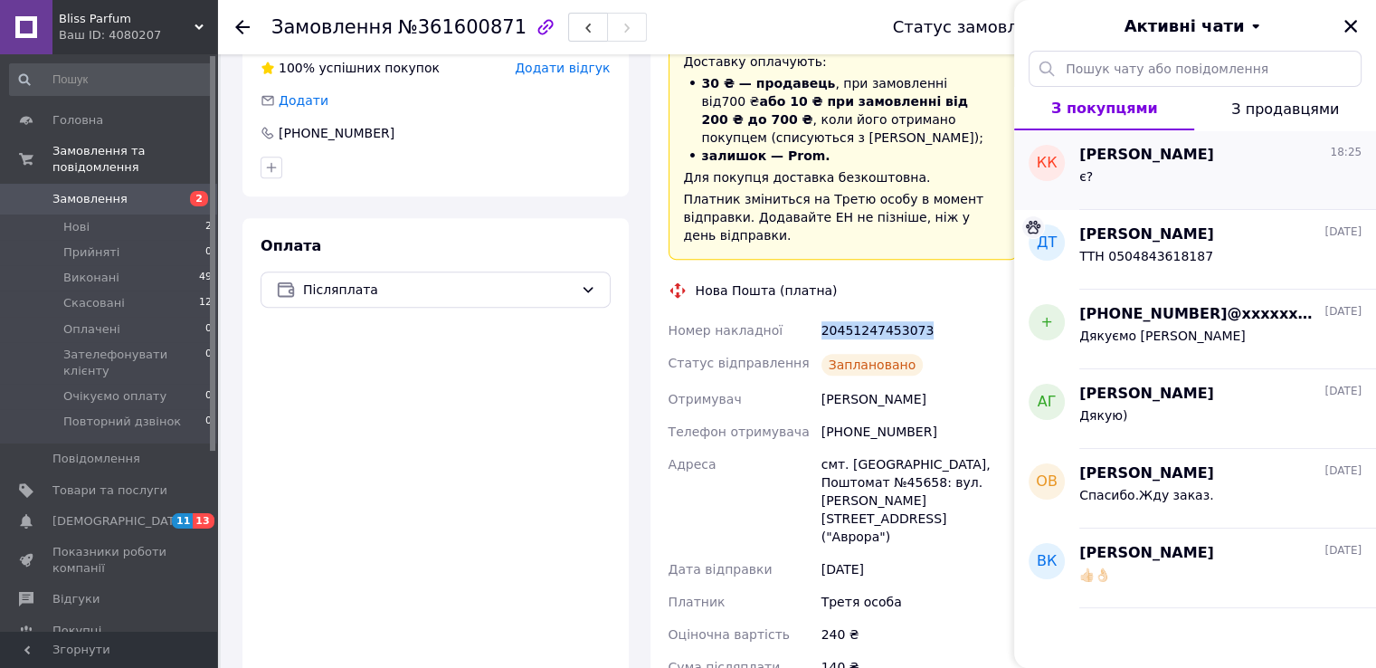
click at [1105, 169] on div "є?" at bounding box center [1220, 180] width 282 height 29
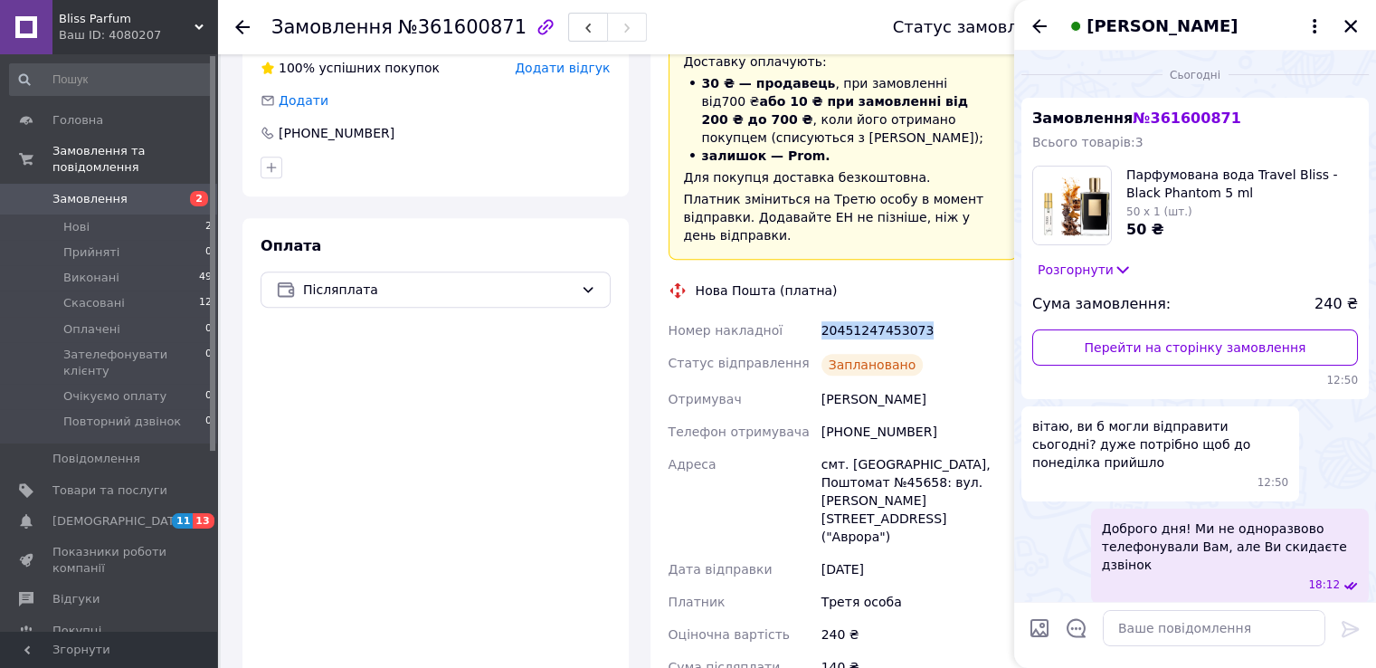
scroll to position [1262, 0]
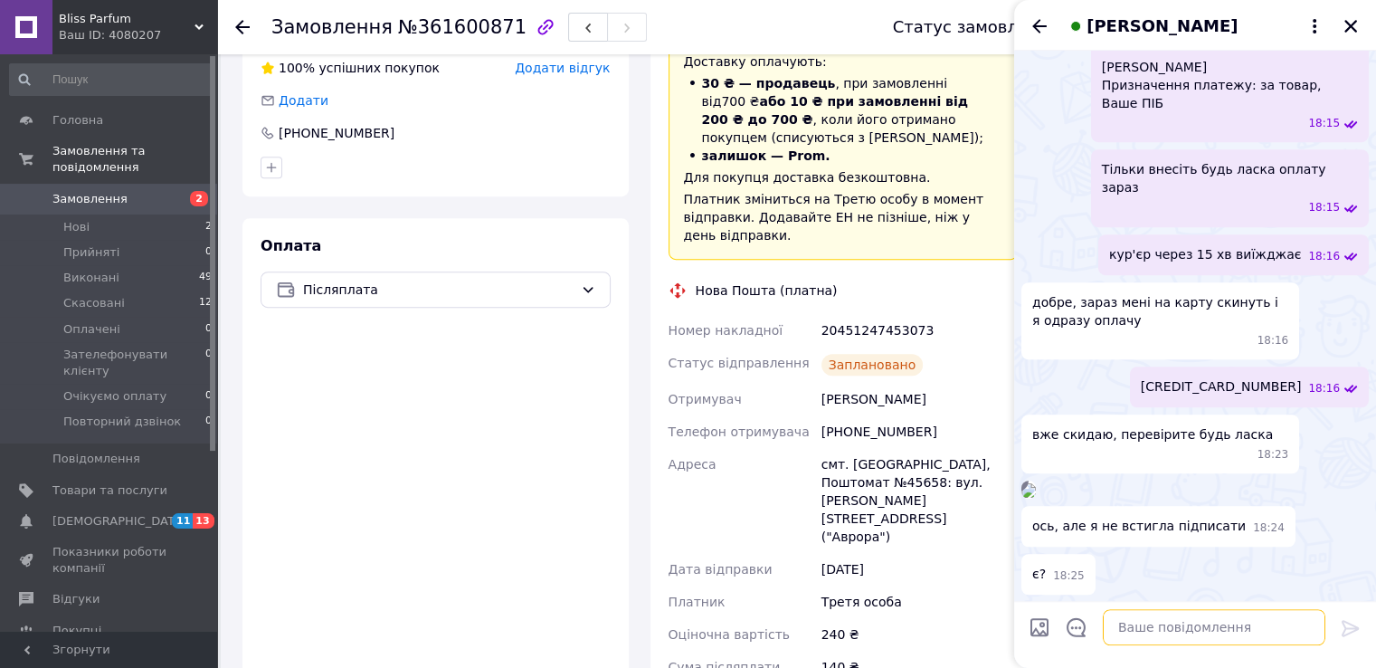
drag, startPoint x: 1180, startPoint y: 631, endPoint x: 974, endPoint y: 628, distance: 206.3
click at [1178, 631] on textarea at bounding box center [1214, 628] width 223 height 36
type textarea "NNY"
paste textarea "20451247453073"
type textarea "ТТН 20451247453073"
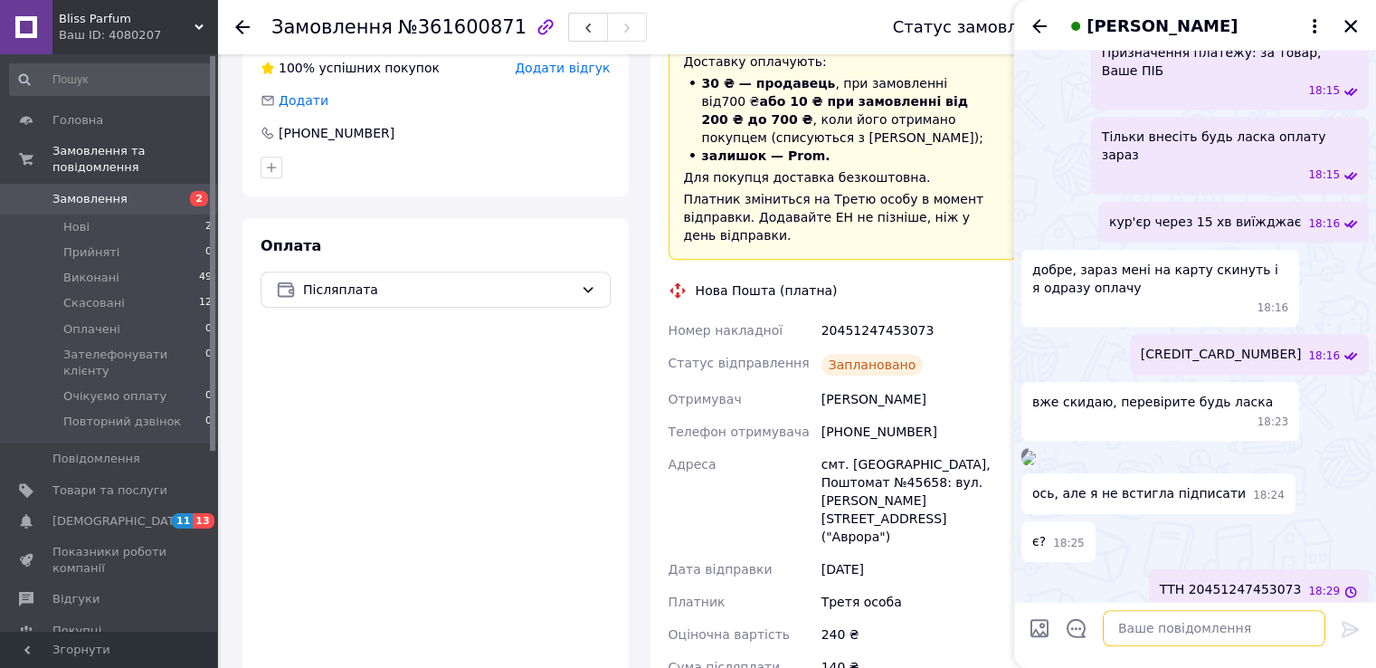
scroll to position [1422, 0]
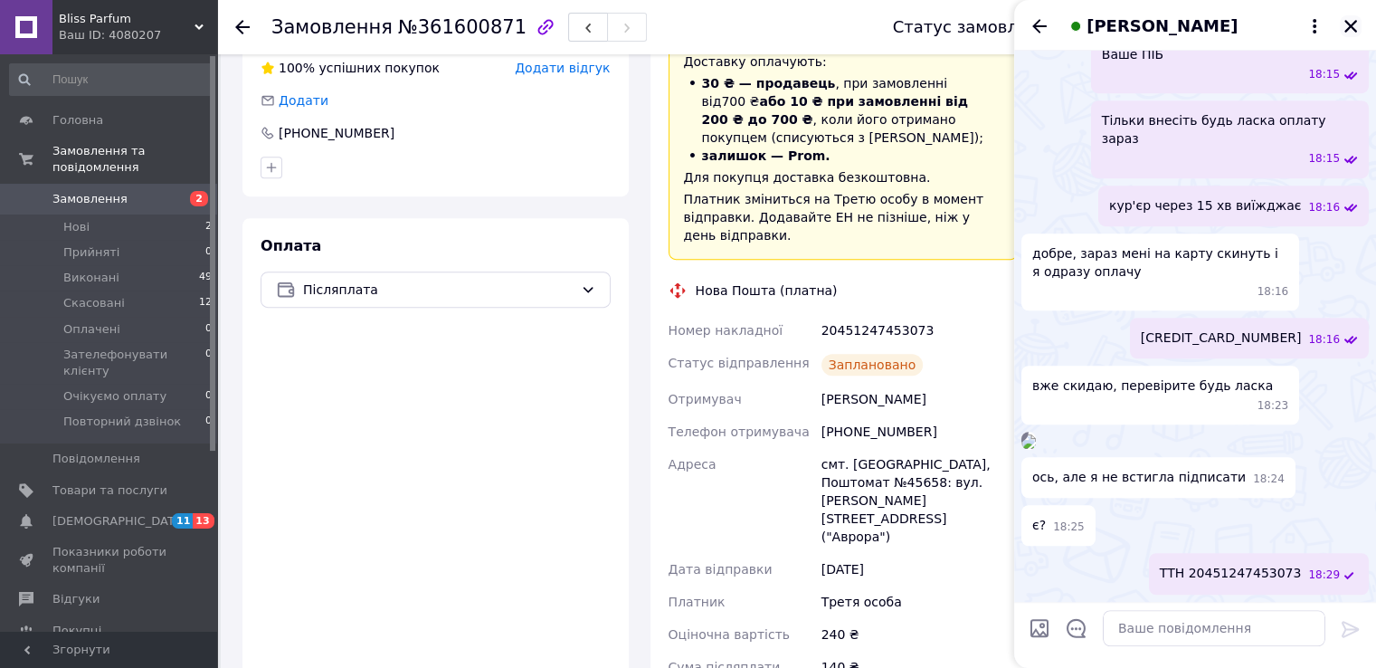
click at [1349, 30] on icon "Закрити" at bounding box center [1351, 26] width 16 height 16
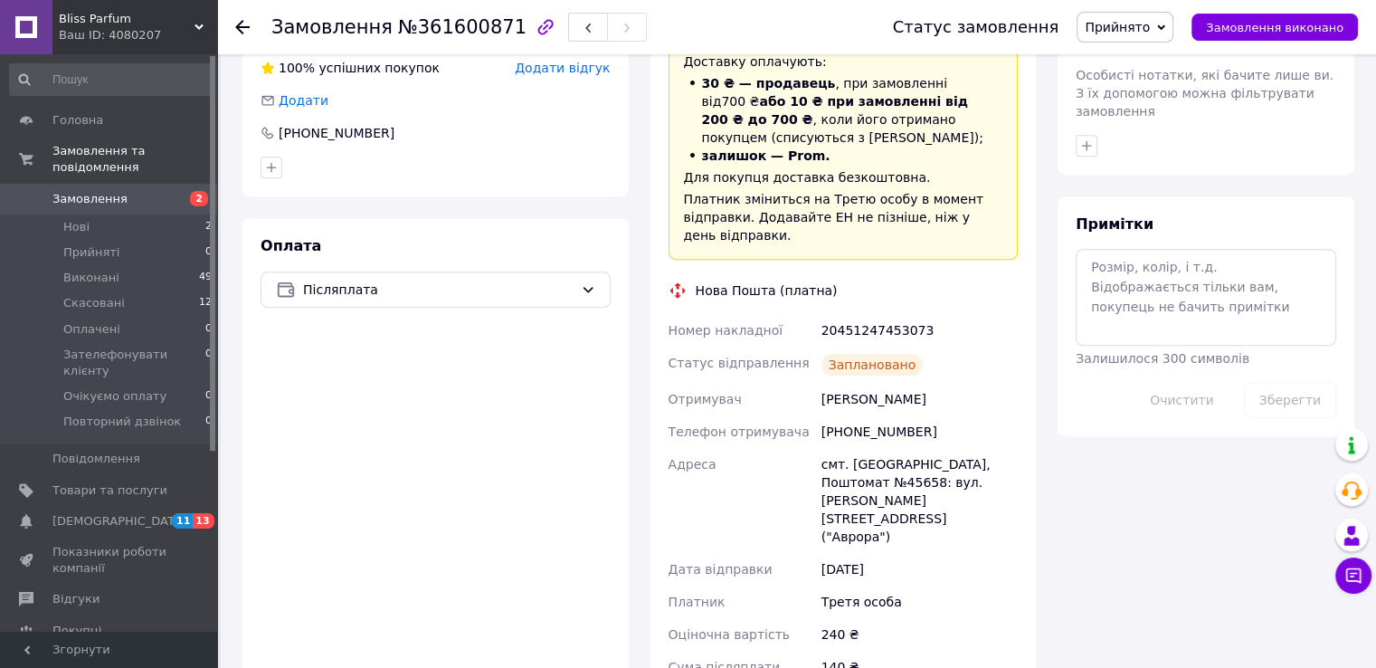
click at [827, 314] on div "20451247453073" at bounding box center [920, 330] width 204 height 33
copy div "20451247453073"
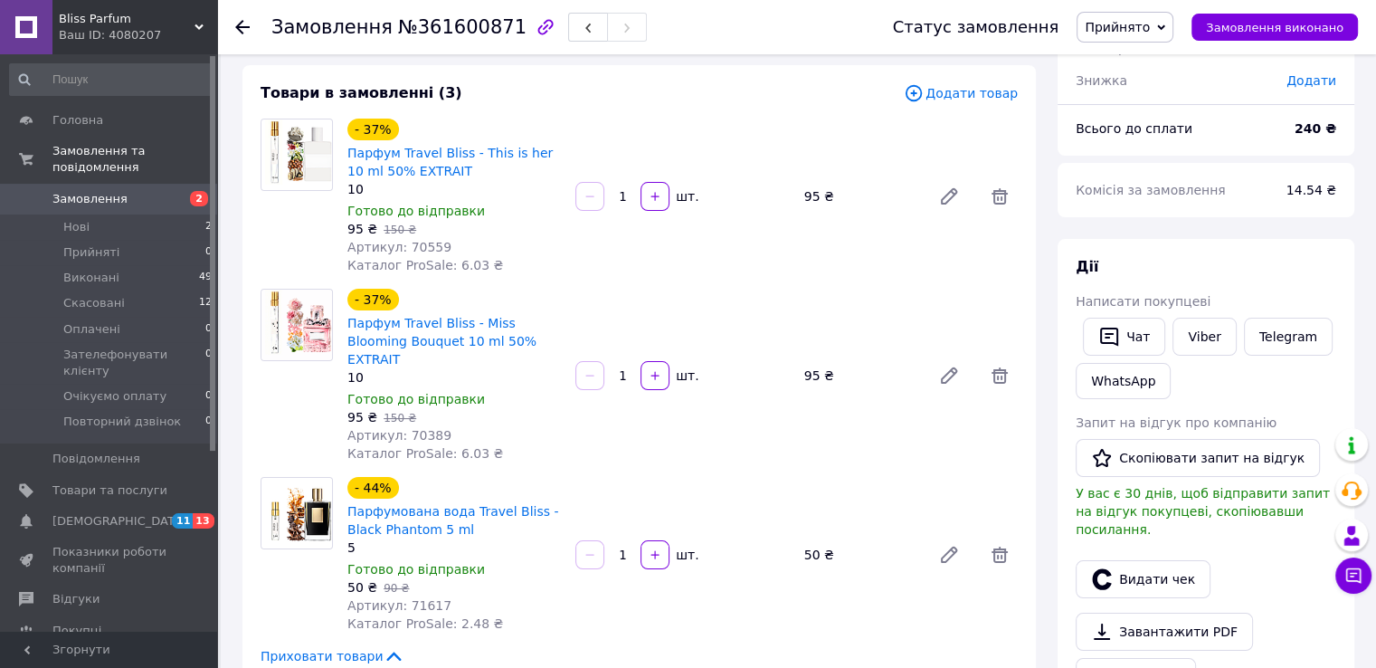
scroll to position [0, 0]
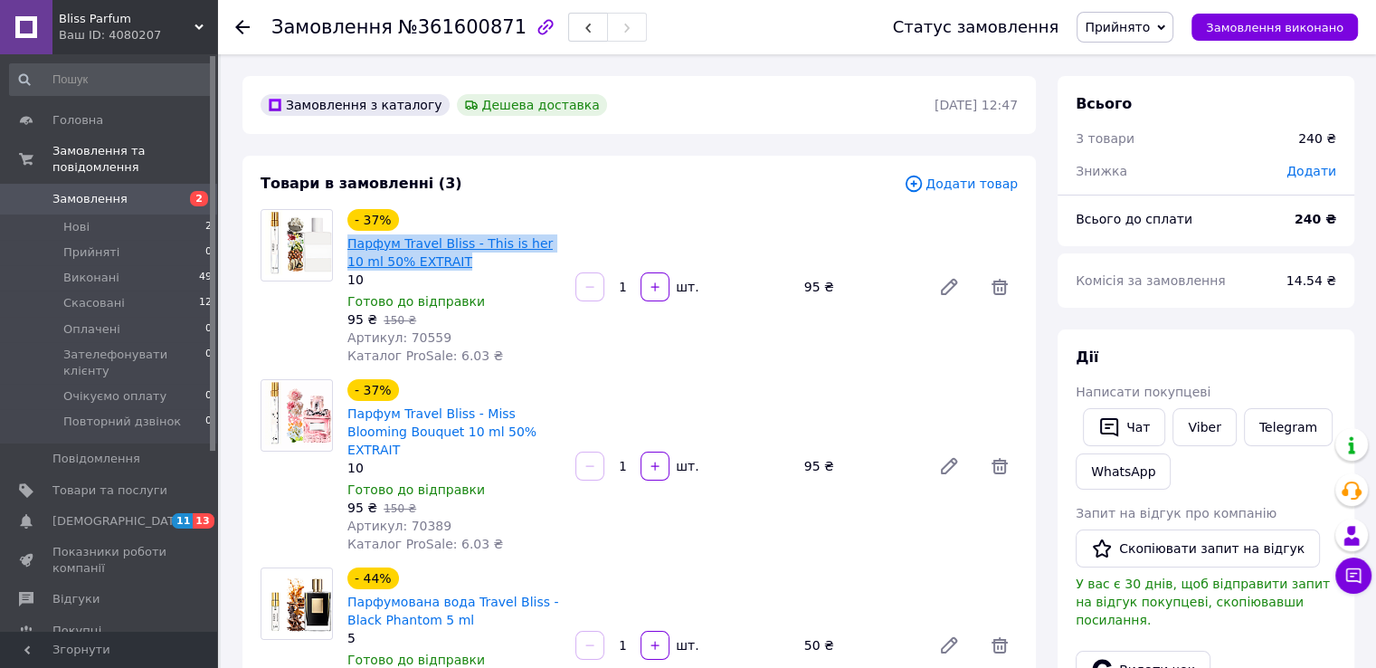
drag, startPoint x: 452, startPoint y: 259, endPoint x: 357, endPoint y: 240, distance: 97.8
click at [348, 244] on span "Парфум Travel Bliss - This is her 10 ml 50% EXTRAIT" at bounding box center [454, 252] width 214 height 36
copy link "Парфум Travel Bliss - This is her 10 ml 50% EXTRAIT"
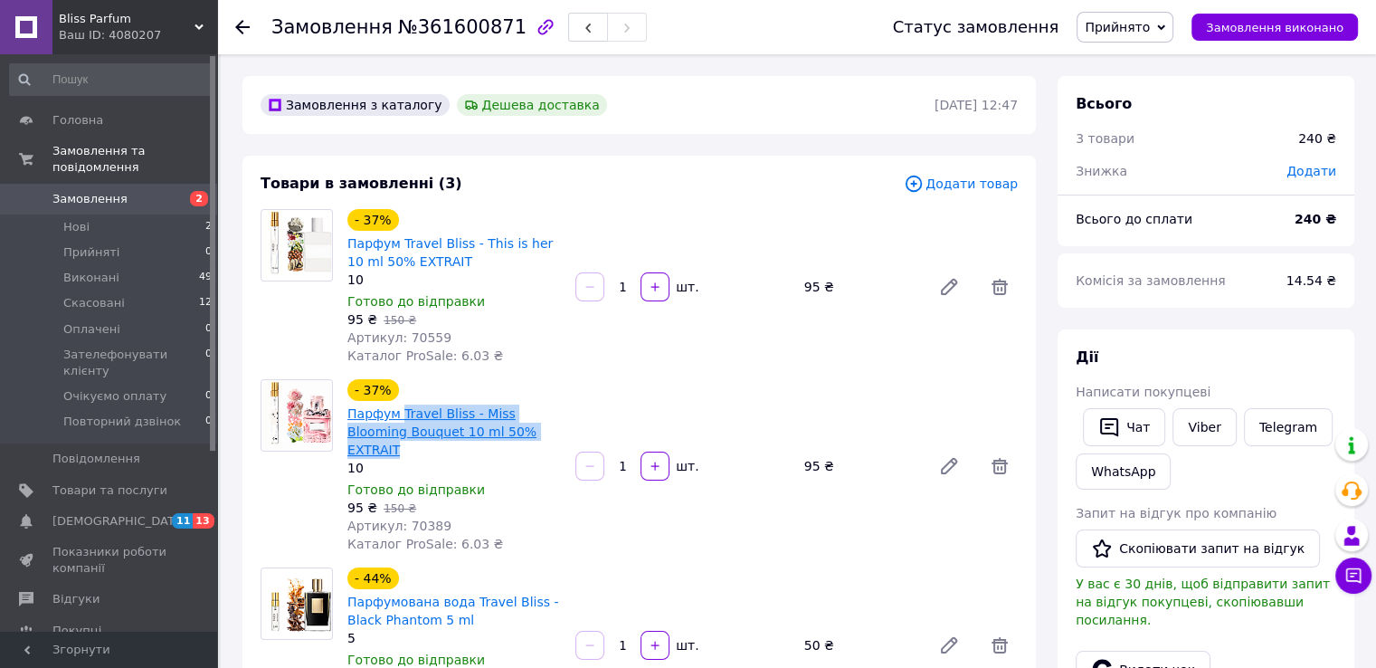
drag, startPoint x: 436, startPoint y: 421, endPoint x: 398, endPoint y: 409, distance: 39.8
click at [398, 409] on span "Парфум Travel Bliss - Miss Blooming Bouquet 10 ml 50% EXTRAIT" at bounding box center [454, 431] width 214 height 54
copy link "Travel Bliss - Miss [PERSON_NAME] Bouquet 10 ml 50% EXTRAIT"
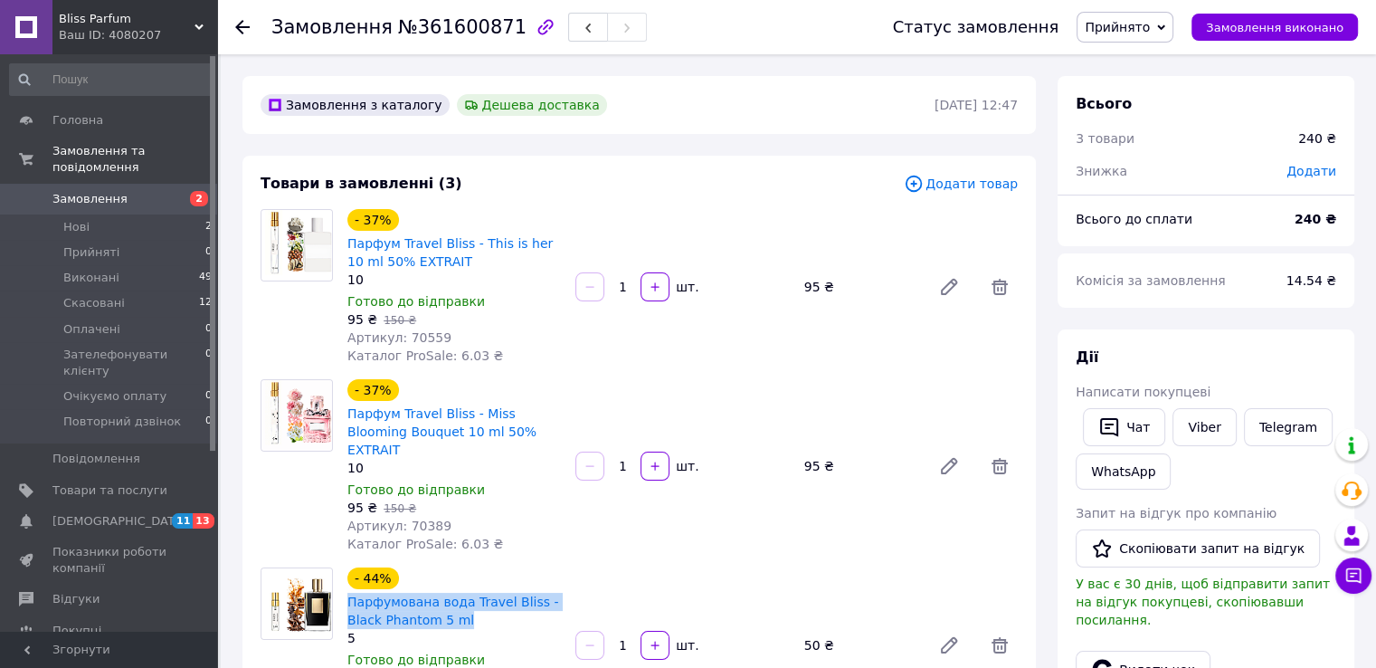
drag, startPoint x: 452, startPoint y: 595, endPoint x: 345, endPoint y: 584, distance: 108.3
click at [346, 591] on div "Парфумована вода Travel Bliss - Black Phantom 5 ml" at bounding box center [454, 611] width 217 height 40
copy link "Парфумована вода Travel Bliss - Black Phantom 5 ml"
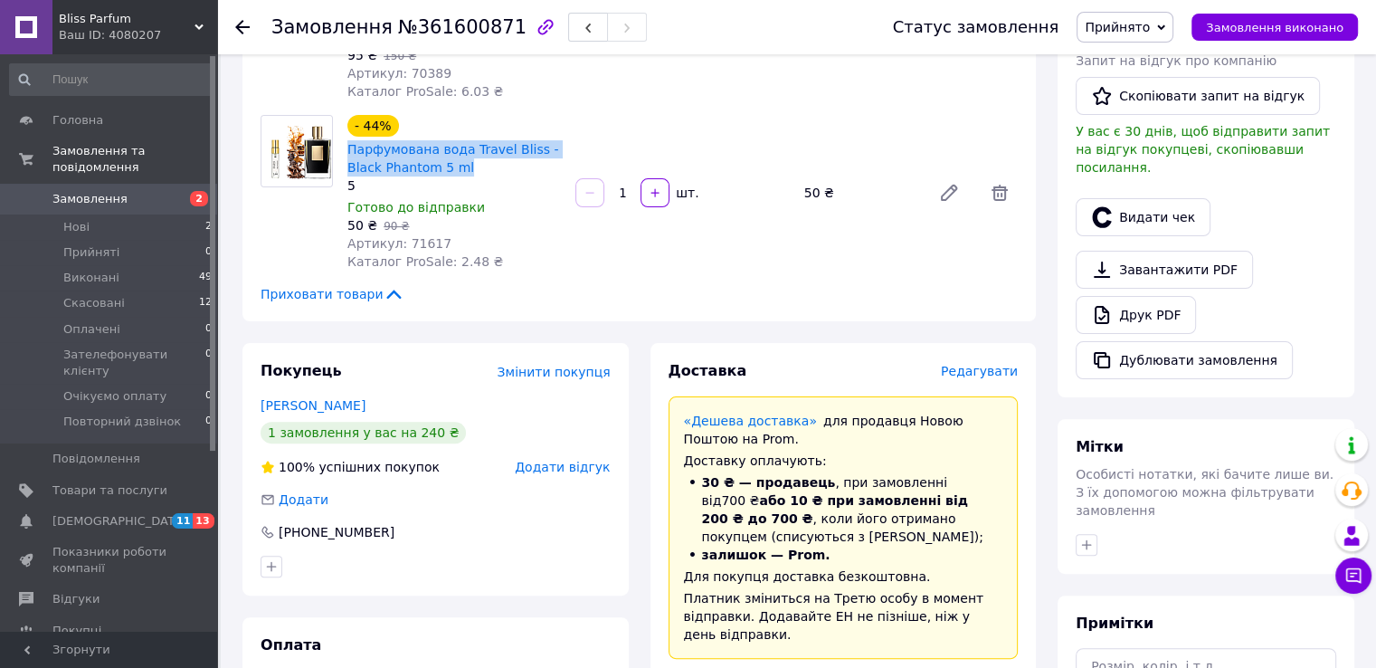
scroll to position [603, 0]
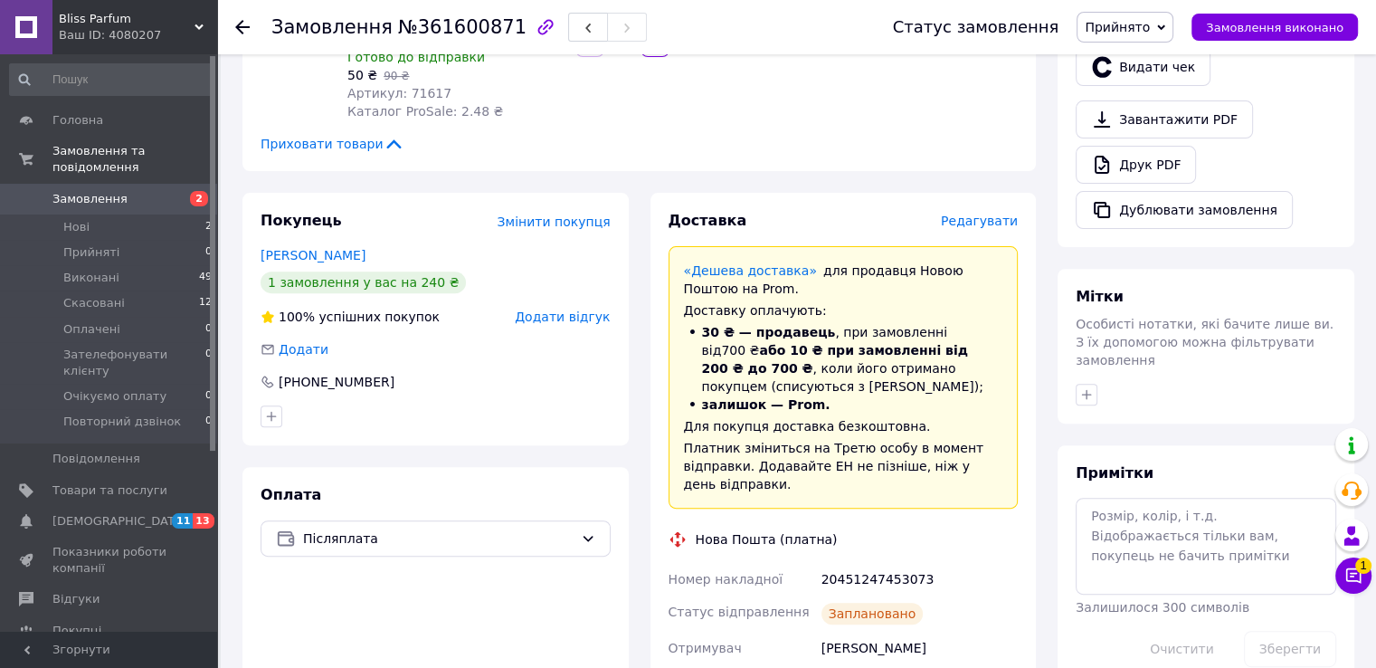
click at [848, 563] on div "20451247453073" at bounding box center [920, 579] width 204 height 33
click at [847, 563] on div "20451247453073" at bounding box center [920, 579] width 204 height 33
copy div "20451247453073"
click at [1354, 584] on button "Чат з покупцем 1" at bounding box center [1354, 575] width 36 height 36
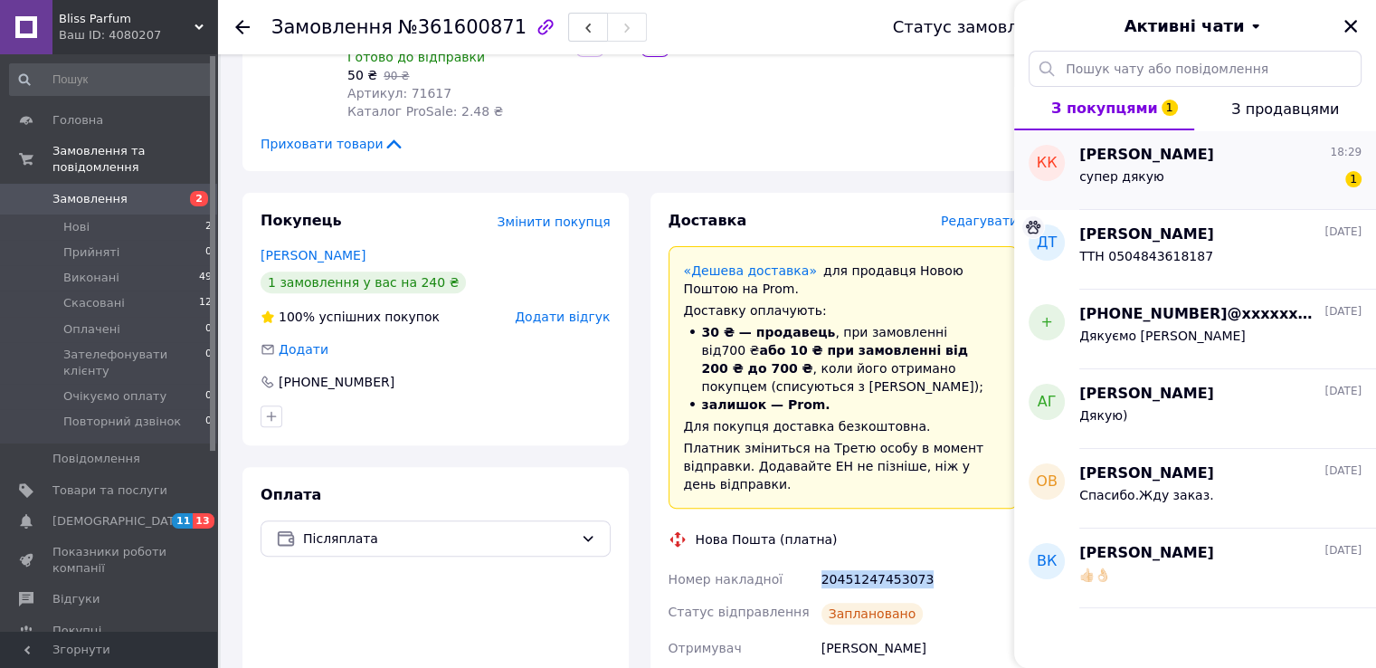
click at [1165, 168] on div "супер дякую 1" at bounding box center [1220, 180] width 282 height 29
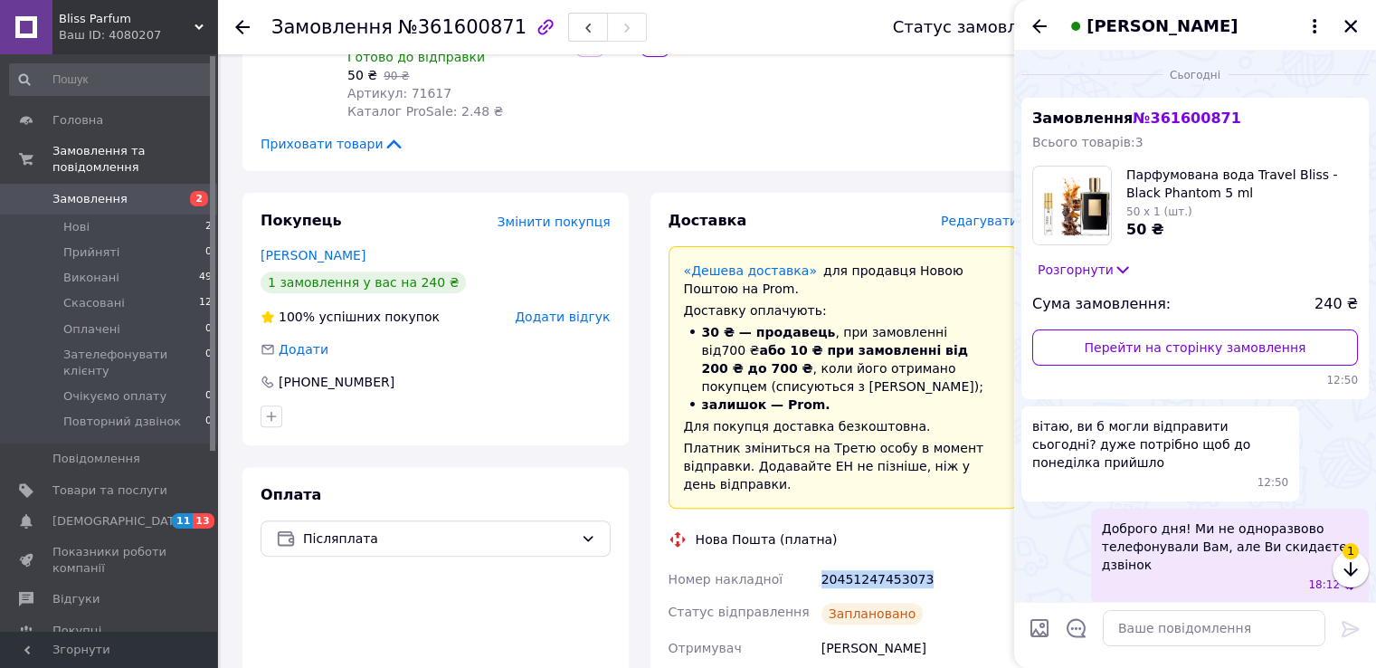
scroll to position [1392, 0]
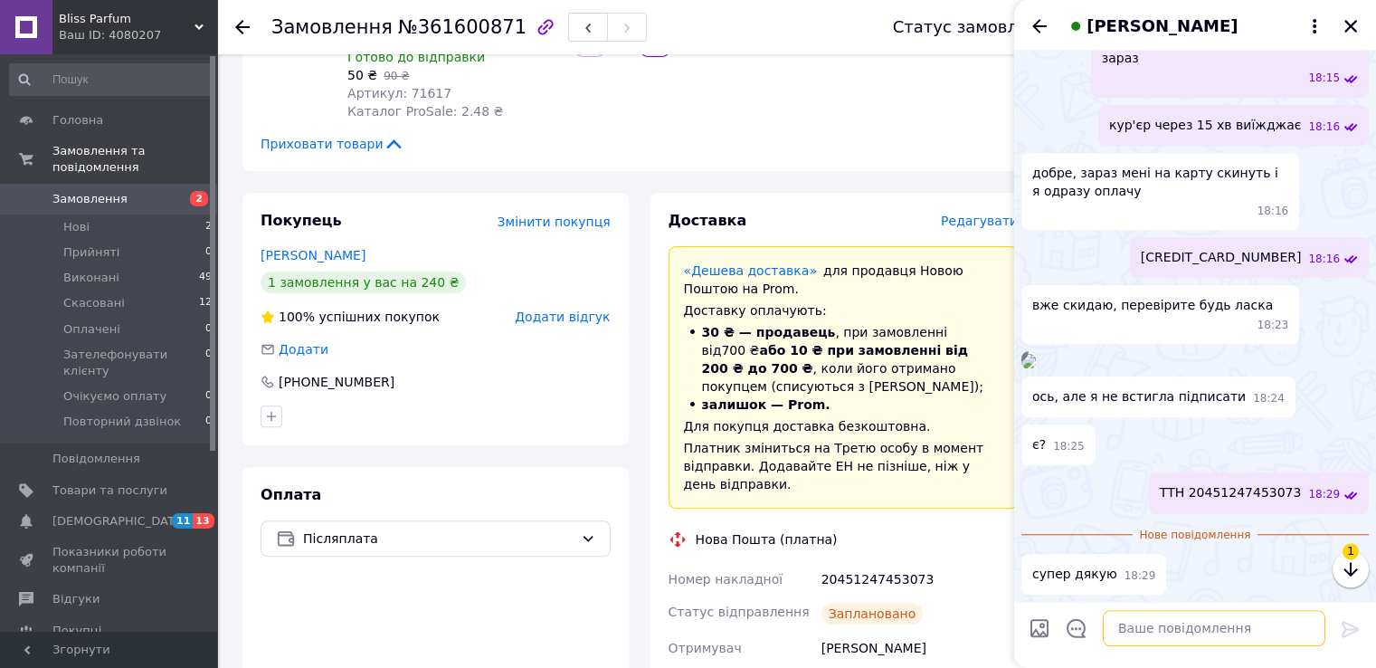
click at [1188, 636] on textarea at bounding box center [1214, 628] width 223 height 36
type textarea "[PERSON_NAME]"
type textarea "Дякуємо [PERSON_NAME]"
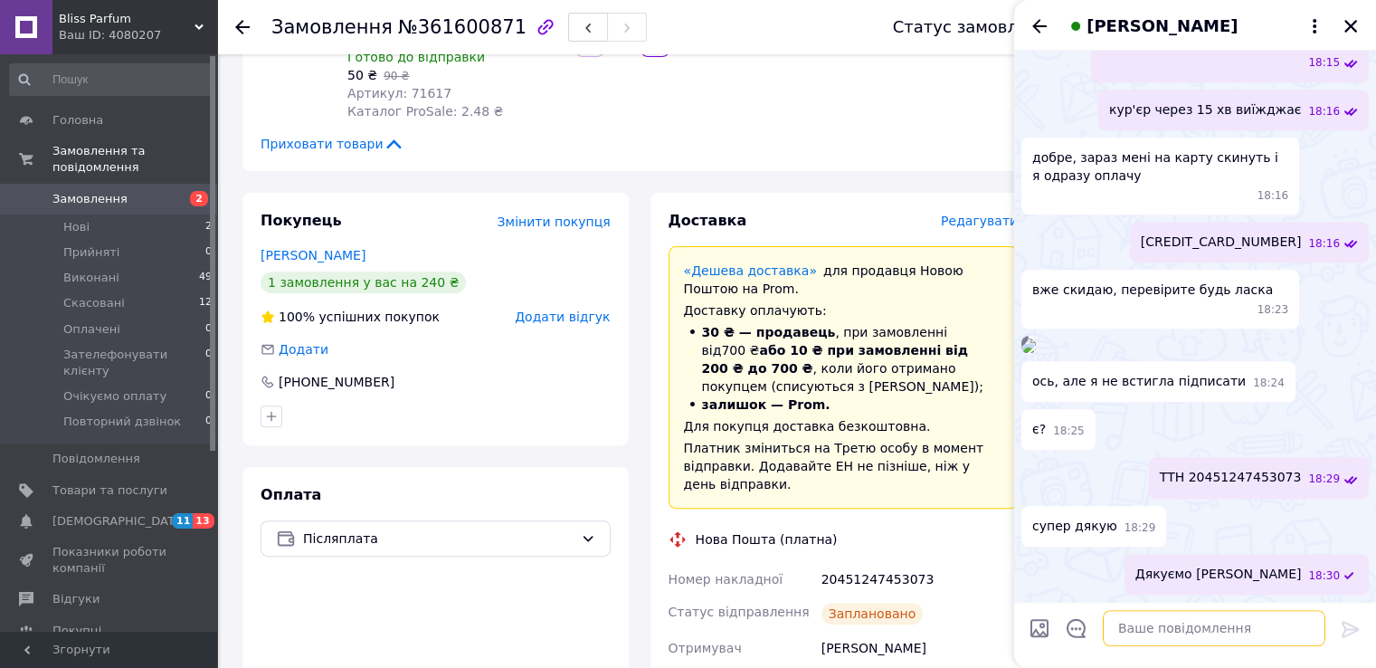
scroll to position [1519, 0]
click at [1351, 26] on icon "Закрити" at bounding box center [1351, 26] width 13 height 13
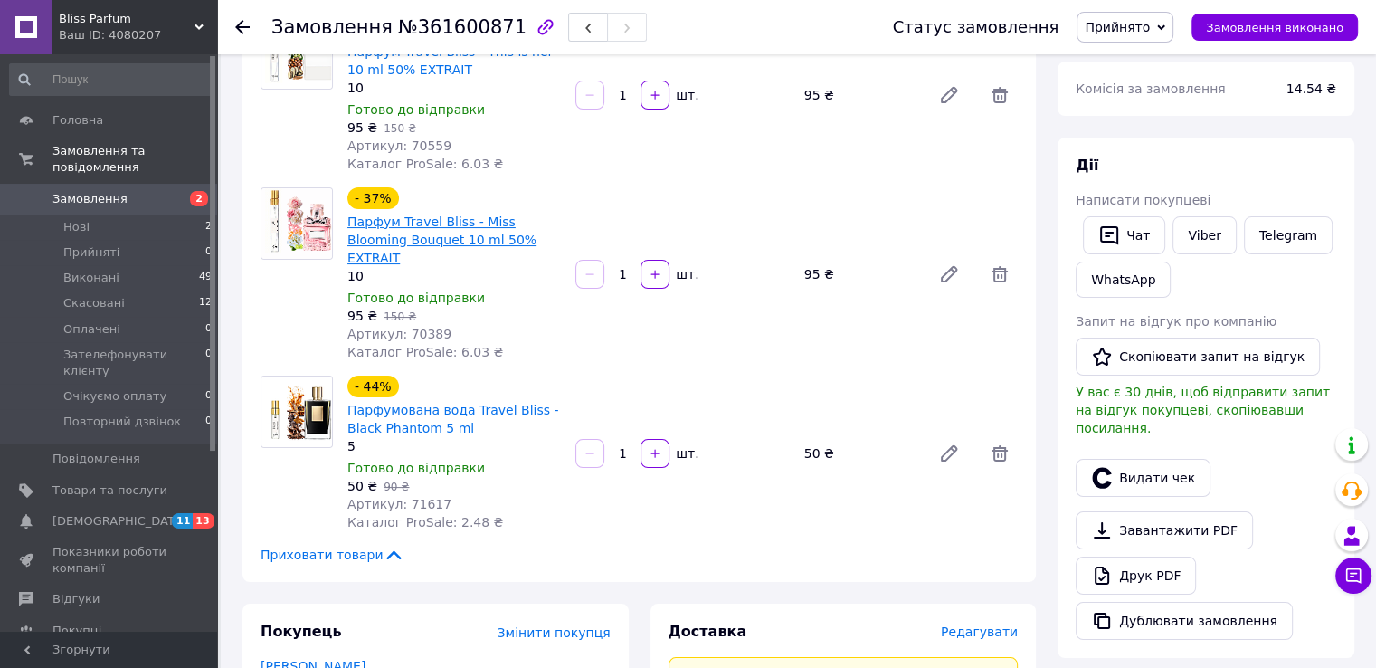
scroll to position [150, 0]
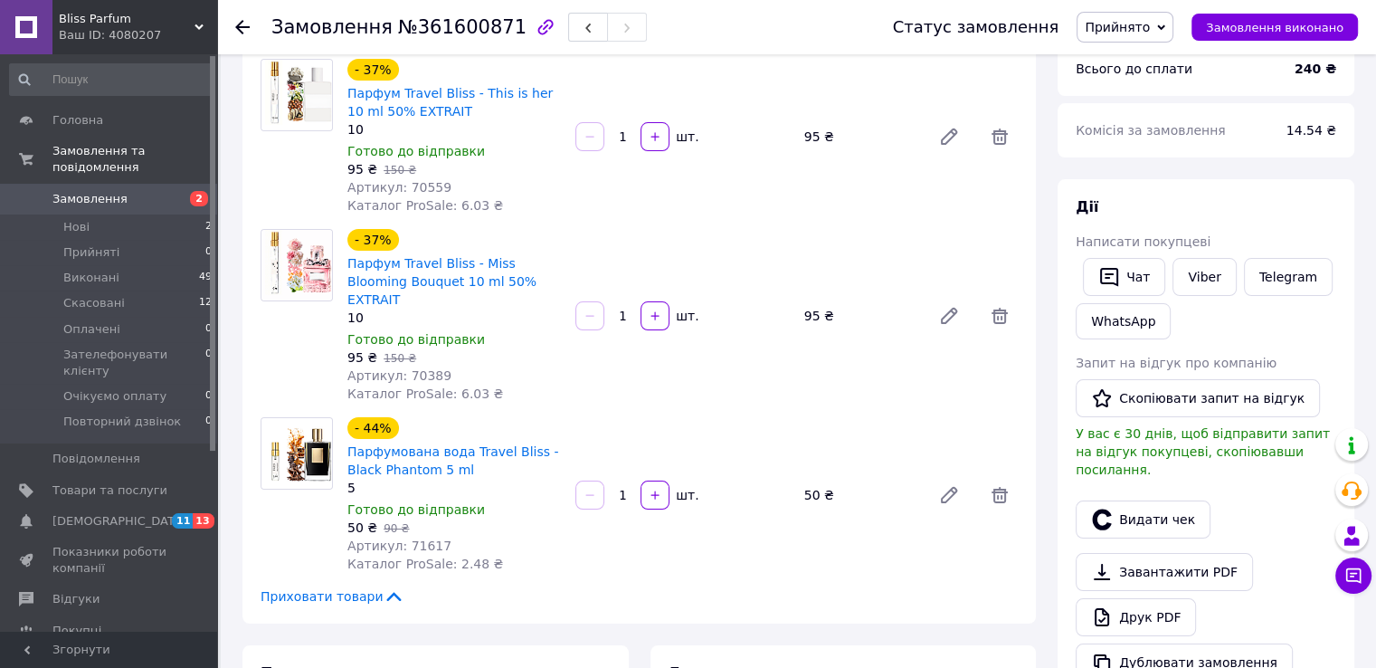
click at [416, 190] on span "Артикул: 70559" at bounding box center [399, 187] width 104 height 14
copy span "70559"
click at [409, 368] on span "Артикул: 70389" at bounding box center [399, 375] width 104 height 14
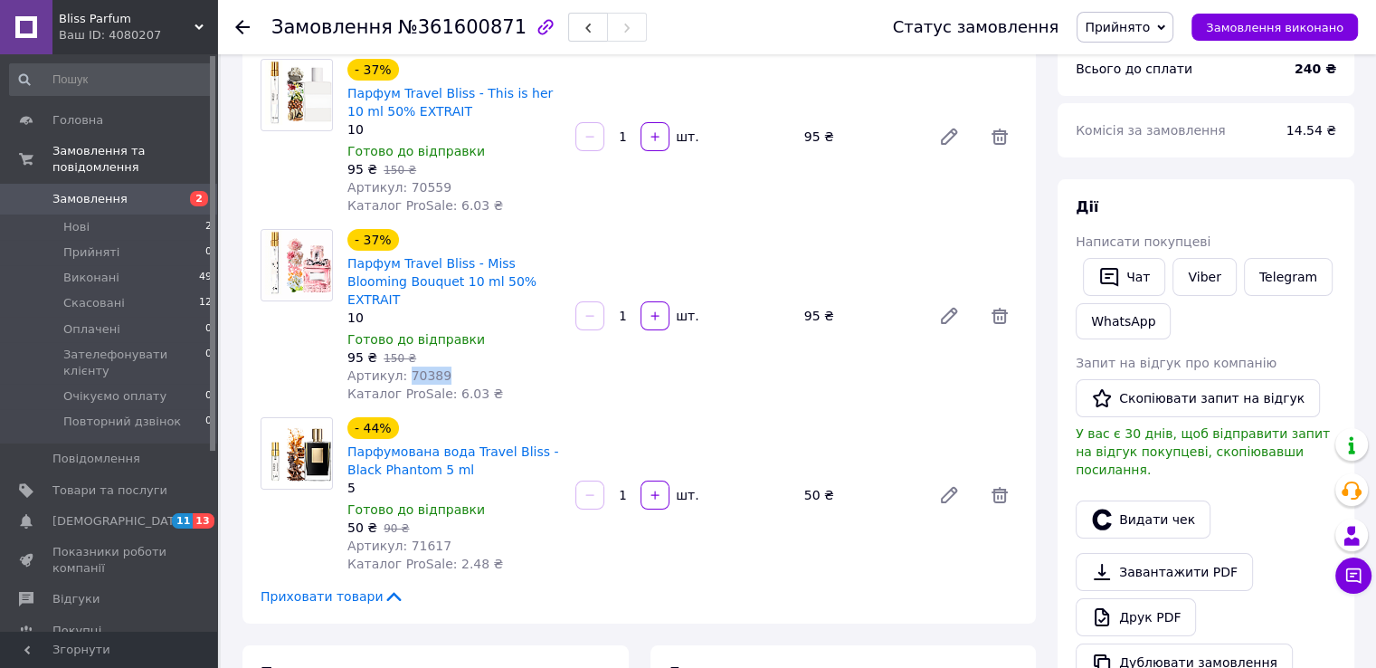
copy span "70389"
click at [406, 538] on span "Артикул: 71617" at bounding box center [399, 545] width 104 height 14
copy span "71617"
